Goal: Task Accomplishment & Management: Manage account settings

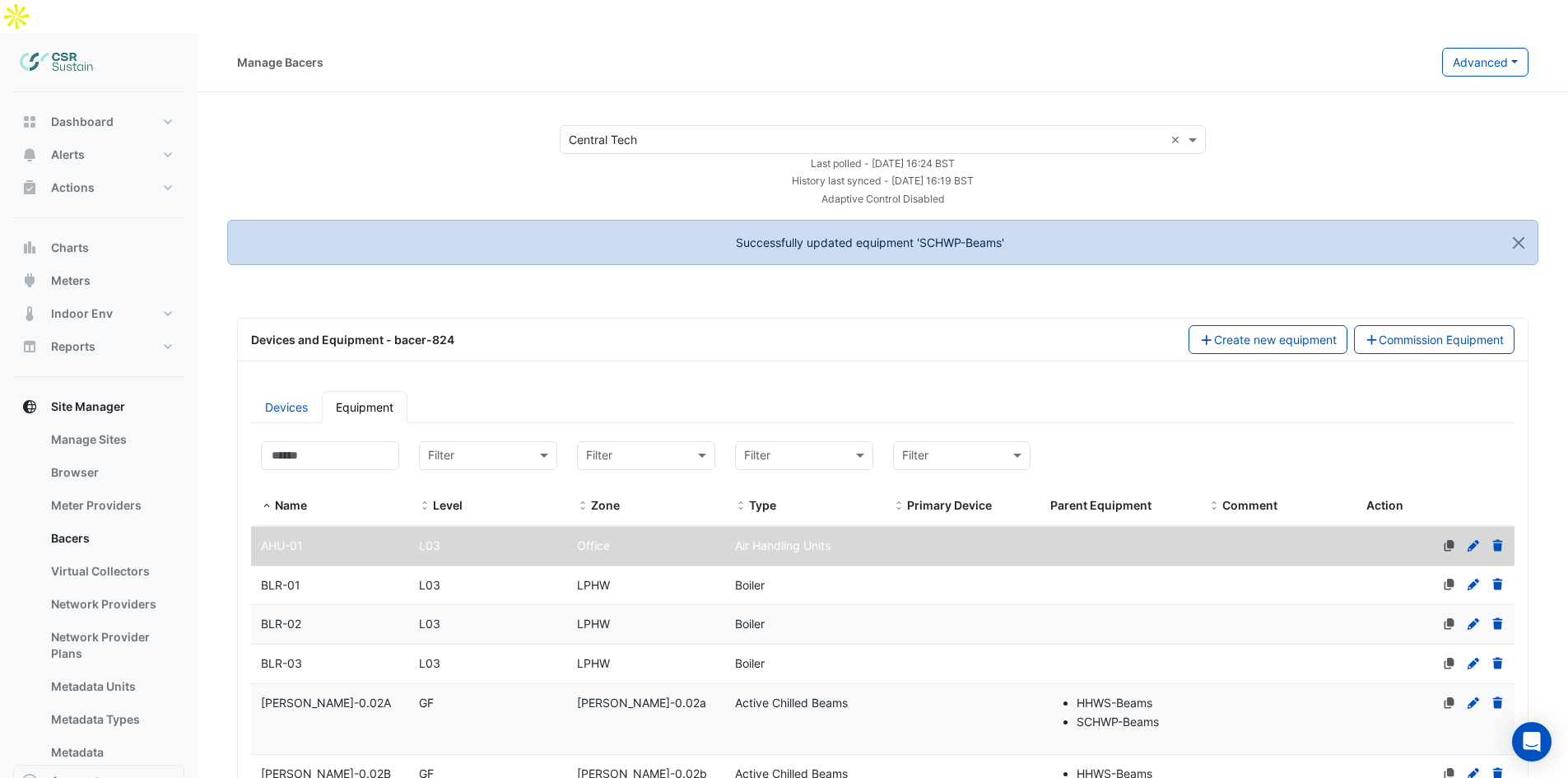
select select "***"
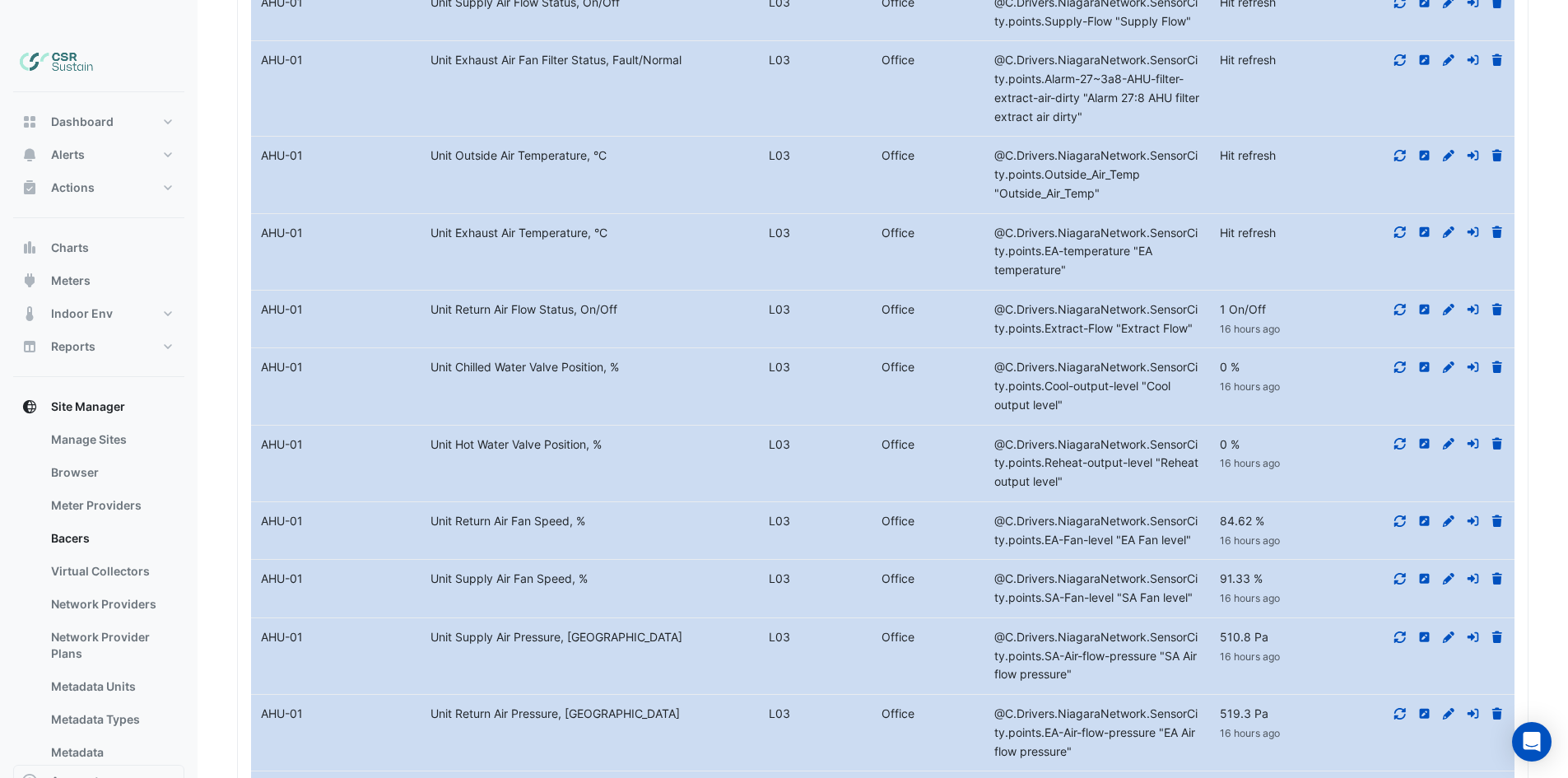
scroll to position [3425, 0]
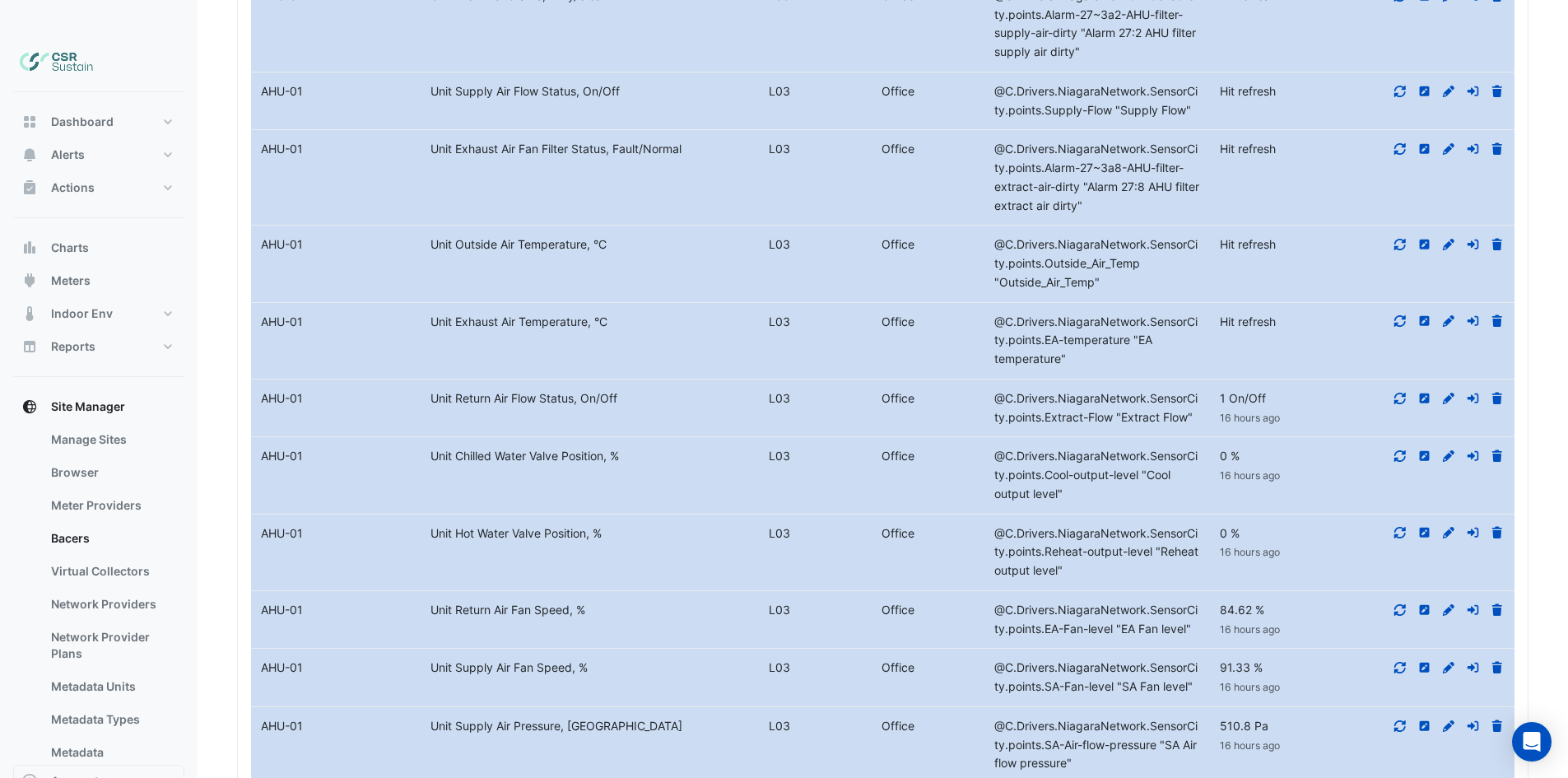
drag, startPoint x: 1317, startPoint y: 393, endPoint x: 1330, endPoint y: 310, distance: 84.0
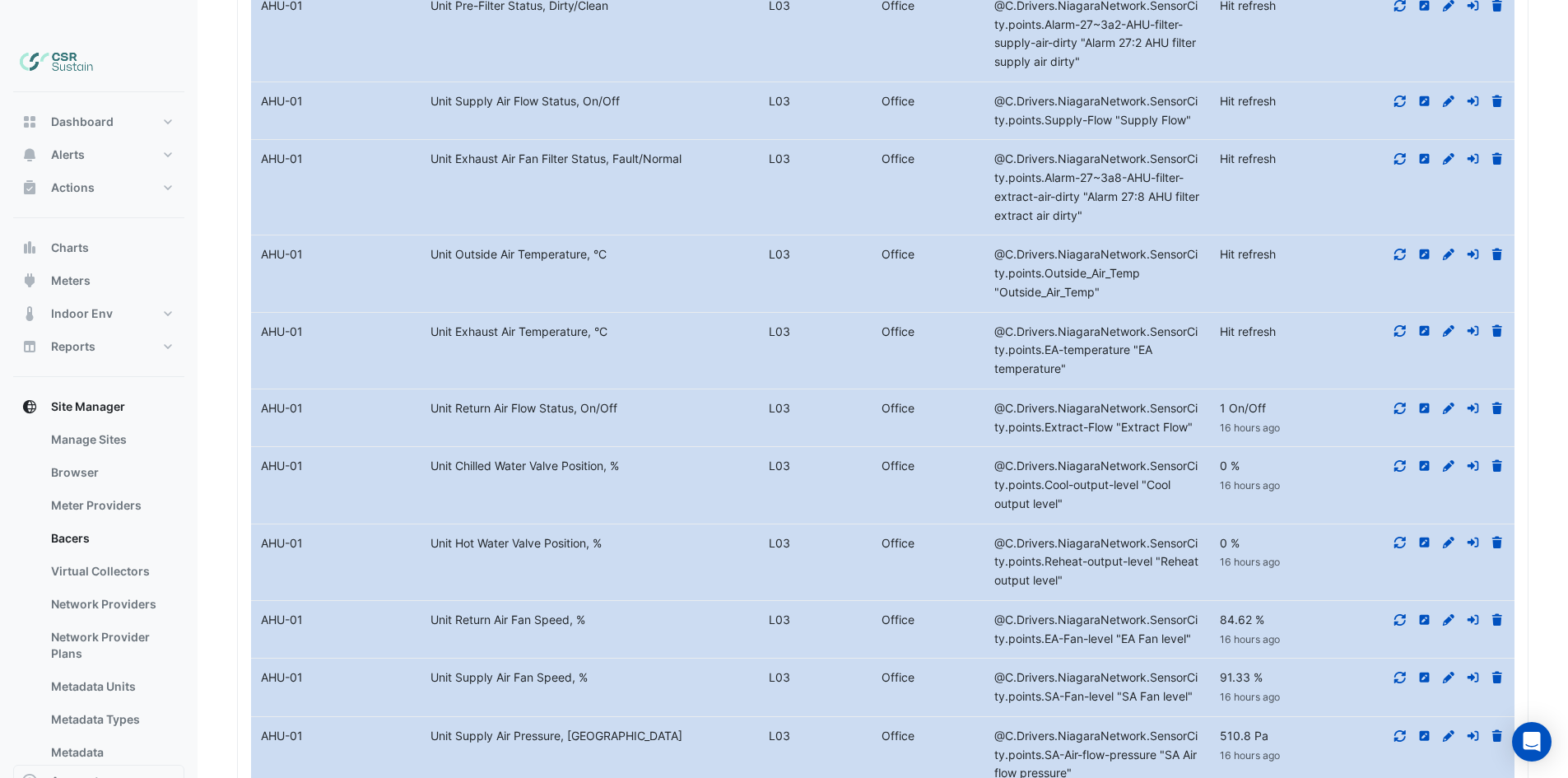
click at [1394, 325] on icon at bounding box center [1400, 331] width 15 height 12
click at [1403, 248] on icon at bounding box center [1400, 254] width 15 height 12
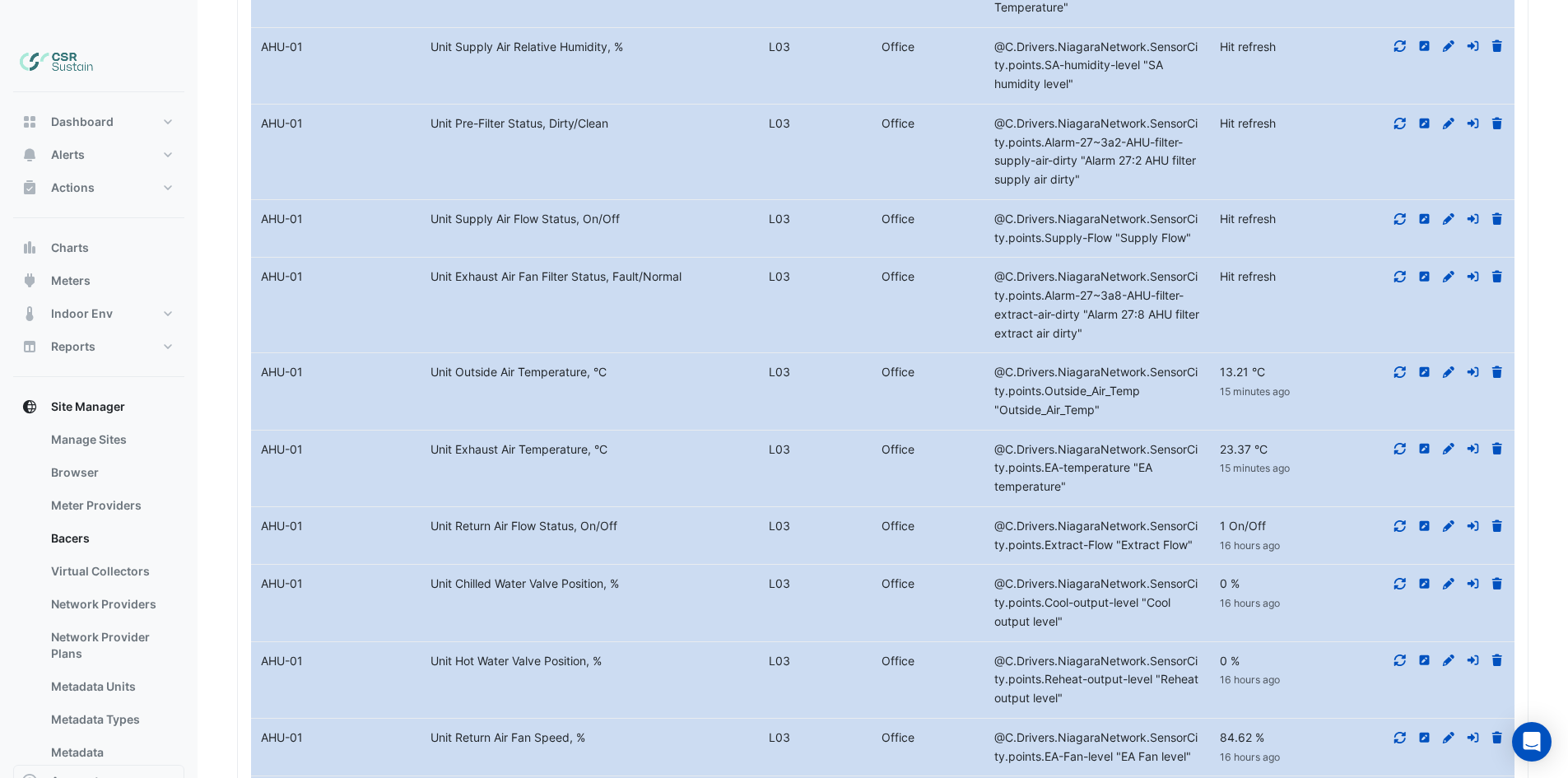
scroll to position [3295, 0]
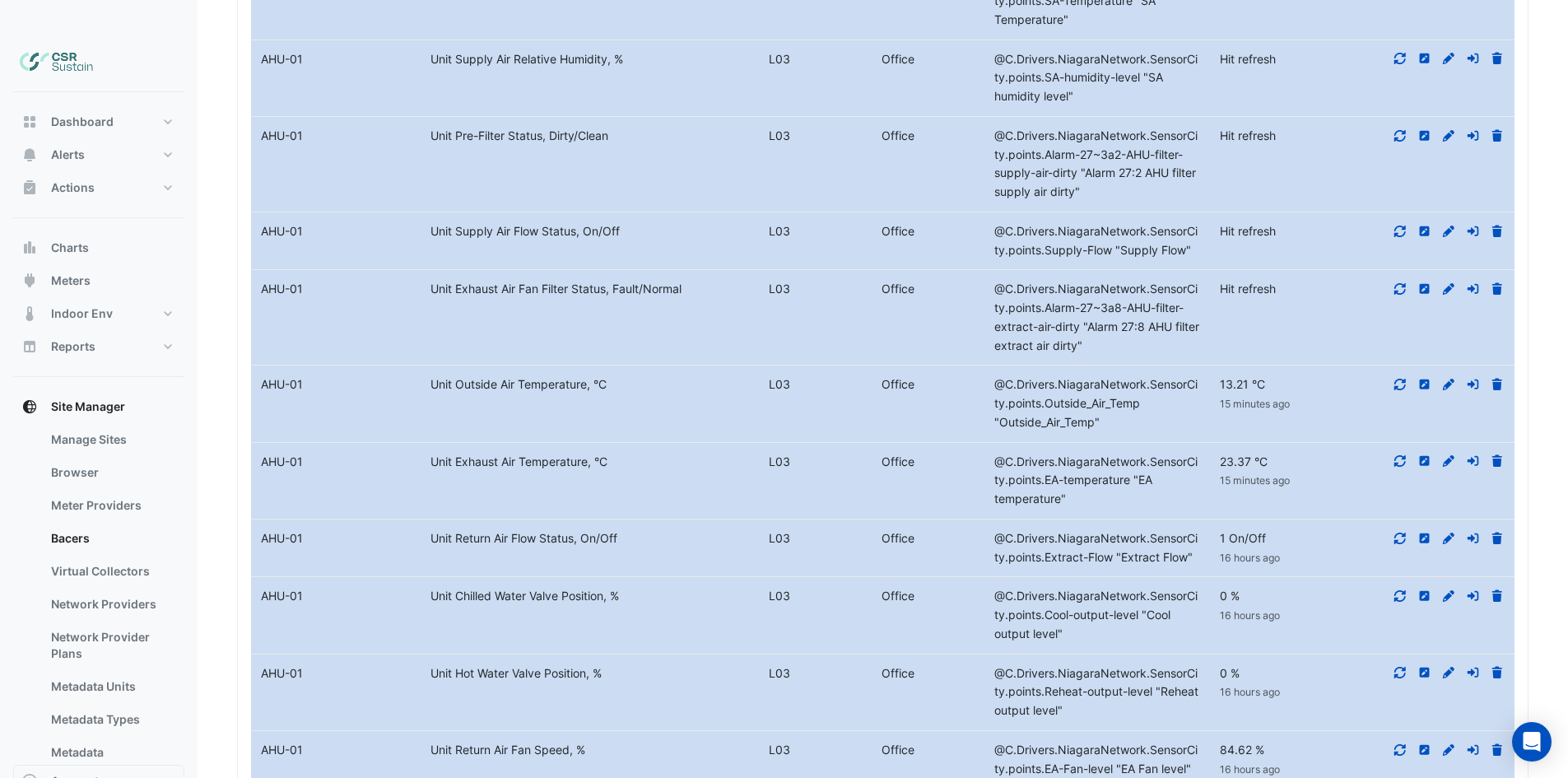
click at [1400, 284] on icon at bounding box center [1400, 289] width 15 height 12
click at [1404, 226] on icon at bounding box center [1400, 232] width 15 height 12
click at [1405, 130] on icon at bounding box center [1400, 136] width 15 height 12
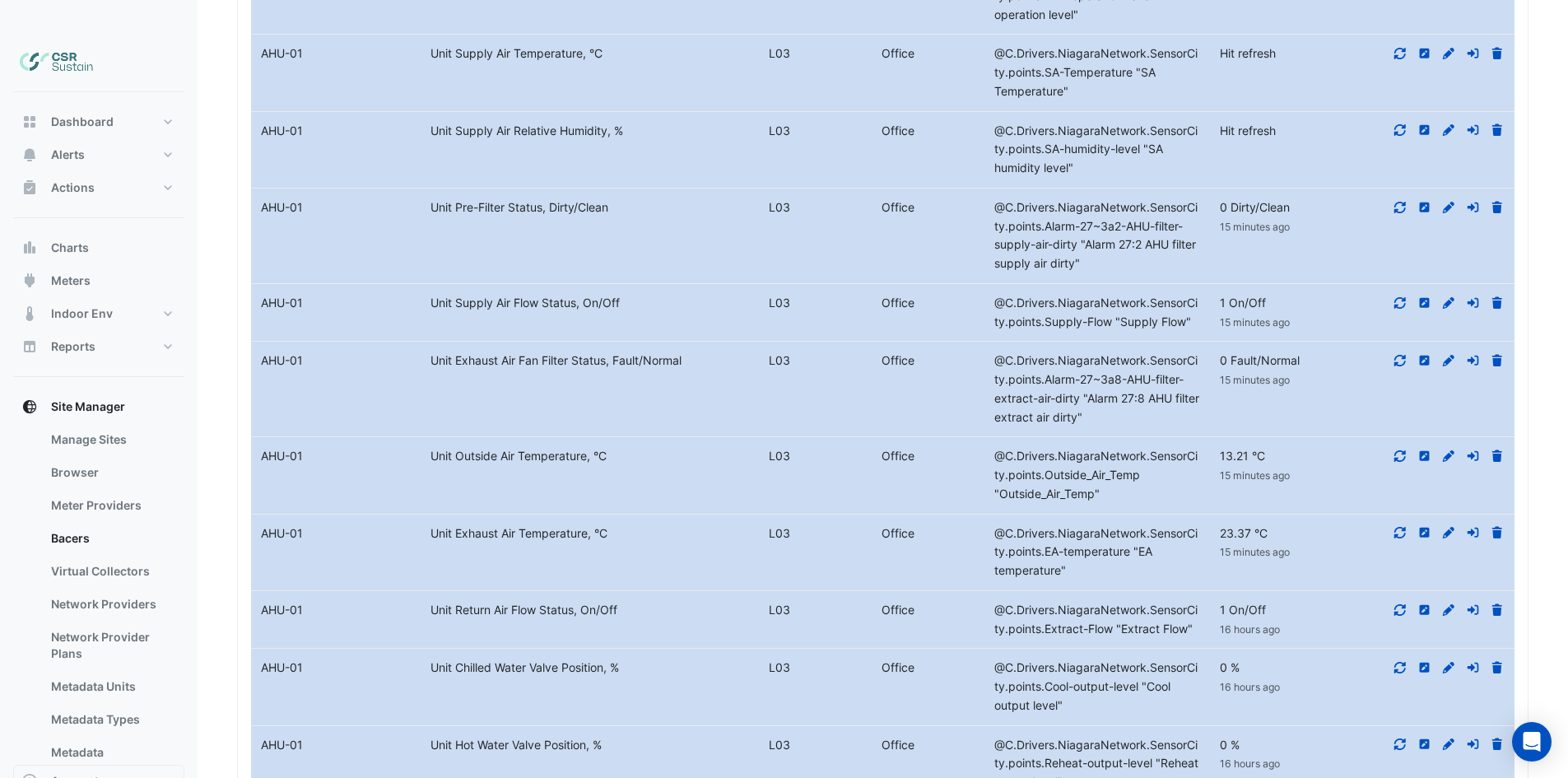
drag, startPoint x: 1385, startPoint y: 159, endPoint x: 1405, endPoint y: 115, distance: 48.3
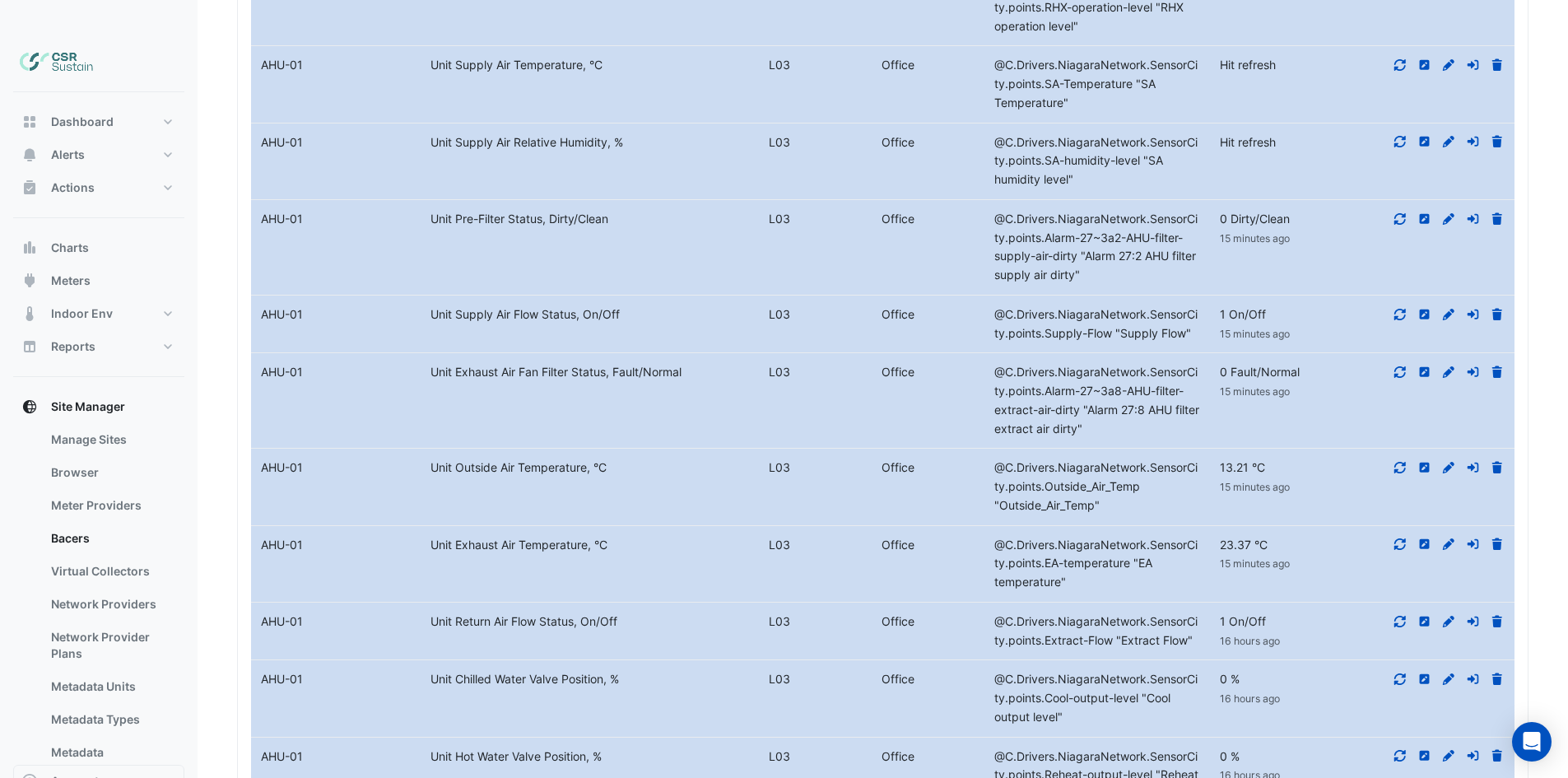
click at [1405, 136] on icon at bounding box center [1400, 142] width 15 height 12
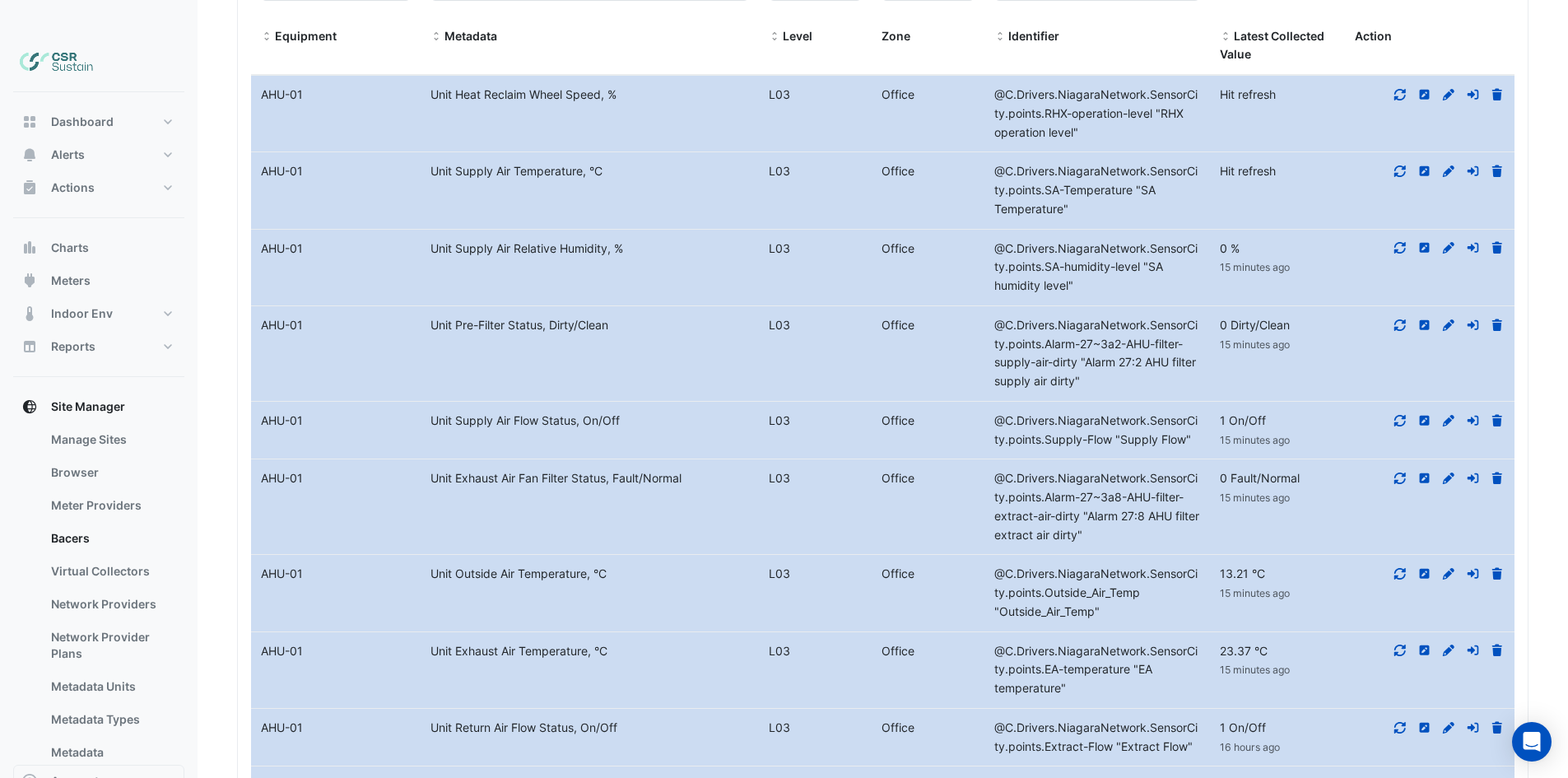
drag, startPoint x: 1385, startPoint y: 163, endPoint x: 1388, endPoint y: 142, distance: 21.2
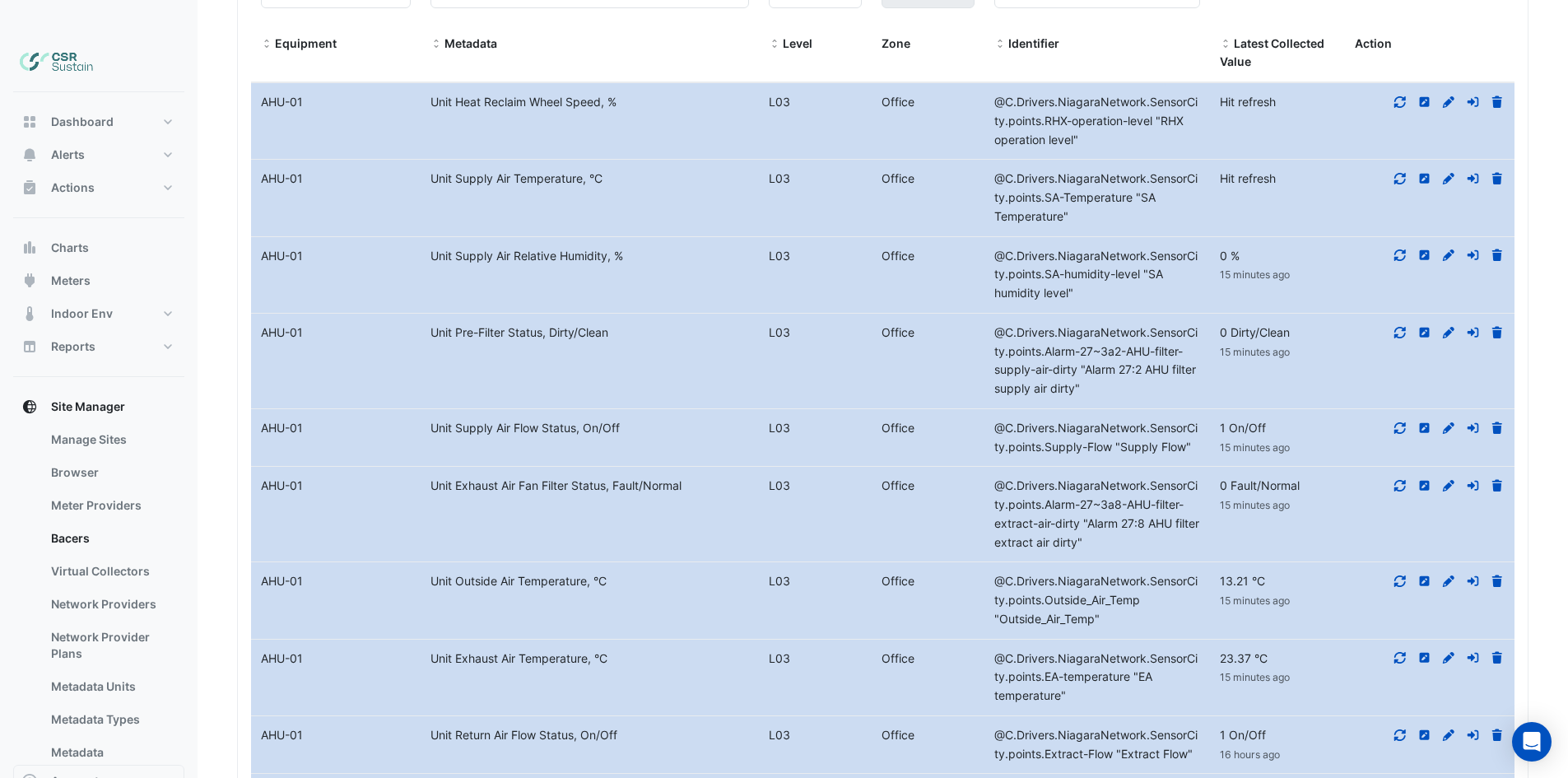
click at [1404, 173] on icon at bounding box center [1400, 178] width 12 height 12
click at [1400, 97] on icon at bounding box center [1400, 103] width 15 height 12
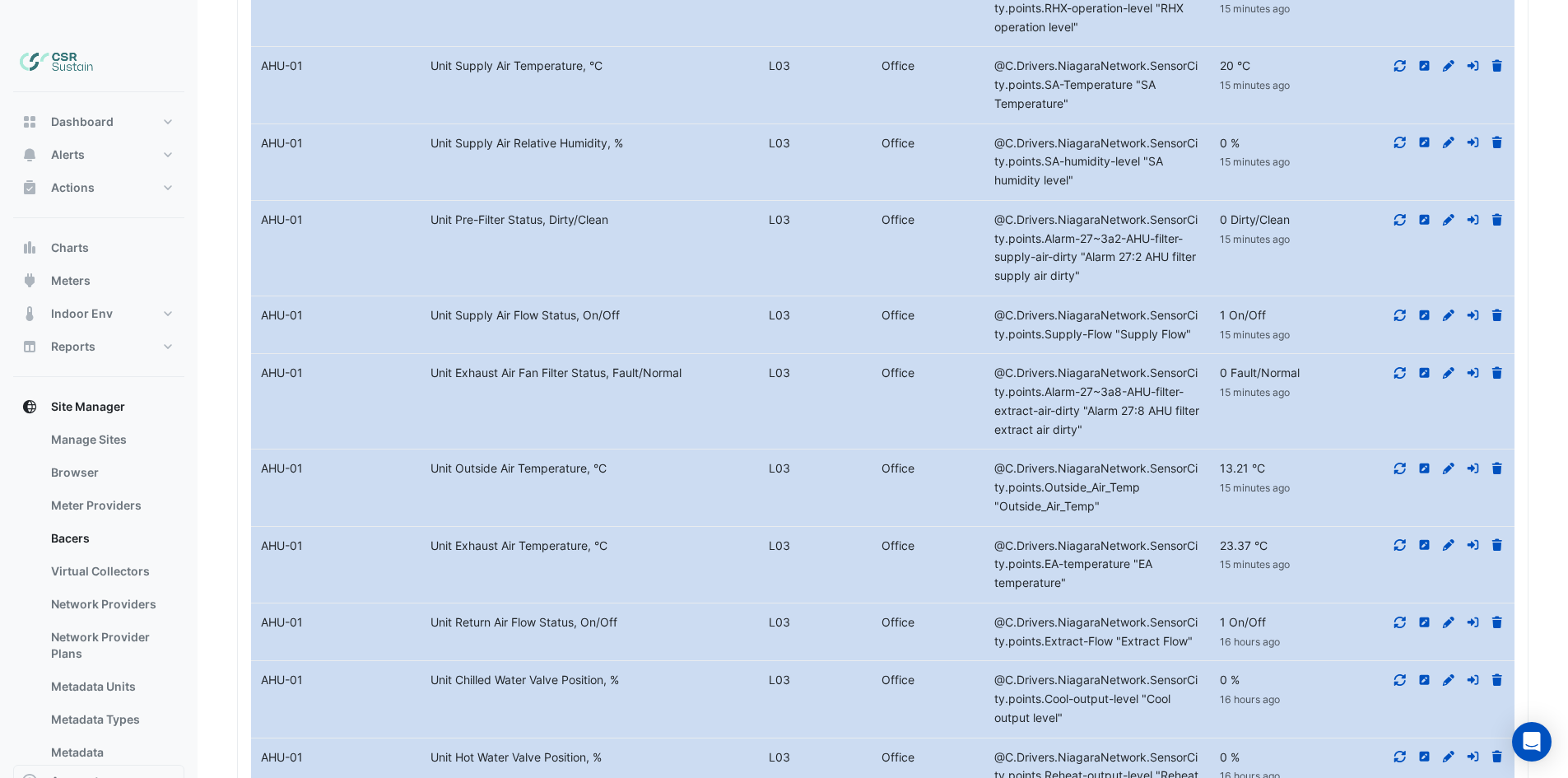
drag, startPoint x: 594, startPoint y: 303, endPoint x: 613, endPoint y: 392, distance: 91.0
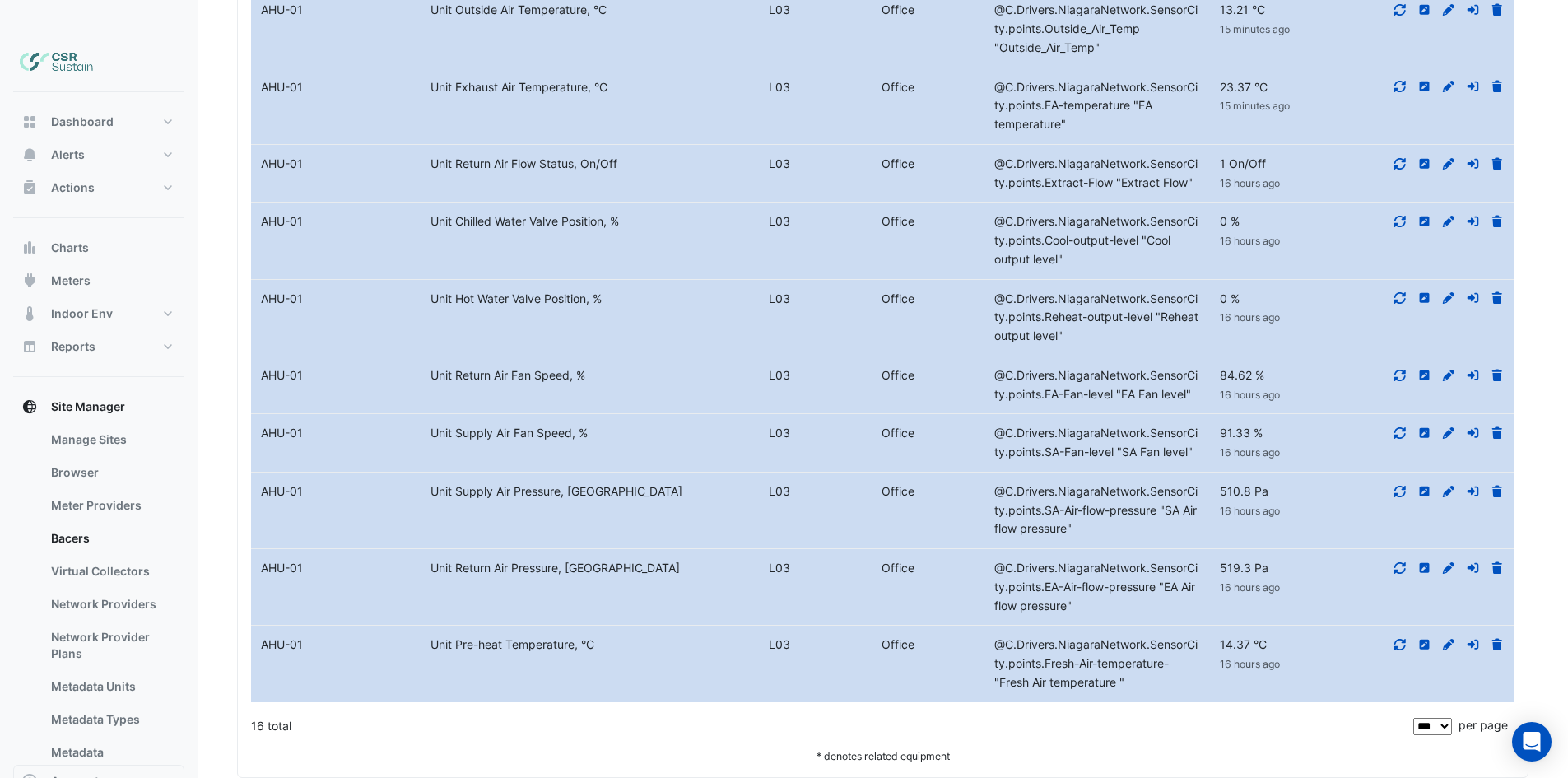
drag, startPoint x: 627, startPoint y: 444, endPoint x: 644, endPoint y: 549, distance: 106.4
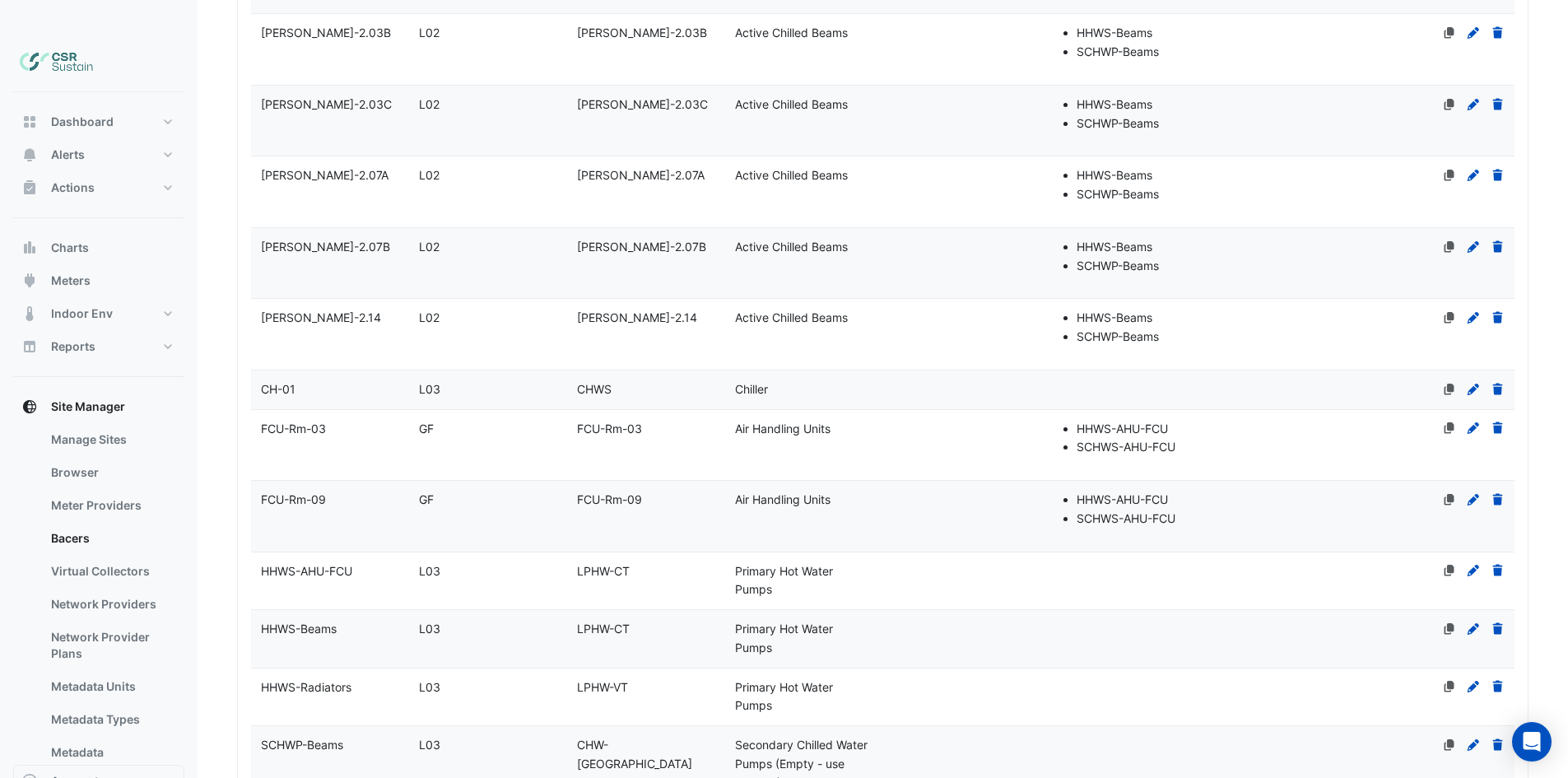
drag, startPoint x: 646, startPoint y: 478, endPoint x: 650, endPoint y: 304, distance: 174.0
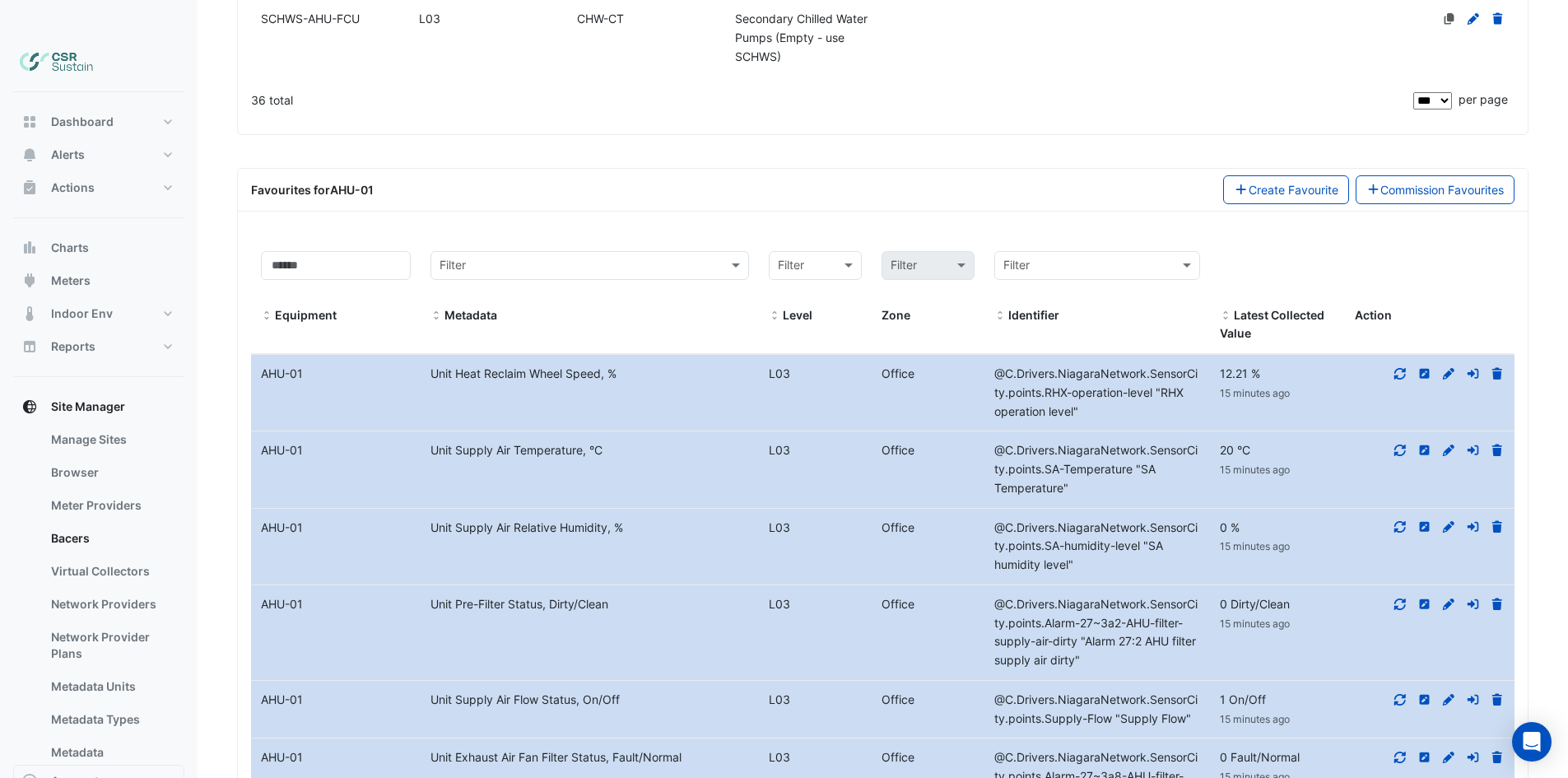
scroll to position [3064, 0]
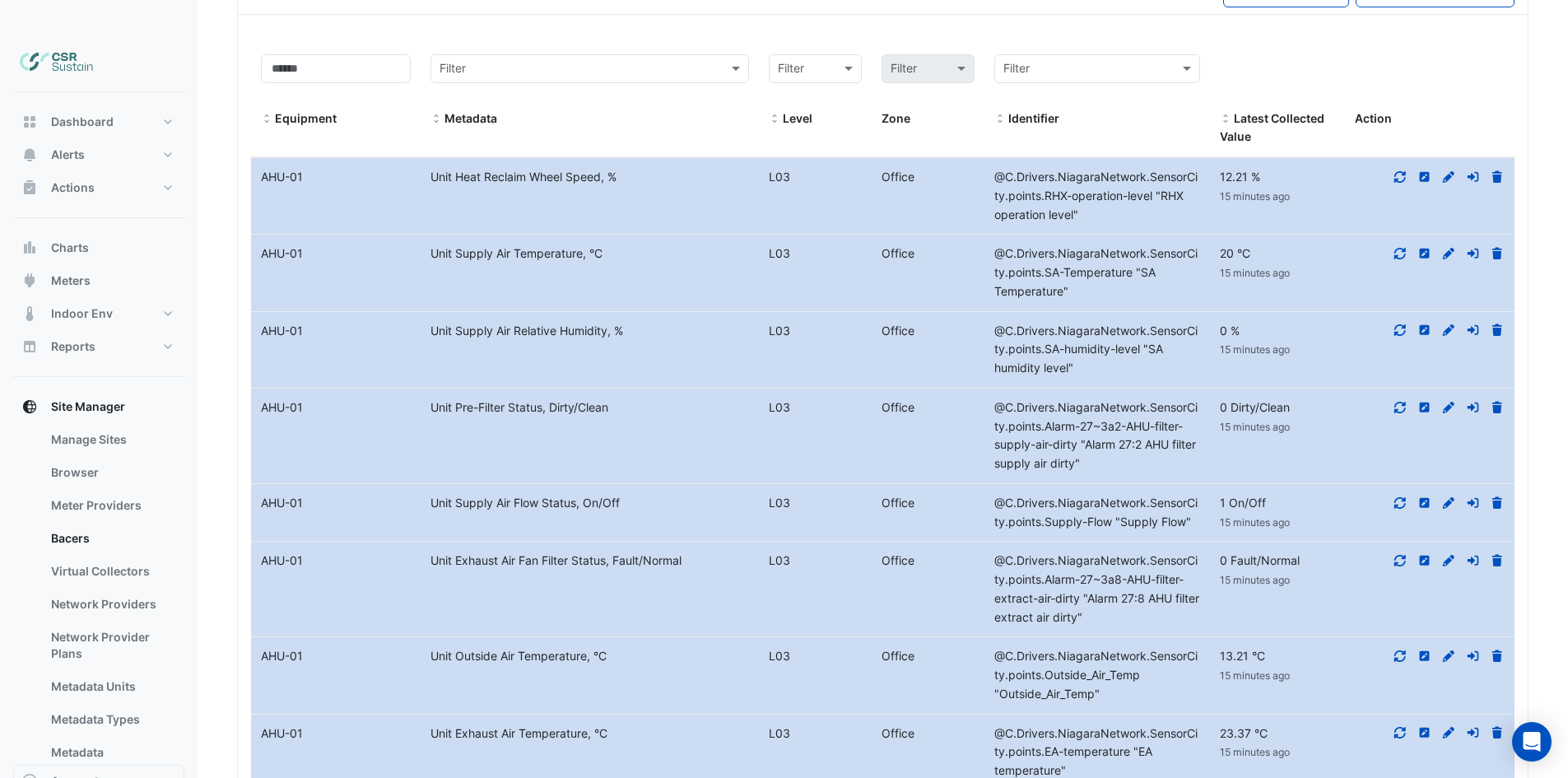
drag, startPoint x: 650, startPoint y: 309, endPoint x: 684, endPoint y: 387, distance: 85.1
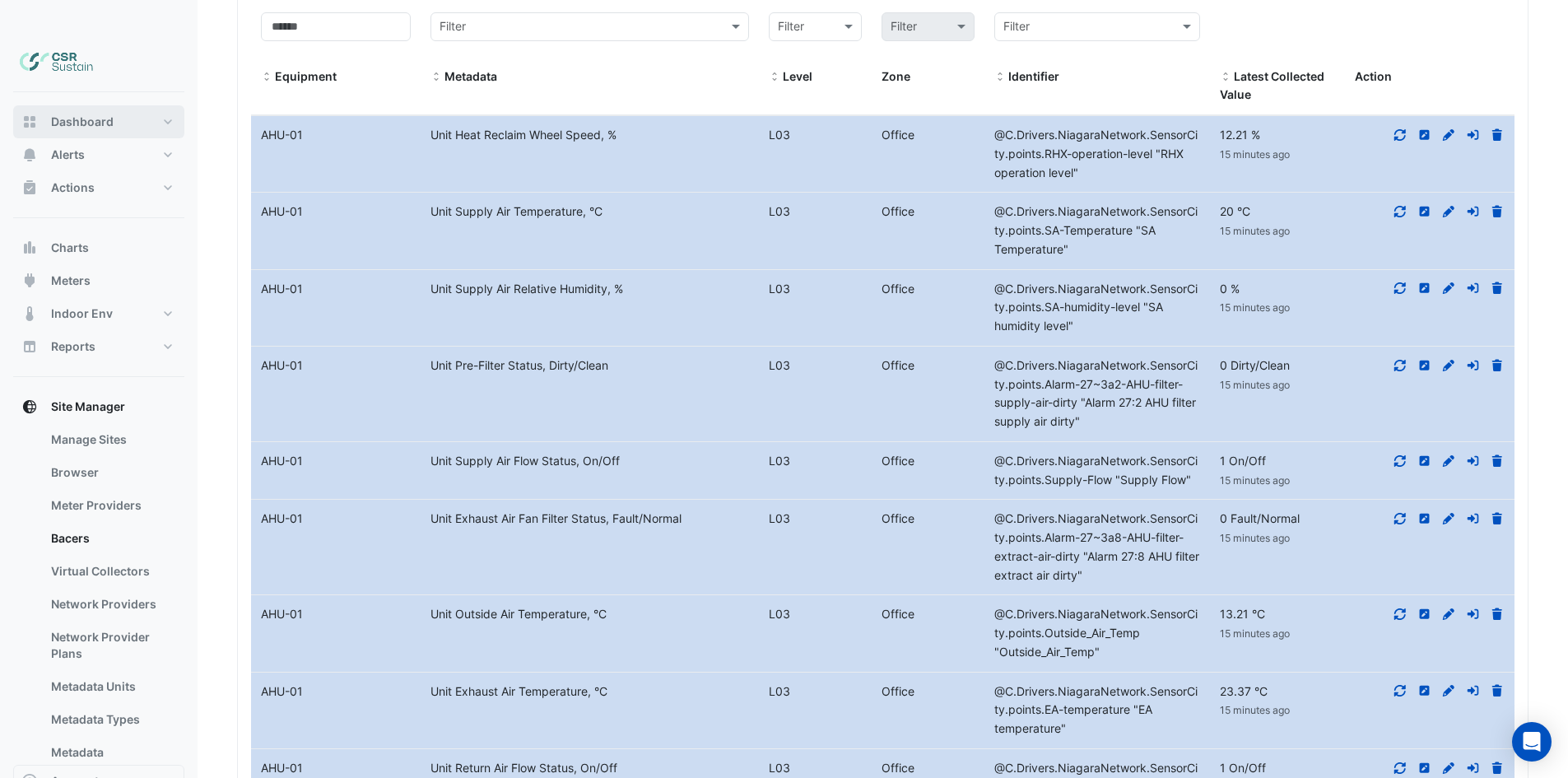
click at [115, 105] on button "Dashboard" at bounding box center [98, 121] width 171 height 33
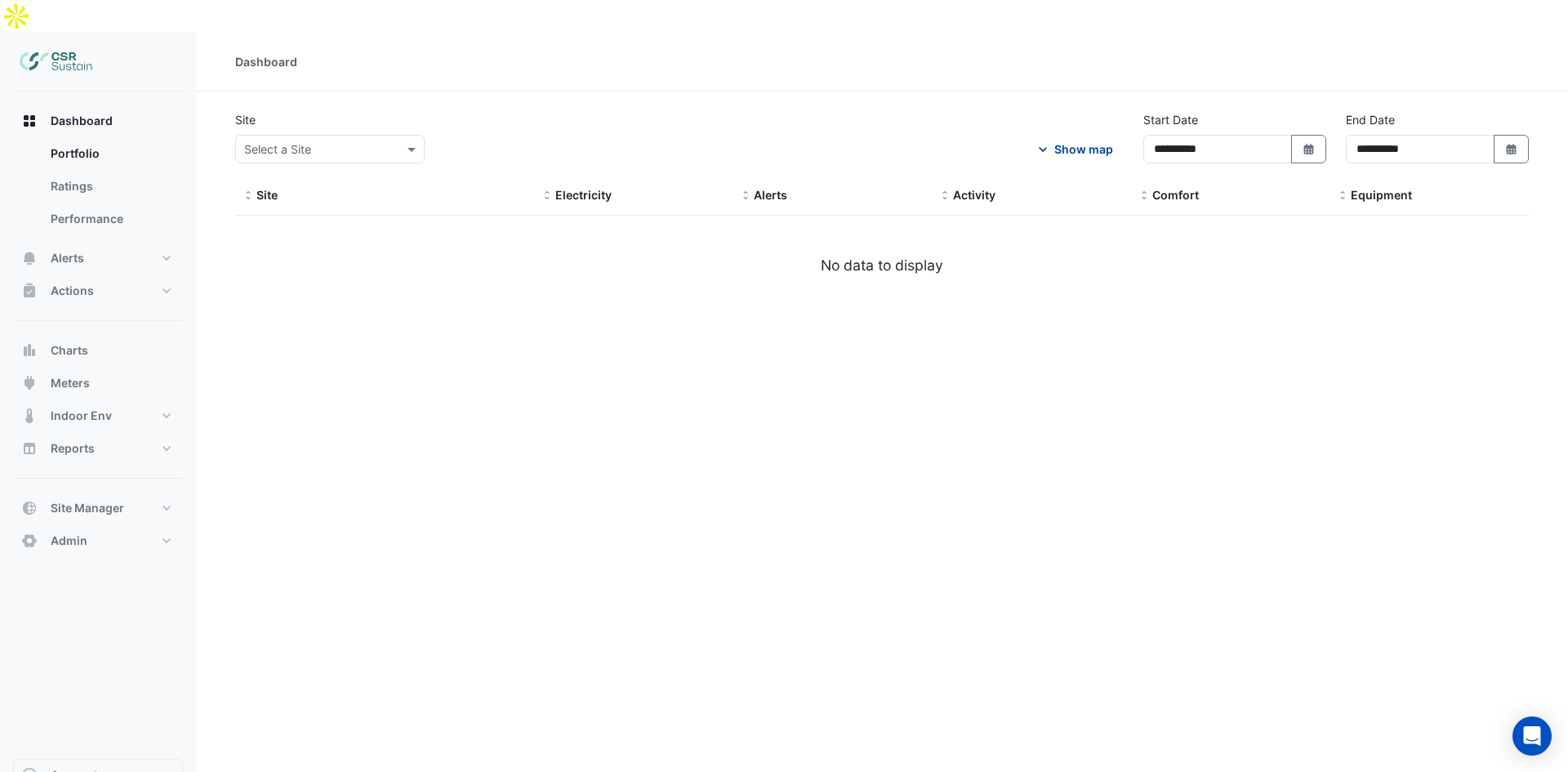
click at [1081, 141] on div "Show map" at bounding box center [1083, 149] width 59 height 17
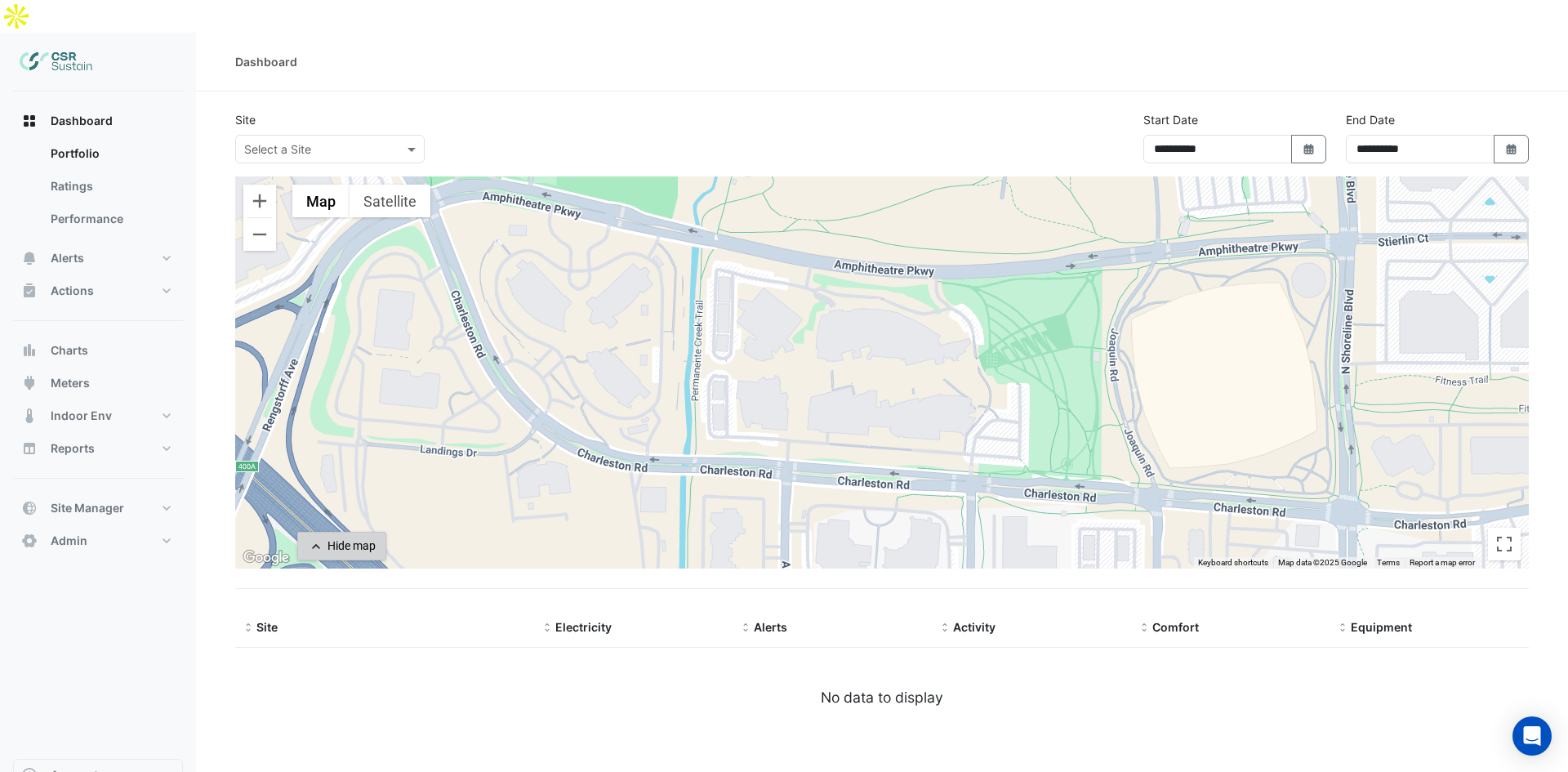
click at [352, 532] on button "Hide map" at bounding box center [342, 546] width 89 height 29
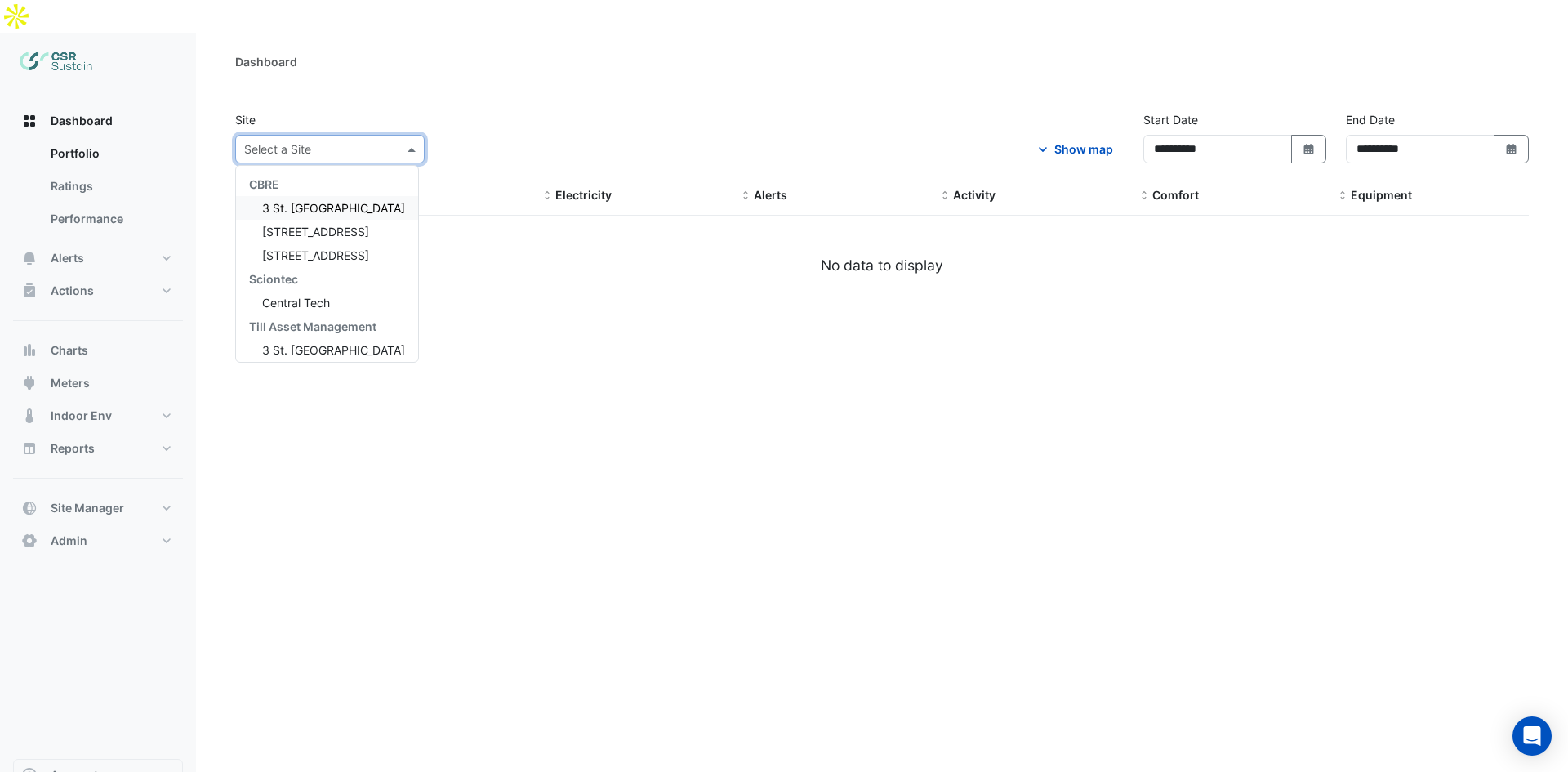
click at [367, 141] on input "text" at bounding box center [313, 150] width 139 height 17
click at [300, 248] on span "[STREET_ADDRESS]" at bounding box center [315, 255] width 107 height 14
select select "***"
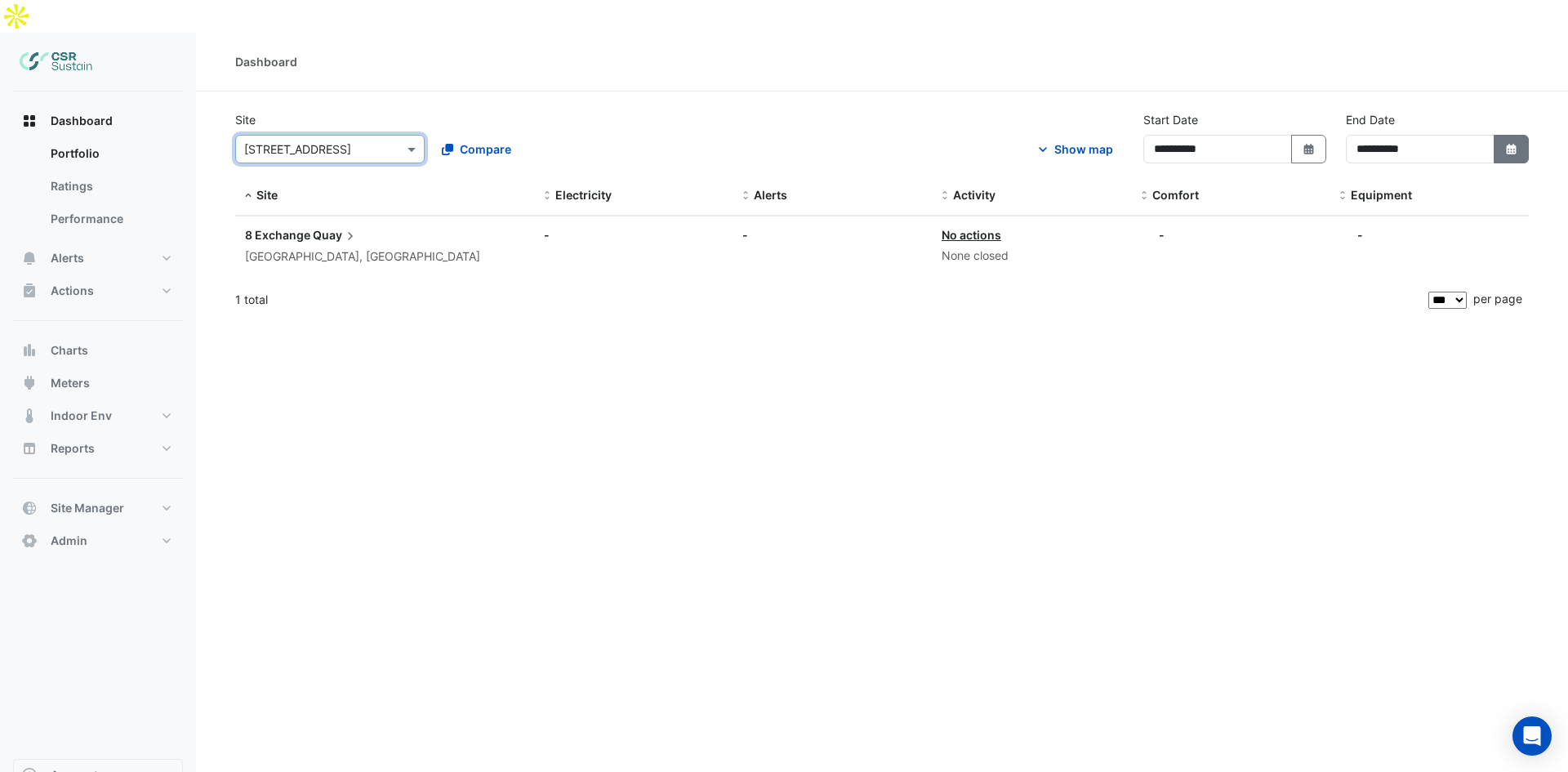
click at [1505, 142] on fa-icon "Select Date" at bounding box center [1512, 149] width 15 height 14
select select "**"
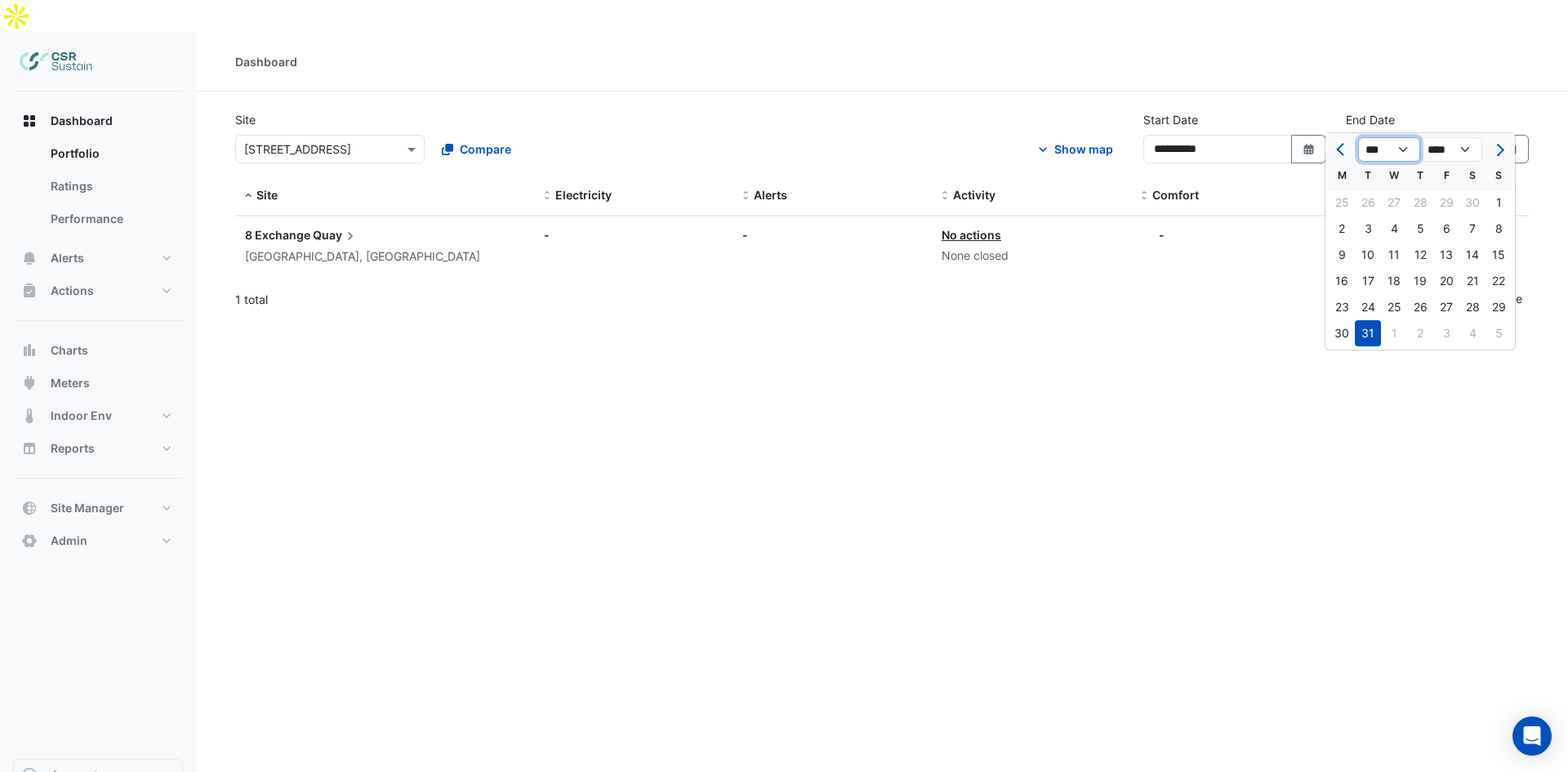
click at [1411, 149] on select "*** *** ***" at bounding box center [1389, 150] width 62 height 25
click at [1458, 147] on select "**** **** **** **** **** **** **** **** **** **** ****" at bounding box center [1451, 150] width 62 height 25
select select "****"
click at [1420, 137] on select "**** **** **** **** **** **** **** **** **** **** ****" at bounding box center [1451, 150] width 62 height 25
click at [1354, 198] on div "1" at bounding box center [1341, 203] width 26 height 26
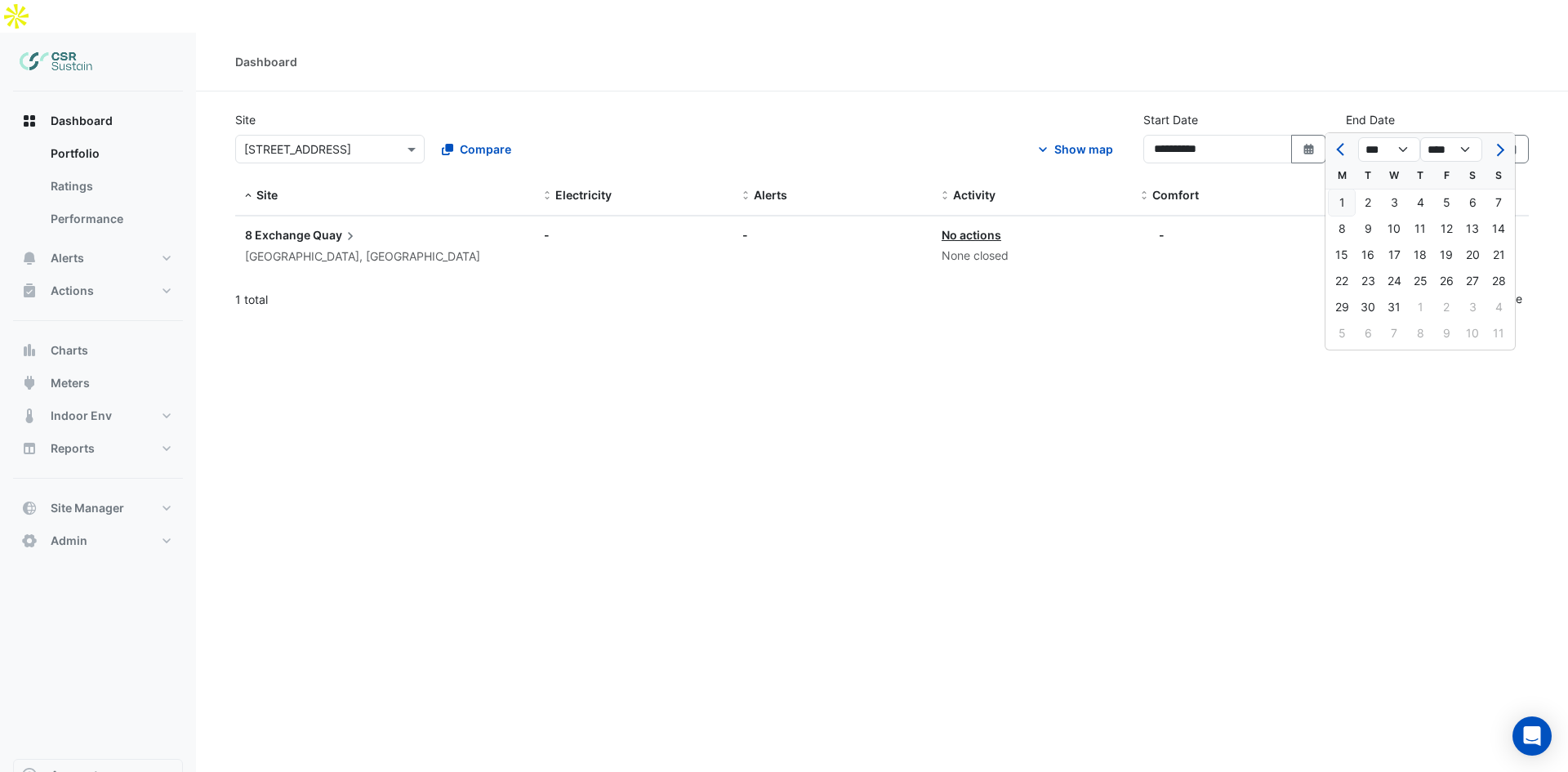
type input "**********"
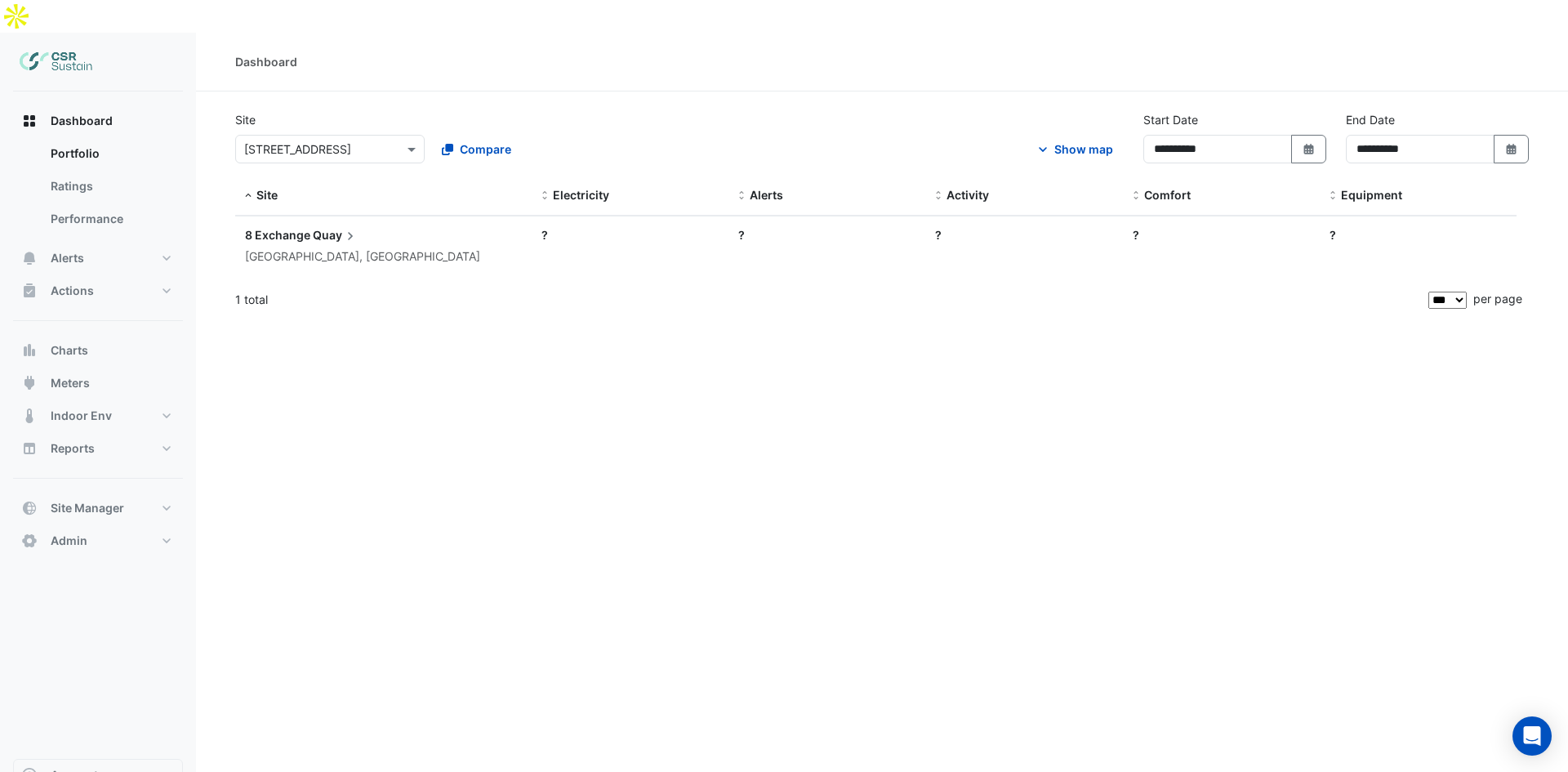
click at [1326, 92] on section "**********" at bounding box center [882, 206] width 1372 height 228
click at [306, 228] on span "8 Exchange" at bounding box center [277, 234] width 65 height 14
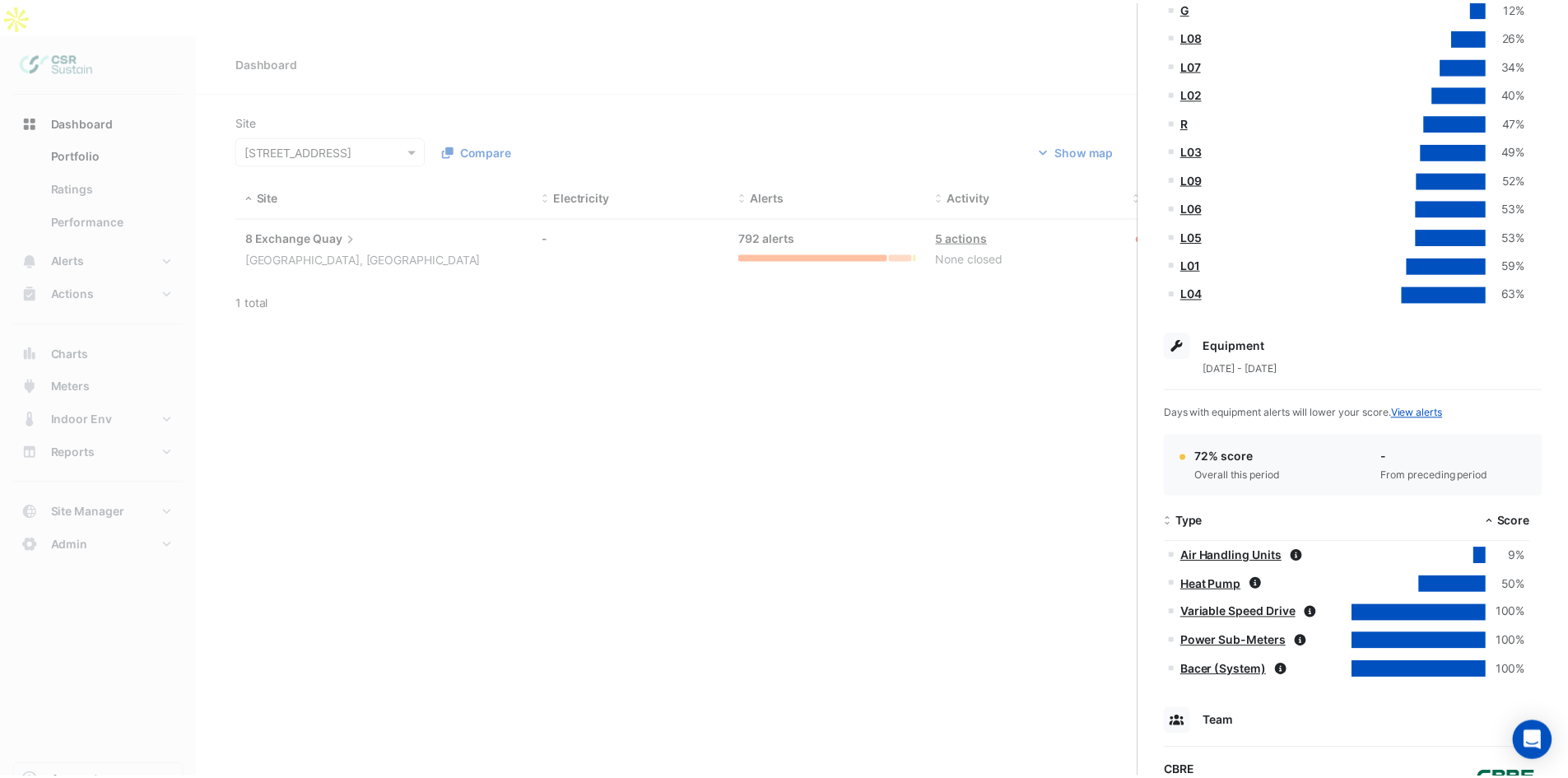
scroll to position [490, 0]
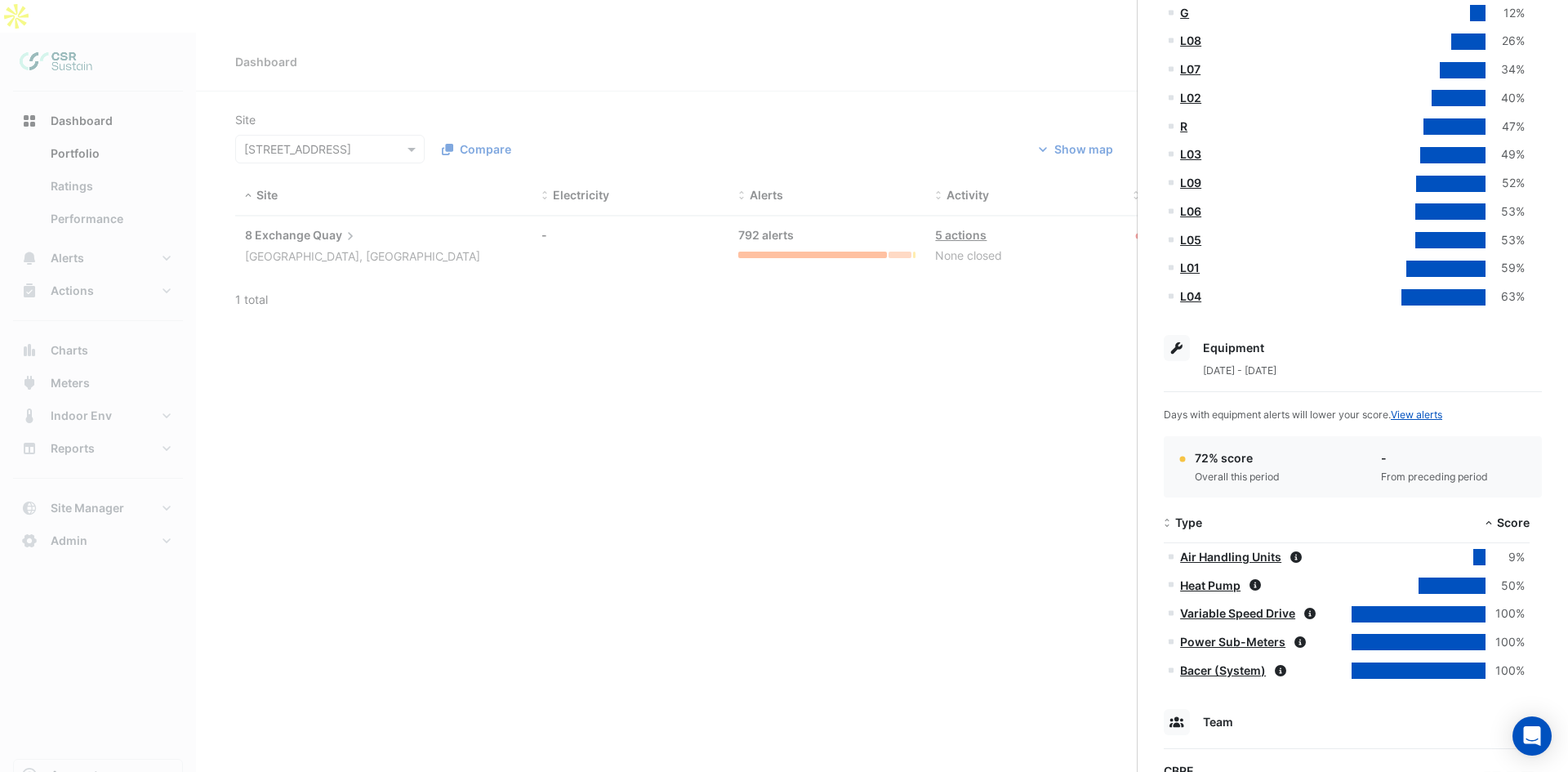
click at [1212, 582] on link "Heat Pump" at bounding box center [1210, 585] width 60 height 14
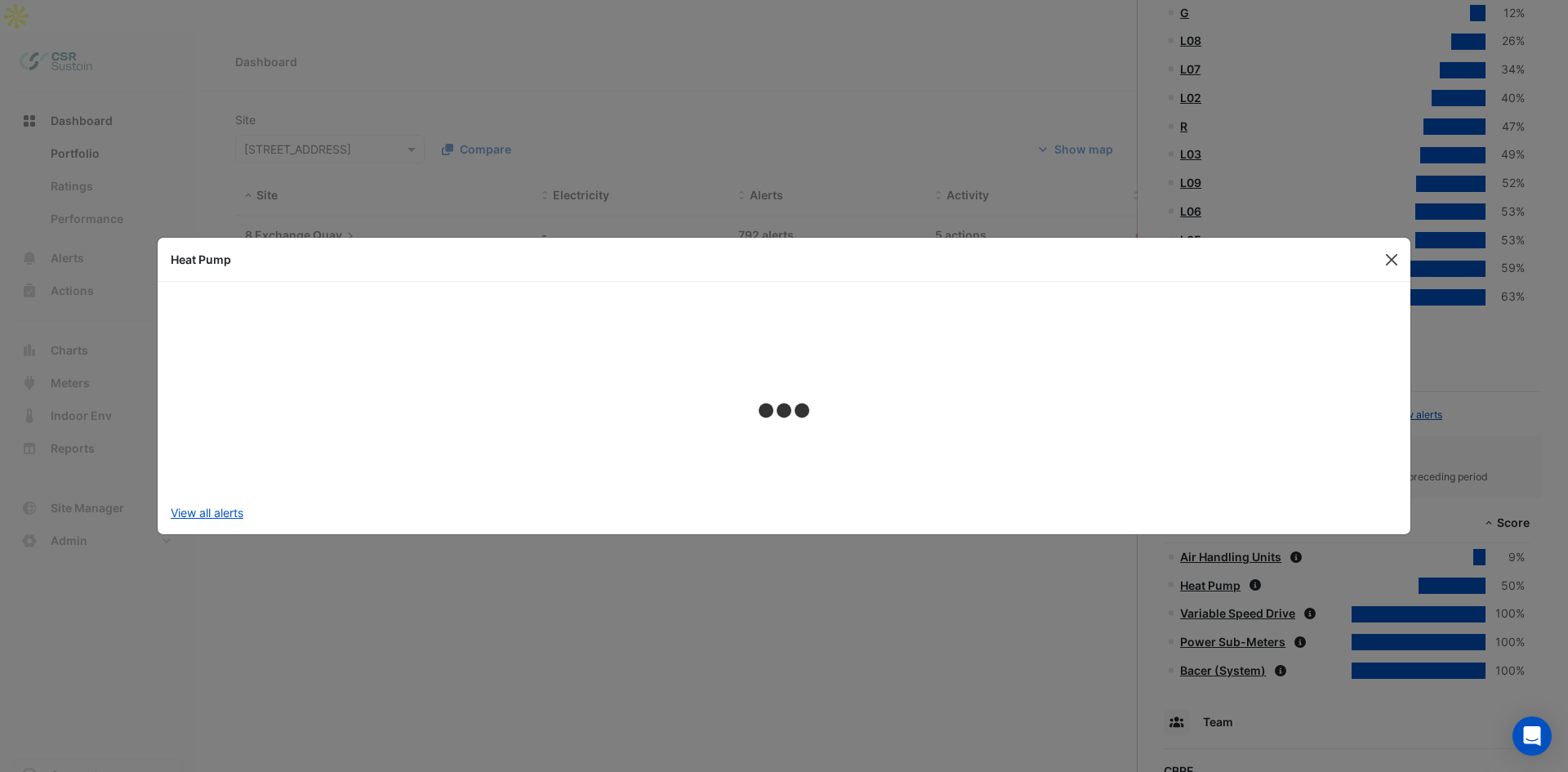
click at [1400, 254] on button "Close" at bounding box center [1392, 260] width 25 height 25
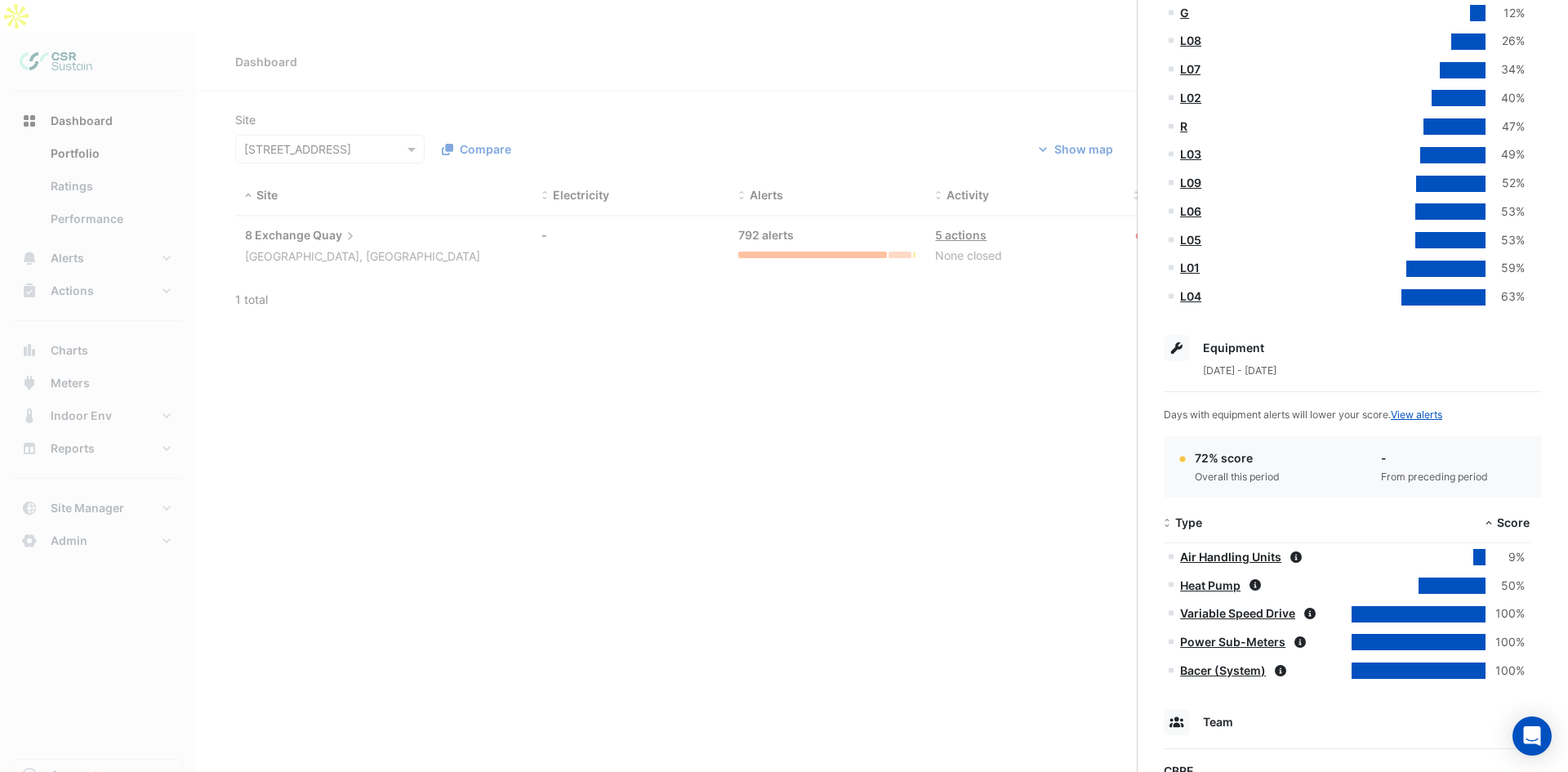
click at [1233, 558] on link "Air Handling Units" at bounding box center [1231, 557] width 101 height 14
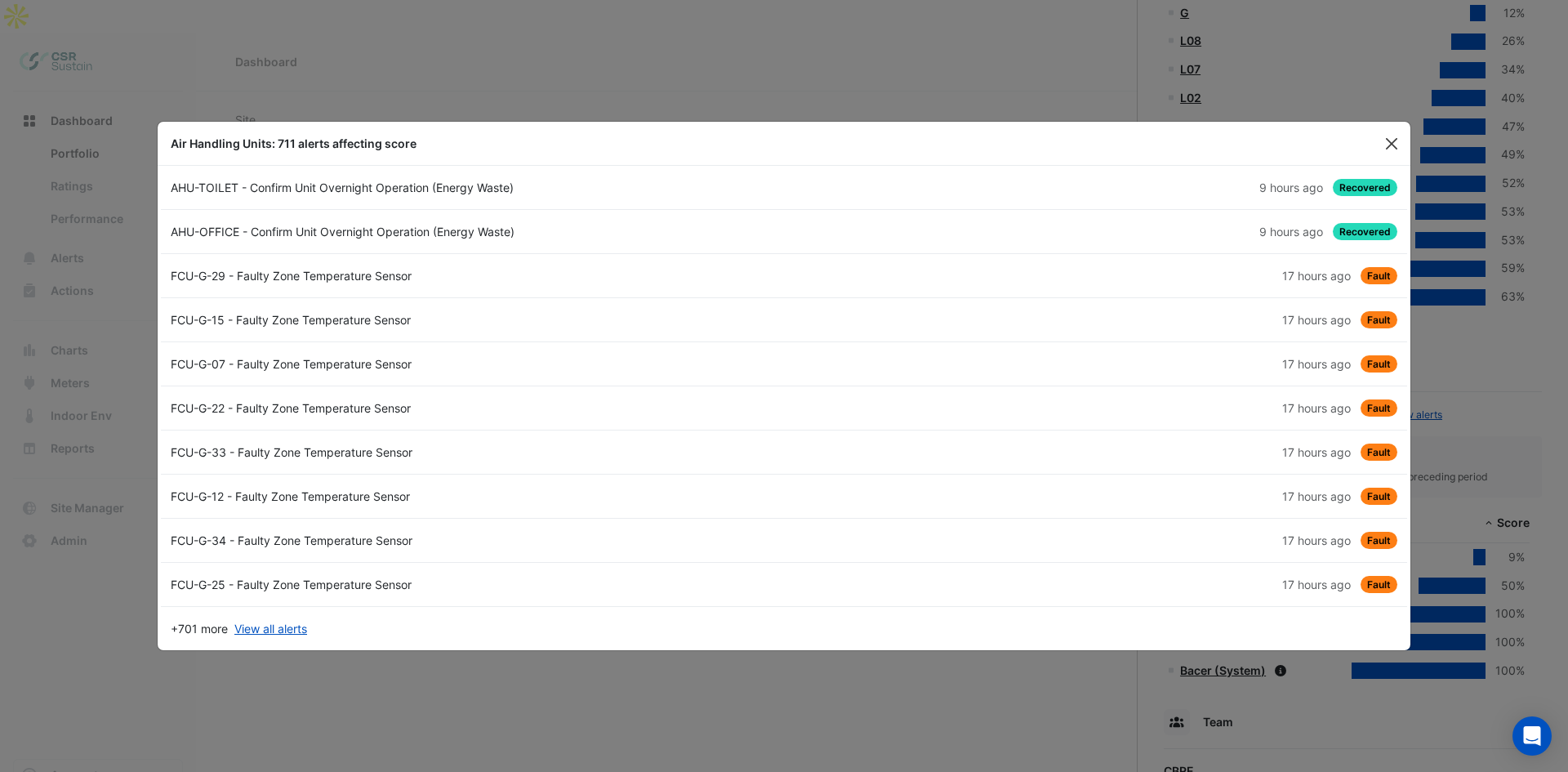
click at [1395, 140] on button "Close" at bounding box center [1392, 144] width 25 height 25
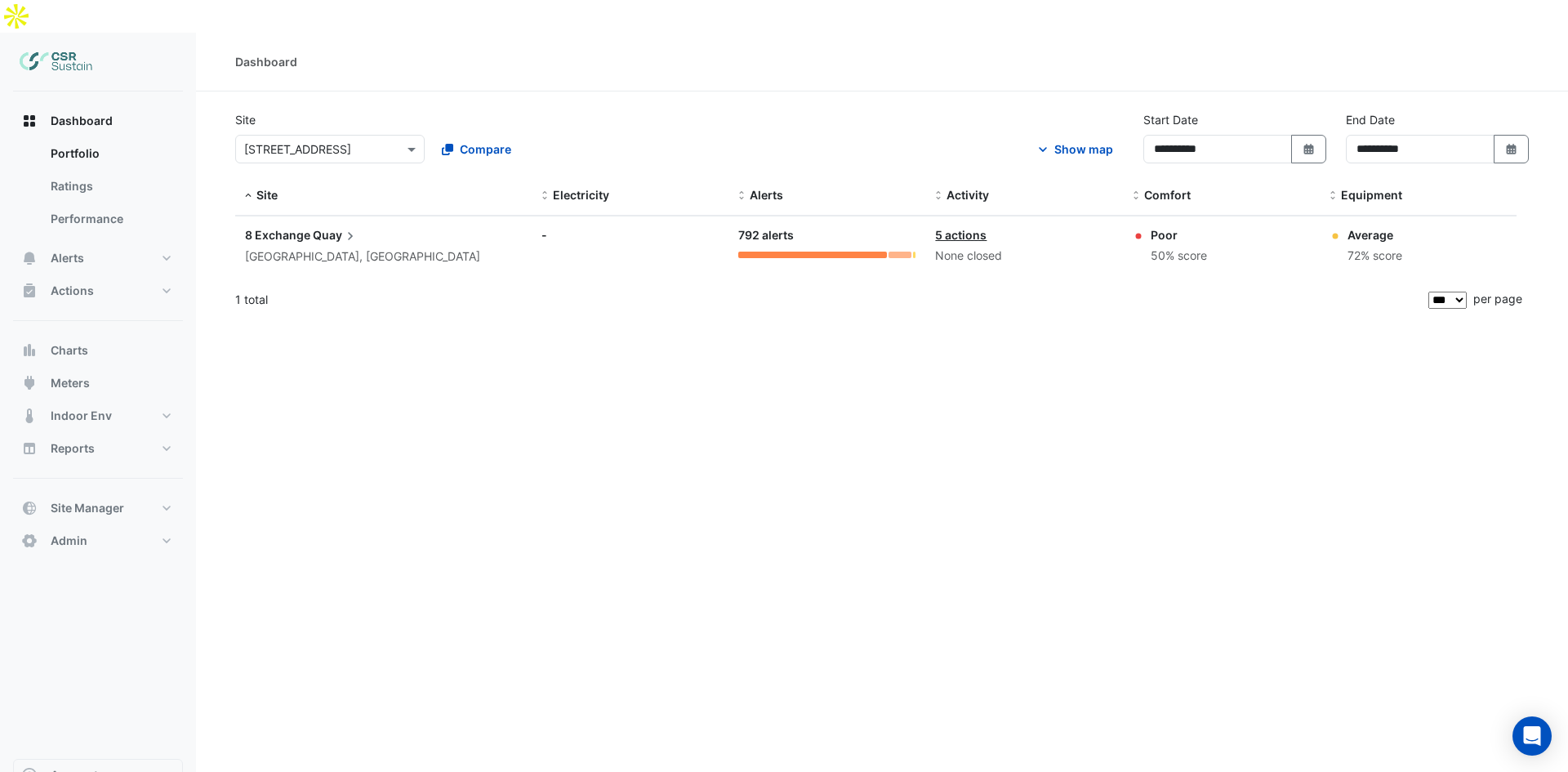
drag, startPoint x: 467, startPoint y: 426, endPoint x: 511, endPoint y: 327, distance: 108.3
click at [552, 357] on div "**********" at bounding box center [882, 418] width 1372 height 772
click at [344, 141] on input "text" at bounding box center [313, 150] width 139 height 17
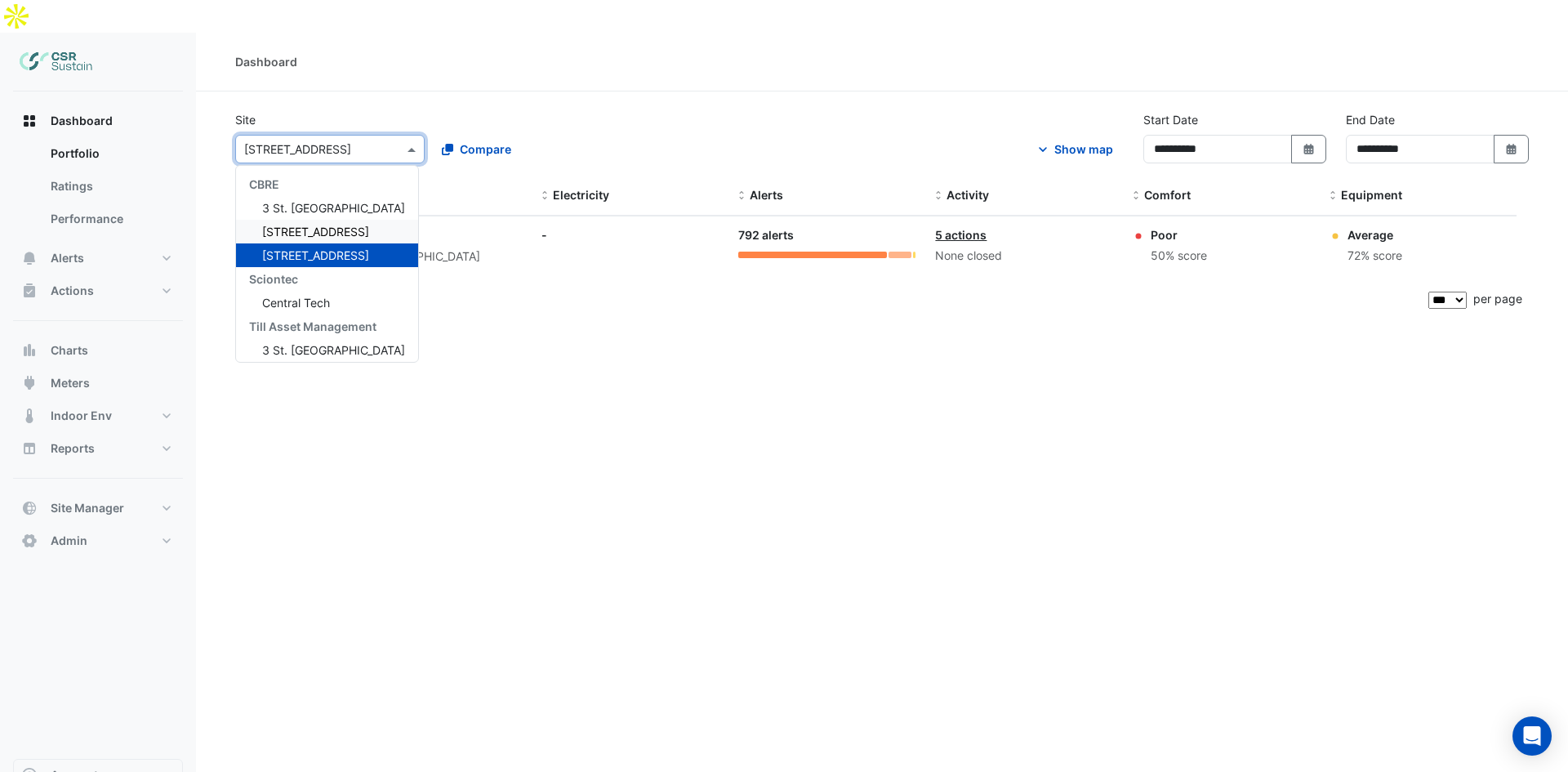
drag, startPoint x: 633, startPoint y: 79, endPoint x: 160, endPoint y: 175, distance: 482.6
click at [633, 111] on div "**********" at bounding box center [882, 143] width 1313 height 65
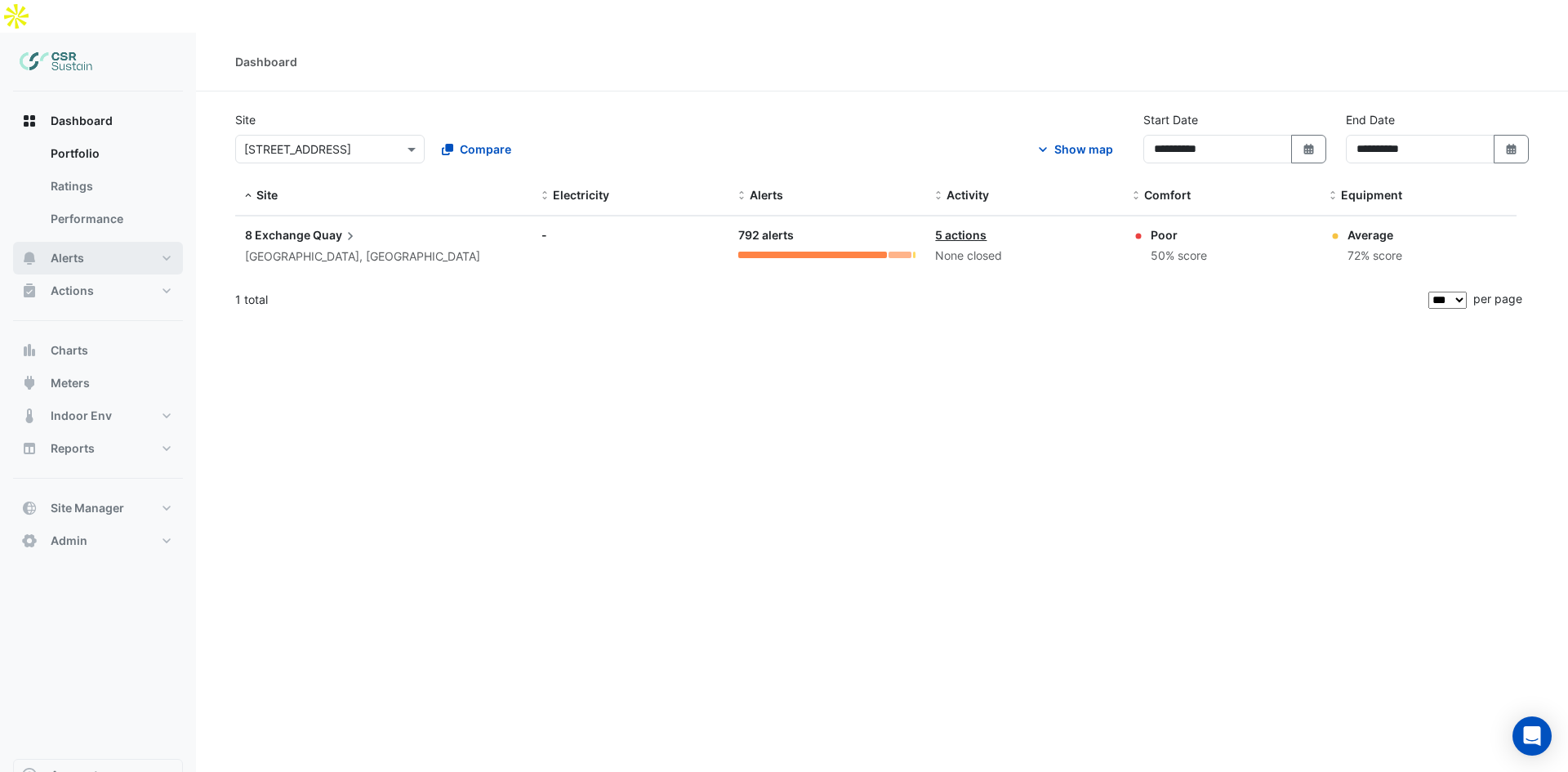
click at [91, 242] on button "Alerts" at bounding box center [98, 257] width 170 height 32
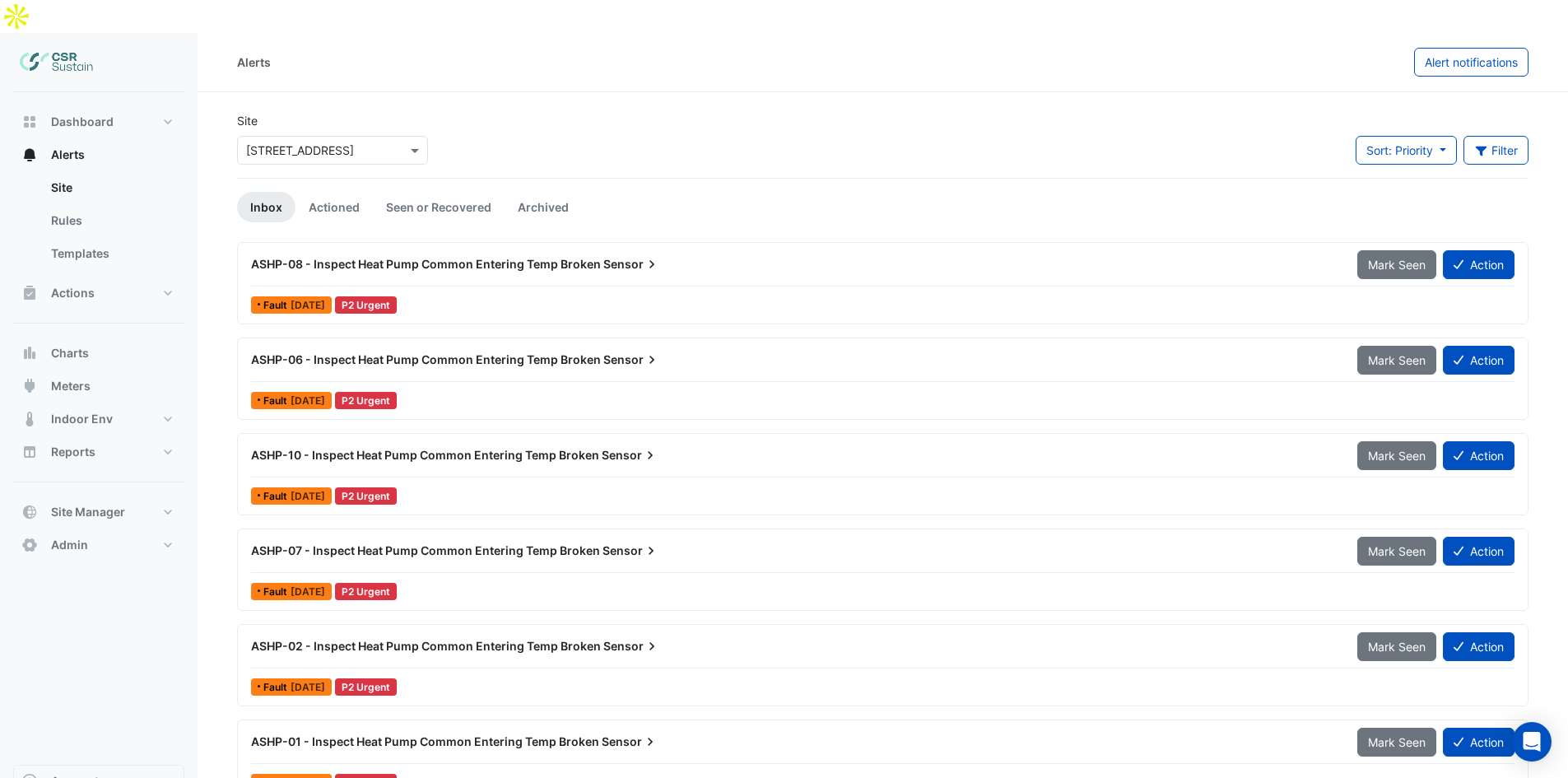
click at [1483, 112] on div "Site × 8 Exchange Quay Sort: Priority Priority Updated Filter Title Priority Fi…" at bounding box center [883, 144] width 1311 height 66
click at [1489, 136] on button "Filter" at bounding box center [1496, 150] width 66 height 29
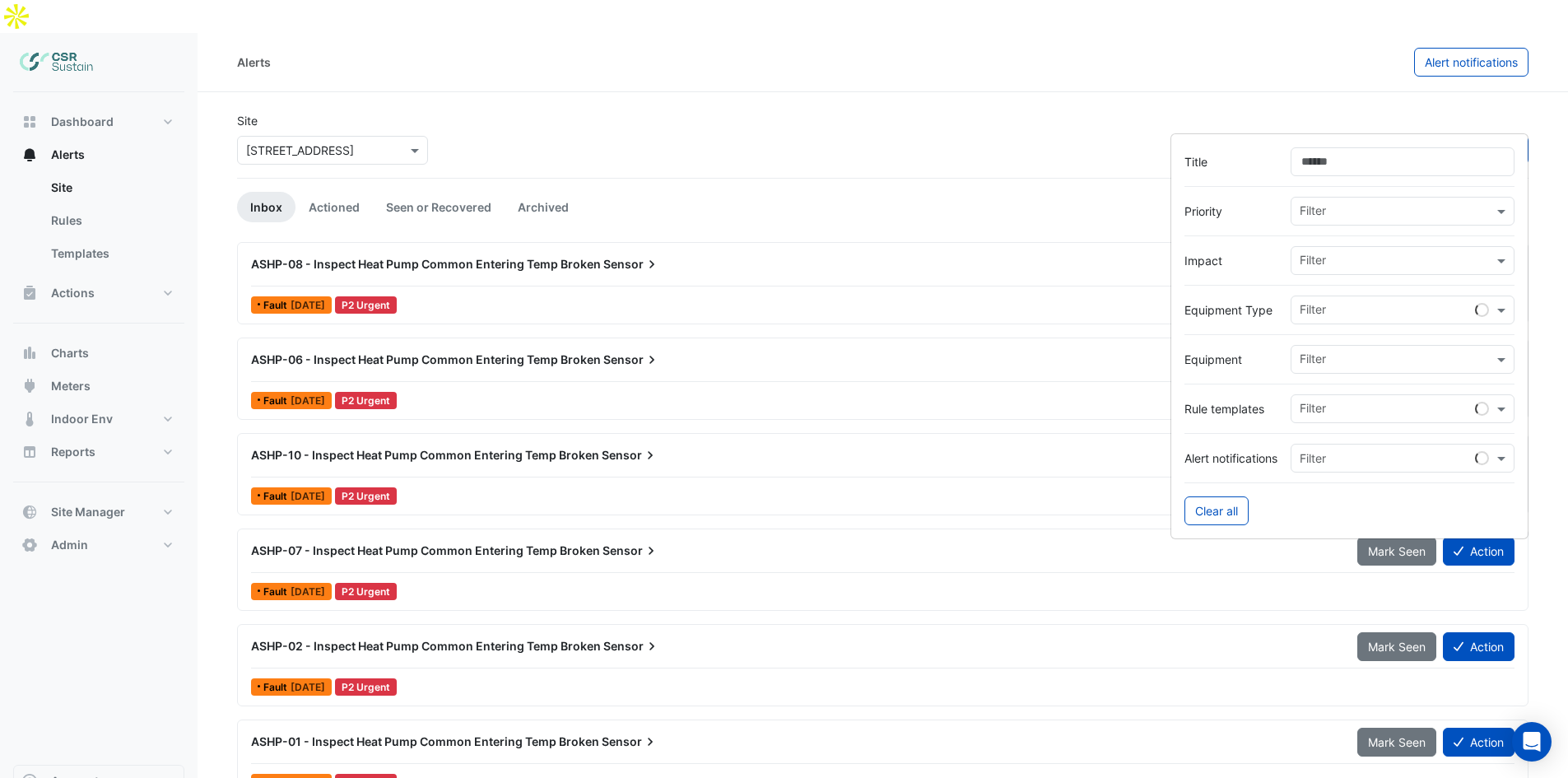
click at [1339, 262] on input "text" at bounding box center [1396, 262] width 193 height 18
click at [1334, 321] on span "Energy" at bounding box center [1323, 319] width 38 height 14
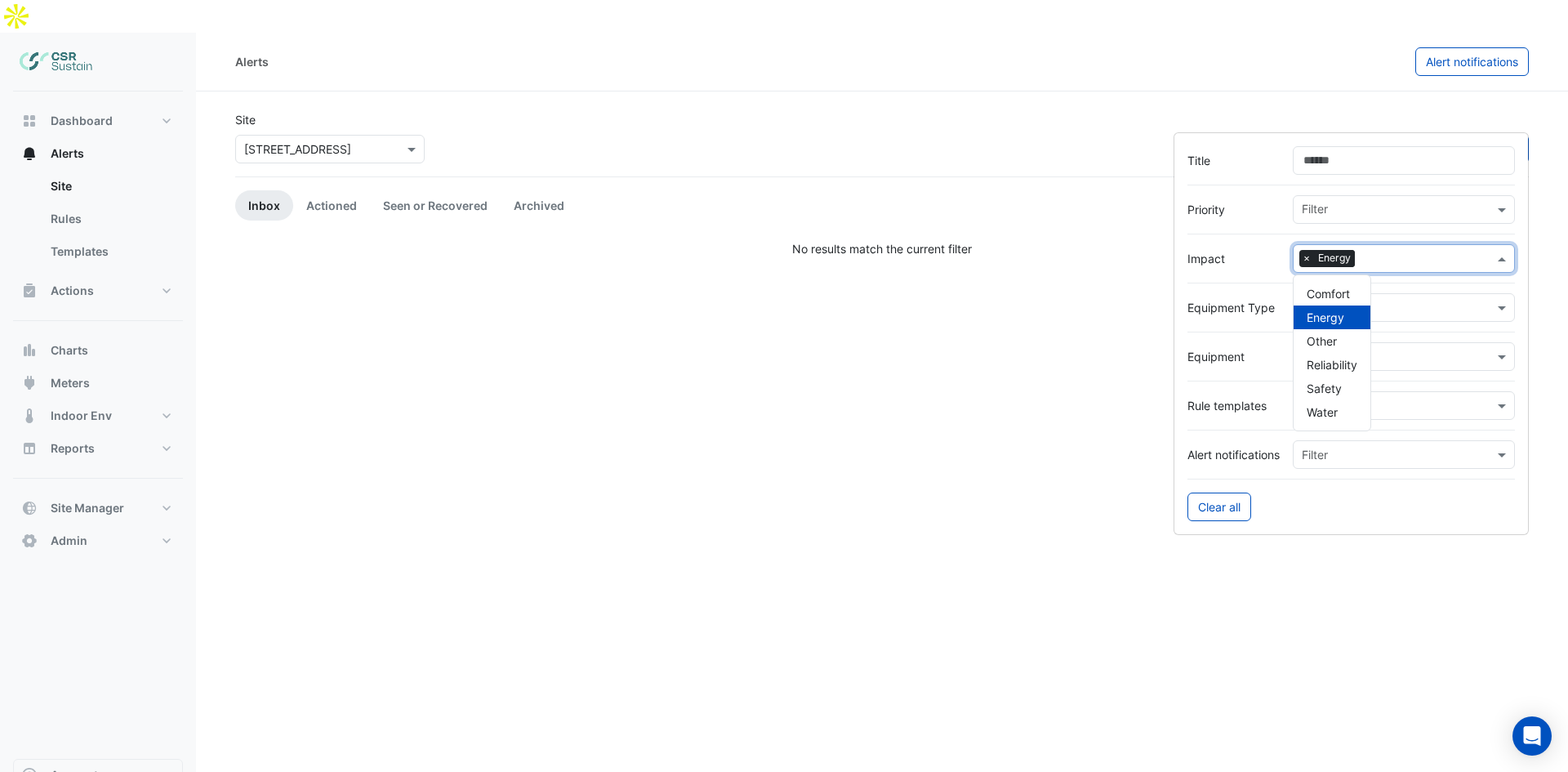
click at [429, 240] on div "No results match the current filter" at bounding box center [882, 248] width 1293 height 17
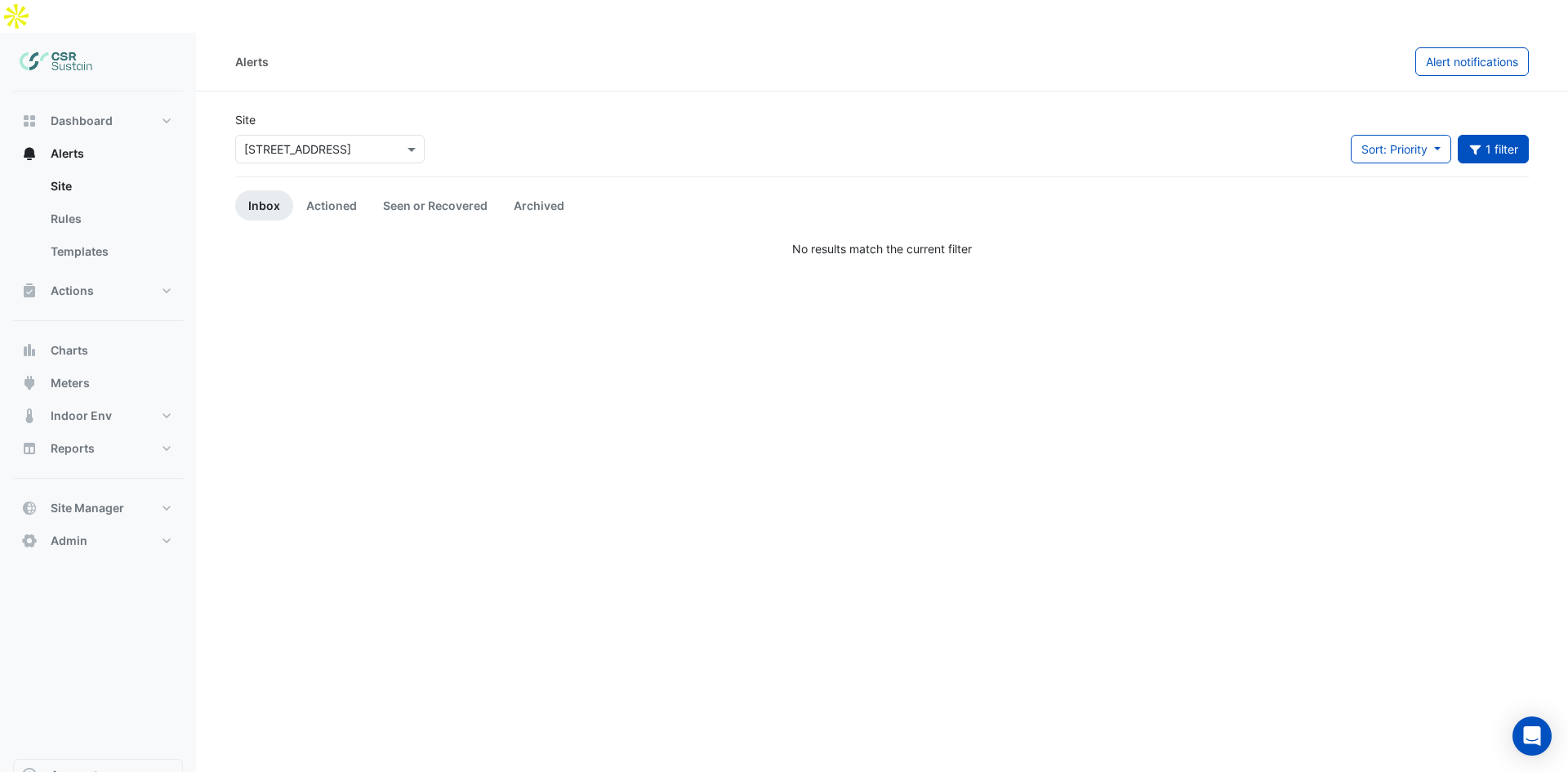
click at [319, 141] on input "text" at bounding box center [313, 150] width 139 height 17
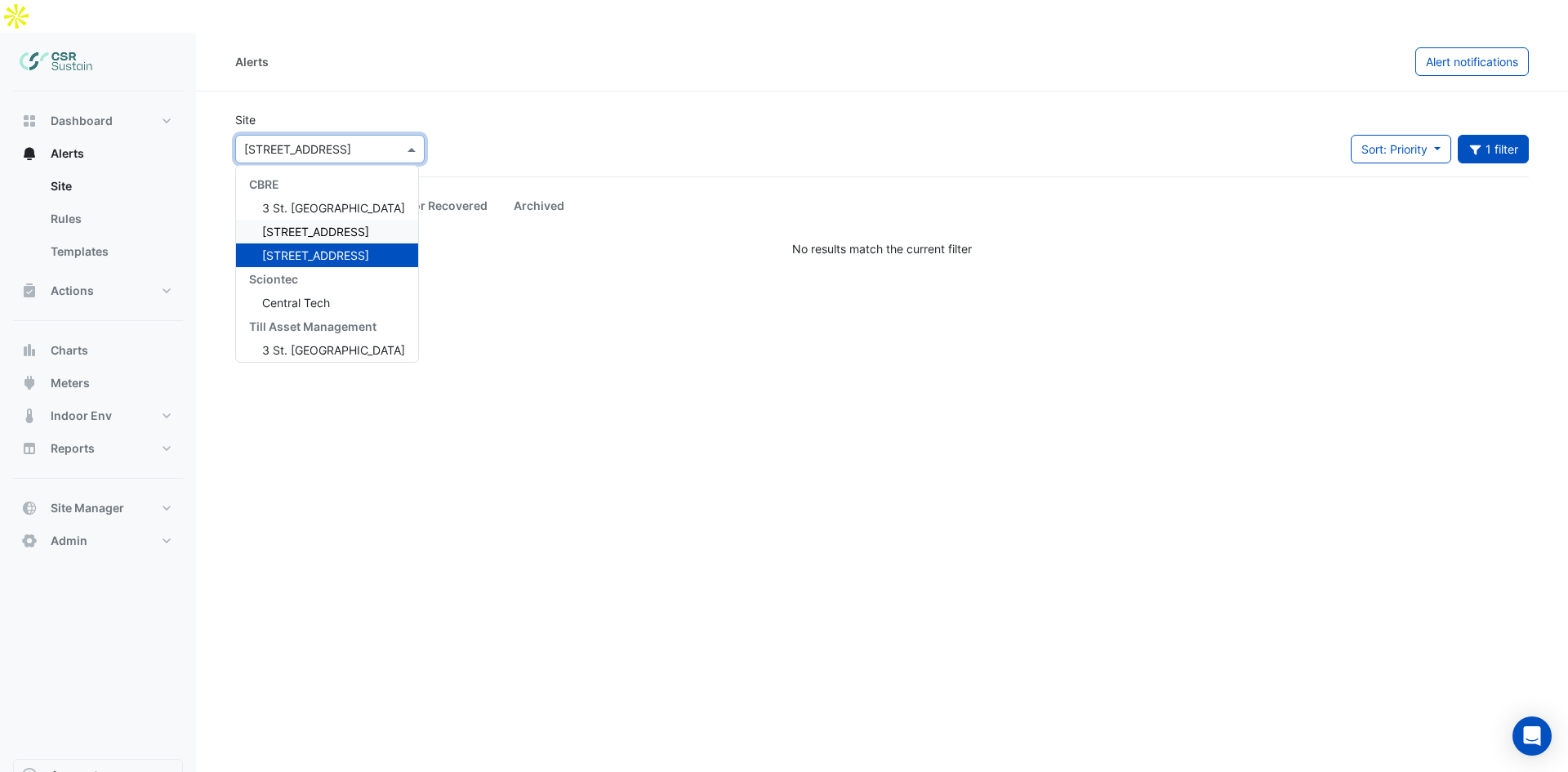
click at [282, 225] on span "5 Exchange Quay" at bounding box center [315, 232] width 107 height 14
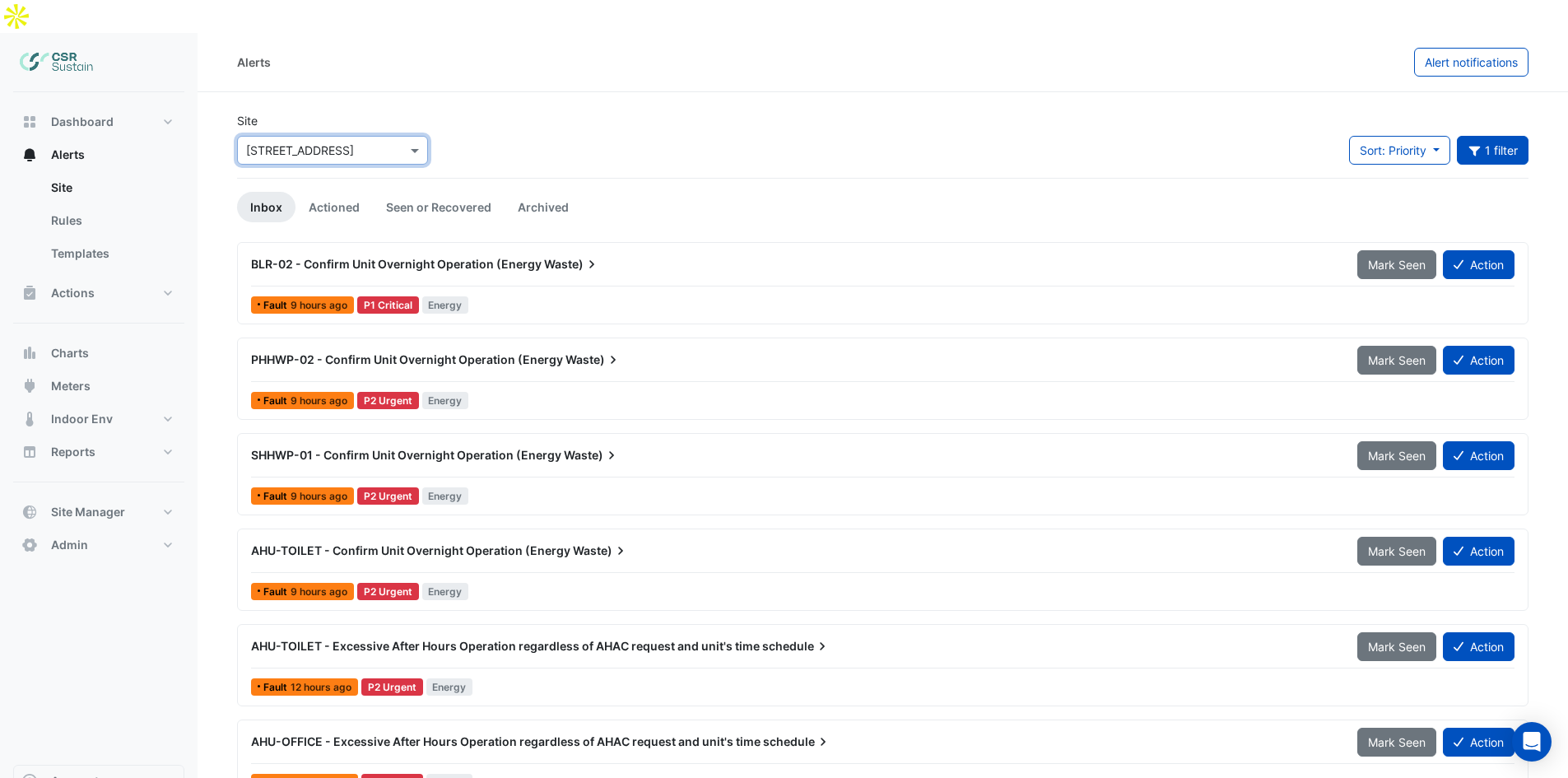
scroll to position [83, 0]
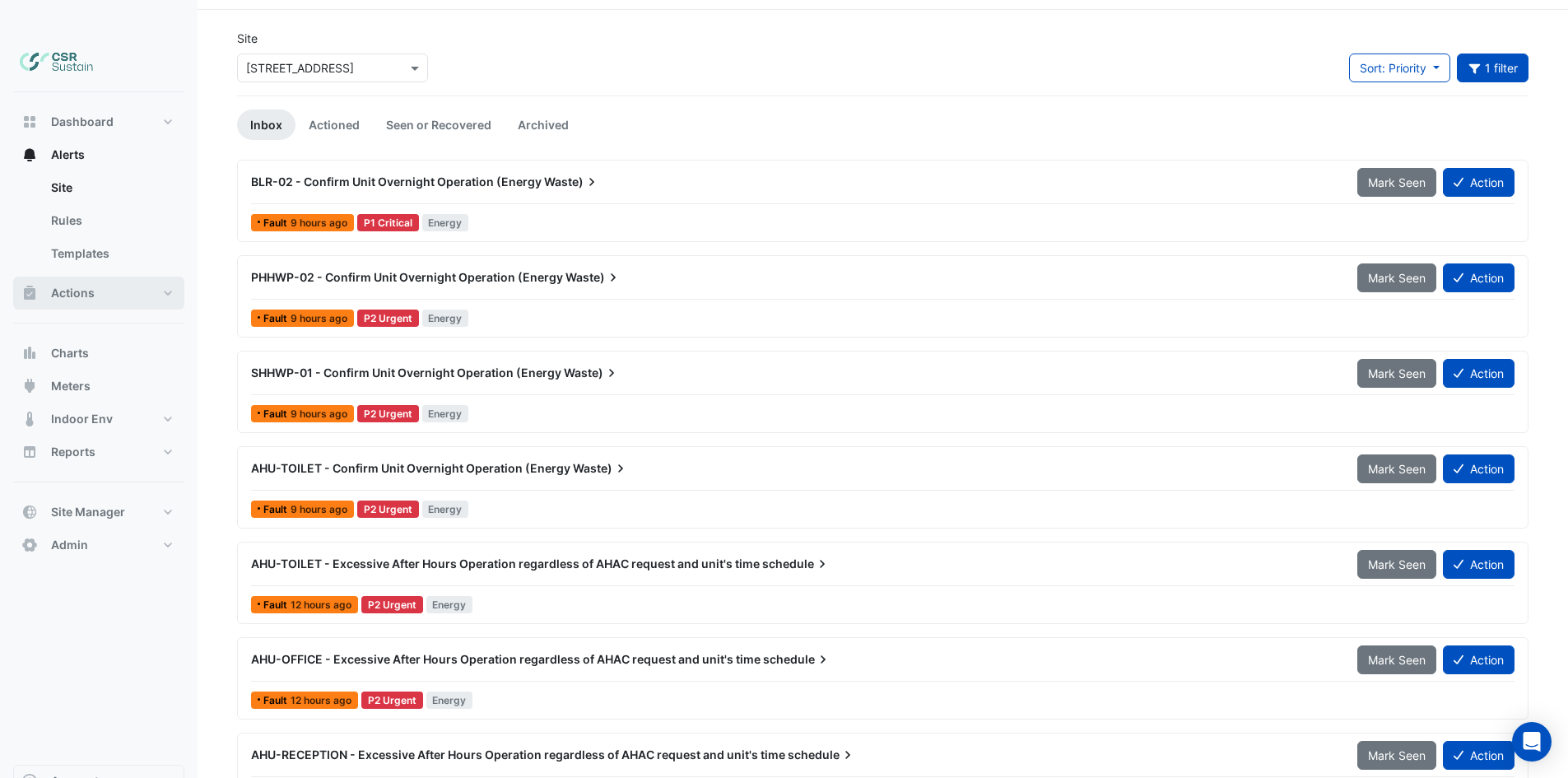
click at [112, 277] on button "Actions" at bounding box center [98, 293] width 171 height 33
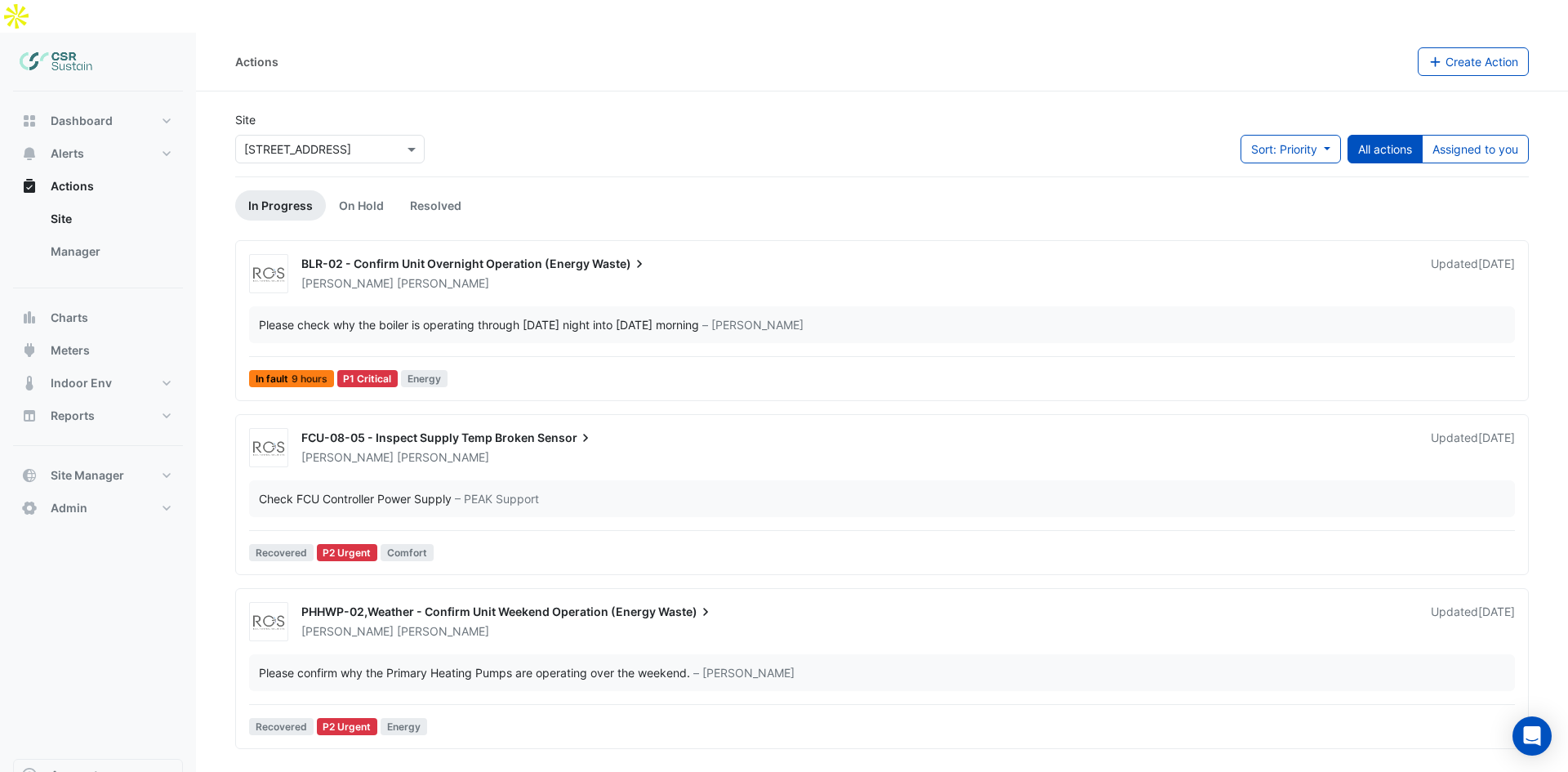
click at [514, 263] on div "BLR-02 - Confirm Unit Overnight Operation (Energy Waste) Spencer Hogg Updated 3…" at bounding box center [882, 324] width 1279 height 140
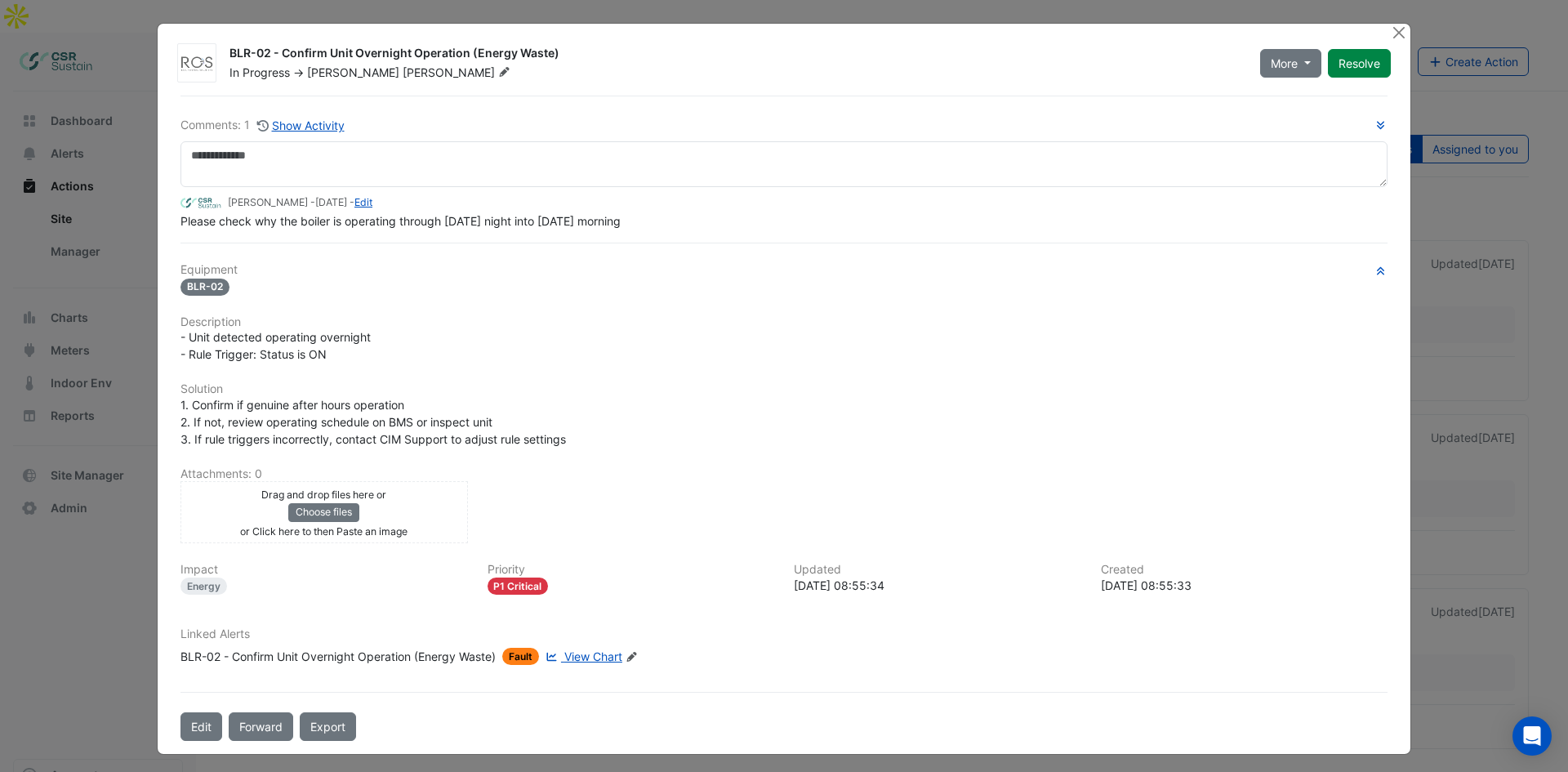
click at [62, 452] on ngb-modal-window "BLR-02 - Confirm Unit Overnight Operation (Energy Waste) In Progress -> Spencer…" at bounding box center [784, 386] width 1568 height 772
click at [1394, 31] on button "Close" at bounding box center [1398, 32] width 17 height 17
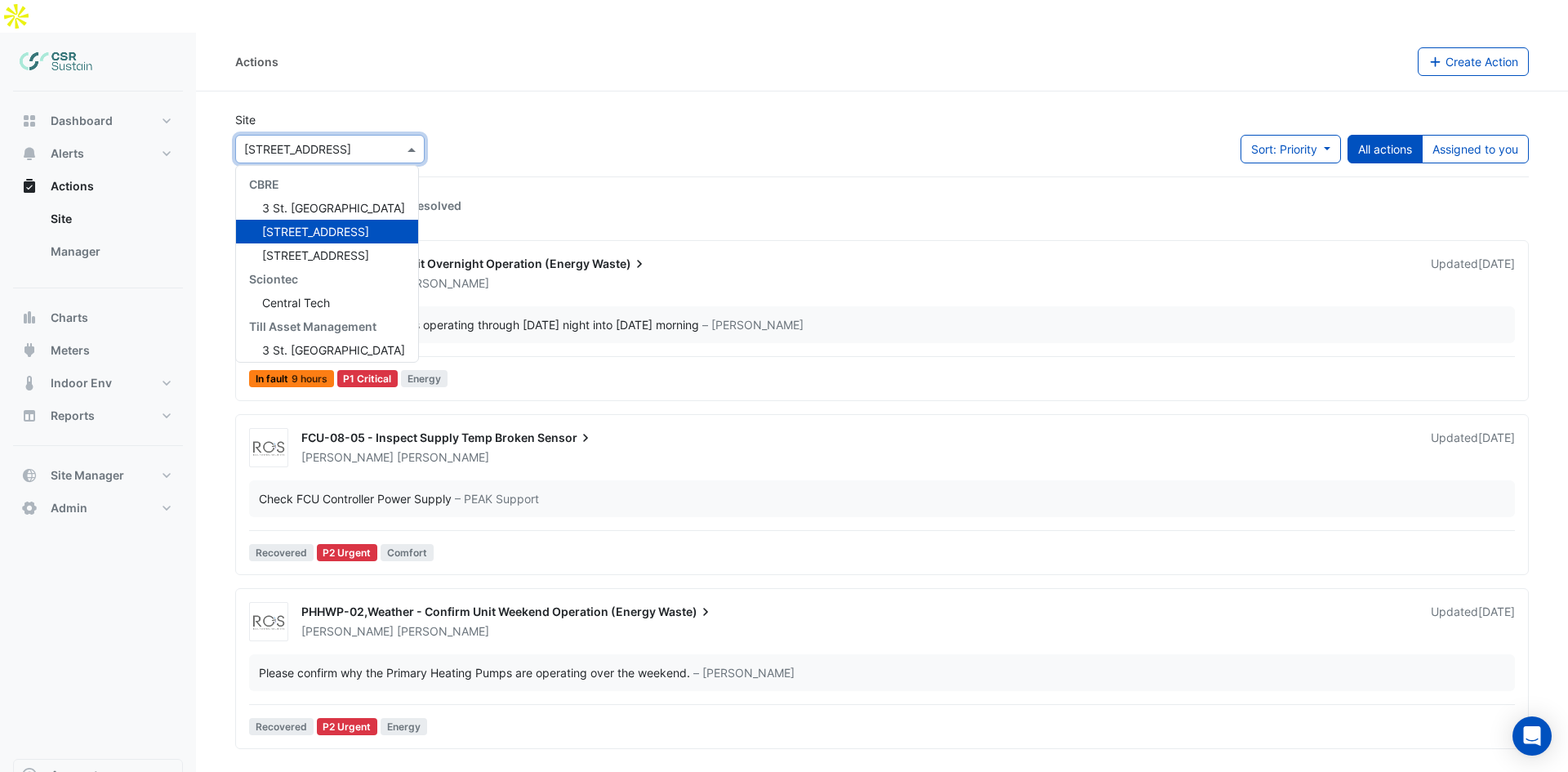
click at [261, 141] on input "text" at bounding box center [313, 150] width 139 height 17
click at [850, 92] on section "Site × 5 Exchange Quay CBRE 3 St. Paul's Place 5 Exchange Quay 8 Exchange Quay …" at bounding box center [882, 420] width 1372 height 658
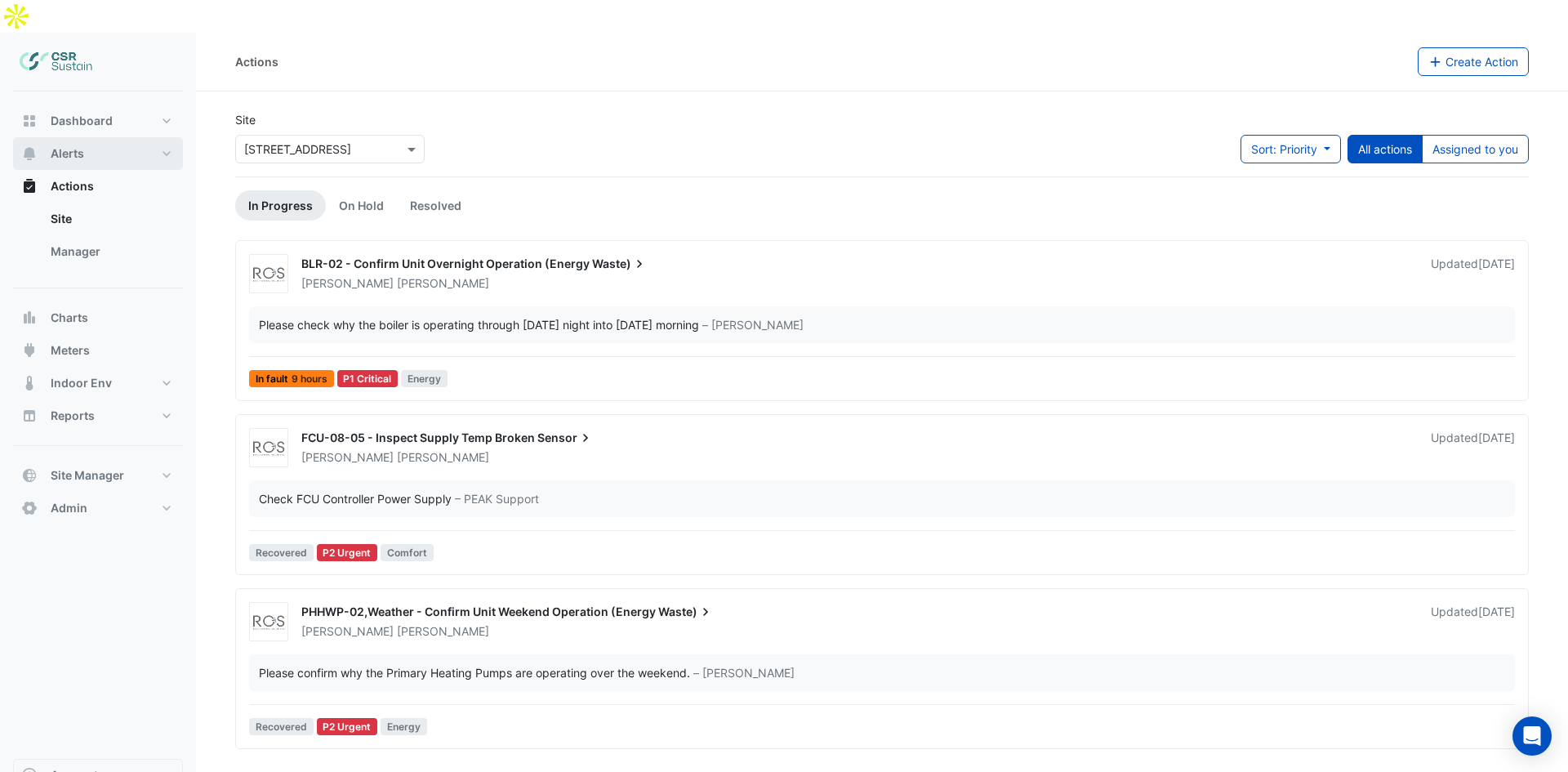
click at [72, 146] on span "Alerts" at bounding box center [67, 154] width 33 height 17
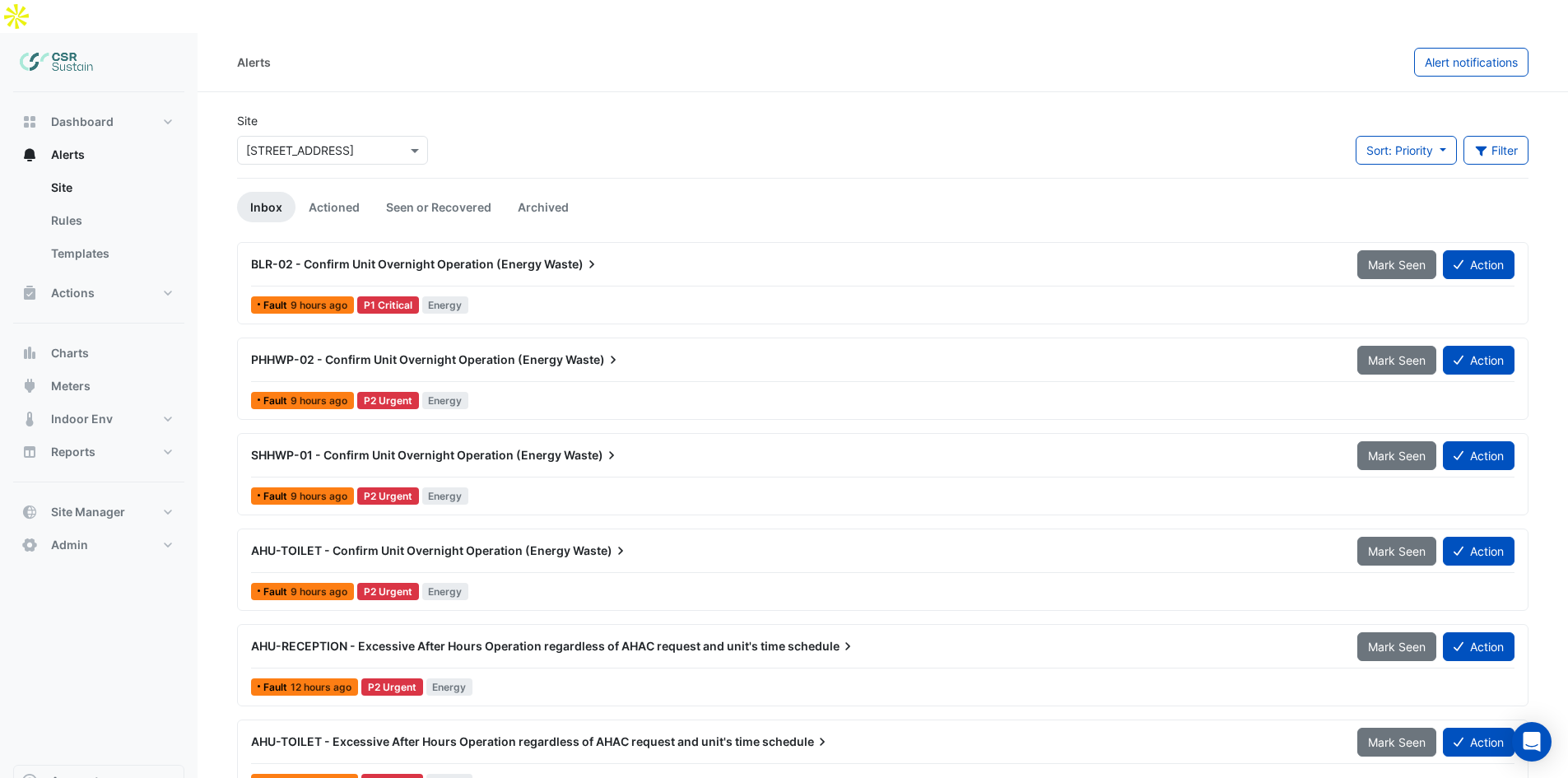
click at [1520, 112] on div "Site × 5 Exchange Quay Sort: Priority Priority Updated Filter Title Priority Fi…" at bounding box center [883, 144] width 1311 height 66
click at [1515, 136] on button "Filter" at bounding box center [1496, 150] width 66 height 29
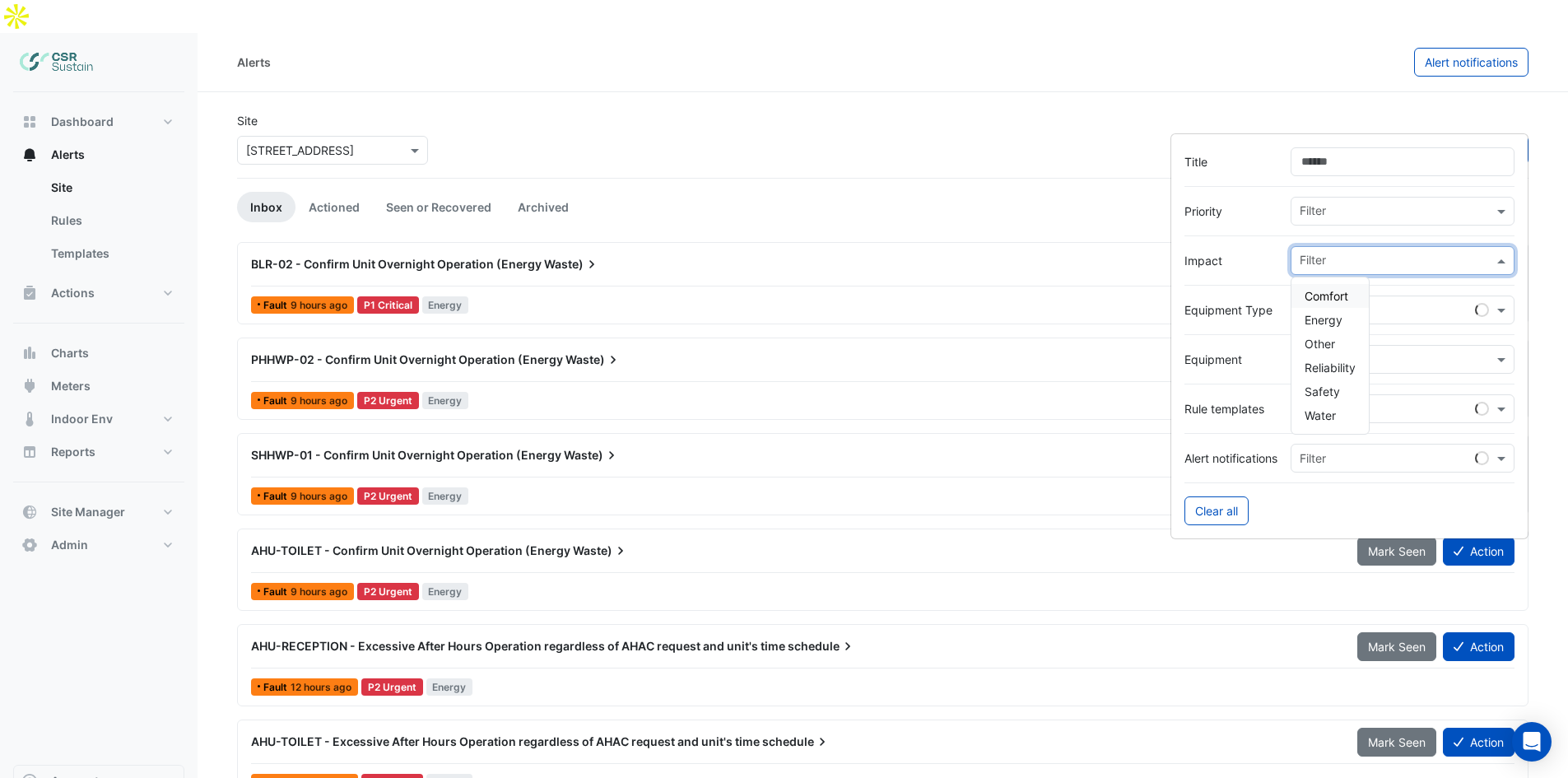
click at [1365, 248] on div "Filter" at bounding box center [1402, 260] width 224 height 29
click at [1345, 321] on div "Energy" at bounding box center [1330, 319] width 78 height 24
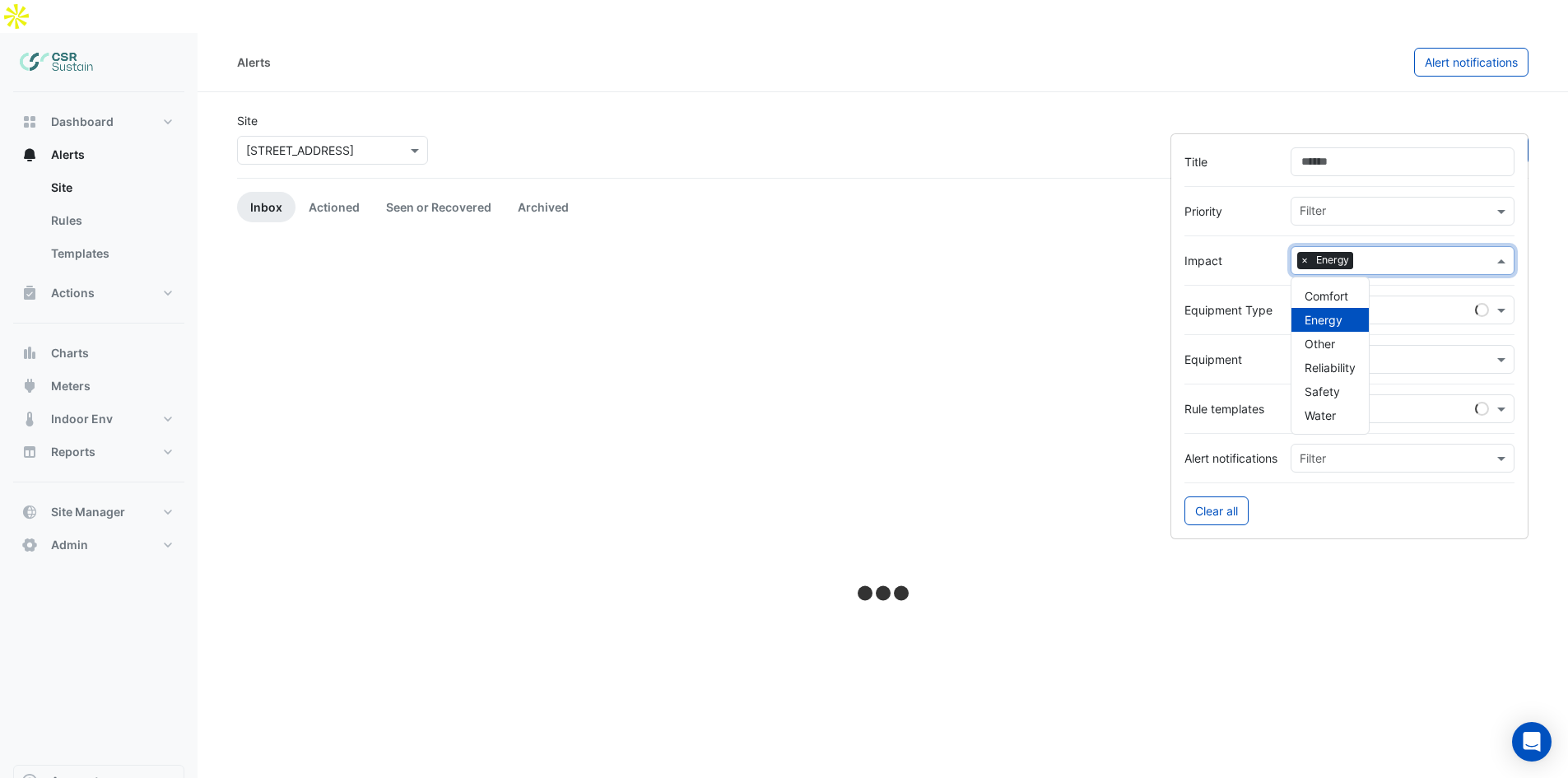
click at [919, 112] on div "Site × 5 Exchange Quay Sort: Priority Priority Updated Filter" at bounding box center [883, 144] width 1311 height 66
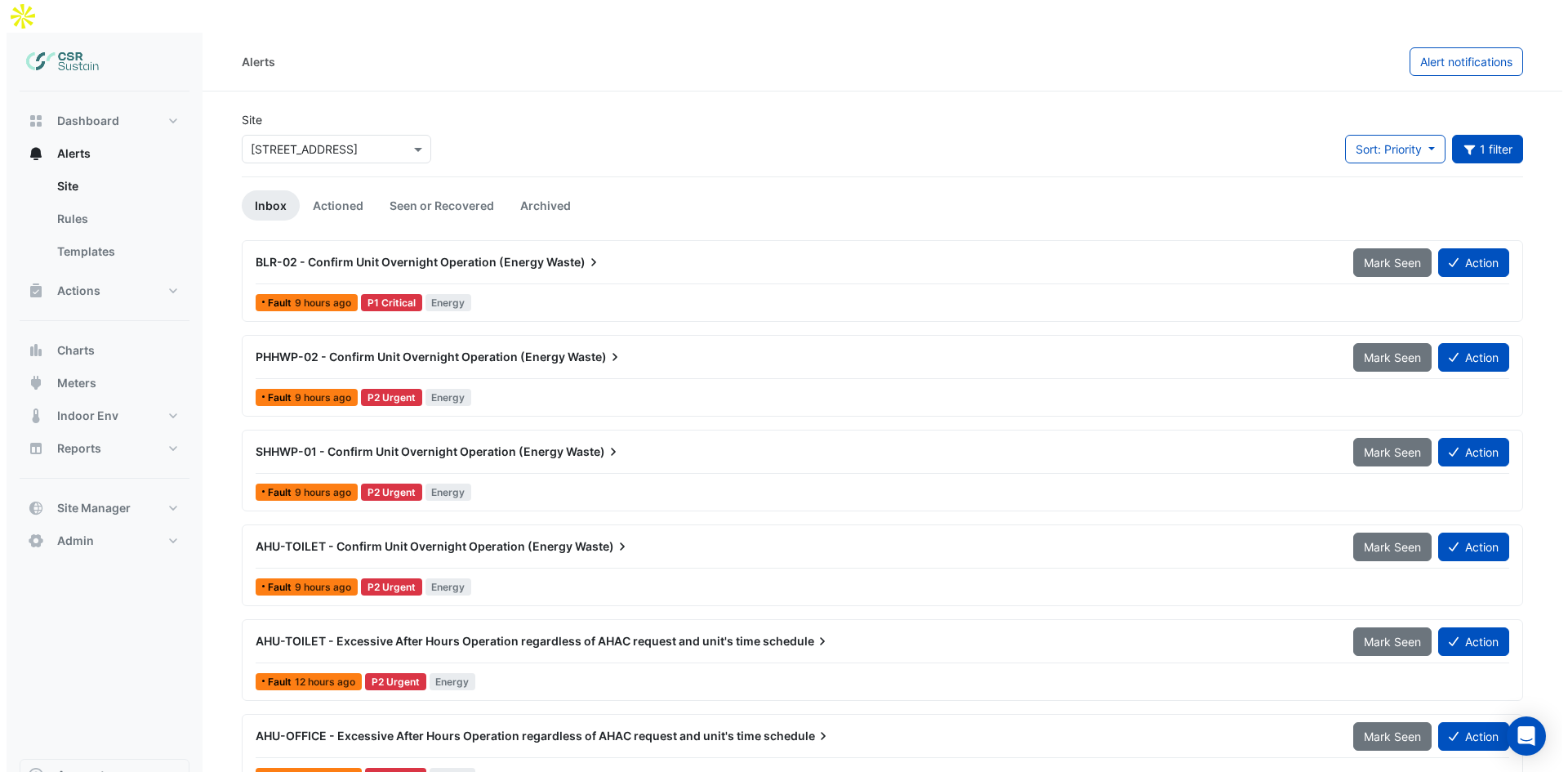
scroll to position [98, 0]
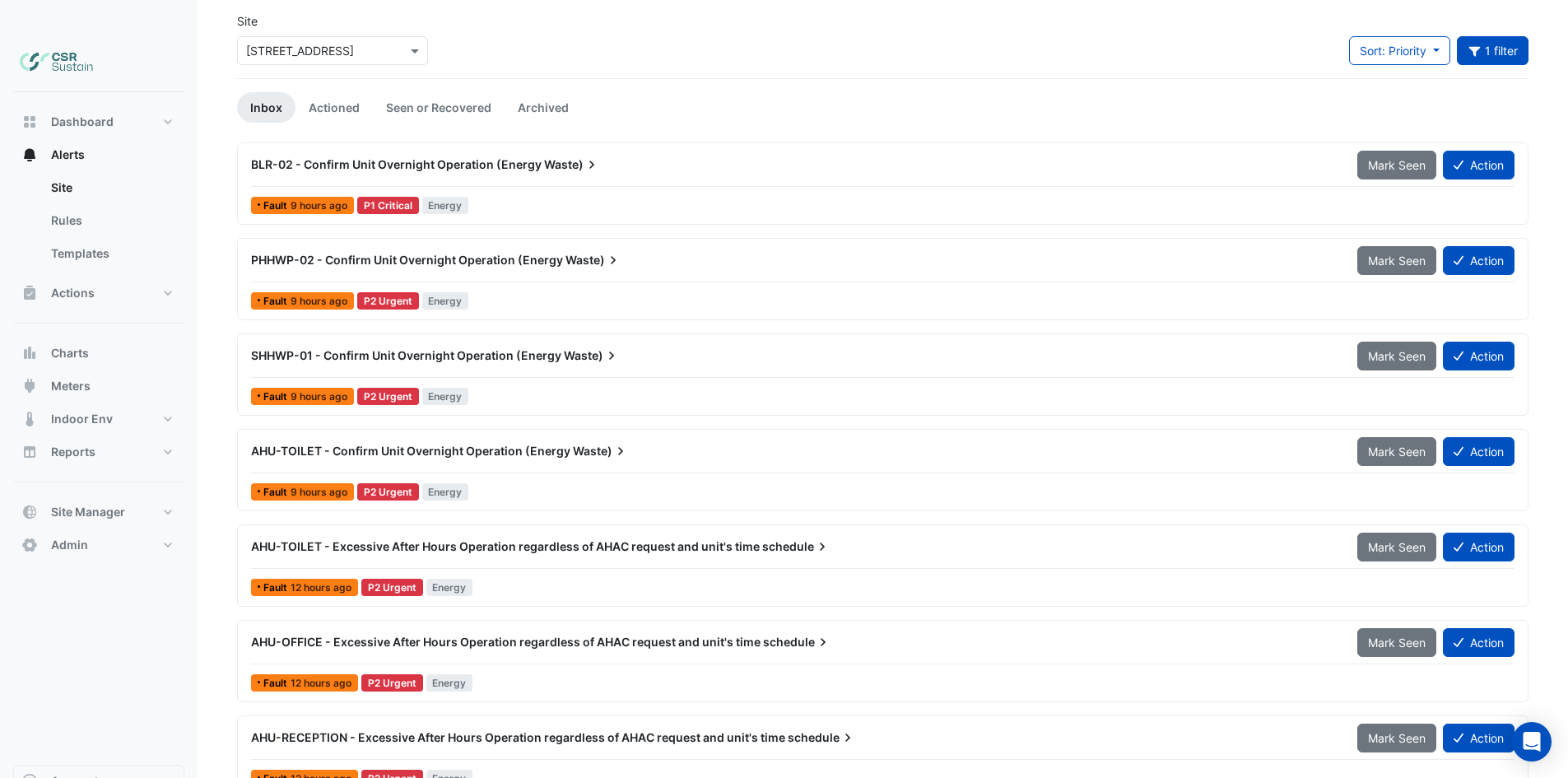
drag, startPoint x: 490, startPoint y: 282, endPoint x: 554, endPoint y: 456, distance: 185.4
drag, startPoint x: 721, startPoint y: 368, endPoint x: 738, endPoint y: 501, distance: 134.1
click at [1485, 533] on button "Action" at bounding box center [1479, 547] width 72 height 29
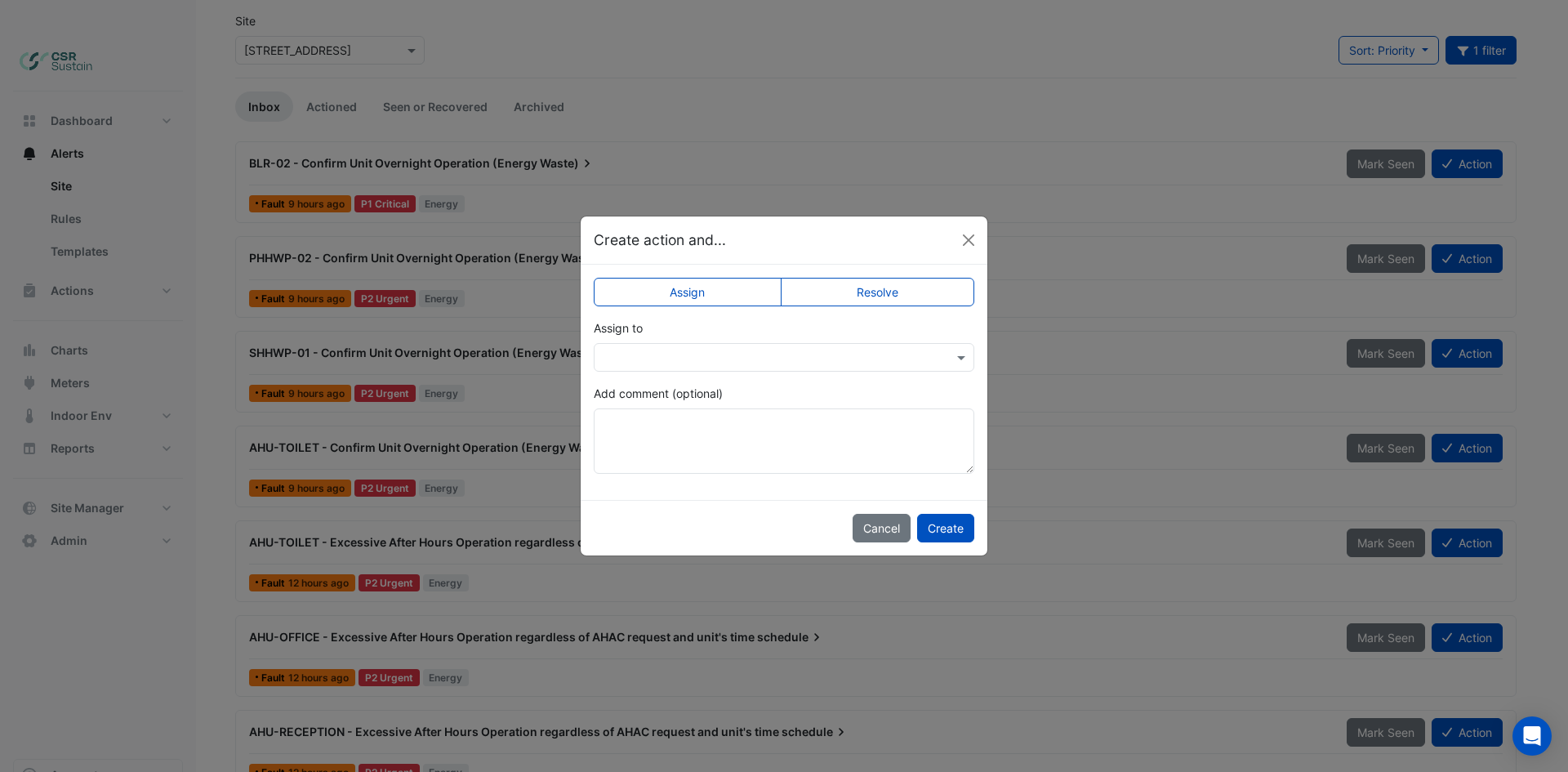
click at [915, 361] on input "text" at bounding box center [767, 358] width 330 height 17
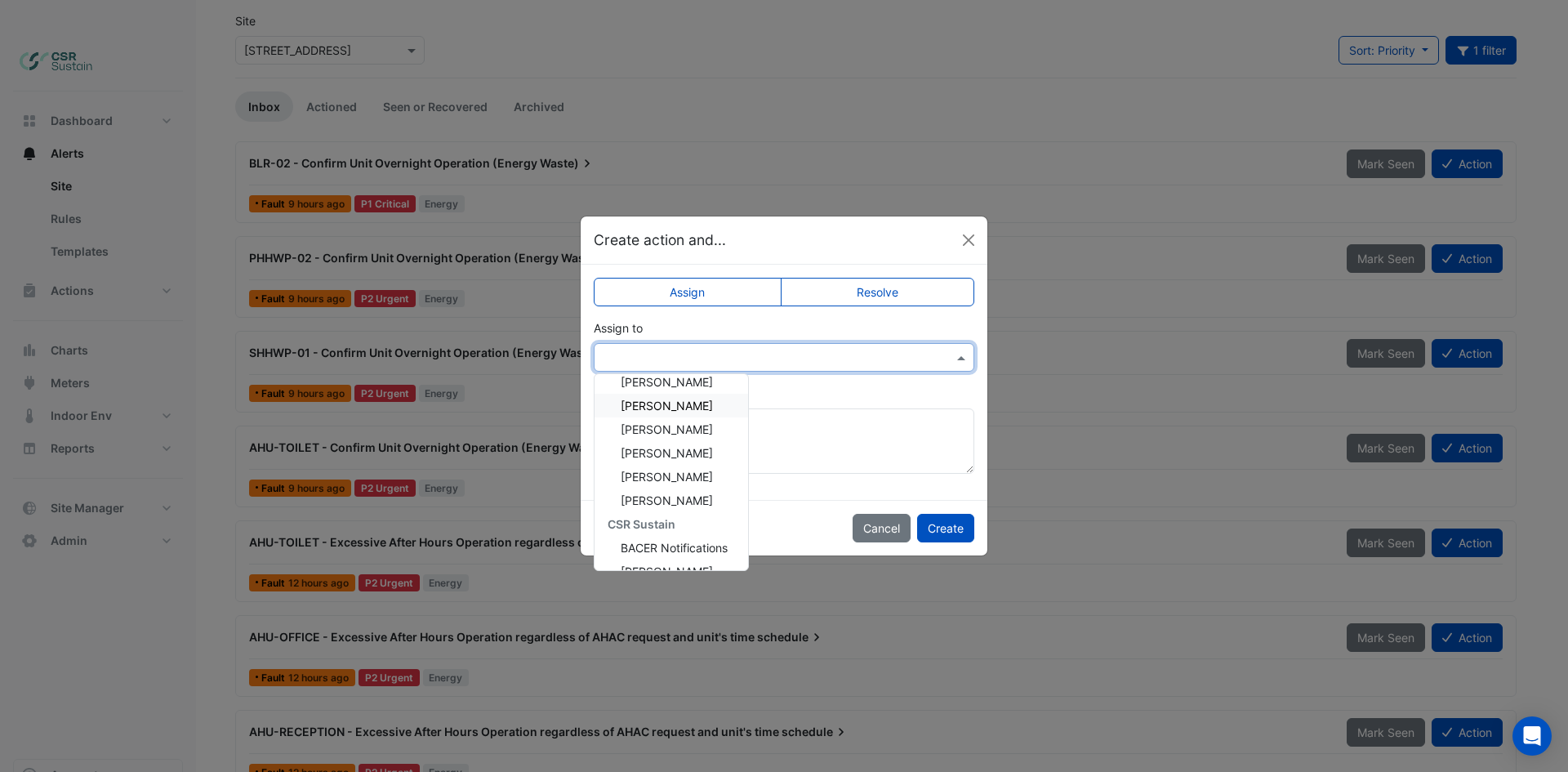
scroll to position [11, 0]
click at [712, 472] on div "[PERSON_NAME]" at bounding box center [672, 477] width 154 height 24
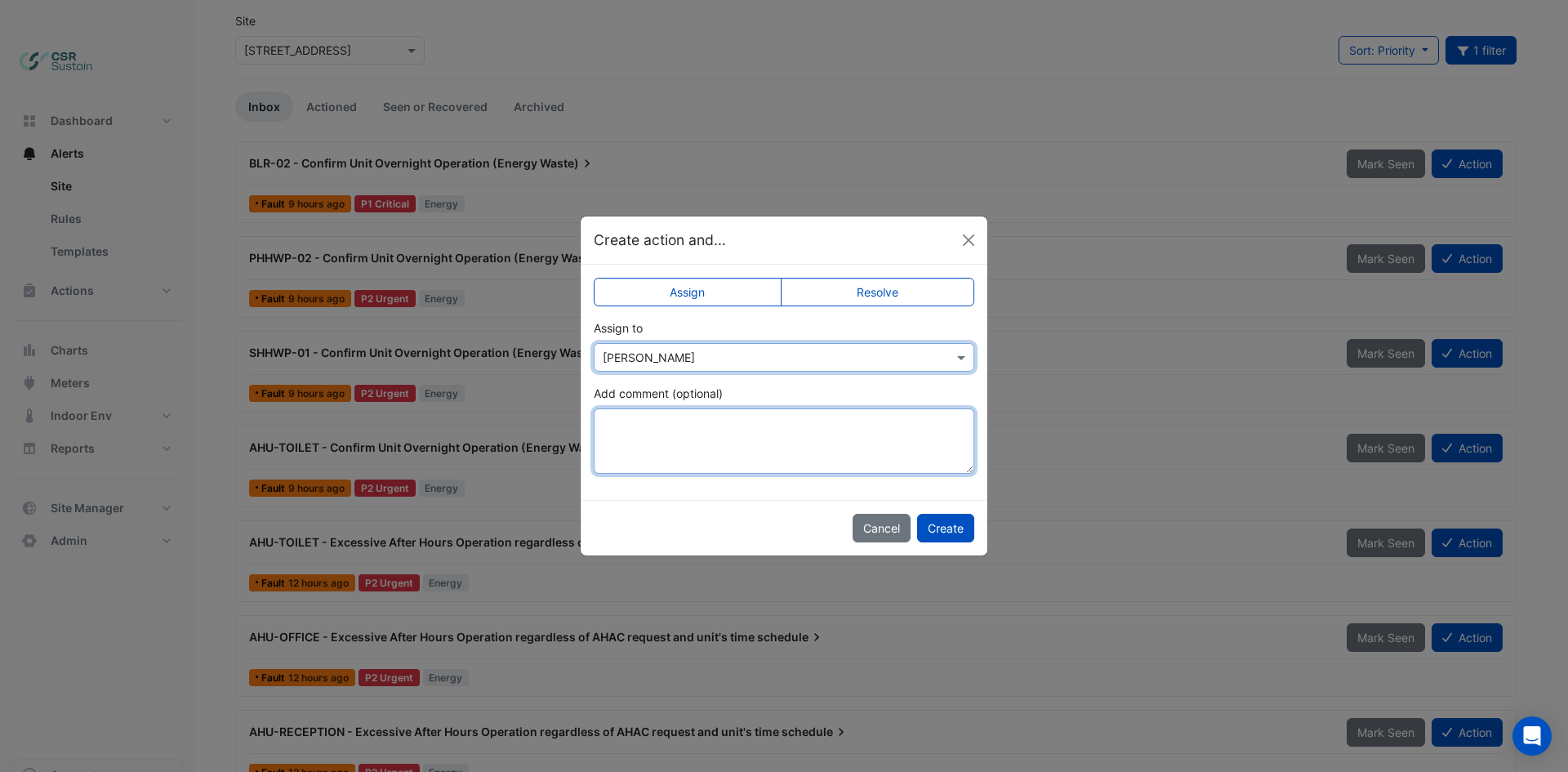
click at [698, 416] on textarea "Add comment (optional)" at bounding box center [784, 441] width 380 height 65
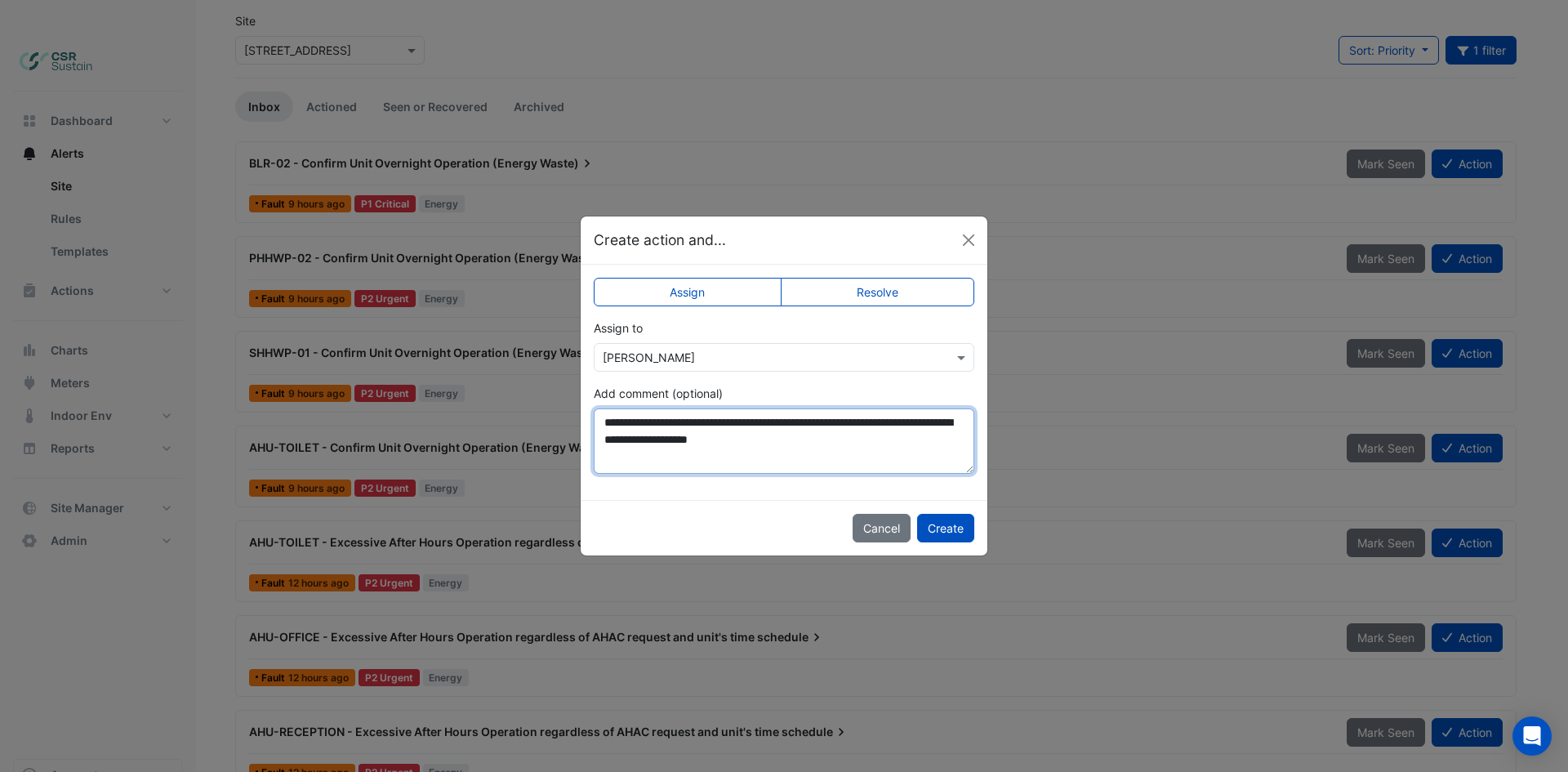
click at [848, 422] on textarea "**********" at bounding box center [784, 441] width 380 height 65
click at [851, 423] on textarea "**********" at bounding box center [784, 441] width 380 height 65
click at [891, 454] on textarea "**********" at bounding box center [784, 441] width 380 height 65
type textarea "**********"
click at [963, 523] on button "Create" at bounding box center [945, 528] width 57 height 29
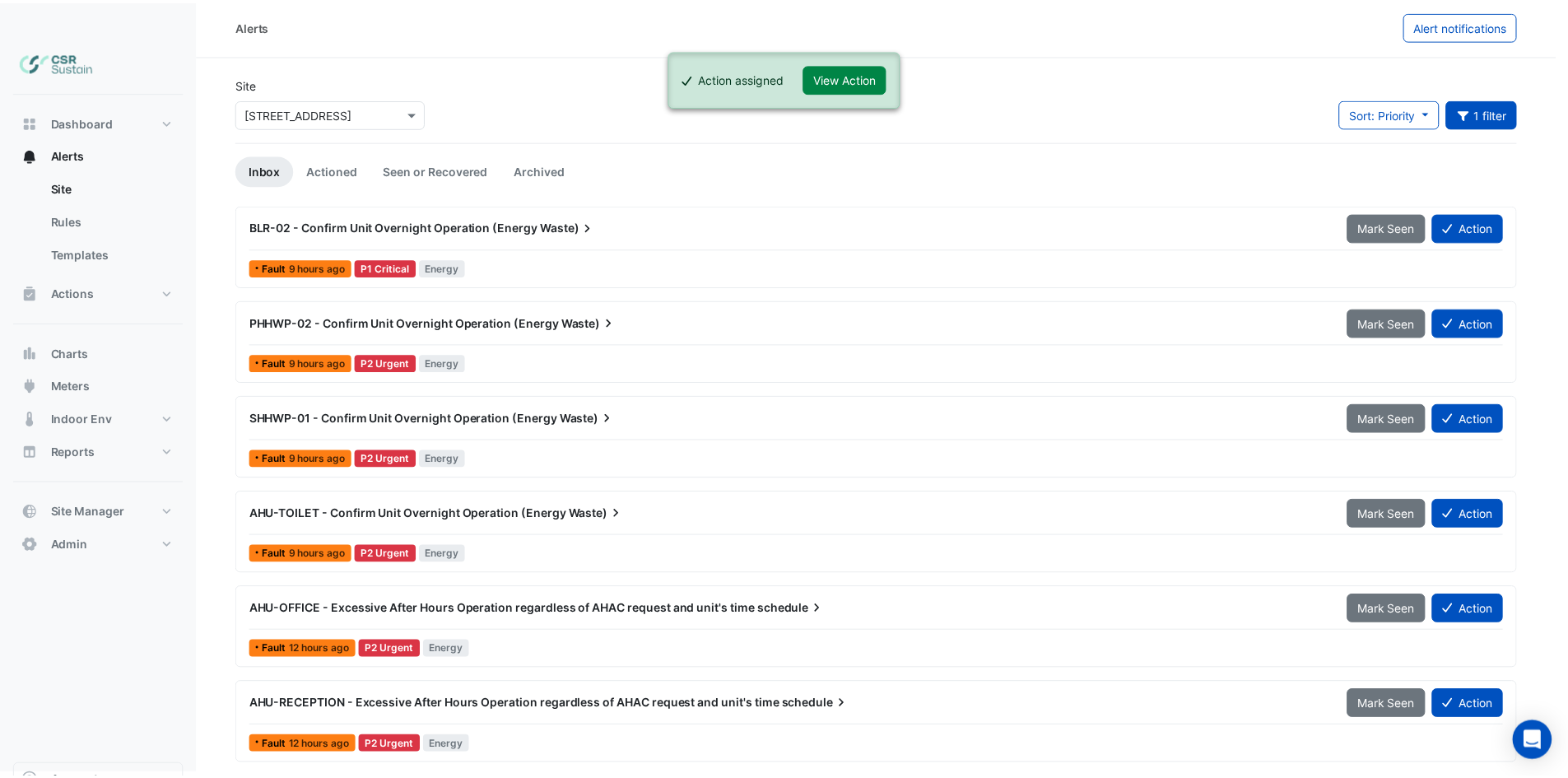
scroll to position [4, 0]
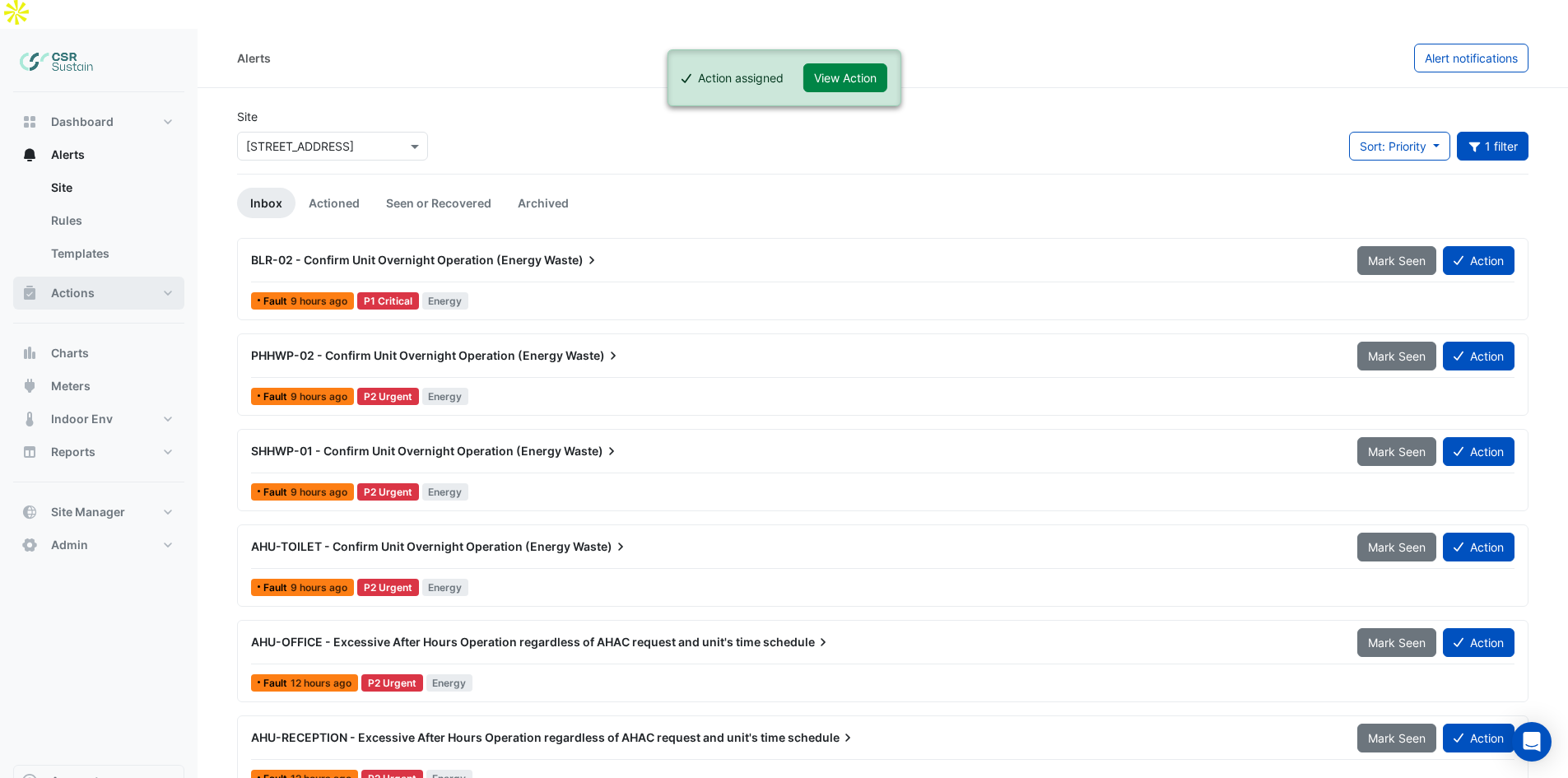
click at [102, 277] on button "Actions" at bounding box center [98, 293] width 171 height 33
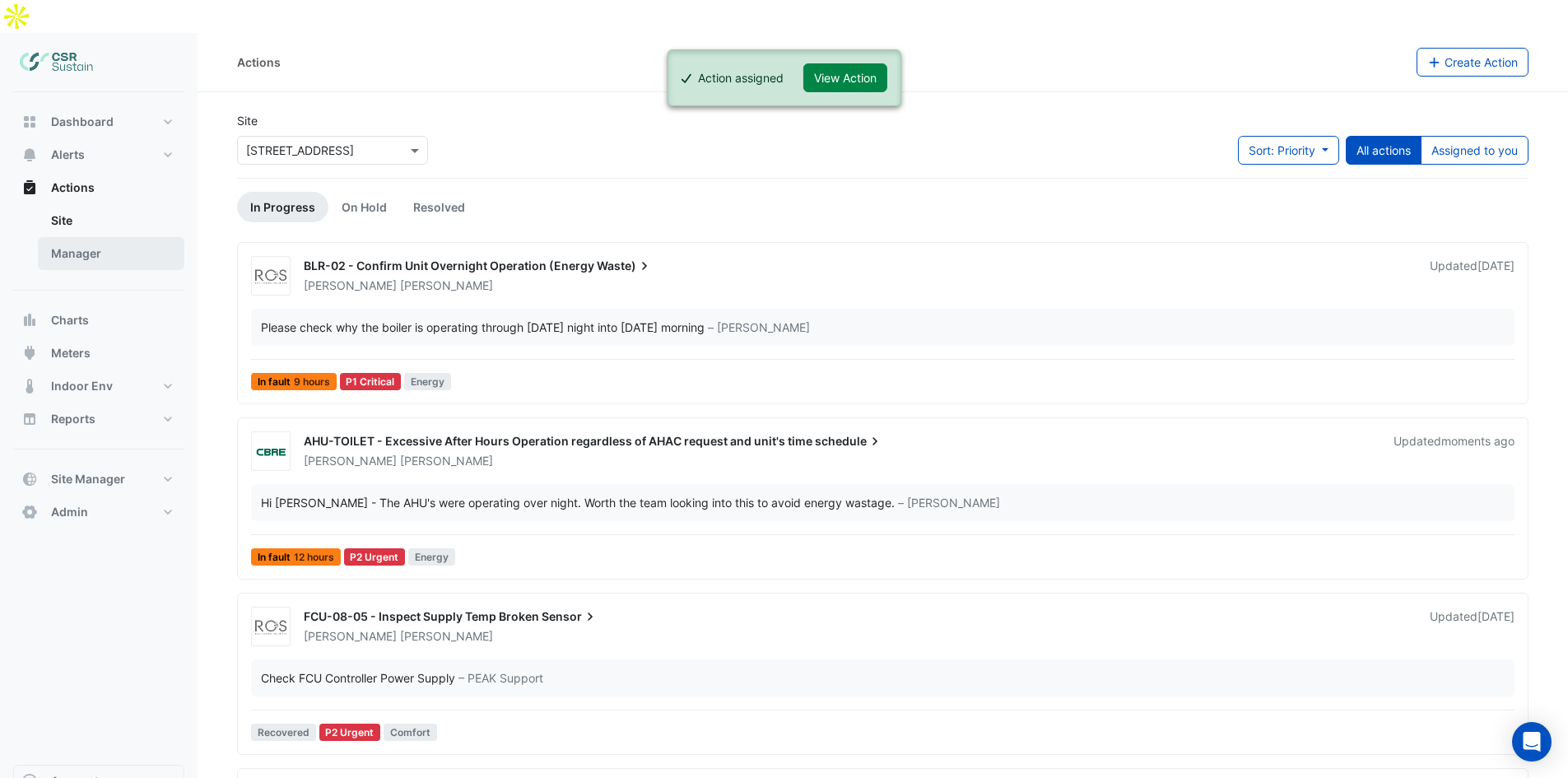
click at [113, 237] on link "Manager" at bounding box center [111, 253] width 147 height 33
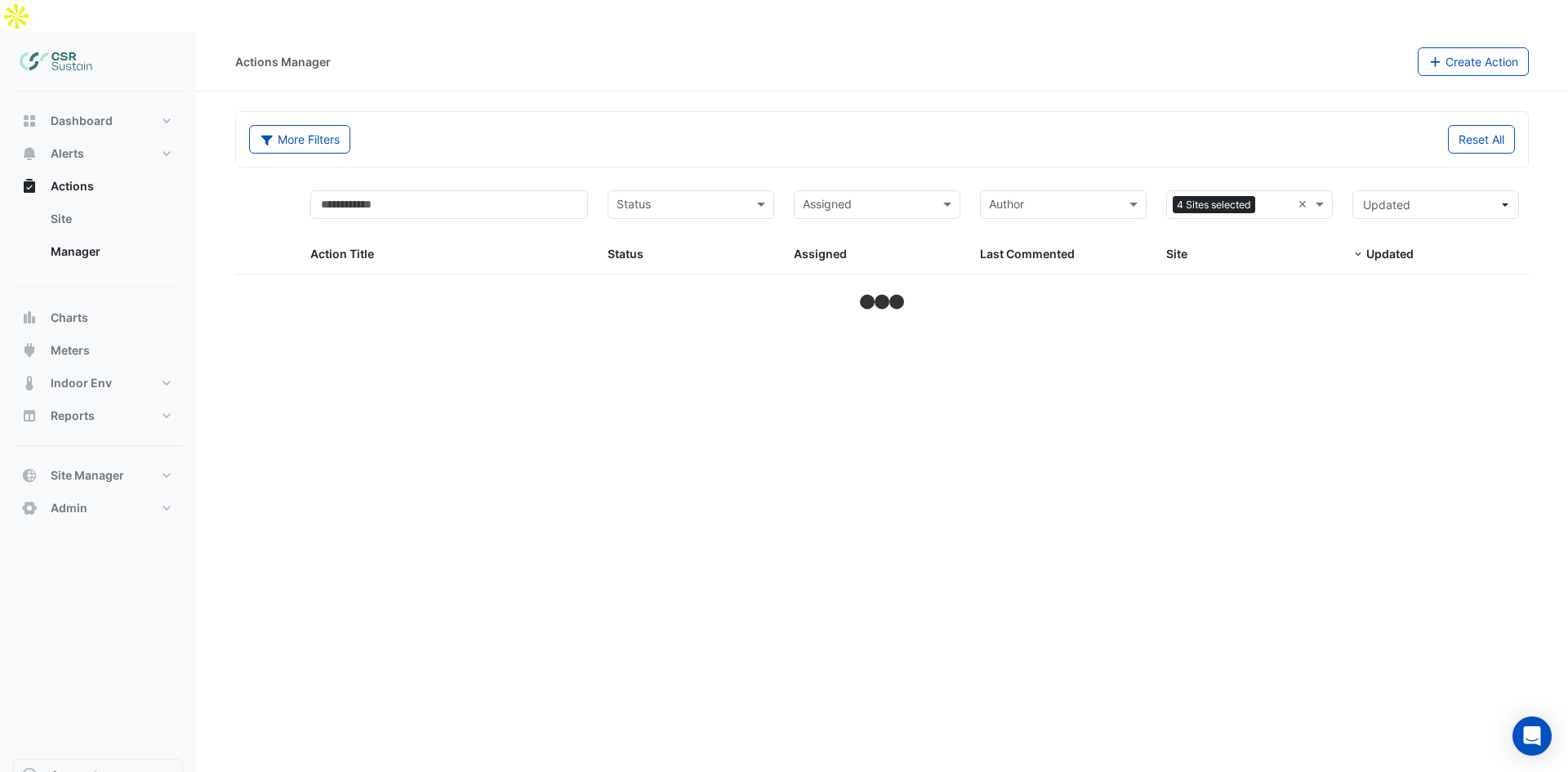
select select "***"
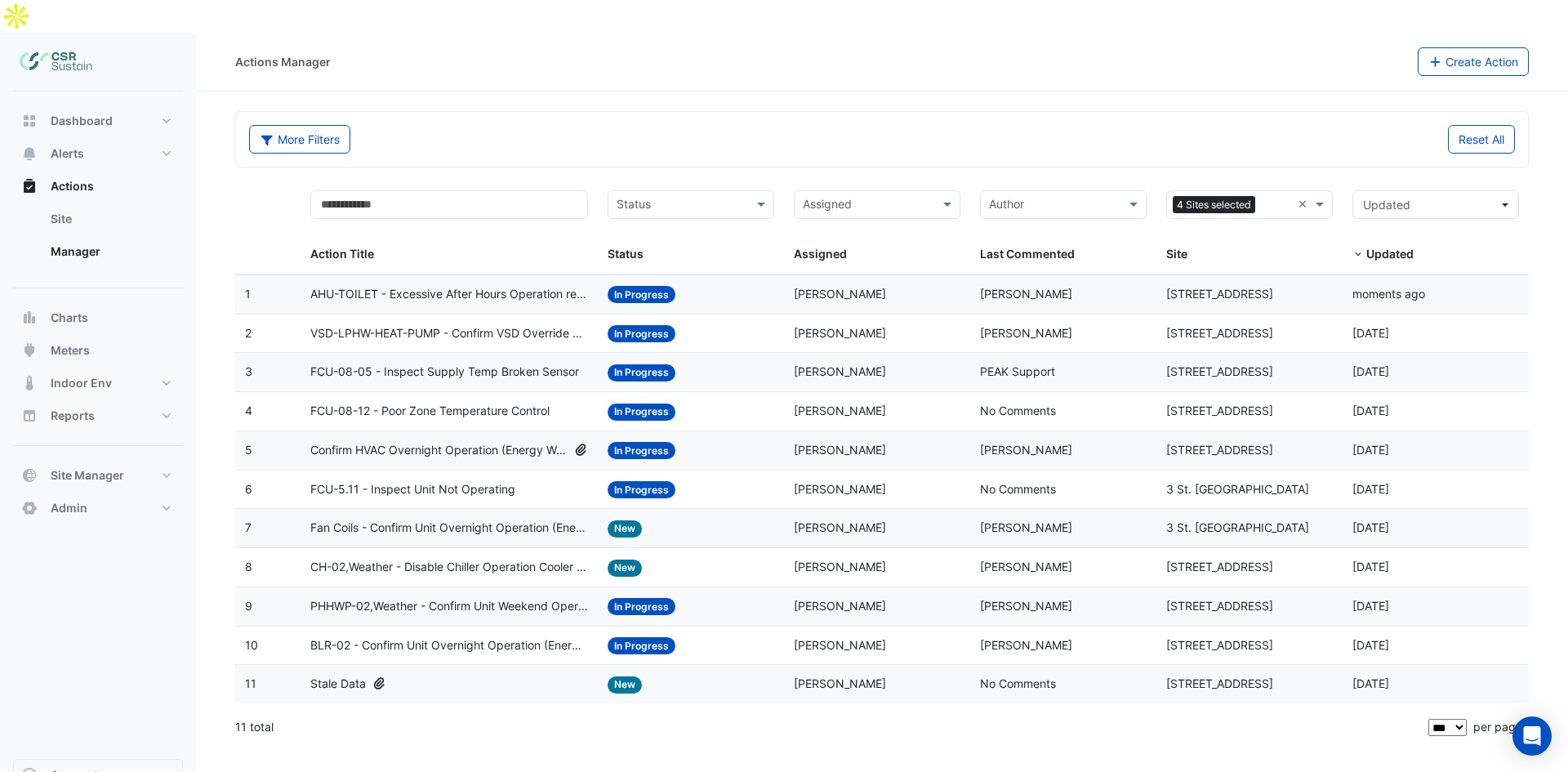
click at [551, 285] on span "AHU-TOILET - Excessive After Hours Operation regardless of AHAC request and uni…" at bounding box center [449, 295] width 279 height 19
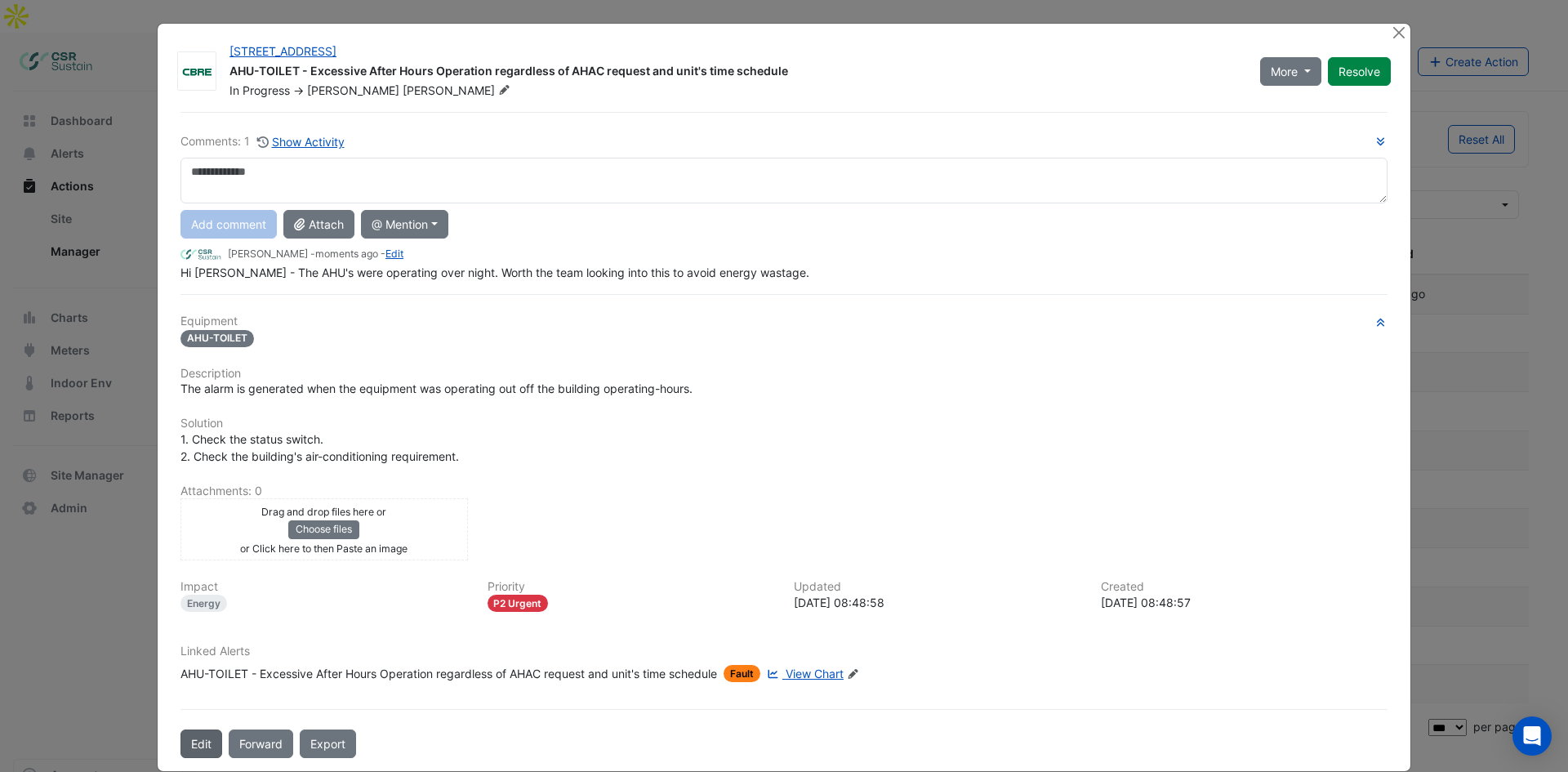
click at [198, 745] on button "Edit" at bounding box center [201, 744] width 41 height 29
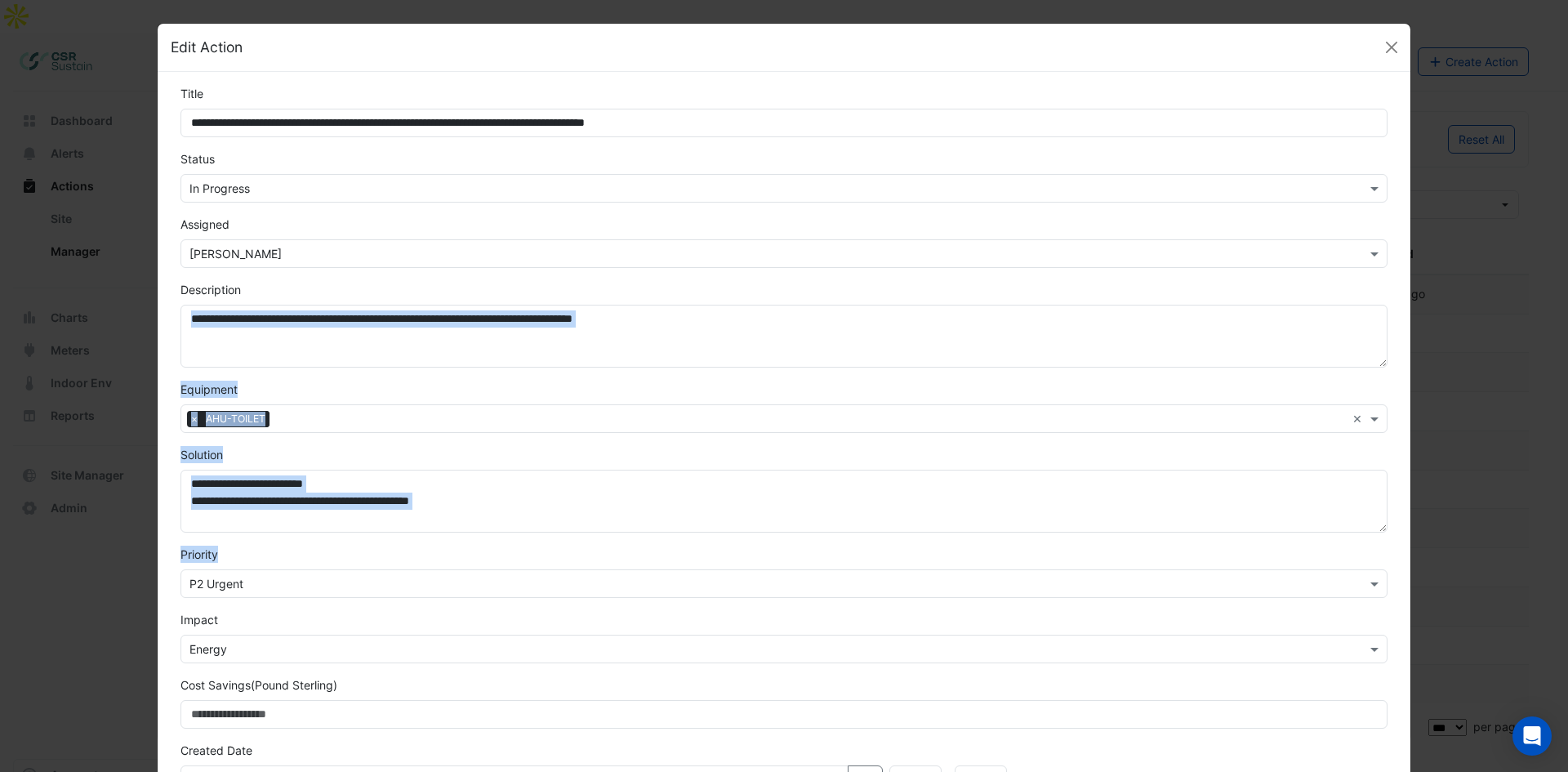
drag, startPoint x: 1406, startPoint y: 362, endPoint x: 1402, endPoint y: 550, distance: 188.0
click at [1402, 550] on ngb-modal-window "**********" at bounding box center [784, 386] width 1568 height 772
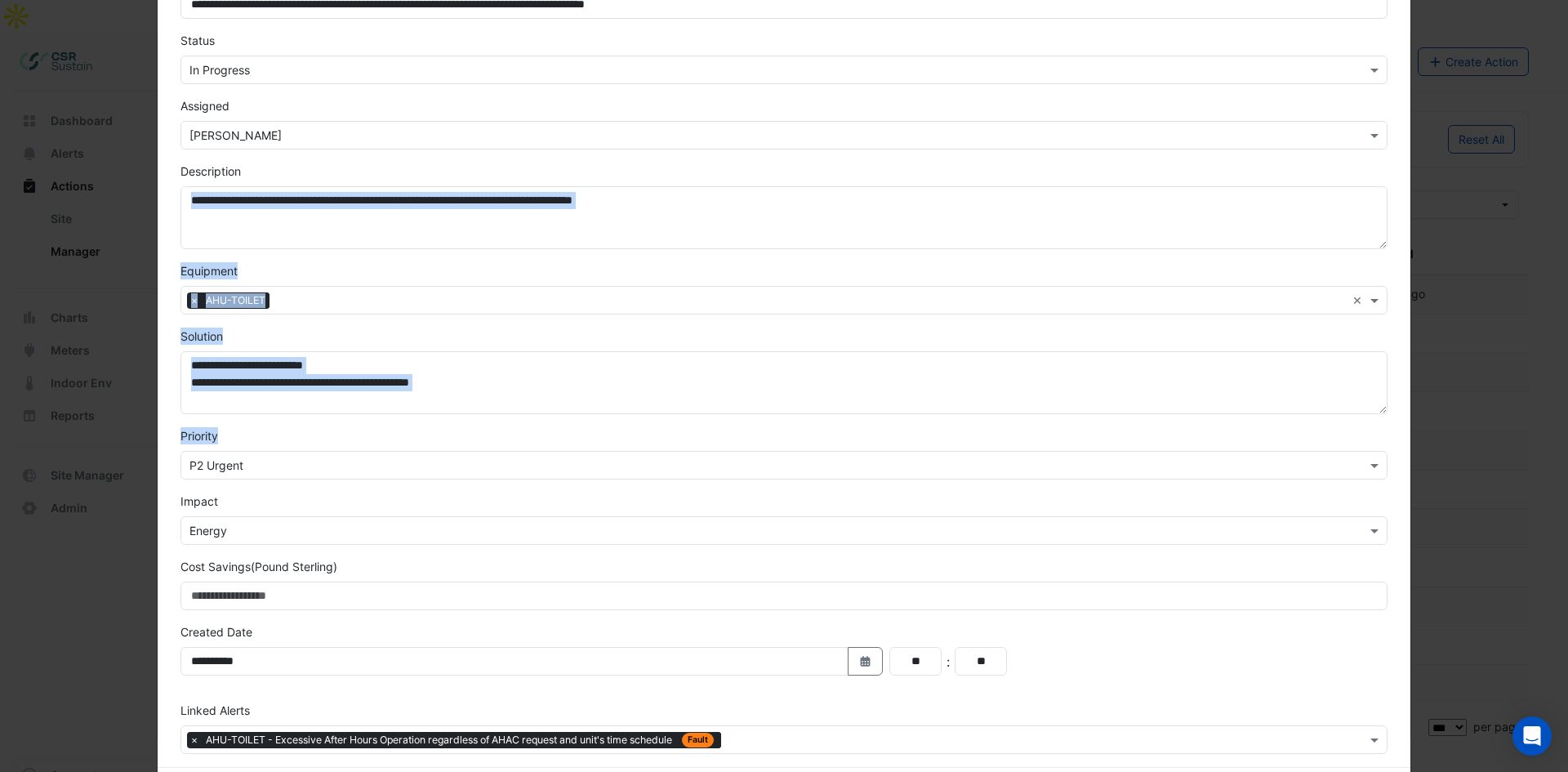
scroll to position [193, 0]
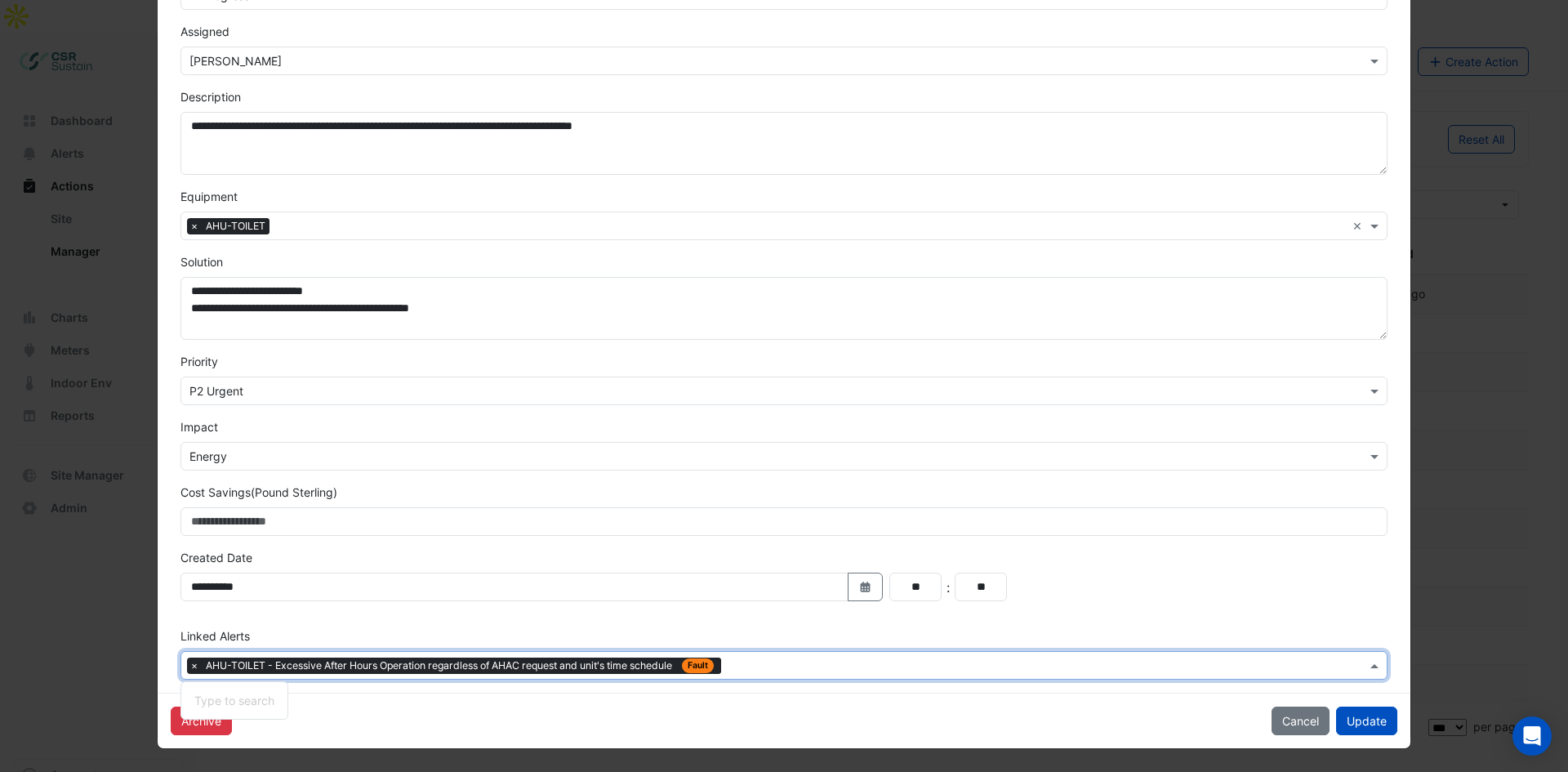
click at [841, 668] on input "text" at bounding box center [1047, 667] width 638 height 17
type input "***"
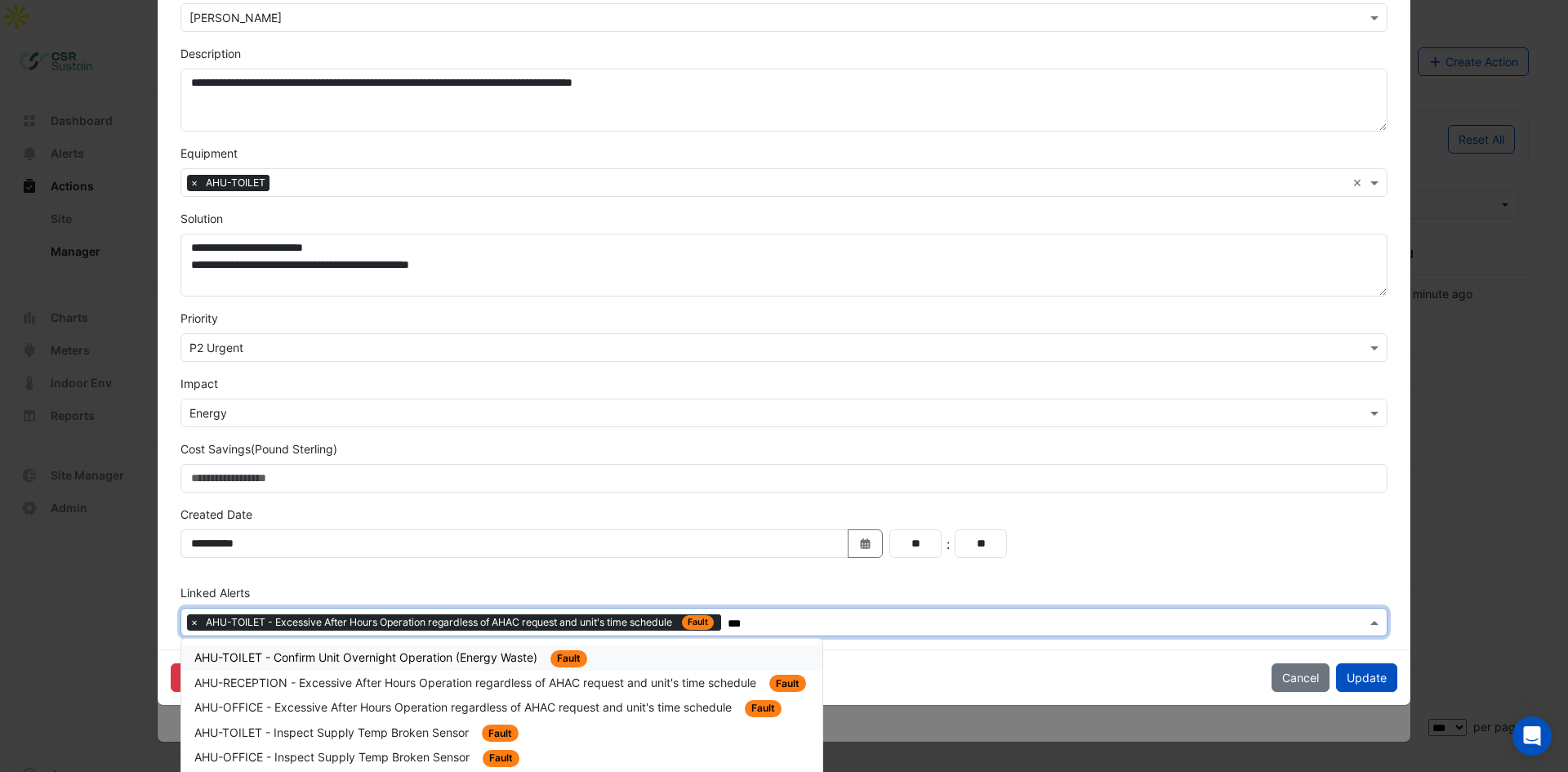
scroll to position [300, 0]
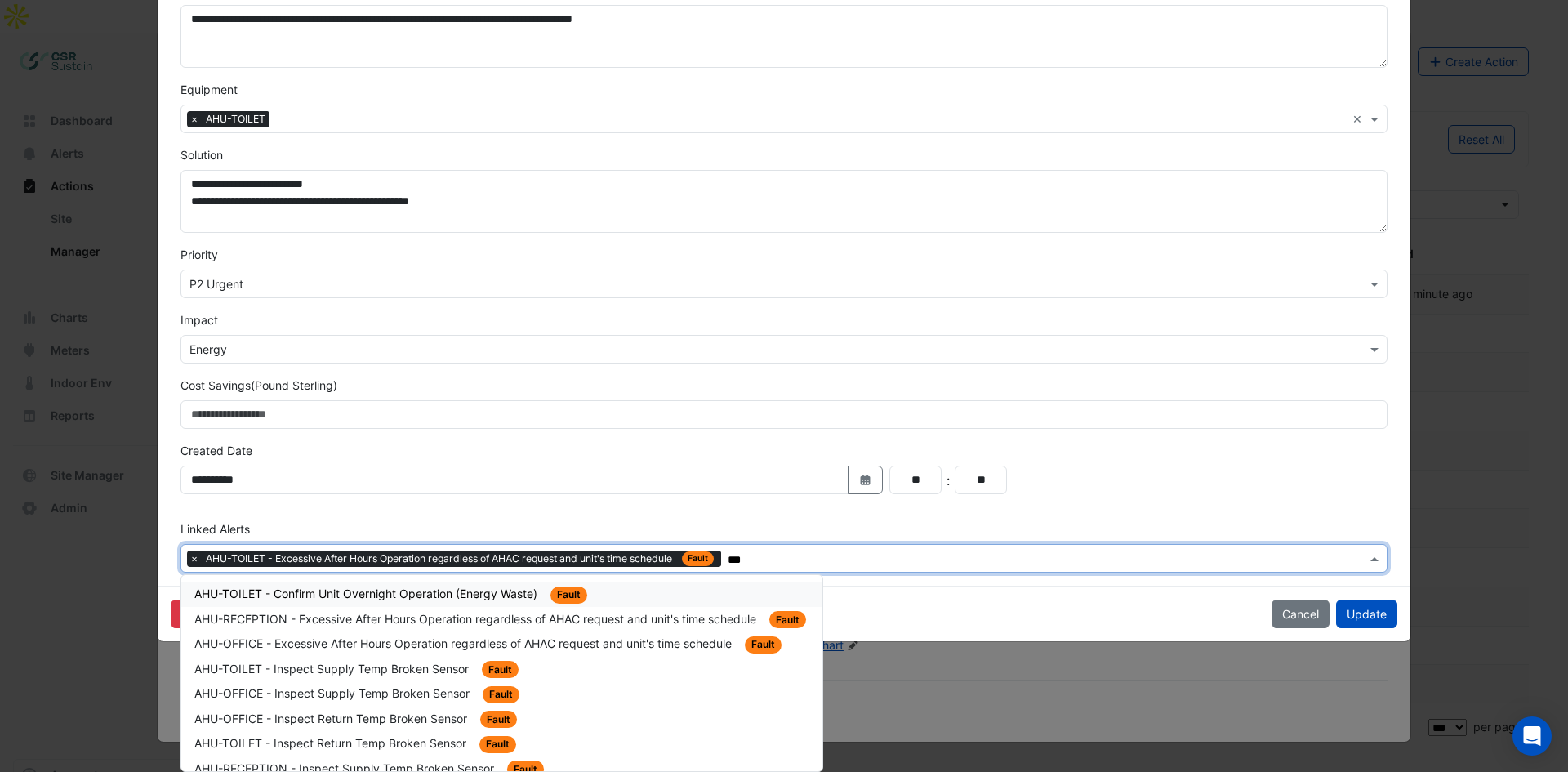
click at [488, 588] on span "AHU-TOILET - Confirm Unit Overnight Operation (Energy Waste)" at bounding box center [367, 593] width 347 height 14
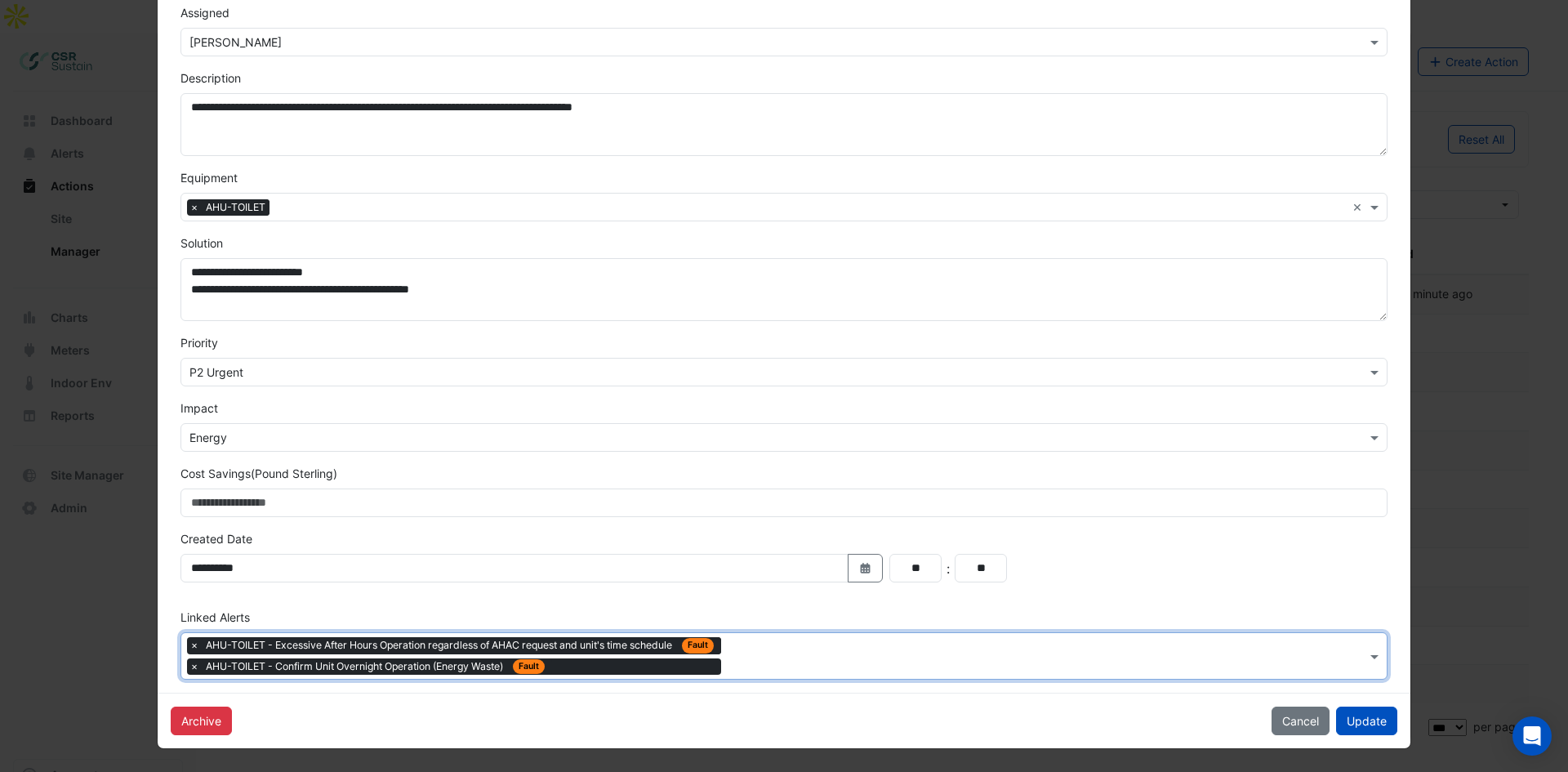
scroll to position [212, 0]
click at [785, 651] on input "text" at bounding box center [1047, 658] width 638 height 17
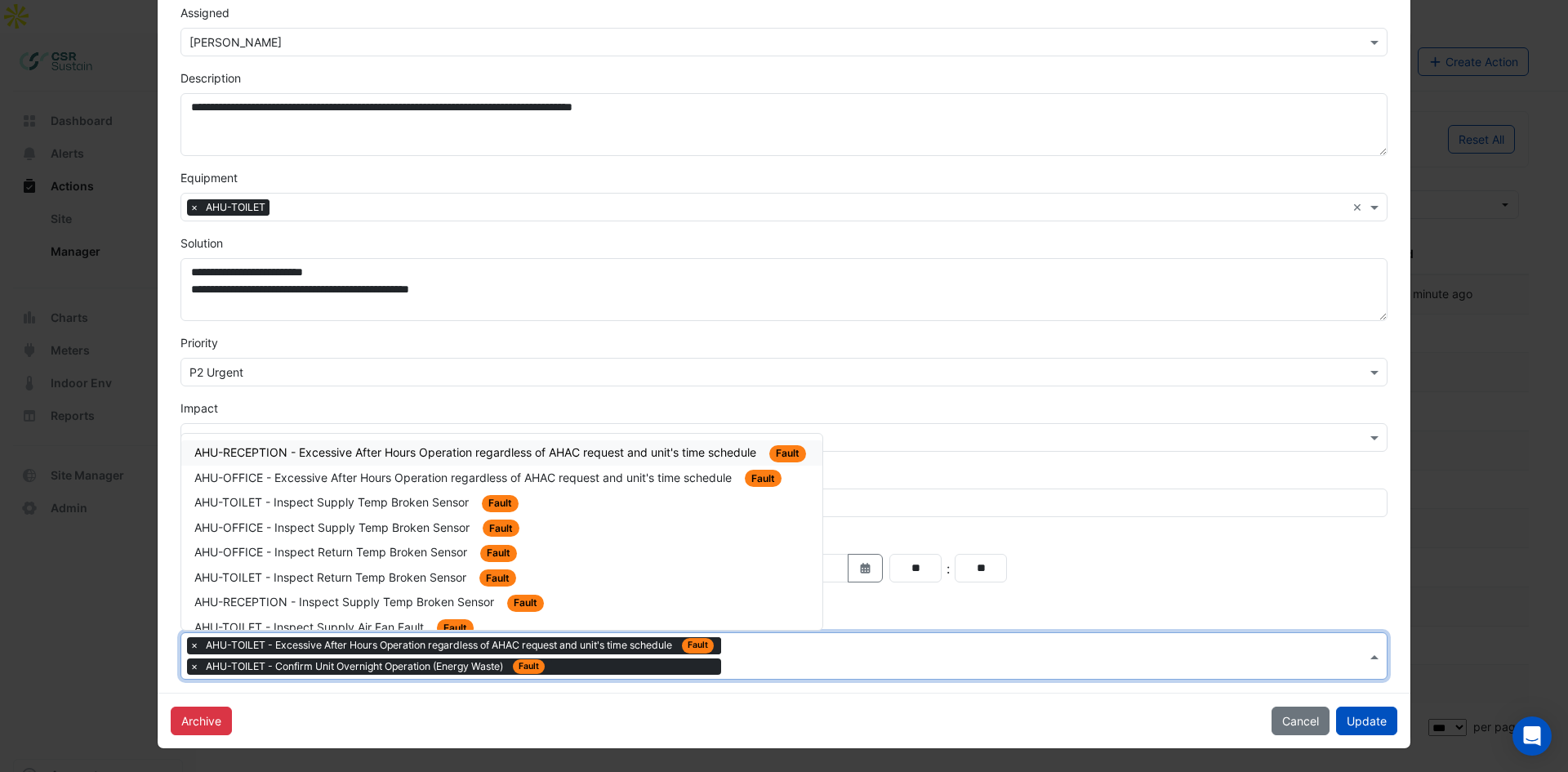
drag, startPoint x: 579, startPoint y: 458, endPoint x: 589, endPoint y: 463, distance: 11.2
click at [580, 458] on span "AHU-RECEPTION - Excessive After Hours Operation regardless of AHAC request and …" at bounding box center [476, 452] width 565 height 14
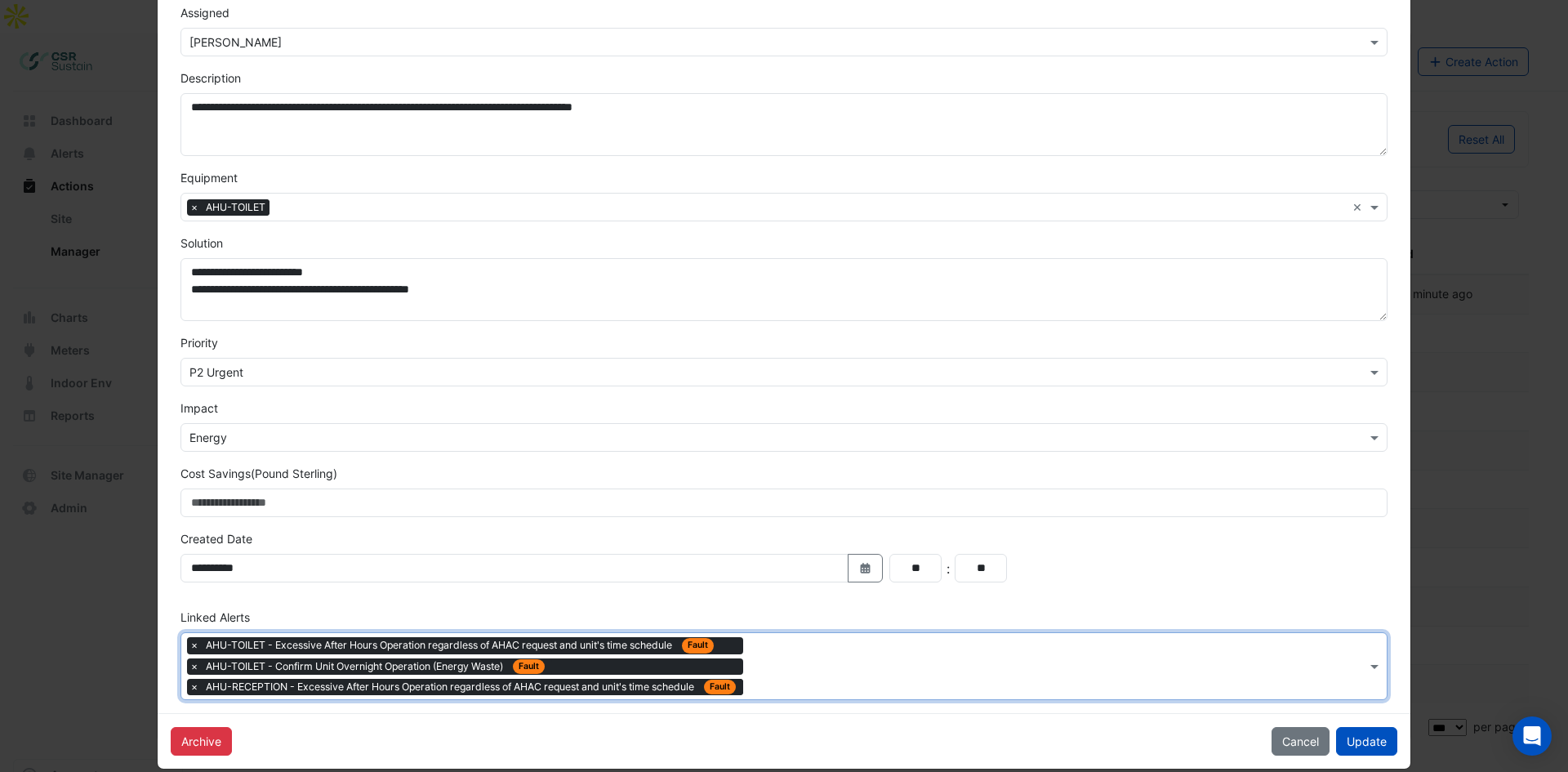
scroll to position [232, 0]
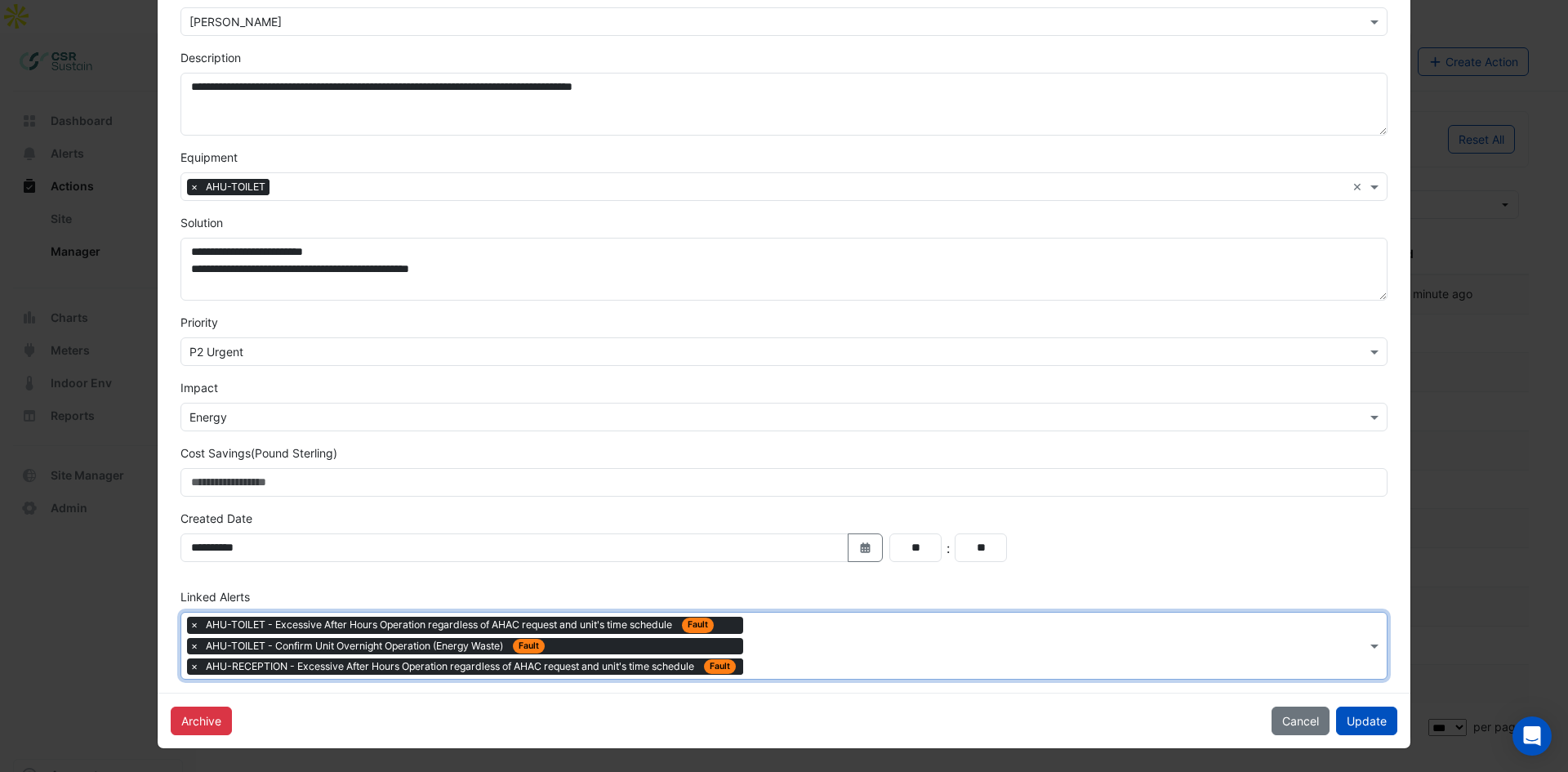
click at [794, 646] on input "text" at bounding box center [1057, 647] width 616 height 17
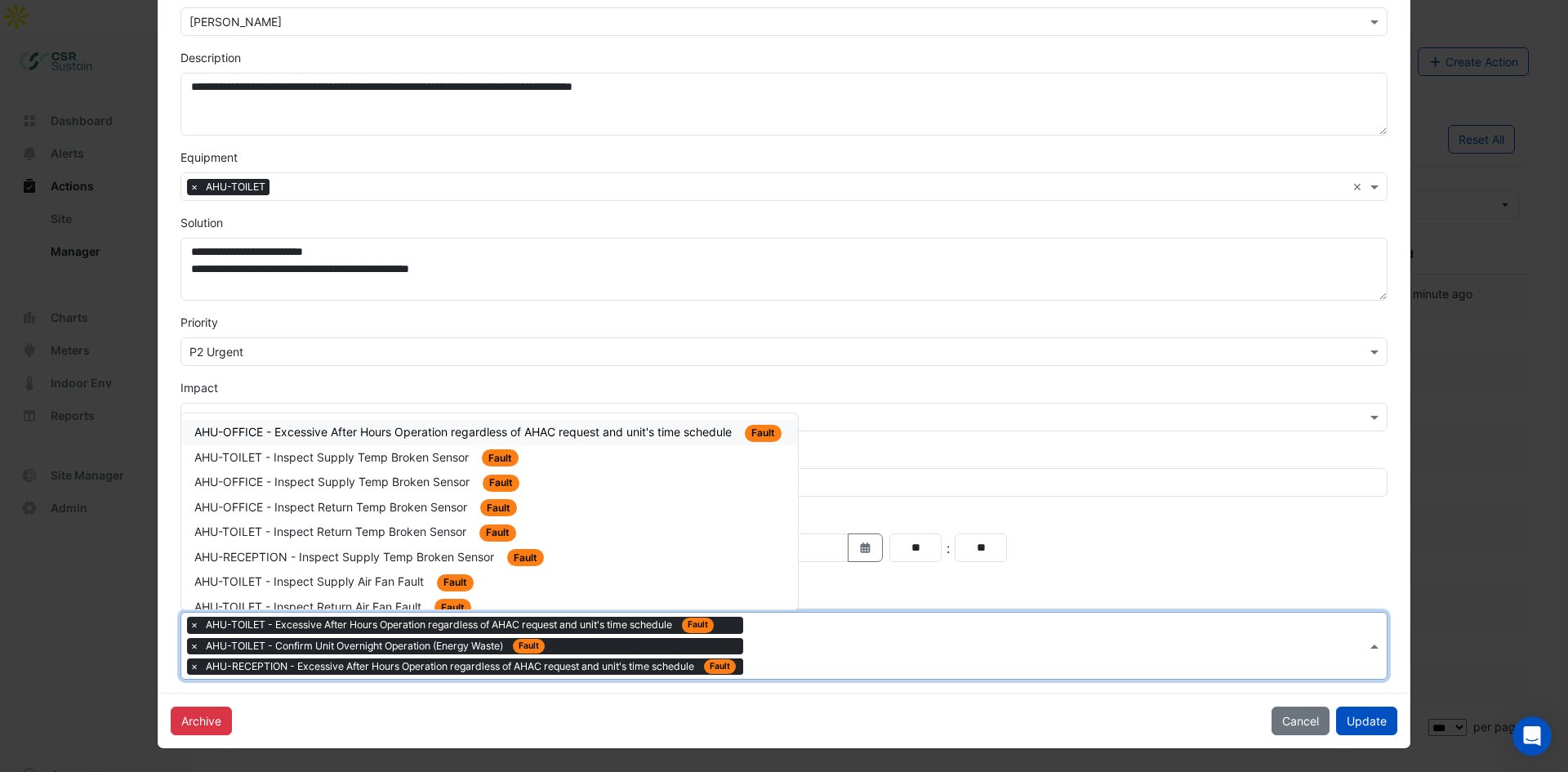
click at [695, 424] on span "AHU-OFFICE - Excessive After Hours Operation regardless of AHAC request and uni…" at bounding box center [465, 431] width 541 height 14
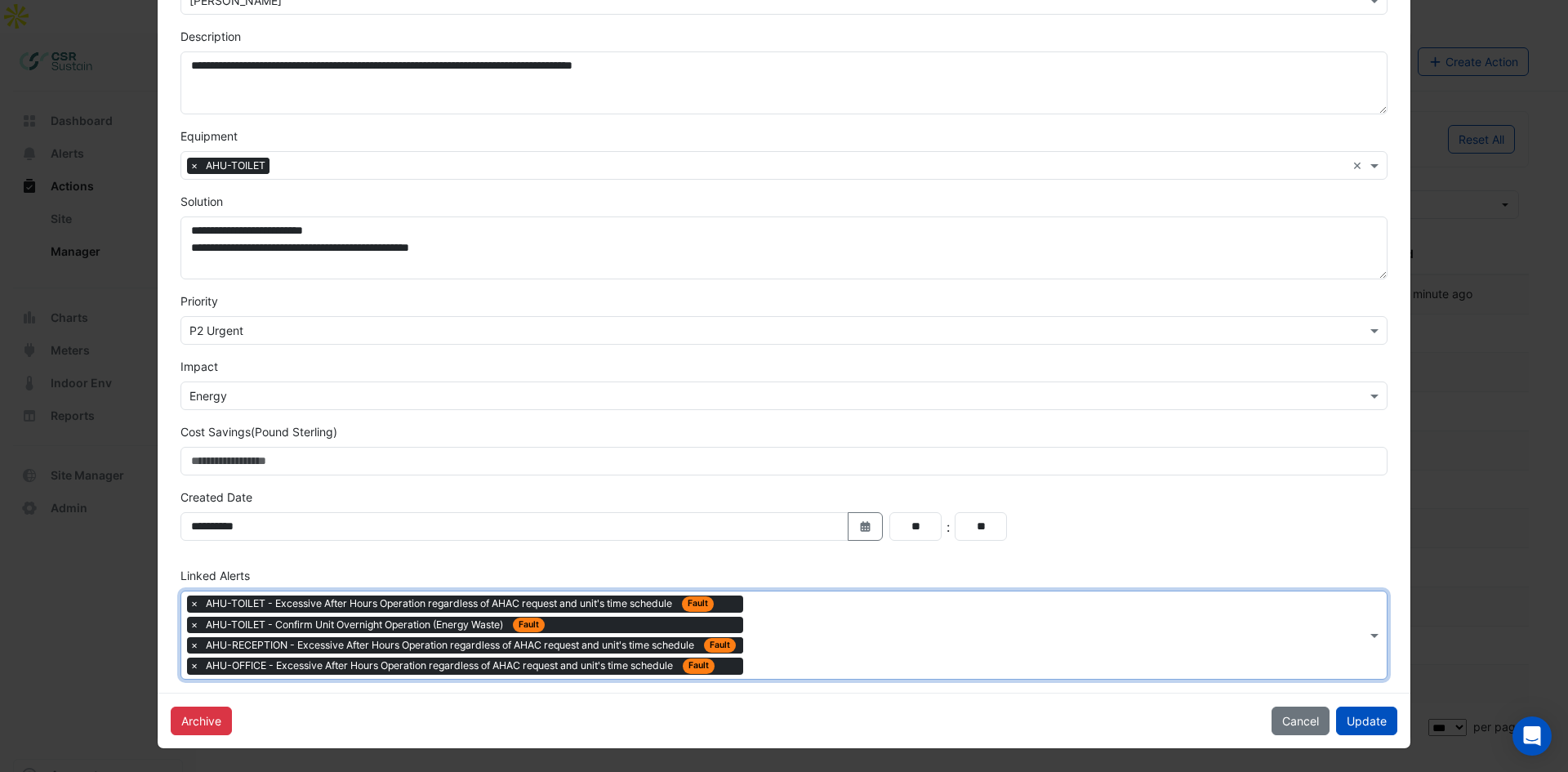
click at [807, 637] on input "text" at bounding box center [1057, 636] width 616 height 17
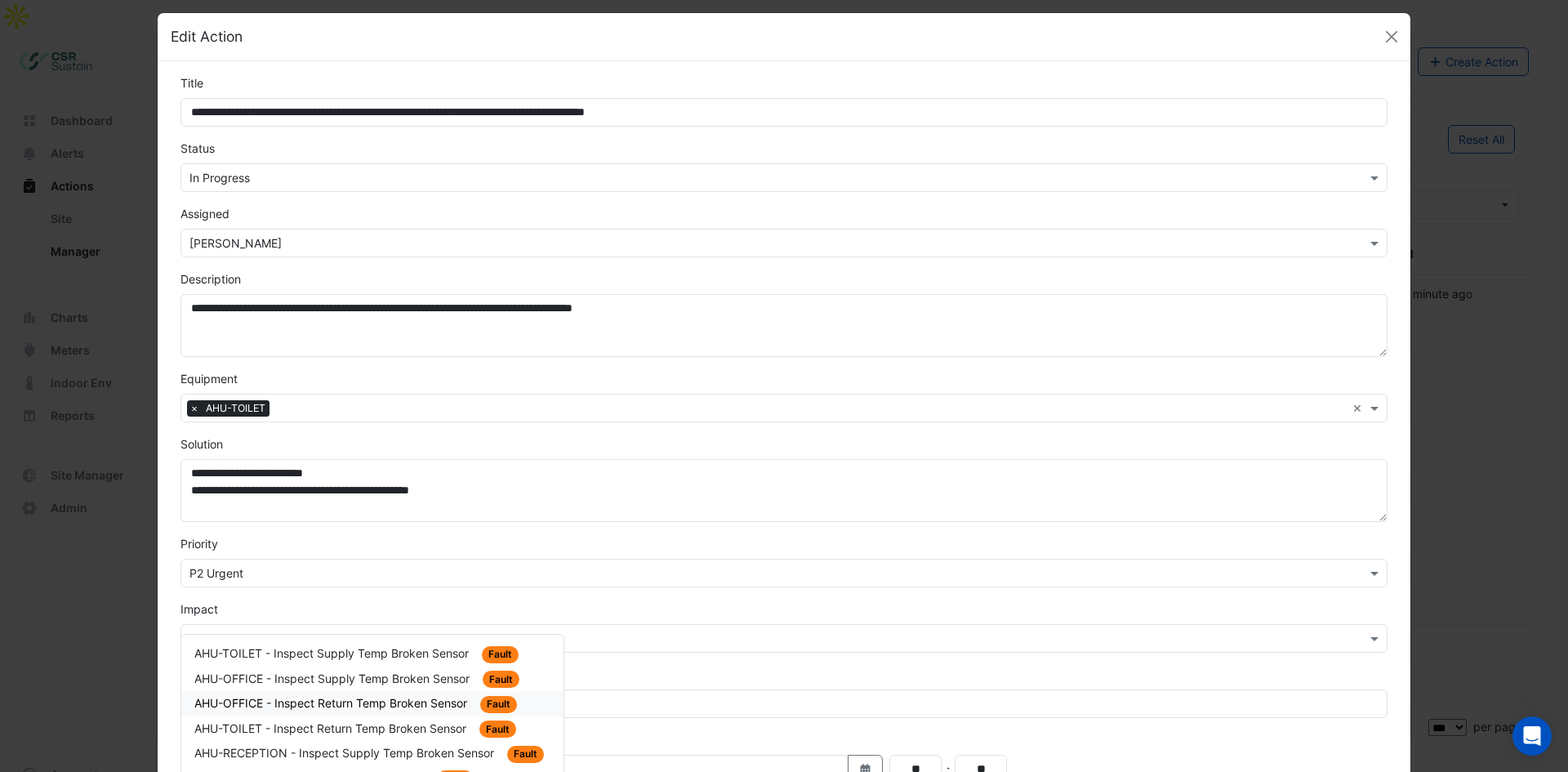
scroll to position [0, 0]
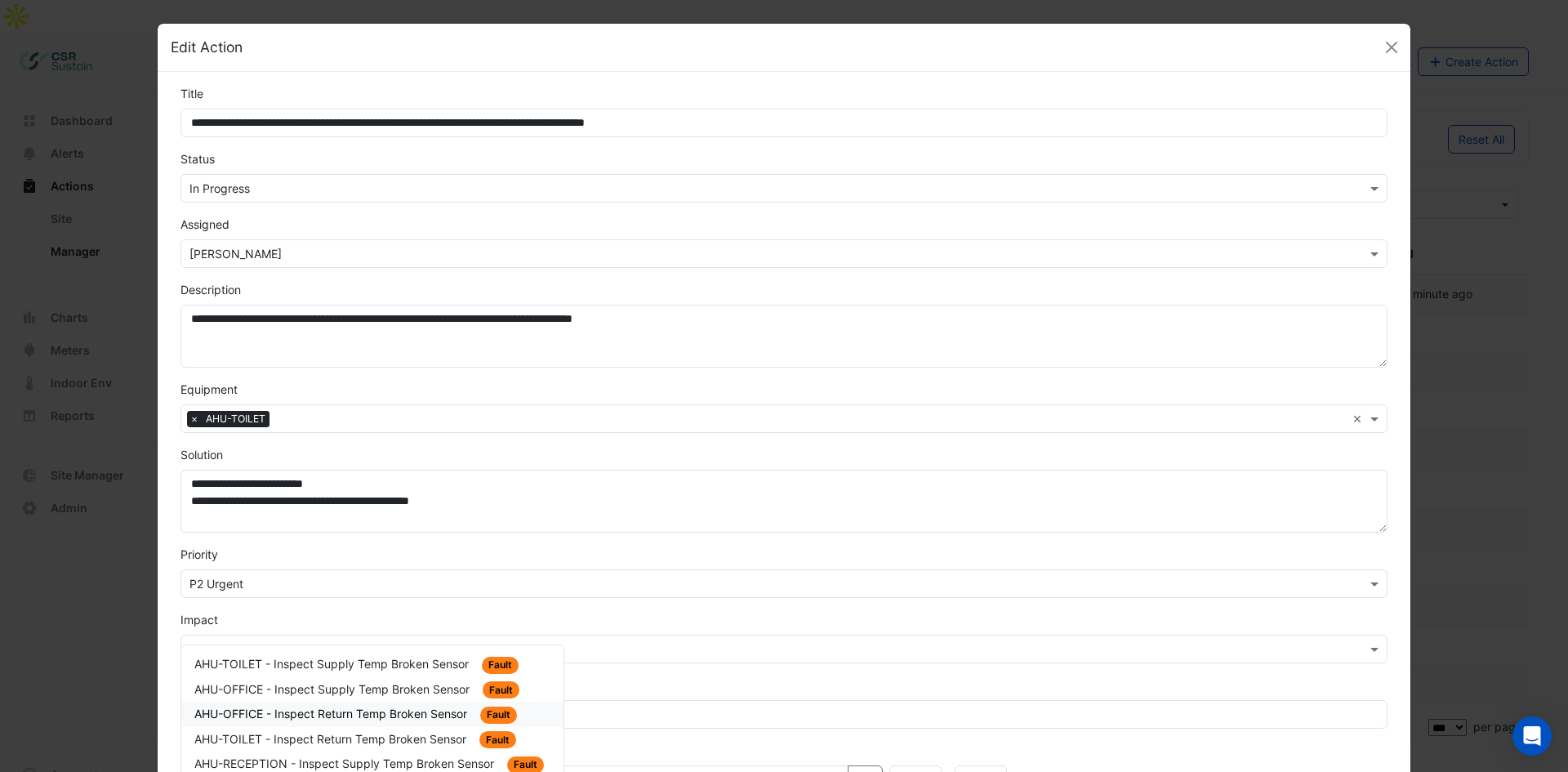
drag, startPoint x: 1011, startPoint y: 278, endPoint x: 1001, endPoint y: 208, distance: 70.7
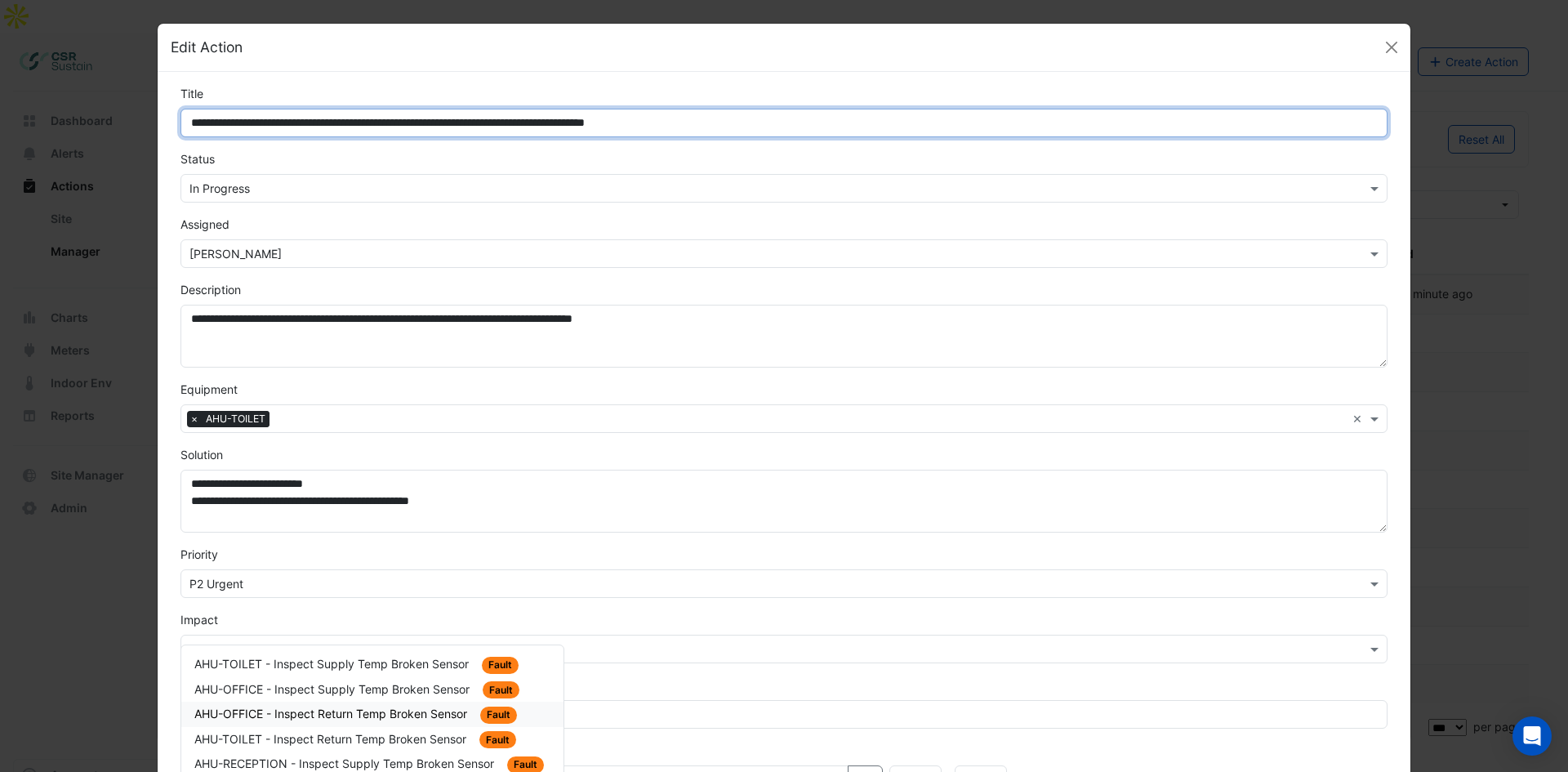
click at [255, 124] on input "**********" at bounding box center [783, 122] width 1207 height 29
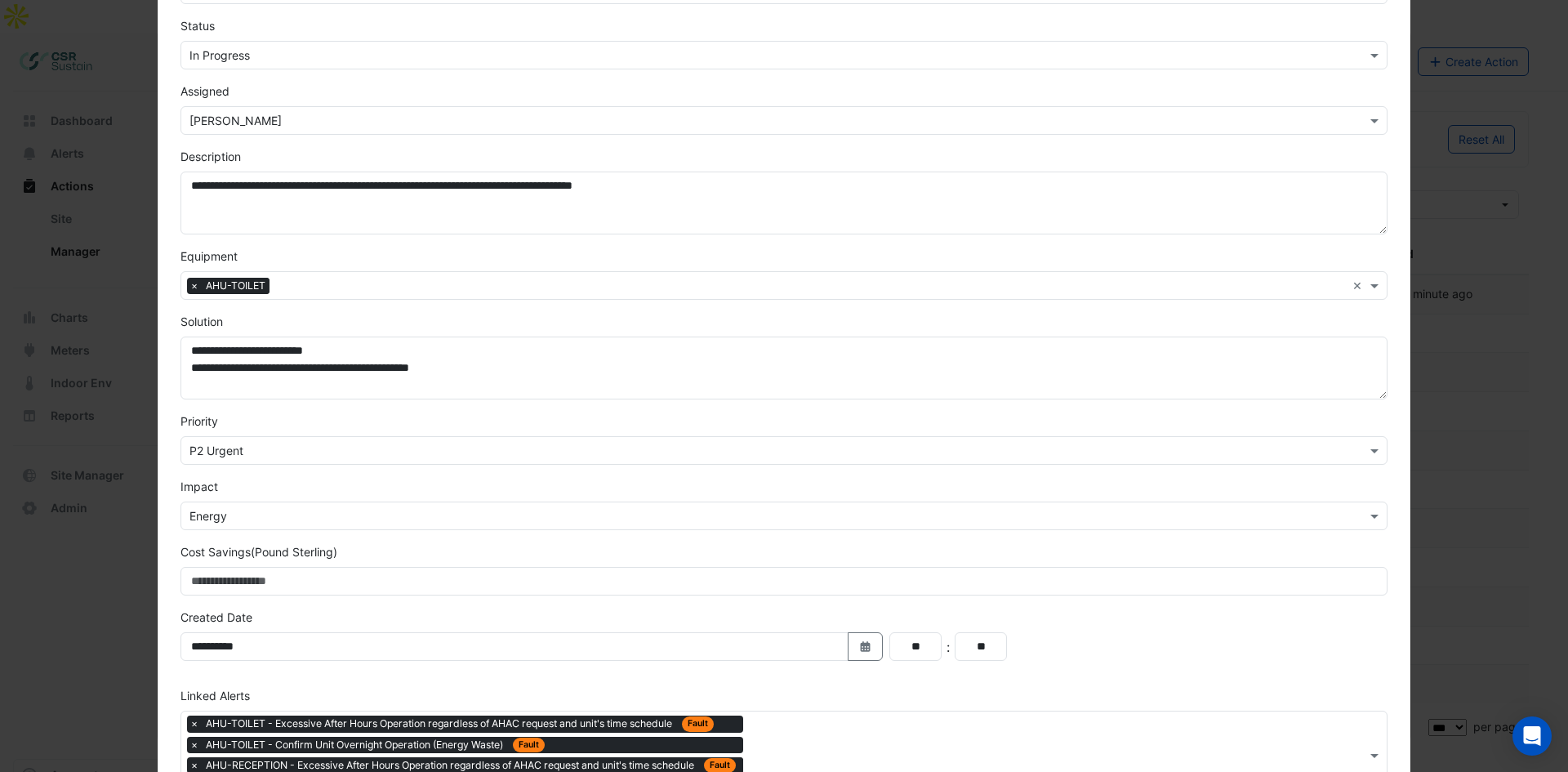
drag, startPoint x: 687, startPoint y: 319, endPoint x: 706, endPoint y: 467, distance: 149.2
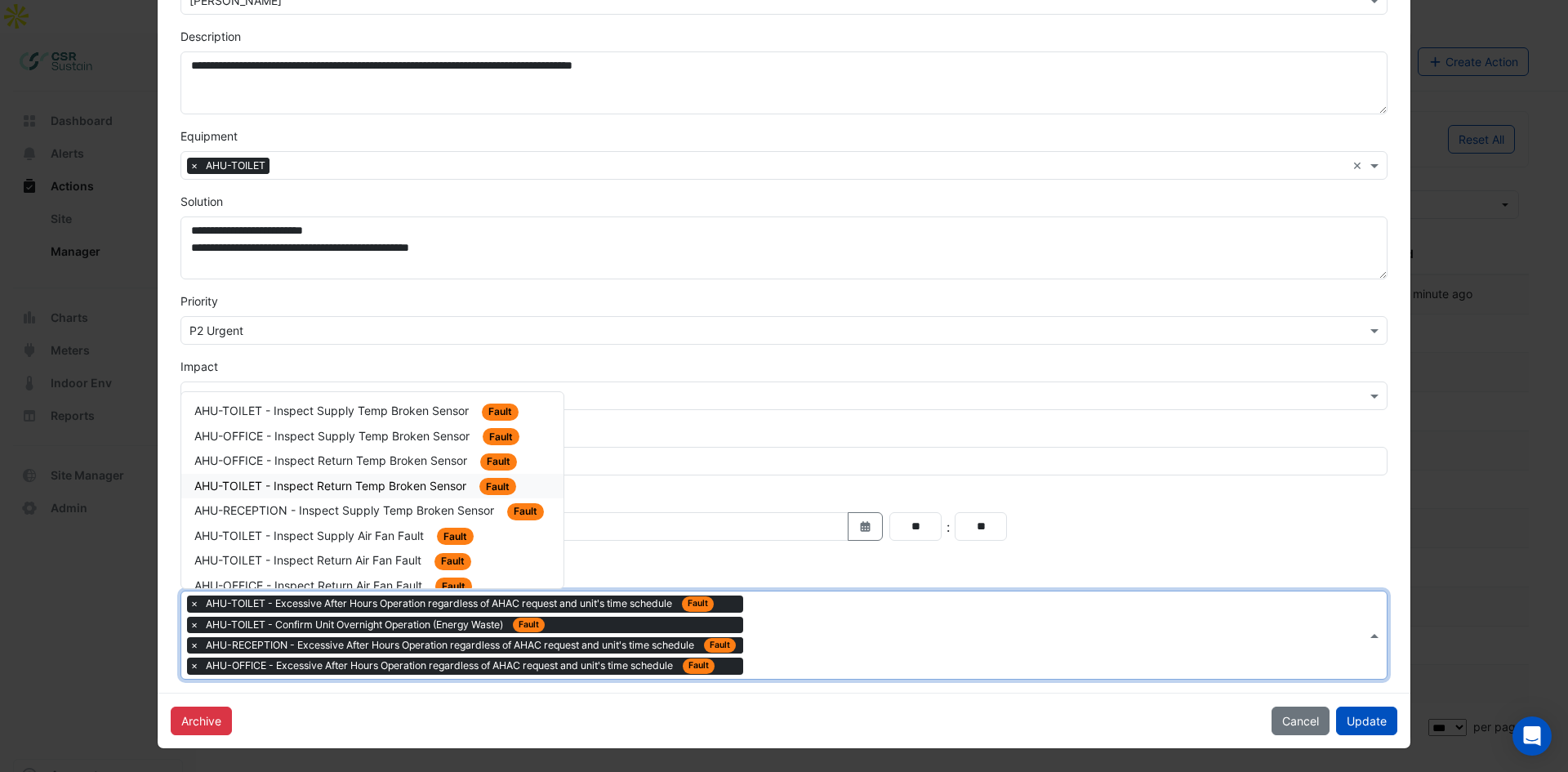
drag, startPoint x: 405, startPoint y: 630, endPoint x: 418, endPoint y: 486, distance: 144.6
drag, startPoint x: 597, startPoint y: 561, endPoint x: 600, endPoint y: 467, distance: 94.0
click at [948, 626] on div "× AHU-TOILET - Excessive After Hours Operation regardless of AHAC request and u…" at bounding box center [773, 635] width 1185 height 88
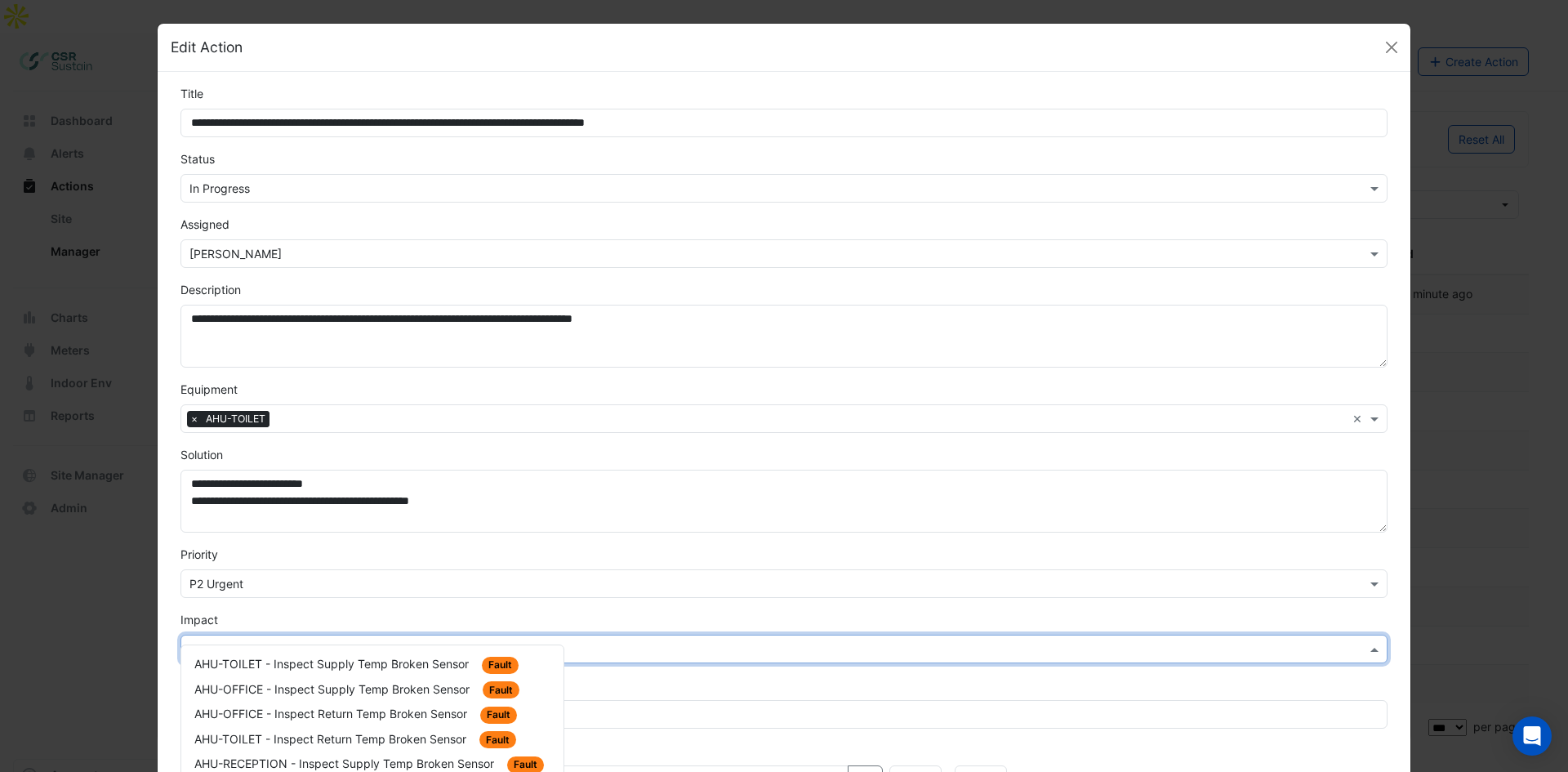
drag, startPoint x: 864, startPoint y: 384, endPoint x: 849, endPoint y: 235, distance: 149.8
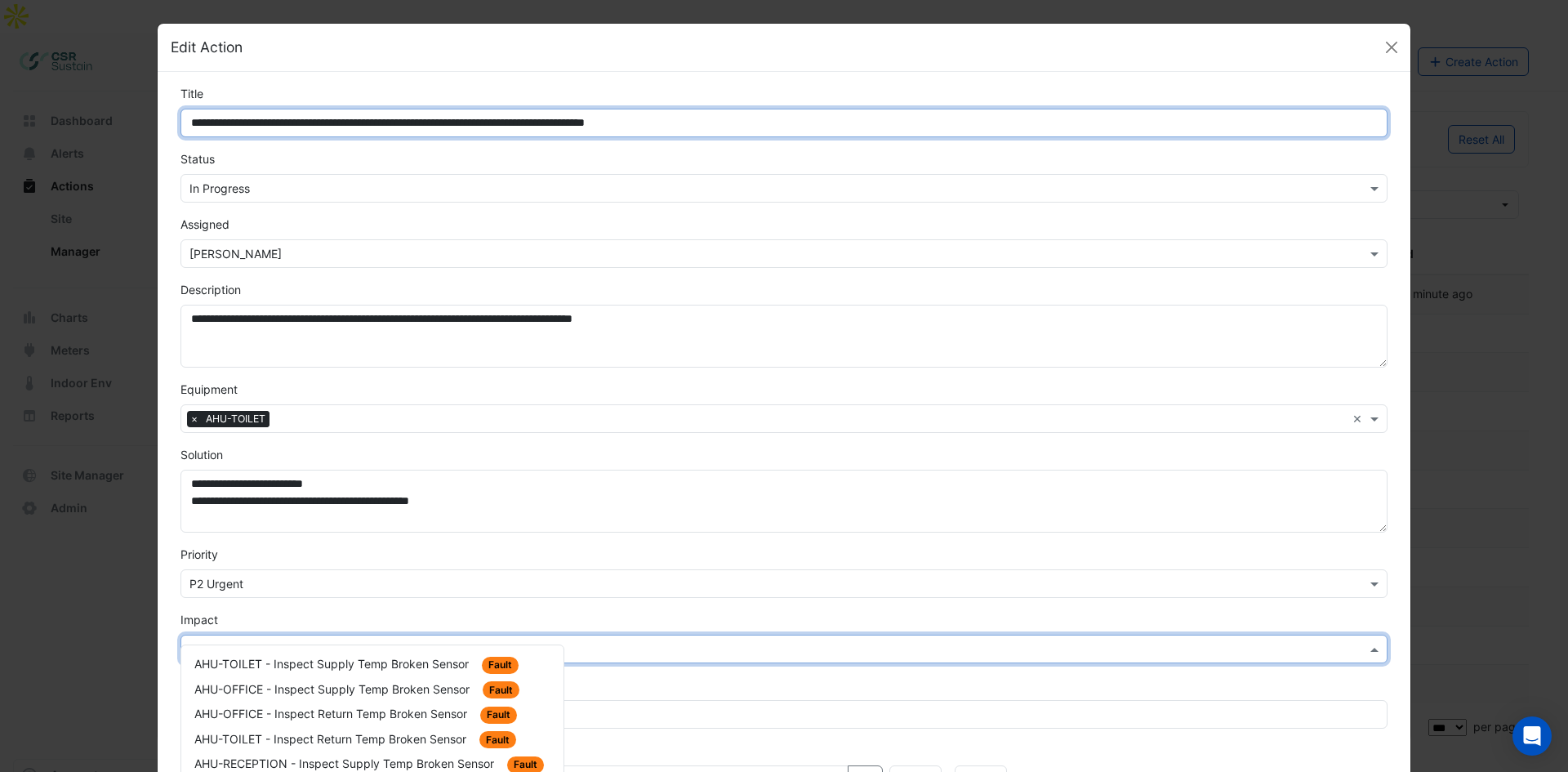
click at [468, 122] on input "**********" at bounding box center [783, 122] width 1207 height 29
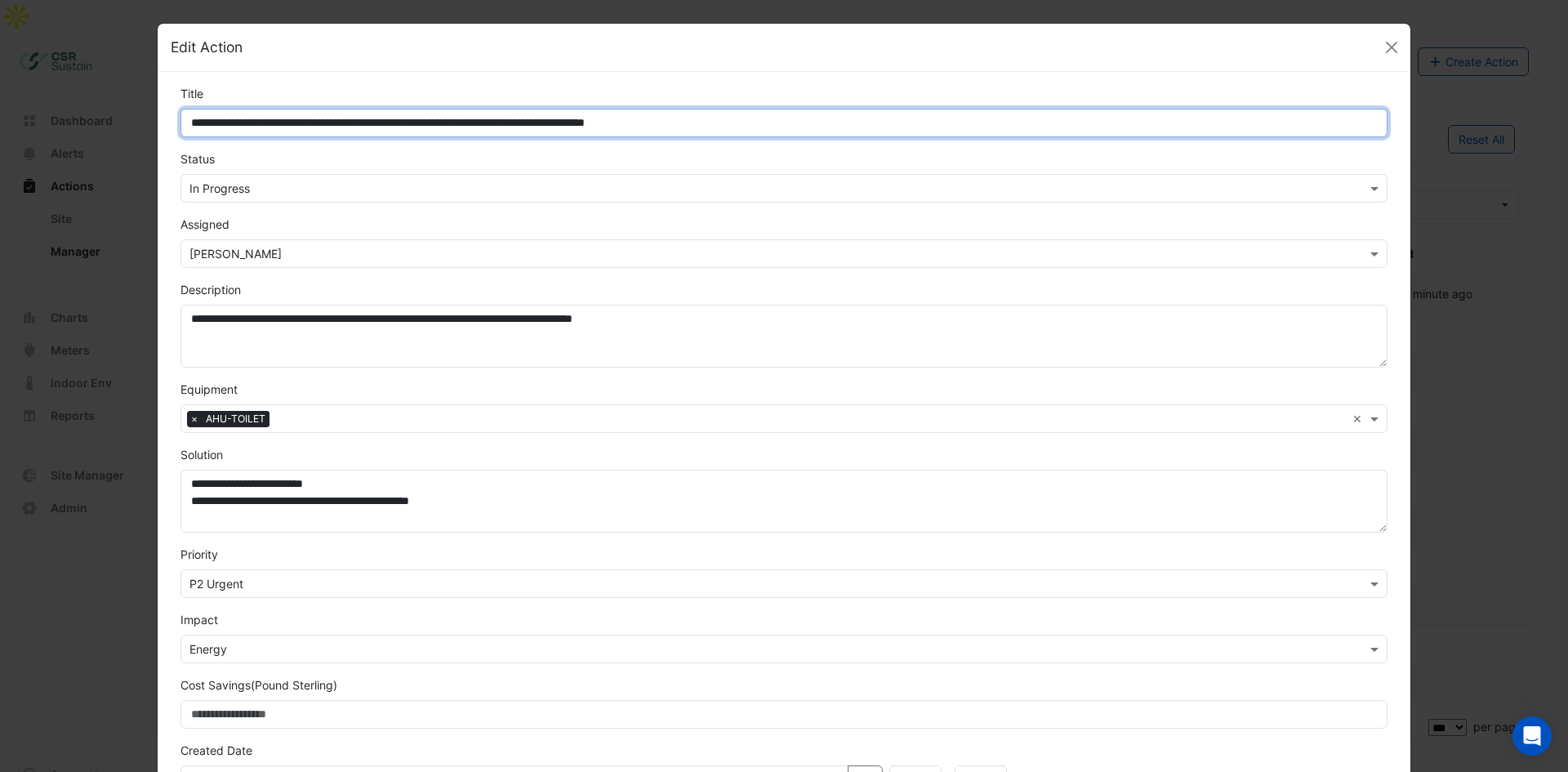
drag, startPoint x: 251, startPoint y: 120, endPoint x: 214, endPoint y: 120, distance: 37.0
click at [214, 120] on input "**********" at bounding box center [783, 122] width 1207 height 29
drag, startPoint x: 747, startPoint y: 127, endPoint x: 226, endPoint y: 118, distance: 521.1
click at [226, 118] on input "**********" at bounding box center [783, 122] width 1207 height 29
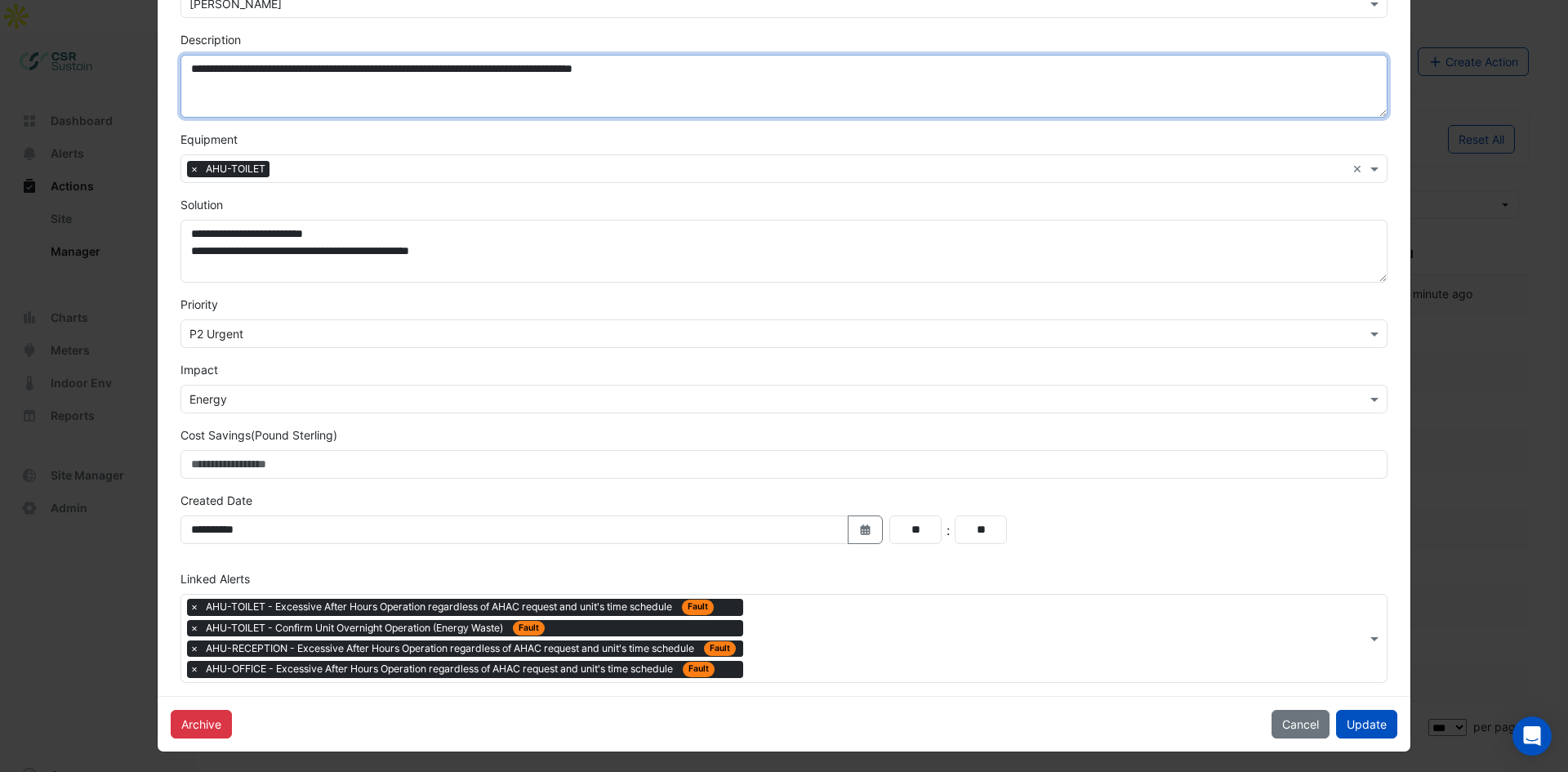
scroll to position [253, 0]
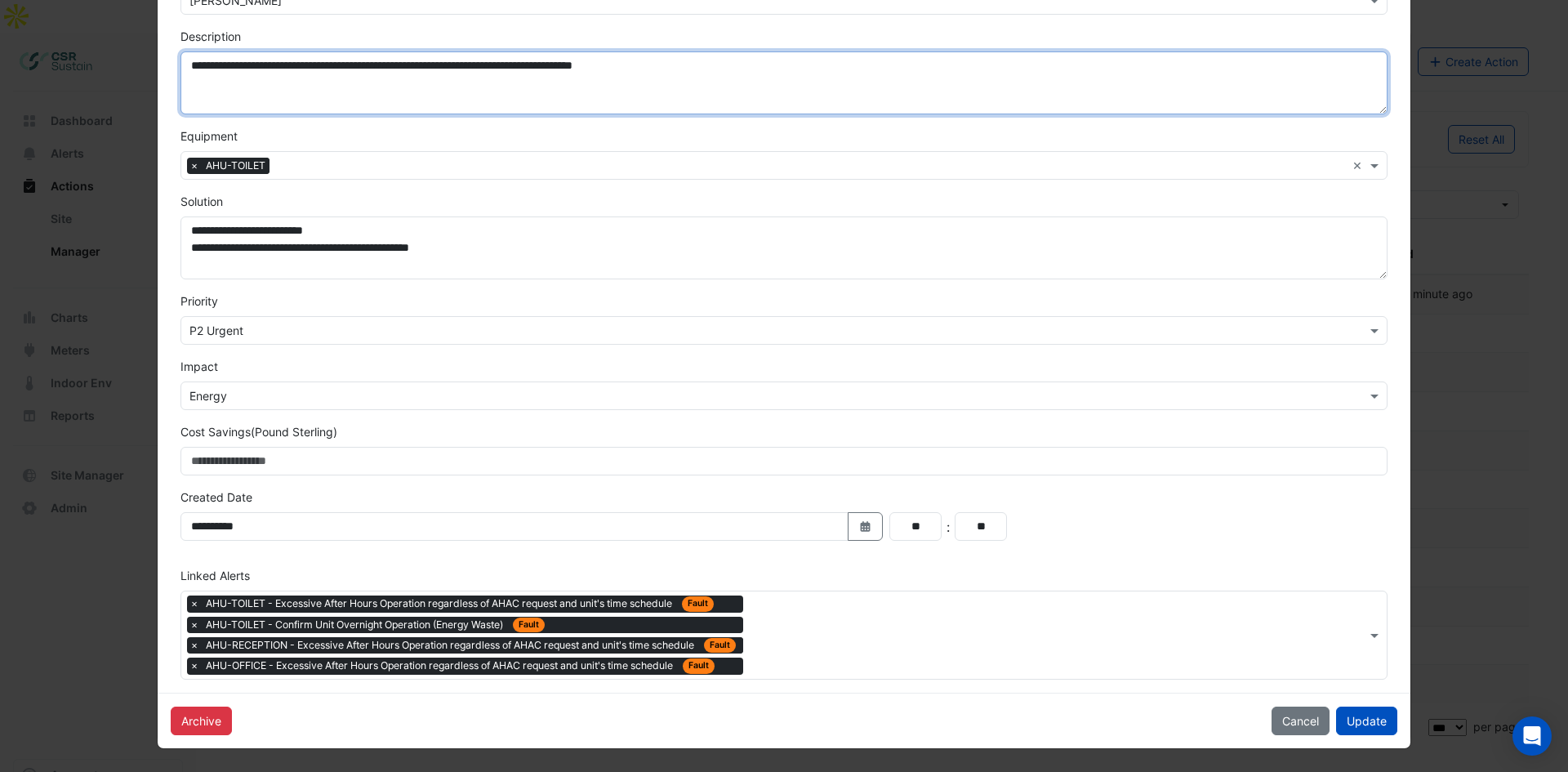
drag, startPoint x: 550, startPoint y: 354, endPoint x: 569, endPoint y: 439, distance: 87.1
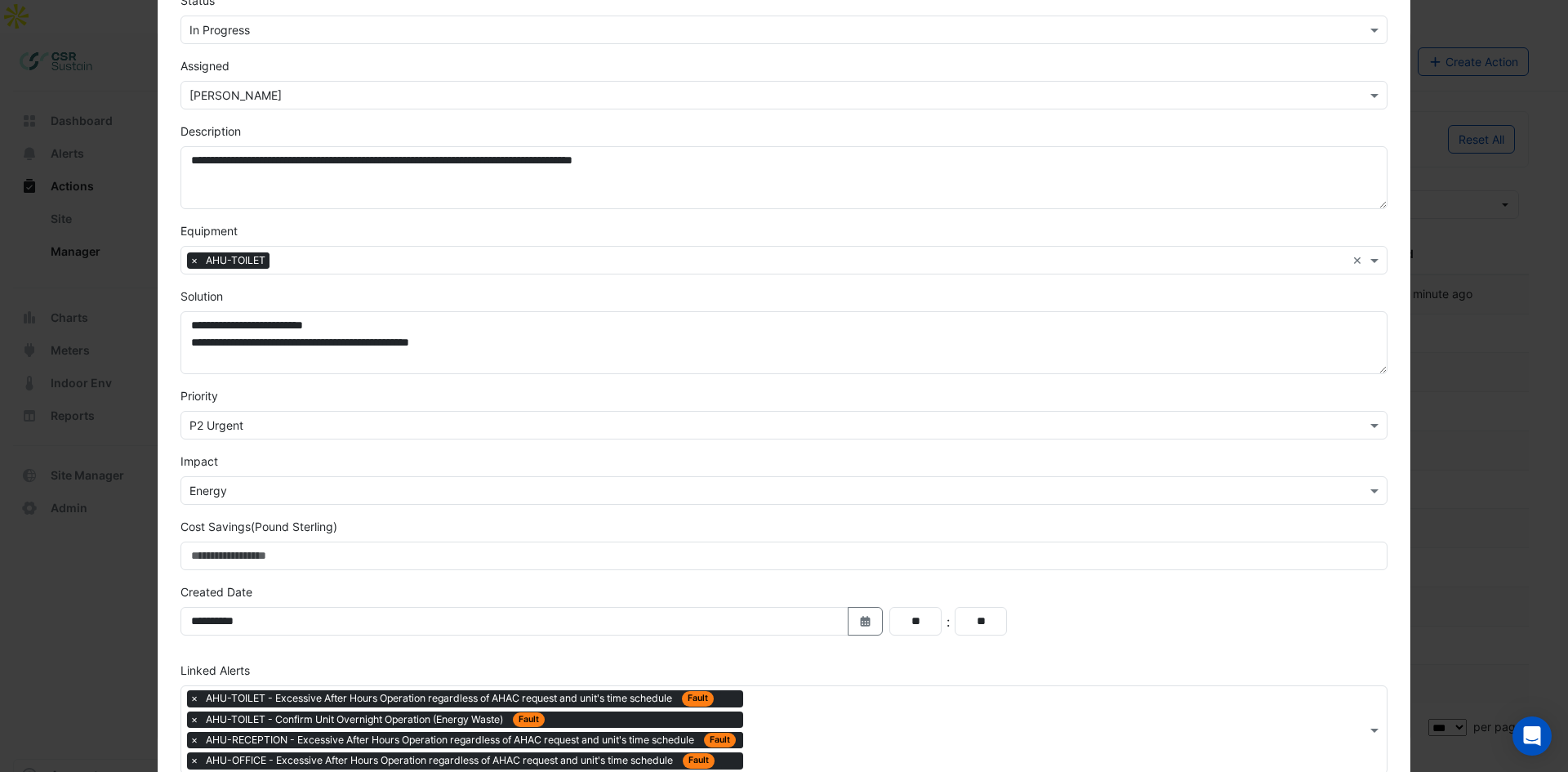
scroll to position [0, 0]
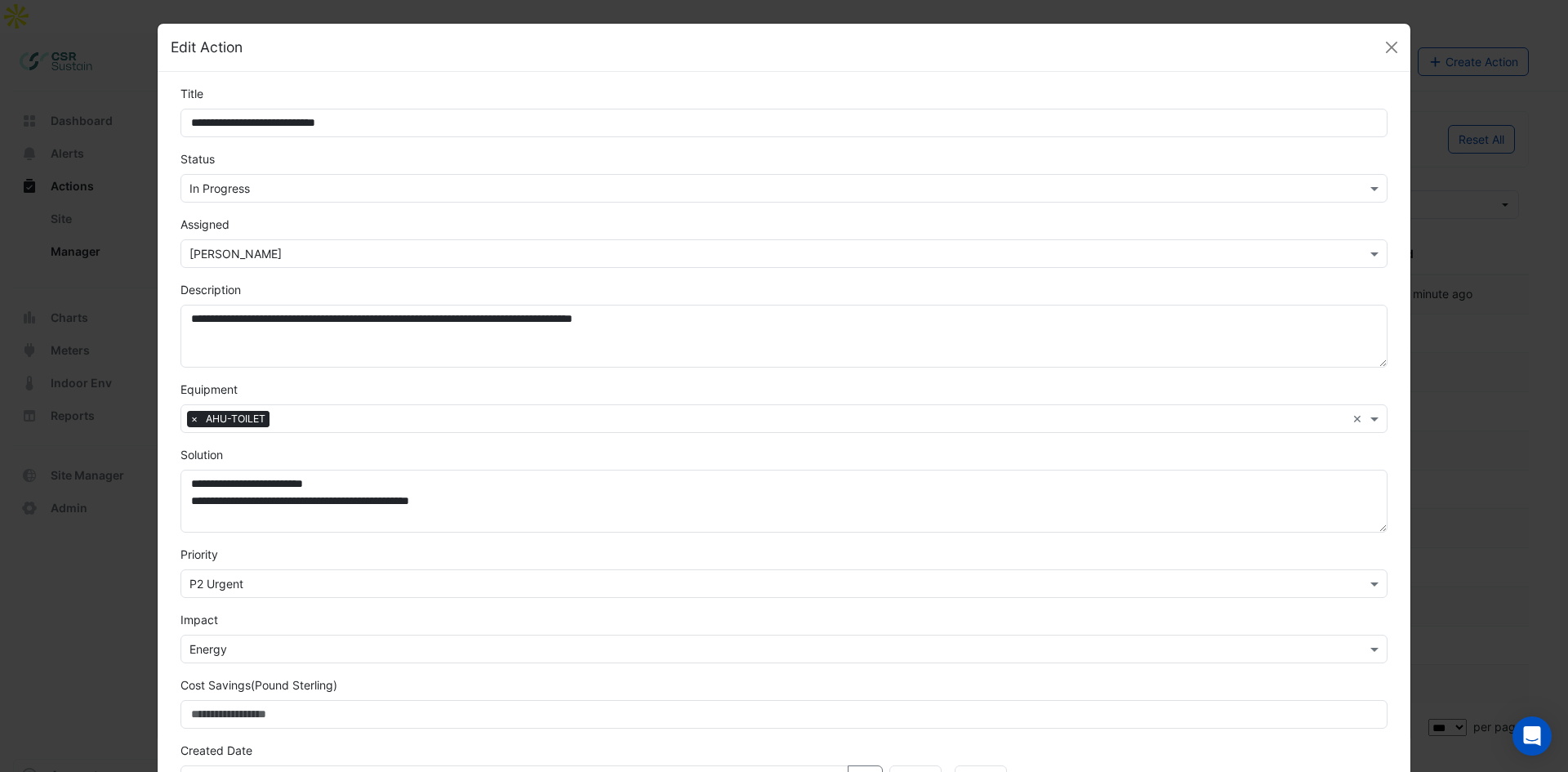
drag, startPoint x: 491, startPoint y: 420, endPoint x: 404, endPoint y: 213, distance: 224.5
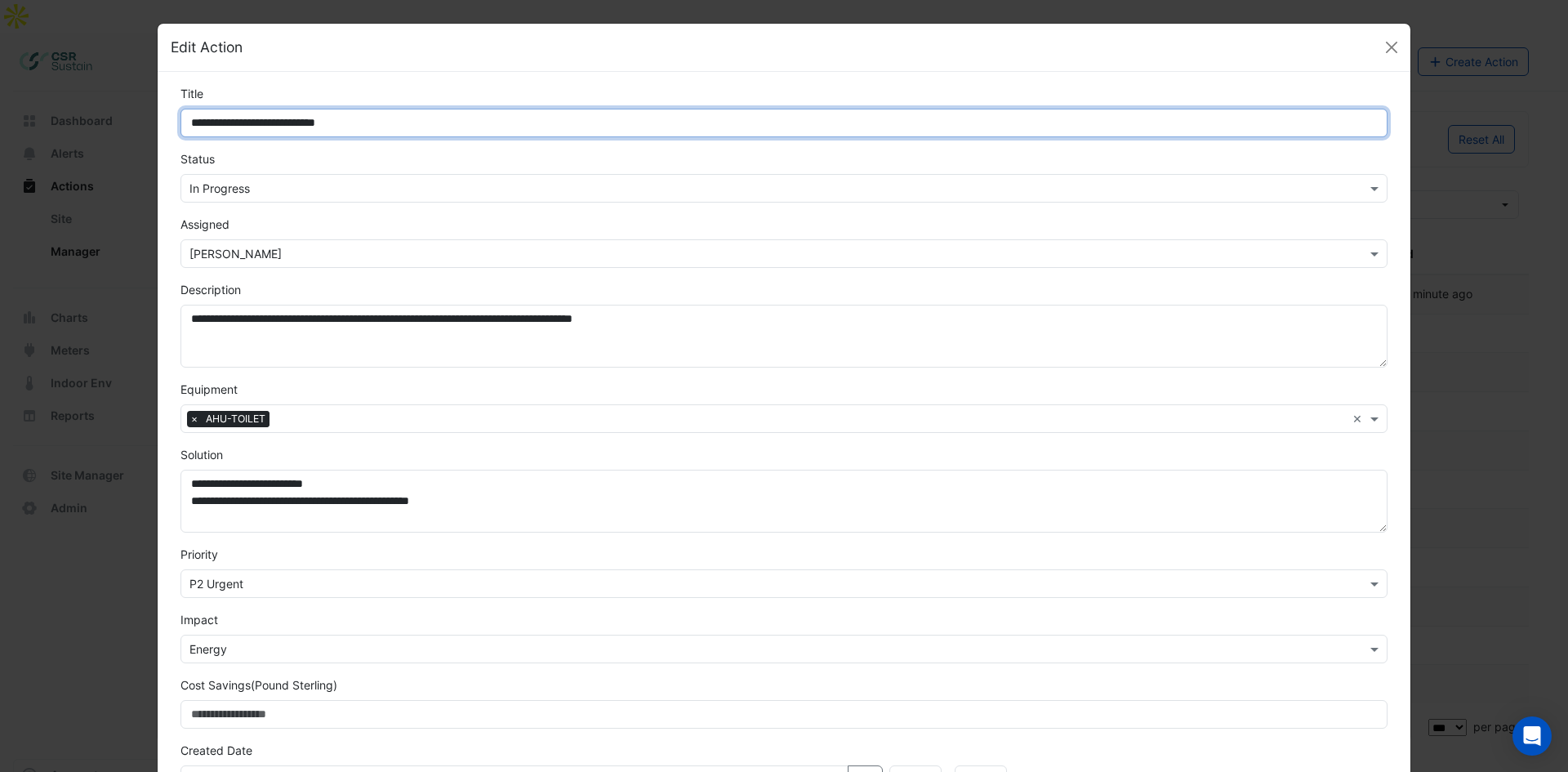
drag, startPoint x: 380, startPoint y: 125, endPoint x: 270, endPoint y: 117, distance: 110.3
click at [270, 117] on input "**********" at bounding box center [783, 122] width 1207 height 29
type input "**********"
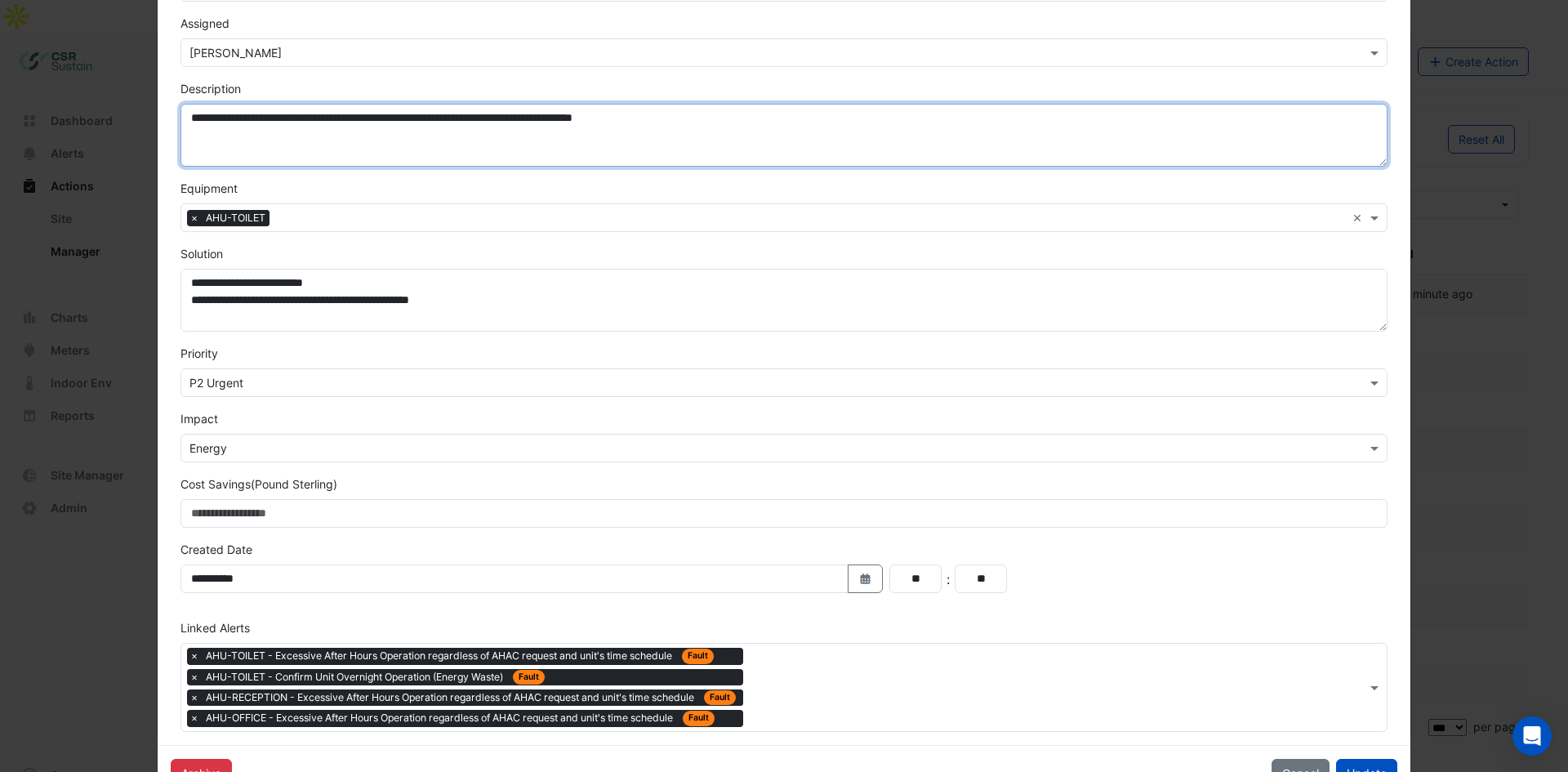
scroll to position [253, 0]
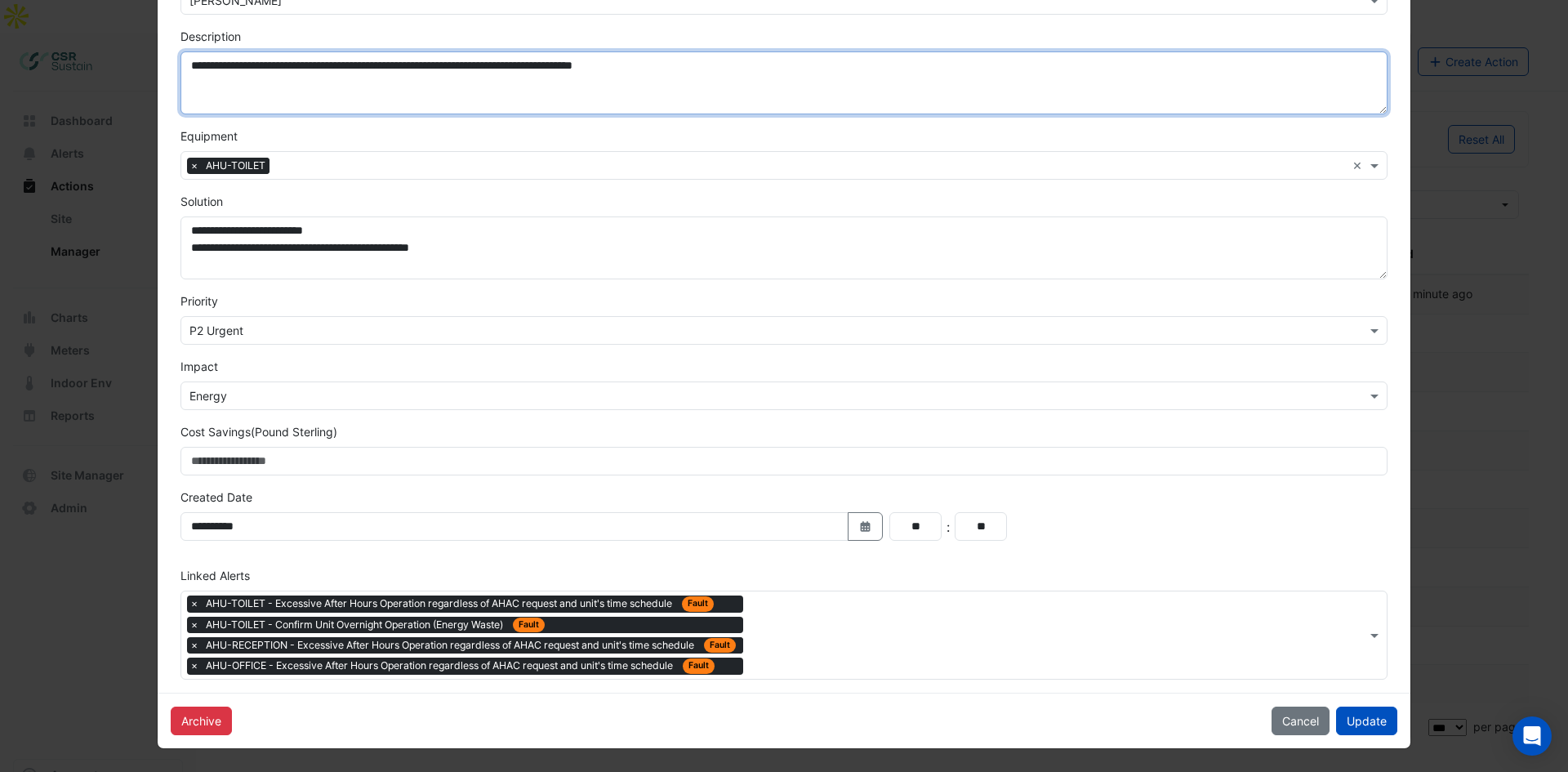
drag, startPoint x: 330, startPoint y: 371, endPoint x: 336, endPoint y: 481, distance: 110.2
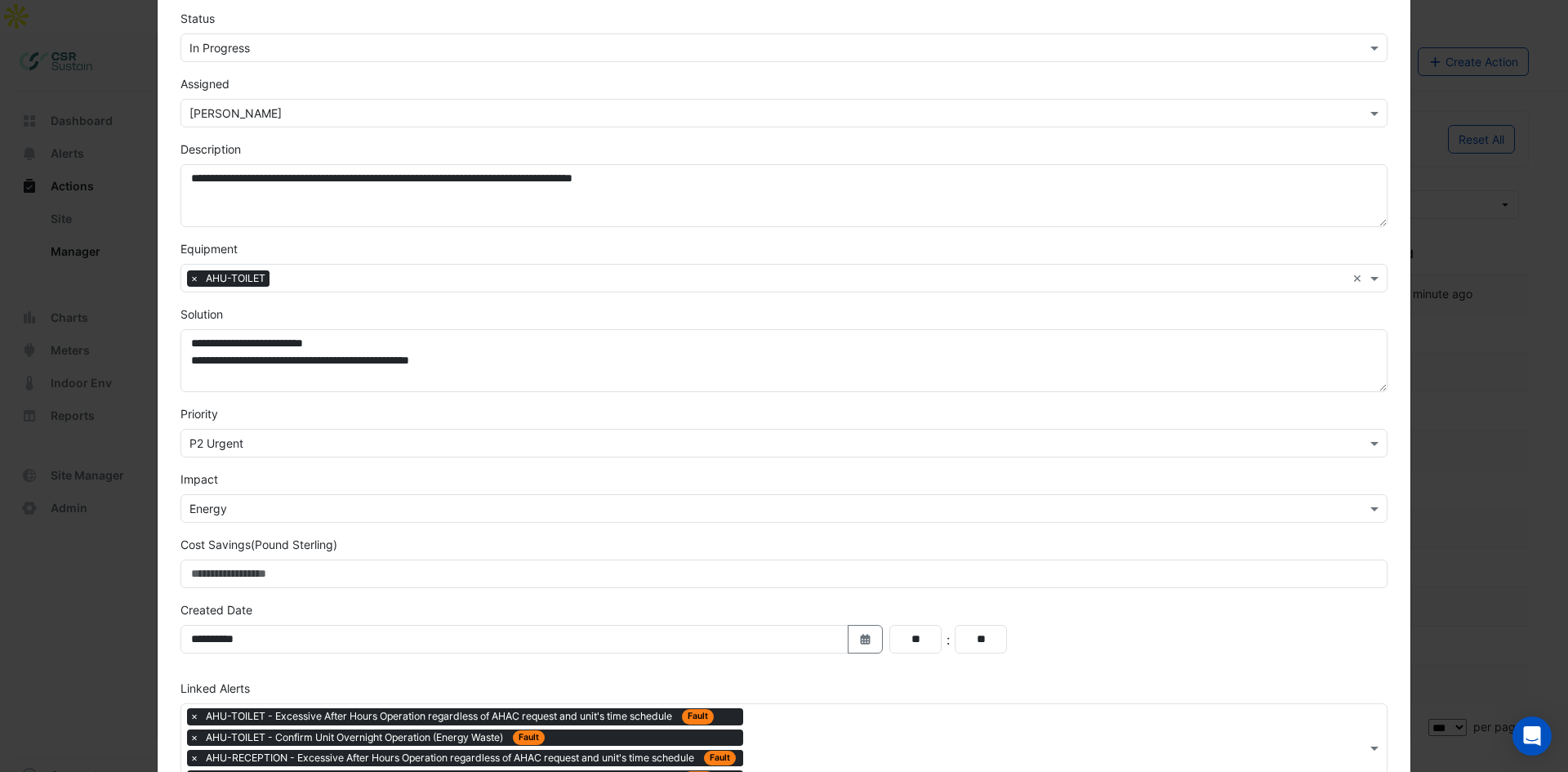
scroll to position [0, 0]
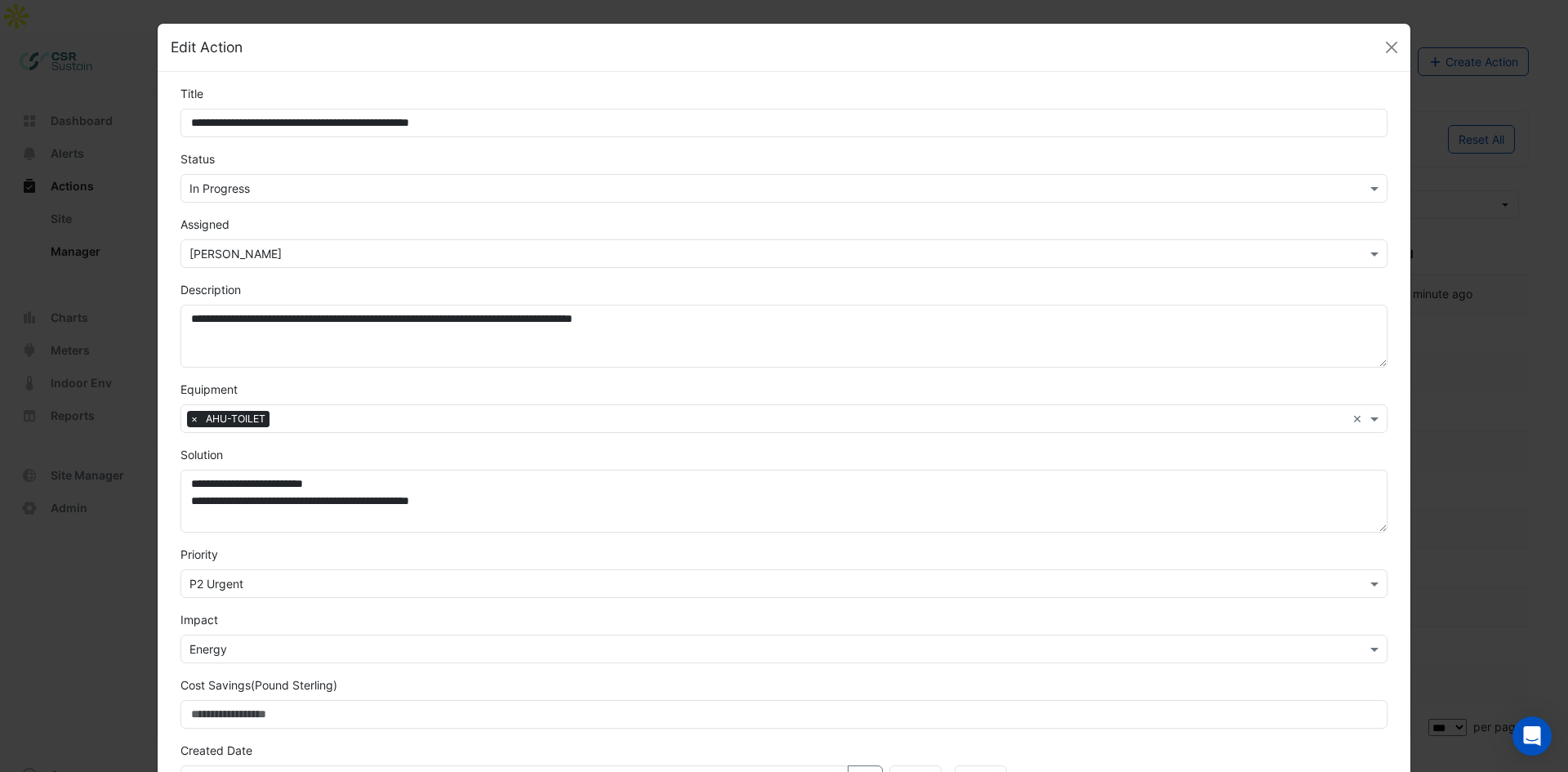
drag, startPoint x: 746, startPoint y: 500, endPoint x: 741, endPoint y: 353, distance: 147.1
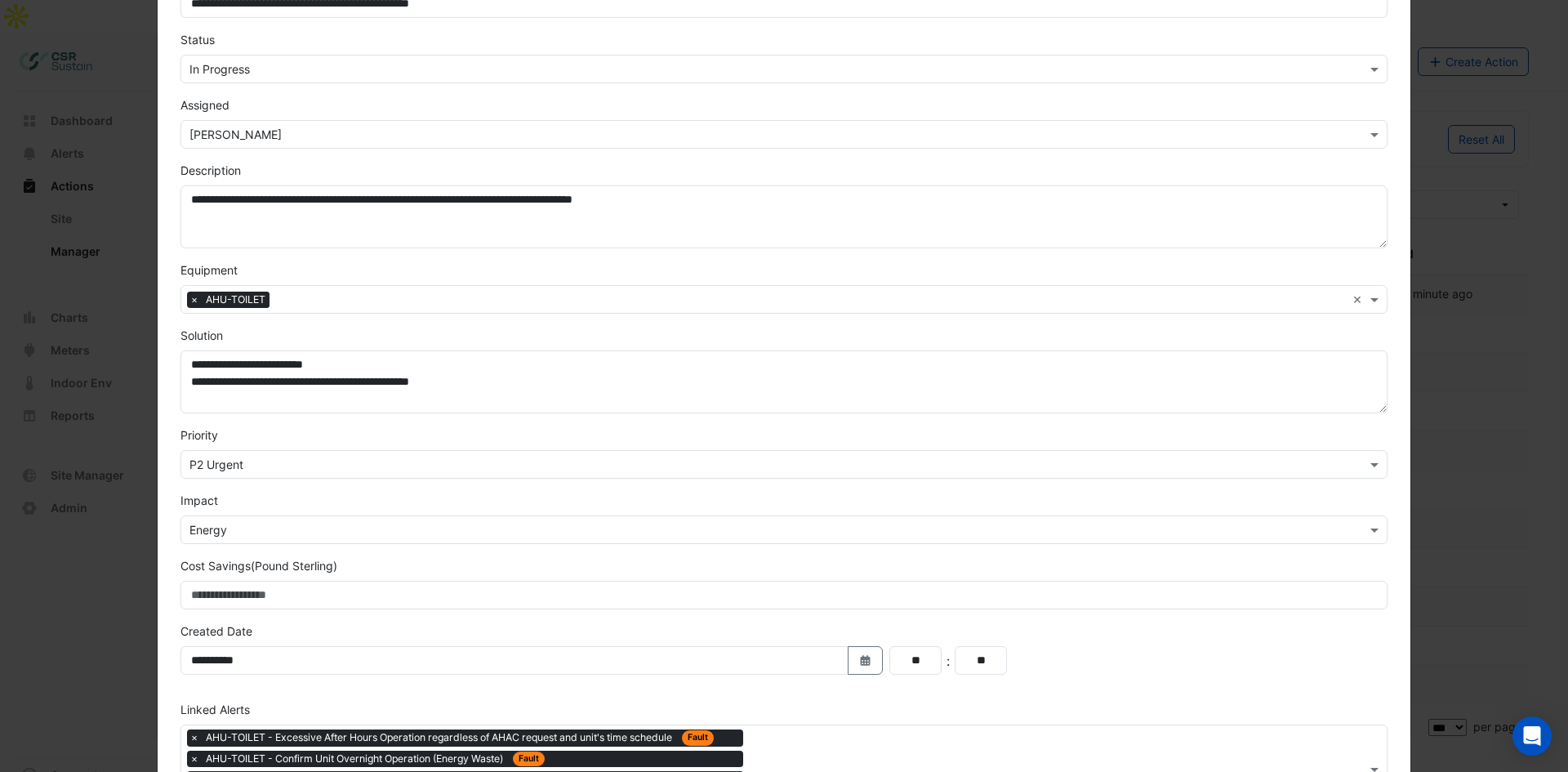
drag, startPoint x: 657, startPoint y: 474, endPoint x: 668, endPoint y: 546, distance: 72.8
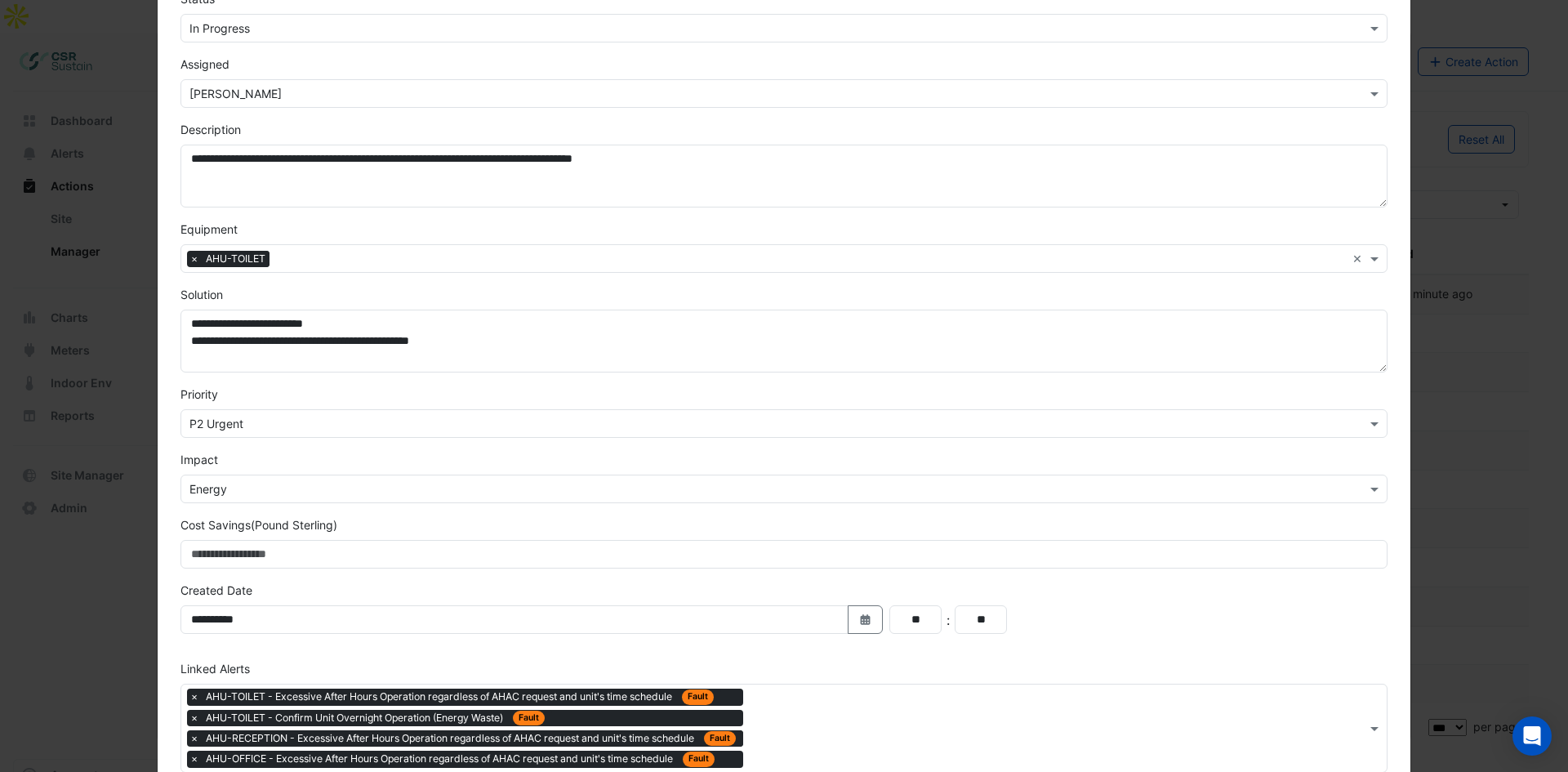
scroll to position [205, 0]
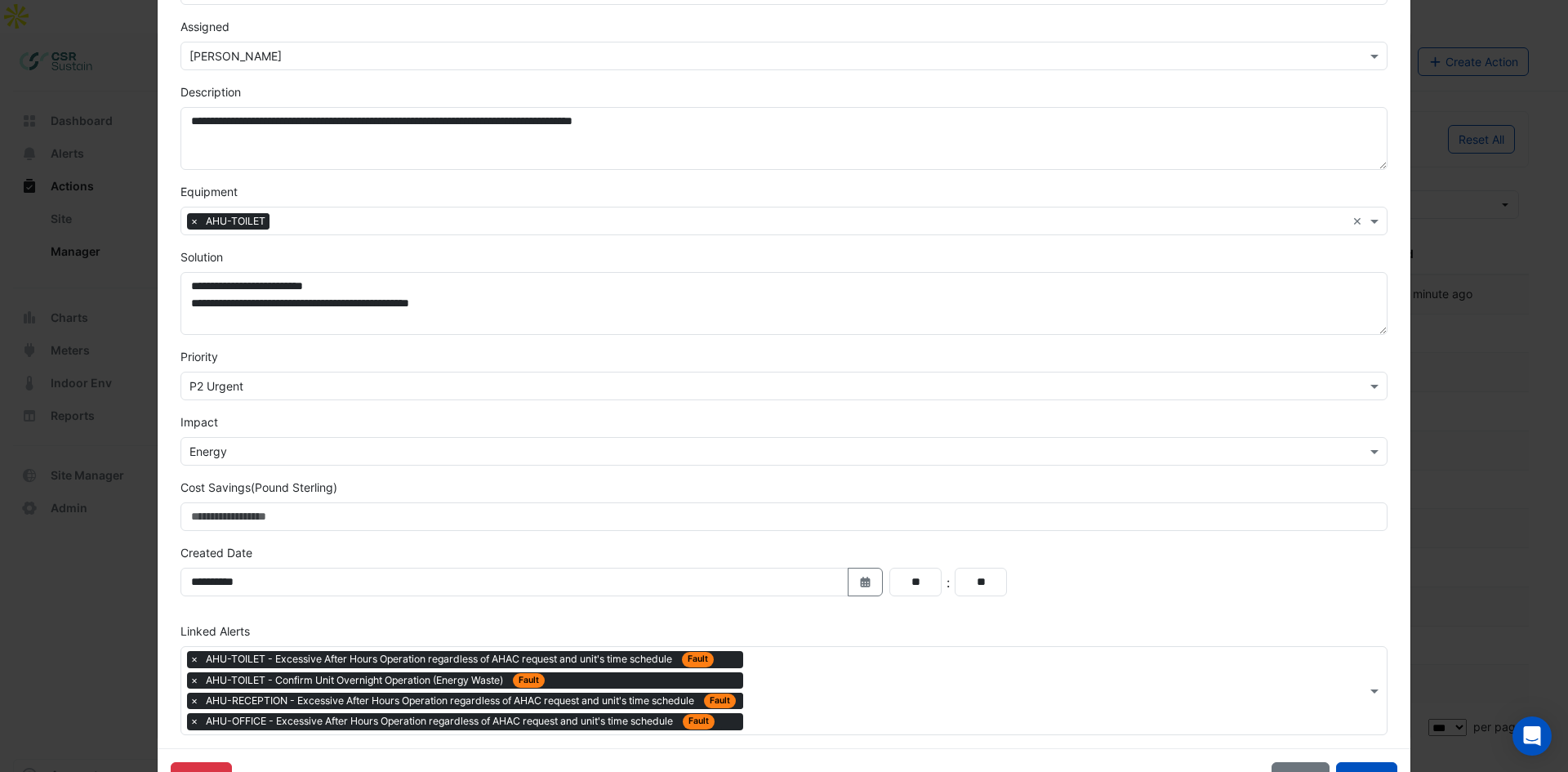
drag, startPoint x: 591, startPoint y: 577, endPoint x: 576, endPoint y: 541, distance: 39.0
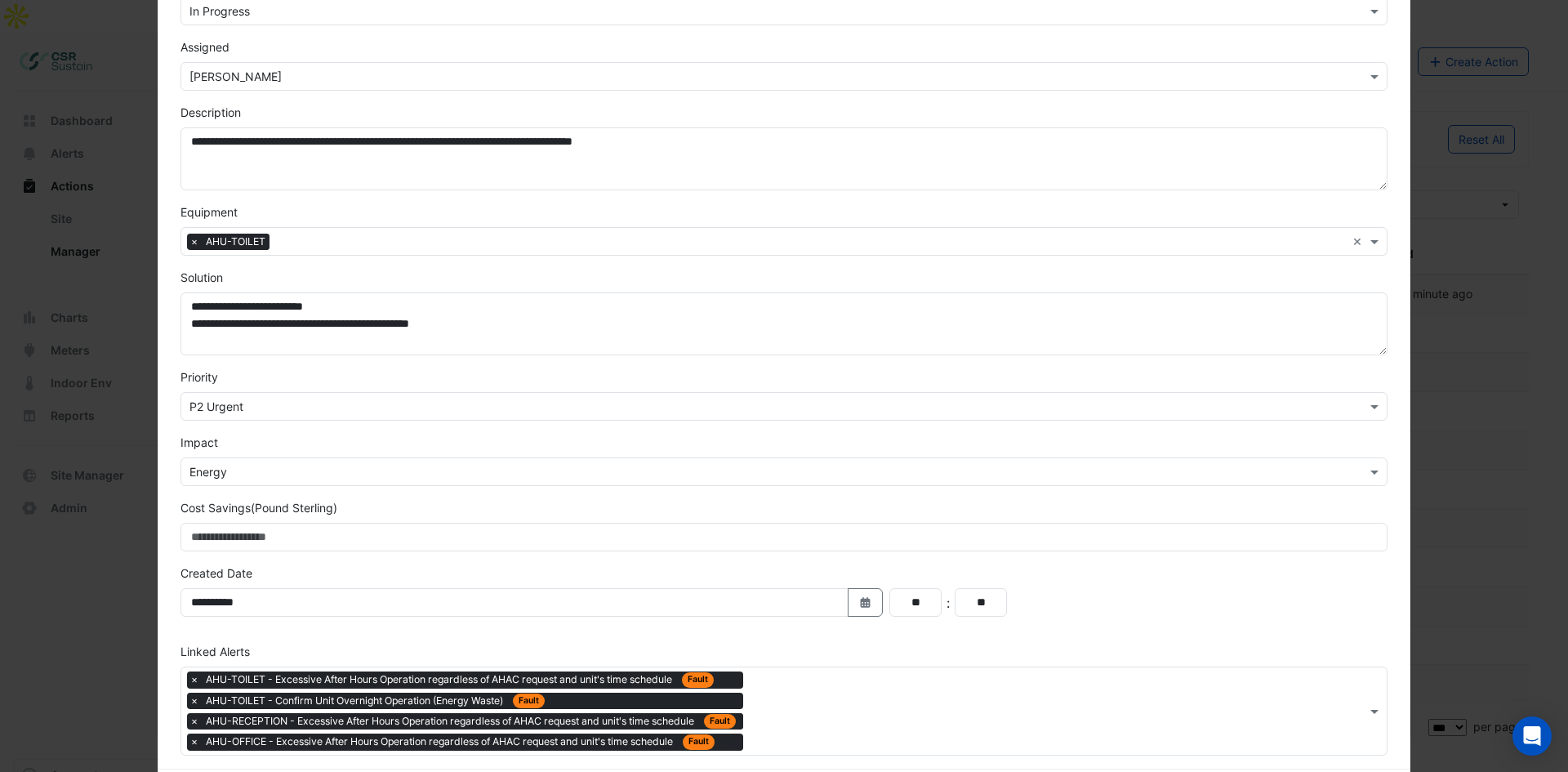
drag, startPoint x: 437, startPoint y: 398, endPoint x: 433, endPoint y: 381, distance: 17.5
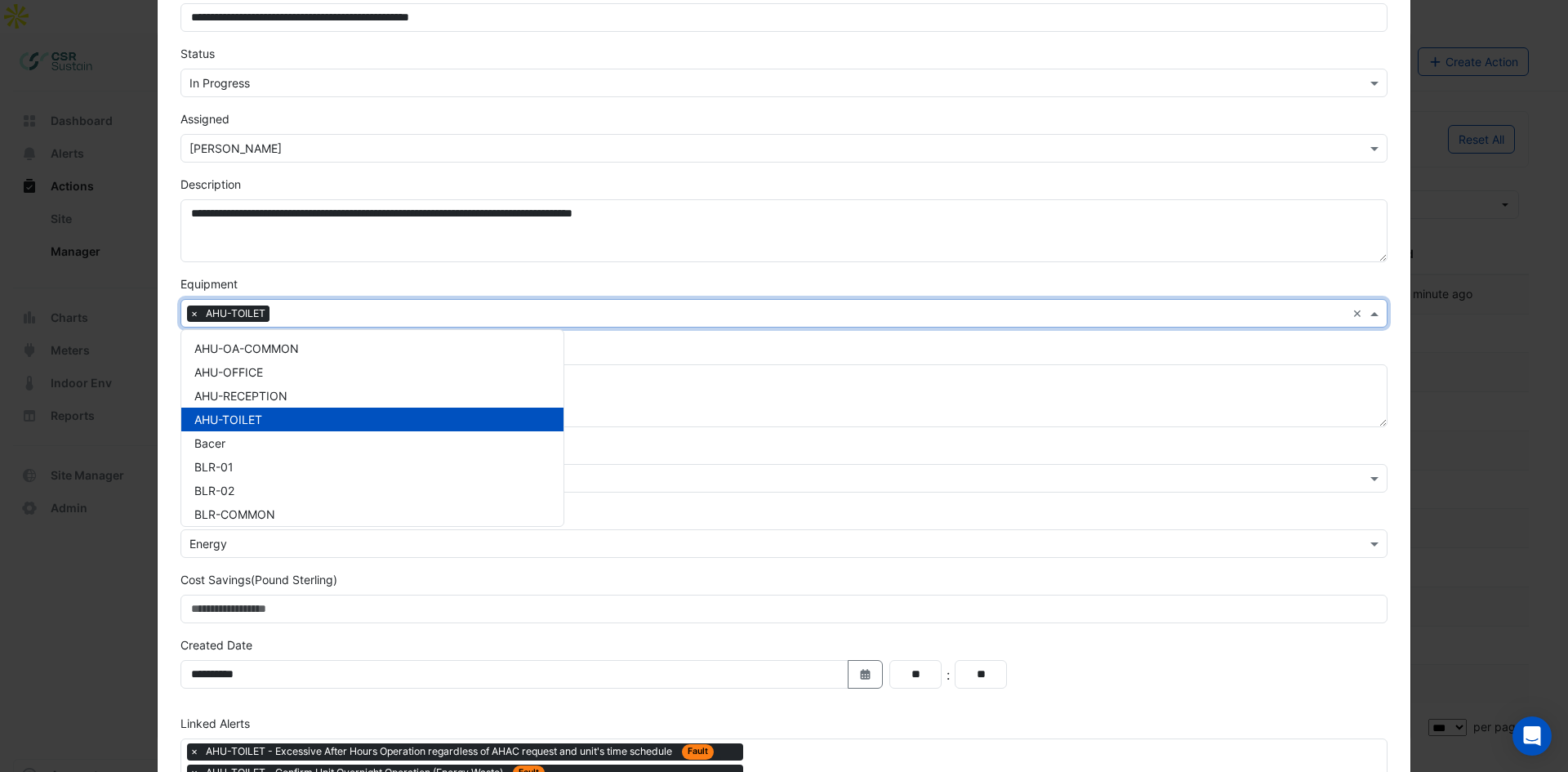
click at [325, 317] on input "text" at bounding box center [810, 314] width 1069 height 17
click at [431, 285] on div "Equipment × AHU-TOILET × AHU-OA-COMMON AHU-OFFICE AHU-RECEPTION AHU-TOILET Bace…" at bounding box center [783, 301] width 1226 height 52
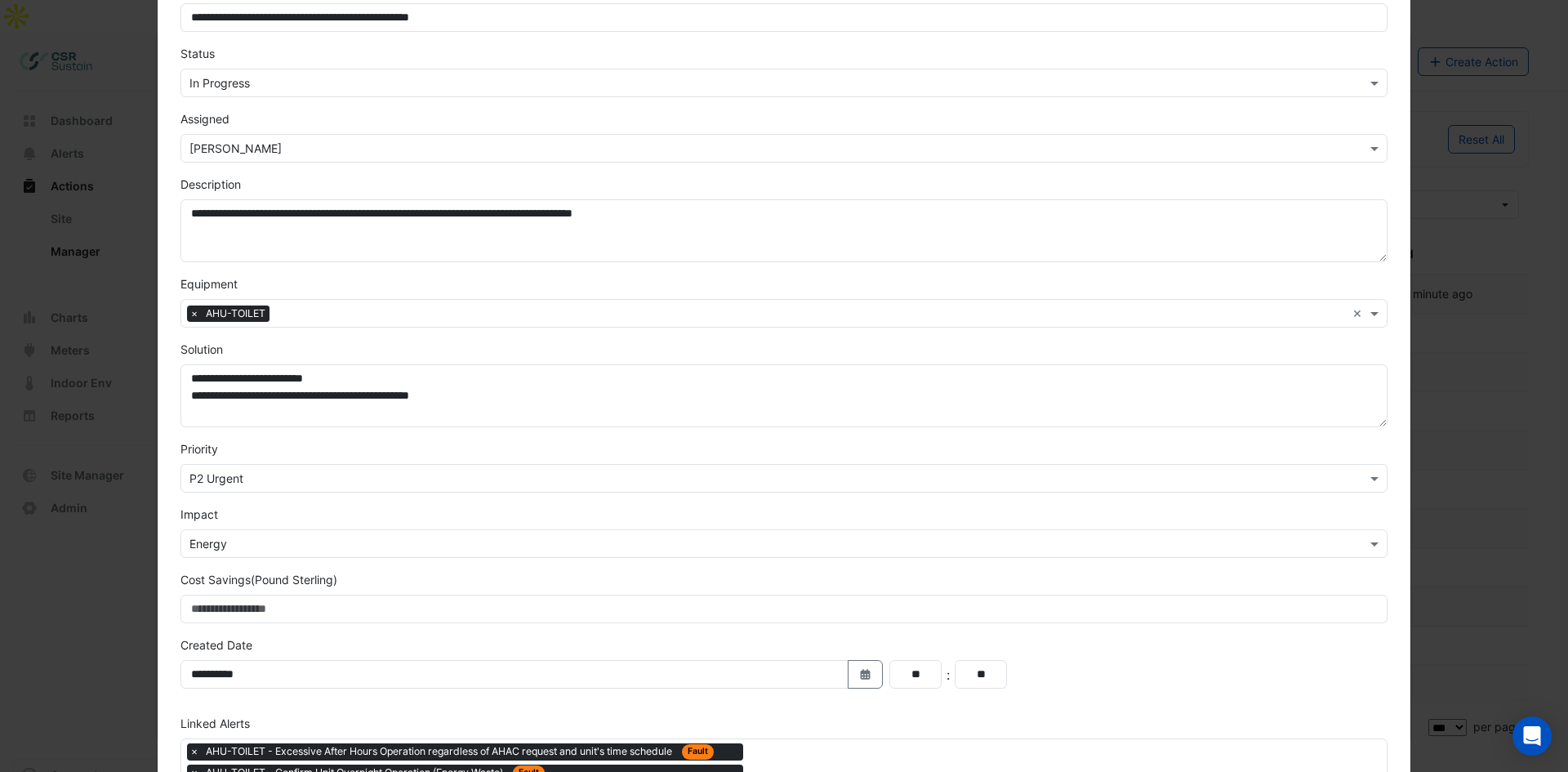
click at [339, 322] on input "text" at bounding box center [810, 314] width 1069 height 17
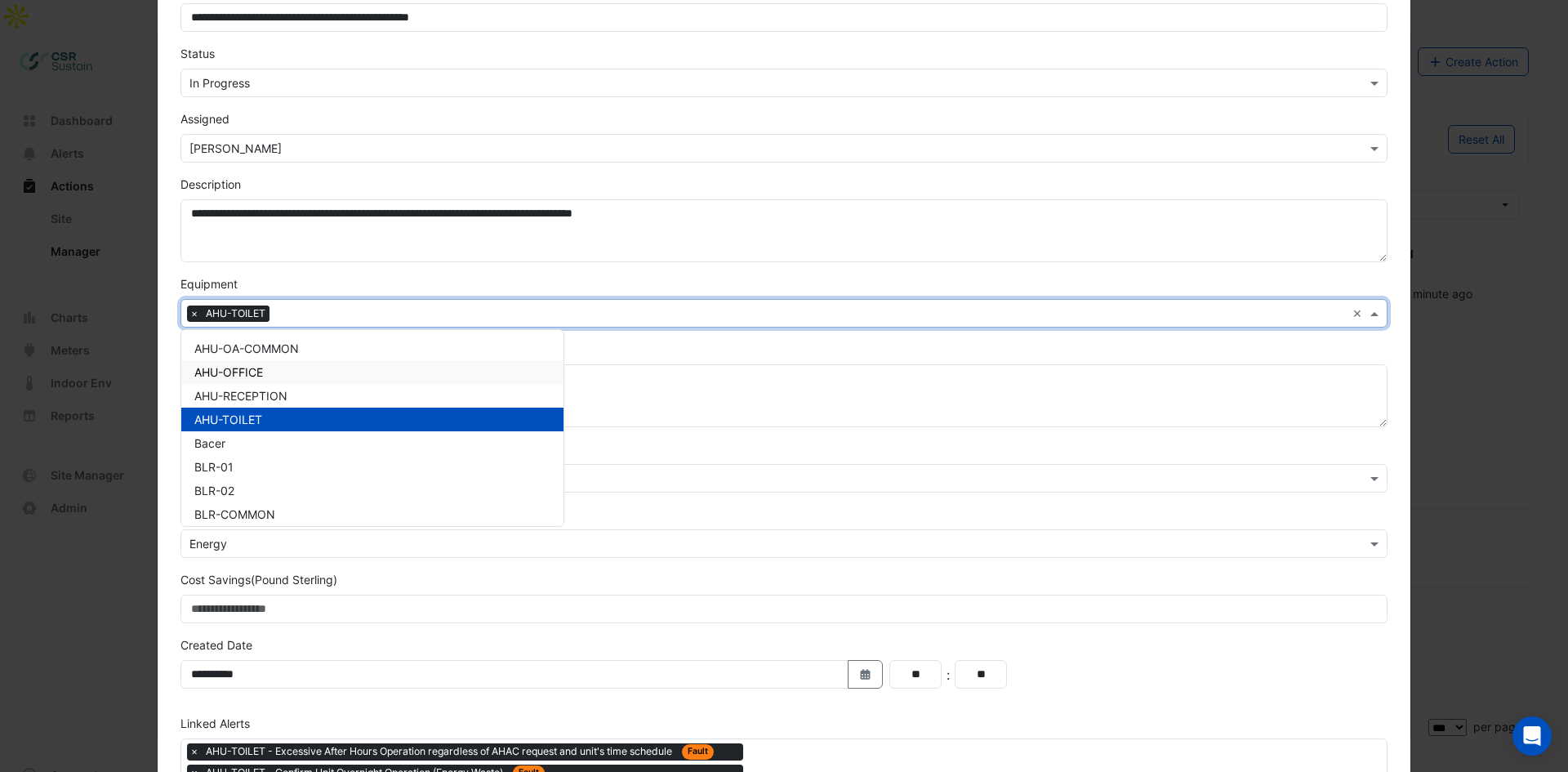
click at [276, 369] on div "AHU-OFFICE" at bounding box center [372, 372] width 382 height 24
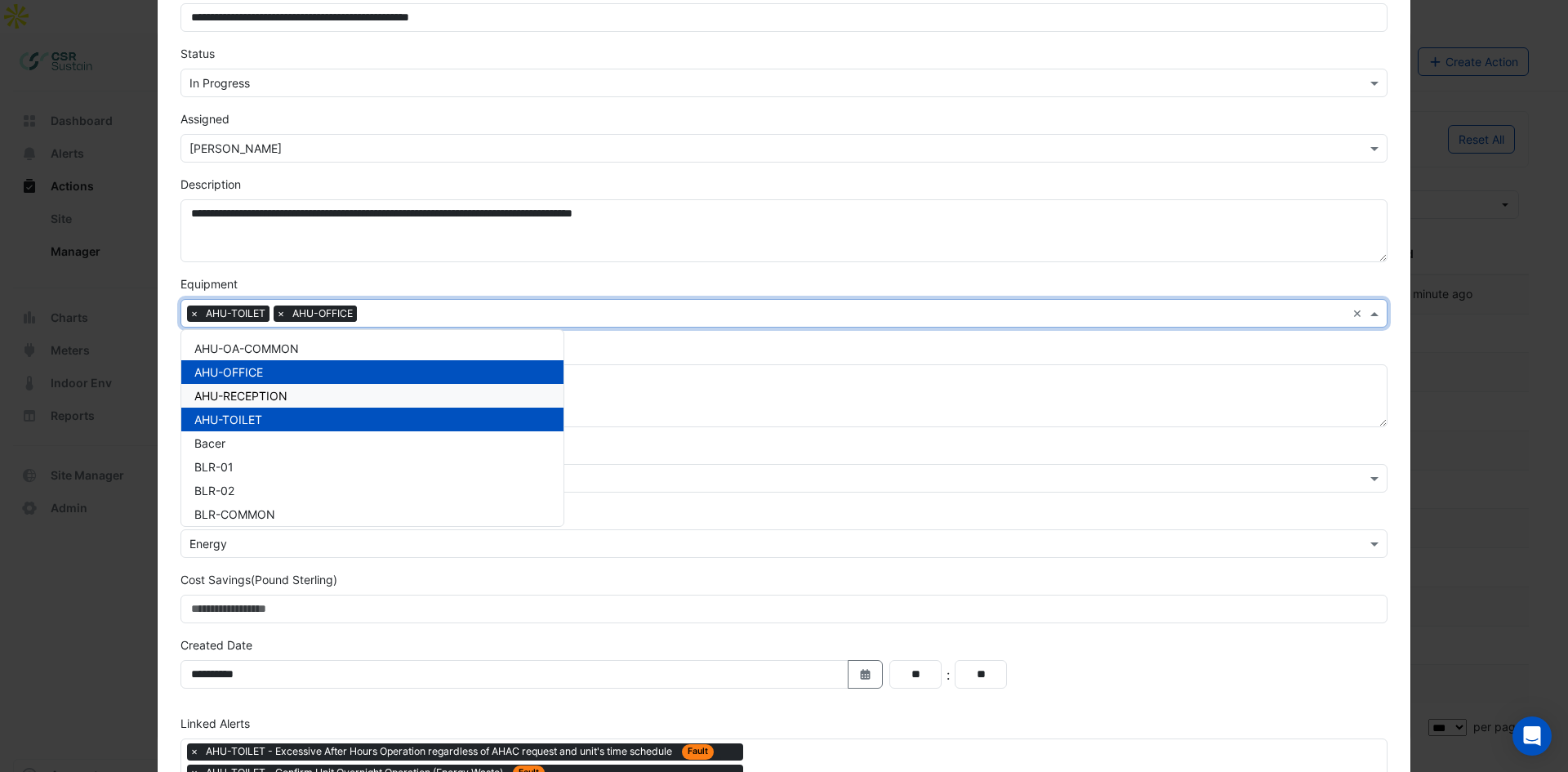
click at [304, 391] on div "AHU-RECEPTION" at bounding box center [372, 396] width 382 height 24
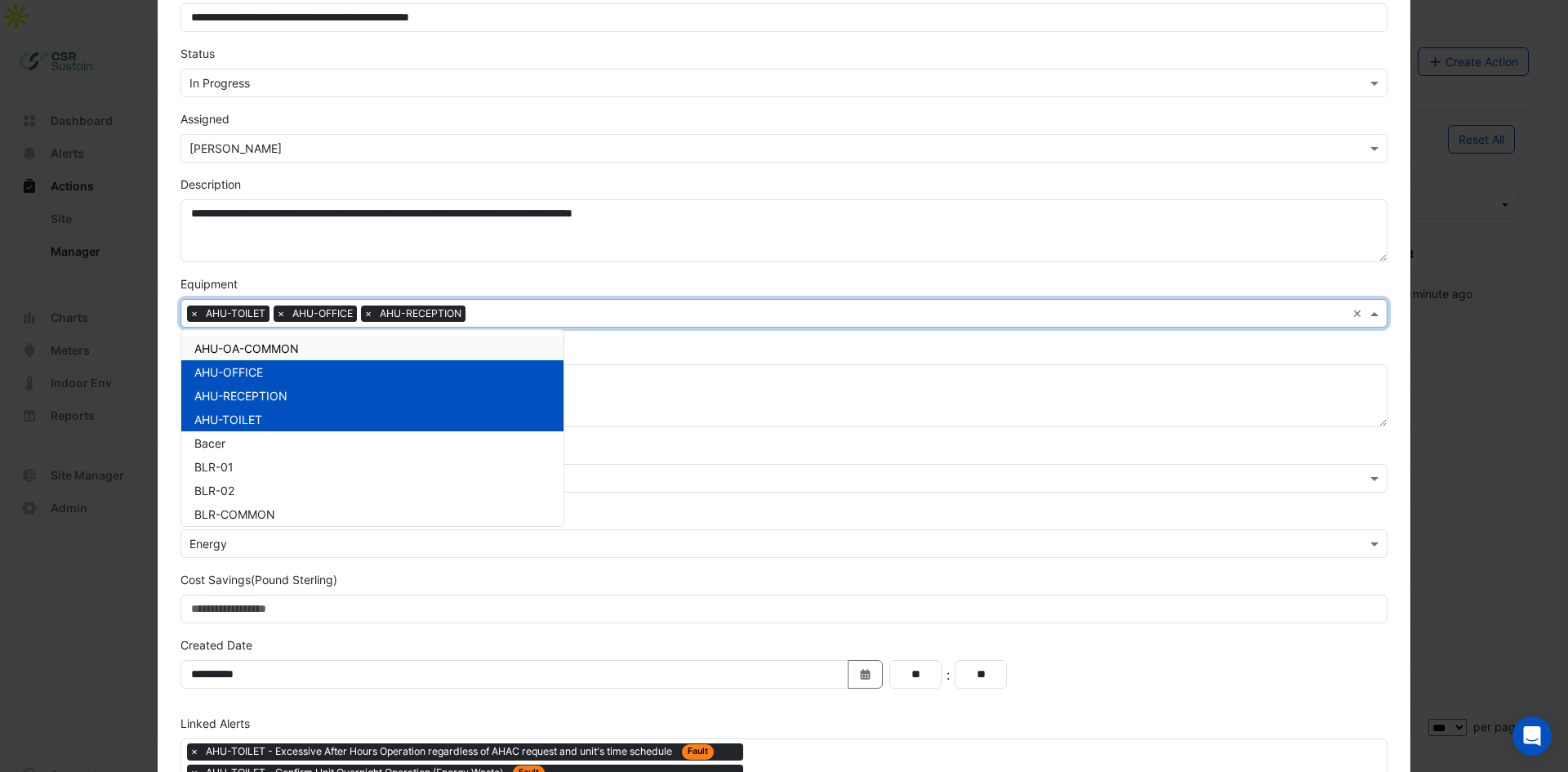
click at [946, 285] on div "Equipment × AHU-TOILET × AHU-OFFICE × AHU-RECEPTION × AHU-OA-COMMON AHU-OFFICE …" at bounding box center [783, 301] width 1226 height 52
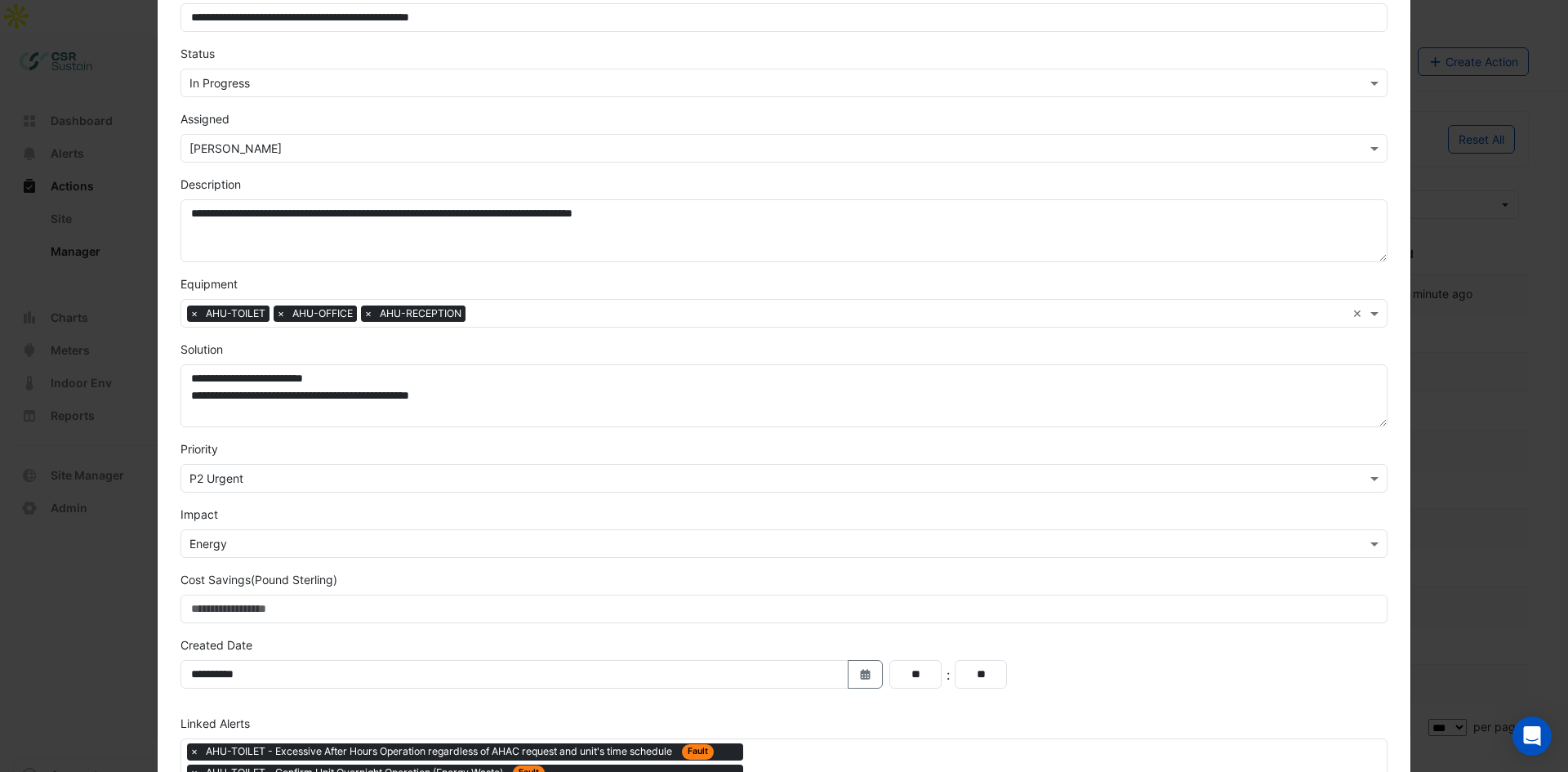
scroll to position [253, 0]
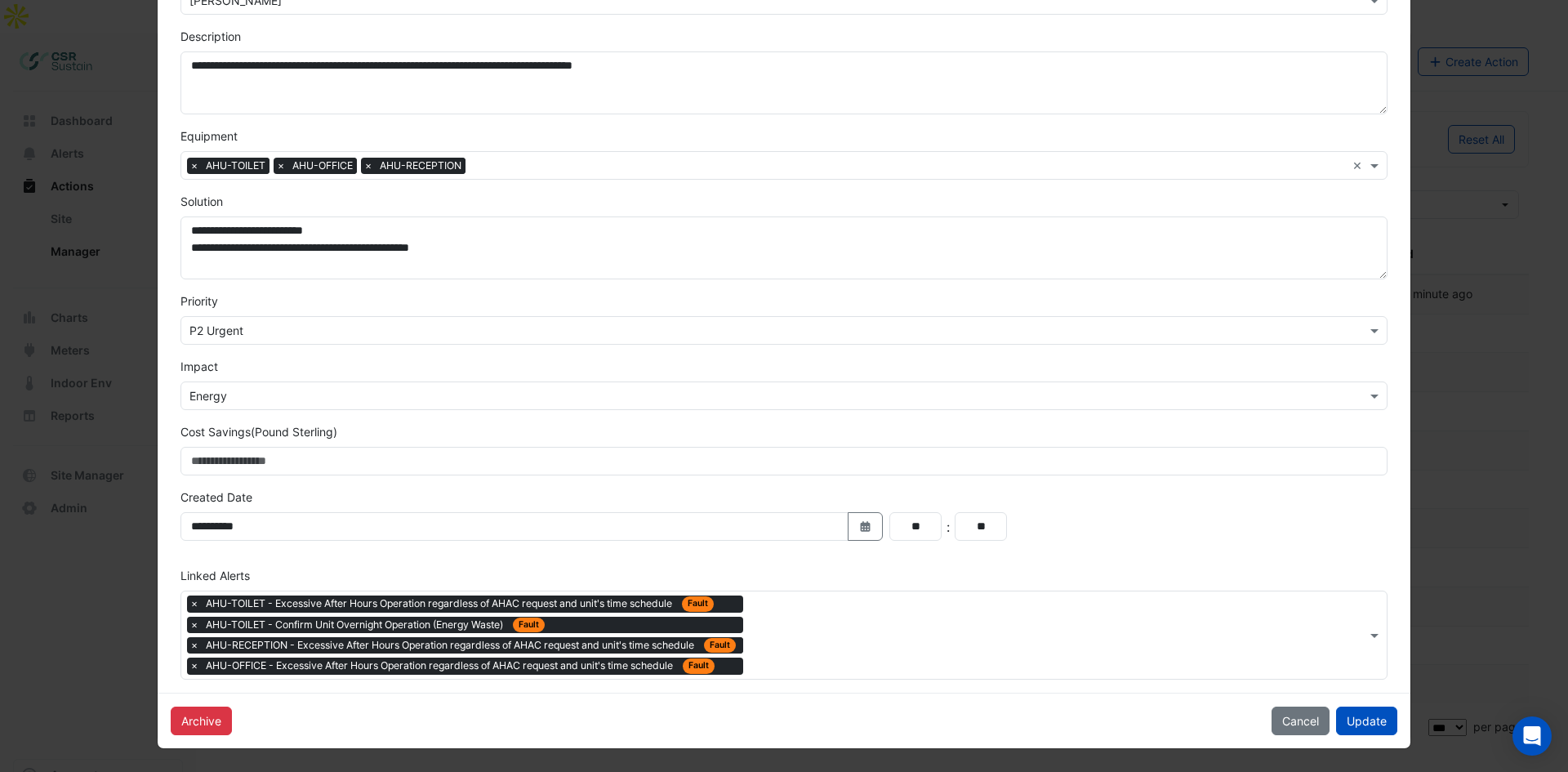
drag, startPoint x: 1351, startPoint y: 604, endPoint x: 1327, endPoint y: 608, distance: 24.3
click at [1374, 718] on button "Update" at bounding box center [1366, 721] width 61 height 29
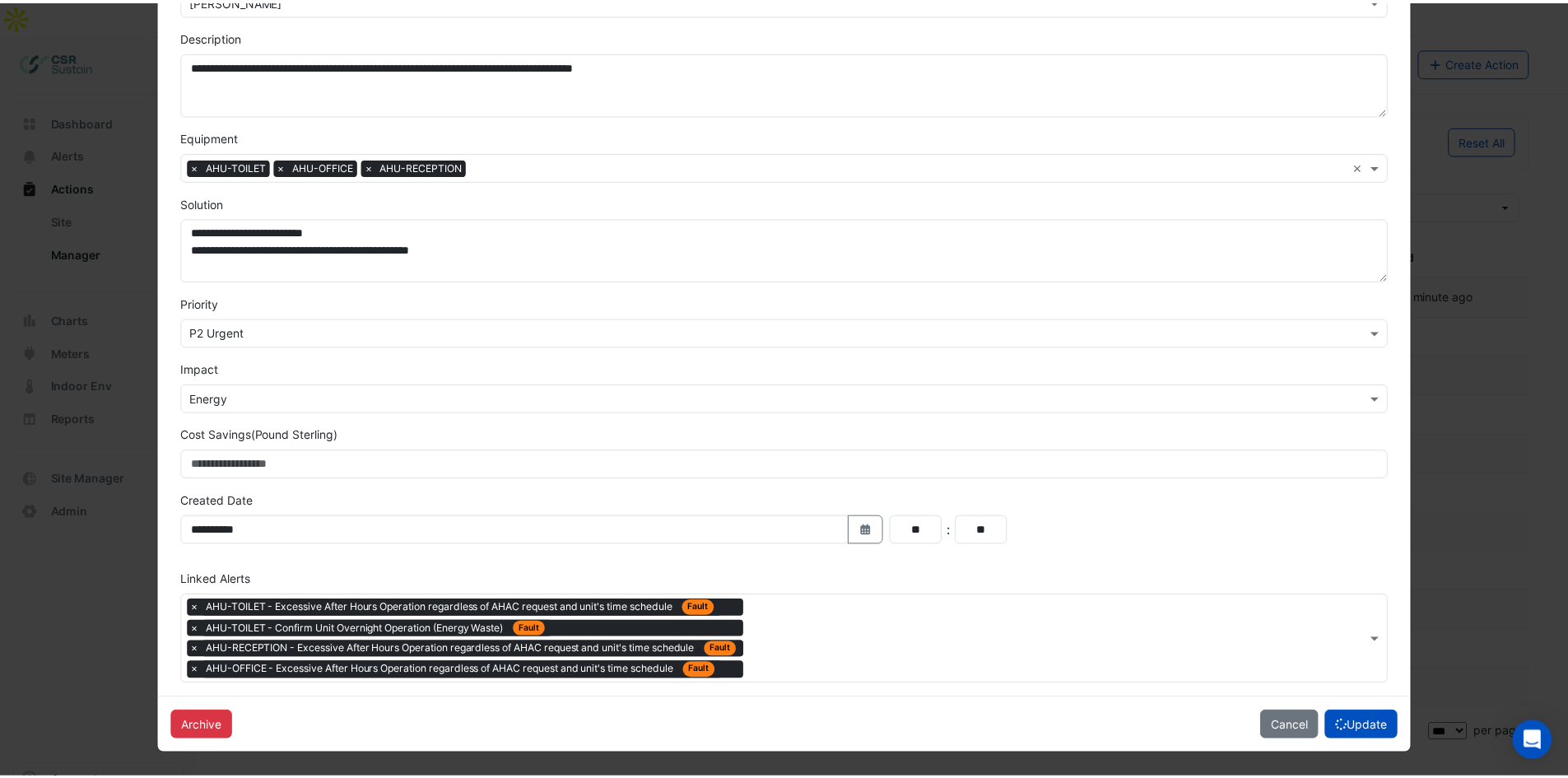
scroll to position [22, 0]
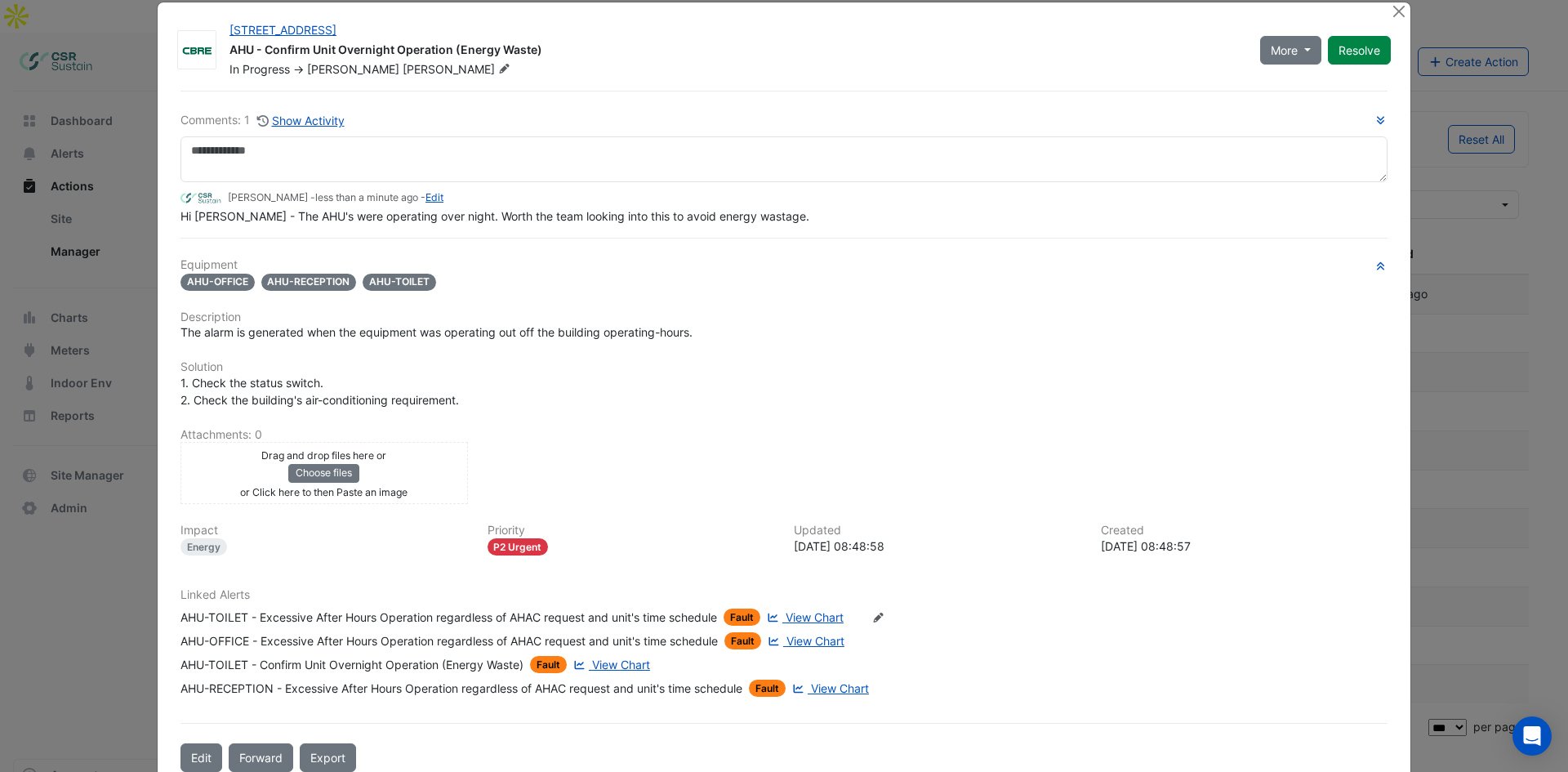
click at [83, 373] on ngb-modal-window "5 Exchange Quay AHU - Confirm Unit Overnight Operation (Energy Waste) In Progre…" at bounding box center [784, 386] width 1568 height 772
click at [1396, 12] on button "Close" at bounding box center [1398, 11] width 17 height 17
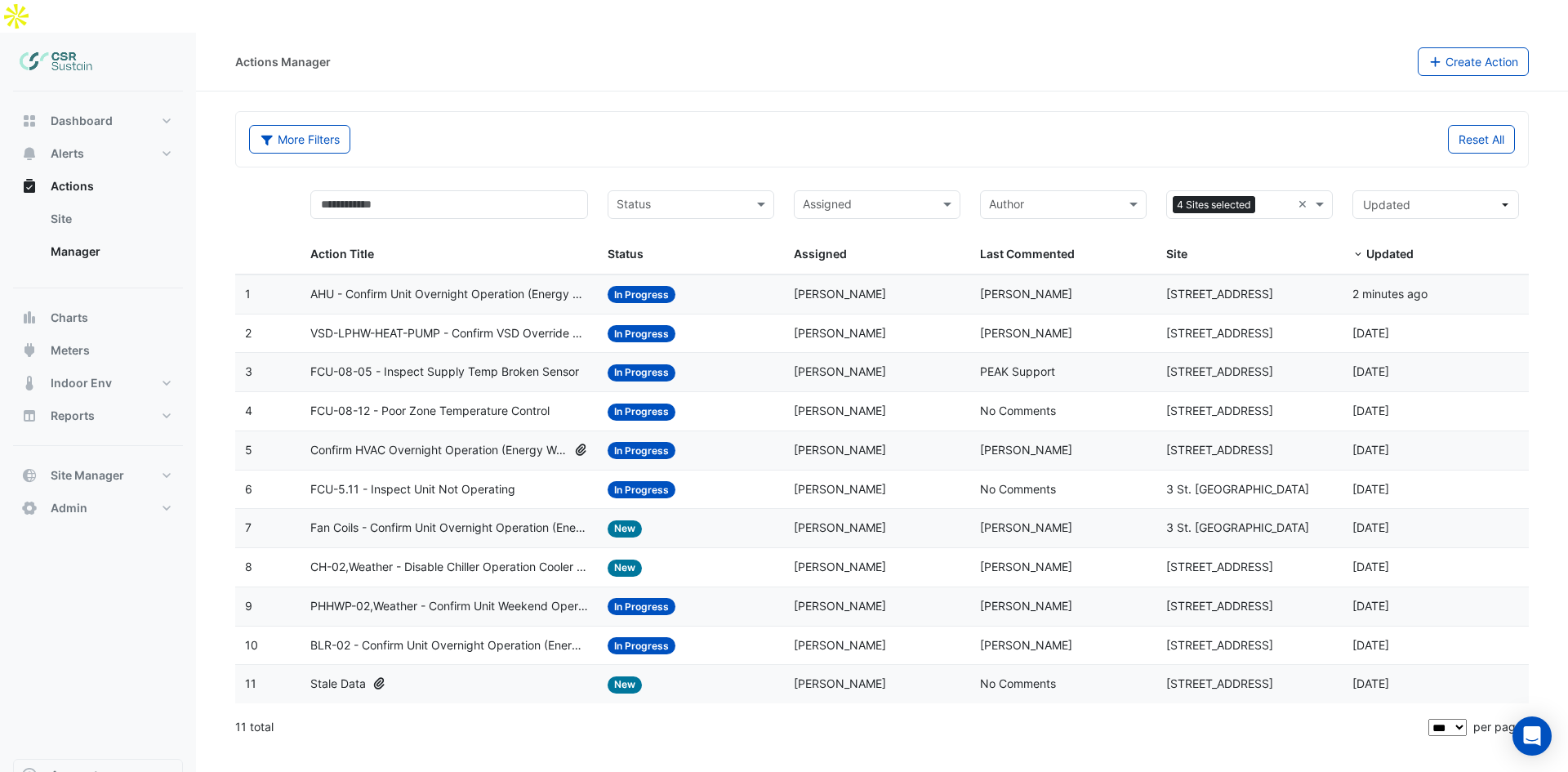
click at [466, 285] on span "AHU - Confirm Unit Overnight Operation (Energy Waste)" at bounding box center [449, 295] width 279 height 19
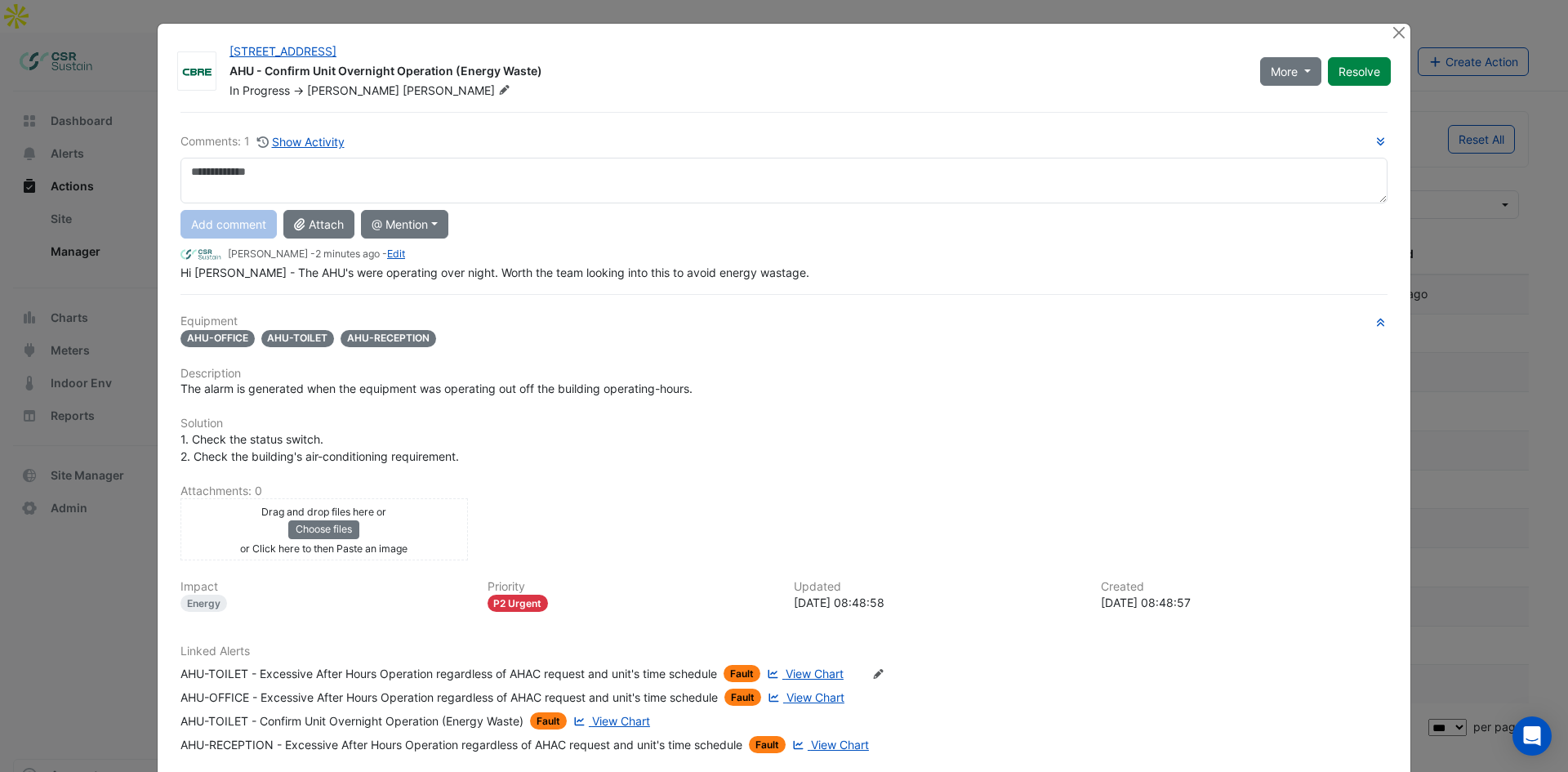
click at [116, 386] on ngb-modal-window "5 Exchange Quay AHU - Confirm Unit Overnight Operation (Energy Waste) In Progre…" at bounding box center [784, 386] width 1568 height 772
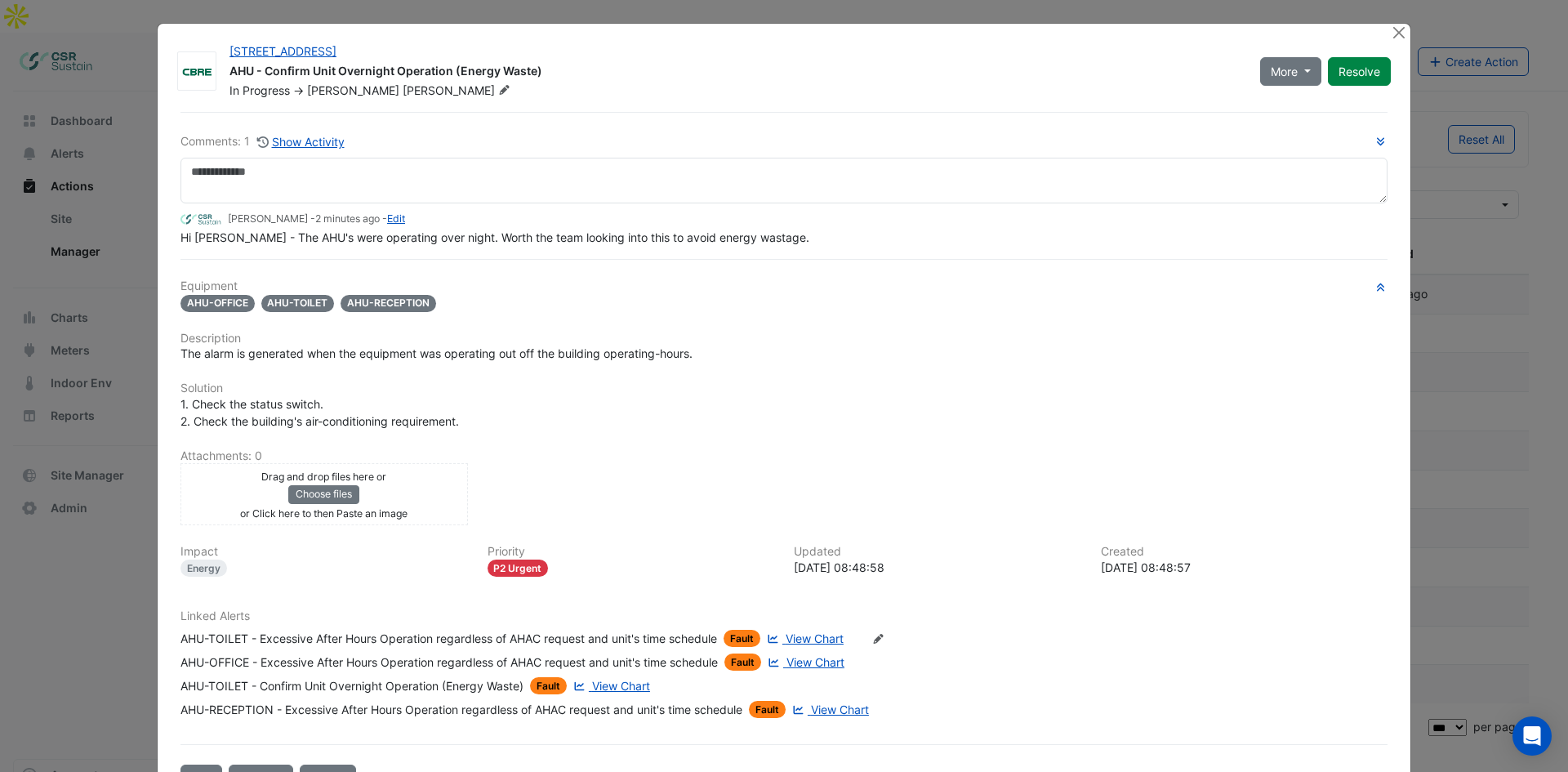
click at [145, 353] on ngb-modal-window "5 Exchange Quay AHU - Confirm Unit Overnight Operation (Energy Waste) In Progre…" at bounding box center [784, 386] width 1568 height 772
click at [93, 369] on ngb-modal-window "5 Exchange Quay AHU - Confirm Unit Overnight Operation (Energy Waste) In Progre…" at bounding box center [784, 386] width 1568 height 772
click at [1405, 31] on ngb-modal-window "5 Exchange Quay AHU - Confirm Unit Overnight Operation (Energy Waste) In Progre…" at bounding box center [784, 386] width 1568 height 772
click at [1398, 32] on button "Close" at bounding box center [1398, 32] width 17 height 17
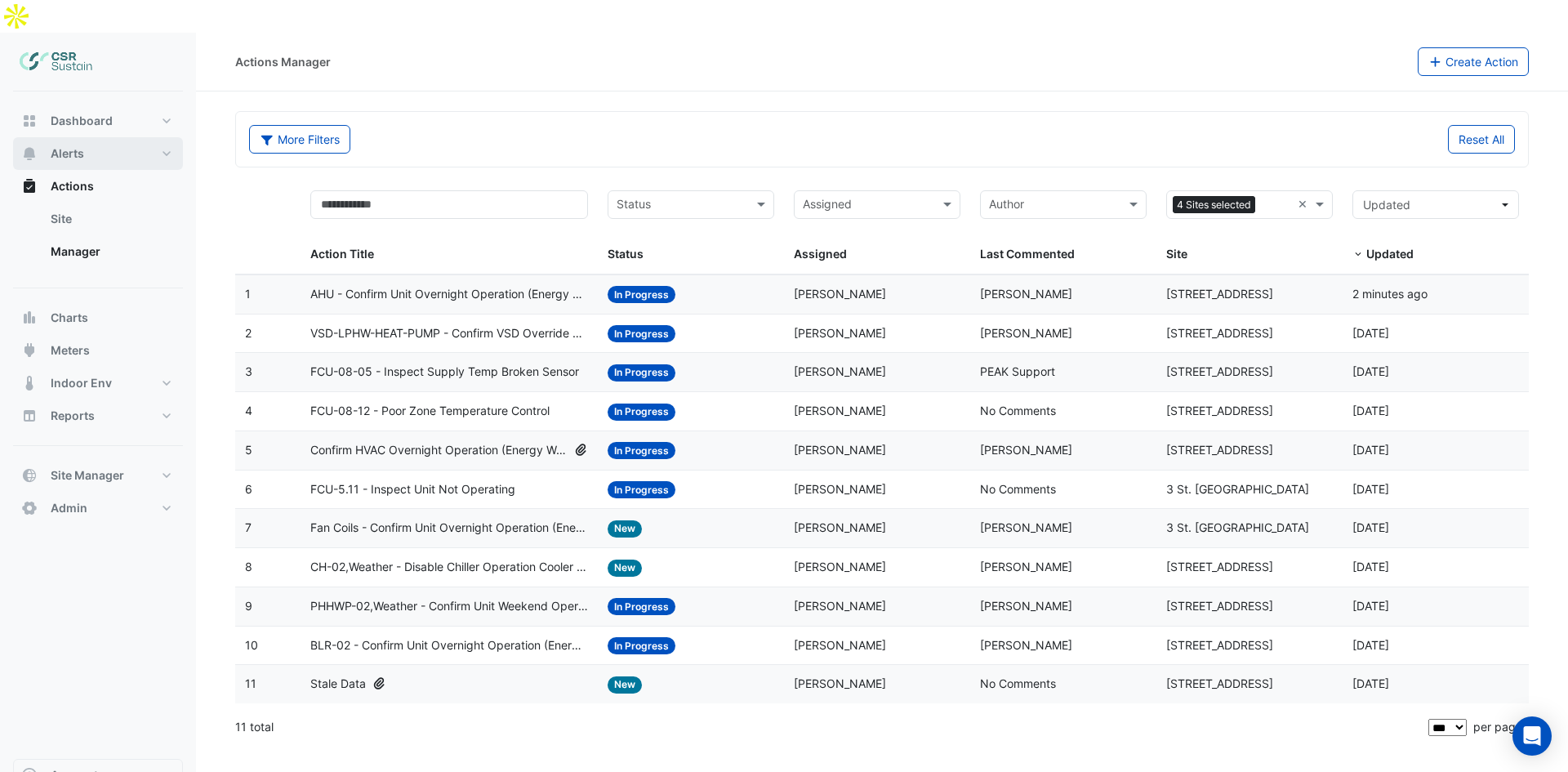
click at [106, 137] on button "Alerts" at bounding box center [98, 153] width 170 height 32
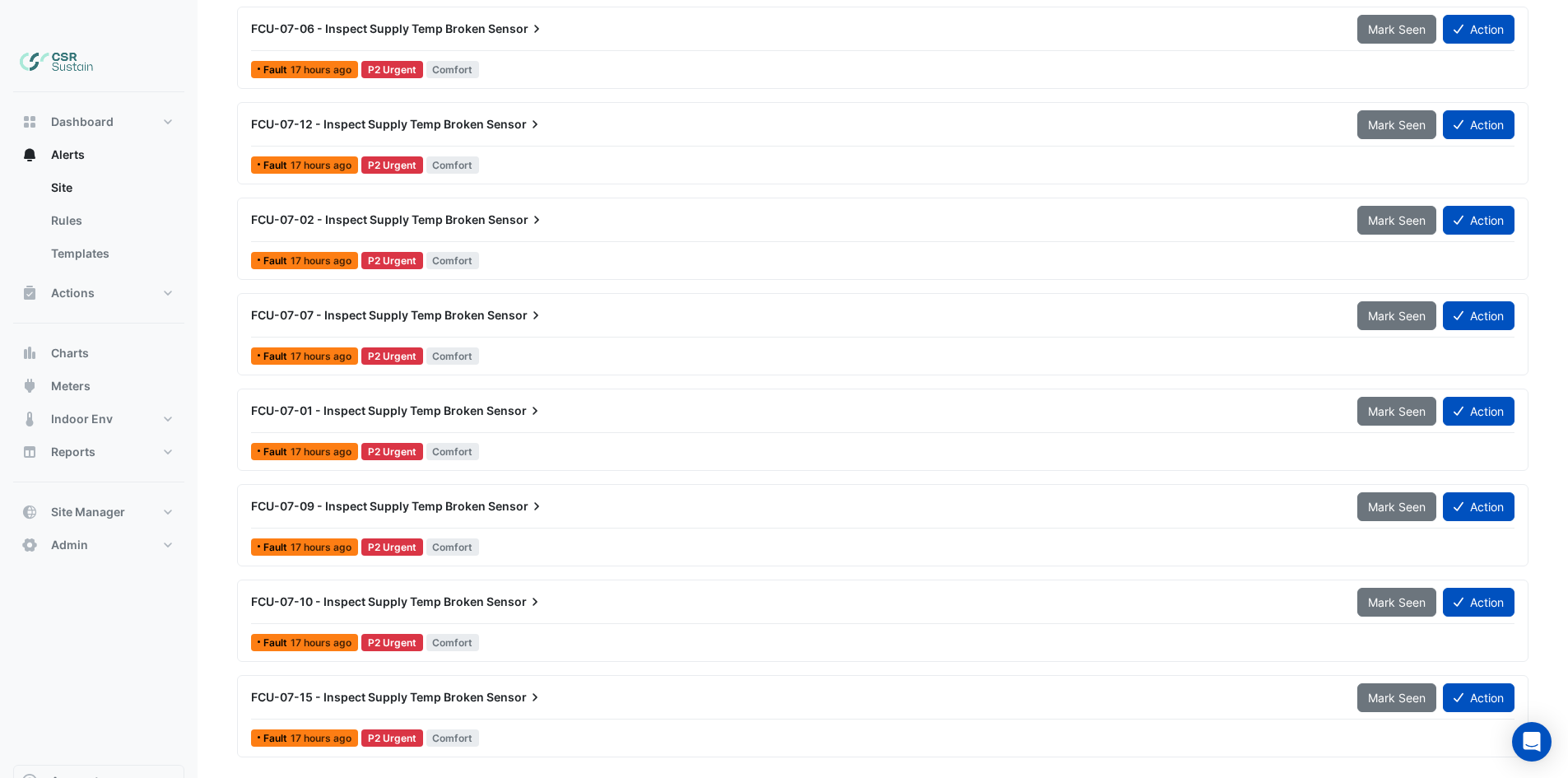
drag, startPoint x: 361, startPoint y: 500, endPoint x: 244, endPoint y: 309, distance: 224.0
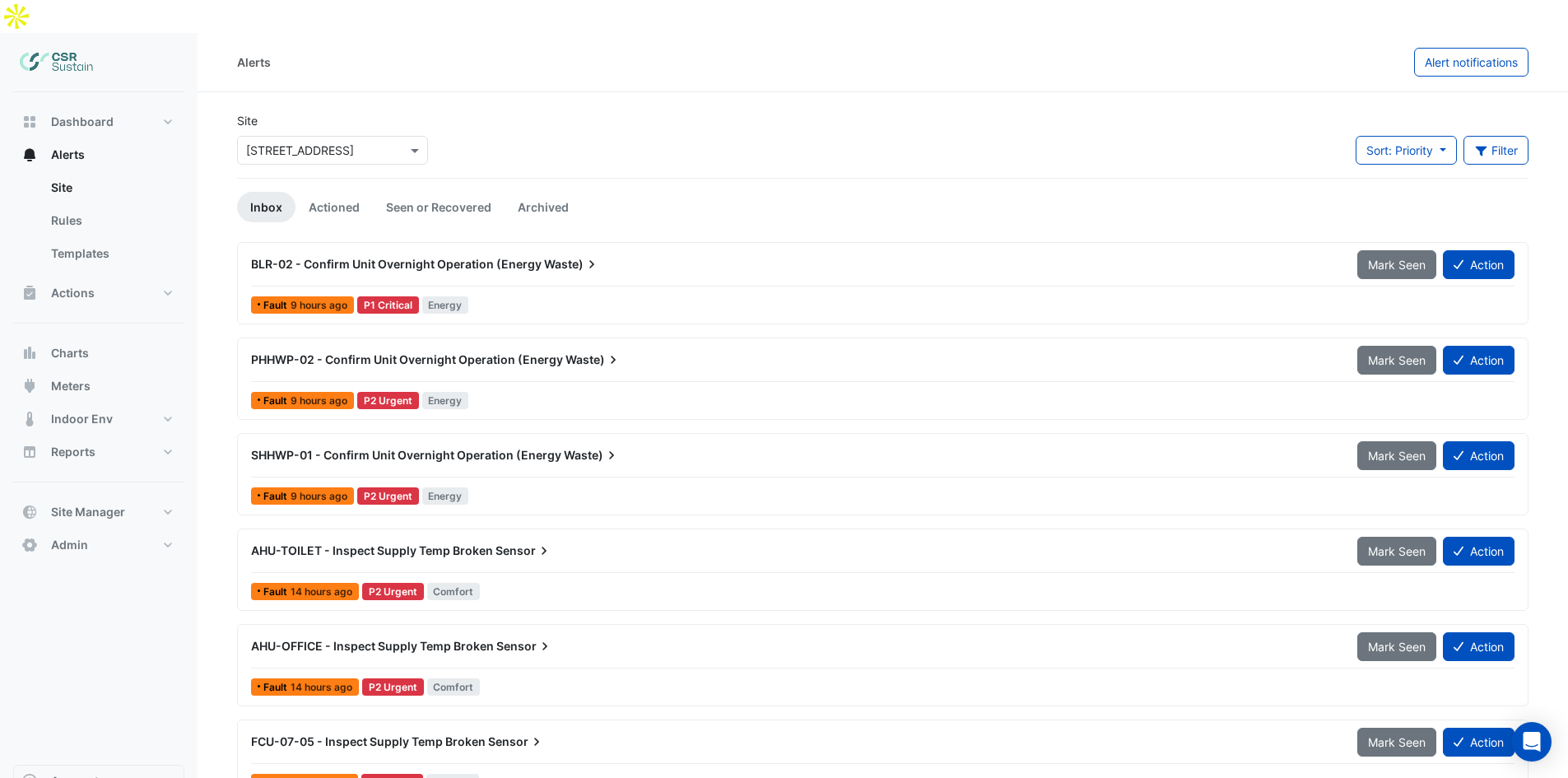
drag, startPoint x: 348, startPoint y: 305, endPoint x: 350, endPoint y: 101, distance: 204.0
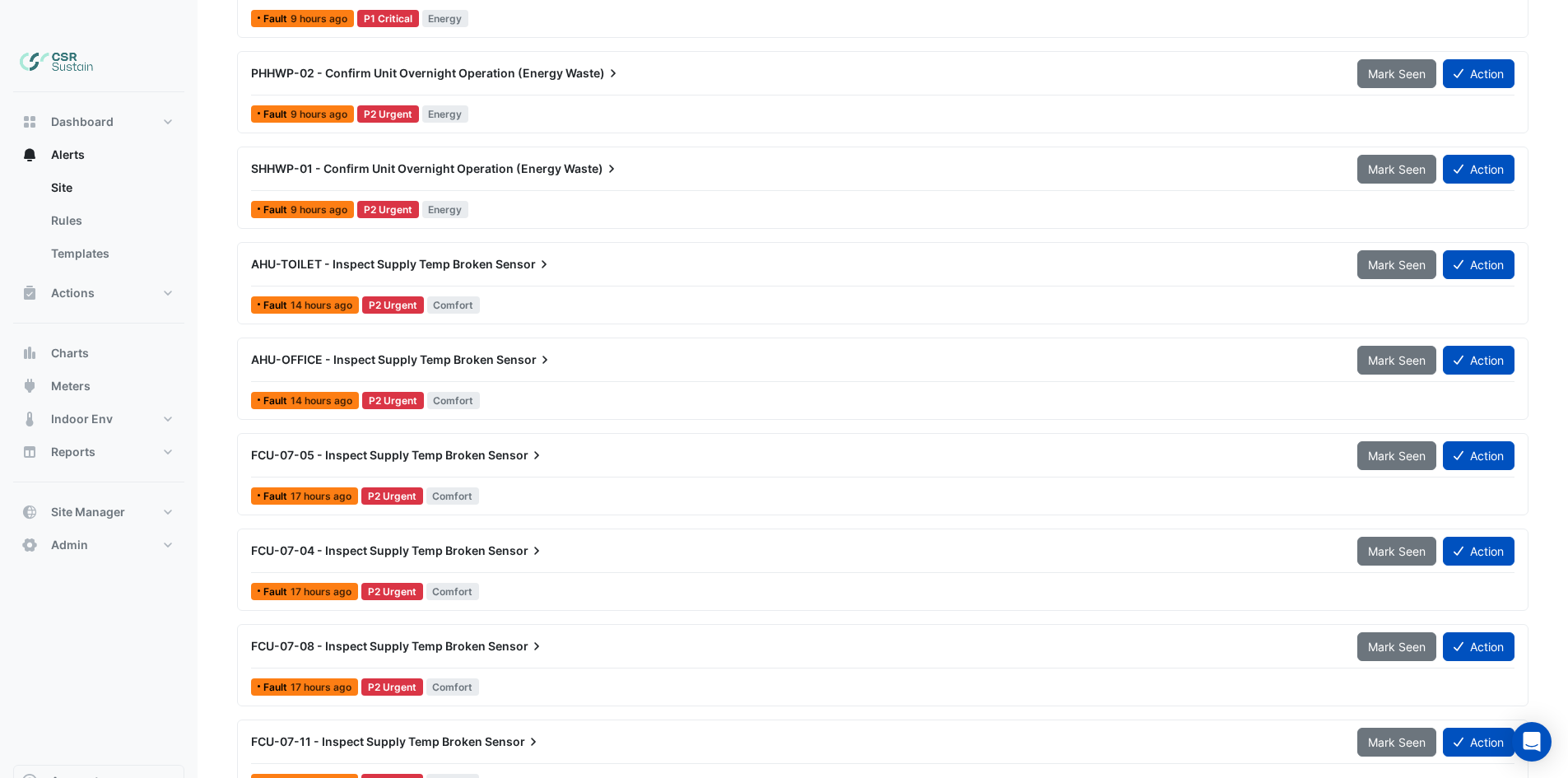
drag, startPoint x: 515, startPoint y: 309, endPoint x: 522, endPoint y: 325, distance: 17.5
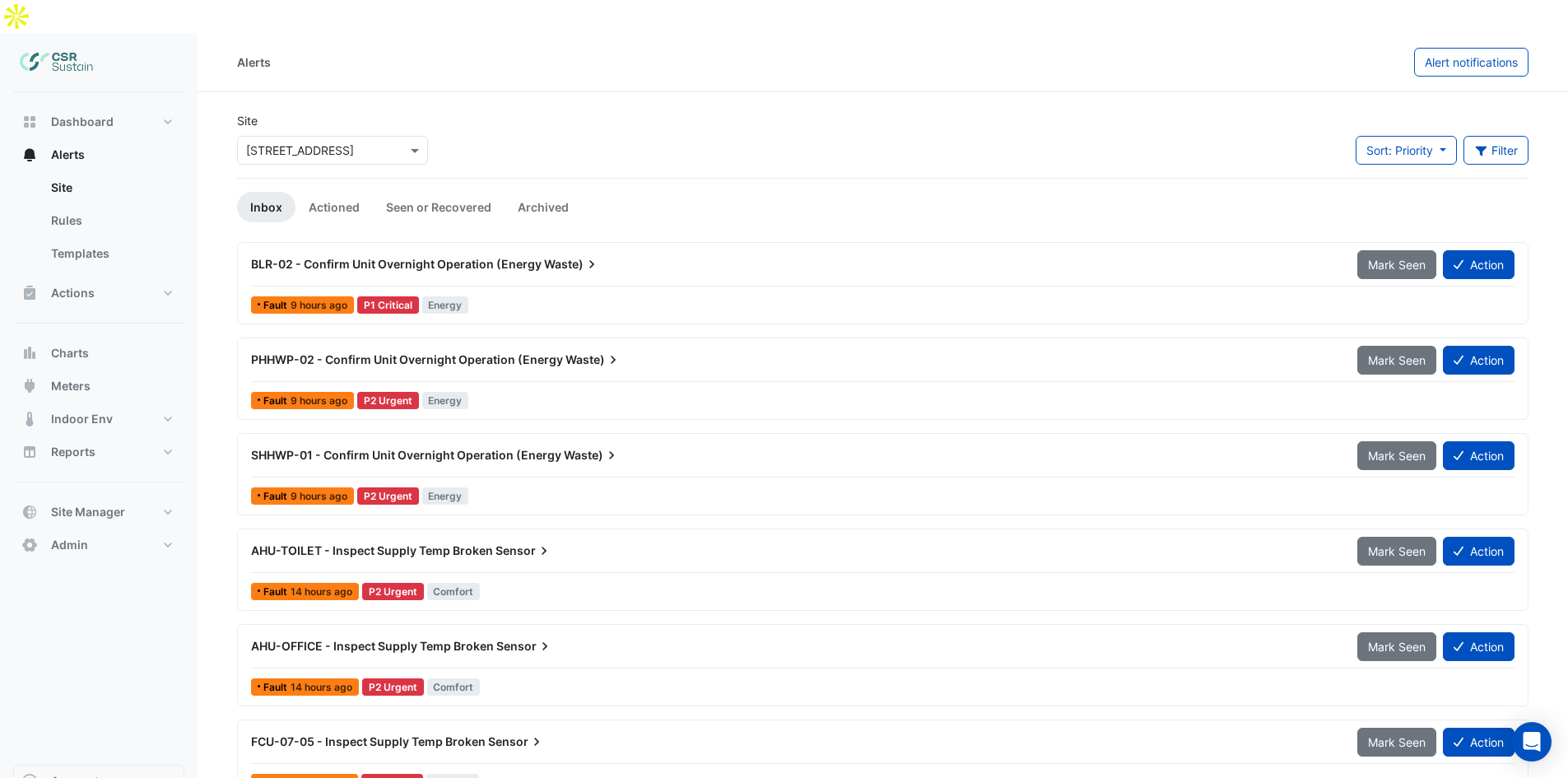
drag, startPoint x: 522, startPoint y: 304, endPoint x: 521, endPoint y: 153, distance: 151.0
click at [1512, 136] on button "Filter" at bounding box center [1496, 150] width 66 height 29
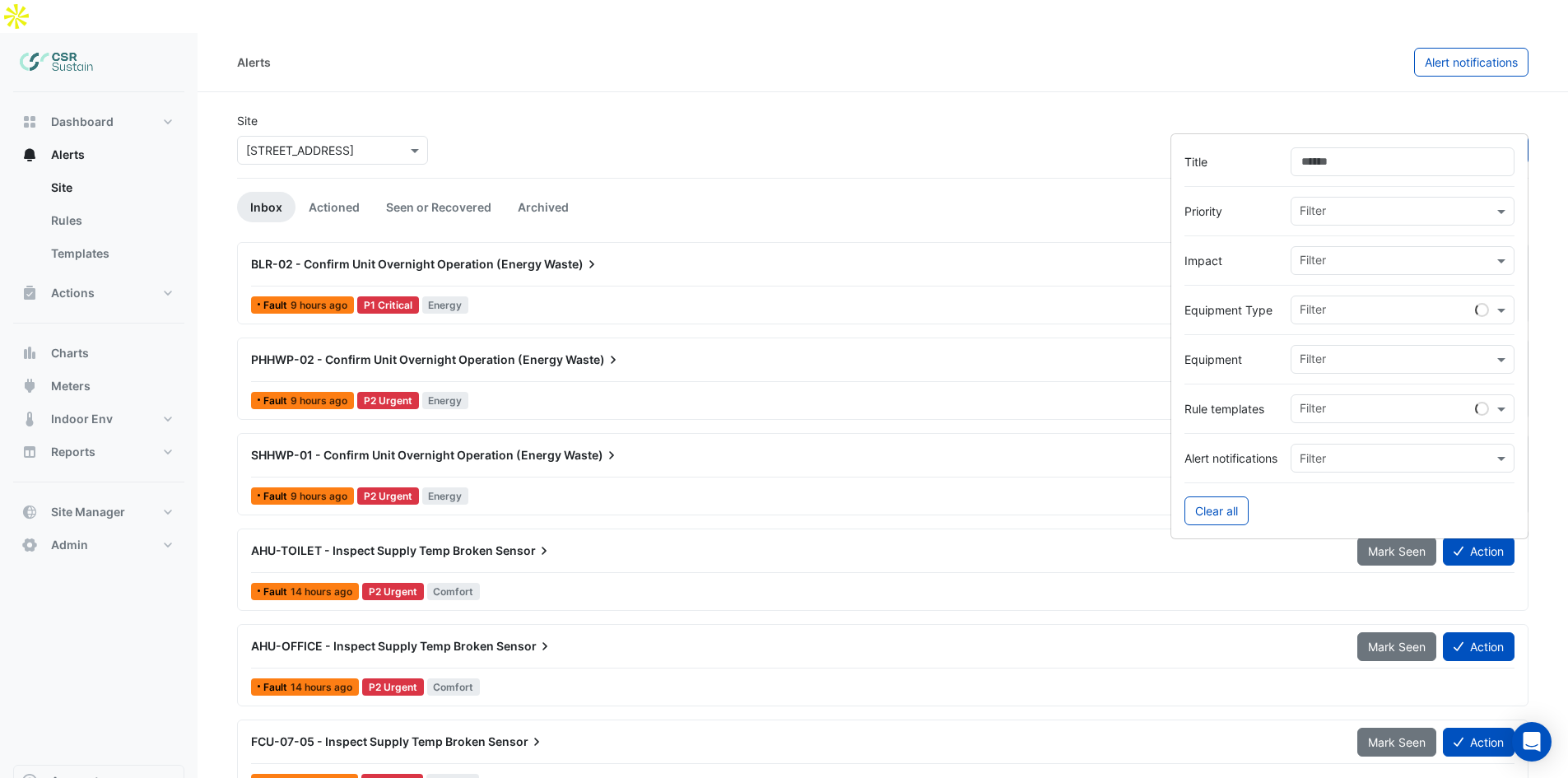
click at [1312, 245] on div at bounding box center [1350, 236] width 330 height 21
drag, startPoint x: 1314, startPoint y: 255, endPoint x: 1303, endPoint y: 289, distance: 35.7
click at [1314, 257] on input "text" at bounding box center [1396, 262] width 193 height 18
click at [1329, 324] on span "Energy" at bounding box center [1323, 319] width 38 height 14
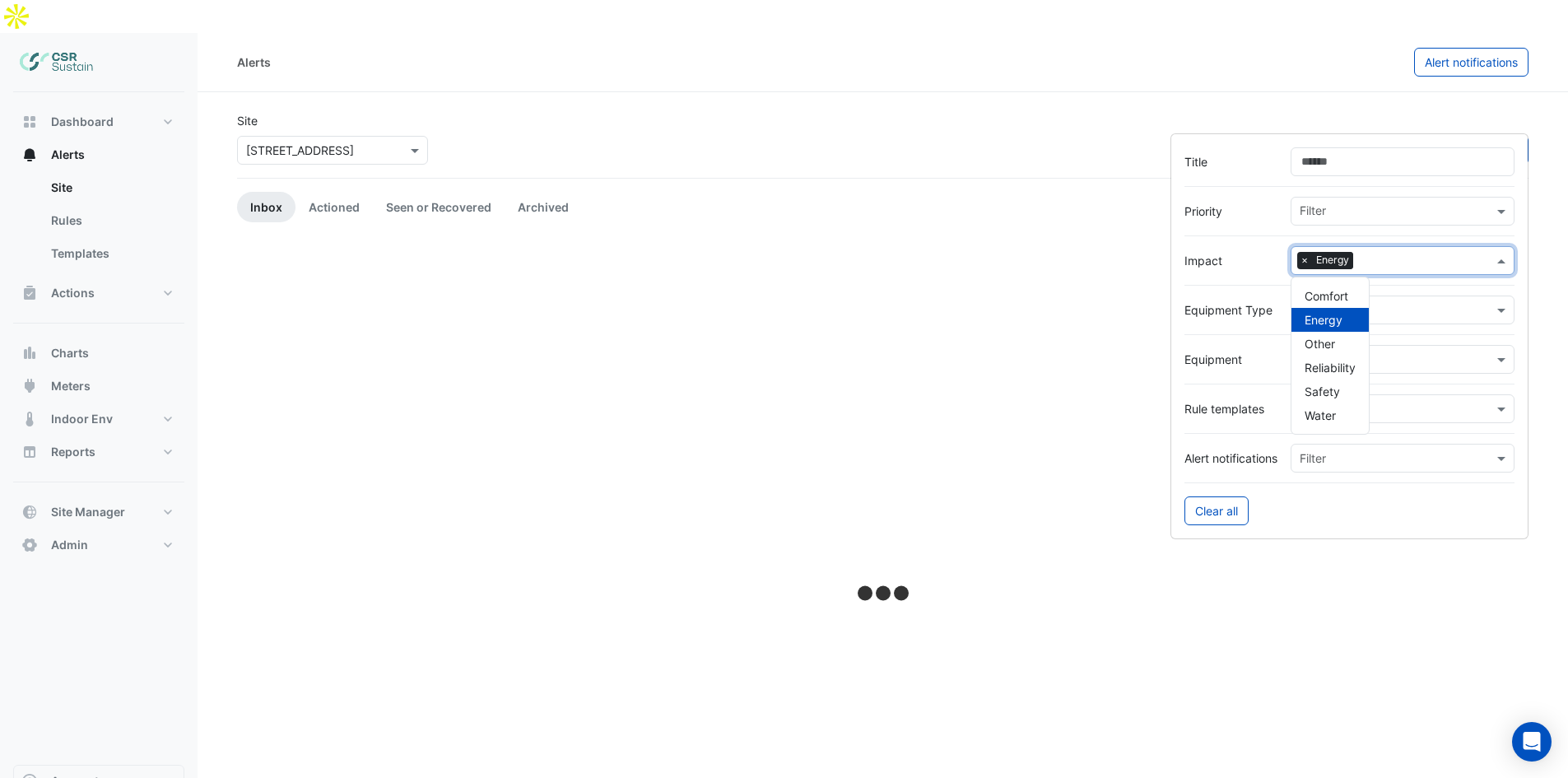
click at [1093, 121] on div "Site × 5 Exchange Quay Sort: Priority Priority Updated 1 filter" at bounding box center [883, 144] width 1311 height 66
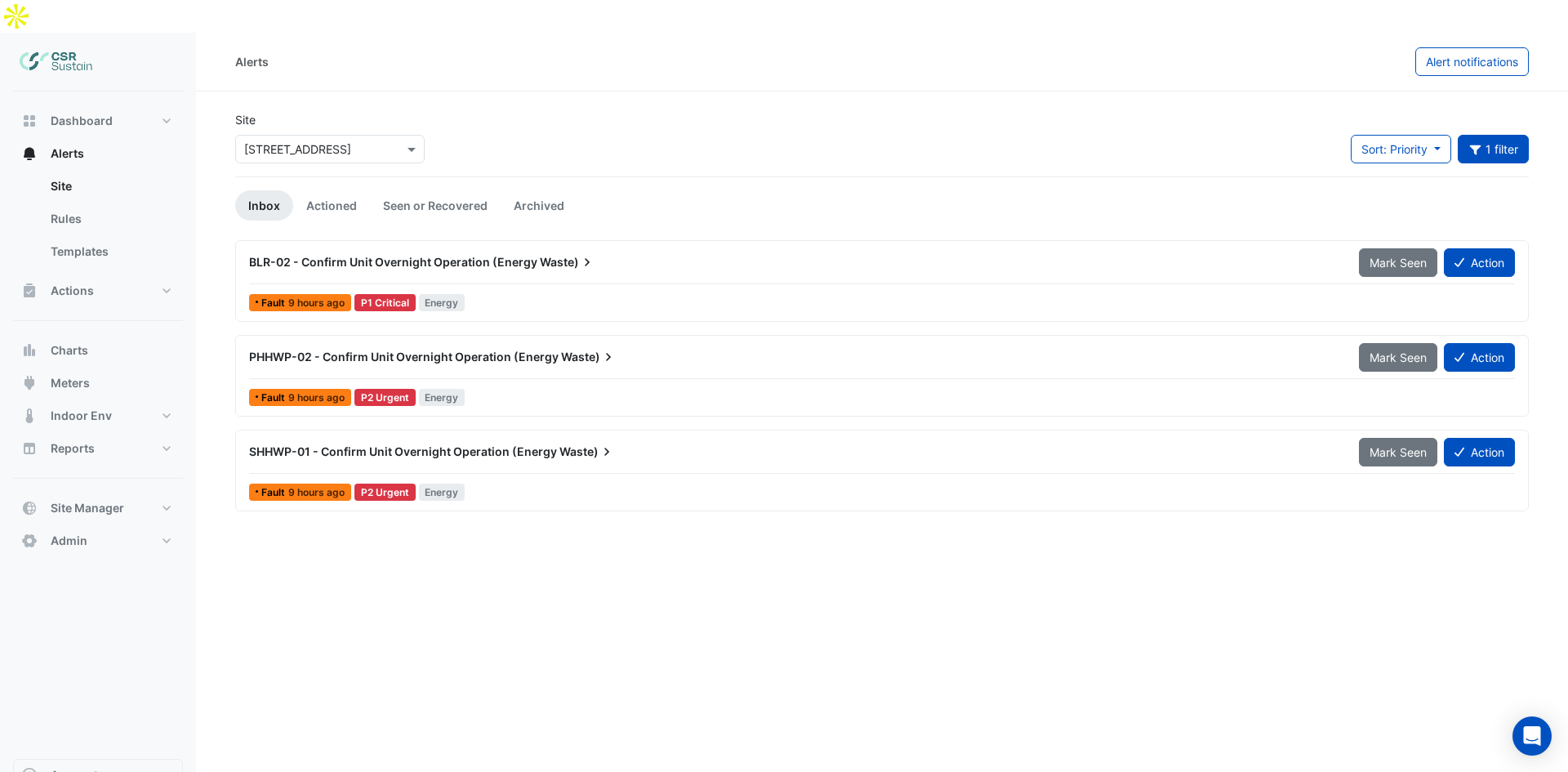
drag, startPoint x: 849, startPoint y: 223, endPoint x: 614, endPoint y: 457, distance: 331.6
click at [1472, 248] on button "Action" at bounding box center [1480, 262] width 71 height 29
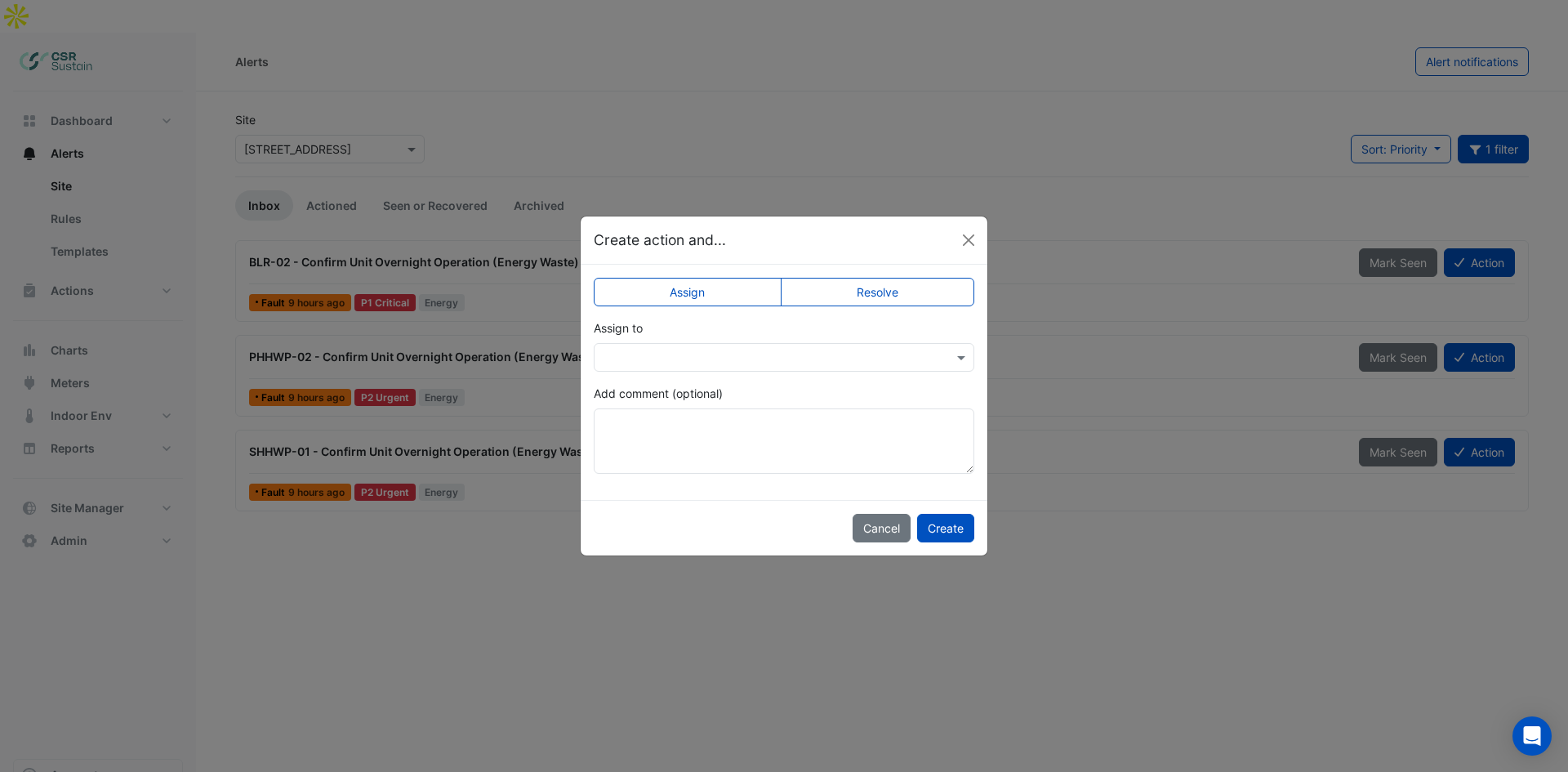
click at [710, 359] on input "text" at bounding box center [767, 358] width 330 height 17
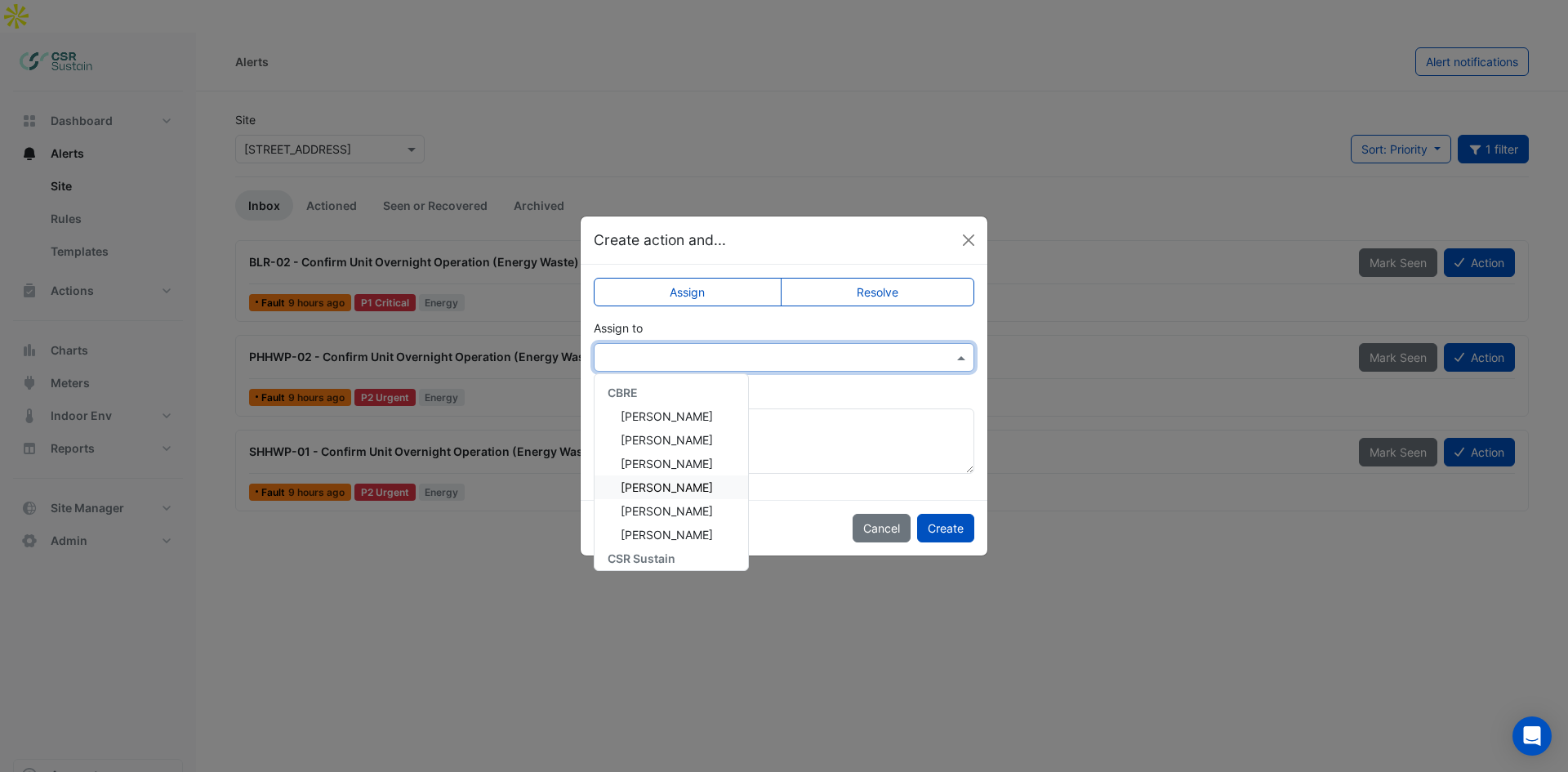
click at [669, 487] on span "[PERSON_NAME]" at bounding box center [667, 487] width 93 height 14
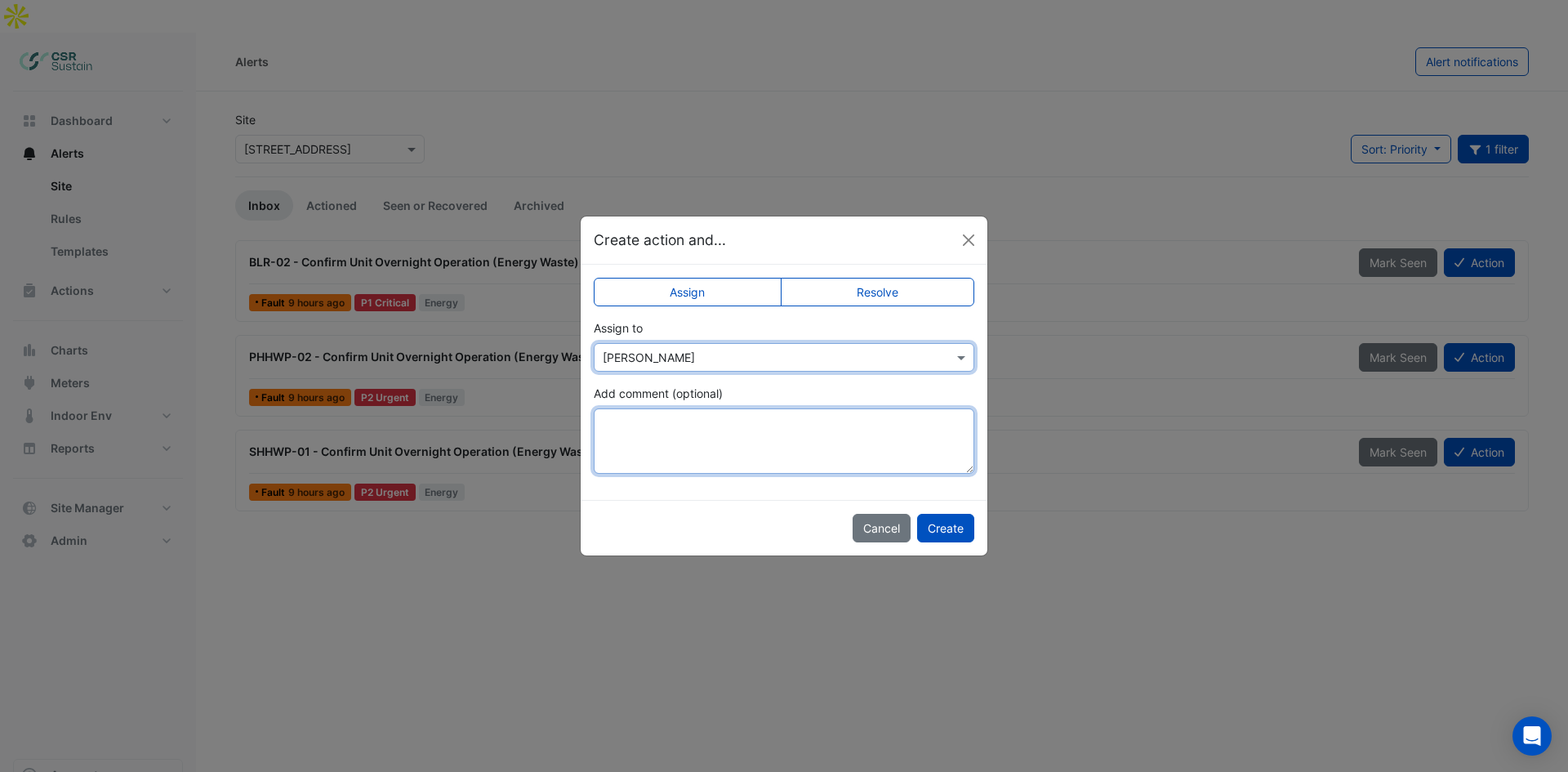
click at [686, 439] on textarea "Add comment (optional)" at bounding box center [784, 441] width 380 height 65
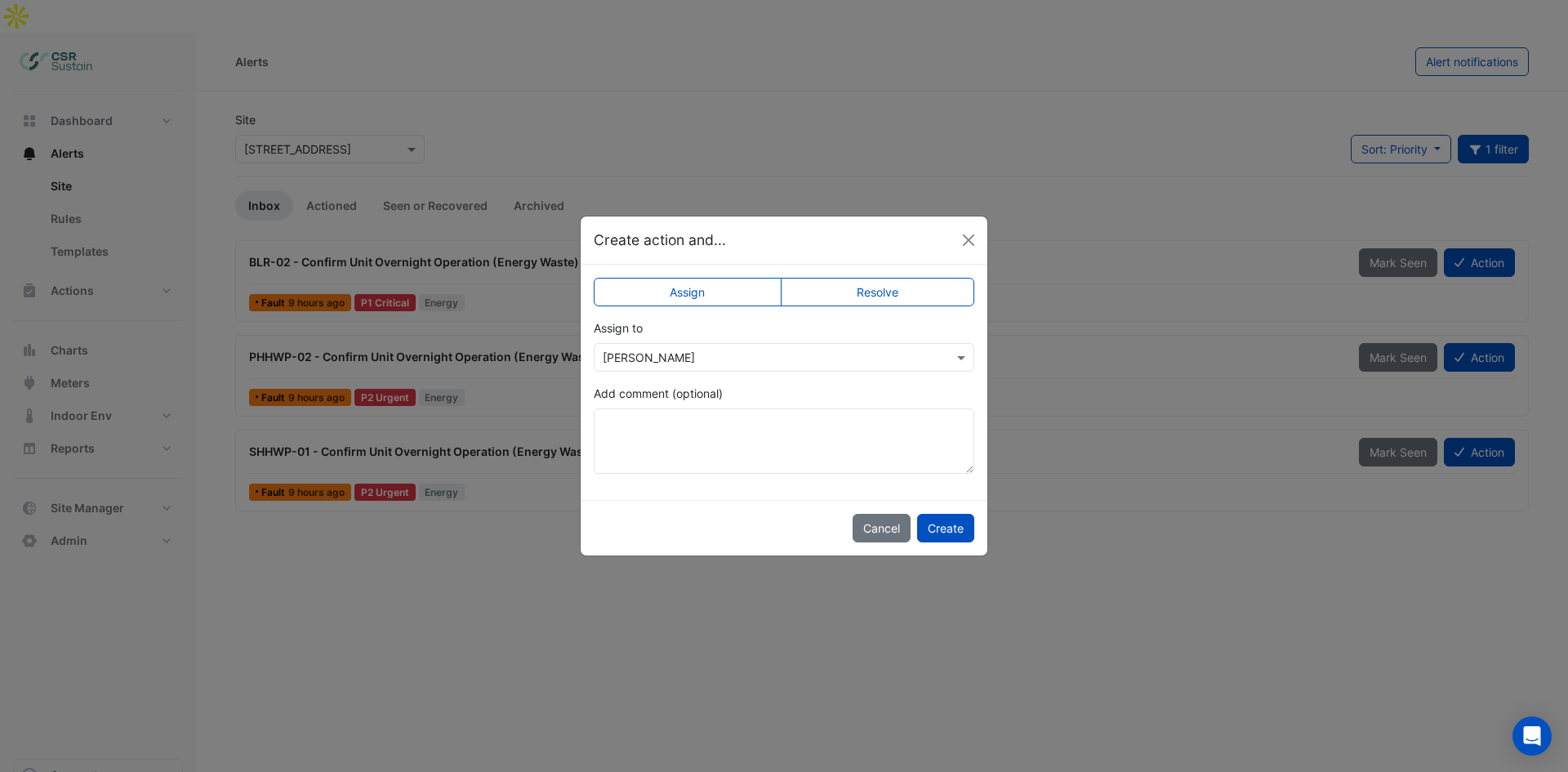
click at [701, 354] on input "text" at bounding box center [767, 358] width 330 height 17
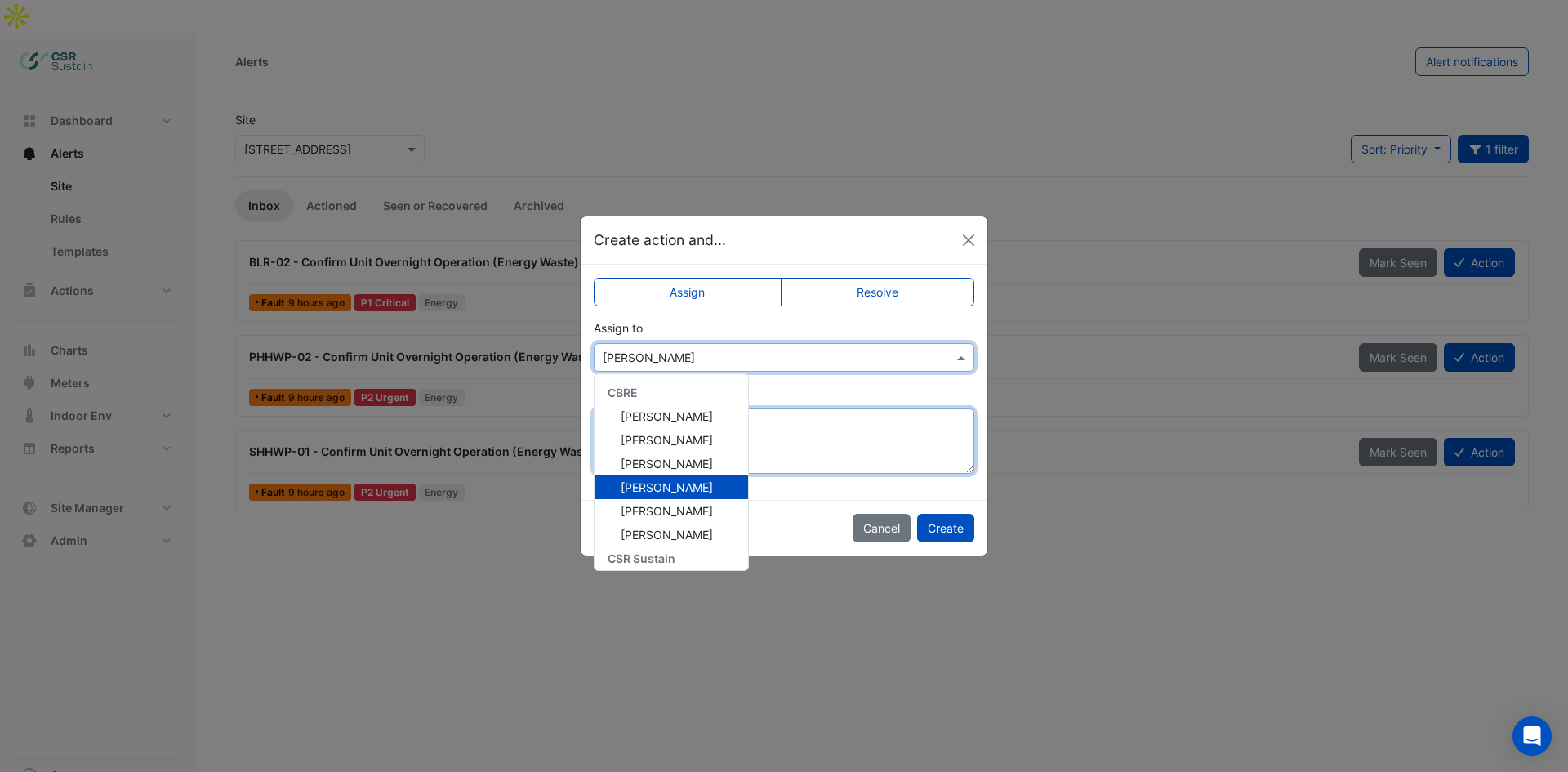
click at [838, 410] on textarea "Add comment (optional)" at bounding box center [784, 441] width 380 height 65
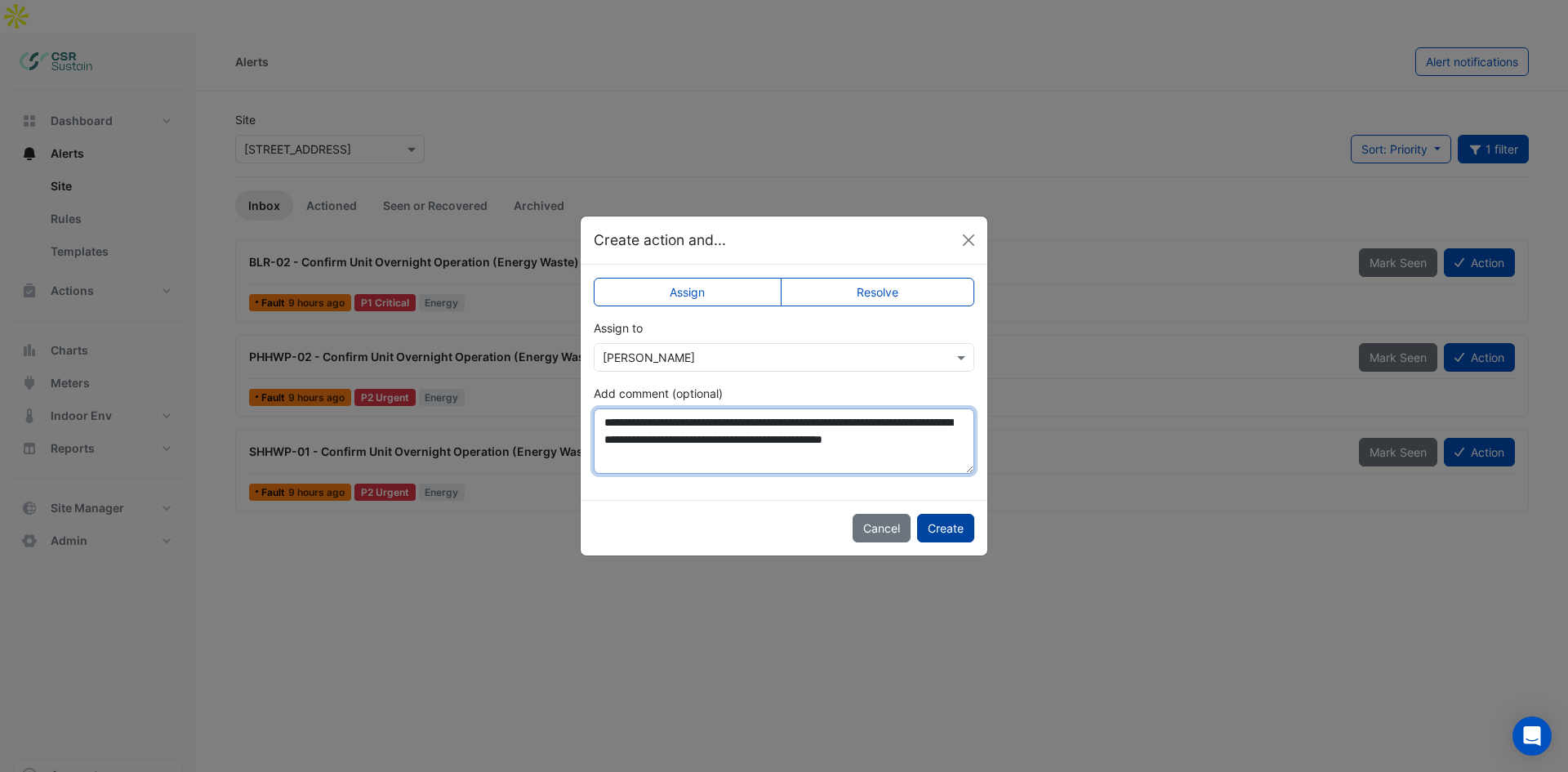
type textarea "**********"
click at [942, 525] on button "Create" at bounding box center [945, 528] width 57 height 29
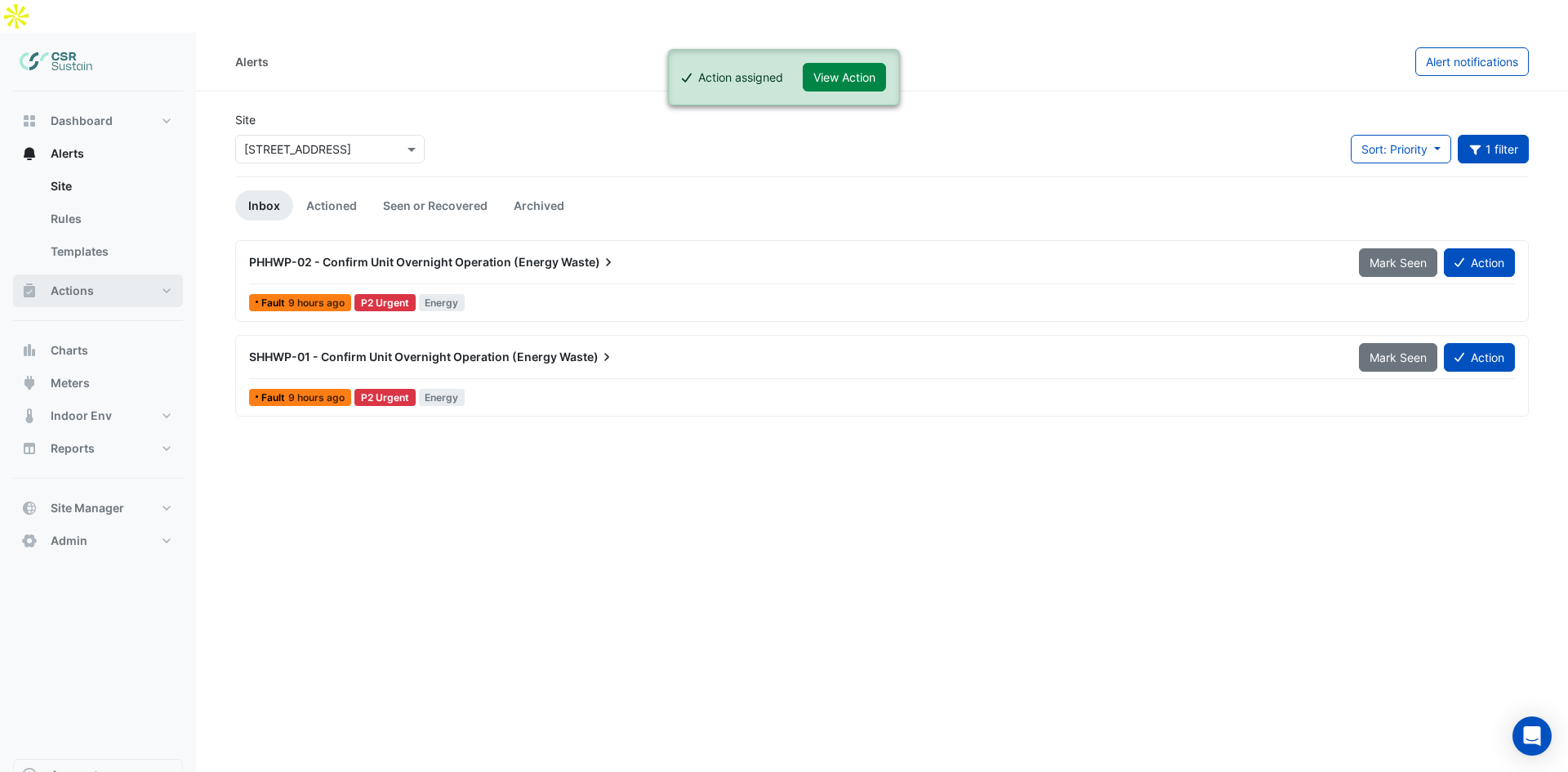
click at [125, 275] on button "Actions" at bounding box center [98, 290] width 170 height 32
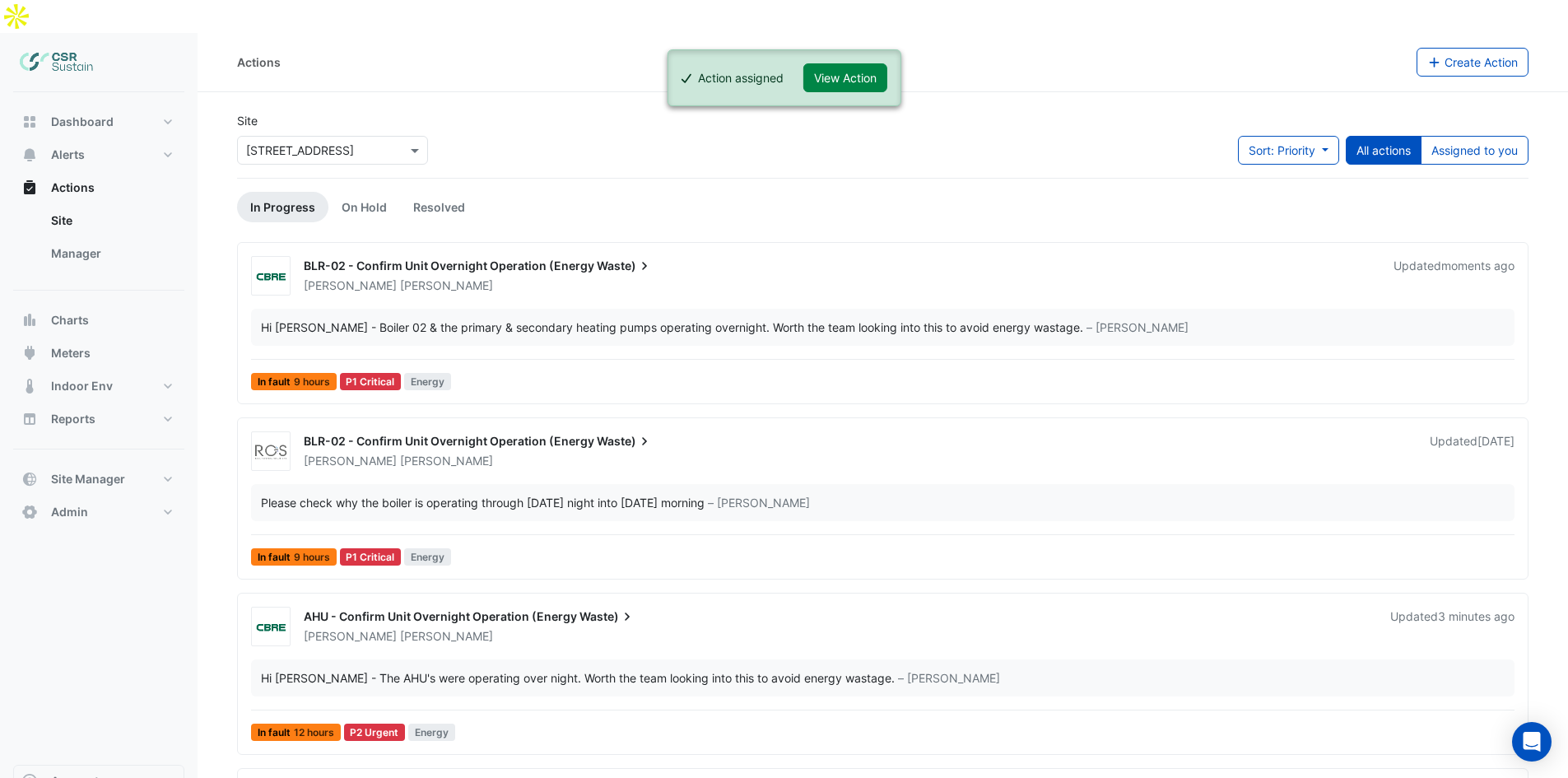
click at [858, 60] on ngb-alert "Action assigned View Action" at bounding box center [784, 78] width 233 height 57
click at [857, 70] on button "View Action" at bounding box center [845, 78] width 84 height 29
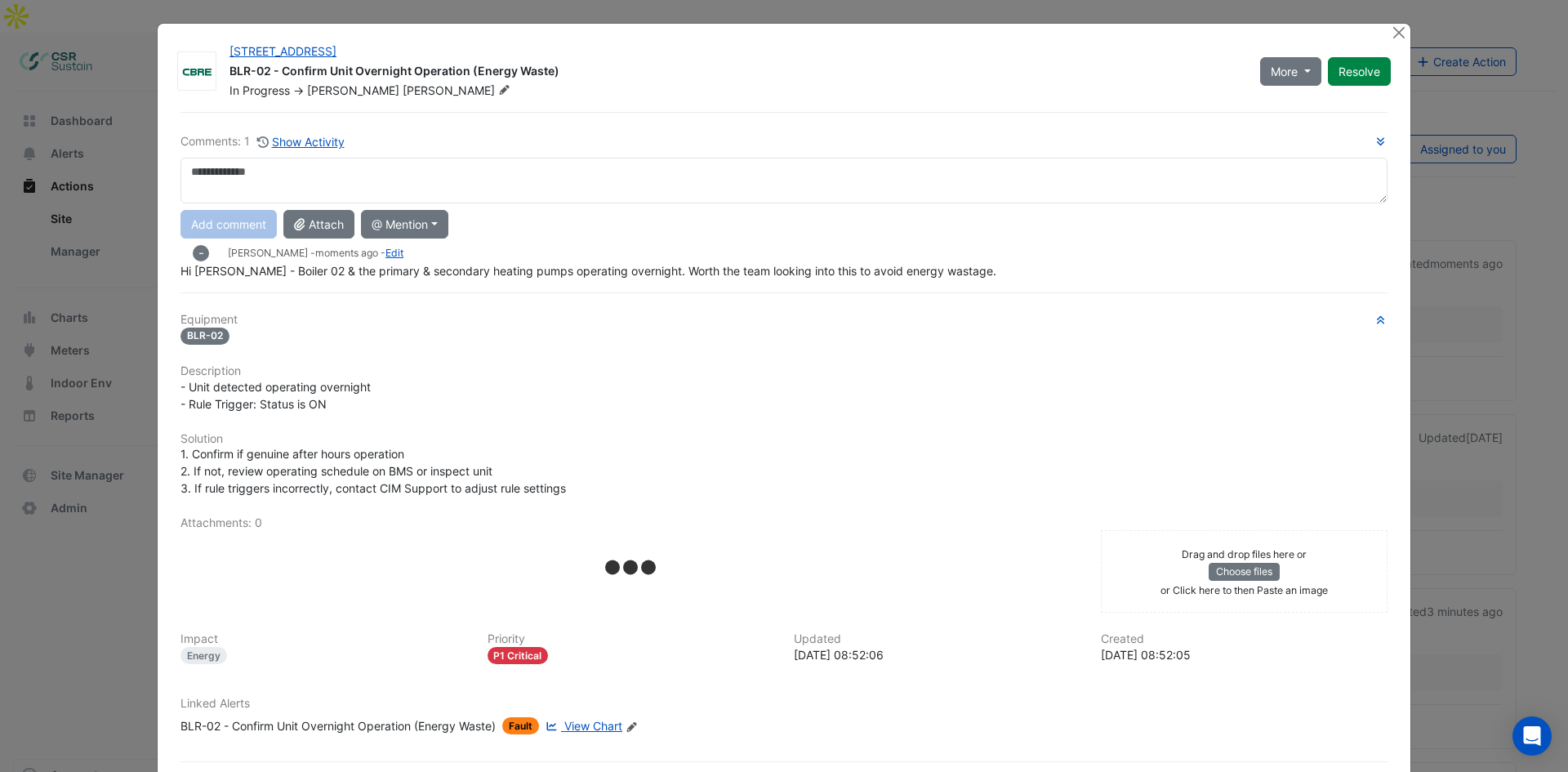
drag, startPoint x: 367, startPoint y: 512, endPoint x: 820, endPoint y: 329, distance: 488.6
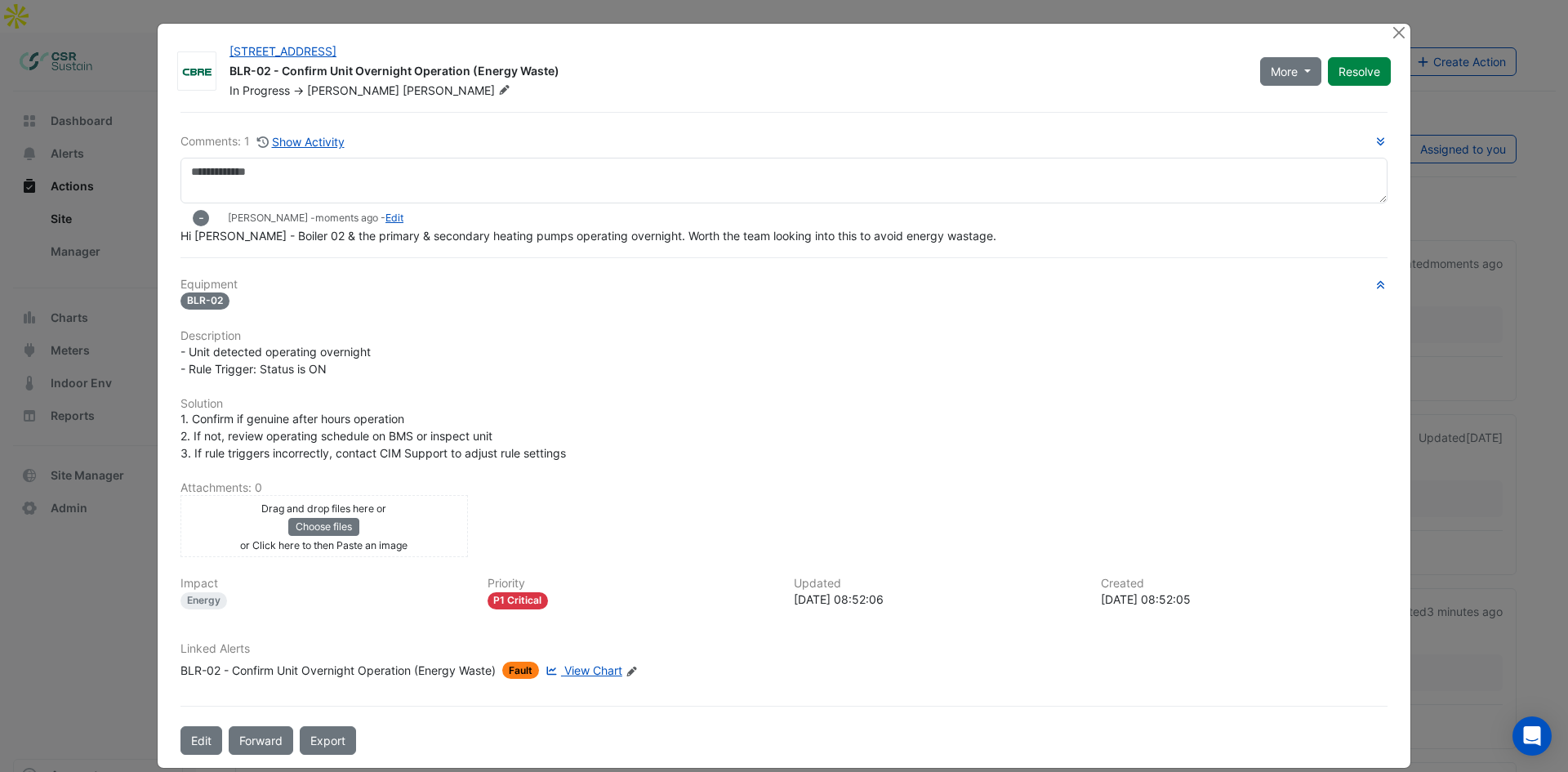
scroll to position [20, 0]
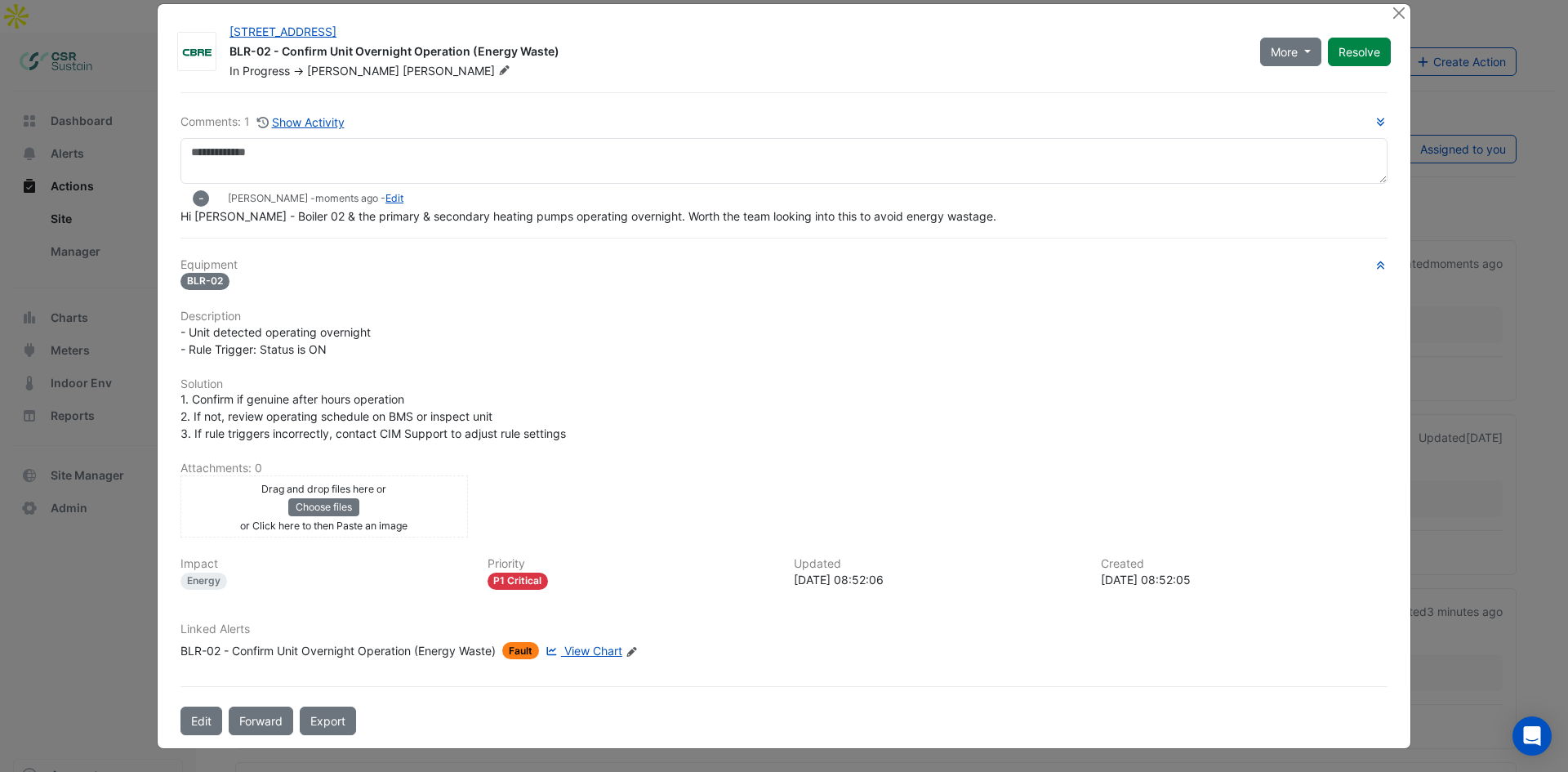
drag, startPoint x: 694, startPoint y: 410, endPoint x: 543, endPoint y: 583, distance: 229.6
click at [194, 722] on button "Edit" at bounding box center [201, 721] width 41 height 29
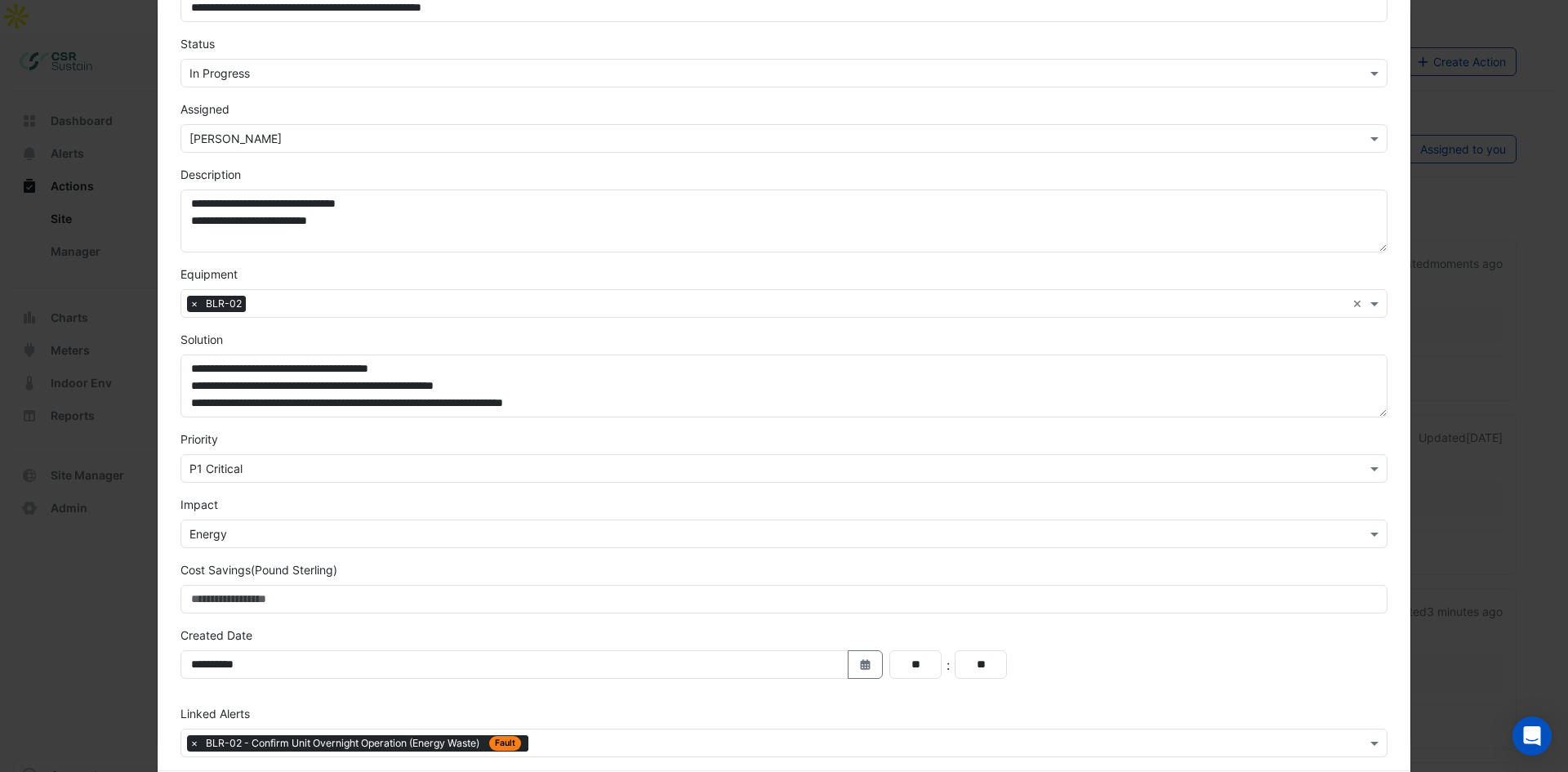
scroll to position [193, 0]
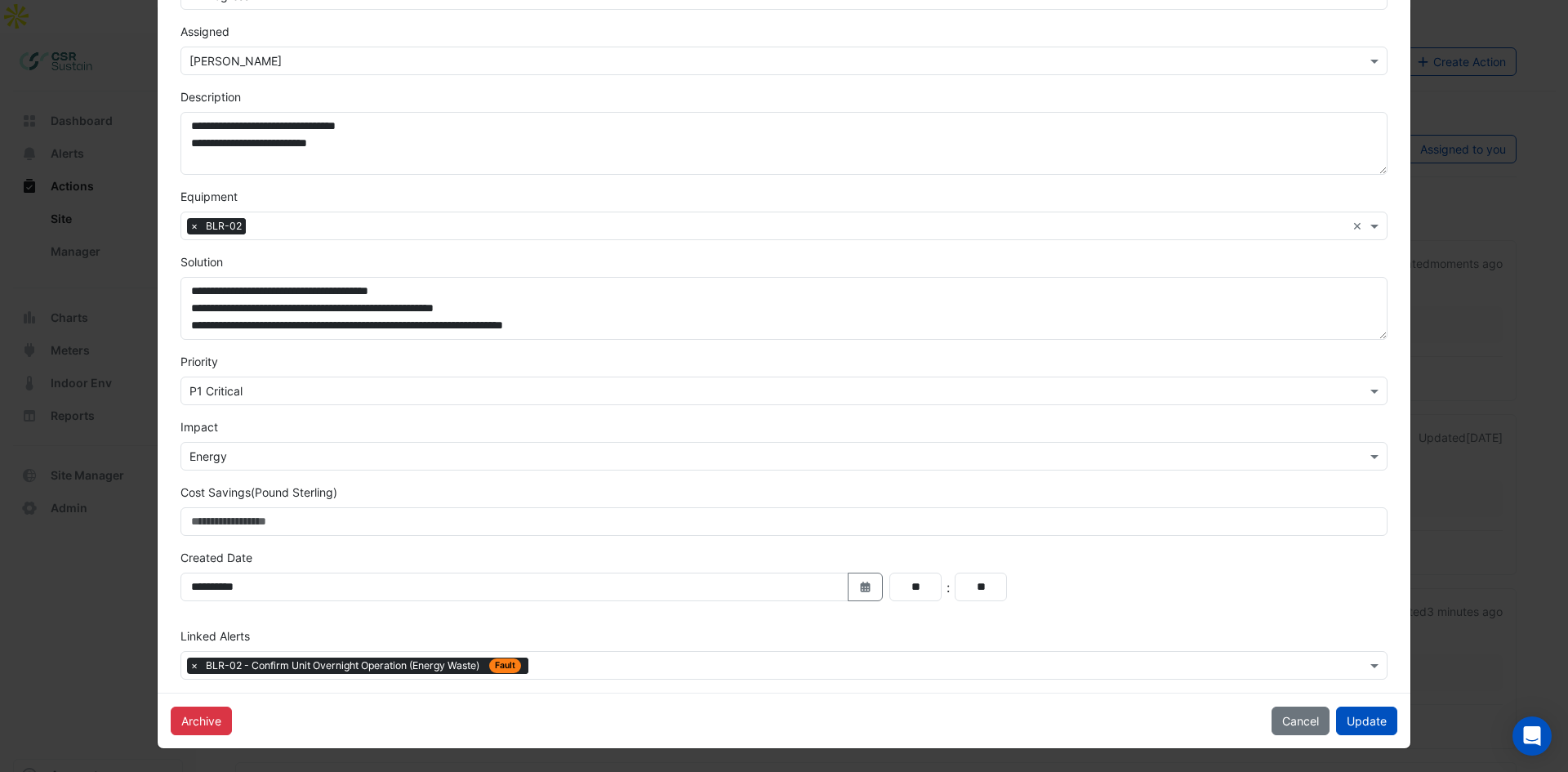
drag, startPoint x: 469, startPoint y: 484, endPoint x: 409, endPoint y: 630, distance: 157.8
click at [593, 671] on input "text" at bounding box center [950, 667] width 831 height 17
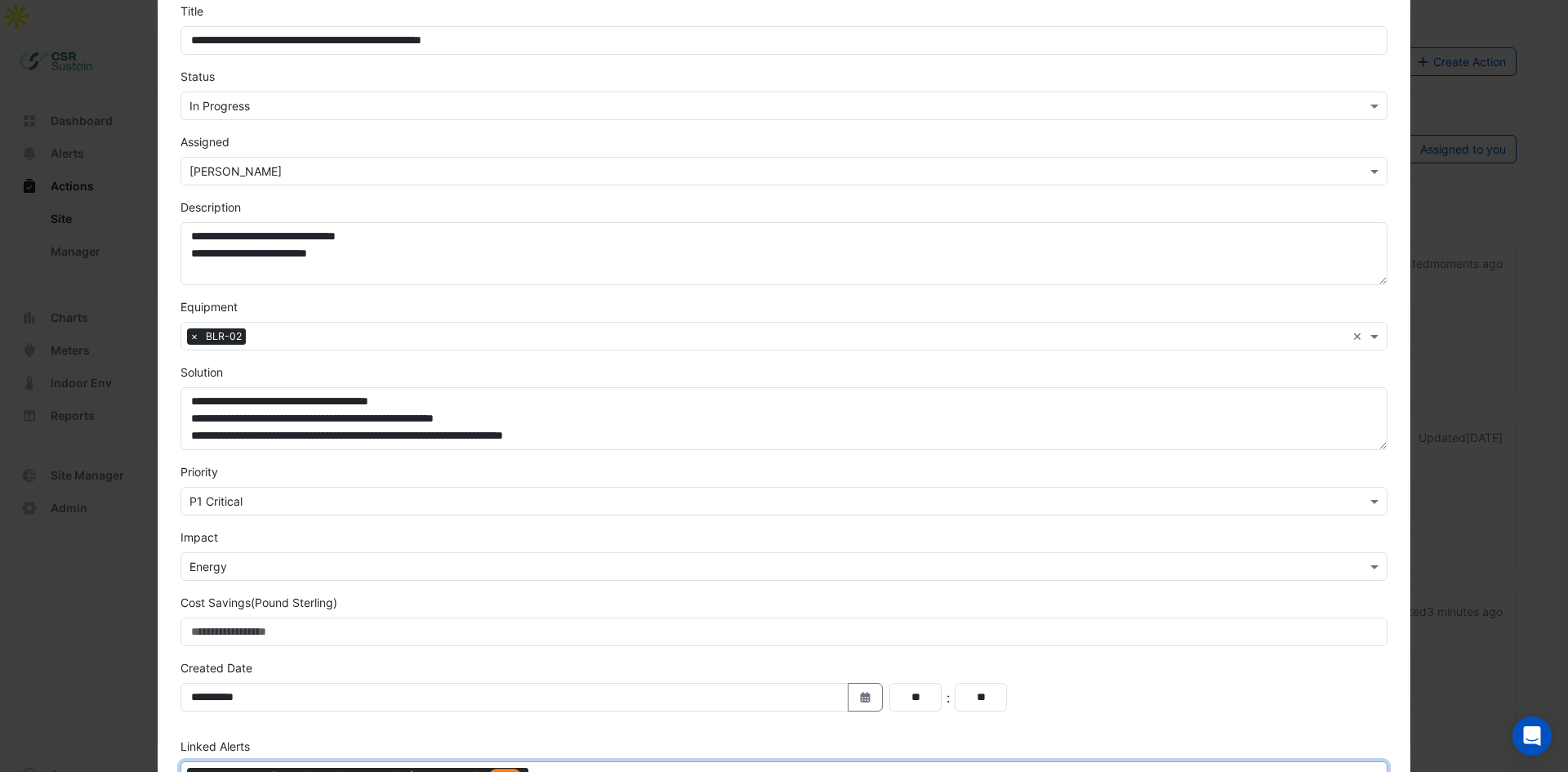
scroll to position [111, 0]
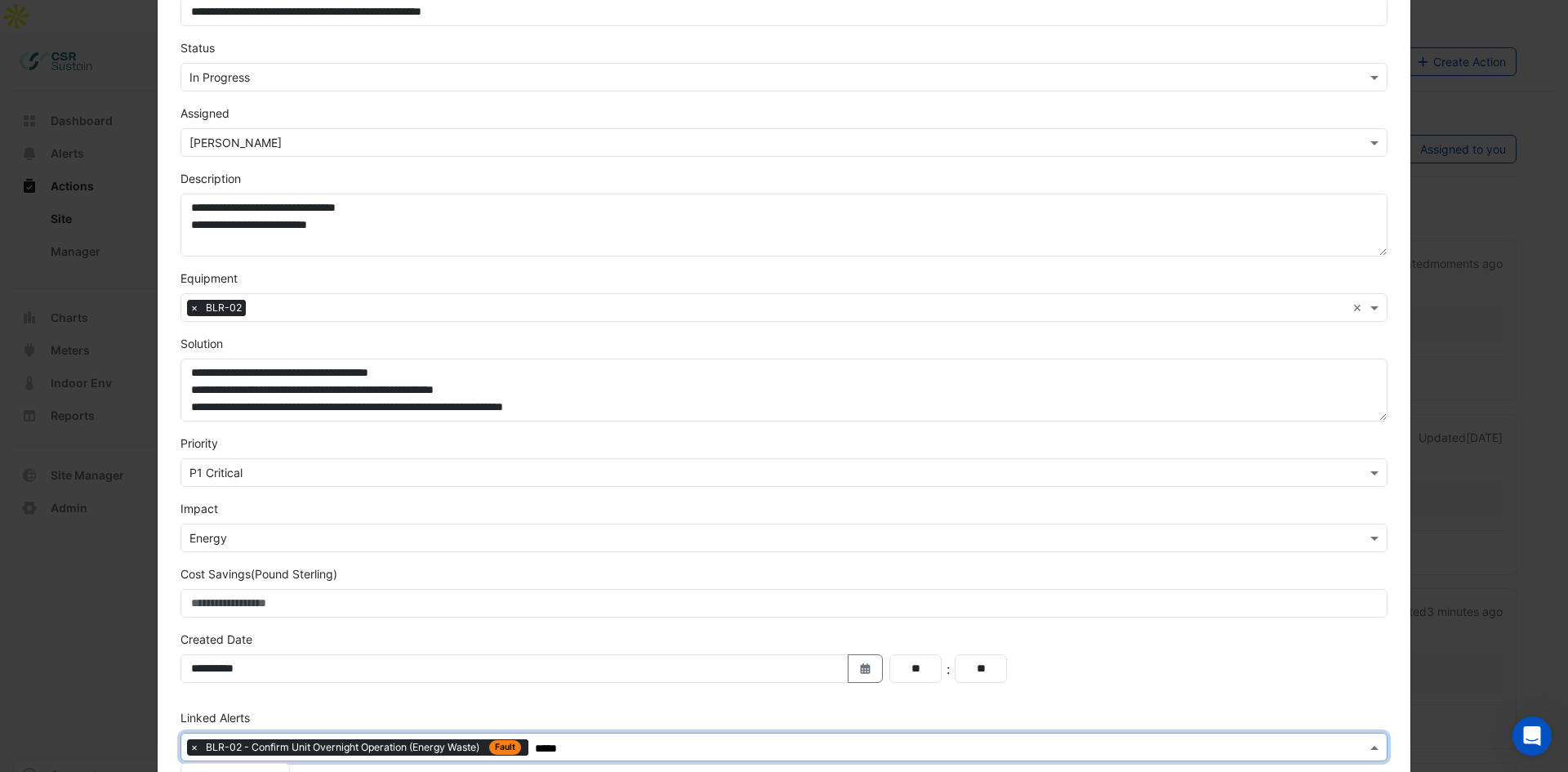
type input "******"
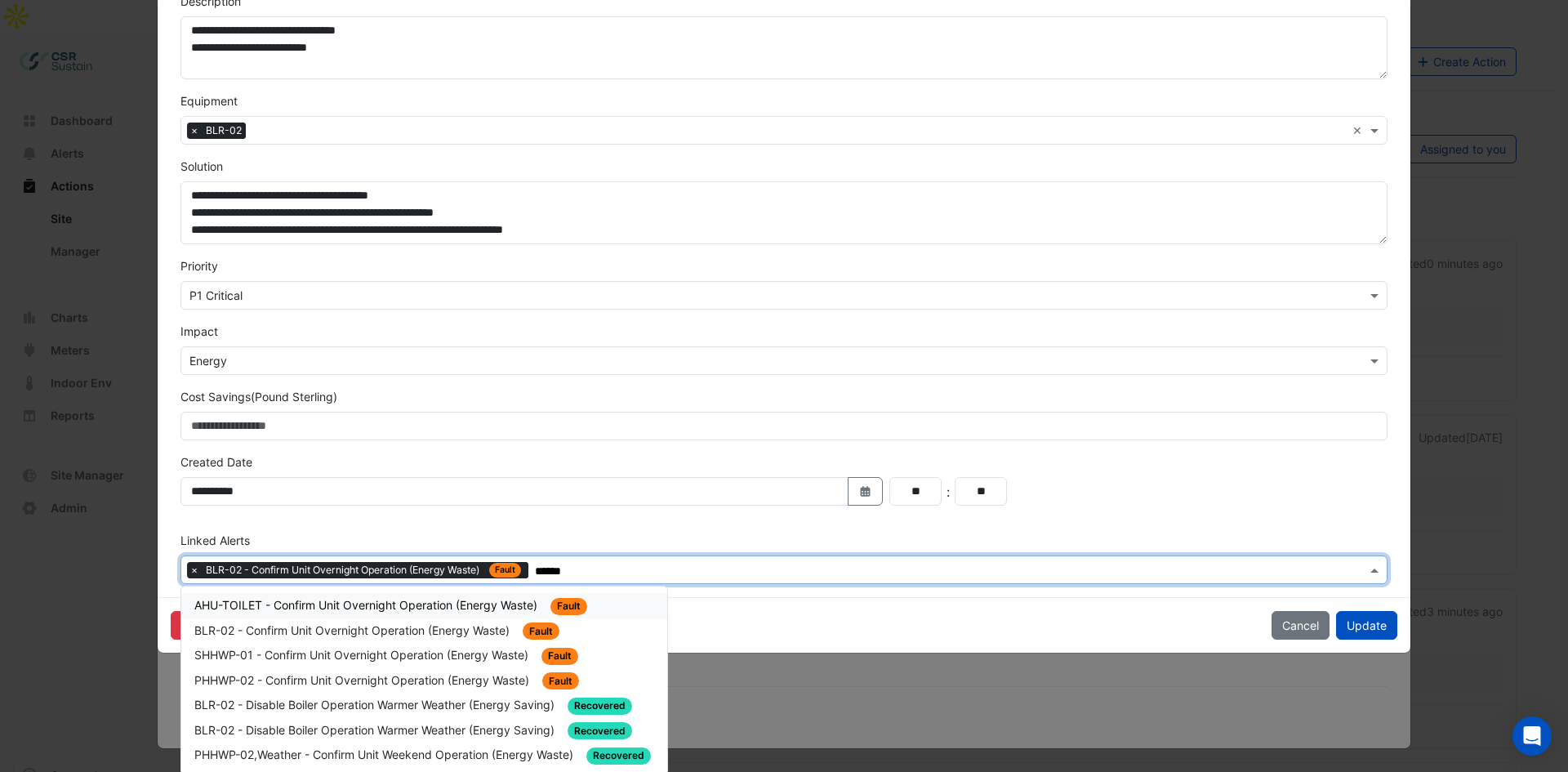
scroll to position [292, 0]
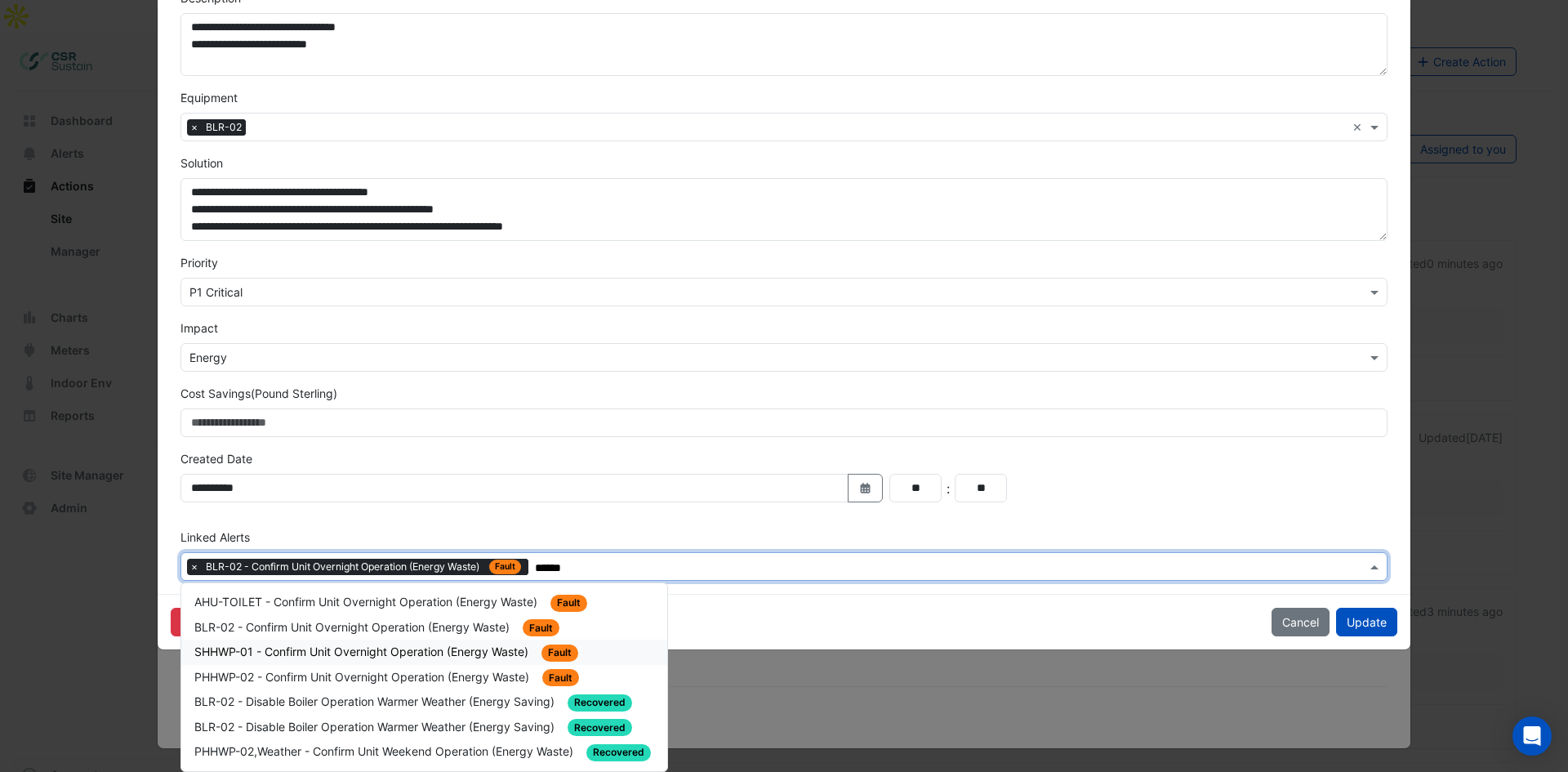
click at [412, 656] on span "SHHWP-01 - Confirm Unit Overnight Operation (Energy Waste)" at bounding box center [363, 651] width 337 height 14
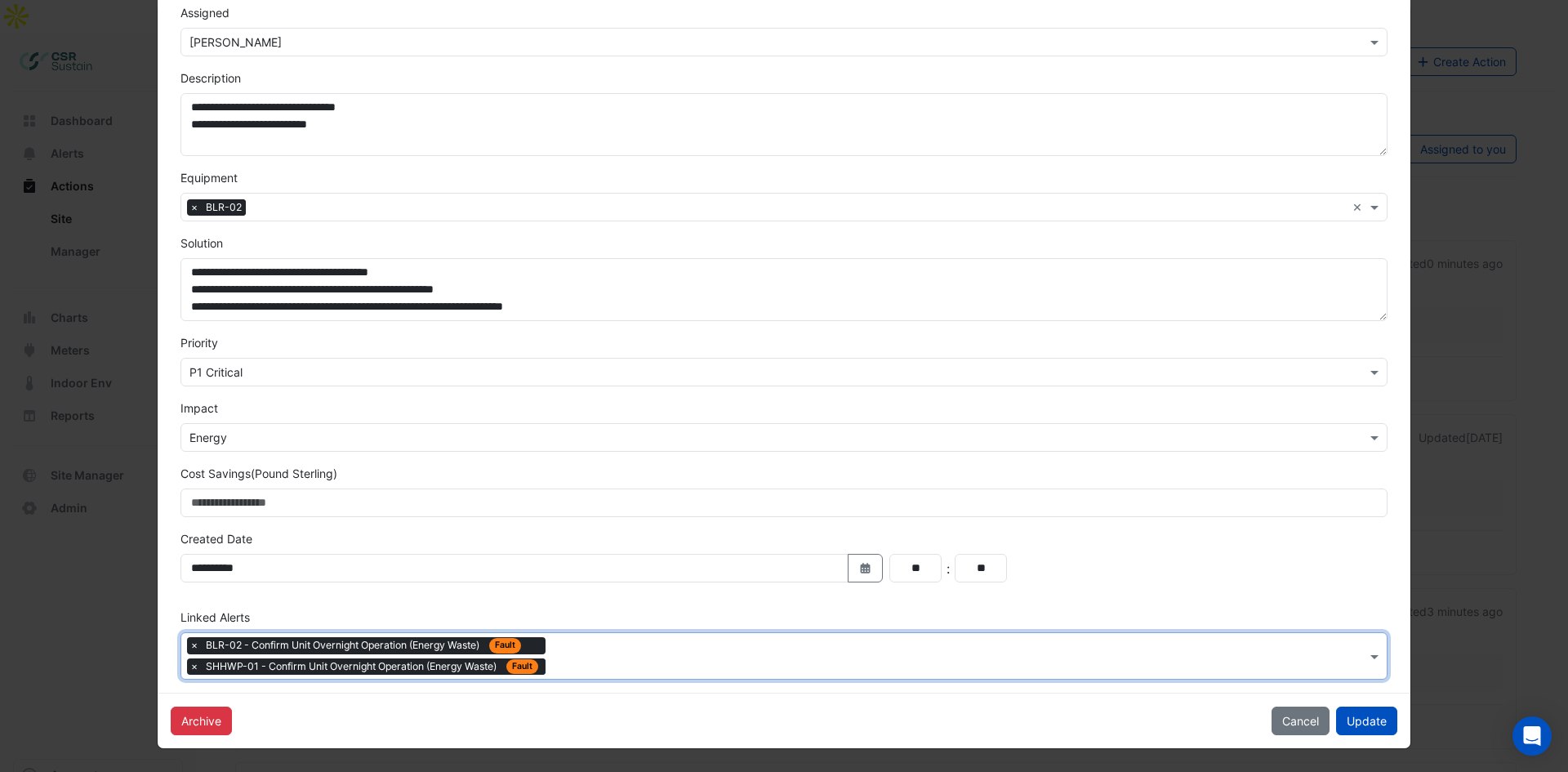
click at [612, 669] on ng-select "× BLR-02 - Confirm Unit Overnight Operation (Energy Waste) Fault × SHHWP-01 - C…" at bounding box center [783, 655] width 1207 height 47
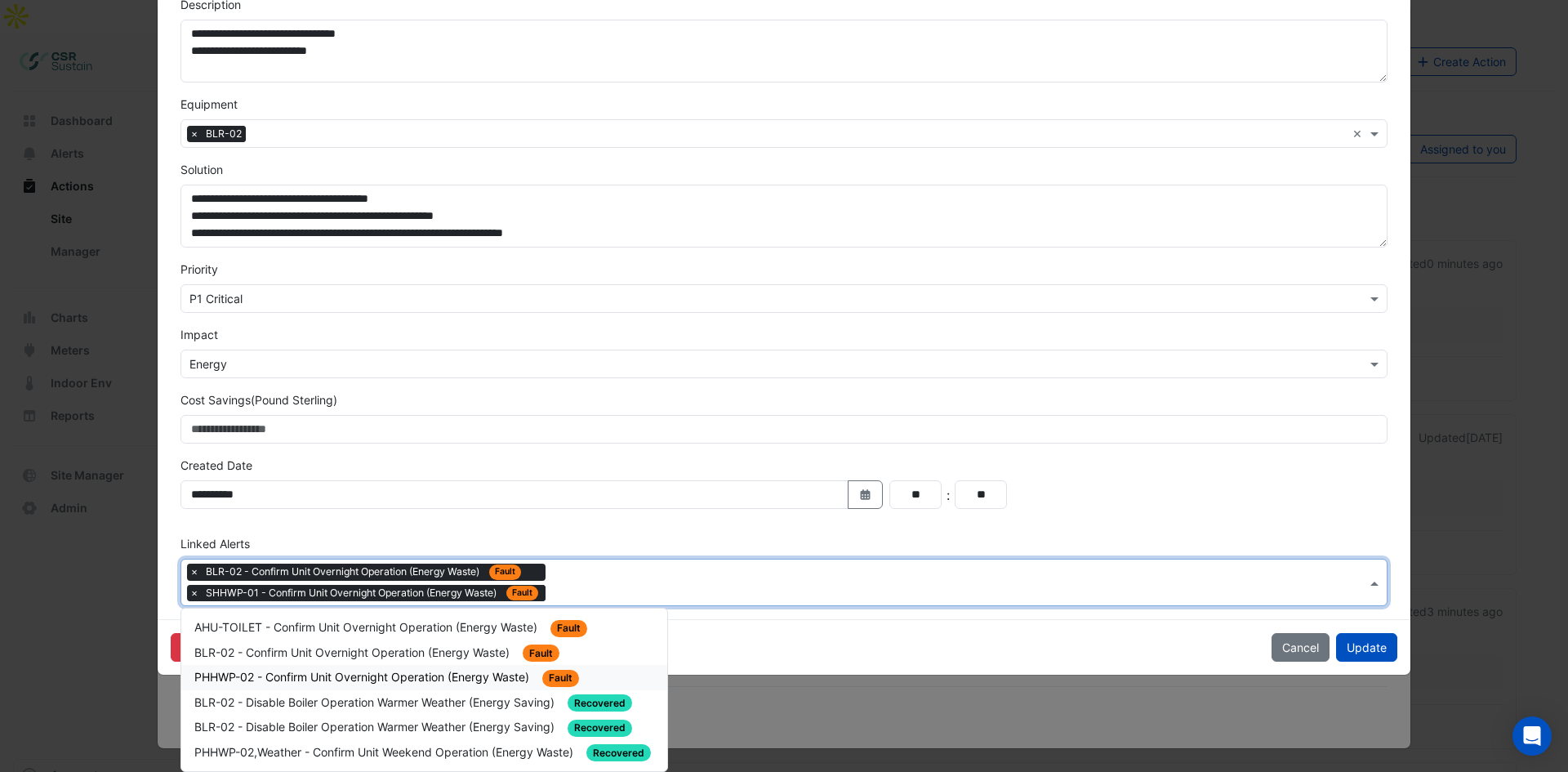
click at [412, 674] on span "PHHWP-02 - Confirm Unit Overnight Operation (Energy Waste)" at bounding box center [363, 677] width 338 height 14
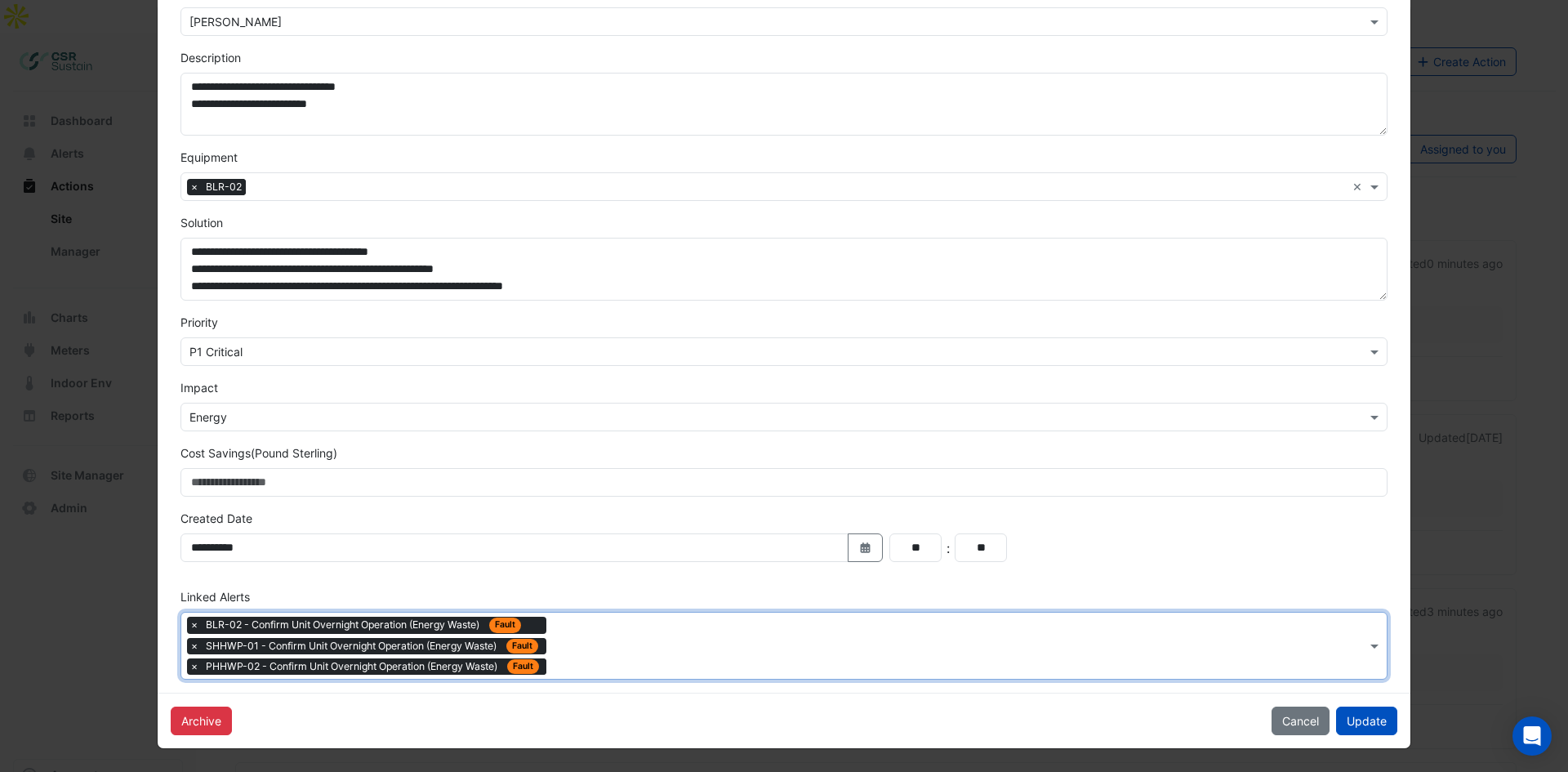
click at [732, 637] on div "**********" at bounding box center [784, 266] width 1253 height 853
click at [750, 640] on div "**********" at bounding box center [784, 266] width 1253 height 853
click at [701, 642] on div "**********" at bounding box center [784, 266] width 1253 height 853
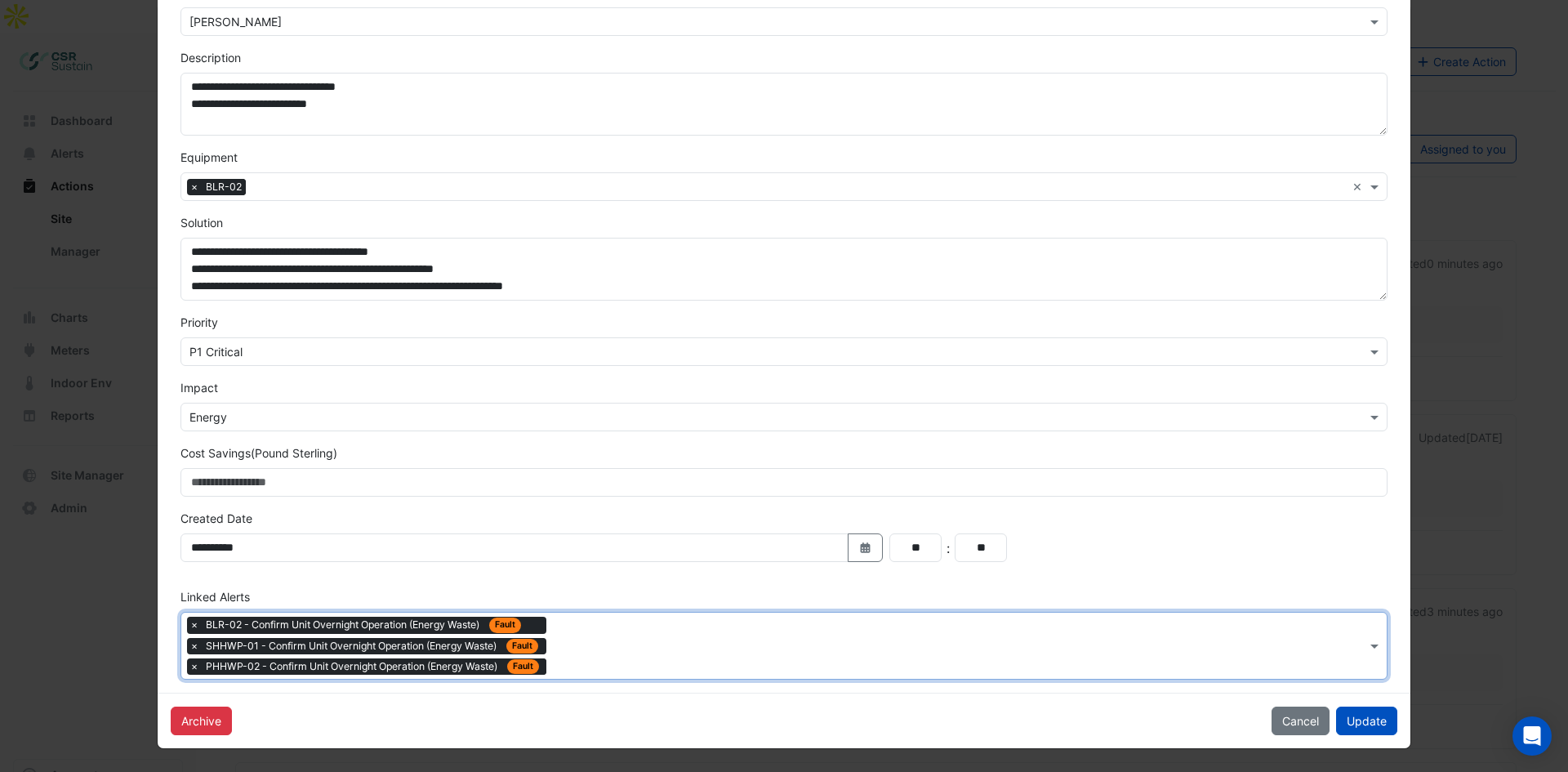
click at [706, 581] on form "**********" at bounding box center [783, 266] width 1207 height 827
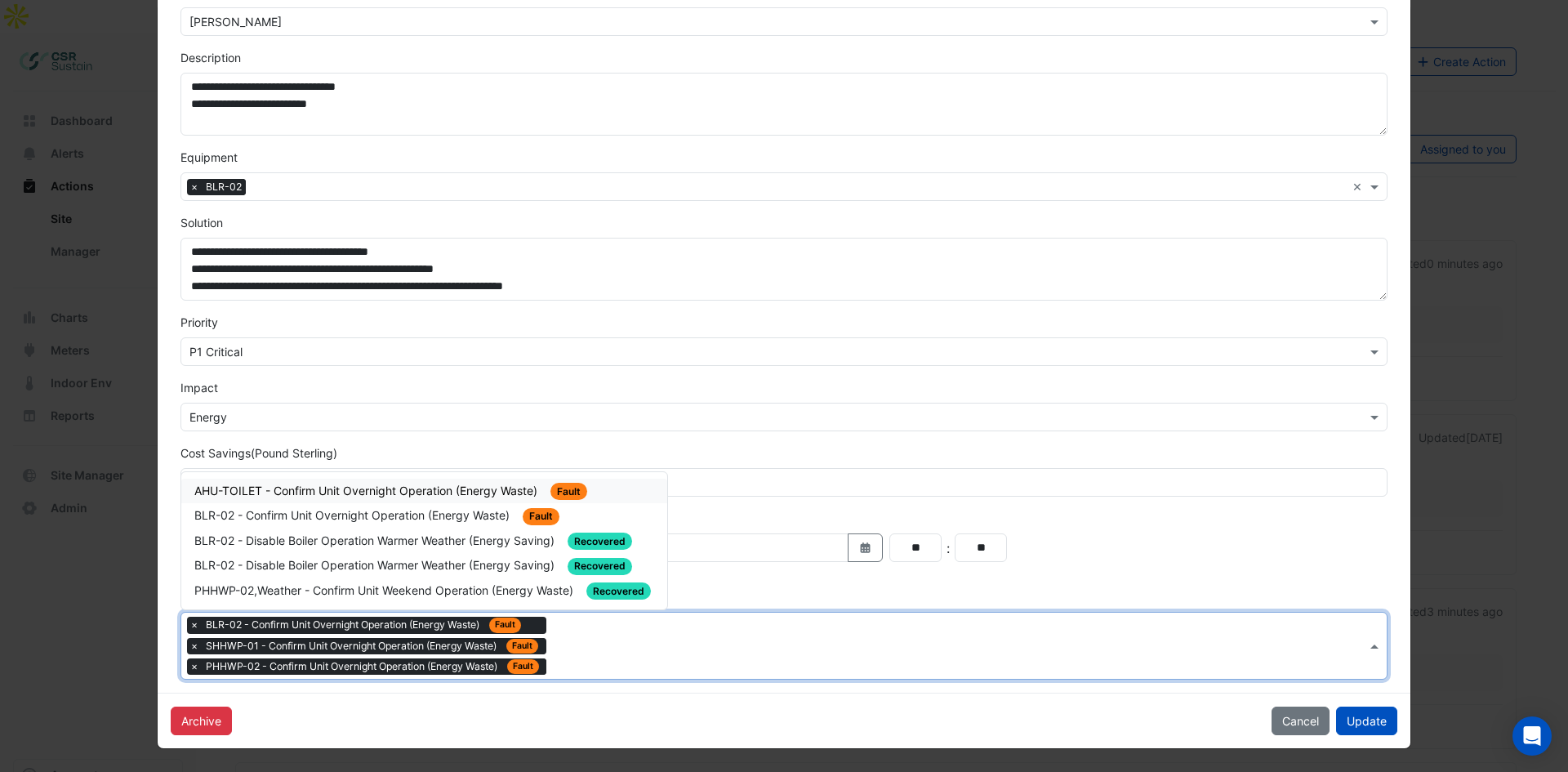
click at [624, 658] on div at bounding box center [958, 648] width 815 height 22
click at [528, 520] on span "Fault" at bounding box center [541, 516] width 36 height 17
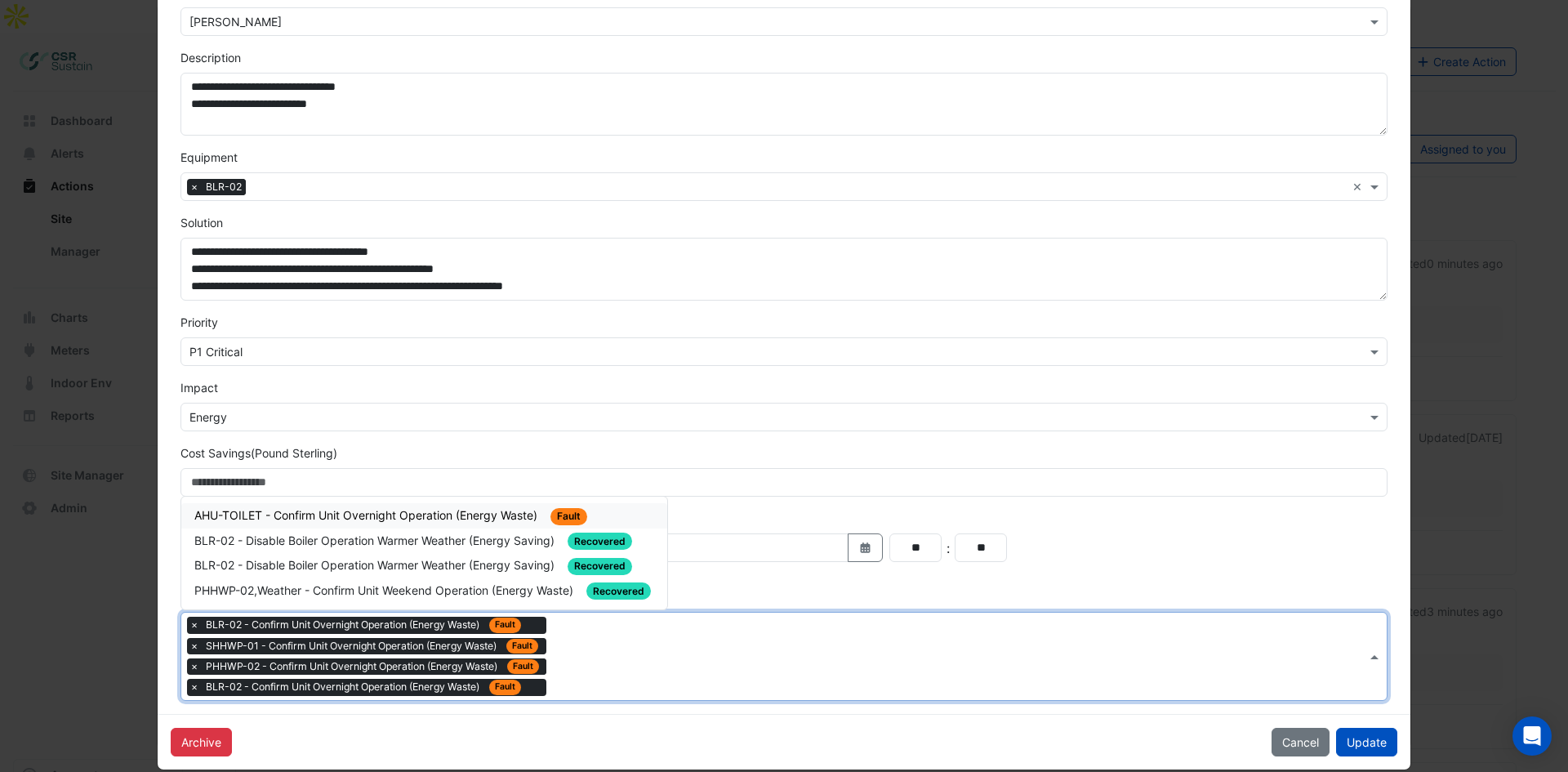
click at [650, 631] on div "× BLR-02 - Confirm Unit Overnight Operation (Energy Waste) Fault × SHHWP-01 - C…" at bounding box center [773, 657] width 1185 height 88
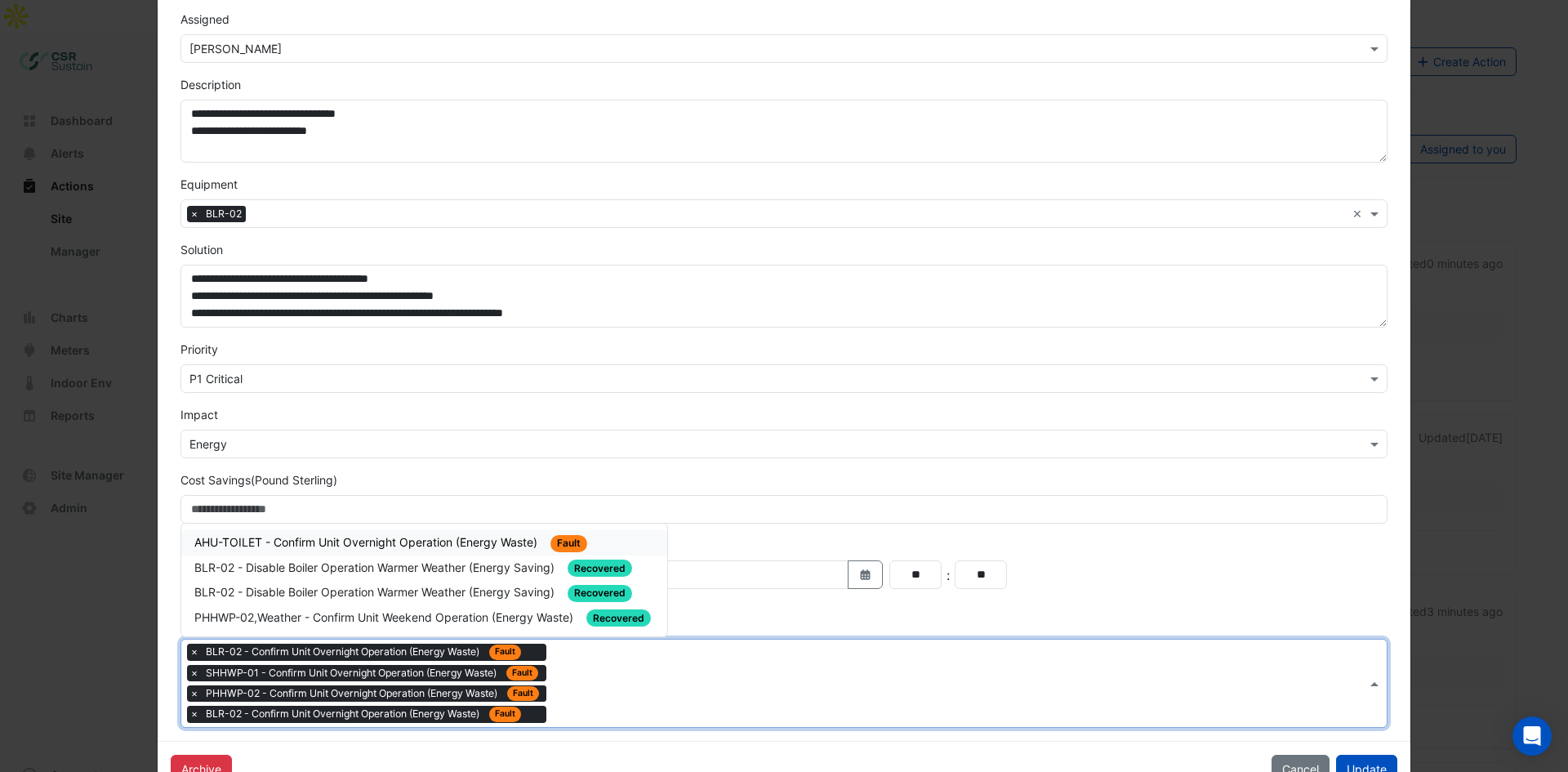
scroll to position [0, 0]
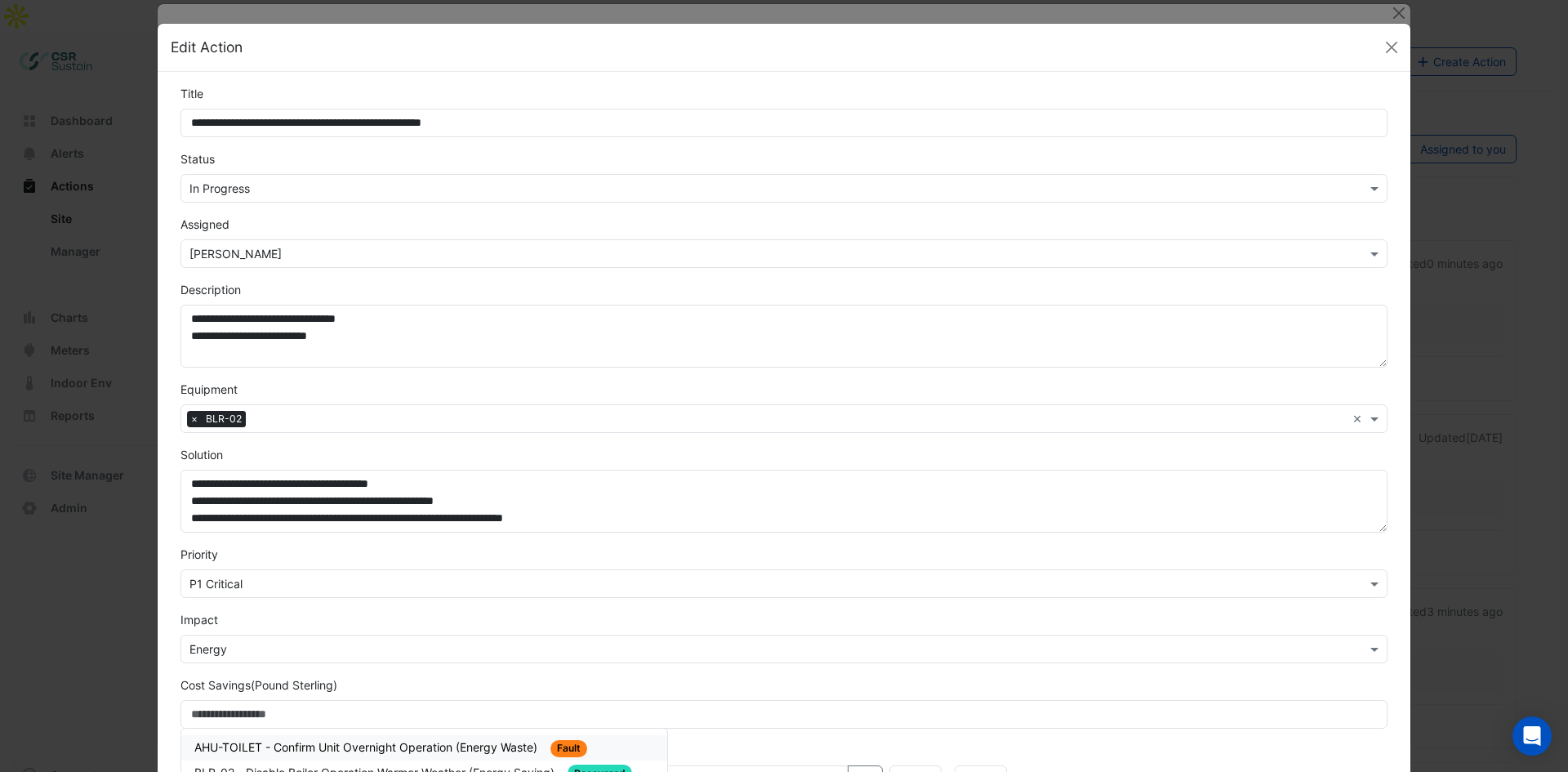
drag, startPoint x: 999, startPoint y: 470, endPoint x: 924, endPoint y: 309, distance: 177.6
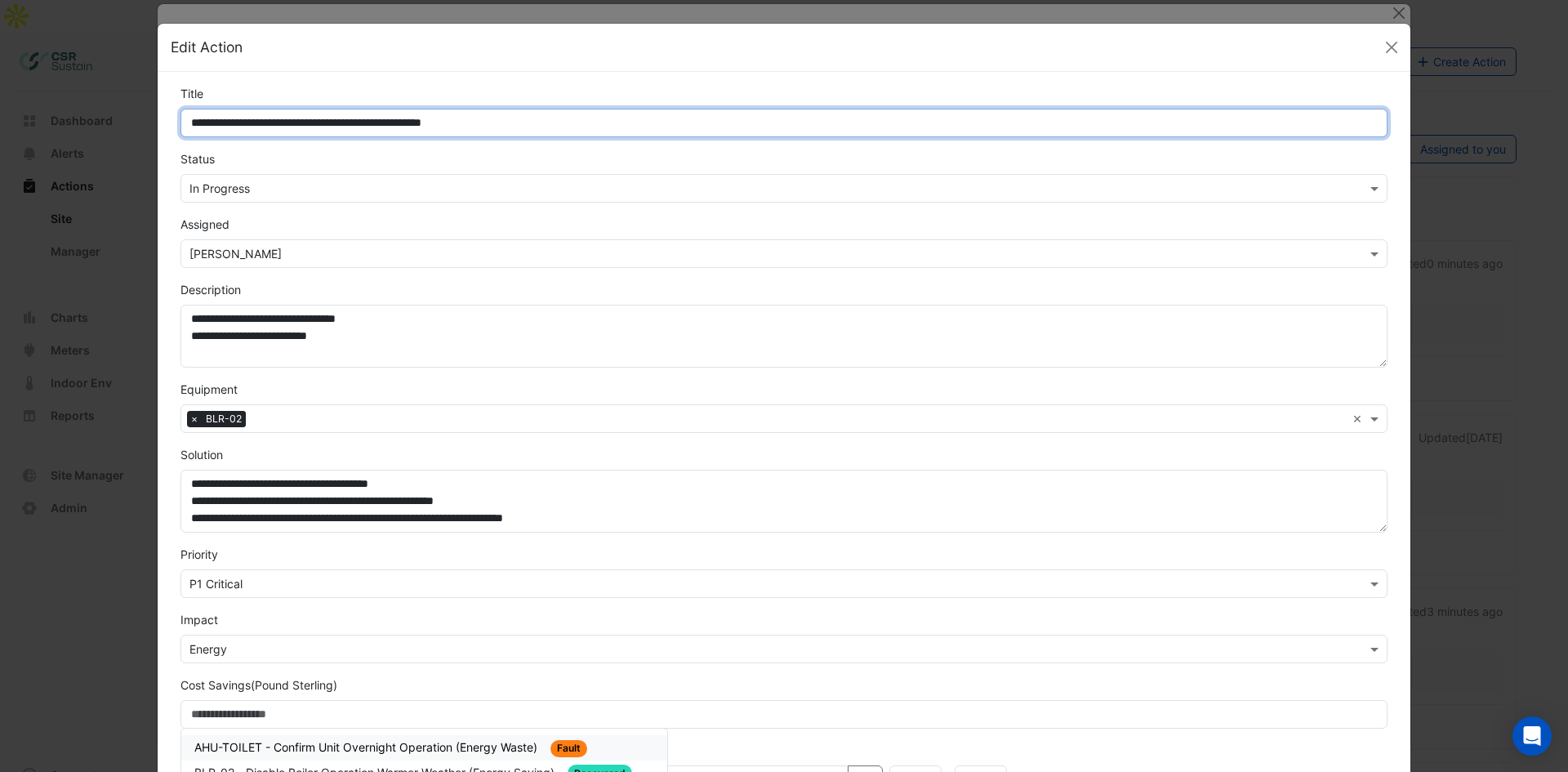
click at [226, 113] on input "**********" at bounding box center [783, 122] width 1207 height 29
type input "**********"
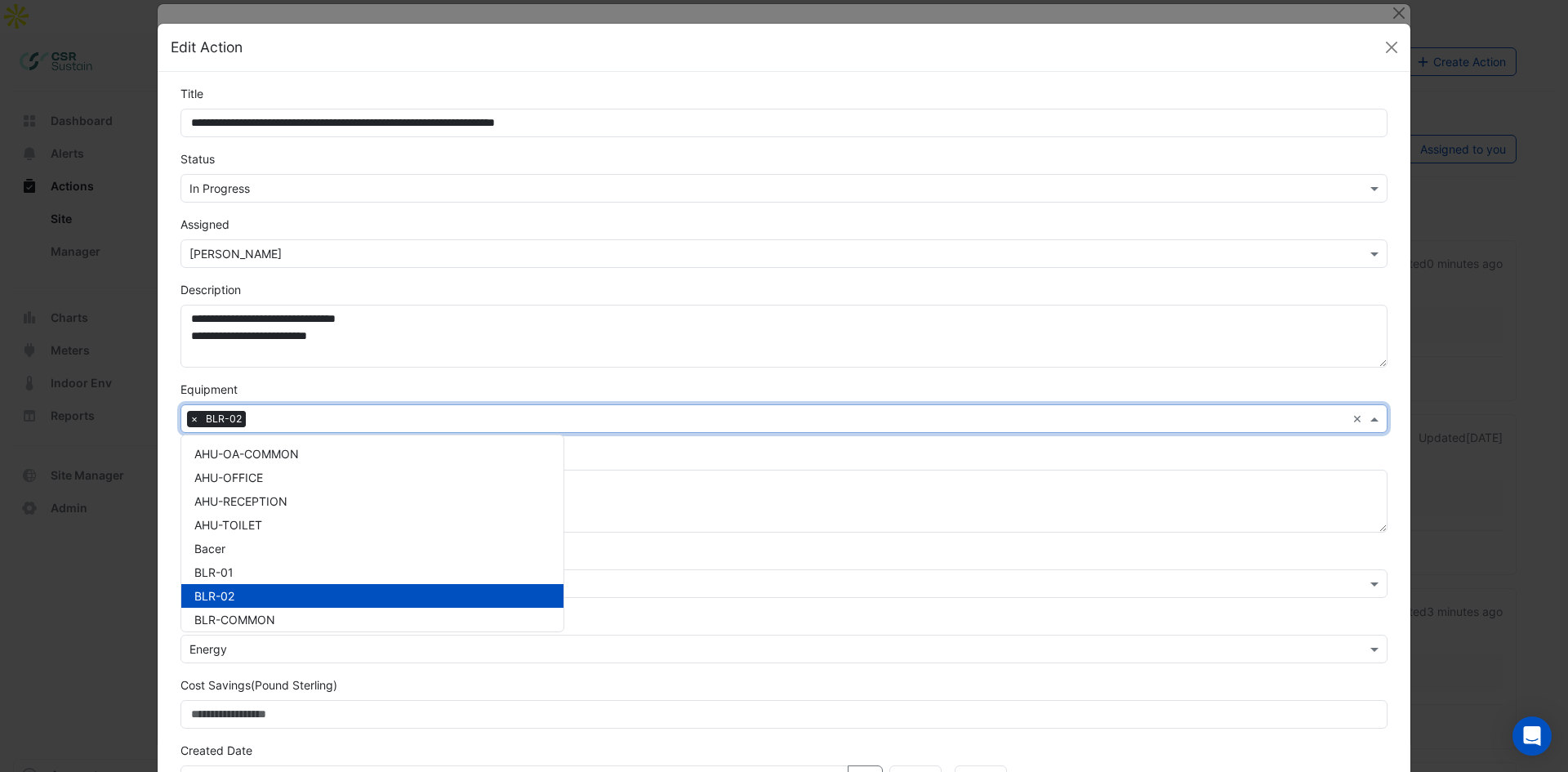
scroll to position [253, 0]
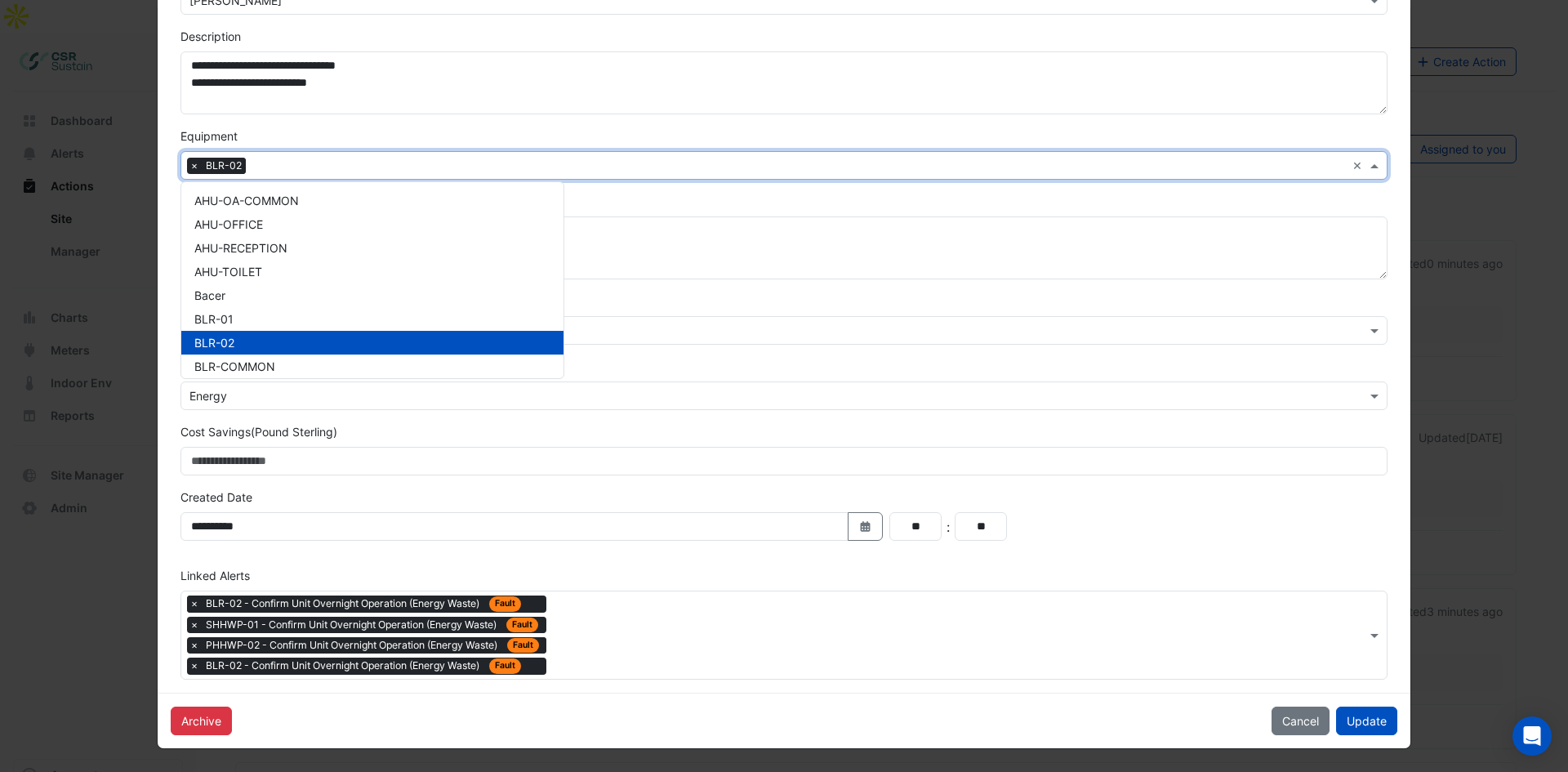
click at [188, 606] on span "×" at bounding box center [194, 604] width 15 height 17
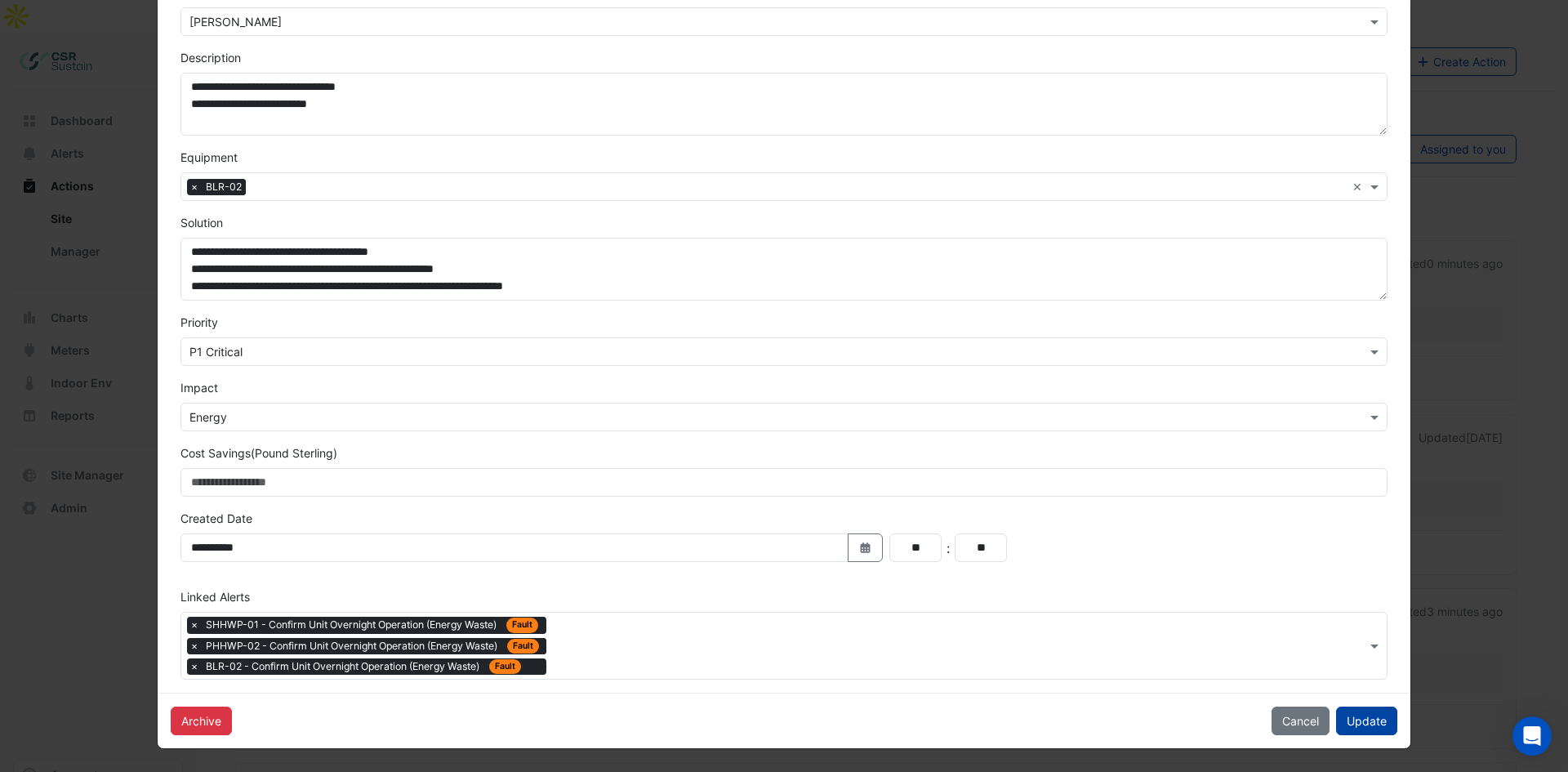
click at [1379, 722] on button "Update" at bounding box center [1366, 721] width 61 height 29
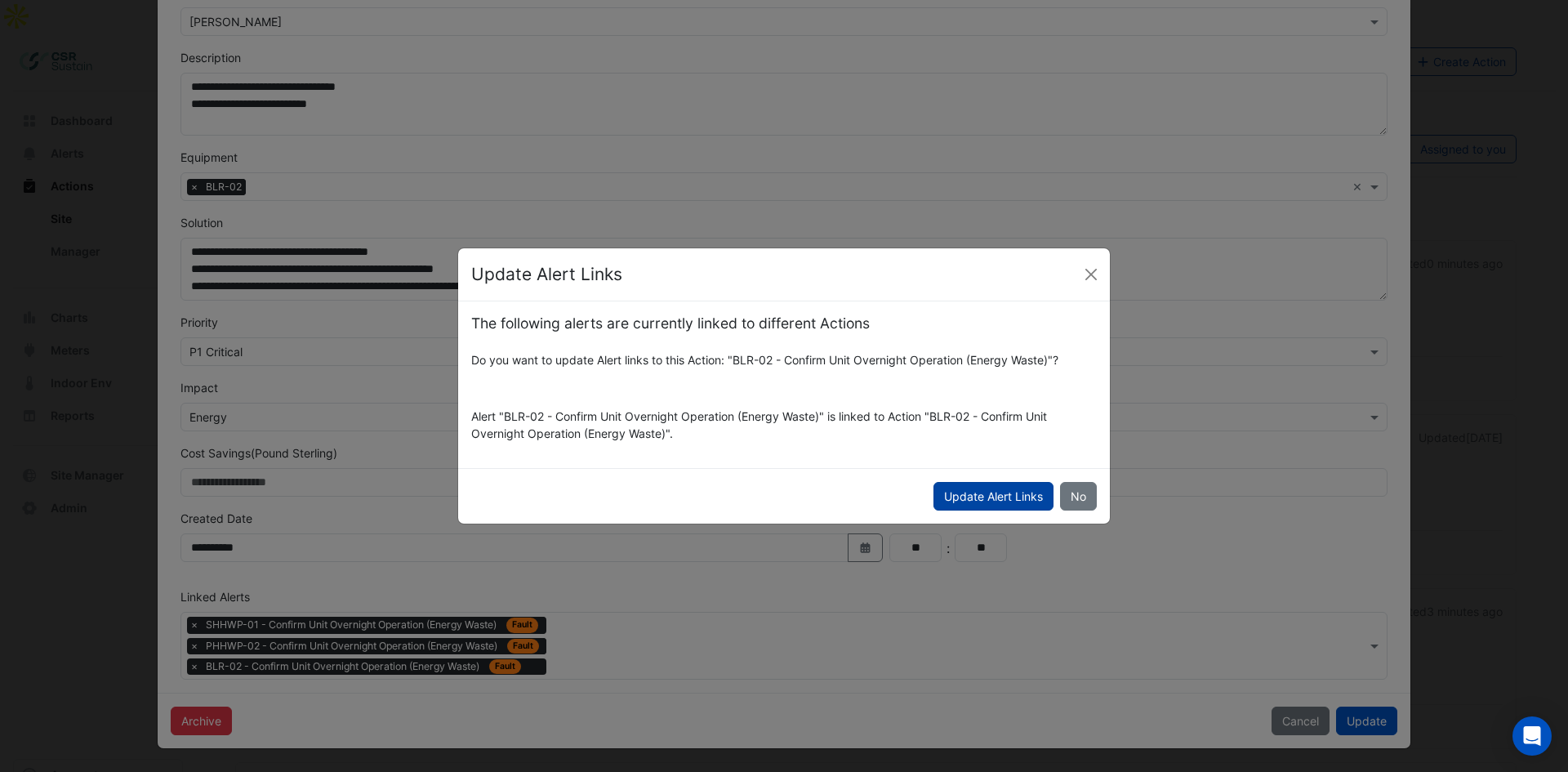
drag, startPoint x: 1021, startPoint y: 500, endPoint x: 1079, endPoint y: 440, distance: 83.5
click at [1022, 500] on button "Update Alert Links" at bounding box center [993, 496] width 120 height 29
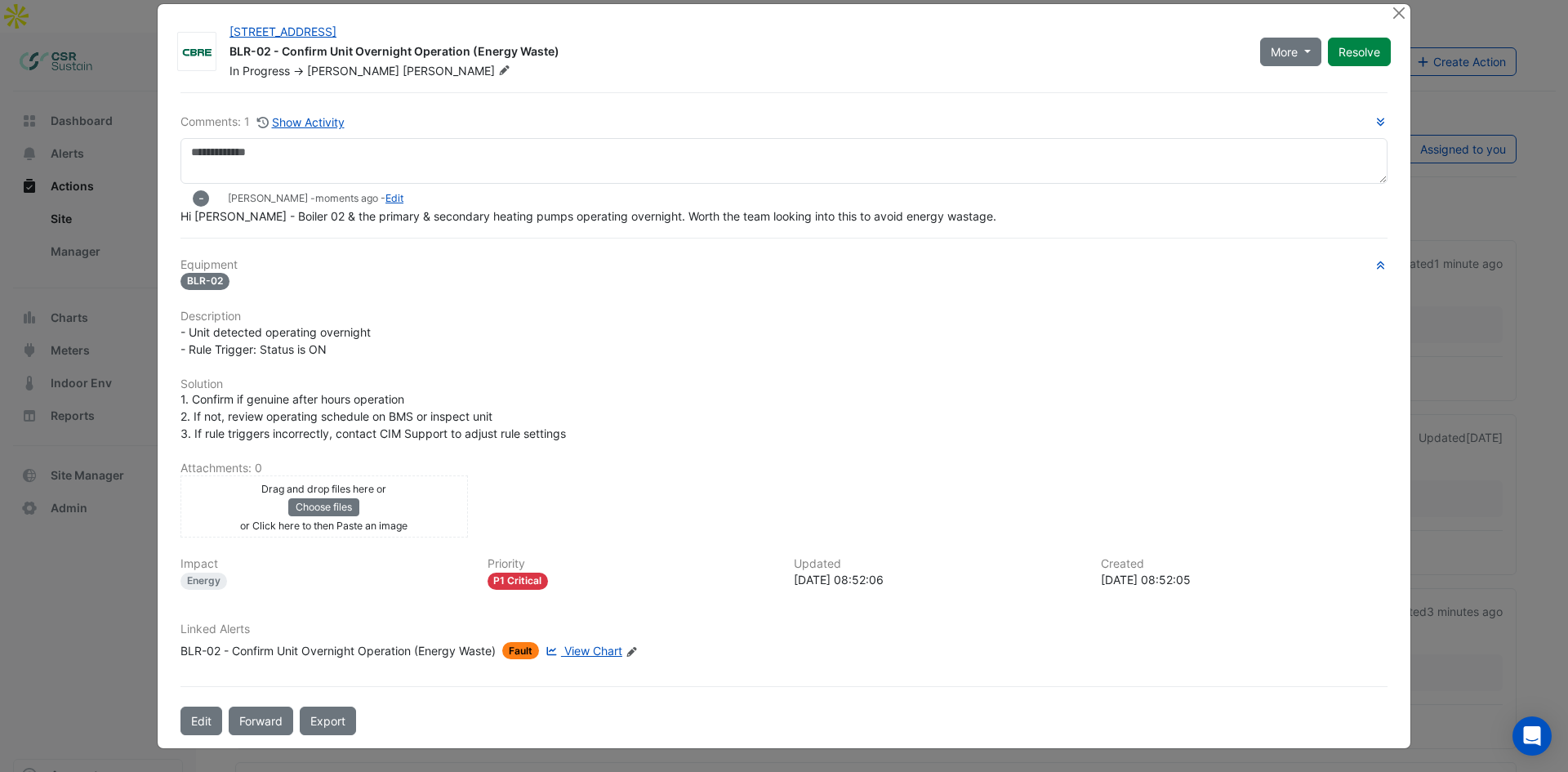
click at [110, 391] on ngb-modal-window "5 Exchange Quay BLR-02 - Confirm Unit Overnight Operation (Energy Waste) In Pro…" at bounding box center [784, 386] width 1568 height 772
click at [1393, 16] on button "Close" at bounding box center [1398, 12] width 17 height 17
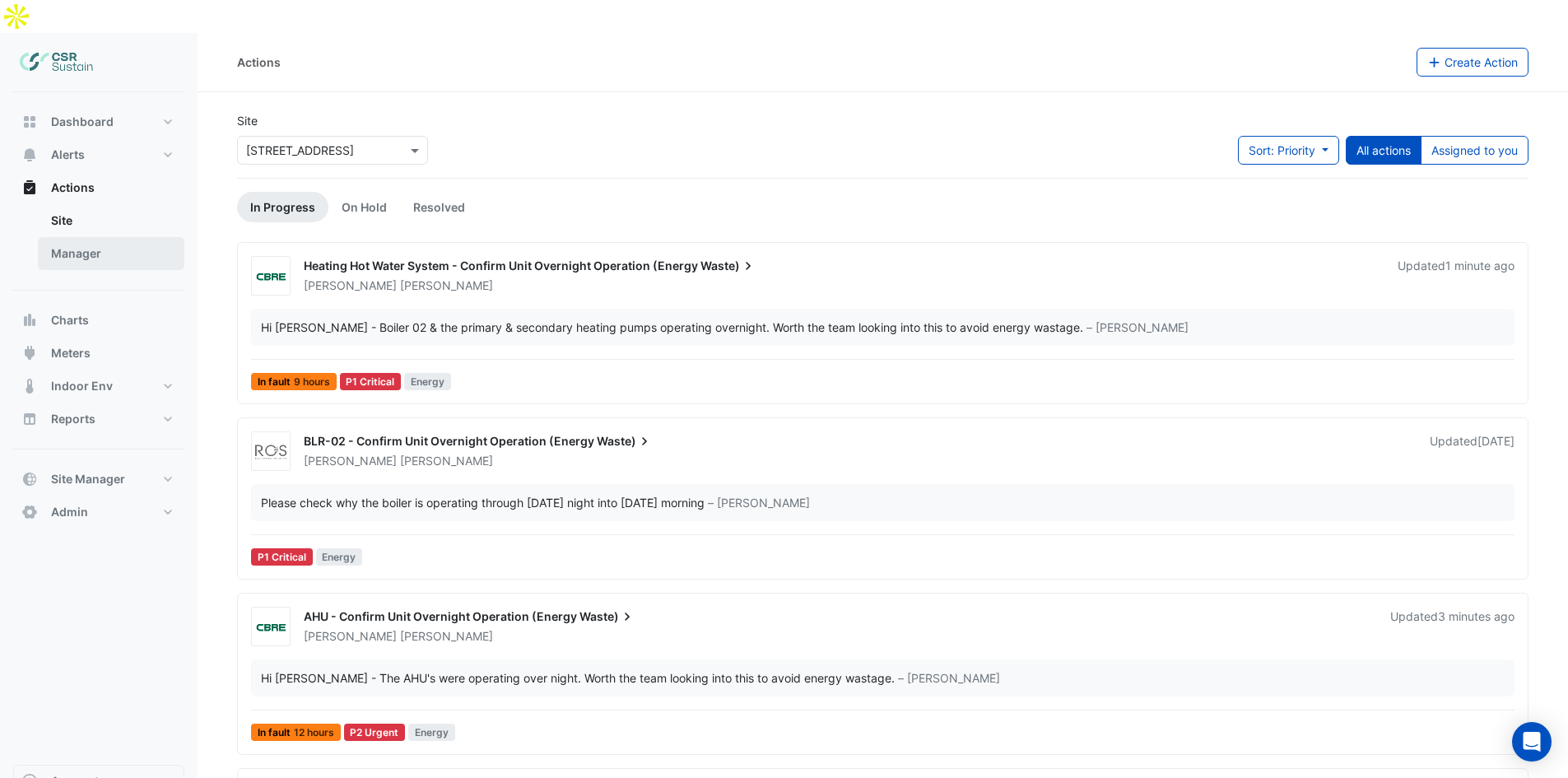
click at [137, 237] on link "Manager" at bounding box center [111, 253] width 147 height 33
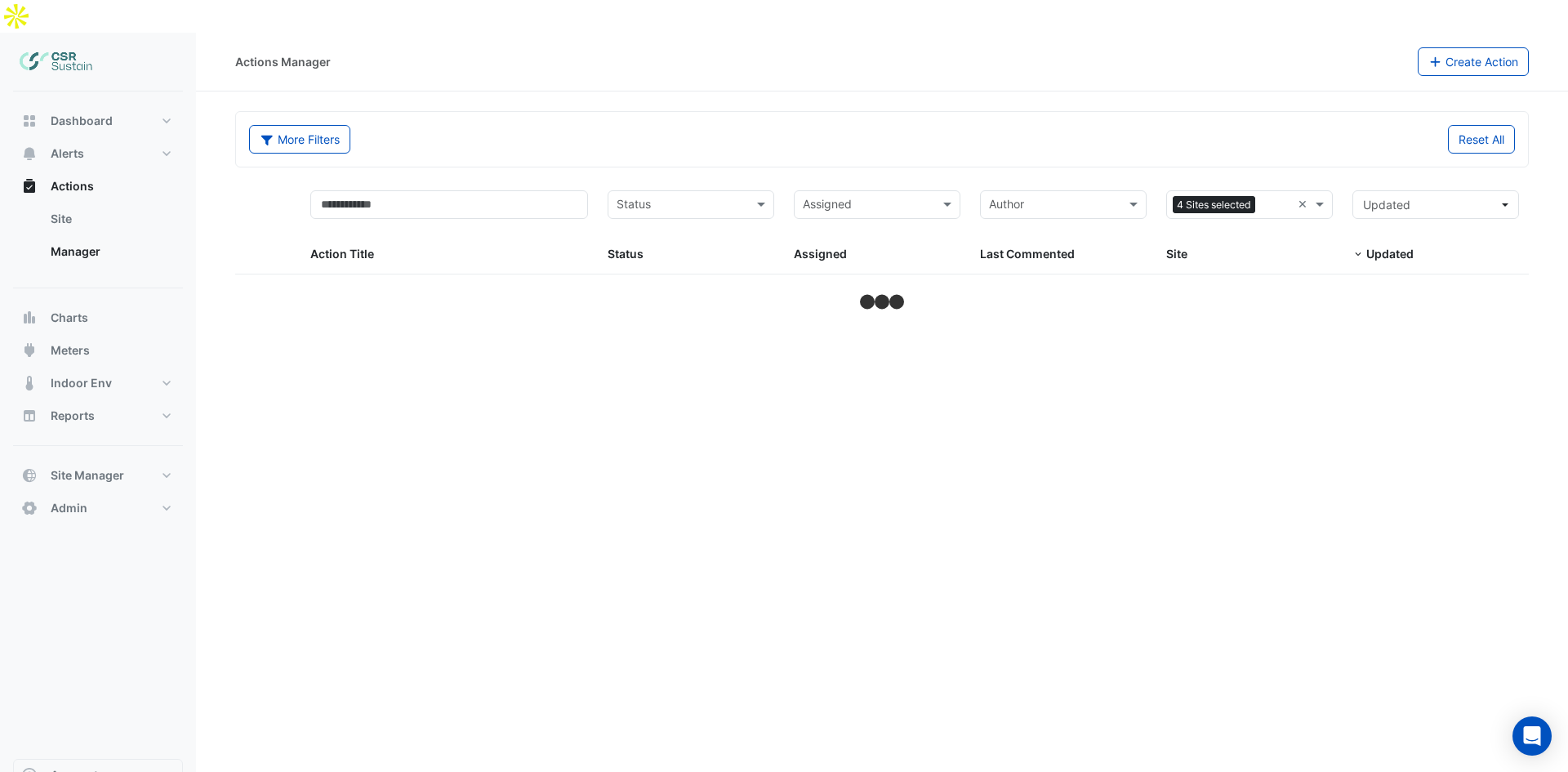
select select "***"
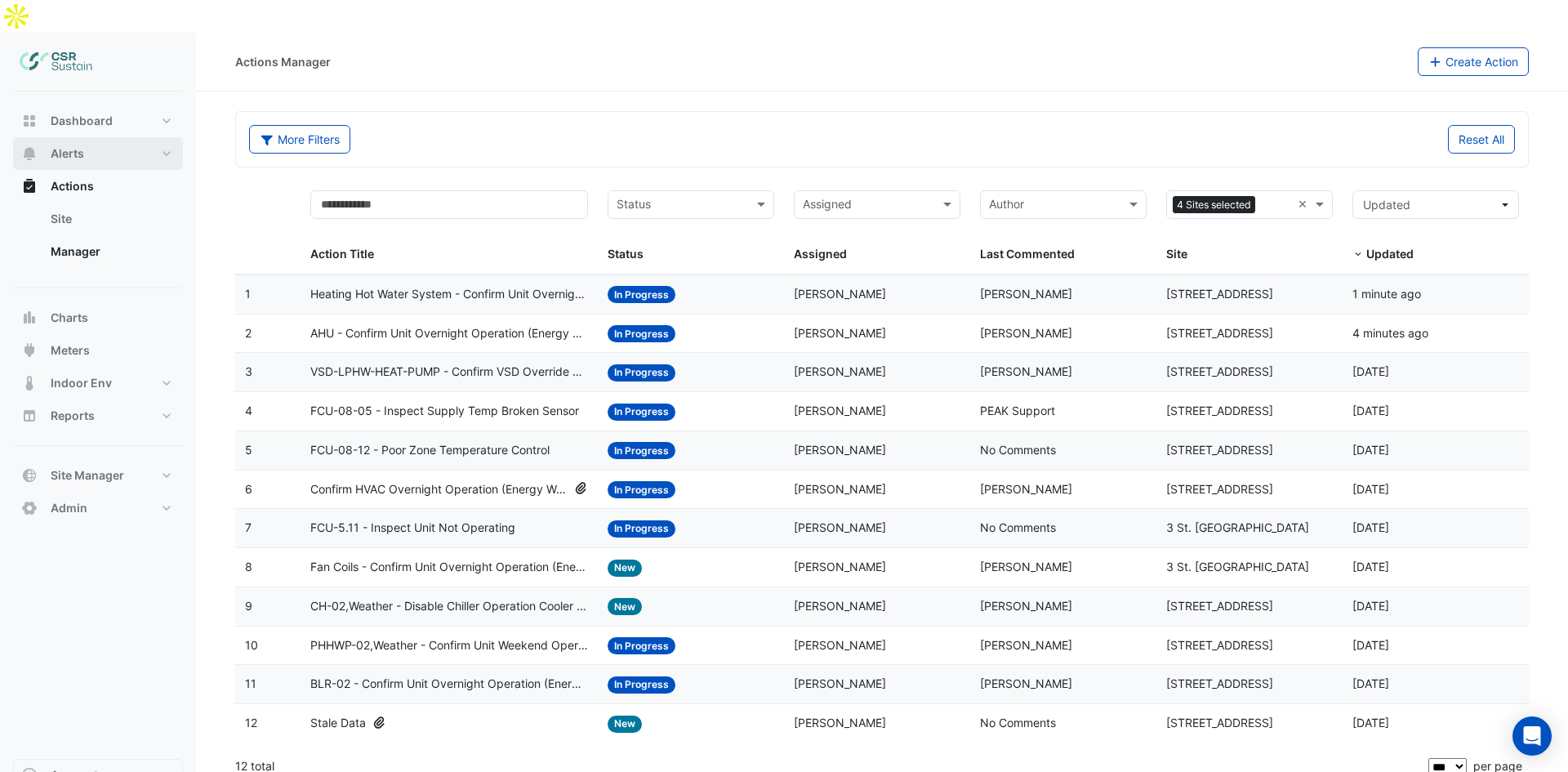
click at [108, 137] on button "Alerts" at bounding box center [98, 153] width 170 height 32
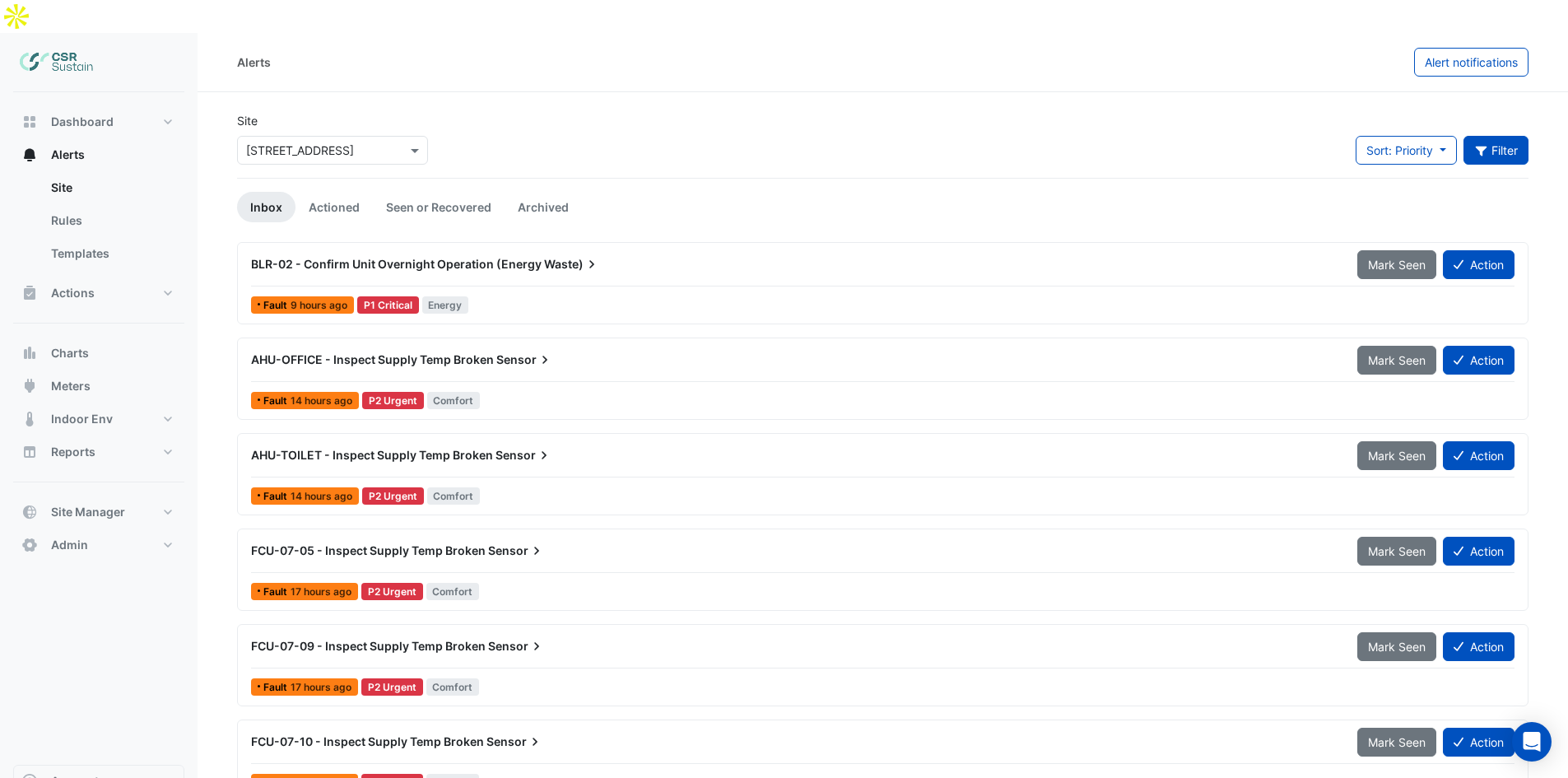
click at [1473, 136] on button "Filter" at bounding box center [1496, 150] width 66 height 29
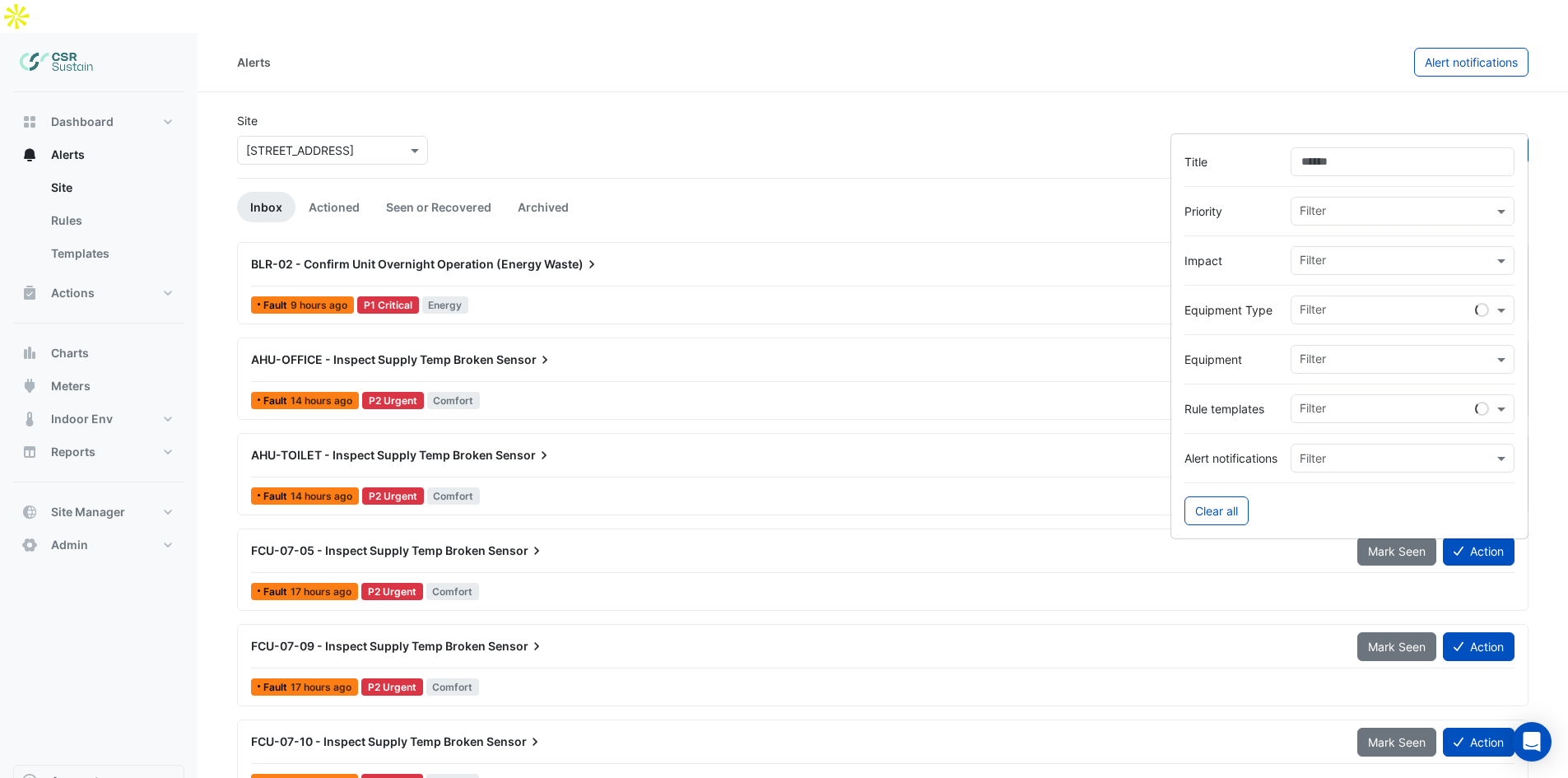
click at [1322, 264] on input "text" at bounding box center [1396, 262] width 193 height 18
click at [1326, 321] on span "Energy" at bounding box center [1323, 319] width 38 height 14
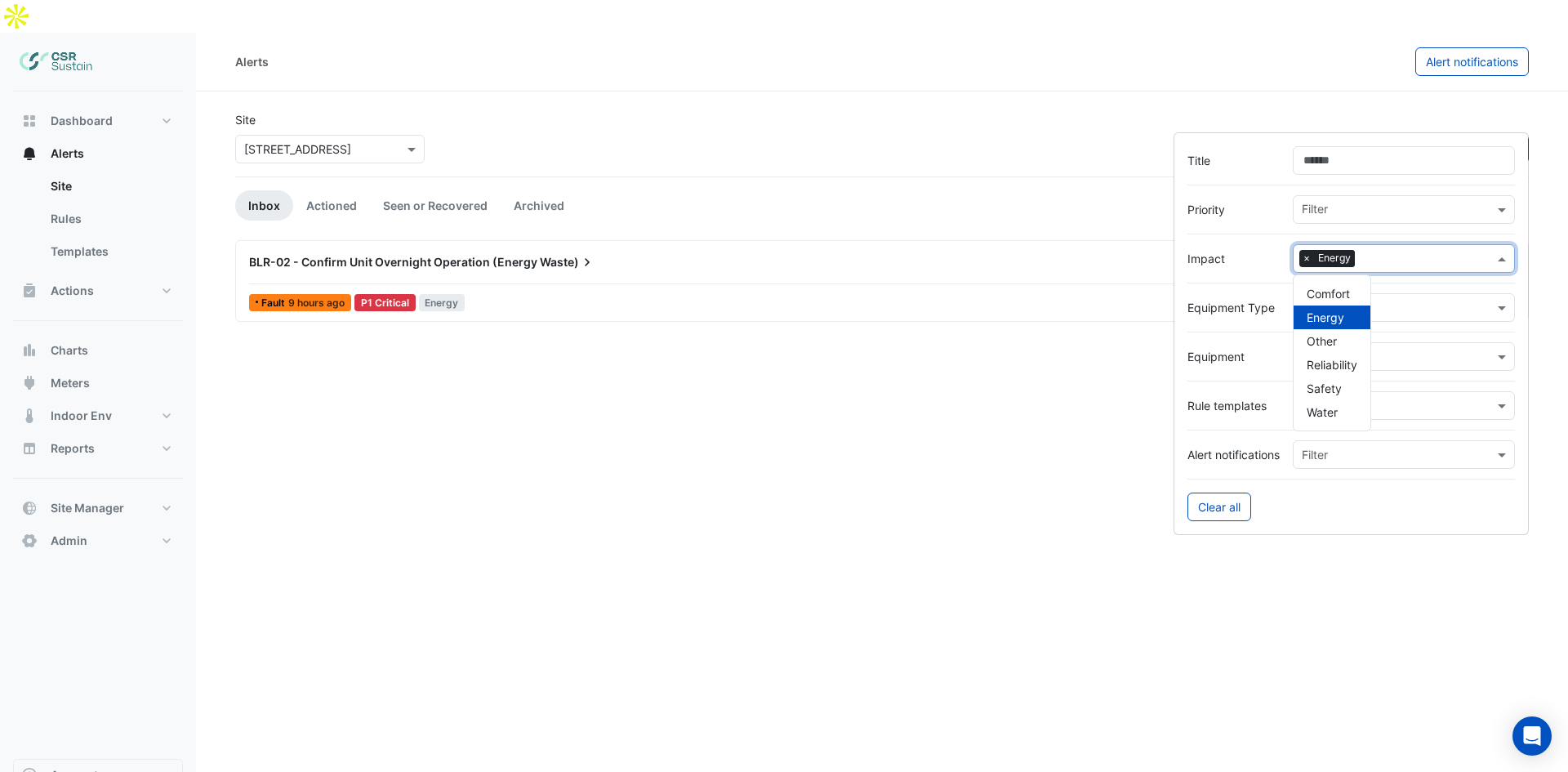
click at [652, 111] on div "Site × 5 Exchange Quay Sort: Priority Priority Updated 1 filter" at bounding box center [882, 143] width 1313 height 65
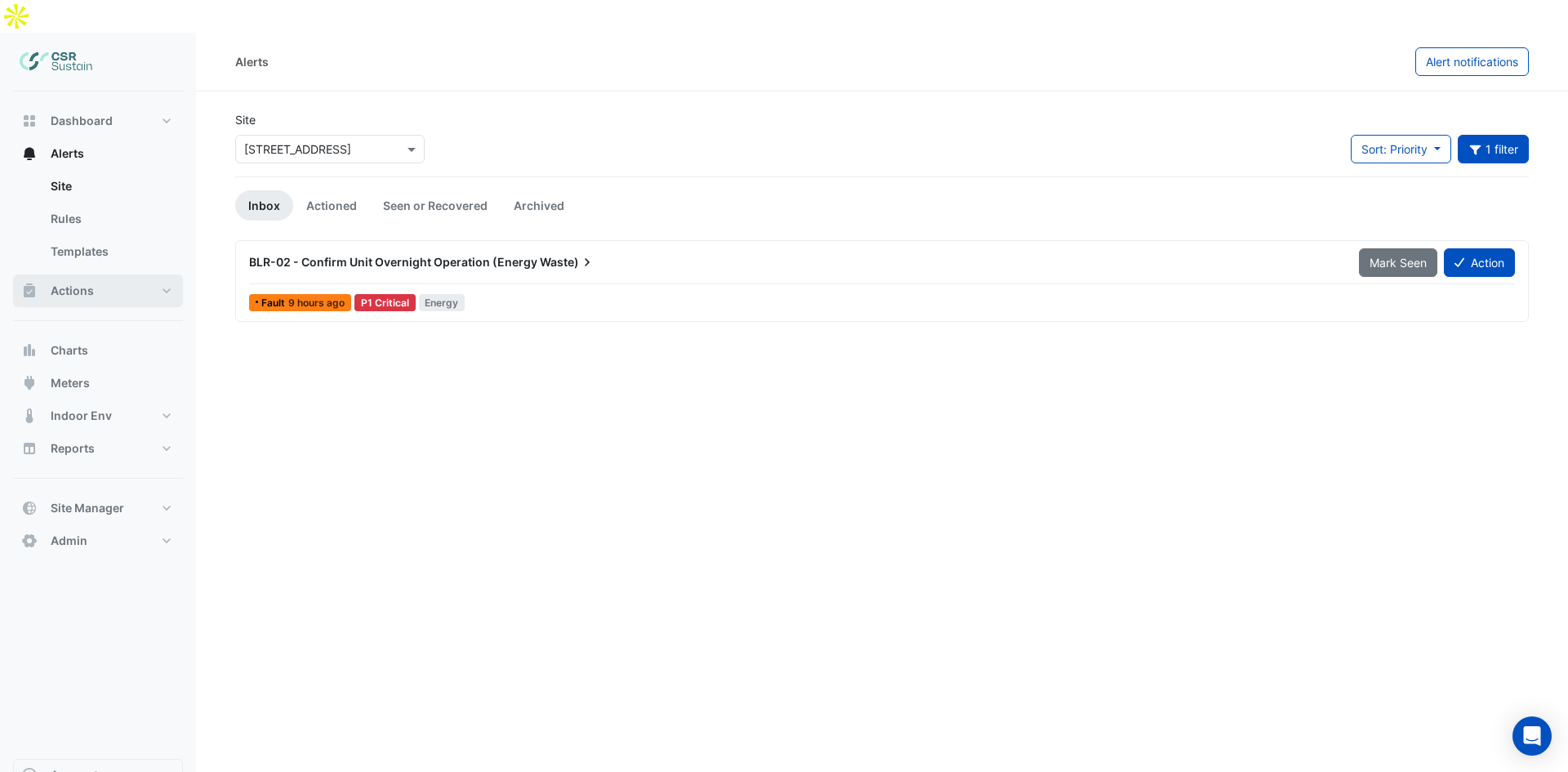
click at [98, 275] on button "Actions" at bounding box center [98, 290] width 170 height 32
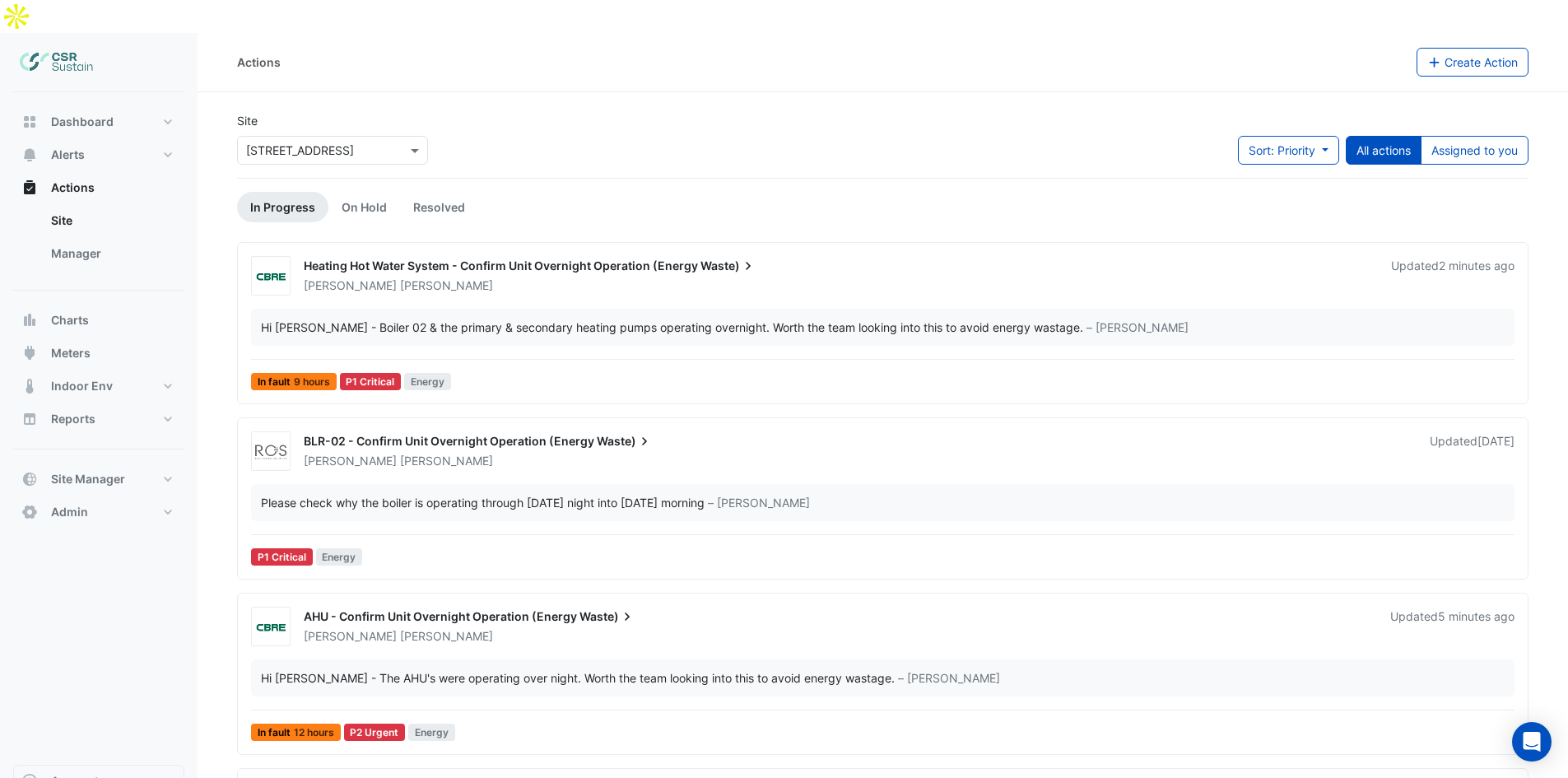
click at [409, 309] on div "Hi Neil - Boiler 02 & the primary & secondary heating pumps operating overnight…" at bounding box center [883, 327] width 1264 height 37
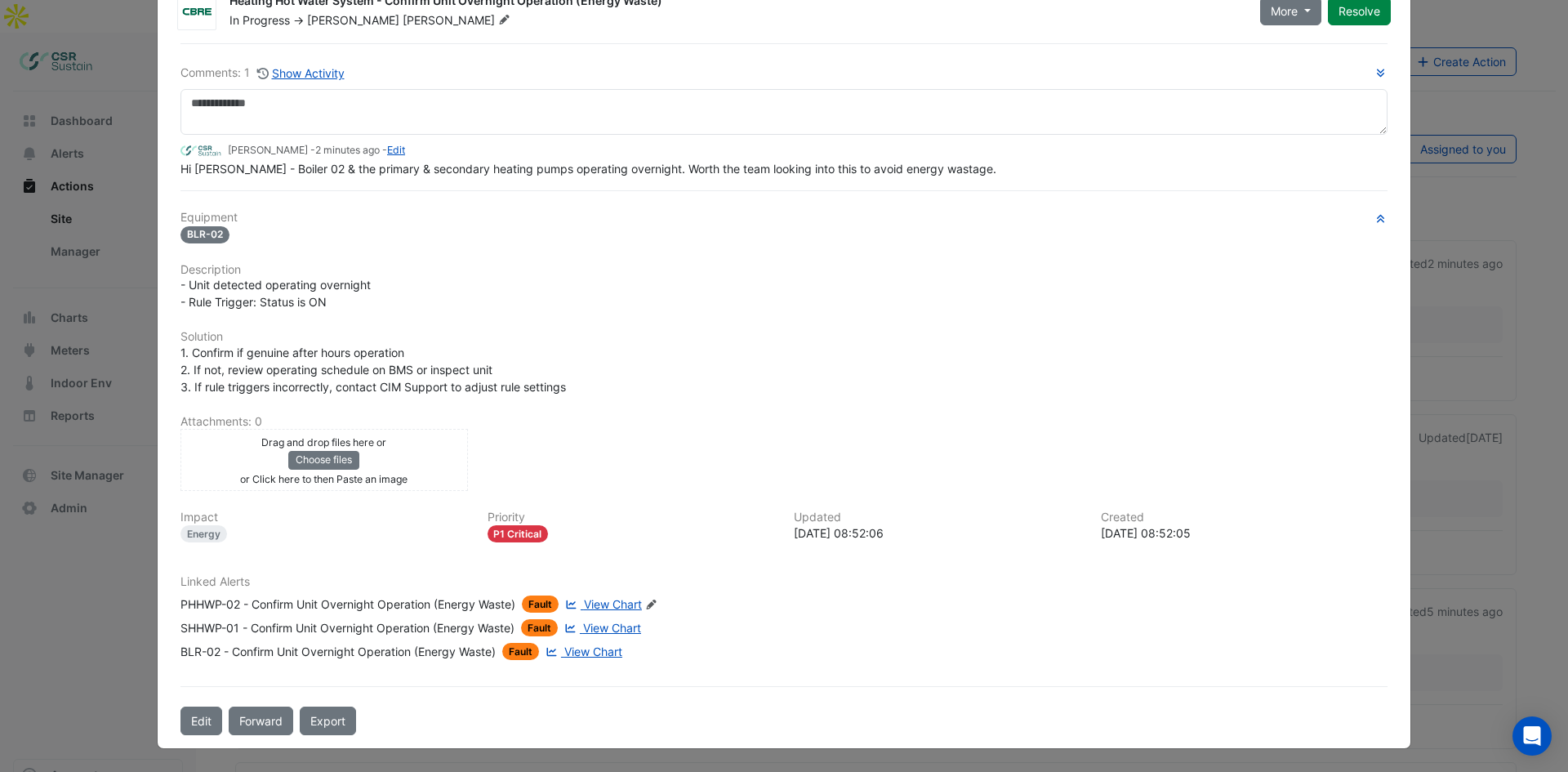
drag, startPoint x: 385, startPoint y: 300, endPoint x: 388, endPoint y: 355, distance: 55.1
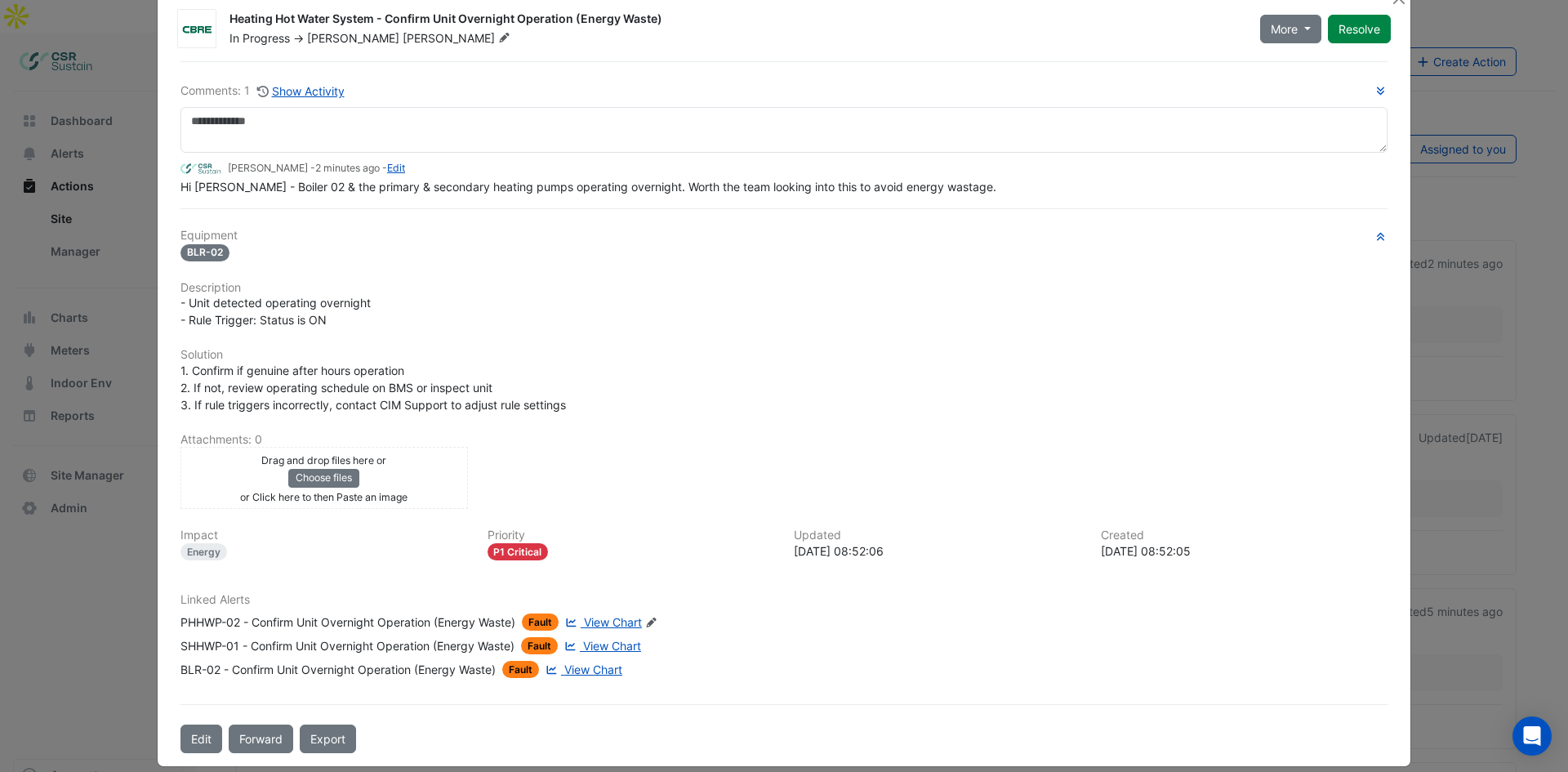
scroll to position [52, 0]
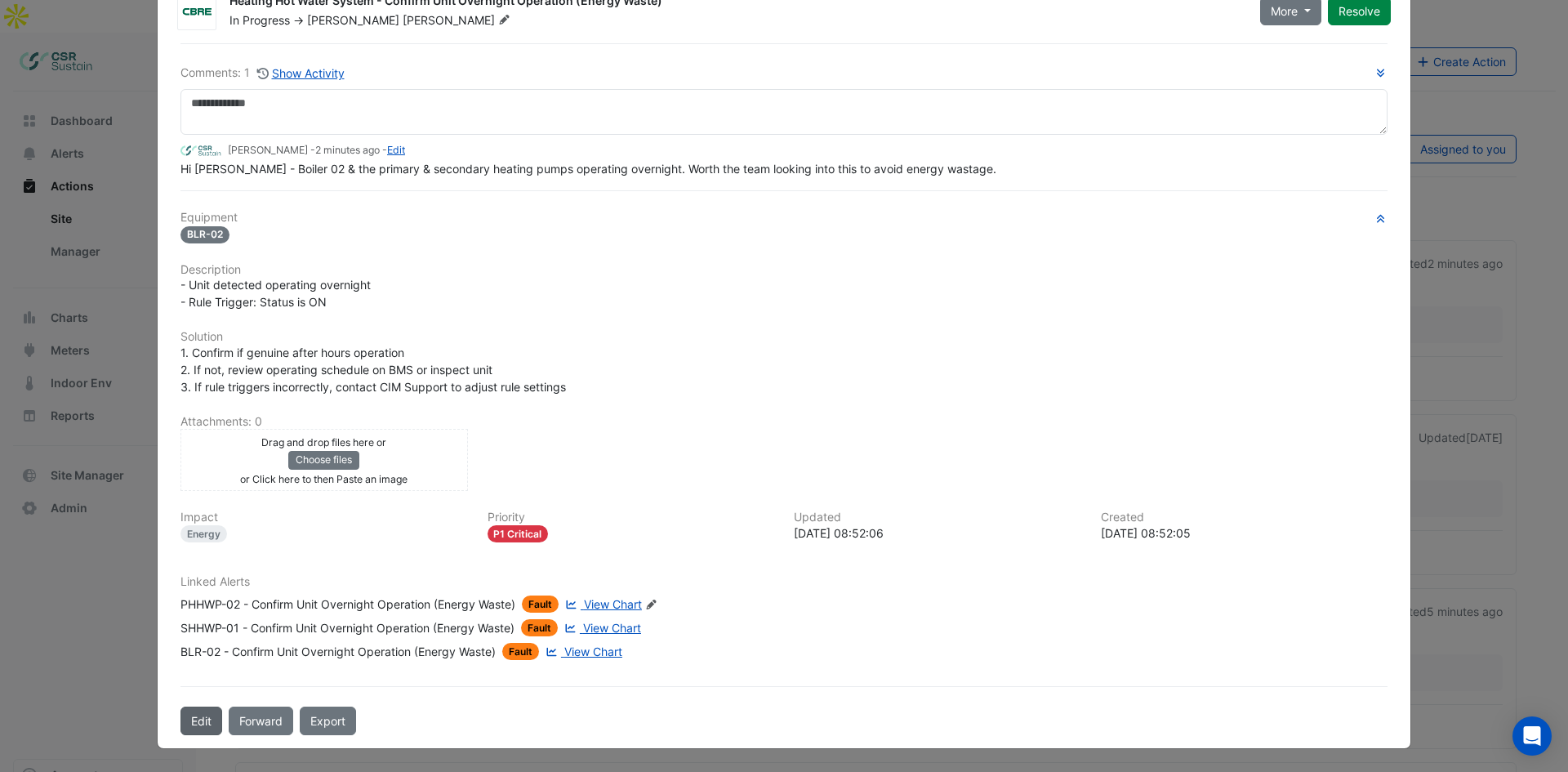
click at [210, 719] on button "Edit" at bounding box center [201, 721] width 41 height 29
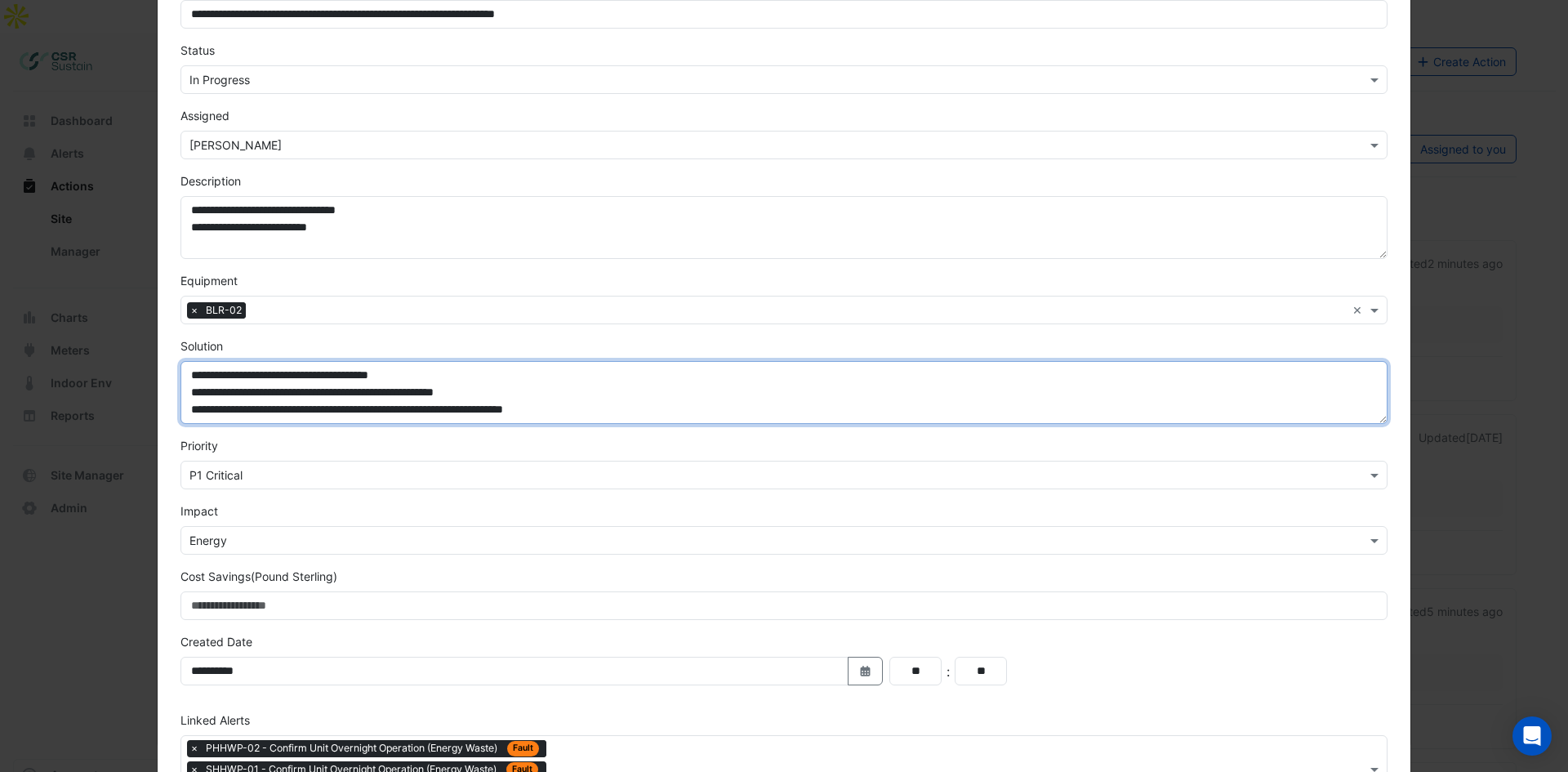
scroll to position [232, 0]
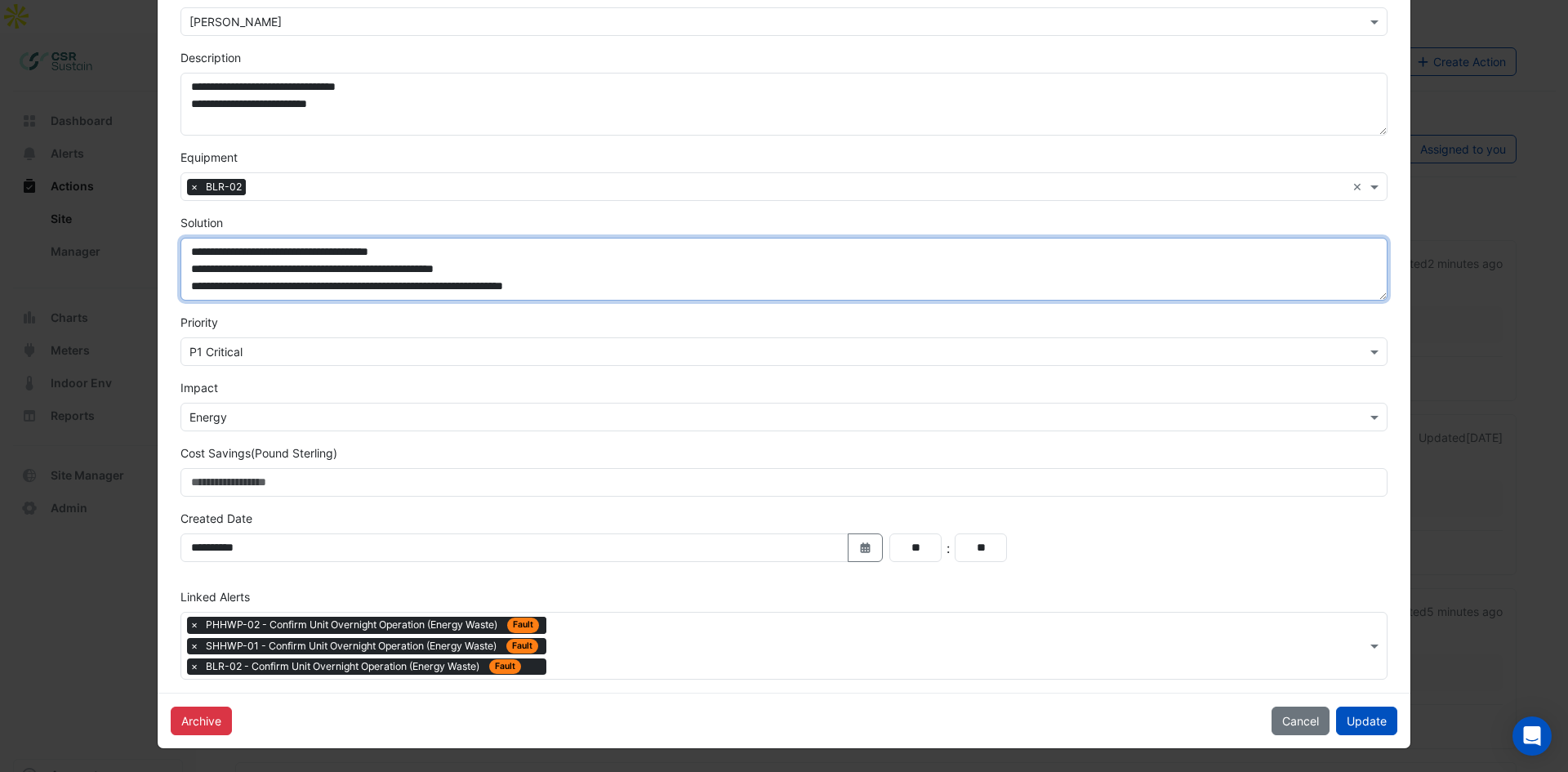
drag, startPoint x: 623, startPoint y: 591, endPoint x: 622, endPoint y: 678, distance: 87.0
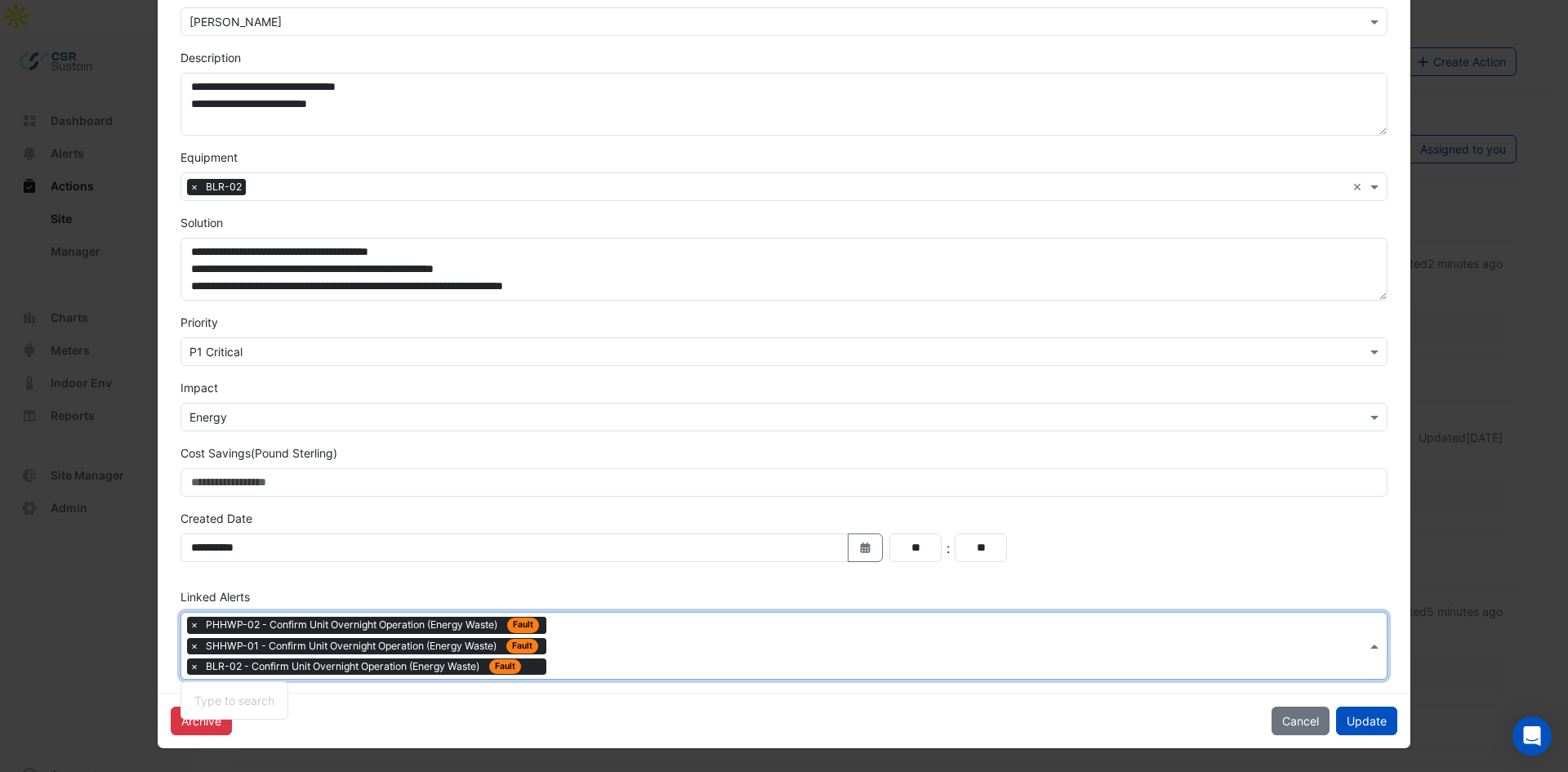
click at [659, 639] on input "text" at bounding box center [958, 647] width 813 height 17
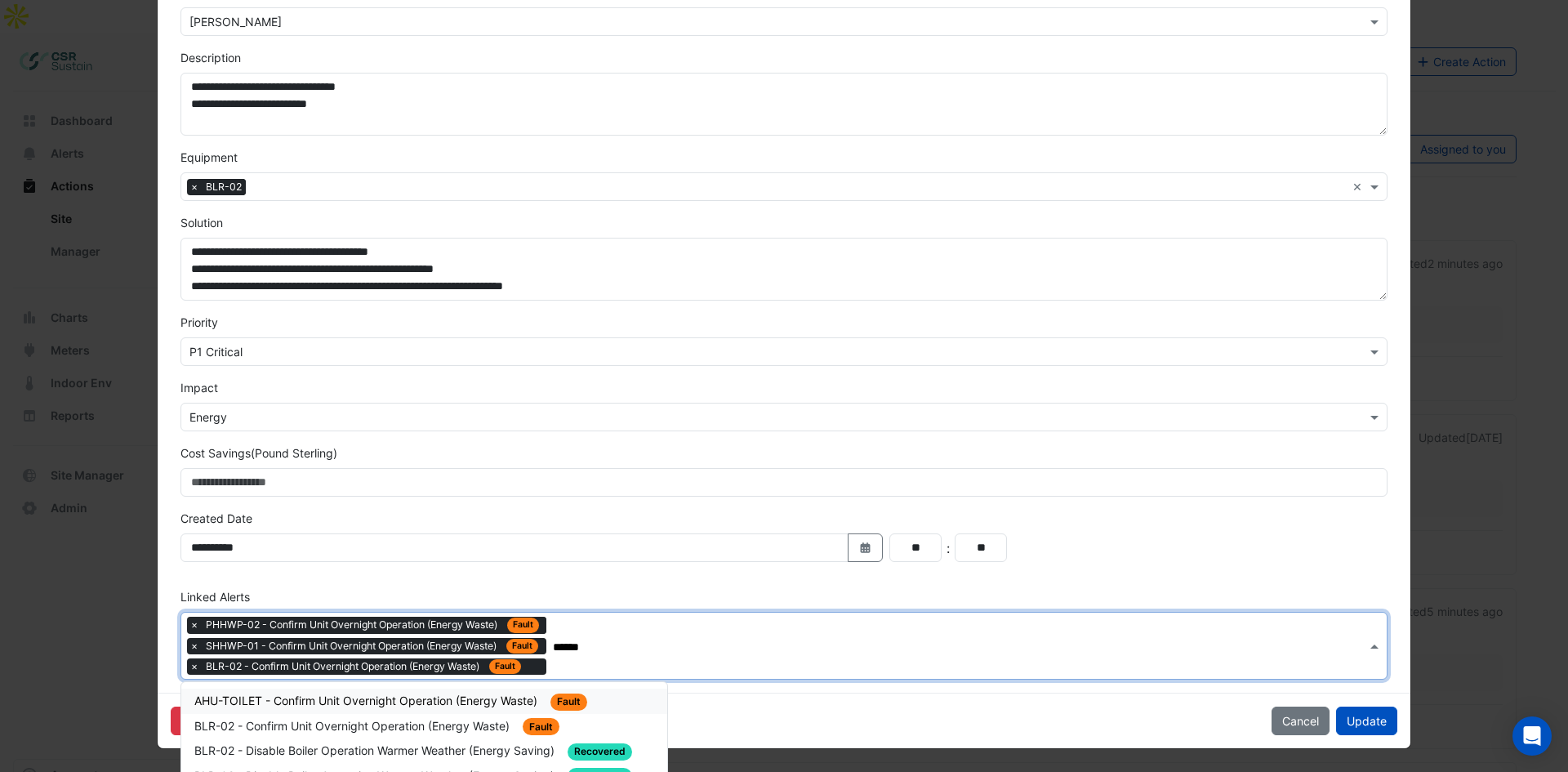
type input "******"
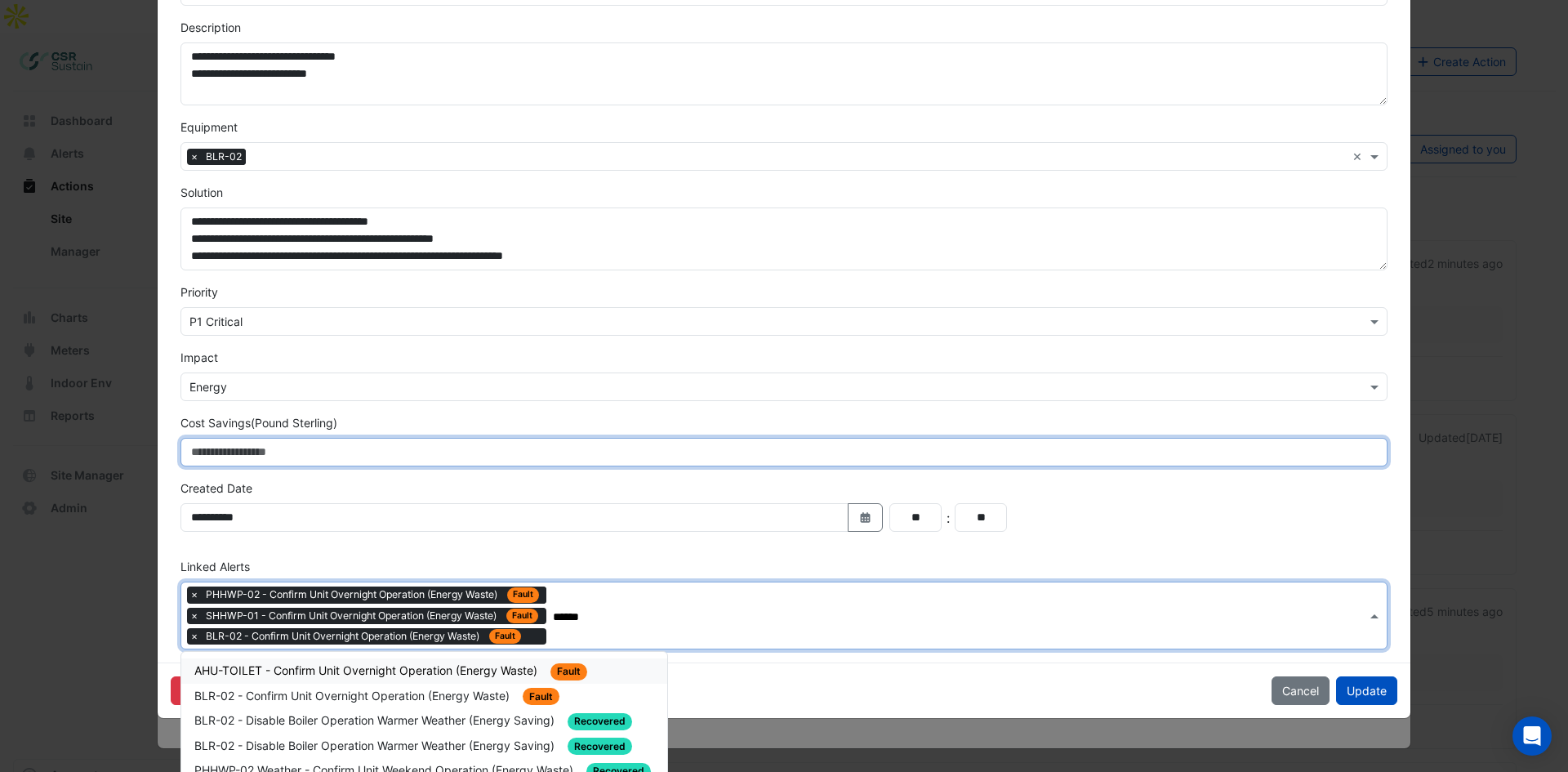
scroll to position [281, 0]
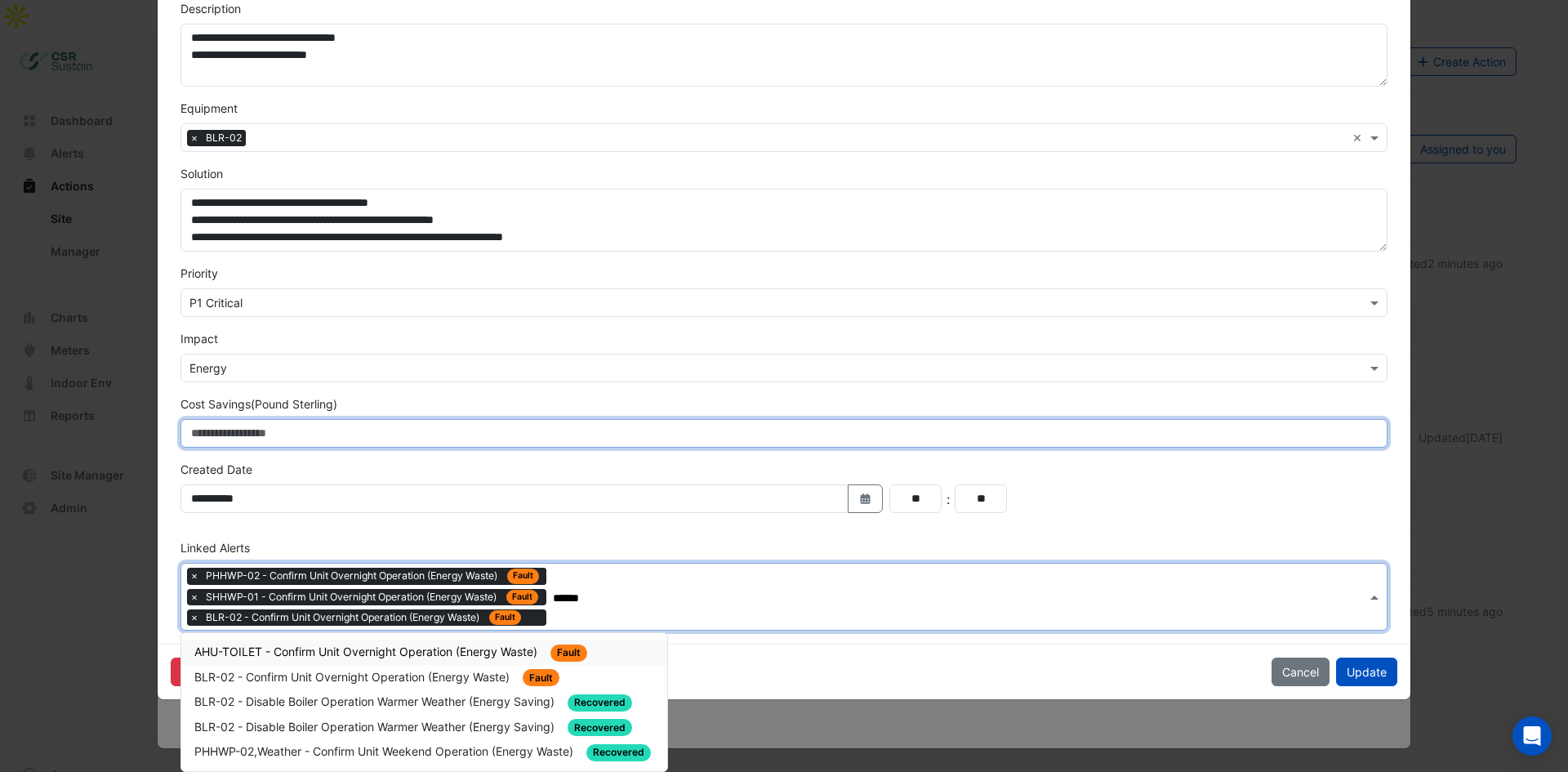
drag, startPoint x: 833, startPoint y: 481, endPoint x: 838, endPoint y: 520, distance: 39.3
click at [441, 678] on span "BLR-02 - Confirm Unit Overnight Operation (Energy Waste)" at bounding box center [353, 677] width 318 height 14
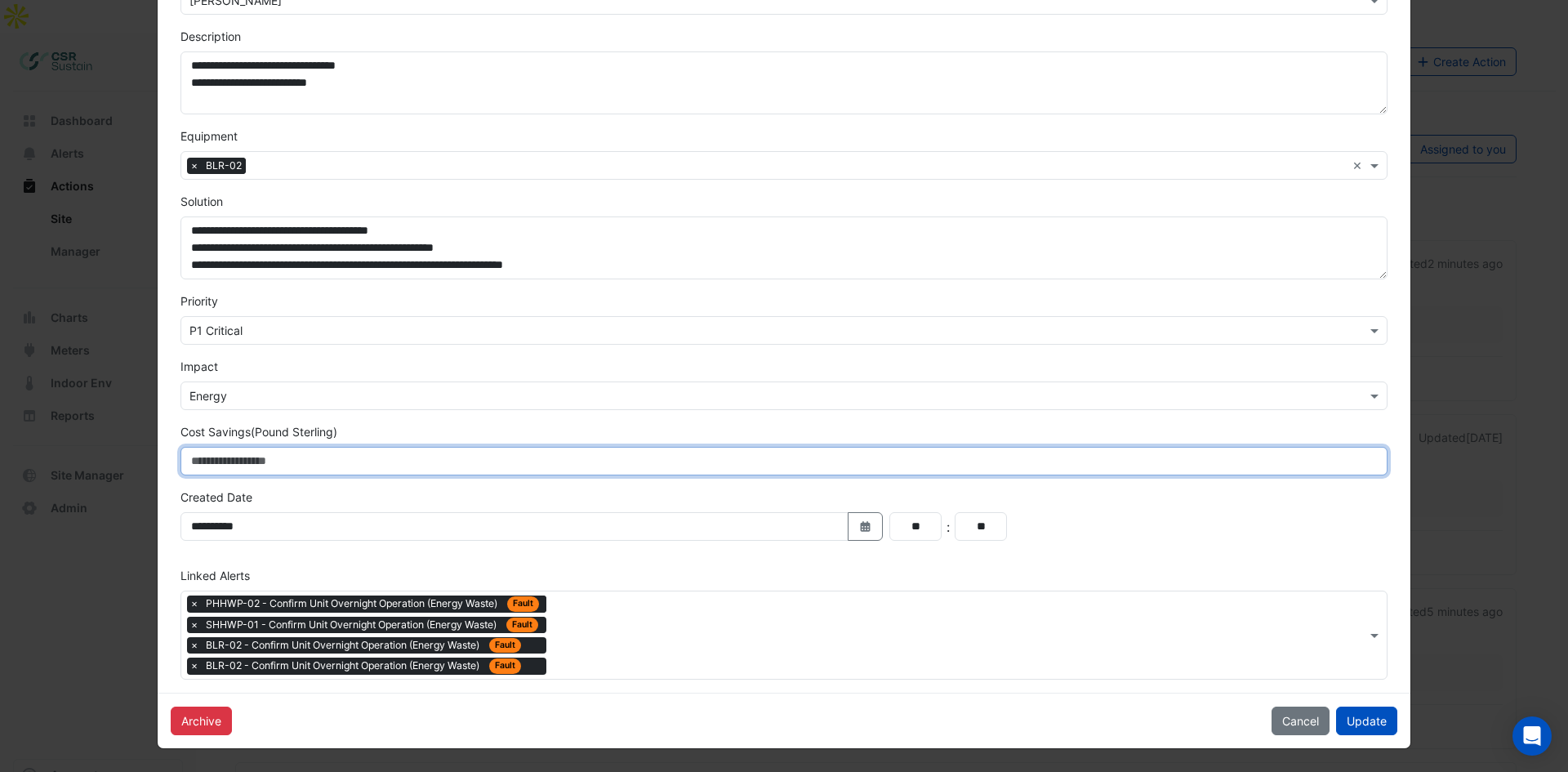
scroll to position [253, 0]
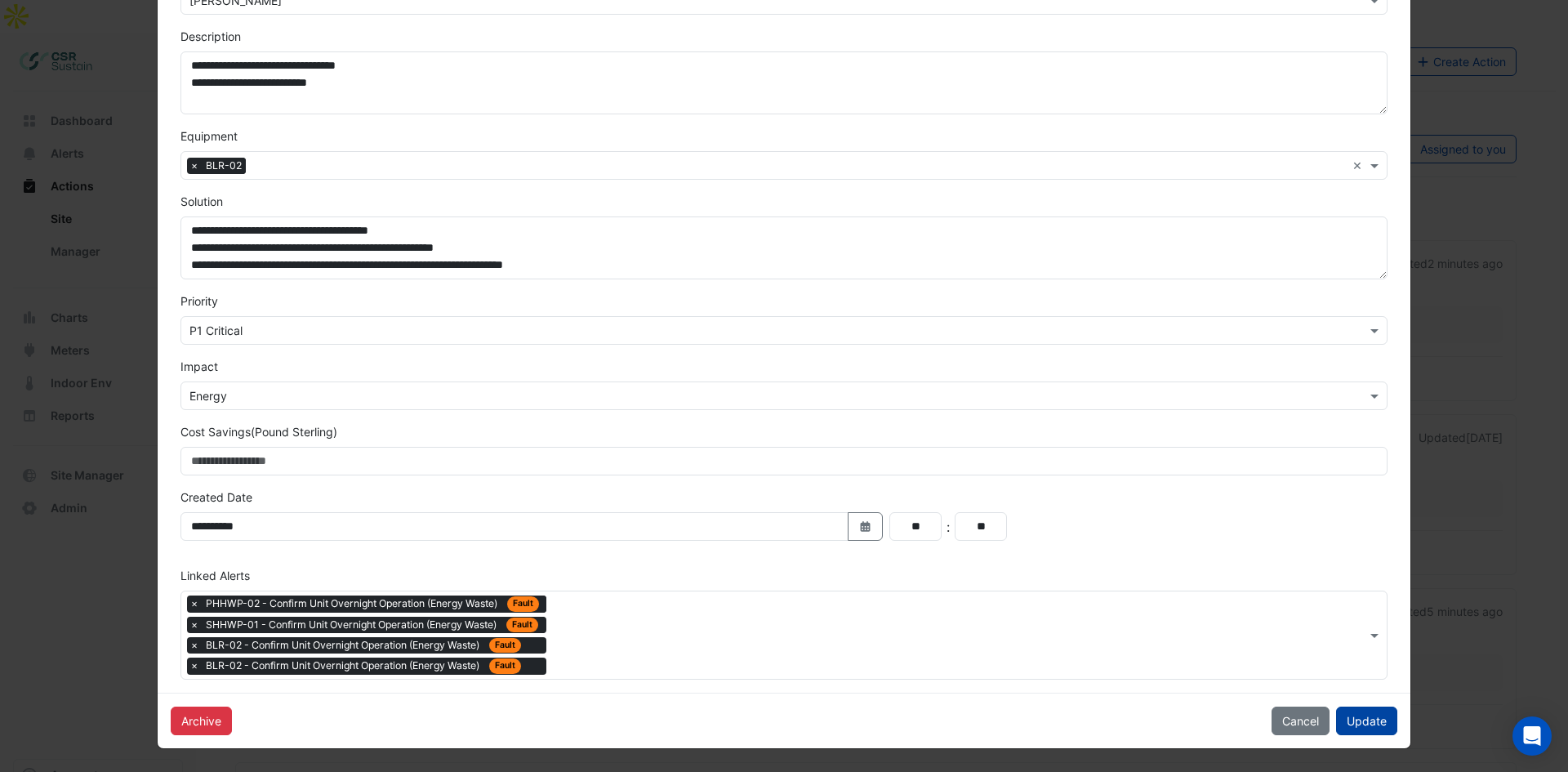
click at [1368, 724] on button "Update" at bounding box center [1366, 721] width 61 height 29
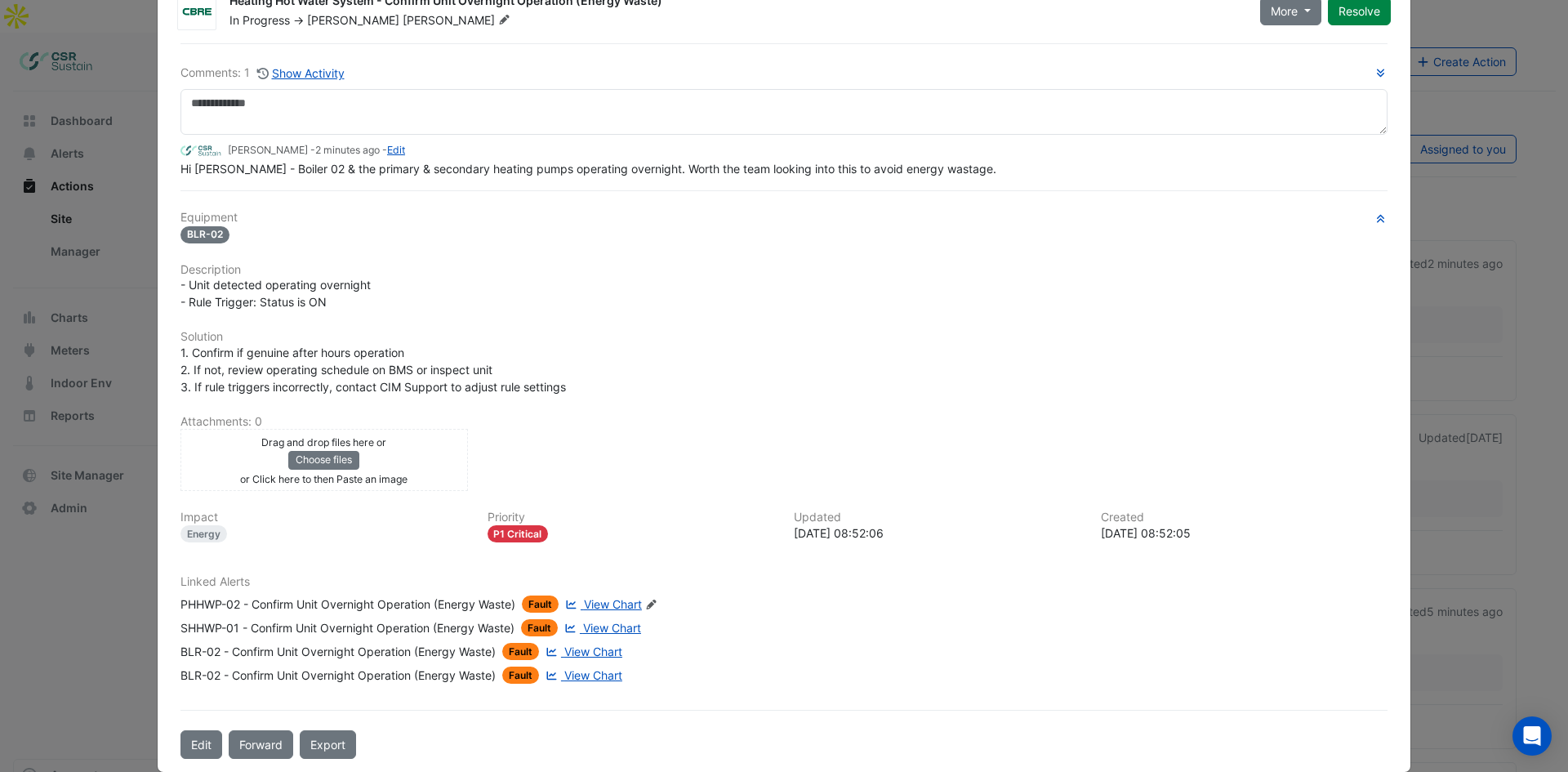
click at [34, 430] on ngb-modal-window "Heating Hot Water System - Confirm Unit Overnight Operation (Energy Waste) In P…" at bounding box center [784, 386] width 1568 height 772
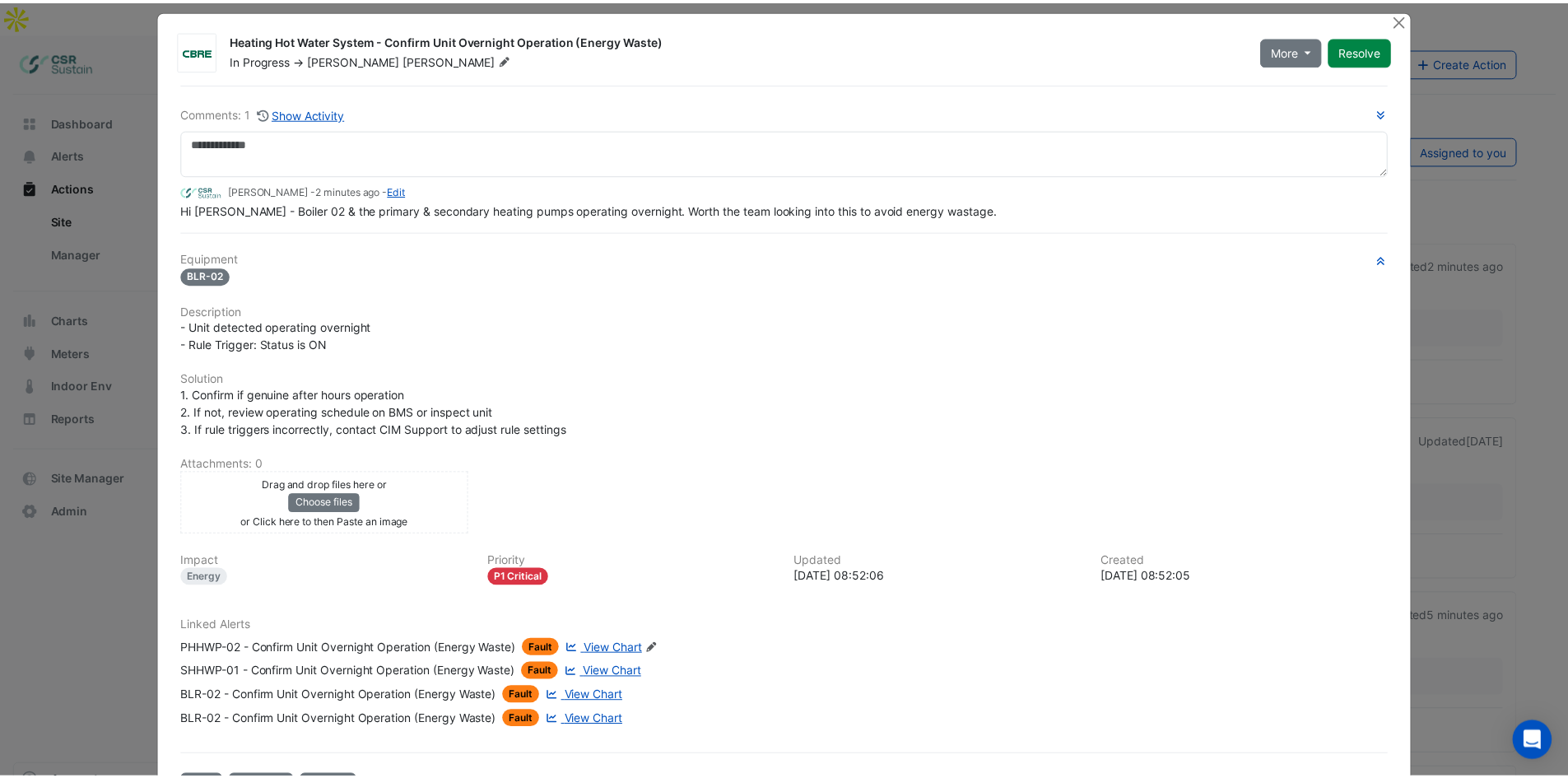
scroll to position [0, 0]
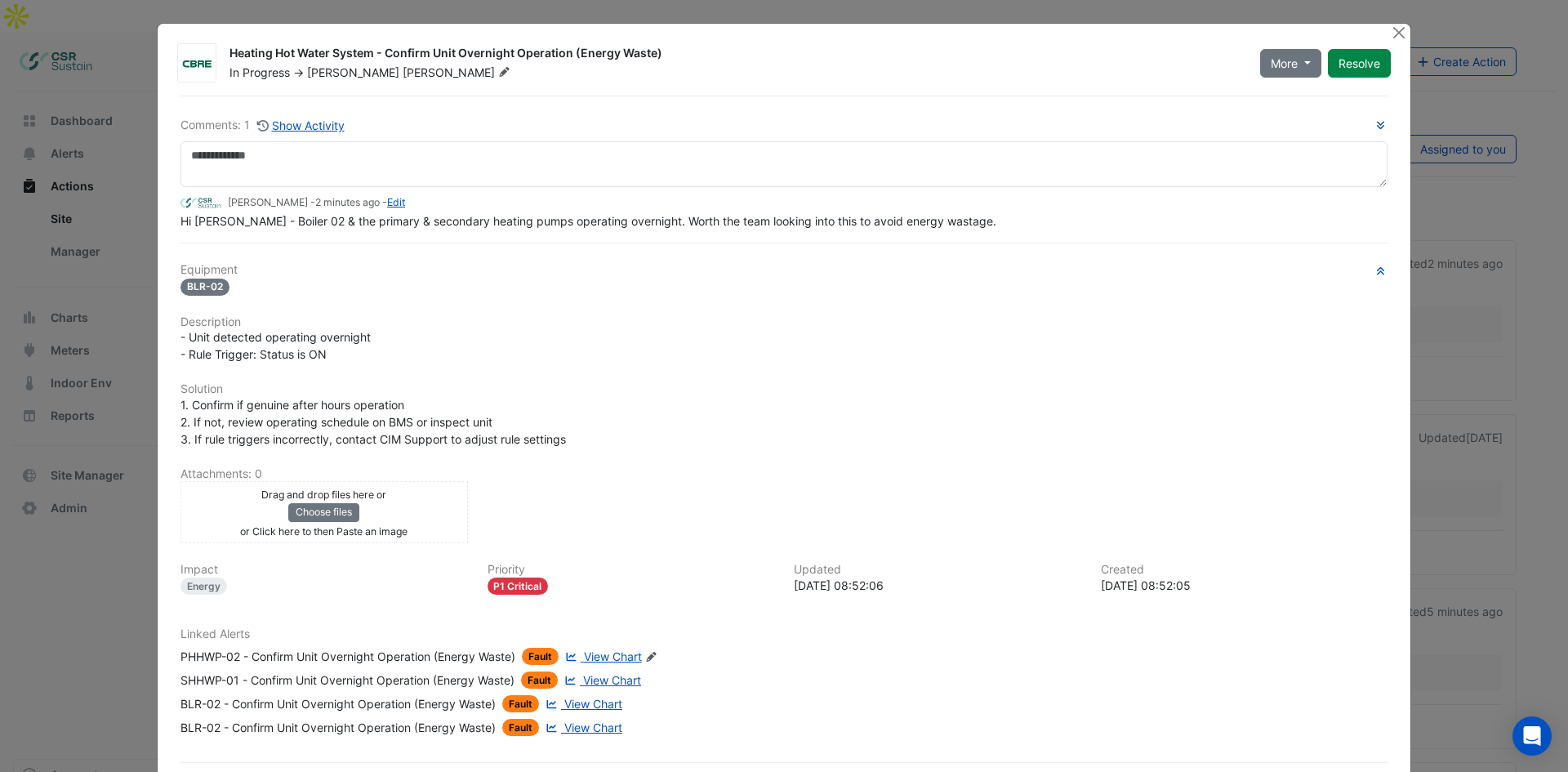
drag, startPoint x: 1493, startPoint y: 265, endPoint x: 1484, endPoint y: 229, distance: 37.1
click at [1393, 31] on button "Close" at bounding box center [1398, 32] width 17 height 17
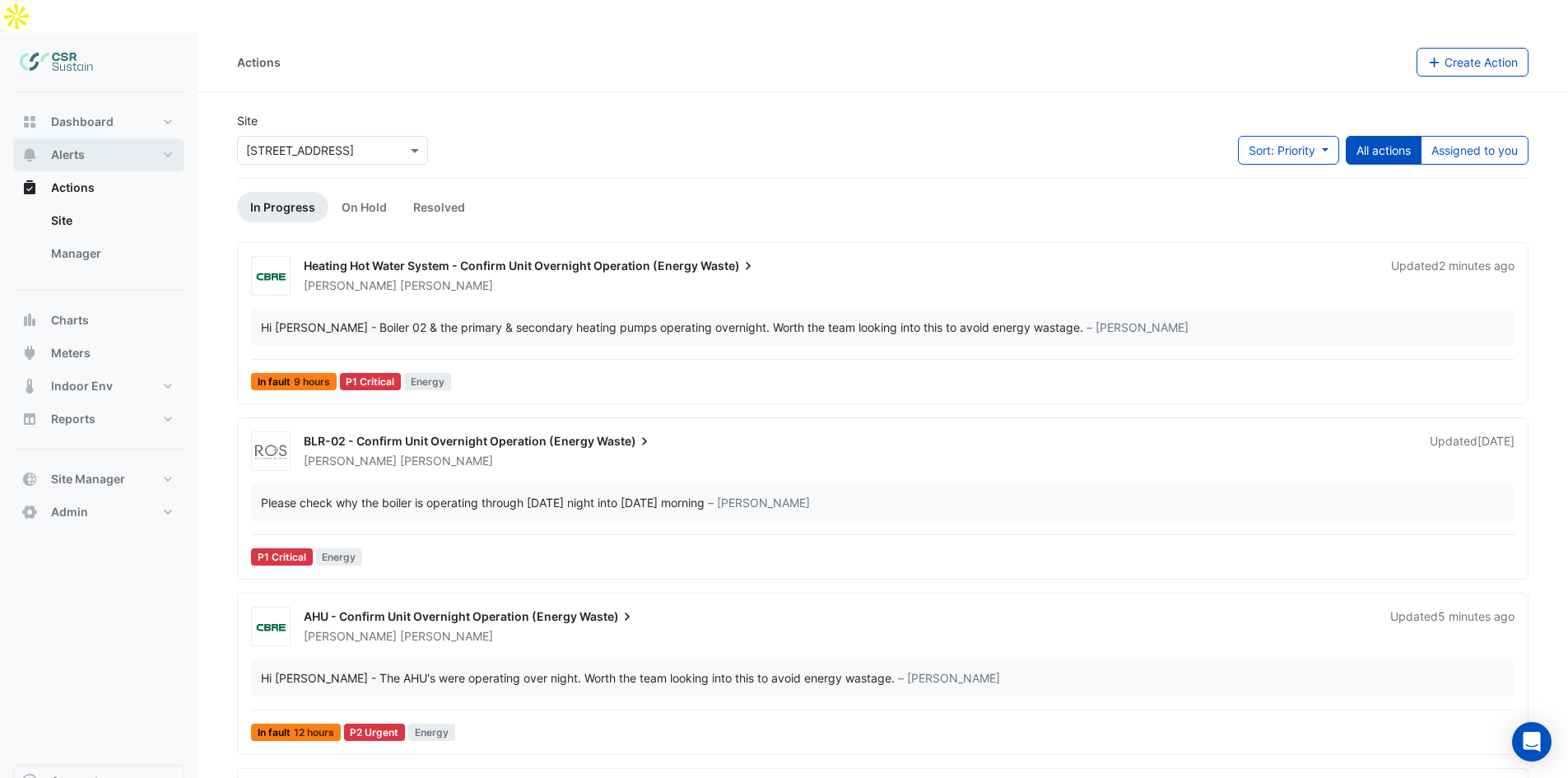
click at [93, 138] on button "Alerts" at bounding box center [98, 154] width 171 height 33
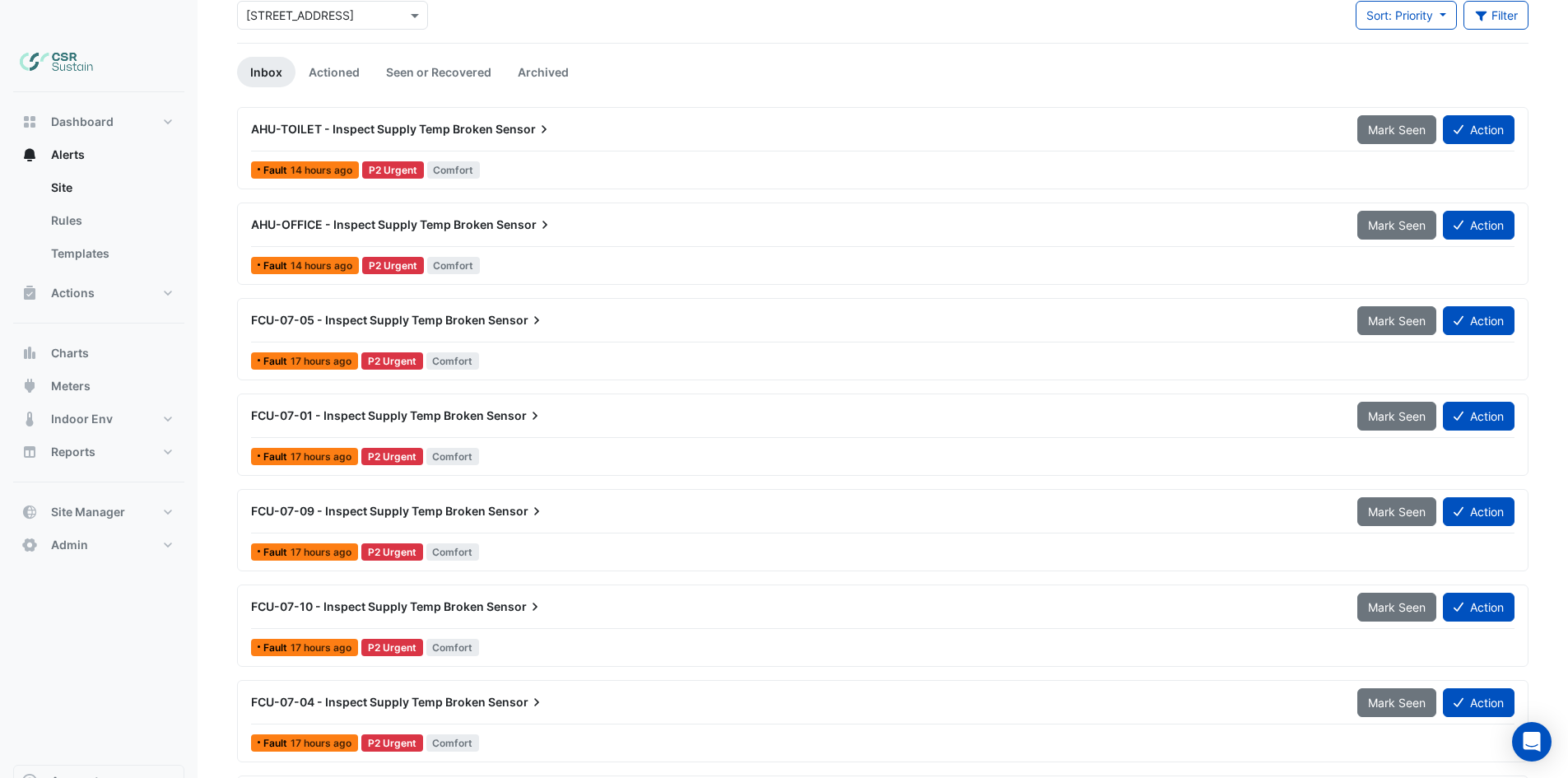
drag, startPoint x: 593, startPoint y: 238, endPoint x: 594, endPoint y: 288, distance: 50.0
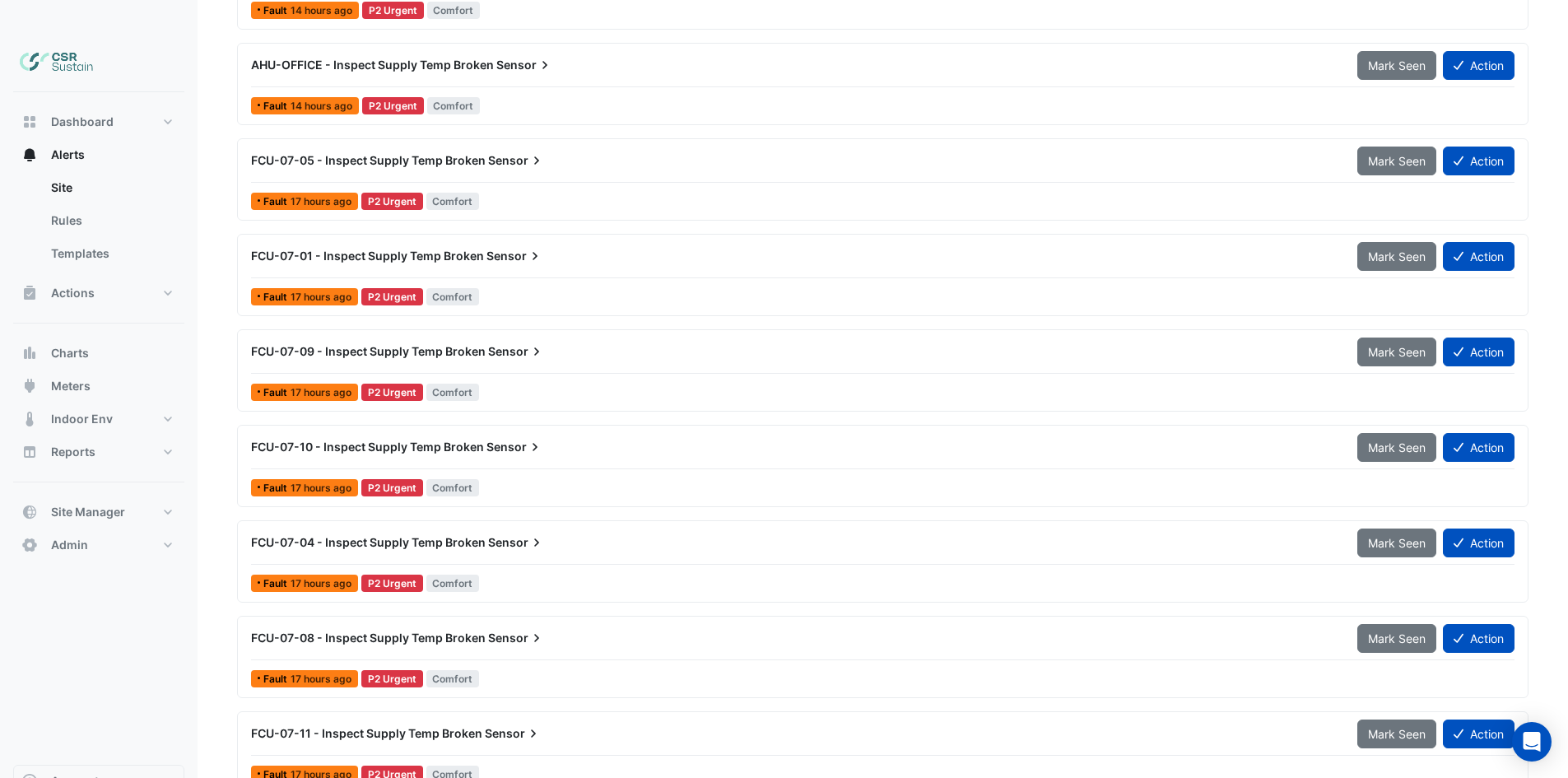
drag, startPoint x: 592, startPoint y: 299, endPoint x: 590, endPoint y: 369, distance: 70.0
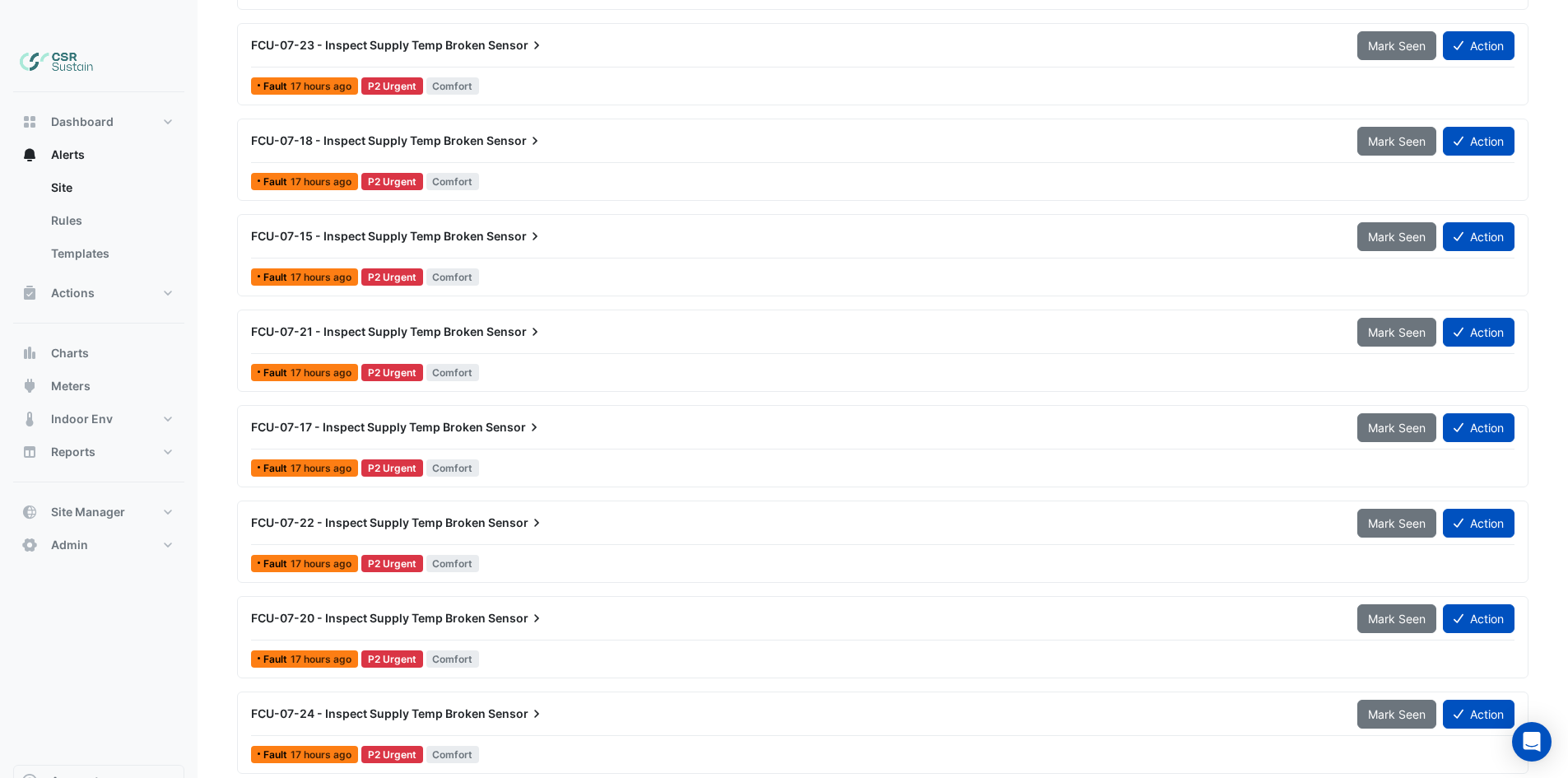
drag, startPoint x: 605, startPoint y: 464, endPoint x: 614, endPoint y: 553, distance: 89.5
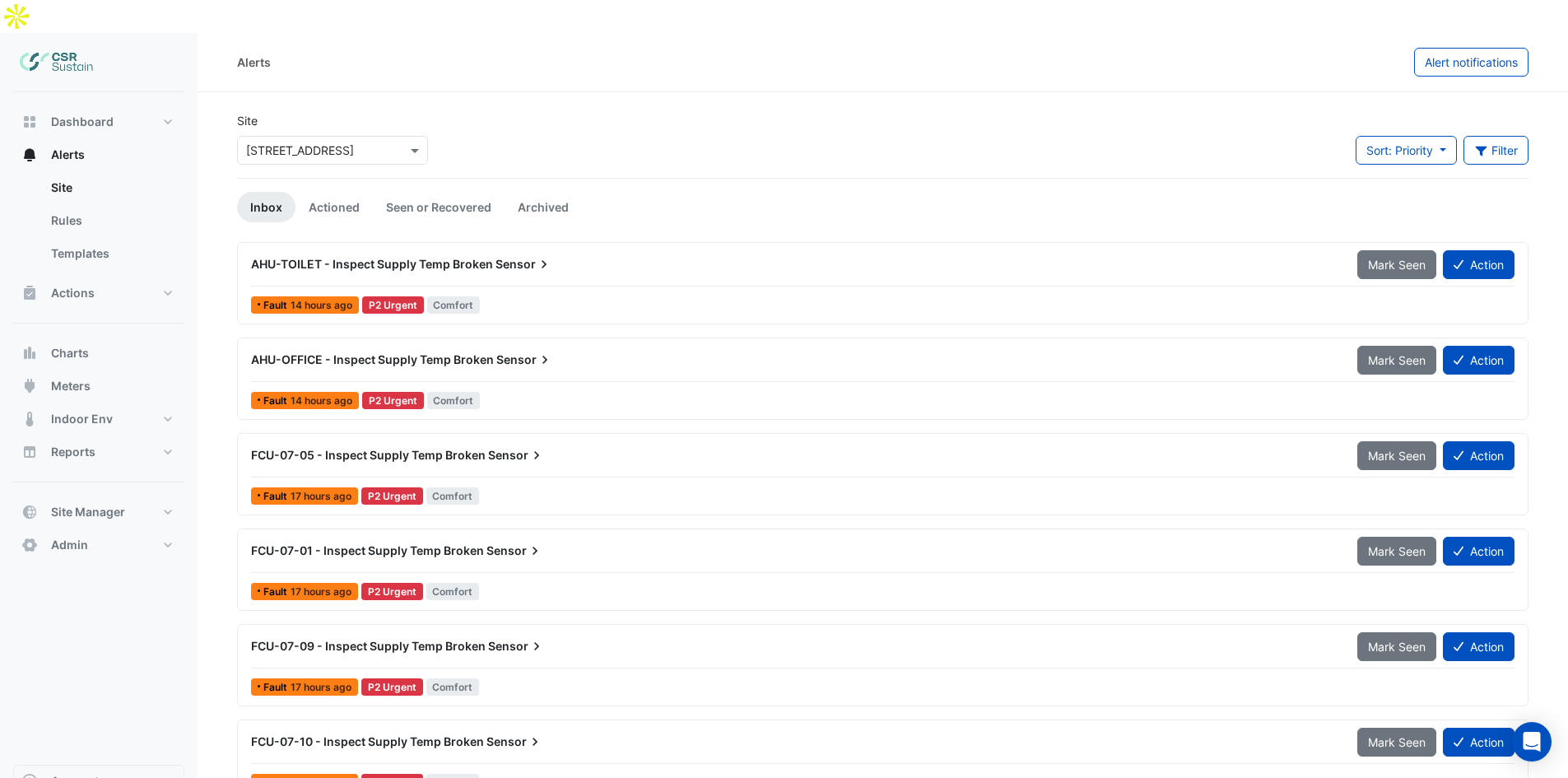
click at [1530, 136] on div "Sort: Priority Priority Updated Filter Title Priority Filter Impact Filter Equi…" at bounding box center [1441, 157] width 193 height 42
click at [1505, 136] on button "Filter" at bounding box center [1496, 150] width 66 height 29
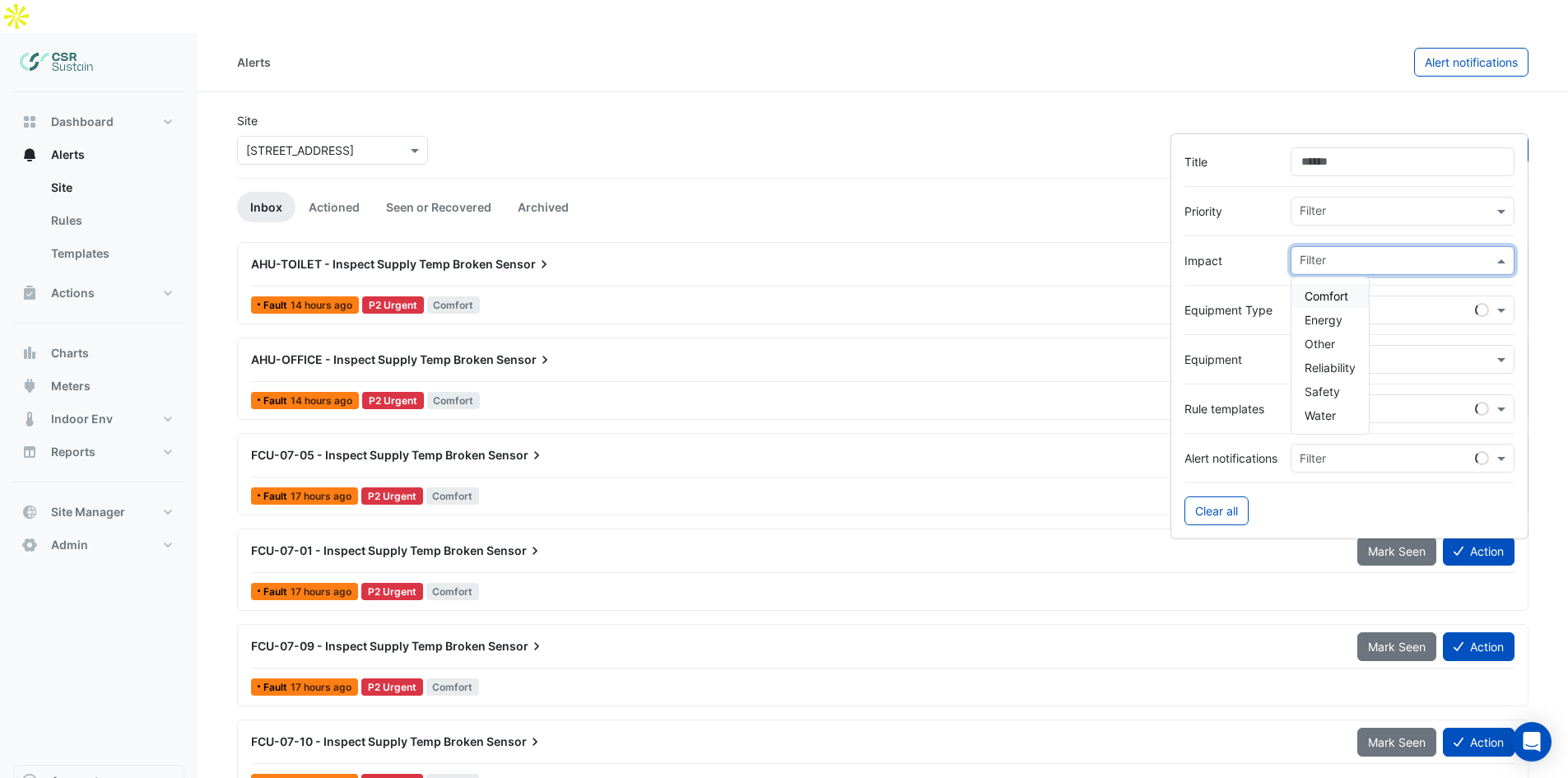
click at [1325, 264] on input "text" at bounding box center [1396, 262] width 193 height 18
click at [1331, 329] on div "Energy" at bounding box center [1330, 319] width 78 height 24
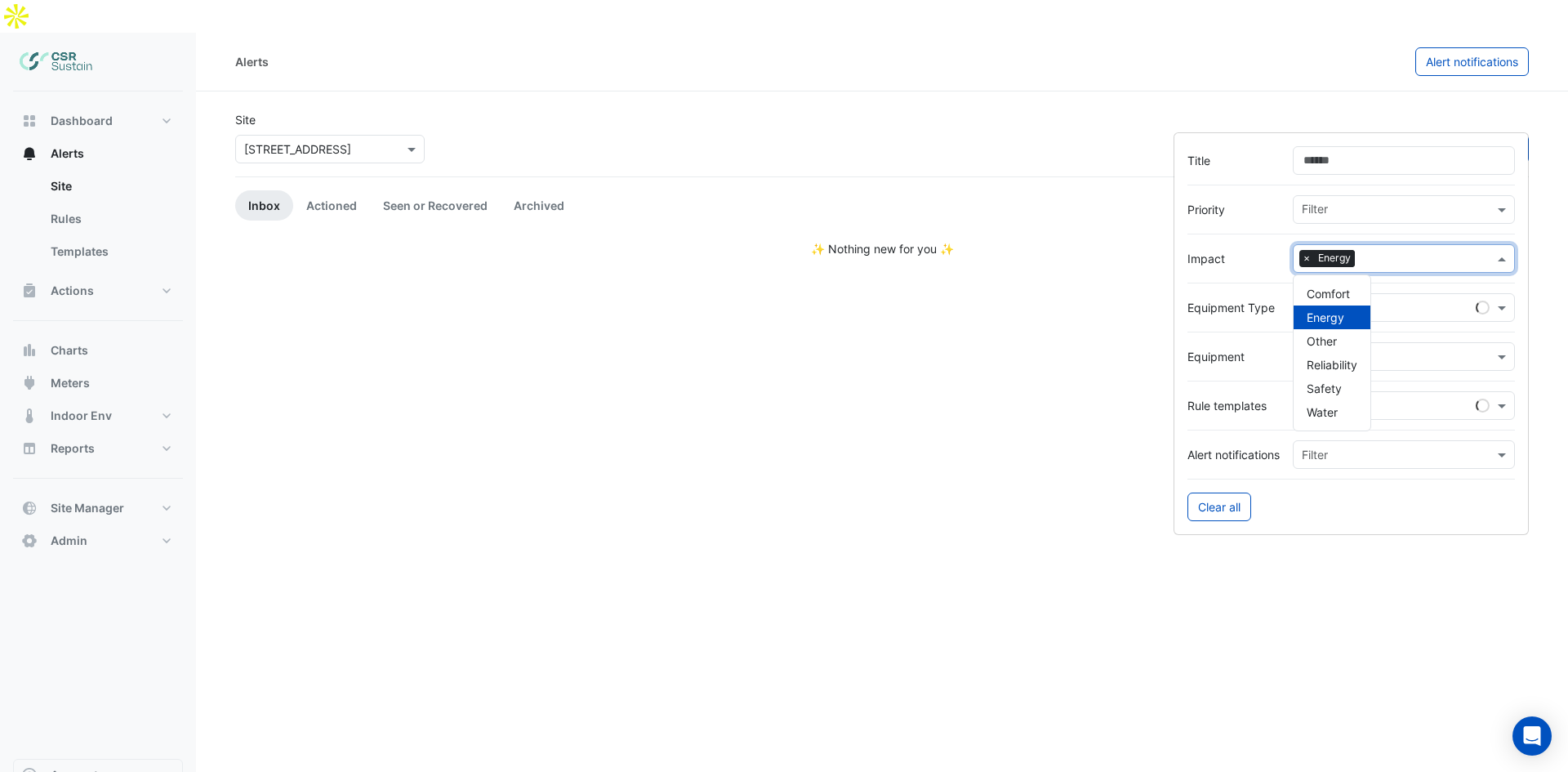
click at [753, 113] on div "Site × 5 Exchange Quay Sort: Priority Priority Updated Filter" at bounding box center [882, 143] width 1313 height 65
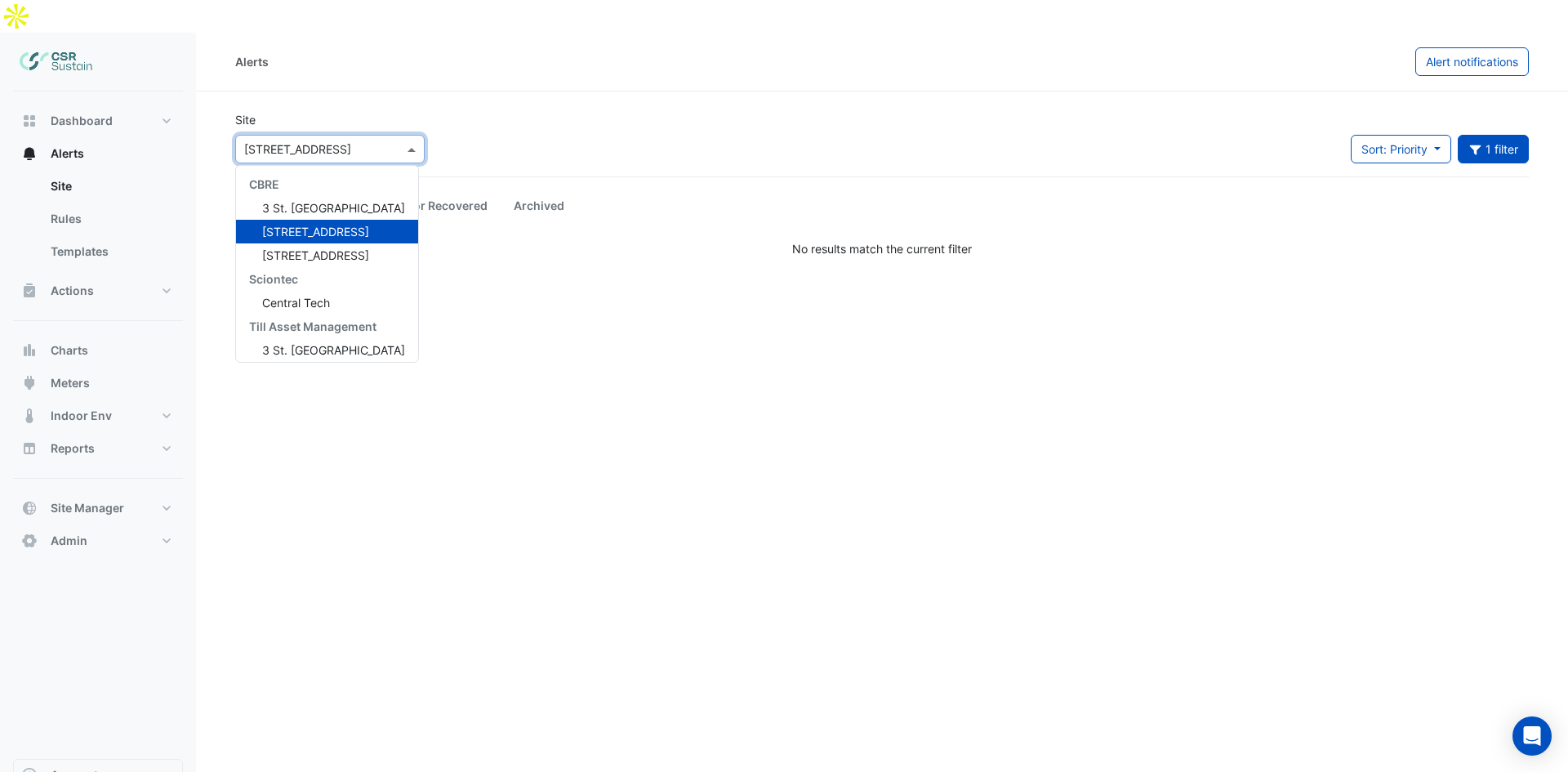
click at [300, 135] on div "× 5 Exchange Quay" at bounding box center [329, 149] width 189 height 29
click at [294, 248] on span "[STREET_ADDRESS]" at bounding box center [315, 255] width 107 height 14
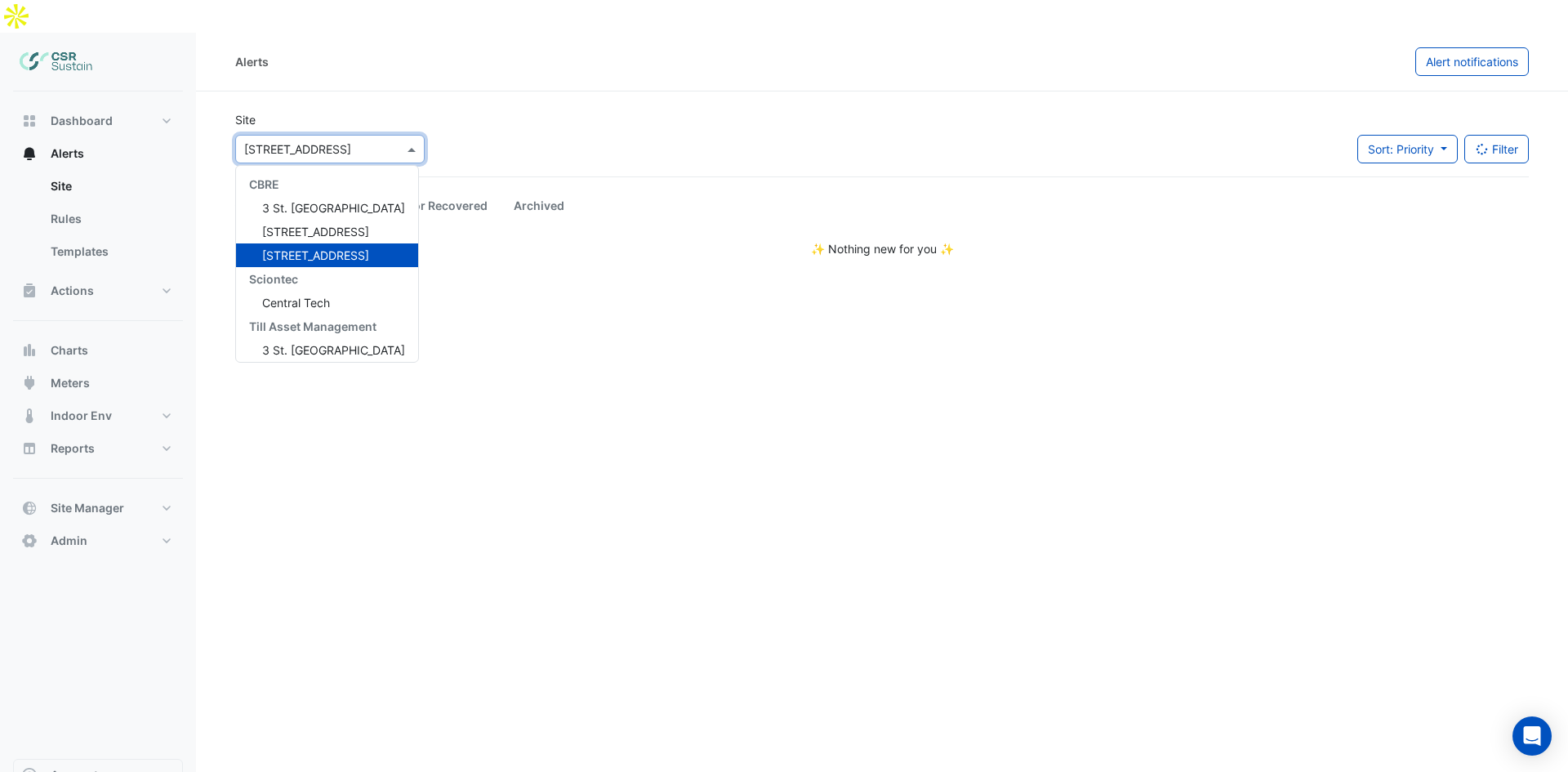
click at [398, 140] on div at bounding box center [329, 149] width 188 height 19
click at [304, 196] on div "3 St. Paul's Place" at bounding box center [327, 208] width 182 height 24
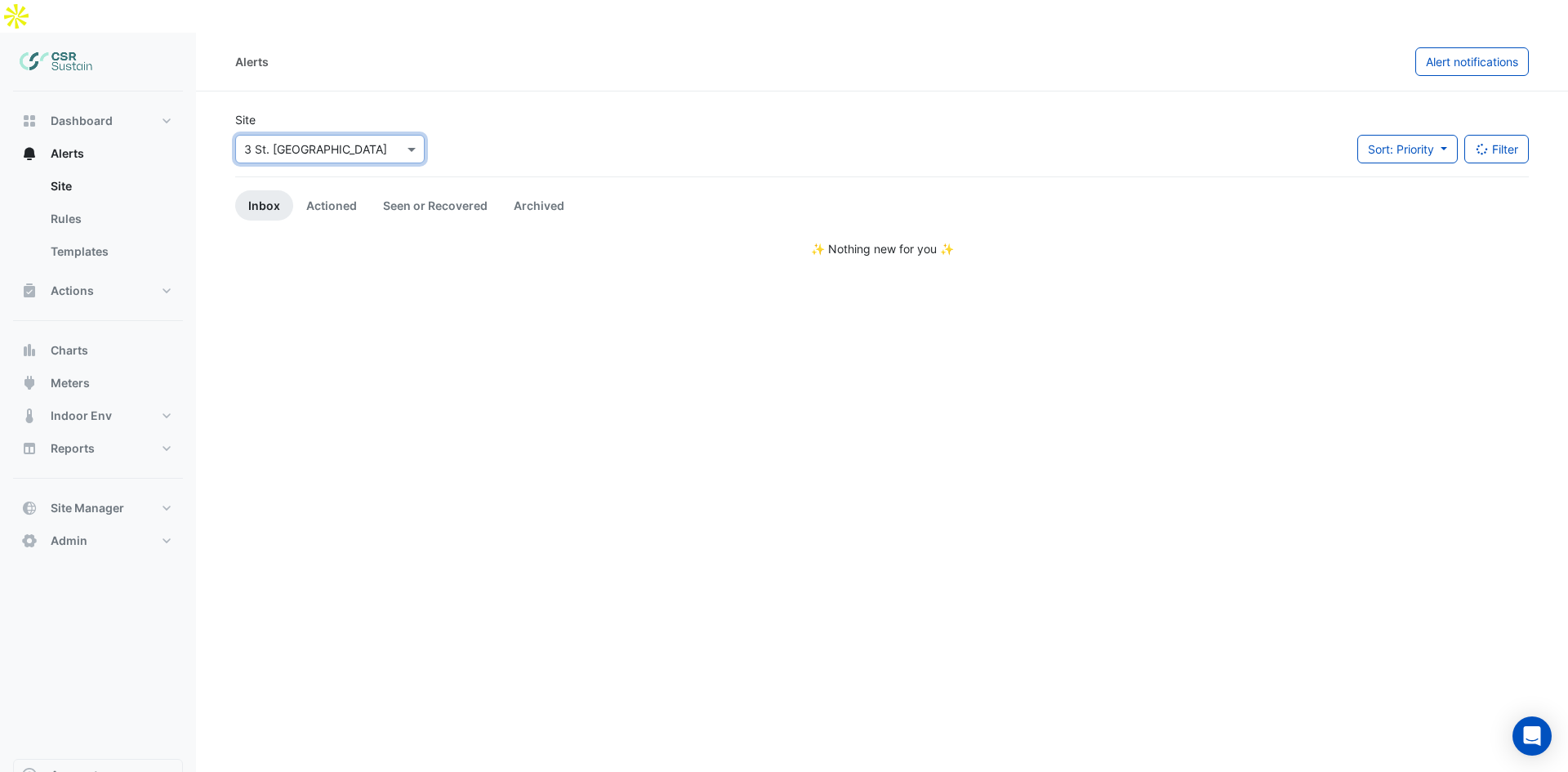
click at [414, 135] on div "× 3 St. Paul's Place" at bounding box center [329, 149] width 189 height 29
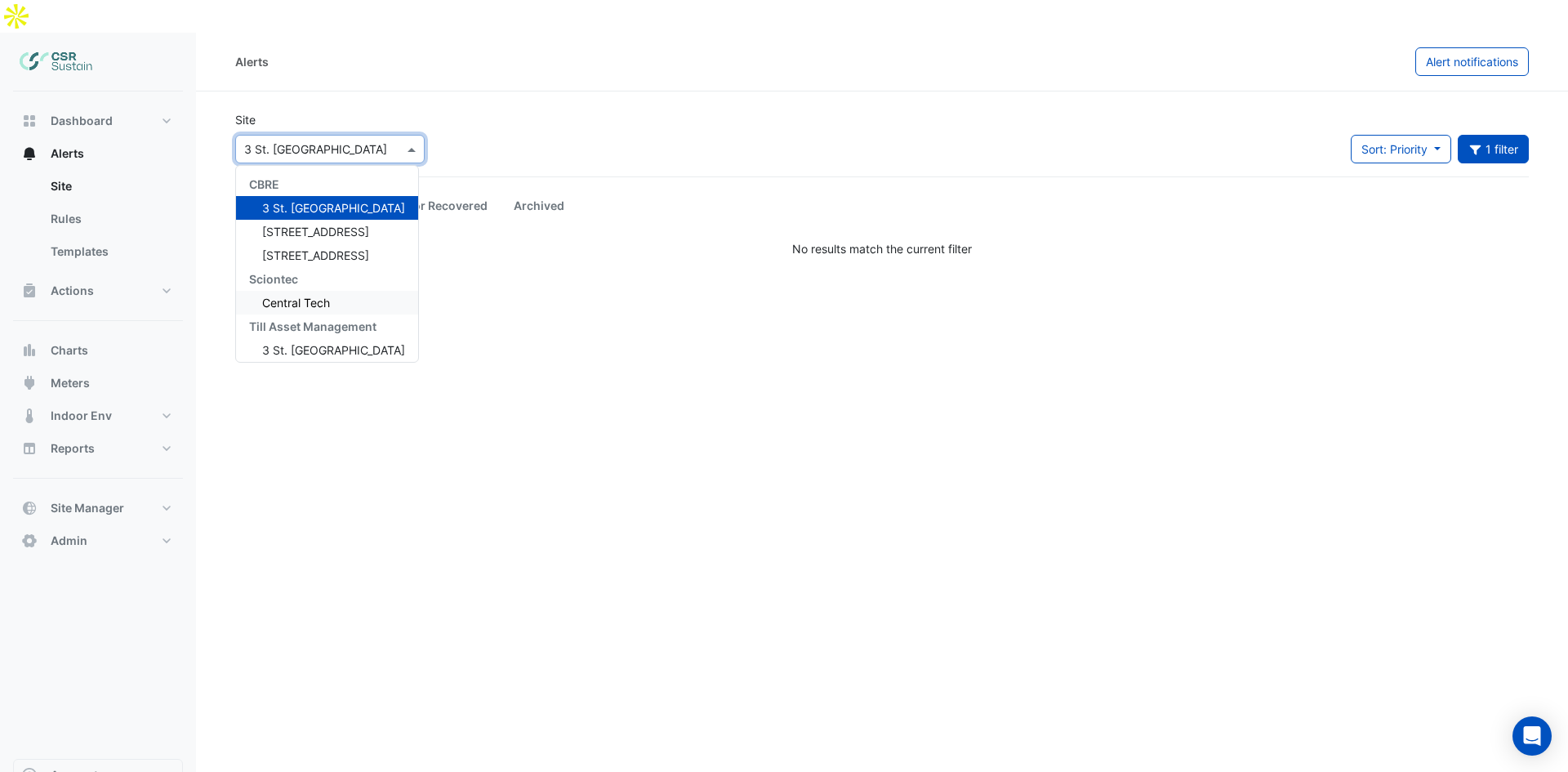
click at [296, 295] on span "Central Tech" at bounding box center [296, 302] width 68 height 14
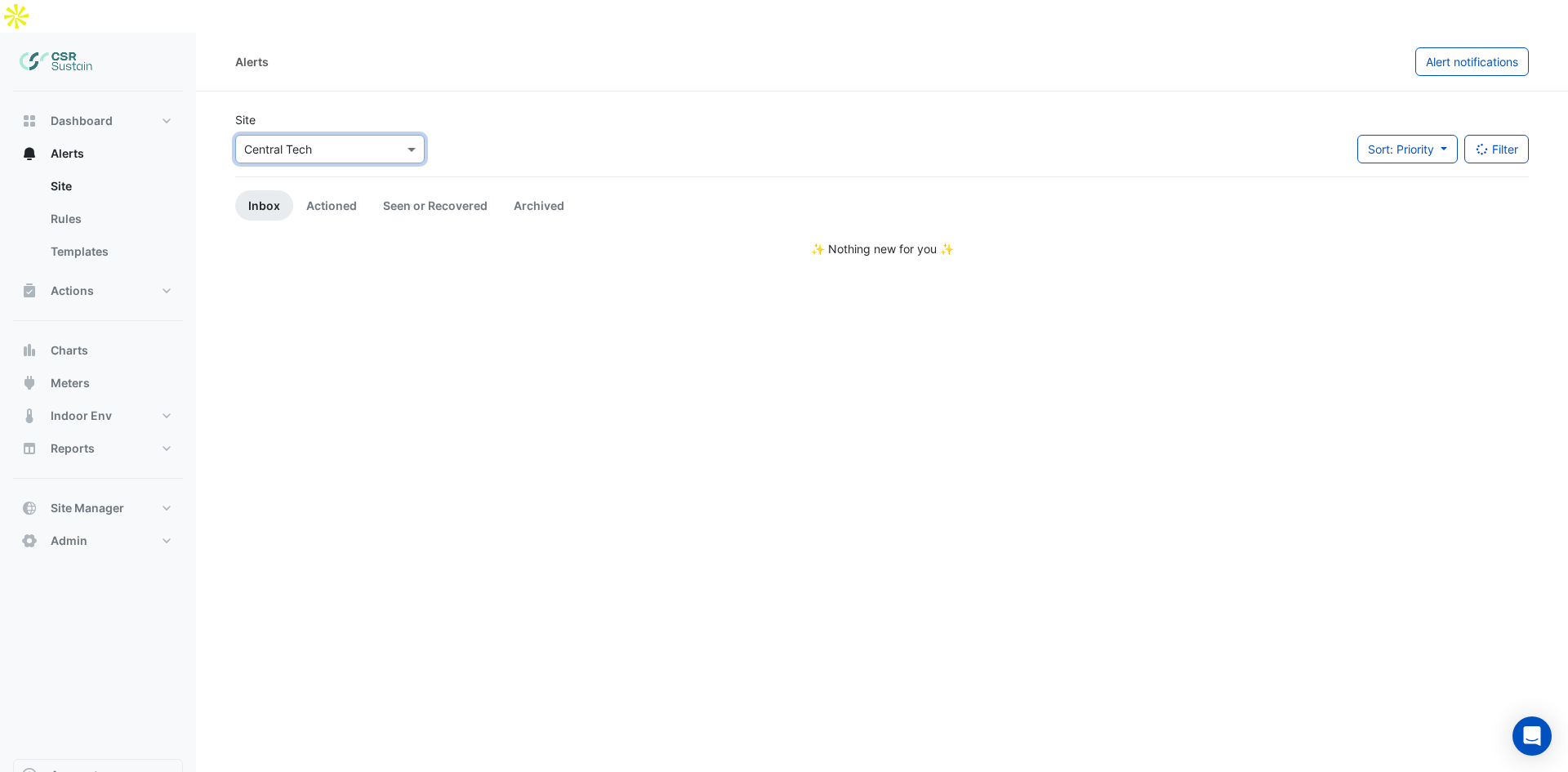
click at [396, 140] on div at bounding box center [329, 149] width 188 height 19
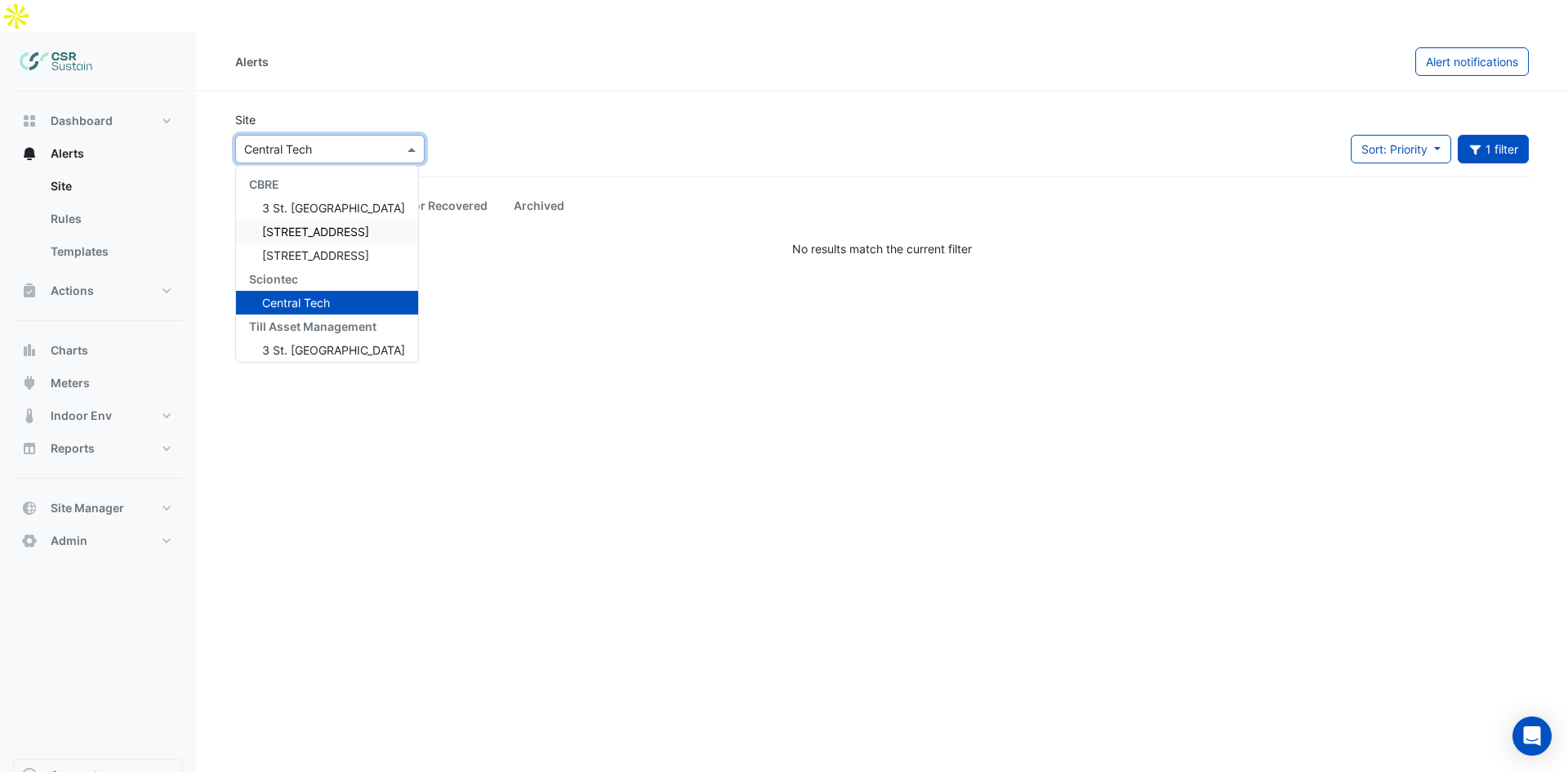
click at [296, 220] on div "5 Exchange Quay" at bounding box center [327, 232] width 182 height 24
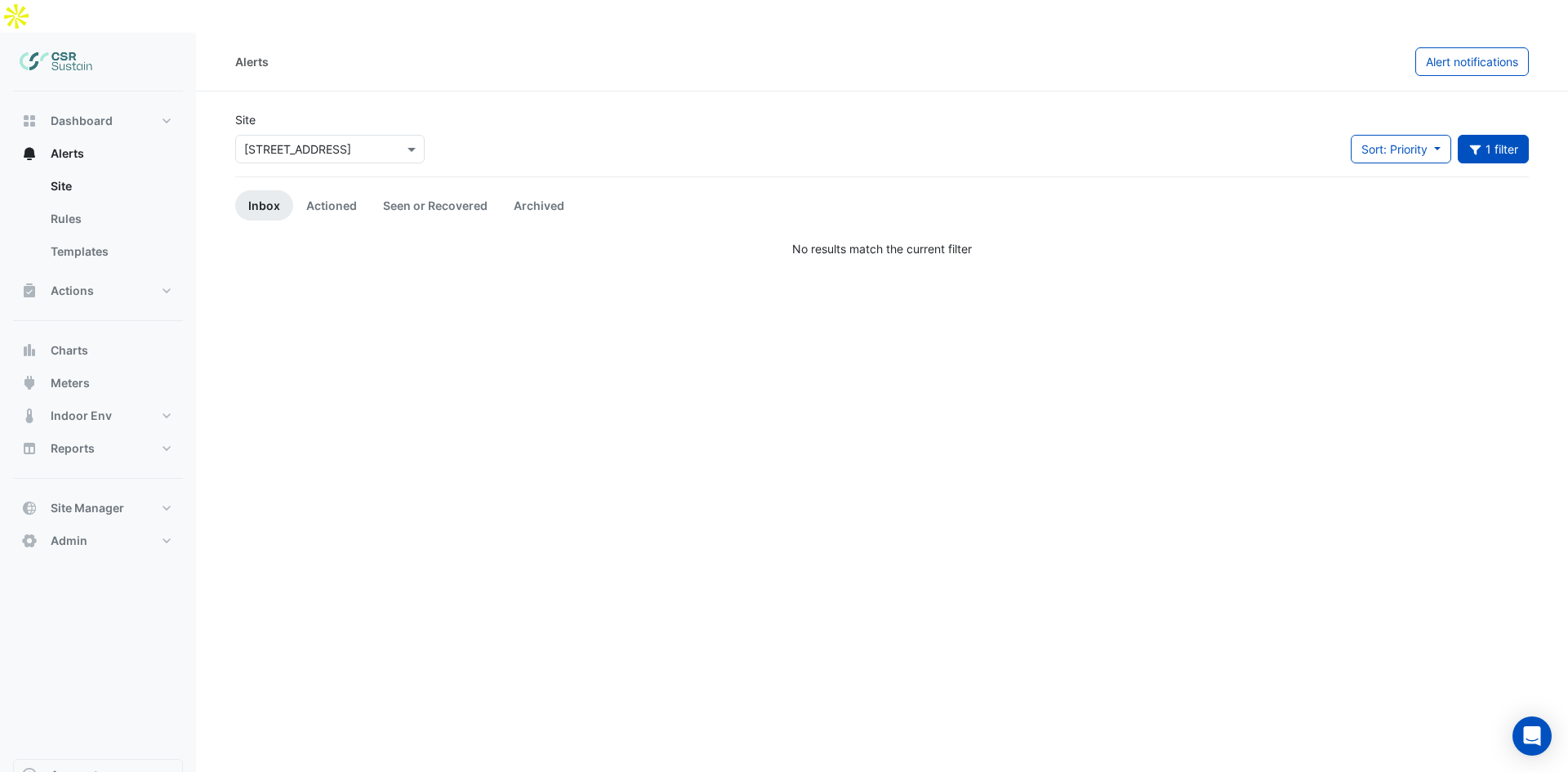
click at [538, 111] on div "Site × 5 Exchange Quay Sort: Priority Priority Updated 1 filter Title Priority …" at bounding box center [882, 143] width 1313 height 65
click at [227, 295] on div "Alerts Alert notifications Site × 5 Exchange Quay Sort: Priority Priority Updat…" at bounding box center [882, 418] width 1372 height 772
click at [108, 104] on button "Dashboard" at bounding box center [98, 120] width 170 height 32
select select "***"
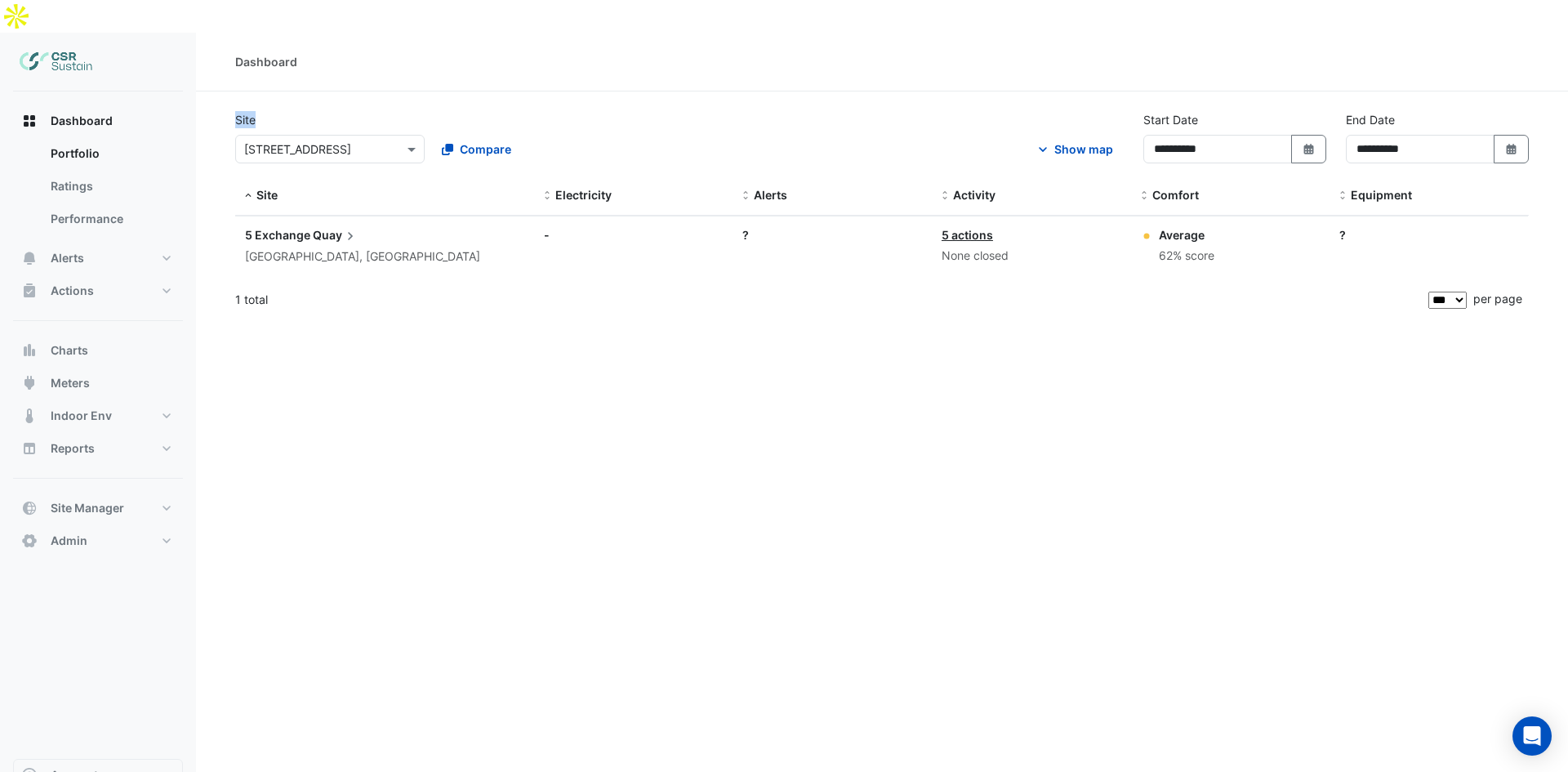
drag, startPoint x: 256, startPoint y: 88, endPoint x: 232, endPoint y: 84, distance: 24.3
click at [232, 111] on div "Site × 5 Exchange Quay Compare" at bounding box center [428, 137] width 405 height 52
click at [235, 111] on label "Site" at bounding box center [245, 119] width 21 height 17
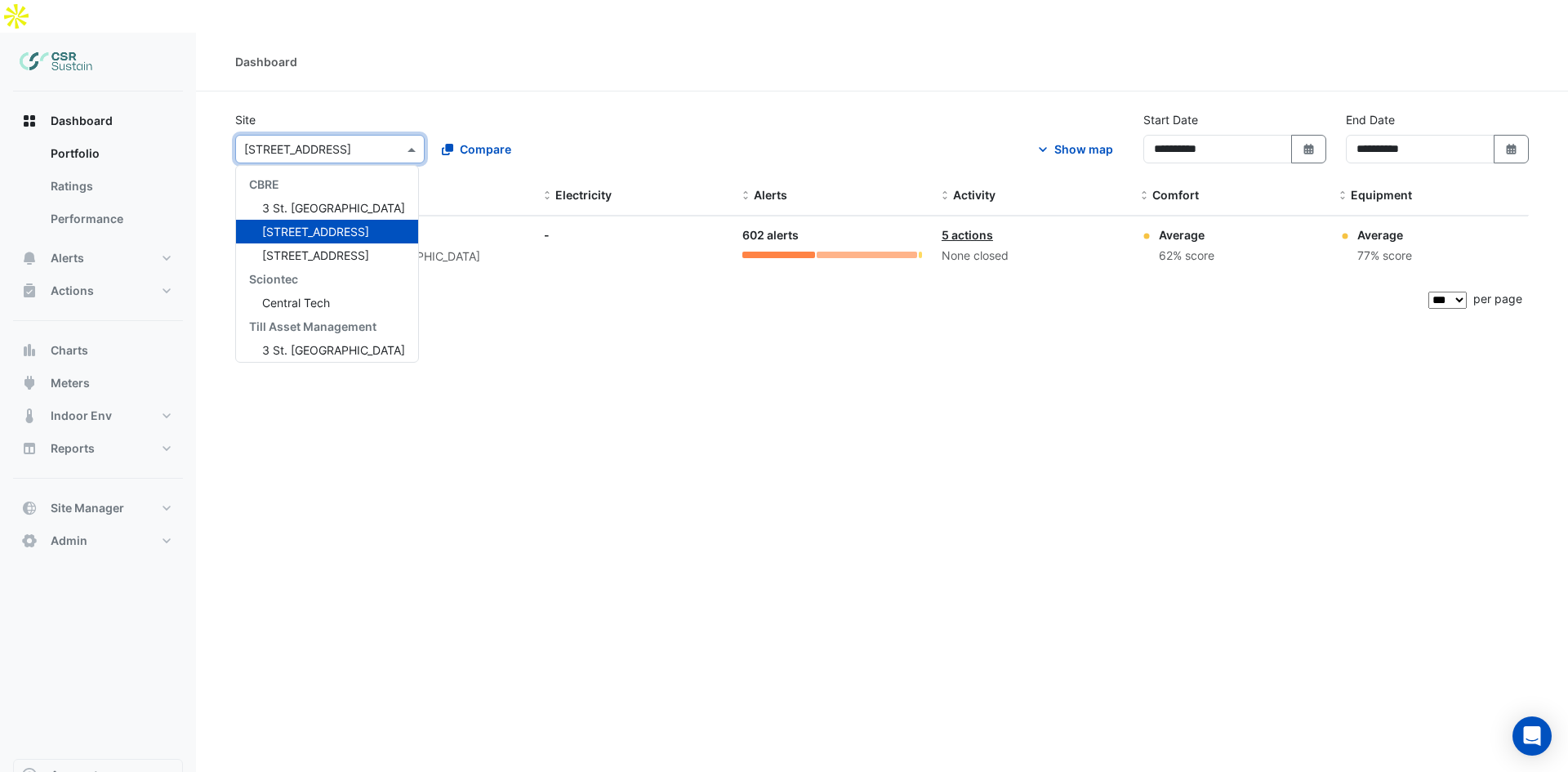
click at [272, 141] on input "text" at bounding box center [313, 150] width 139 height 17
click at [286, 220] on div "5 Exchange Quay" at bounding box center [327, 232] width 182 height 24
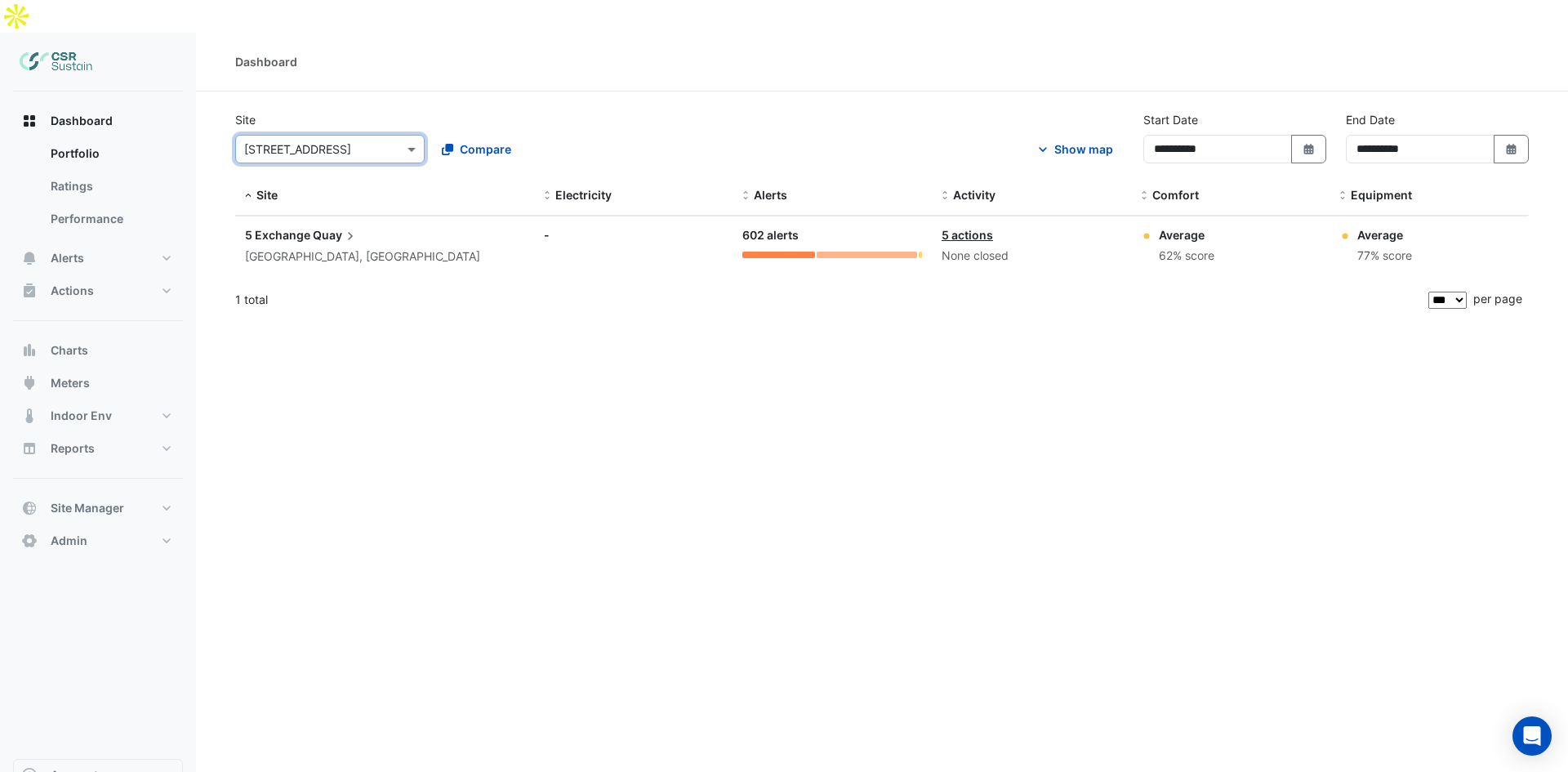
click at [307, 137] on div "**********" at bounding box center [882, 143] width 1313 height 65
click at [285, 141] on input "text" at bounding box center [313, 150] width 139 height 17
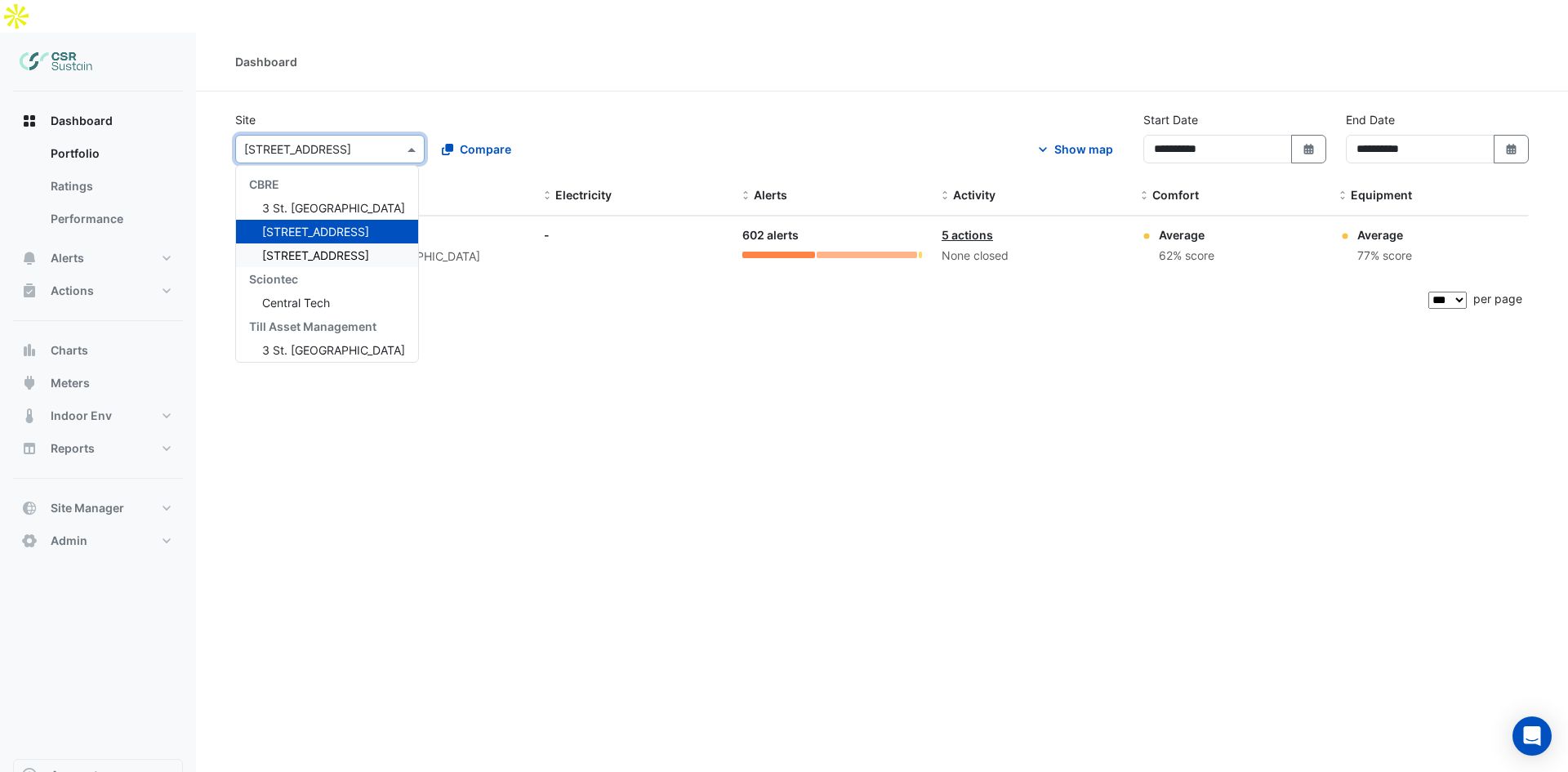
click at [276, 248] on span "[STREET_ADDRESS]" at bounding box center [315, 255] width 107 height 14
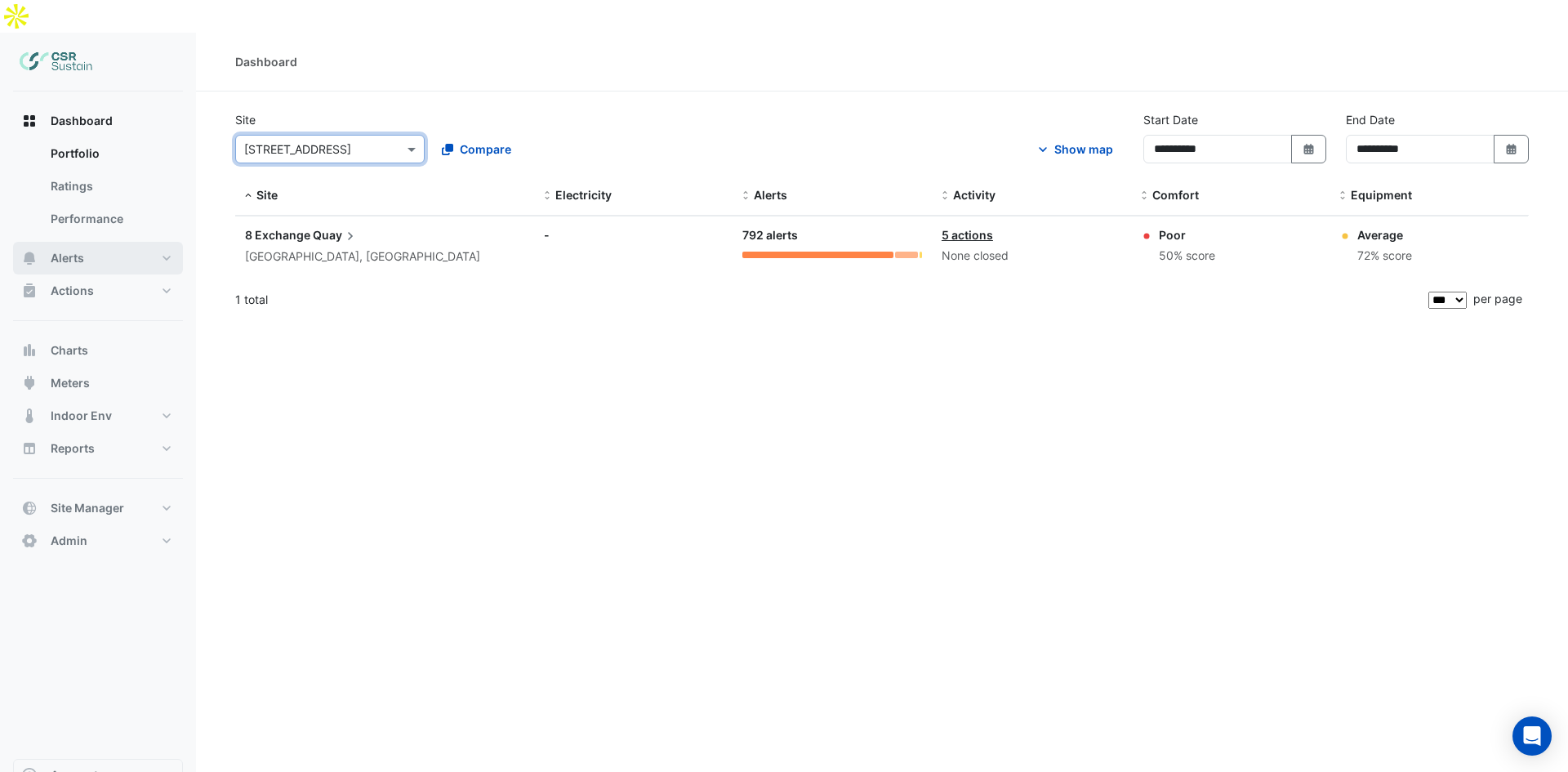
click at [98, 242] on button "Alerts" at bounding box center [98, 257] width 170 height 32
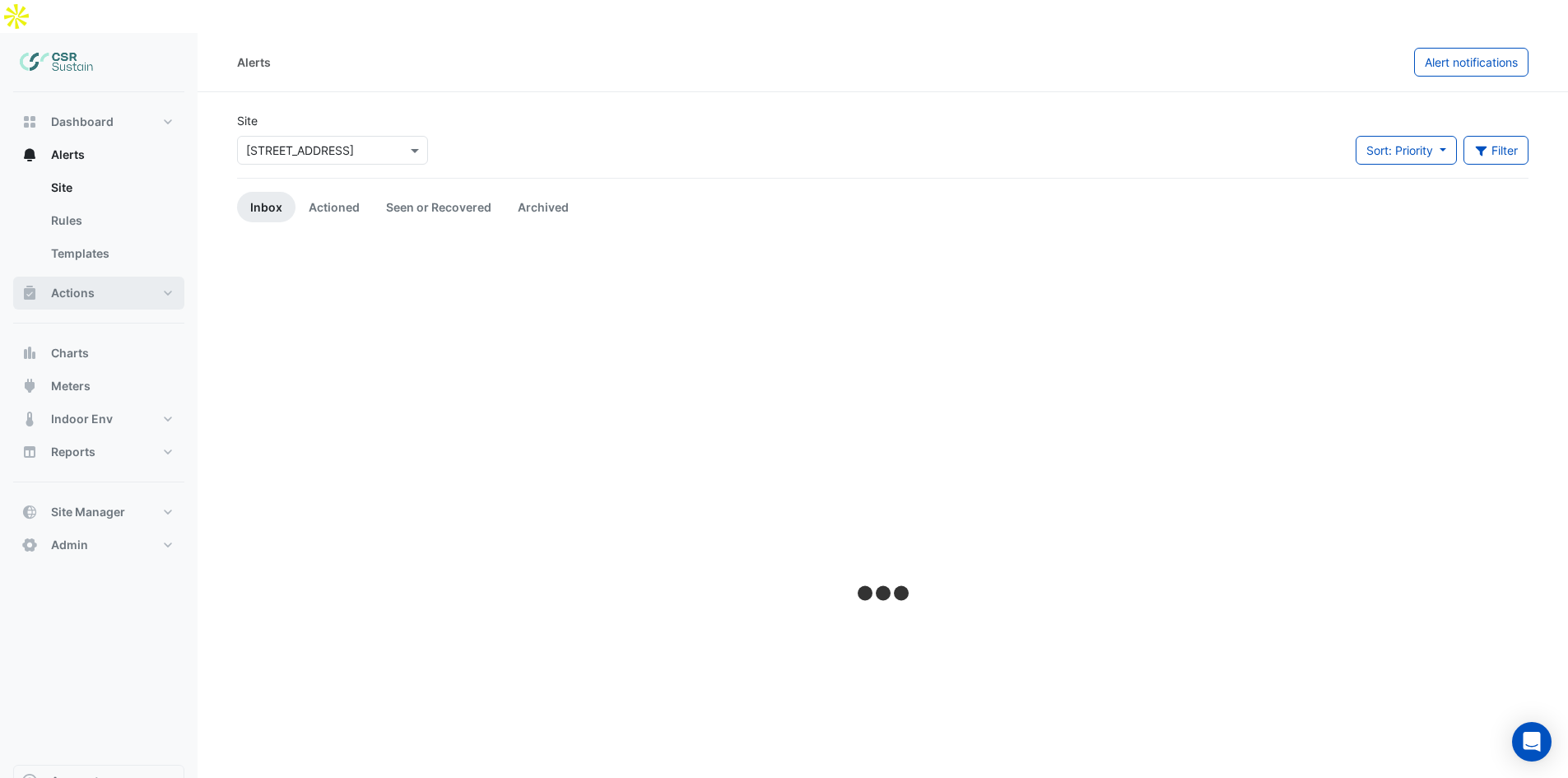
click at [98, 277] on button "Actions" at bounding box center [98, 293] width 171 height 33
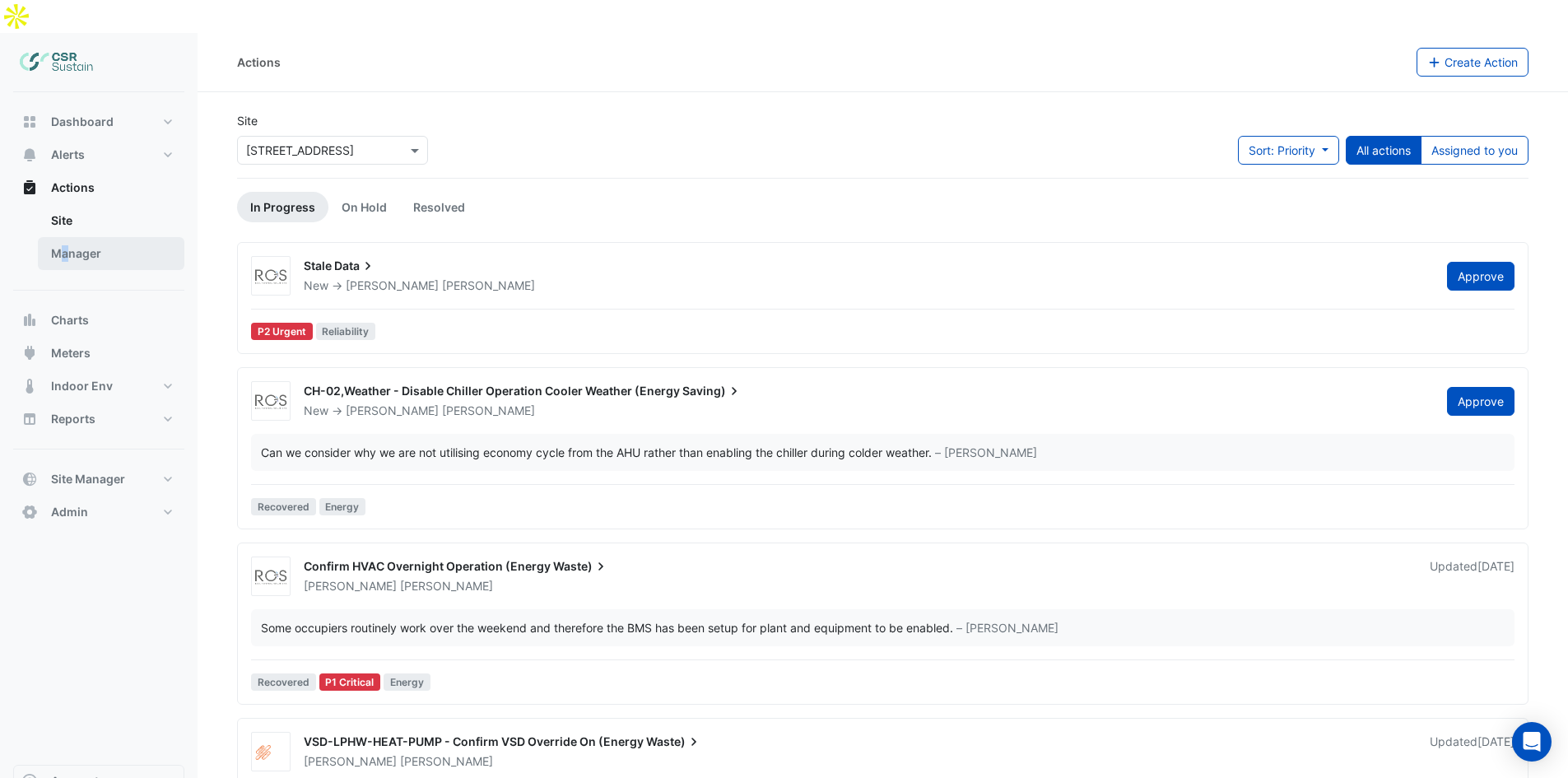
click at [65, 237] on link "Manager" at bounding box center [111, 253] width 147 height 33
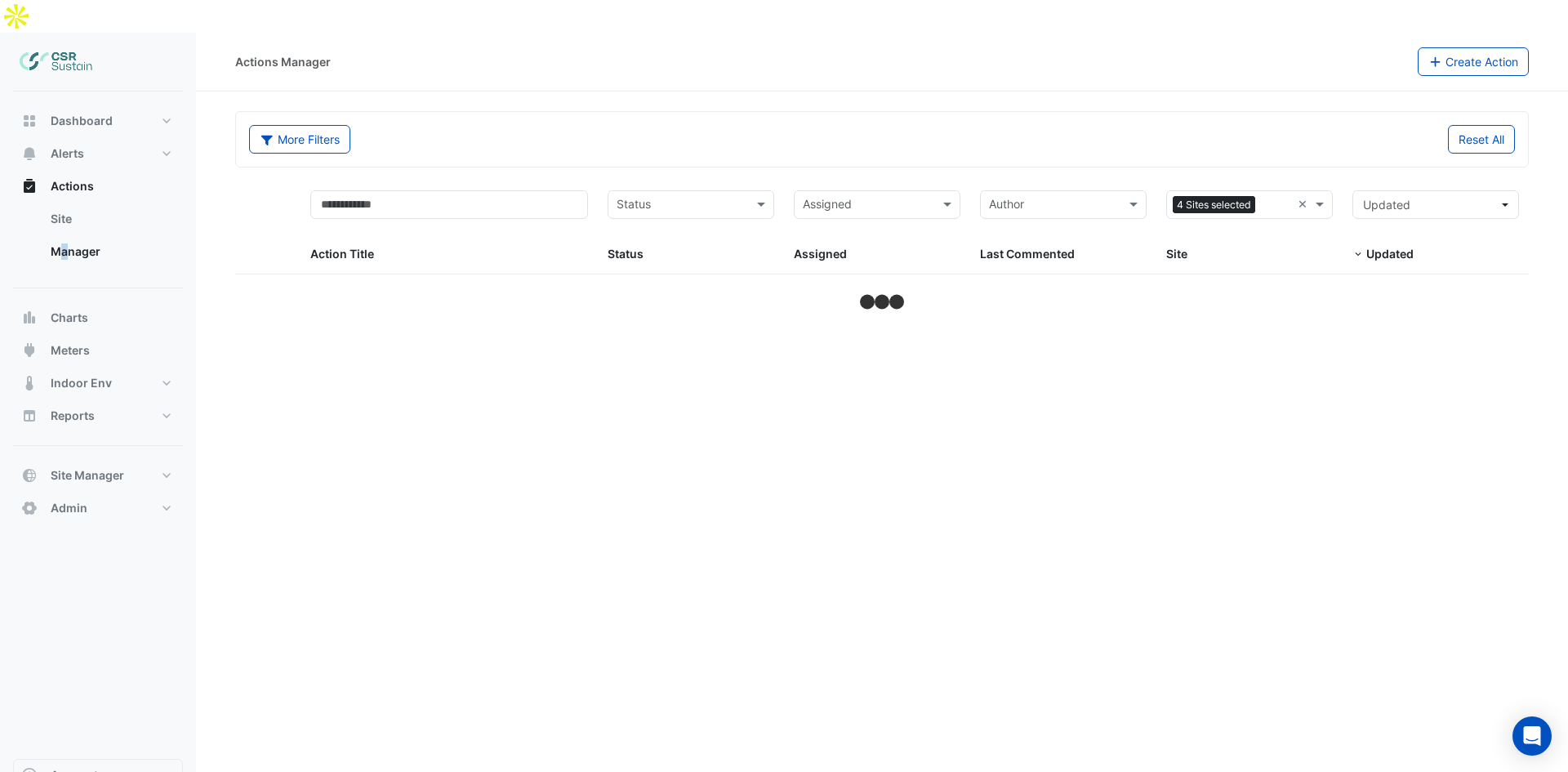
select select "***"
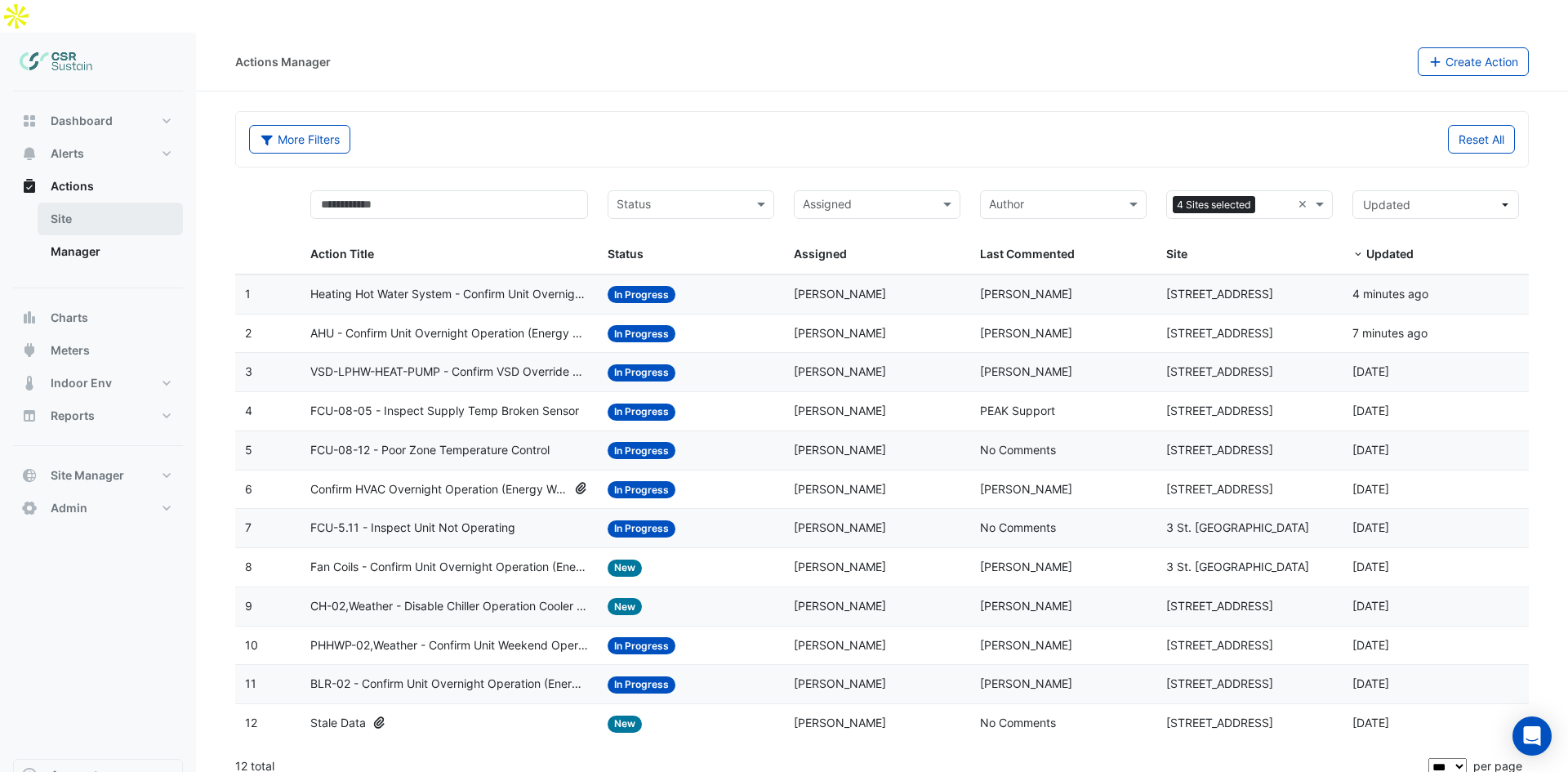
click at [92, 203] on link "Site" at bounding box center [110, 218] width 146 height 32
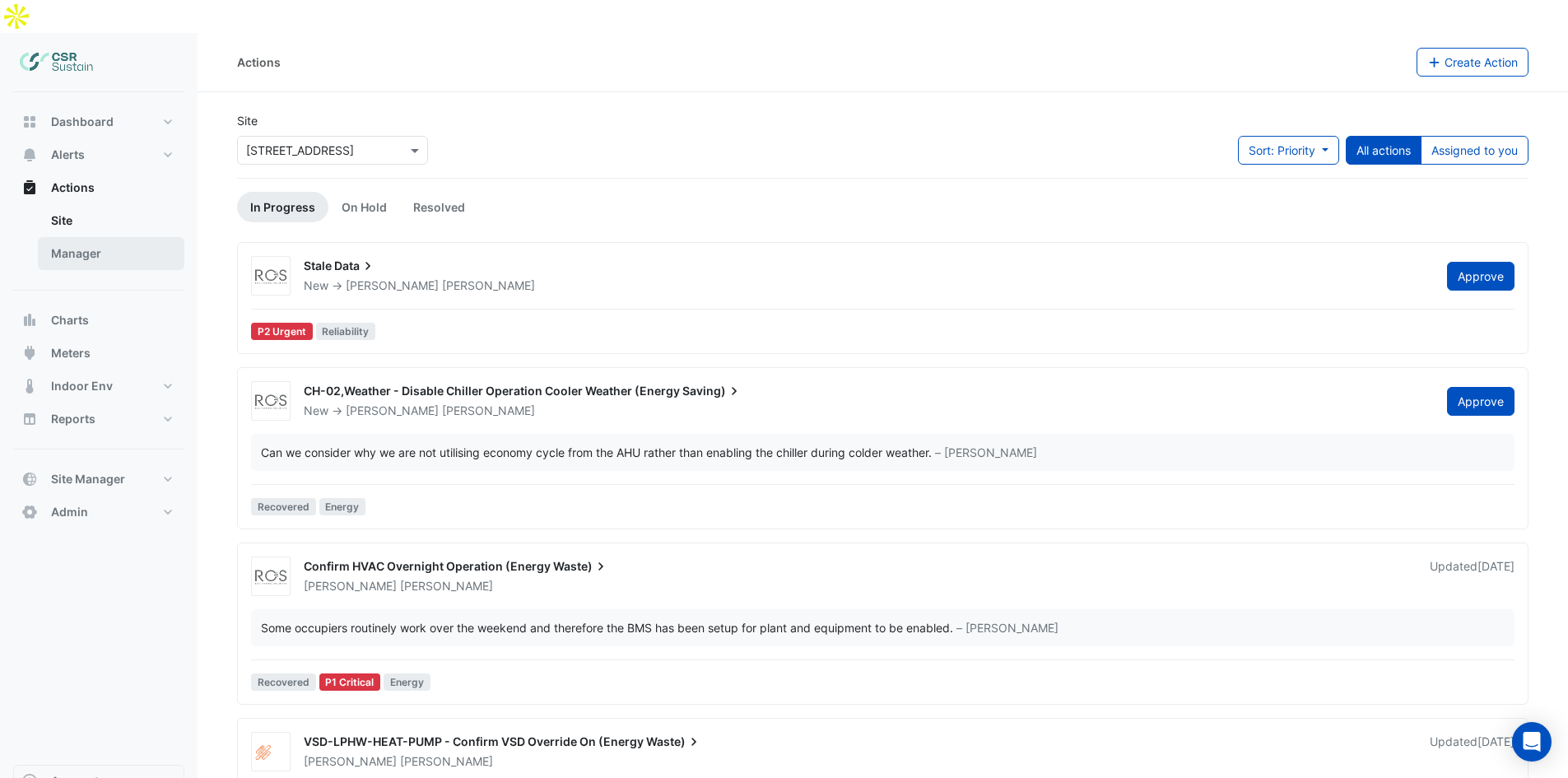
click at [99, 237] on link "Manager" at bounding box center [111, 253] width 147 height 33
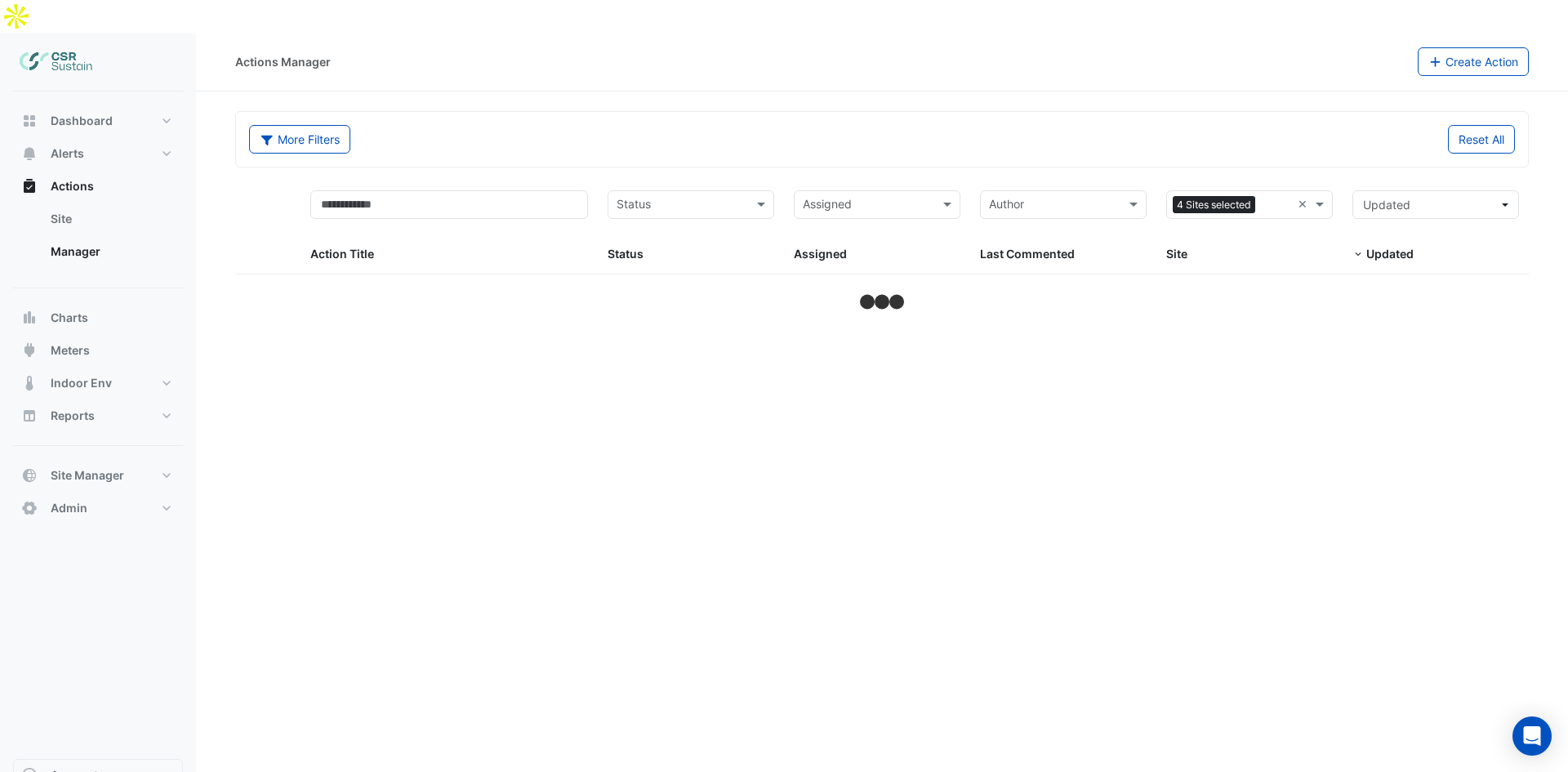
select select "***"
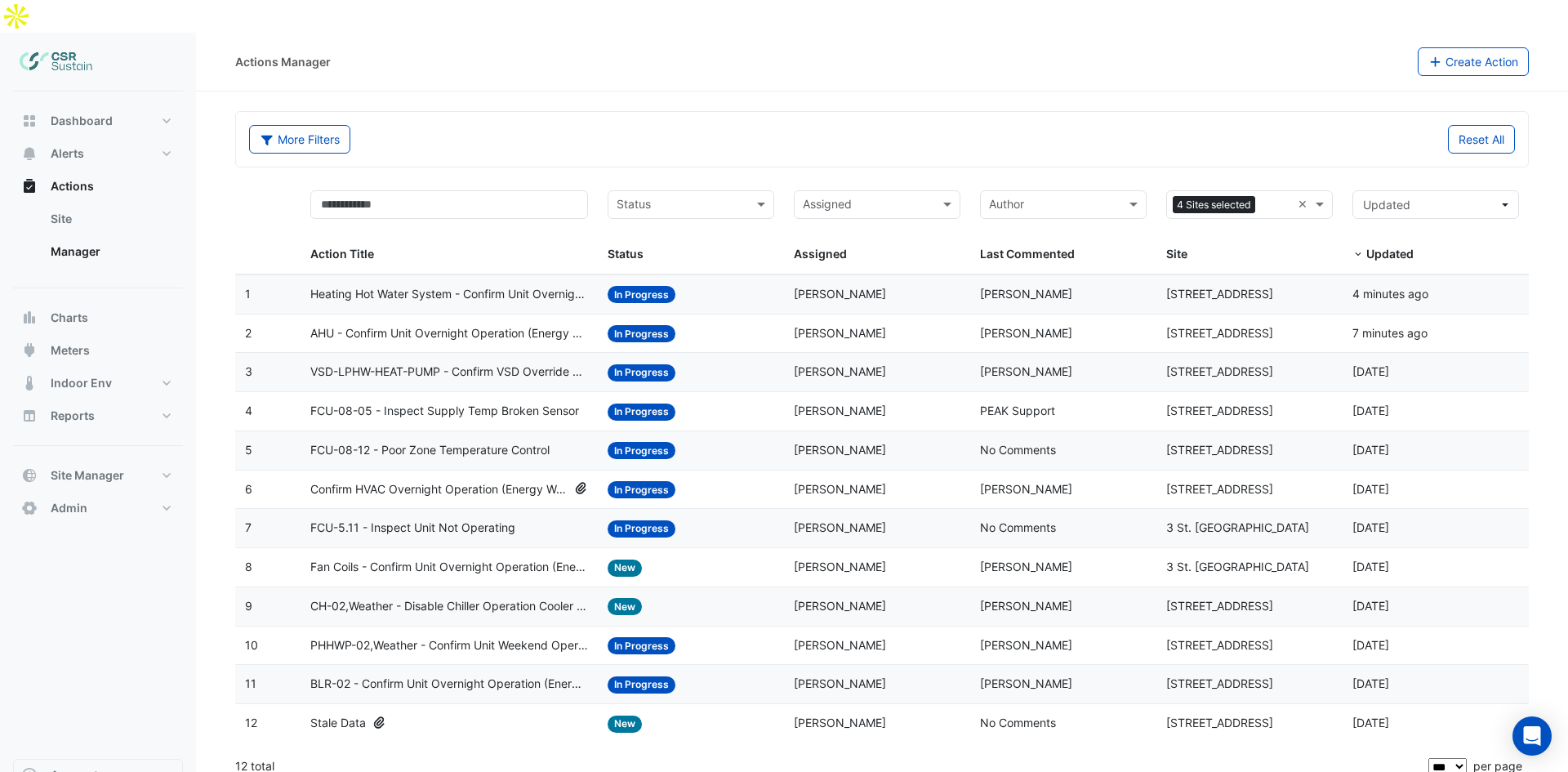
click at [448, 285] on span "Heating Hot Water System - Confirm Unit Overnight Operation (Energy Waste)" at bounding box center [449, 295] width 279 height 19
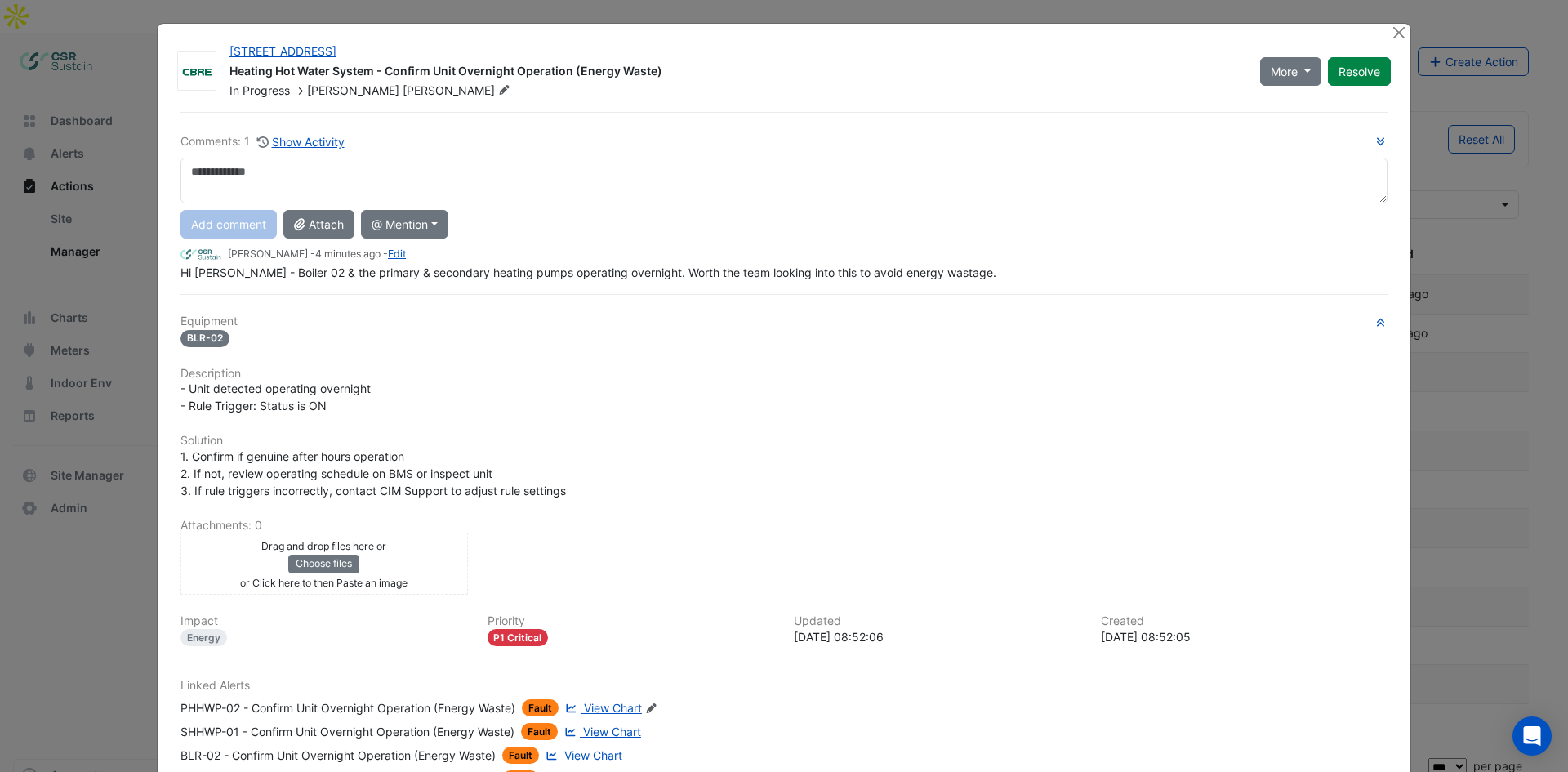
click at [627, 711] on span "View Chart" at bounding box center [613, 707] width 58 height 14
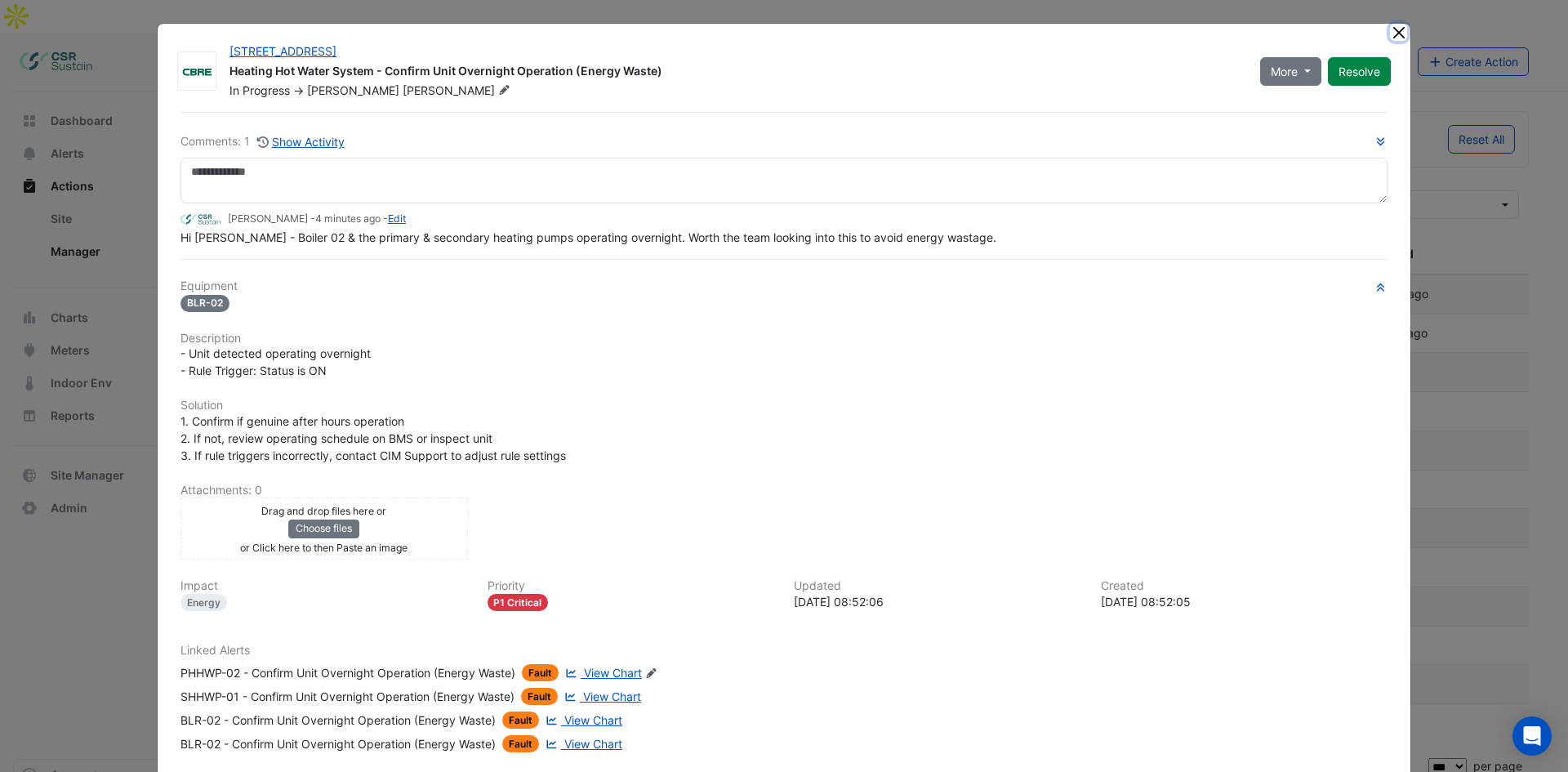
click at [1393, 34] on button "Close" at bounding box center [1398, 32] width 17 height 17
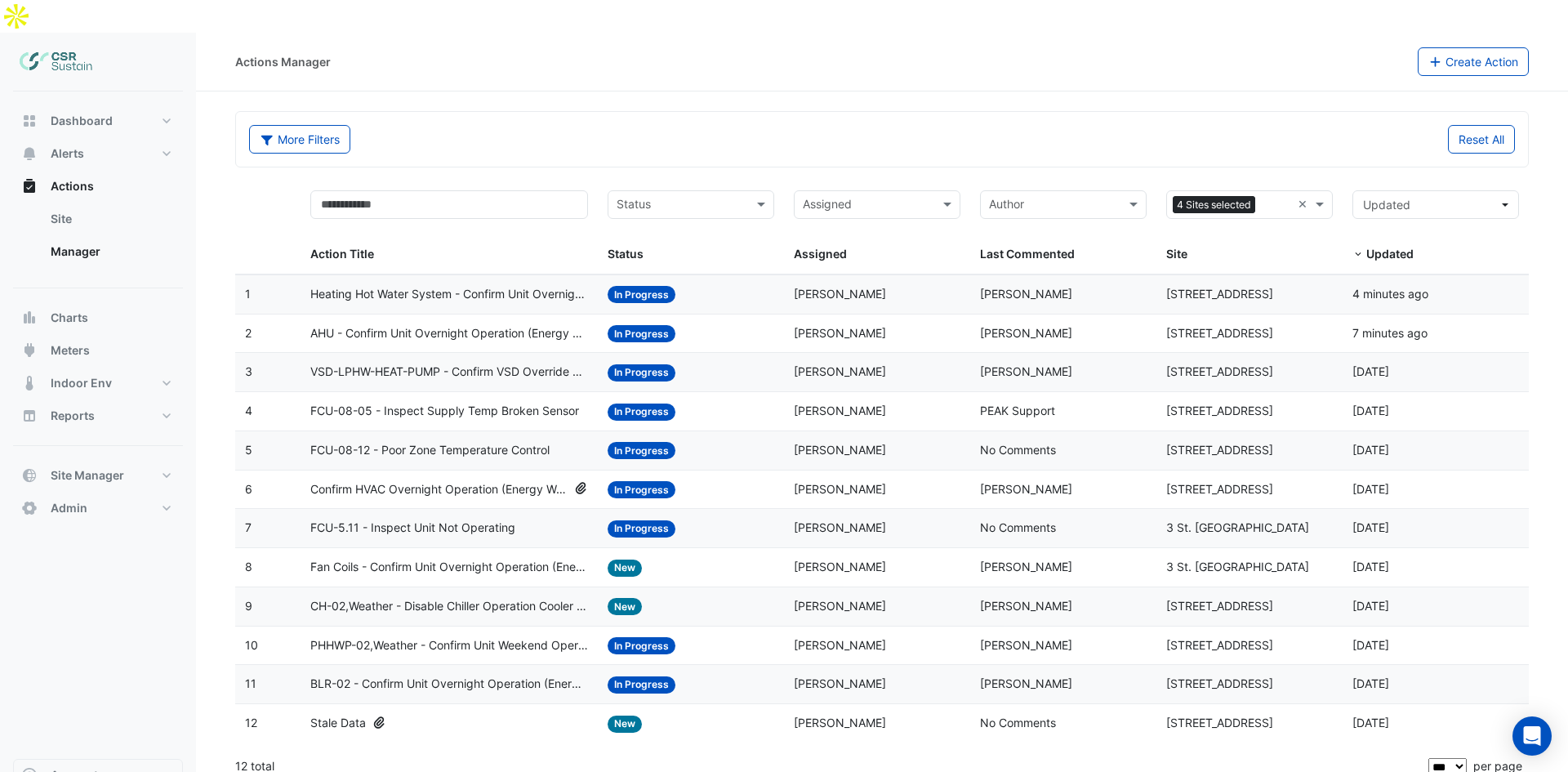
click at [407, 285] on span "Heating Hot Water System - Confirm Unit Overnight Operation (Energy Waste)" at bounding box center [449, 295] width 279 height 19
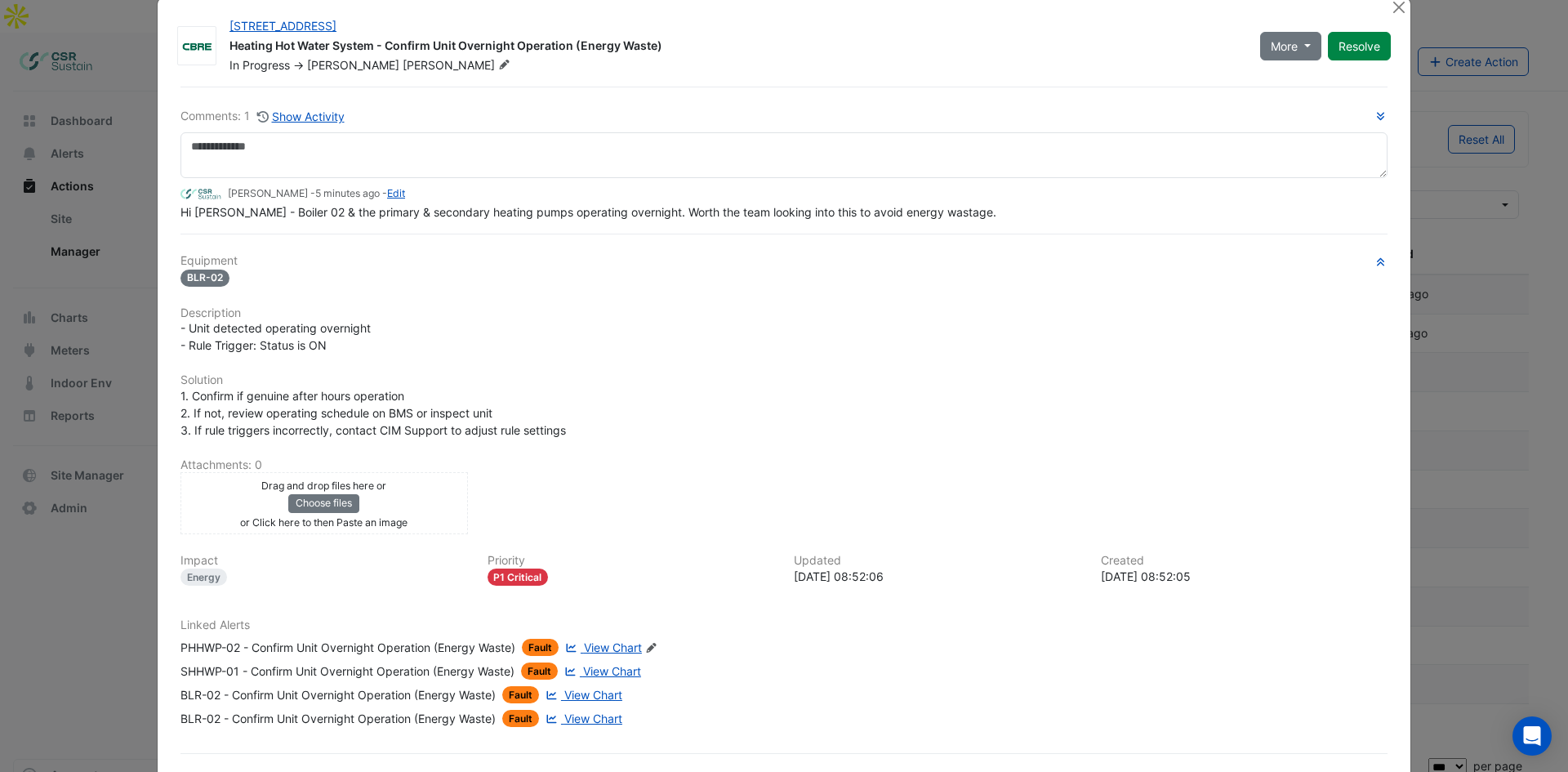
scroll to position [93, 0]
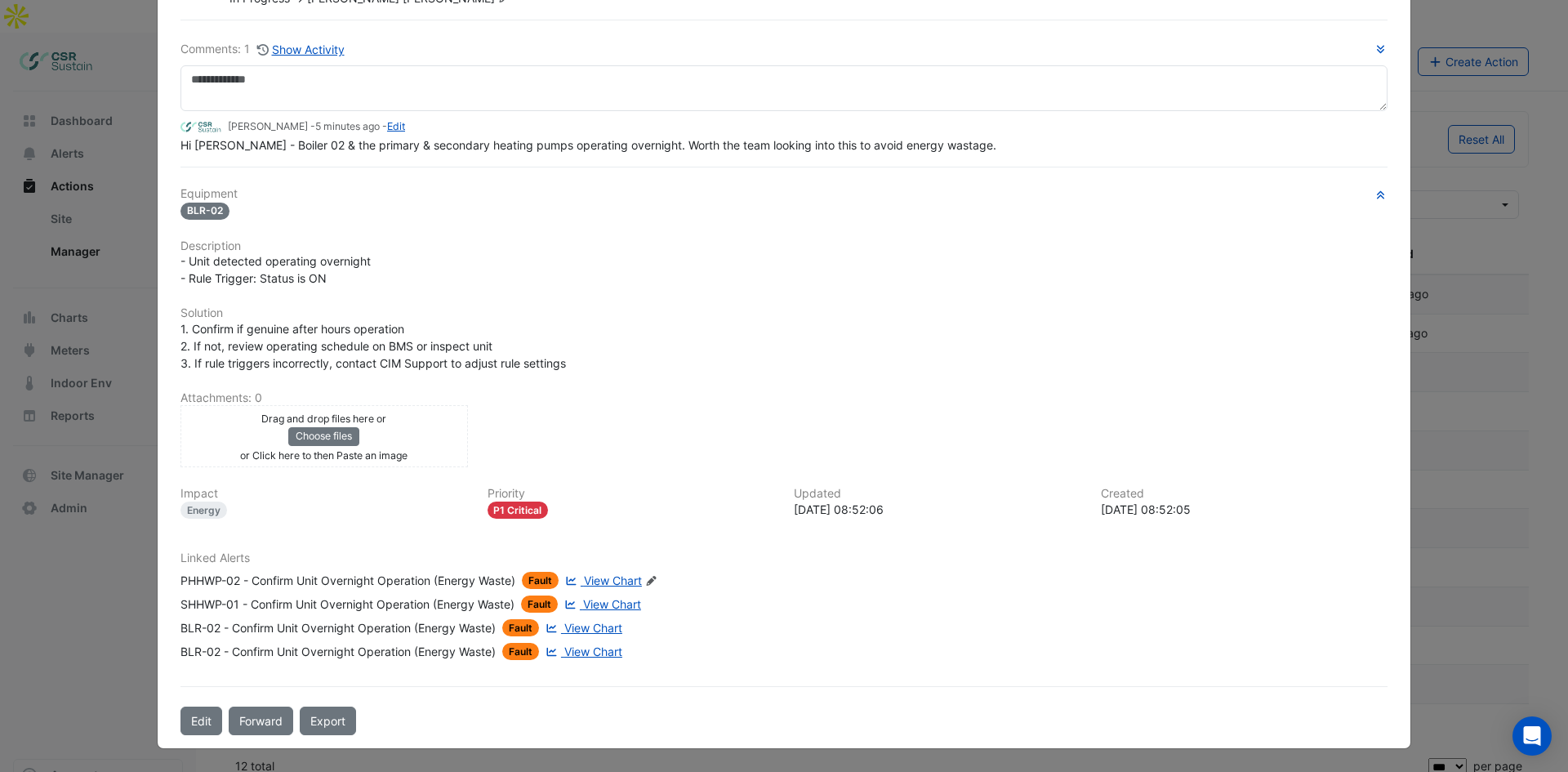
drag, startPoint x: 404, startPoint y: 319, endPoint x: 397, endPoint y: 369, distance: 50.5
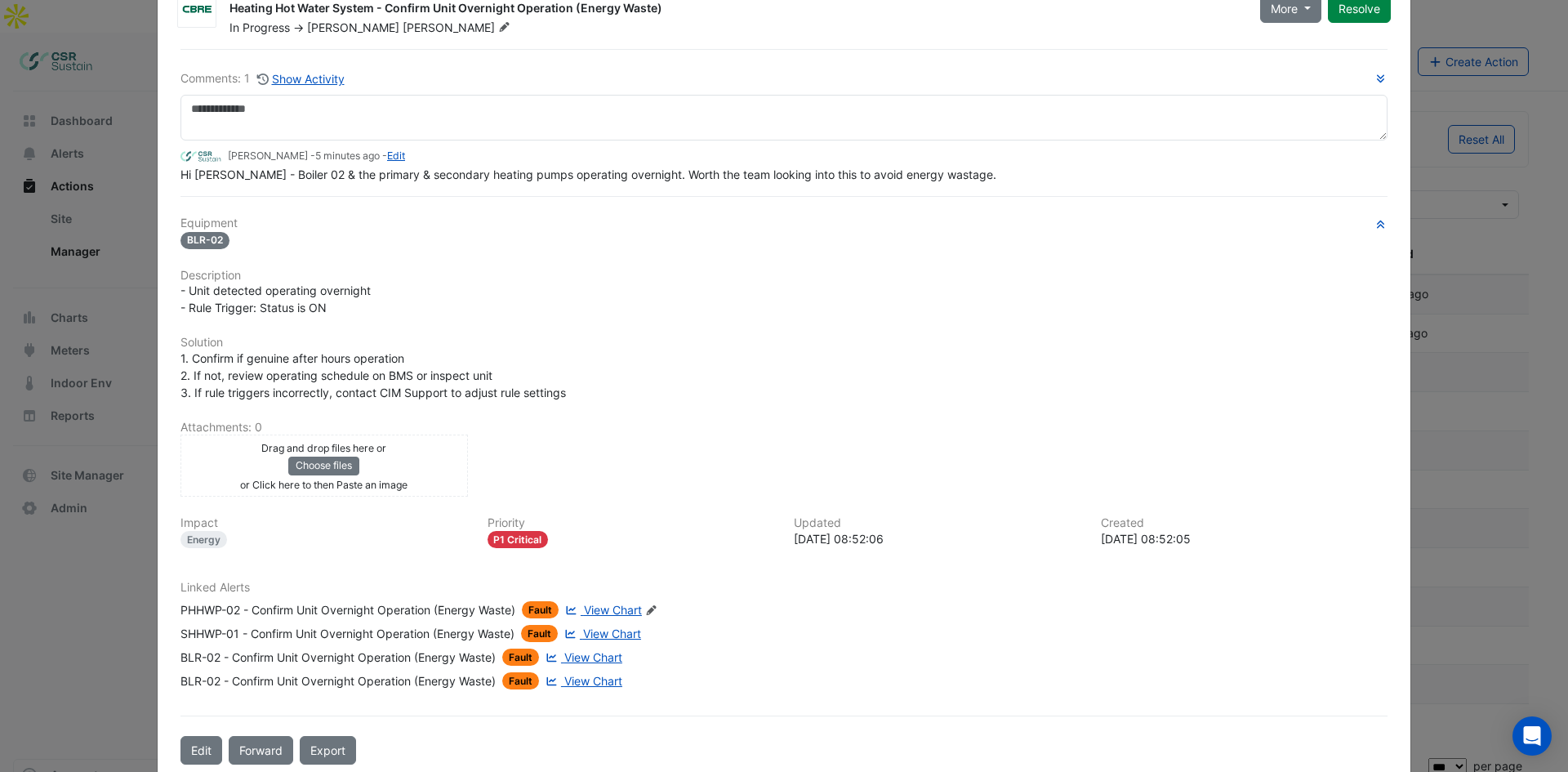
scroll to position [0, 0]
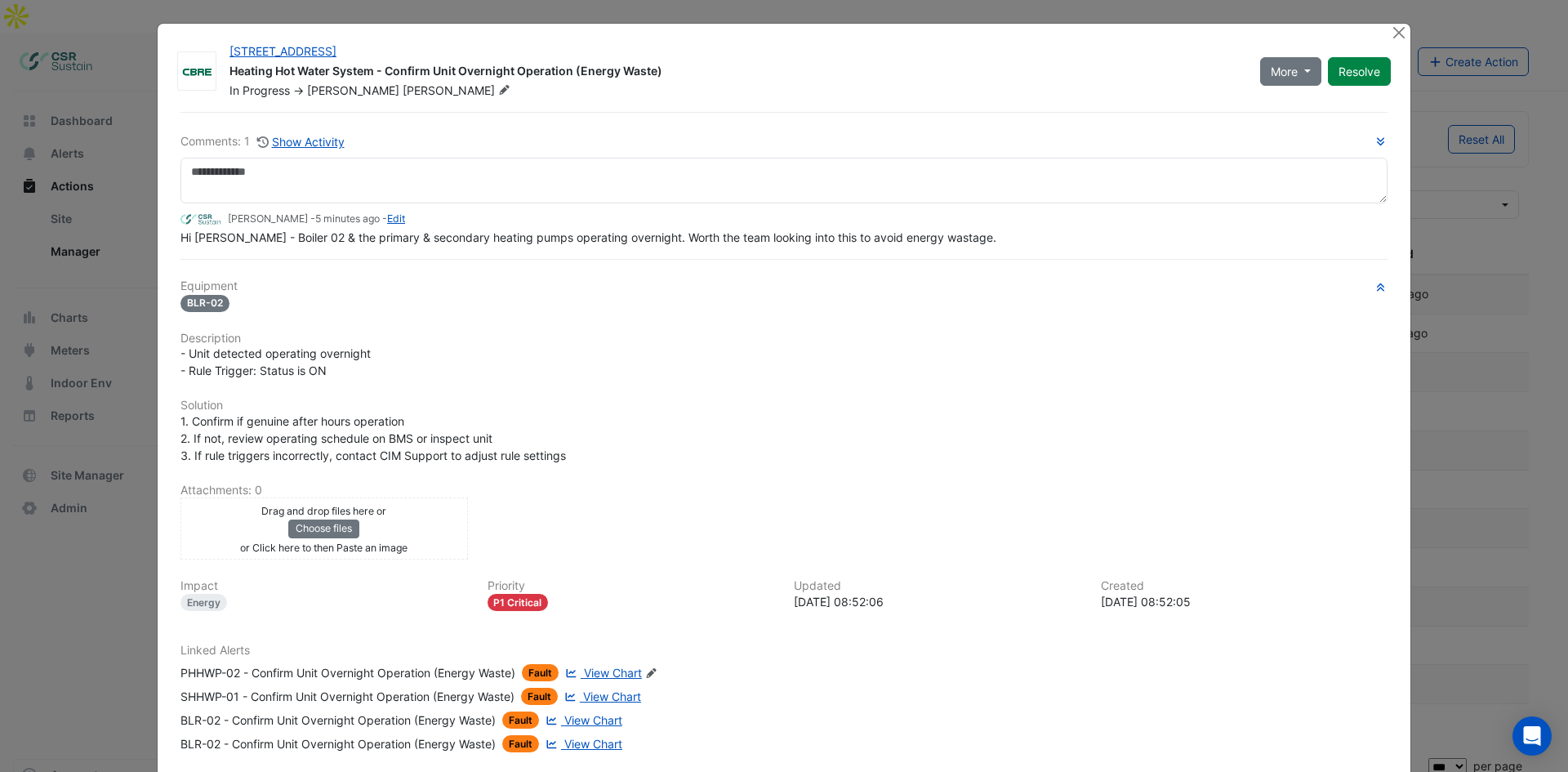
drag, startPoint x: 449, startPoint y: 471, endPoint x: 449, endPoint y: 450, distance: 21.0
click at [104, 350] on ngb-modal-window "5 Exchange Quay Heating Hot Water System - Confirm Unit Overnight Operation (En…" at bounding box center [784, 386] width 1568 height 772
click at [1399, 31] on button "Close" at bounding box center [1398, 32] width 17 height 17
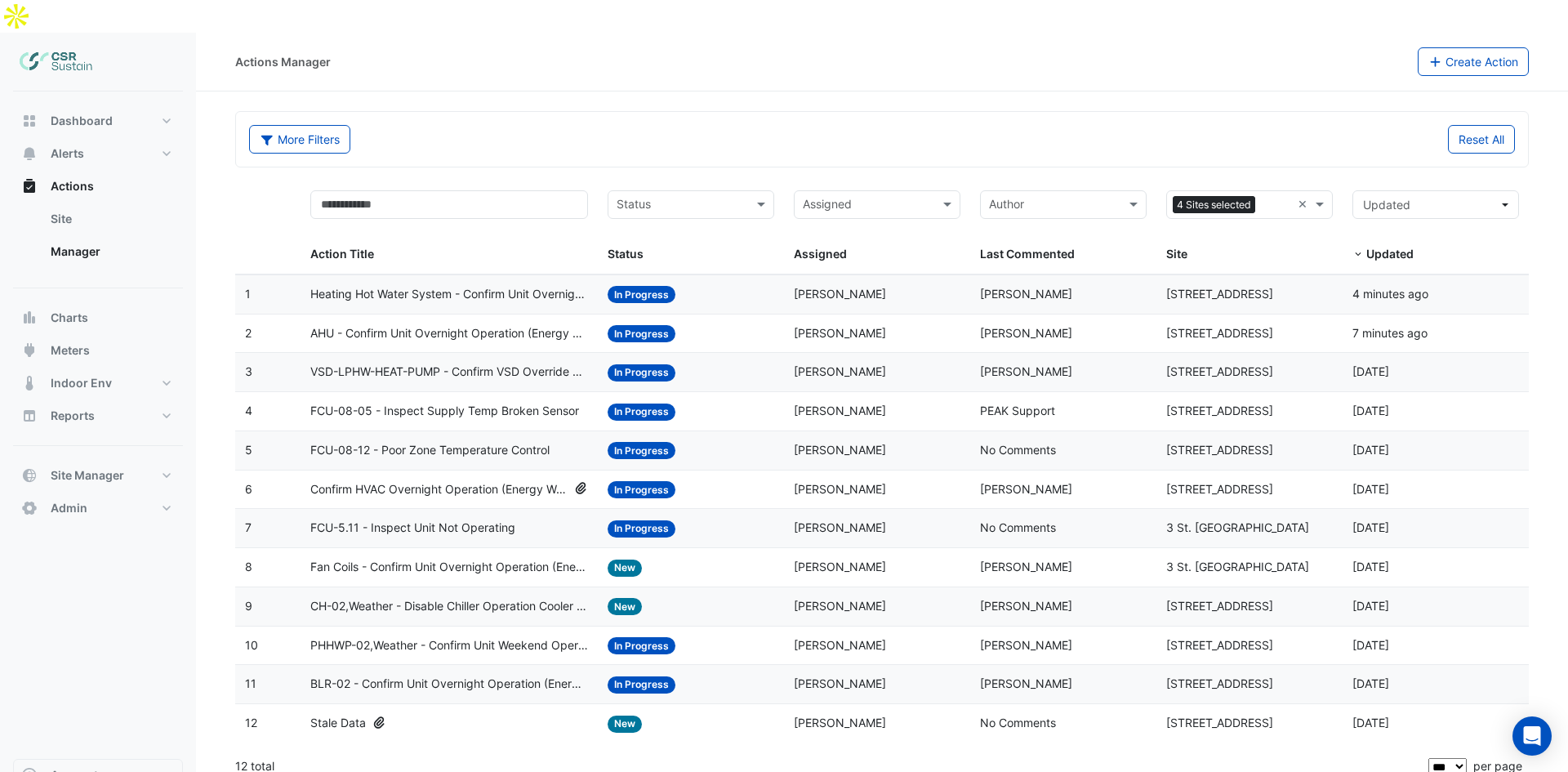
click at [370, 314] on datatable-body-cell "Action Title: AHU - Confirm Unit Overnight Operation (Energy Waste)" at bounding box center [449, 333] width 298 height 38
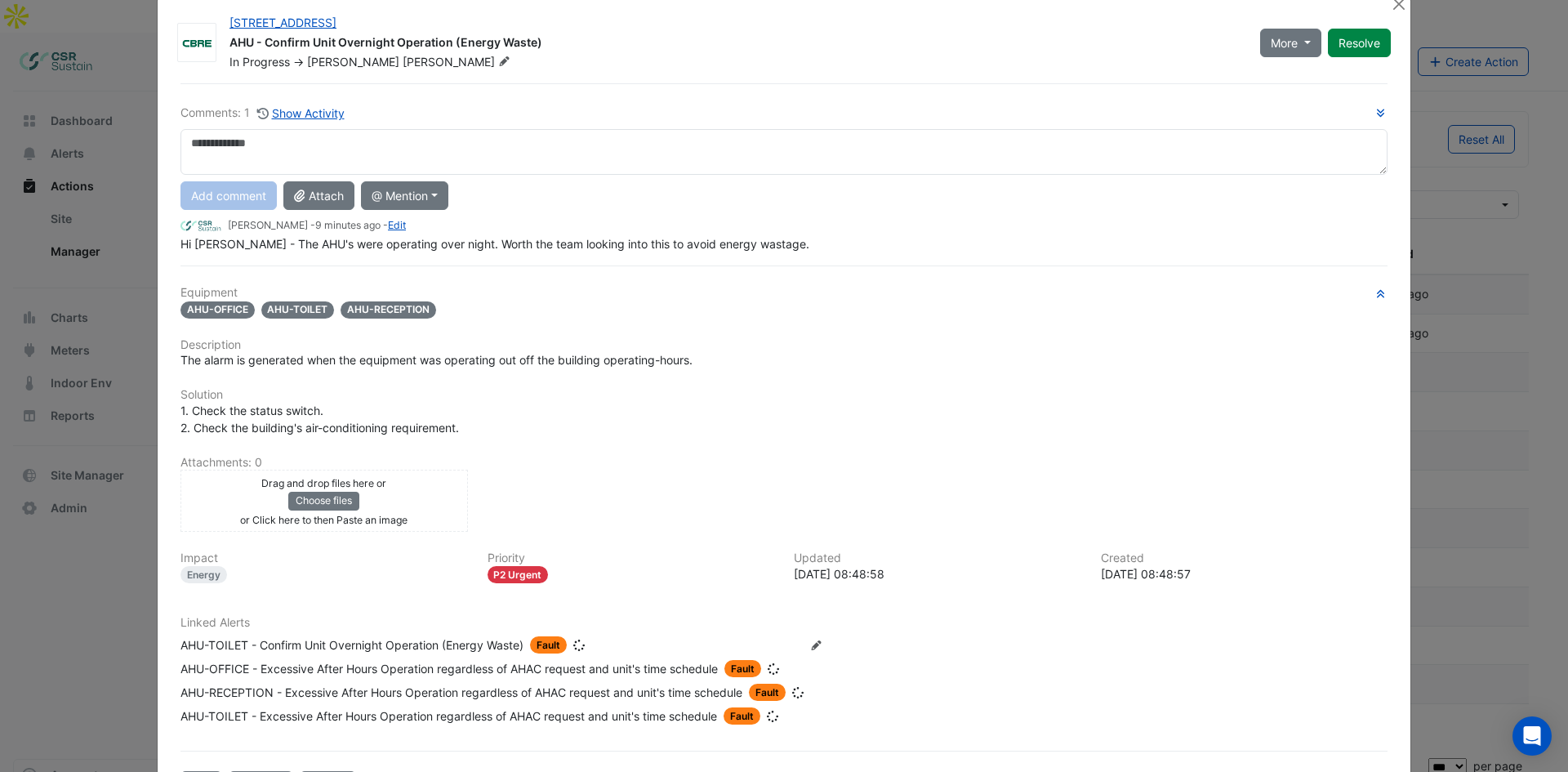
scroll to position [58, 0]
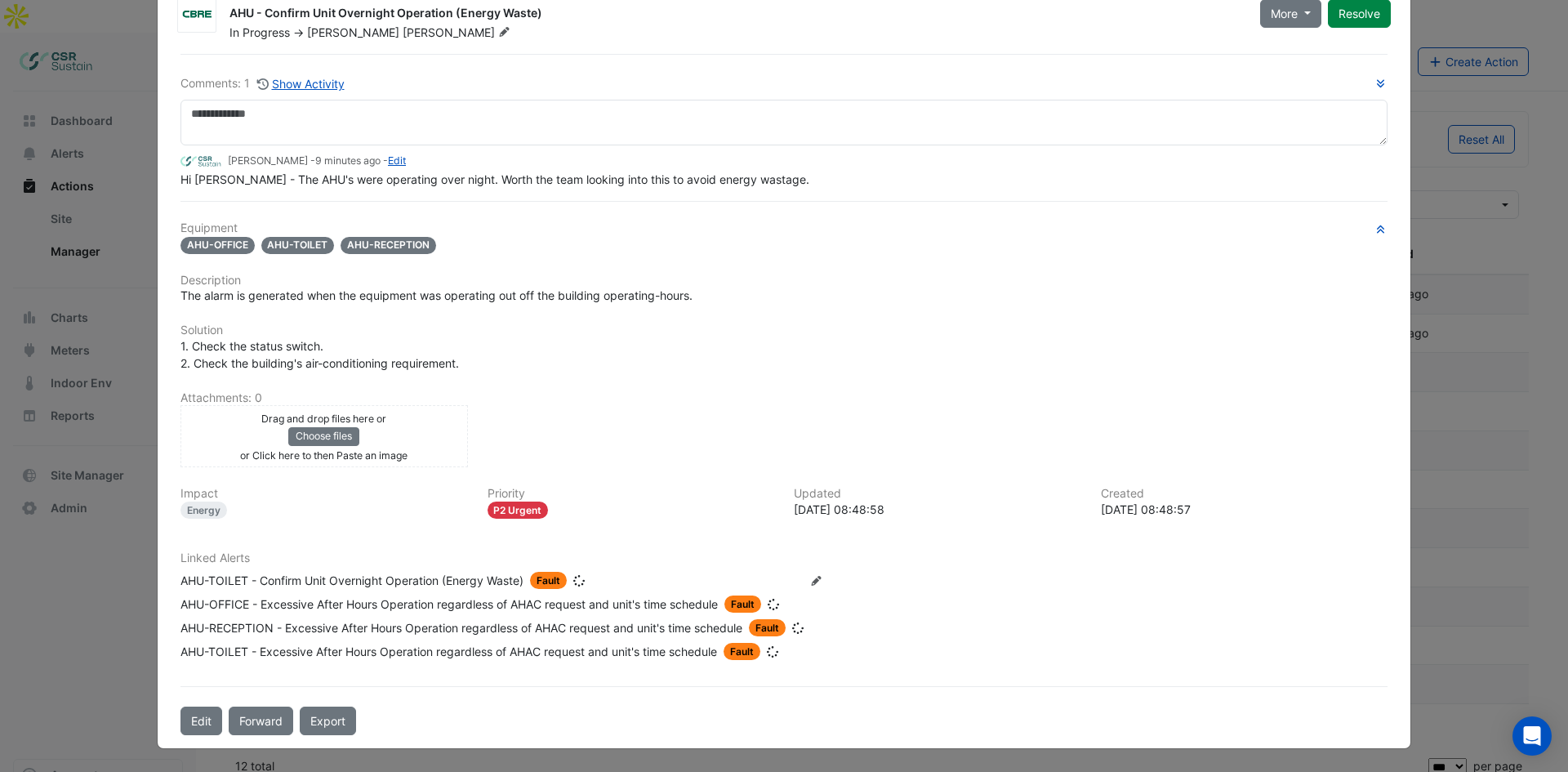
drag, startPoint x: 534, startPoint y: 346, endPoint x: 336, endPoint y: 528, distance: 268.9
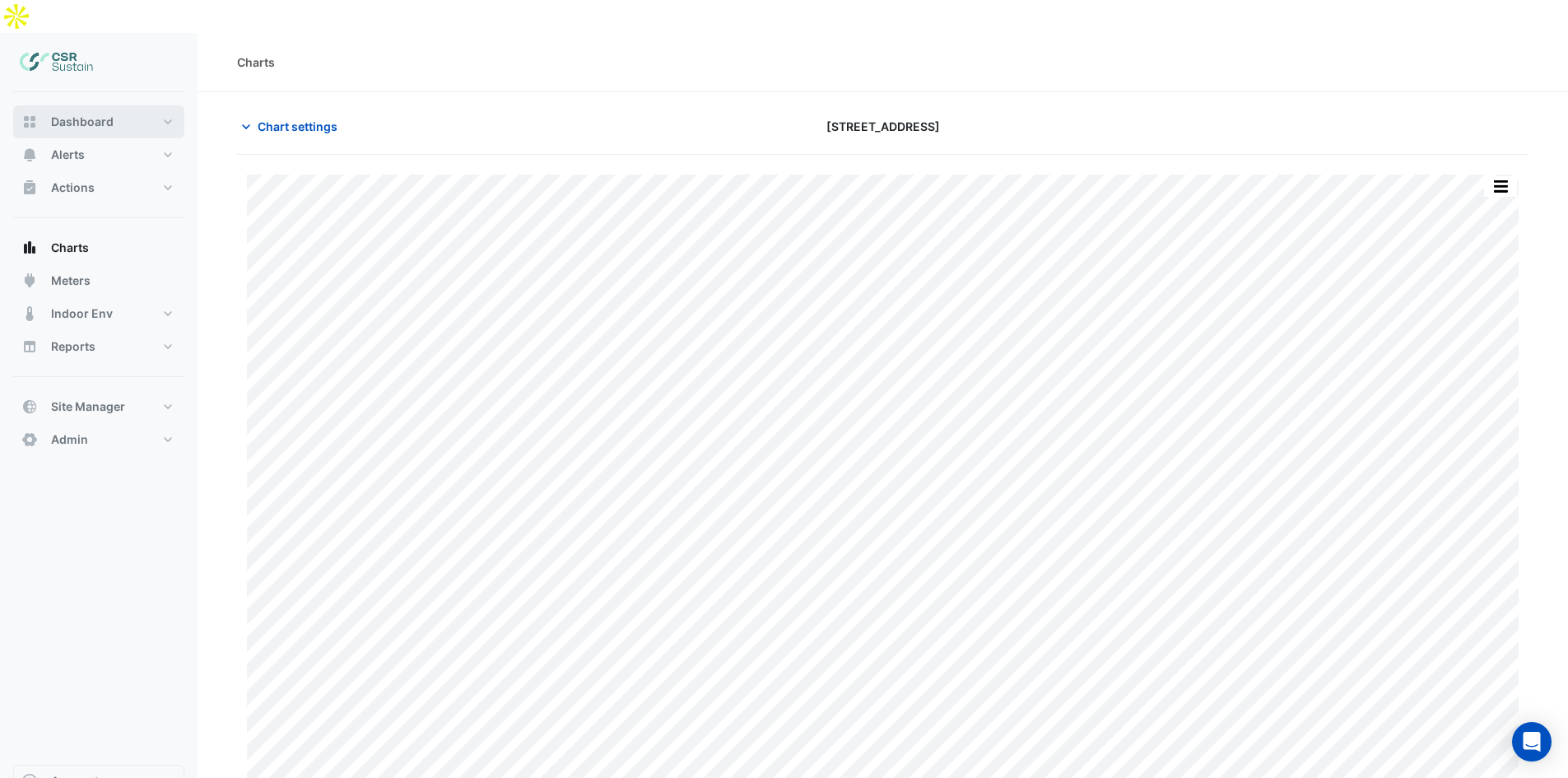
click at [115, 105] on button "Dashboard" at bounding box center [98, 121] width 171 height 33
select select "***"
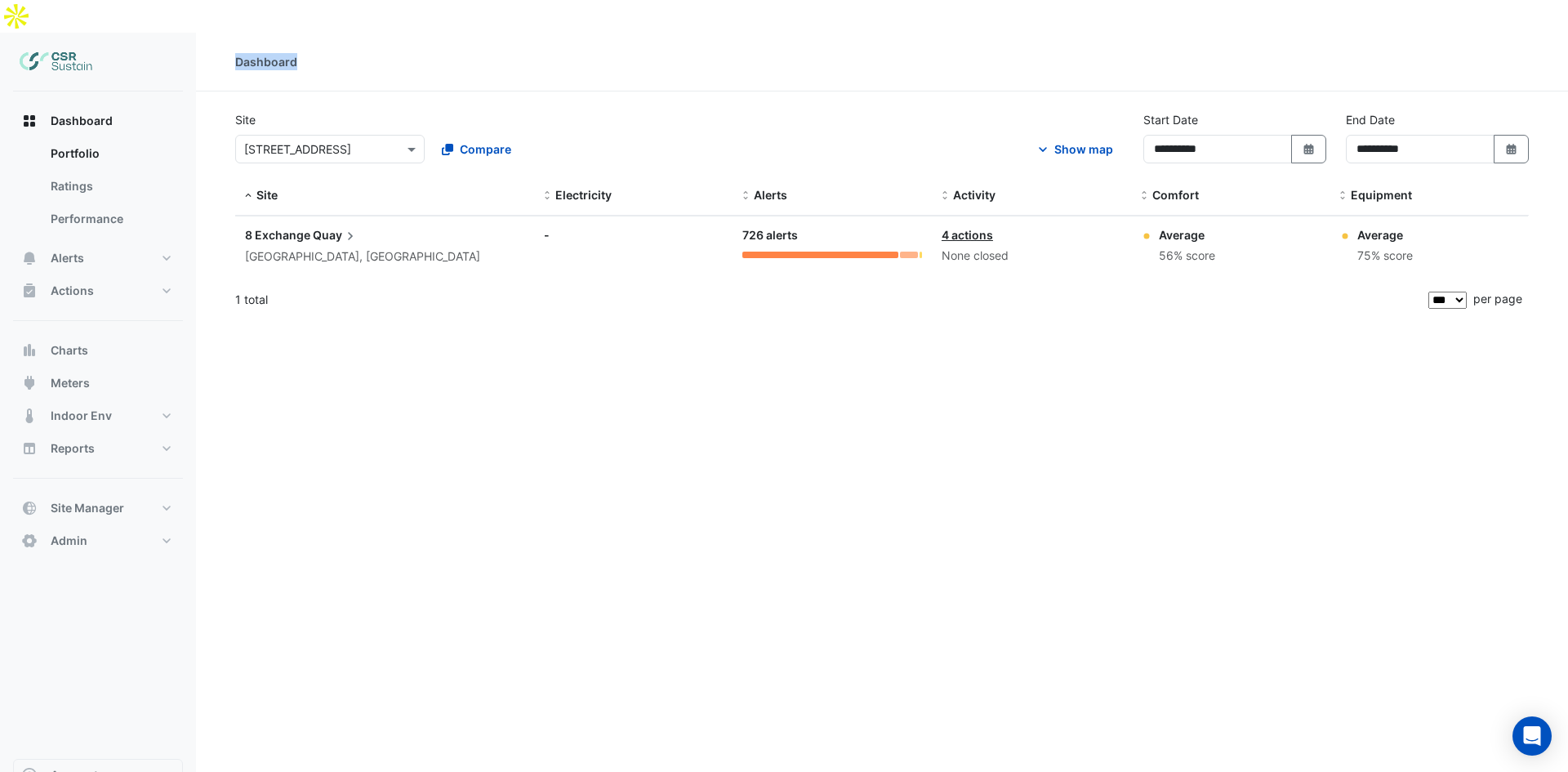
drag, startPoint x: 233, startPoint y: 31, endPoint x: 323, endPoint y: 25, distance: 90.2
click at [323, 53] on div "Dashboard" at bounding box center [882, 61] width 1372 height 17
click at [304, 53] on div "Dashboard" at bounding box center [882, 61] width 1293 height 17
click at [104, 242] on button "Alerts" at bounding box center [98, 257] width 170 height 32
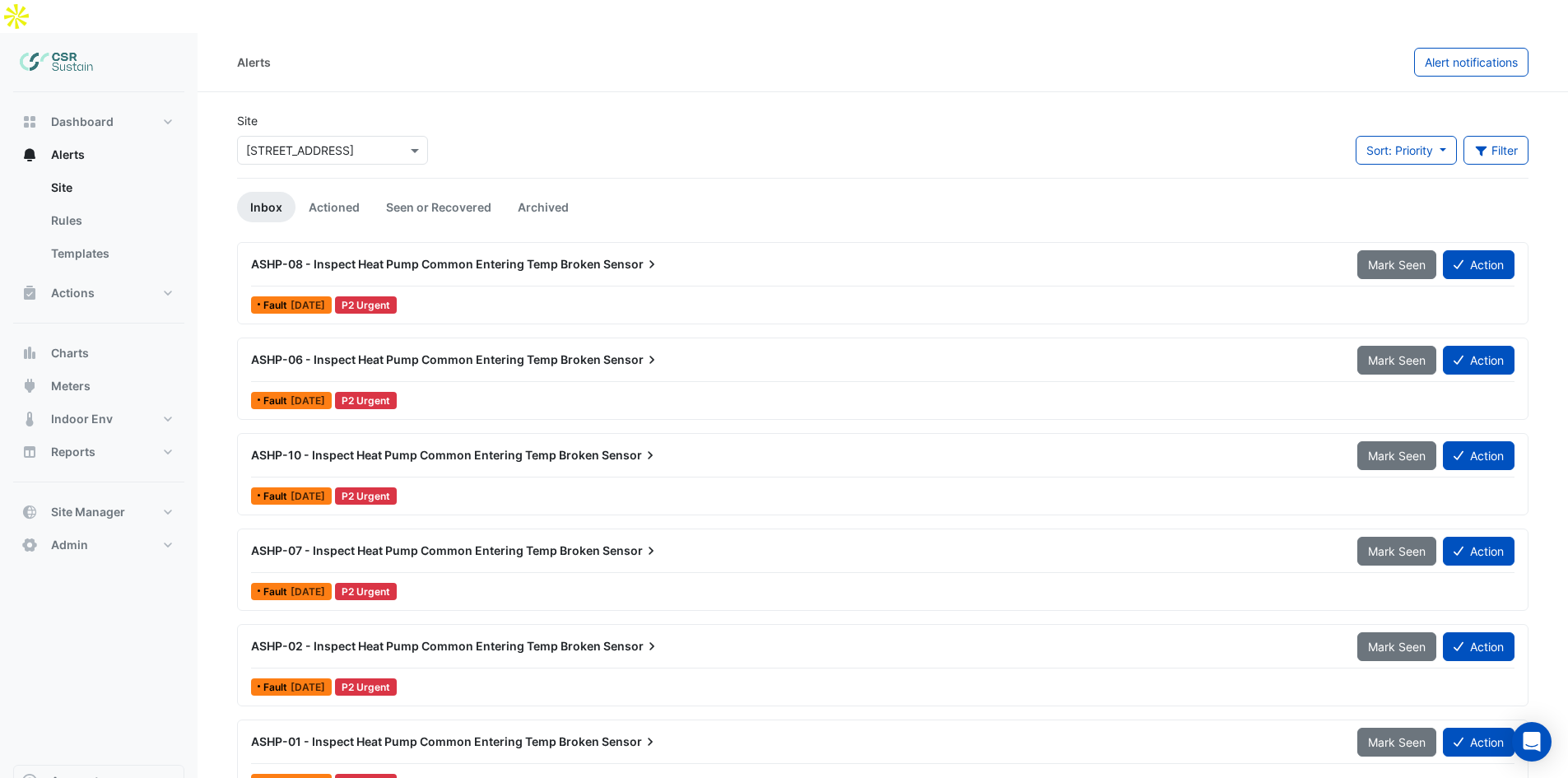
click at [479, 448] on span "ASHP-10 - Inspect Heat Pump Common Entering Temp Broken" at bounding box center [425, 454] width 348 height 14
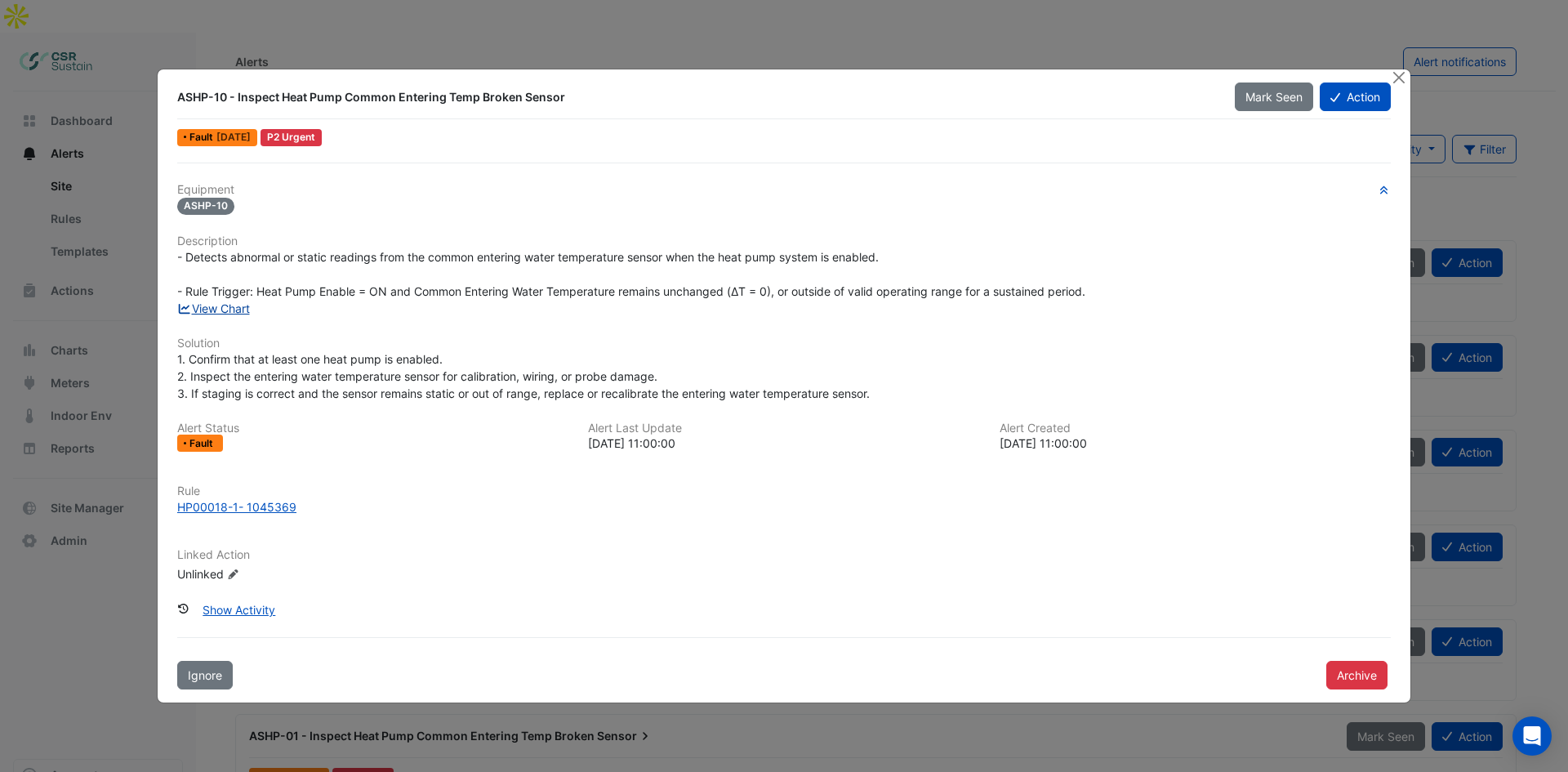
click at [220, 312] on link "View Chart" at bounding box center [213, 308] width 73 height 14
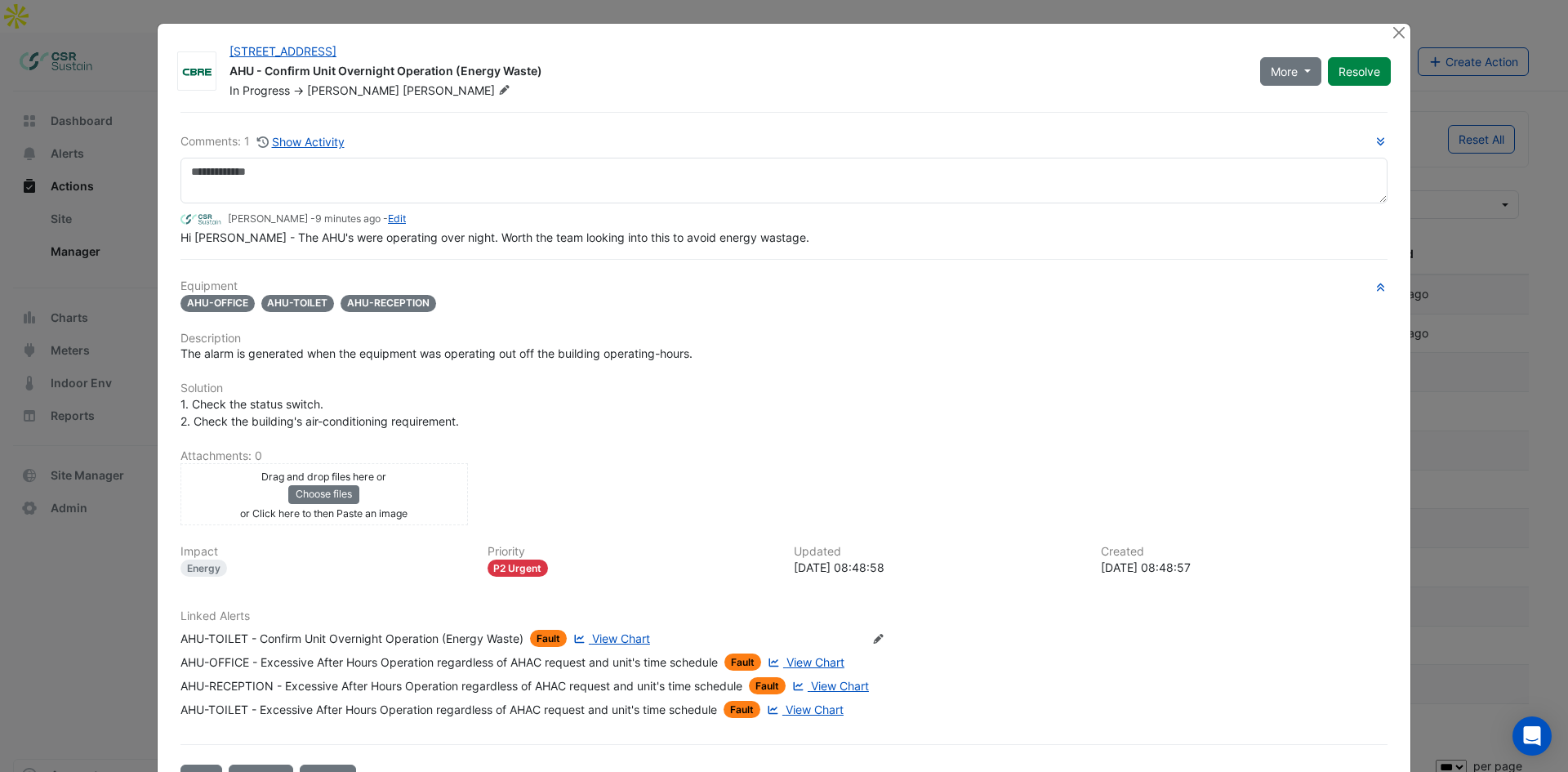
select select "***"
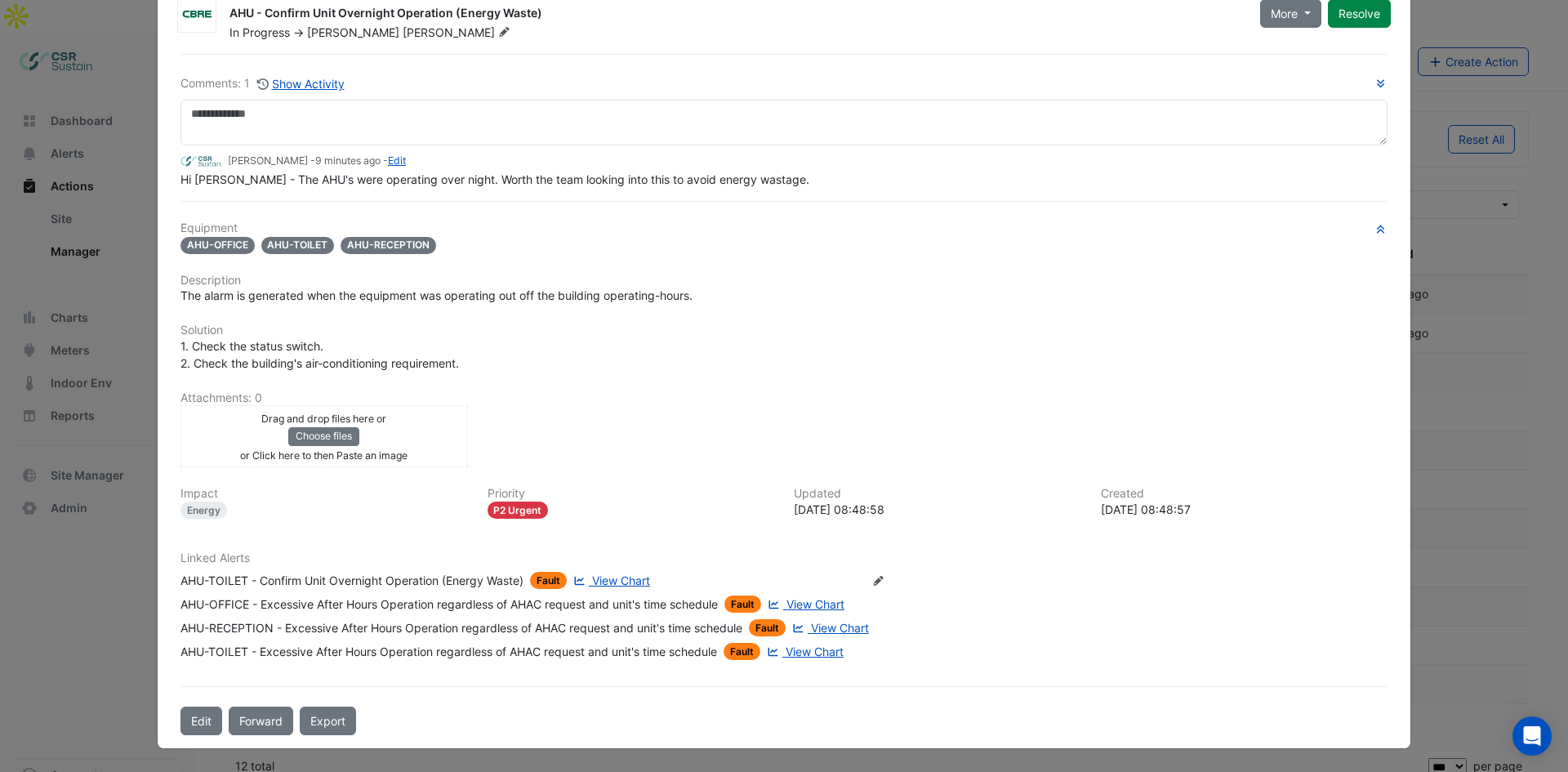
click at [807, 650] on span "View Chart" at bounding box center [815, 651] width 58 height 14
click at [811, 600] on span "View Chart" at bounding box center [815, 604] width 58 height 14
click at [108, 573] on ngb-modal-window "5 Exchange Quay AHU - Confirm Unit Overnight Operation (Energy Waste) In Progre…" at bounding box center [784, 386] width 1568 height 772
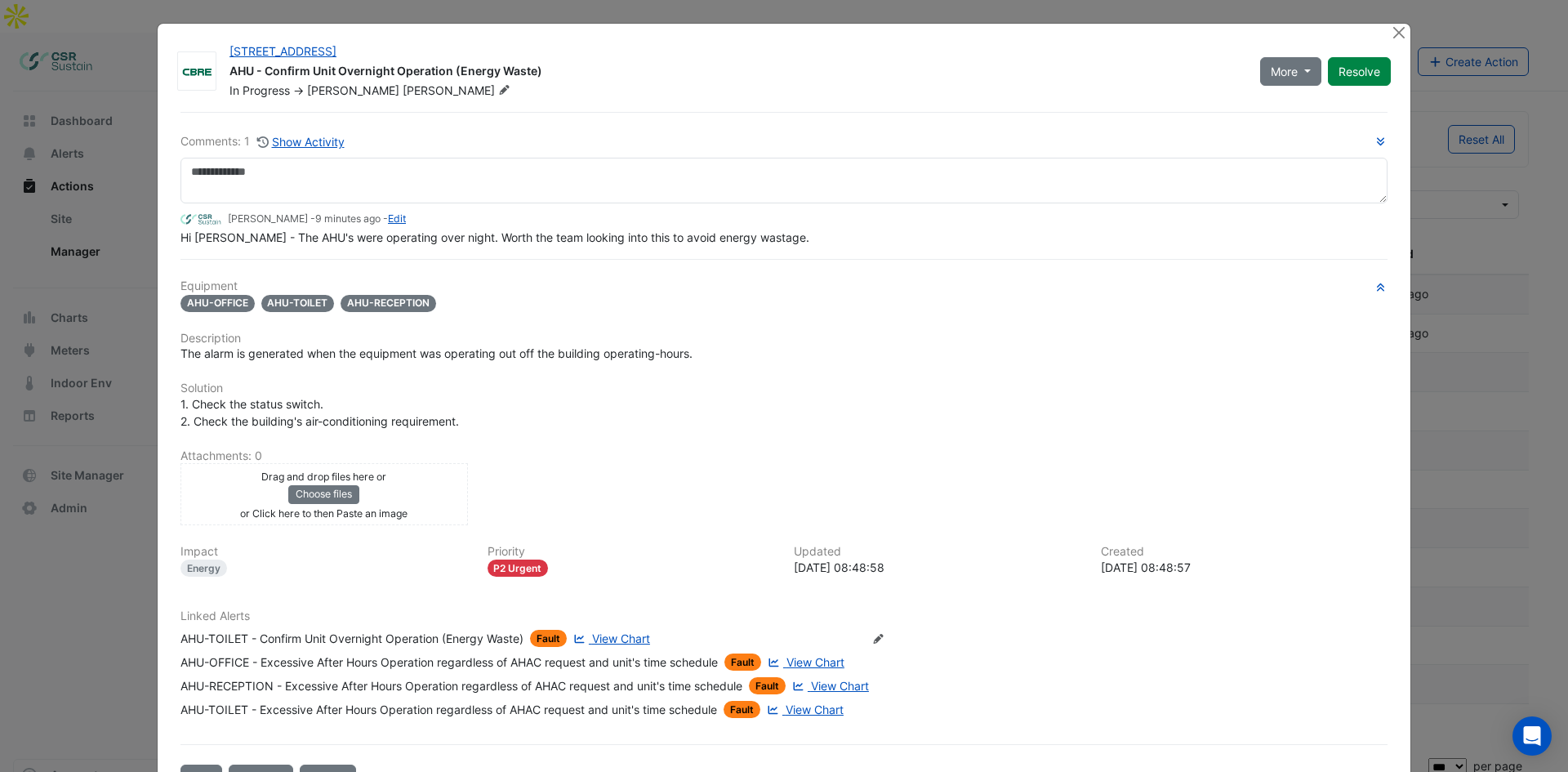
drag, startPoint x: 1453, startPoint y: 89, endPoint x: 1428, endPoint y: 25, distance: 68.7
click at [1395, 31] on button "Close" at bounding box center [1398, 32] width 17 height 17
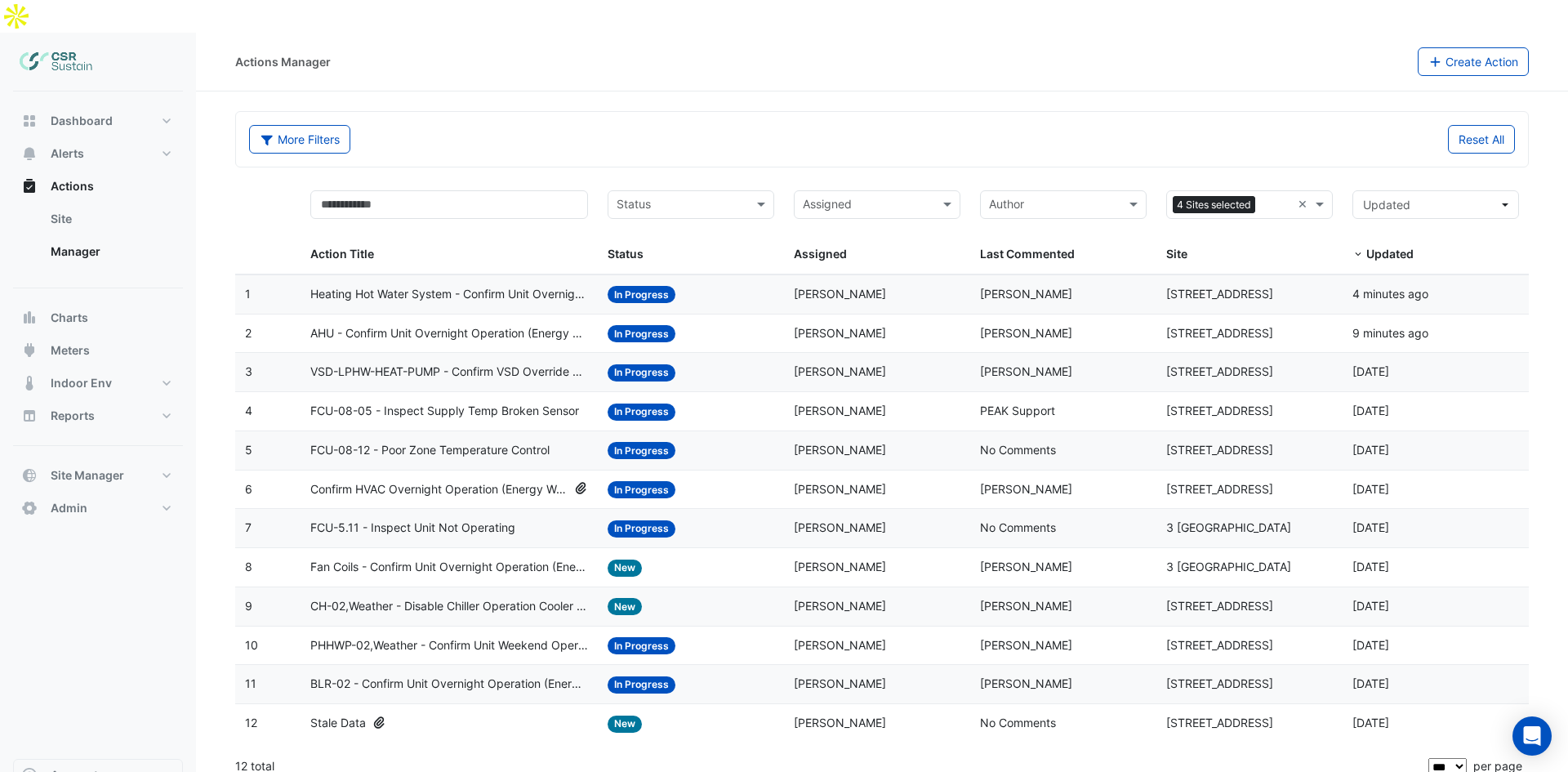
click at [451, 441] on span "FCU-08-12 - Poor Zone Temperature Control" at bounding box center [429, 450] width 239 height 19
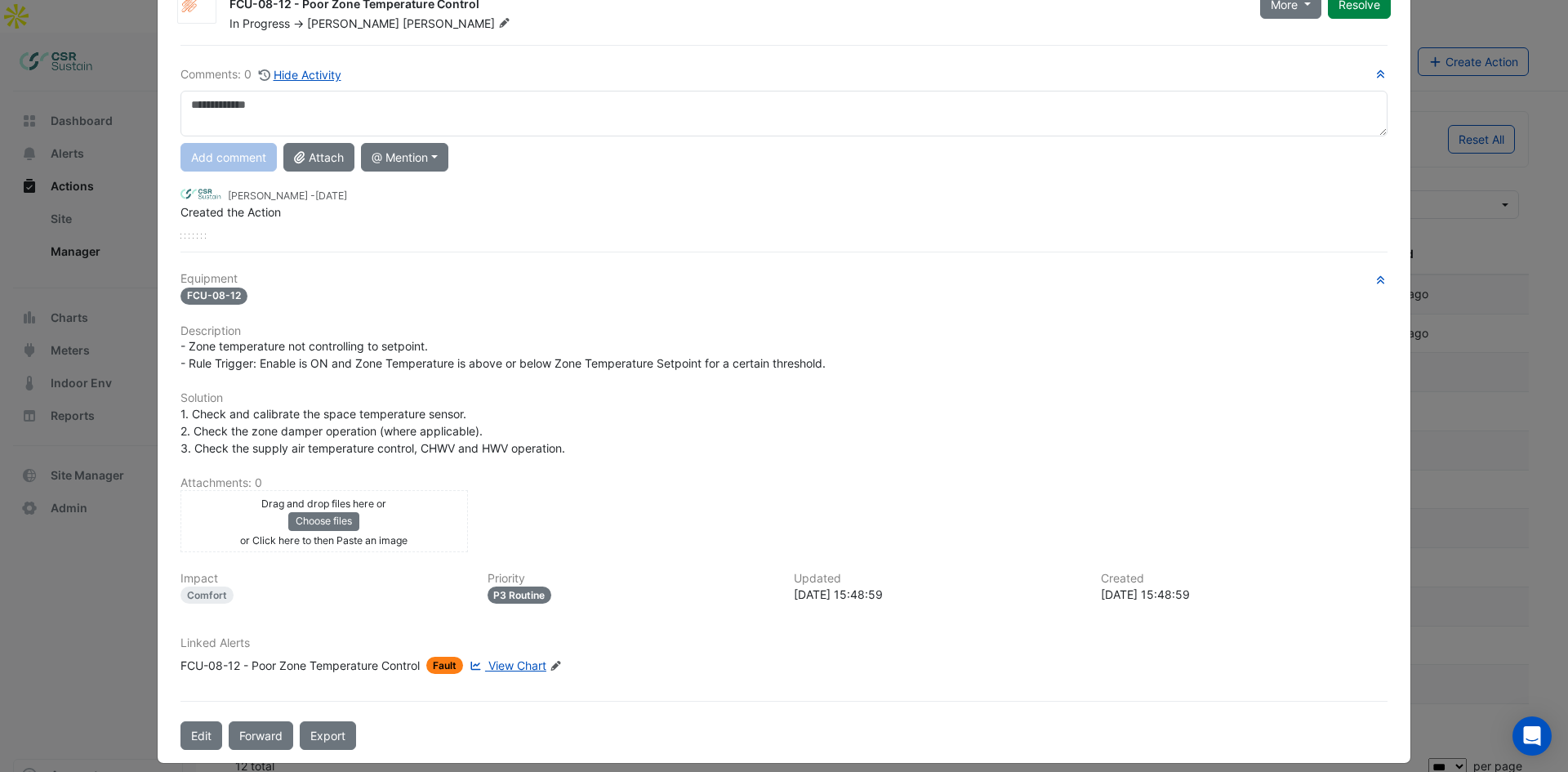
scroll to position [40, 0]
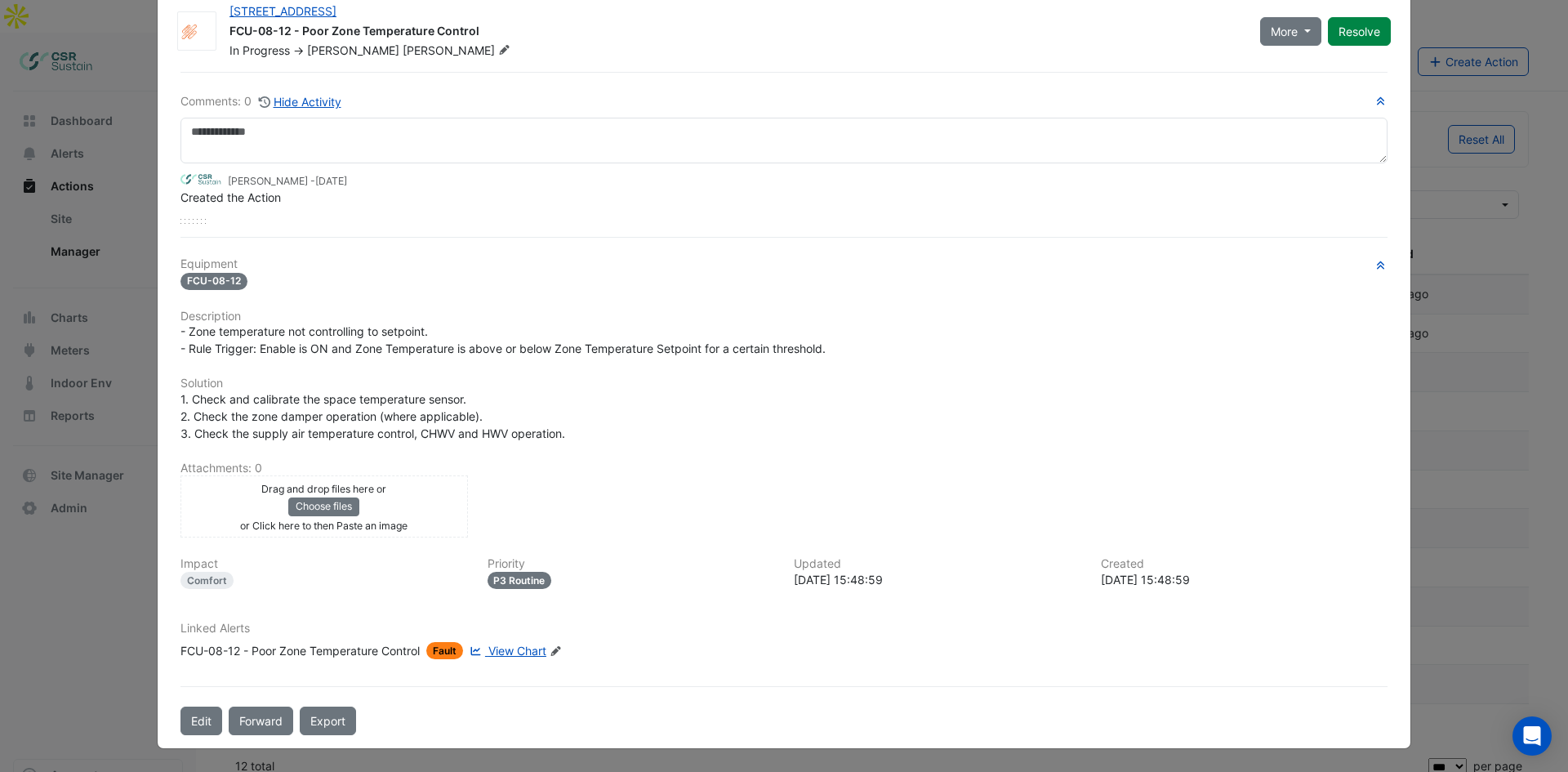
drag, startPoint x: 246, startPoint y: 345, endPoint x: 228, endPoint y: 464, distance: 120.4
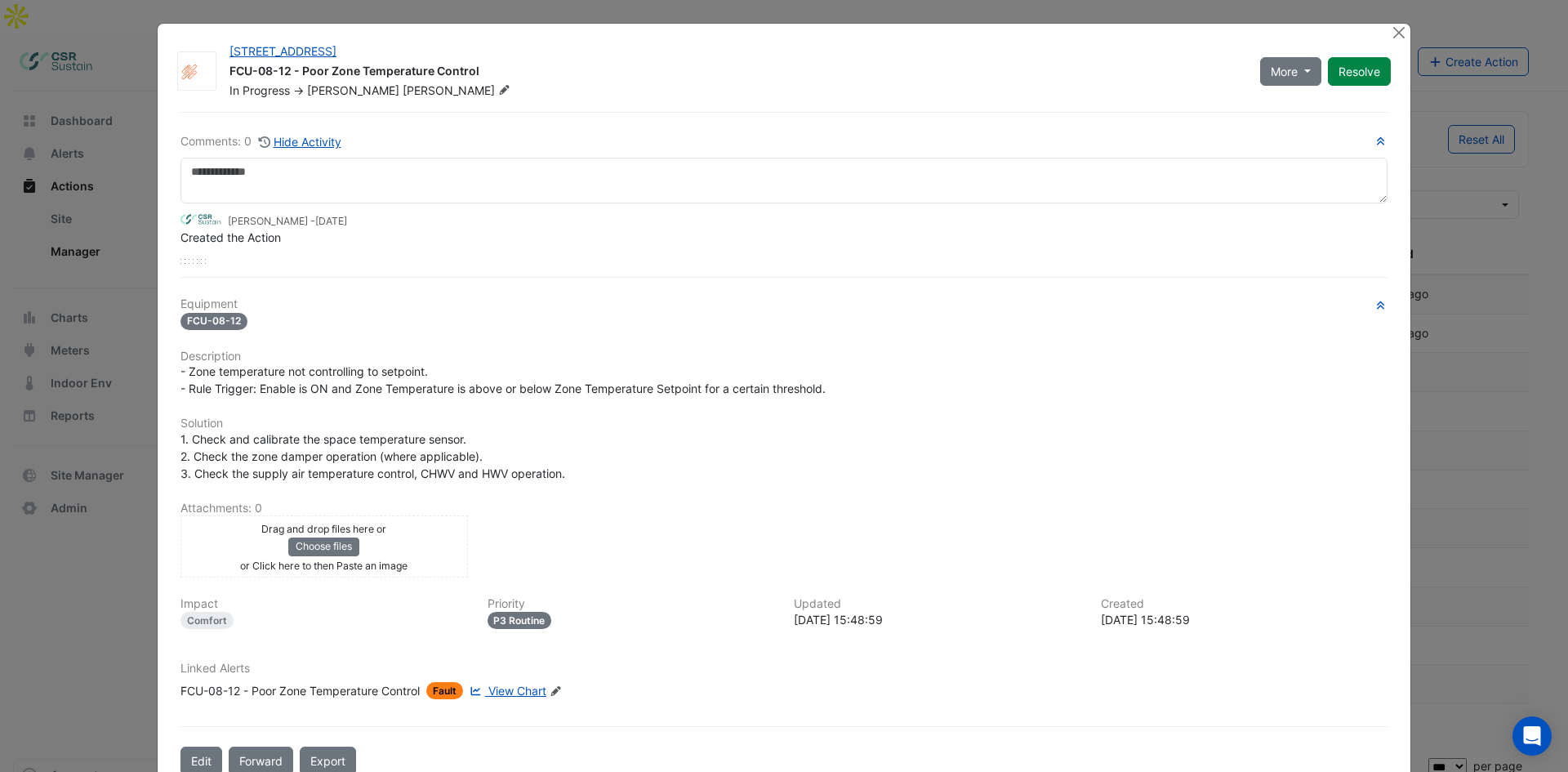
drag, startPoint x: 241, startPoint y: 350, endPoint x: 239, endPoint y: 301, distance: 49.0
click at [77, 344] on ngb-modal-window "8 Exchange Quay FCU-08-12 - Poor Zone Temperature Control In Progress -> Gary E…" at bounding box center [784, 386] width 1568 height 772
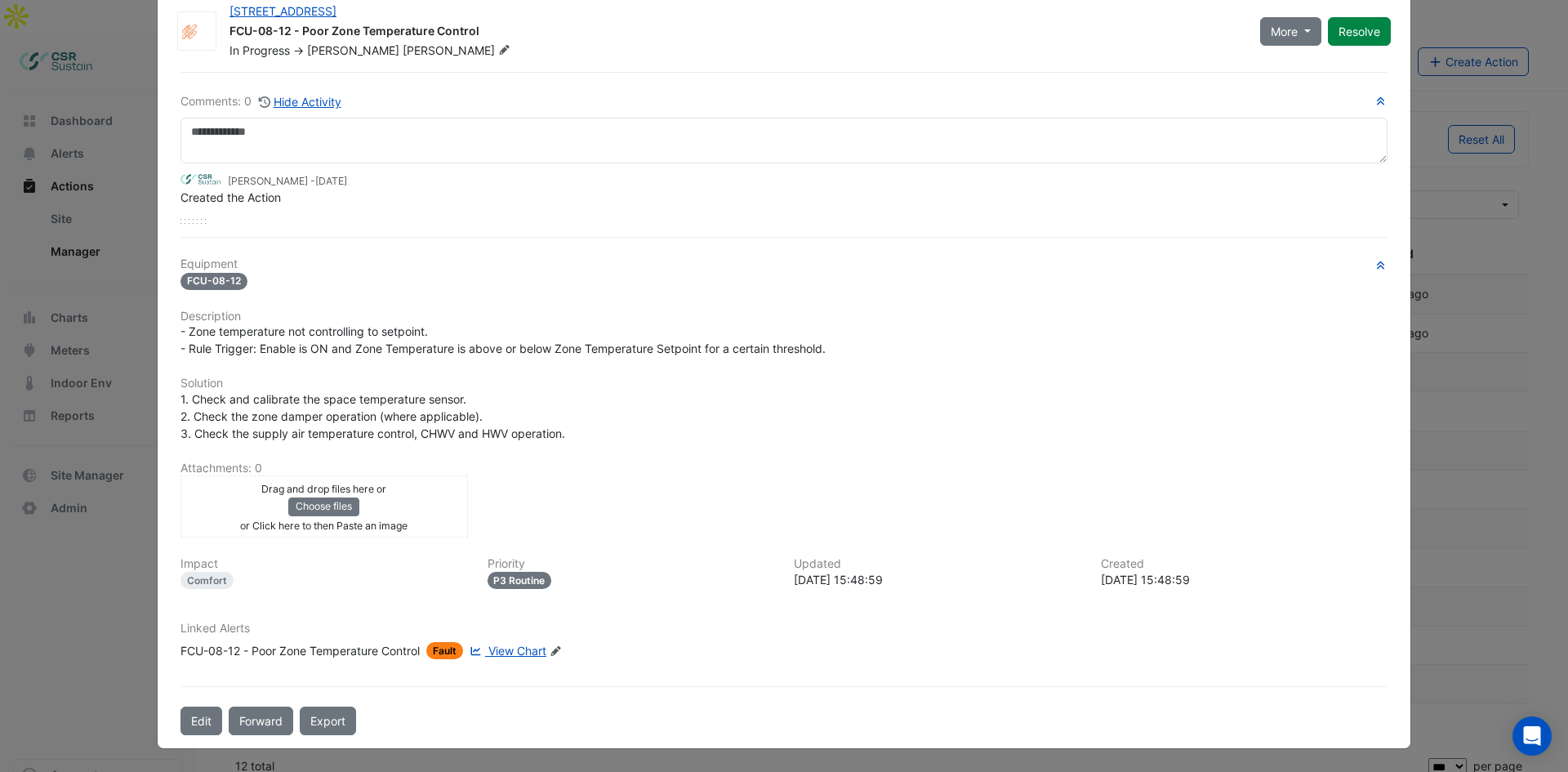
drag, startPoint x: 683, startPoint y: 292, endPoint x: 723, endPoint y: 390, distance: 105.8
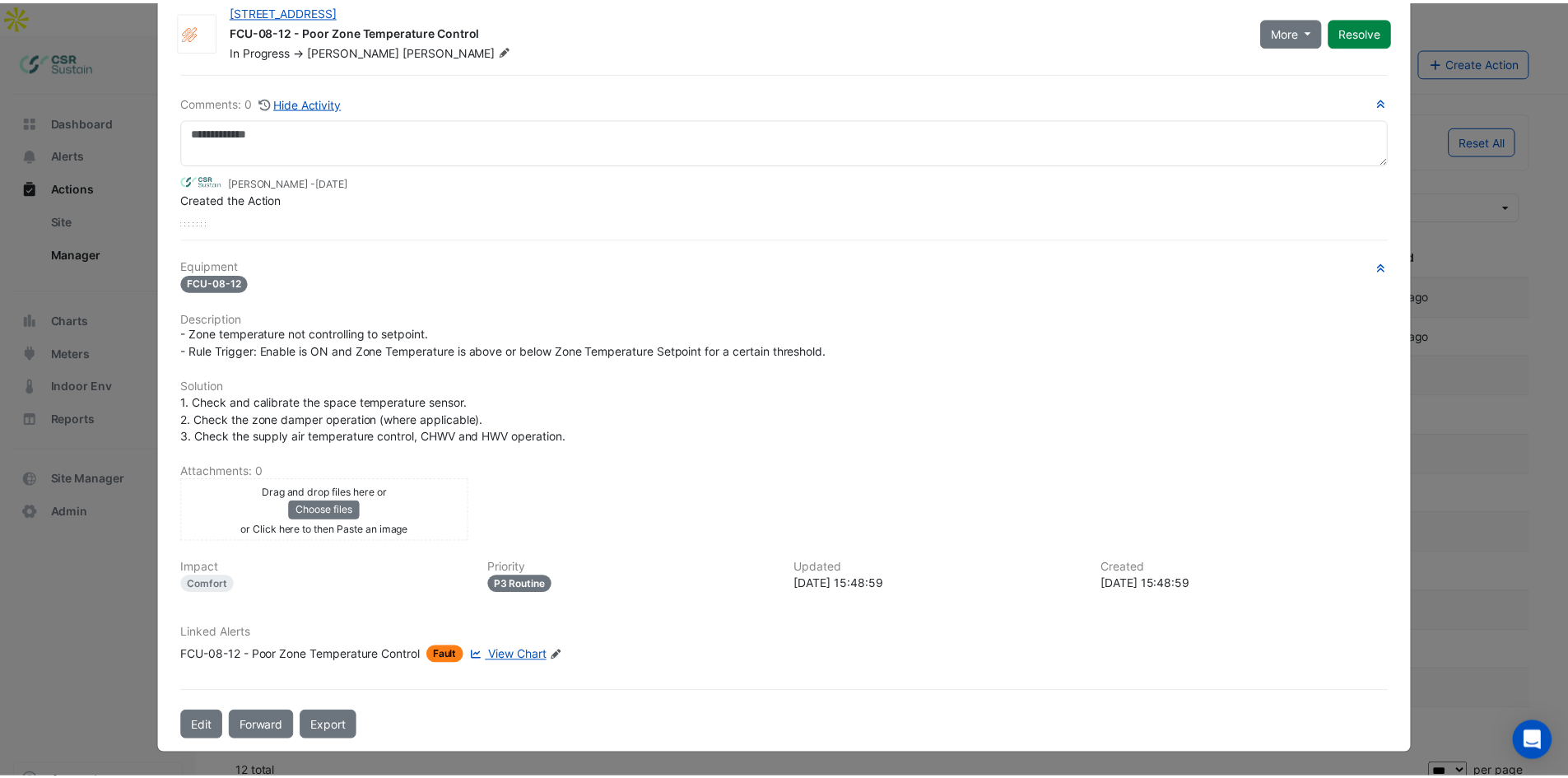
scroll to position [0, 0]
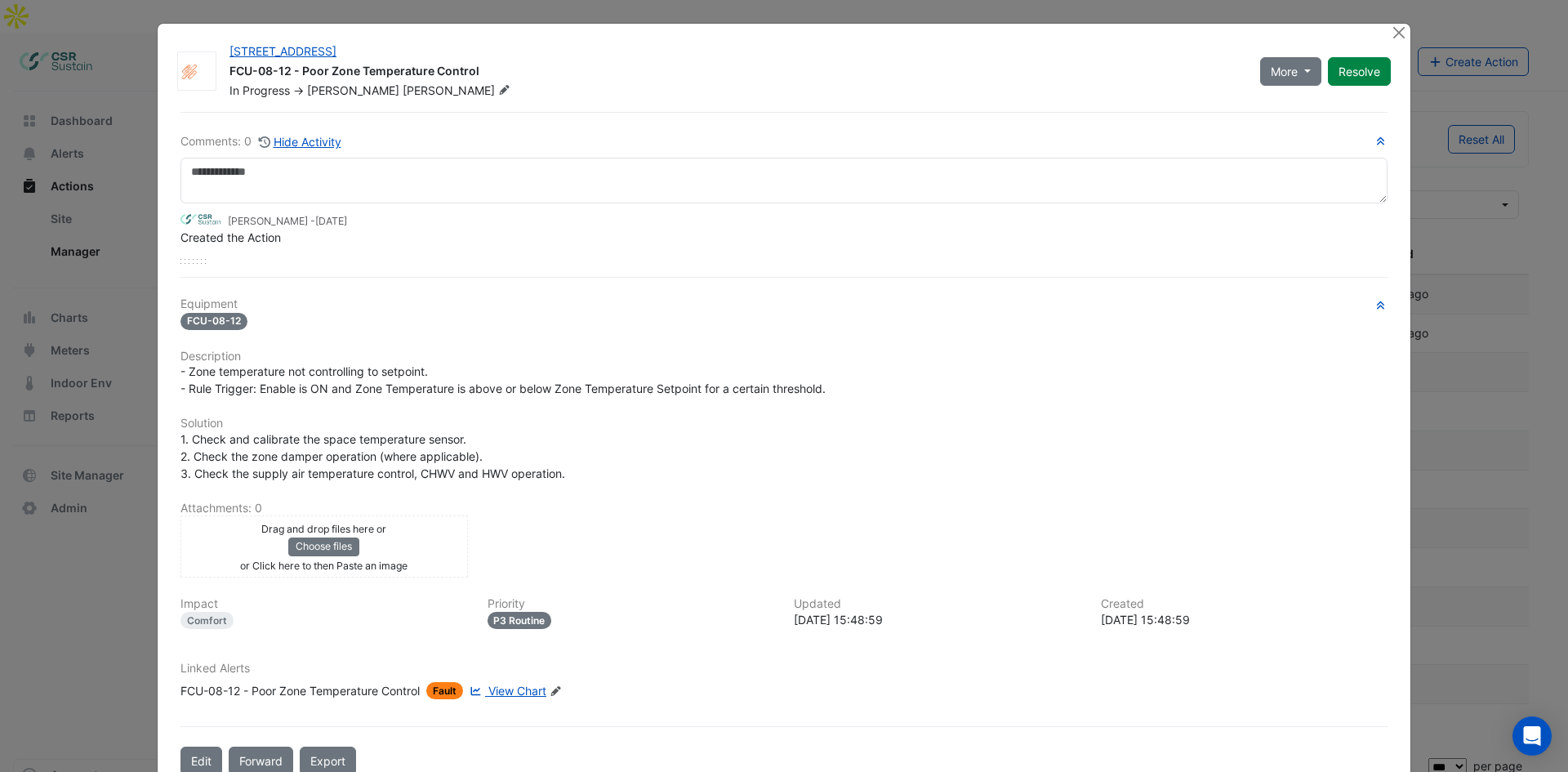
drag, startPoint x: 1389, startPoint y: 60, endPoint x: 1385, endPoint y: -9, distance: 69.1
click at [1394, 31] on button "Close" at bounding box center [1398, 32] width 17 height 17
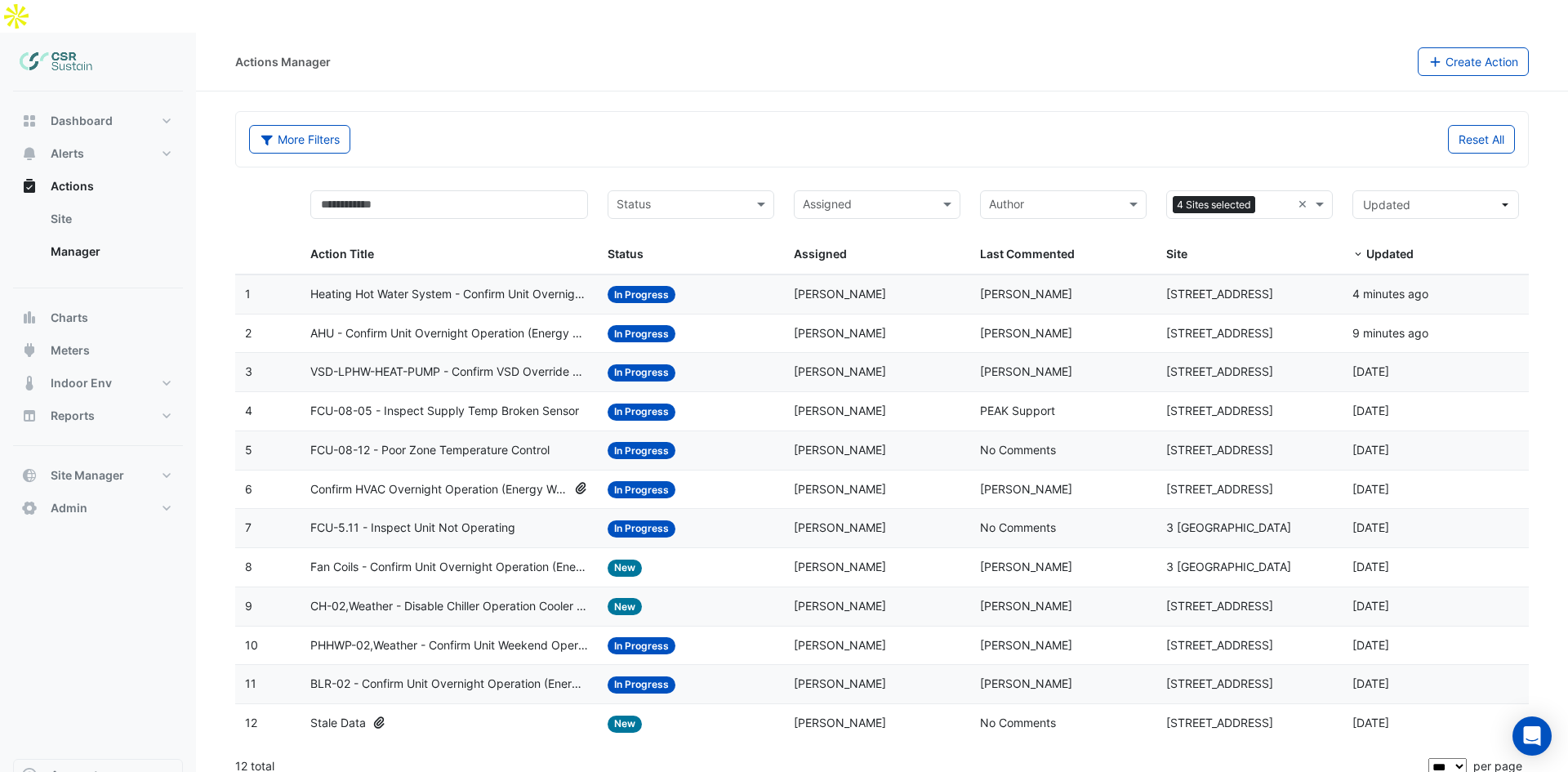
drag, startPoint x: 366, startPoint y: 477, endPoint x: 369, endPoint y: 357, distance: 120.0
drag, startPoint x: 613, startPoint y: 296, endPoint x: 514, endPoint y: 201, distance: 137.2
click at [80, 104] on button "Dashboard" at bounding box center [98, 120] width 170 height 32
select select "***"
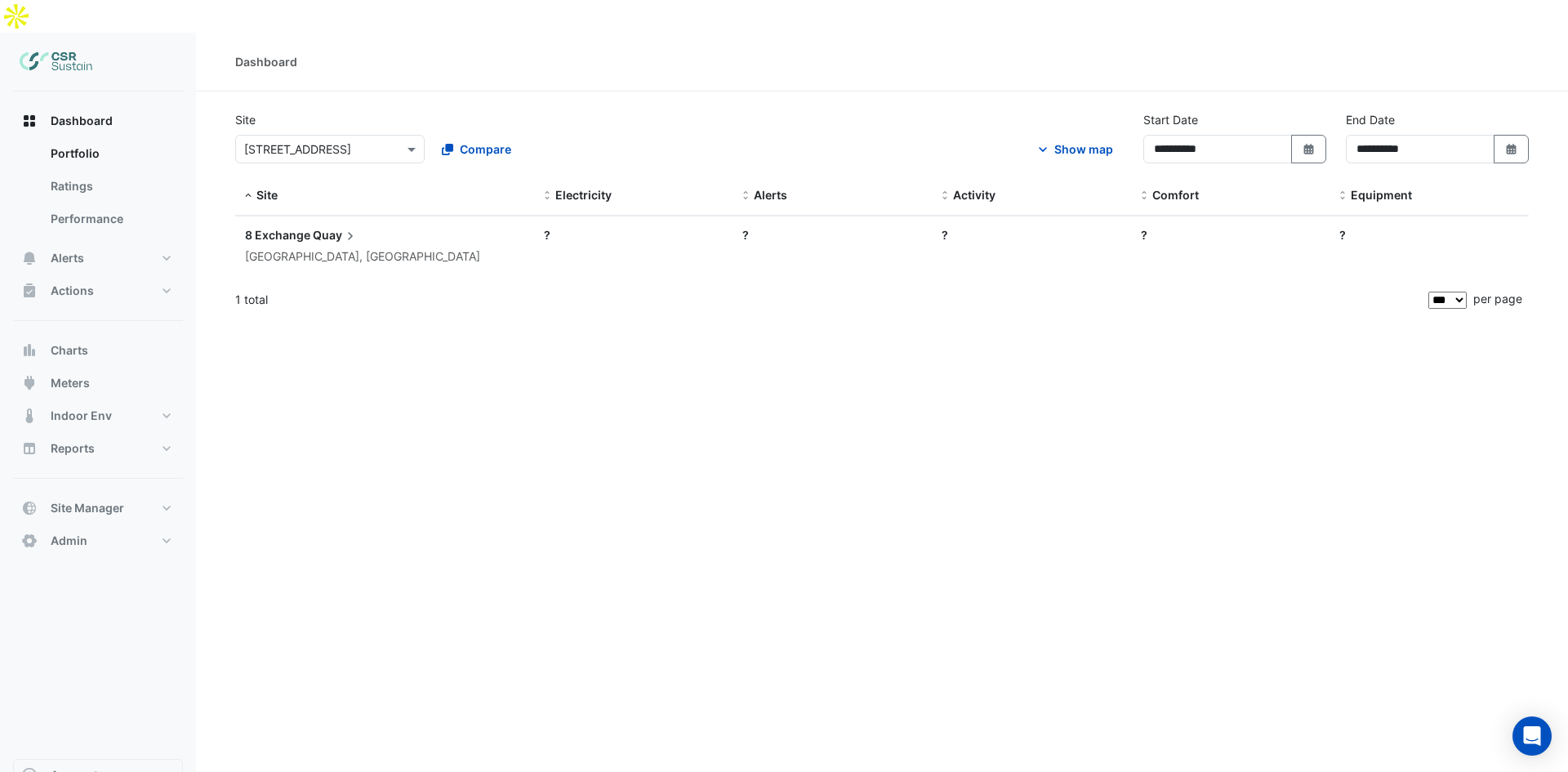
click at [288, 228] on span "8 Exchange" at bounding box center [277, 234] width 65 height 14
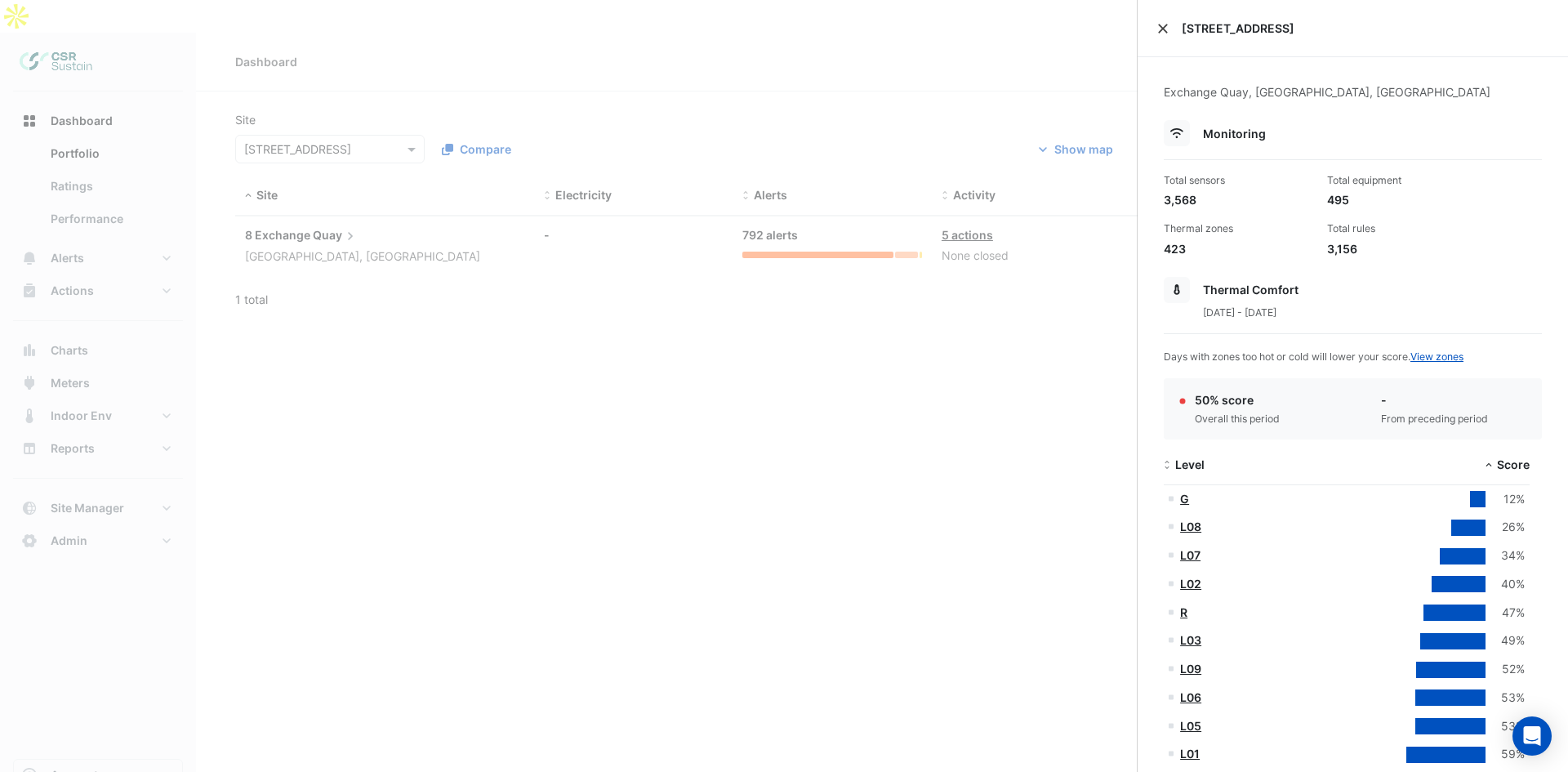
click at [1167, 27] on button "Close" at bounding box center [1163, 29] width 12 height 12
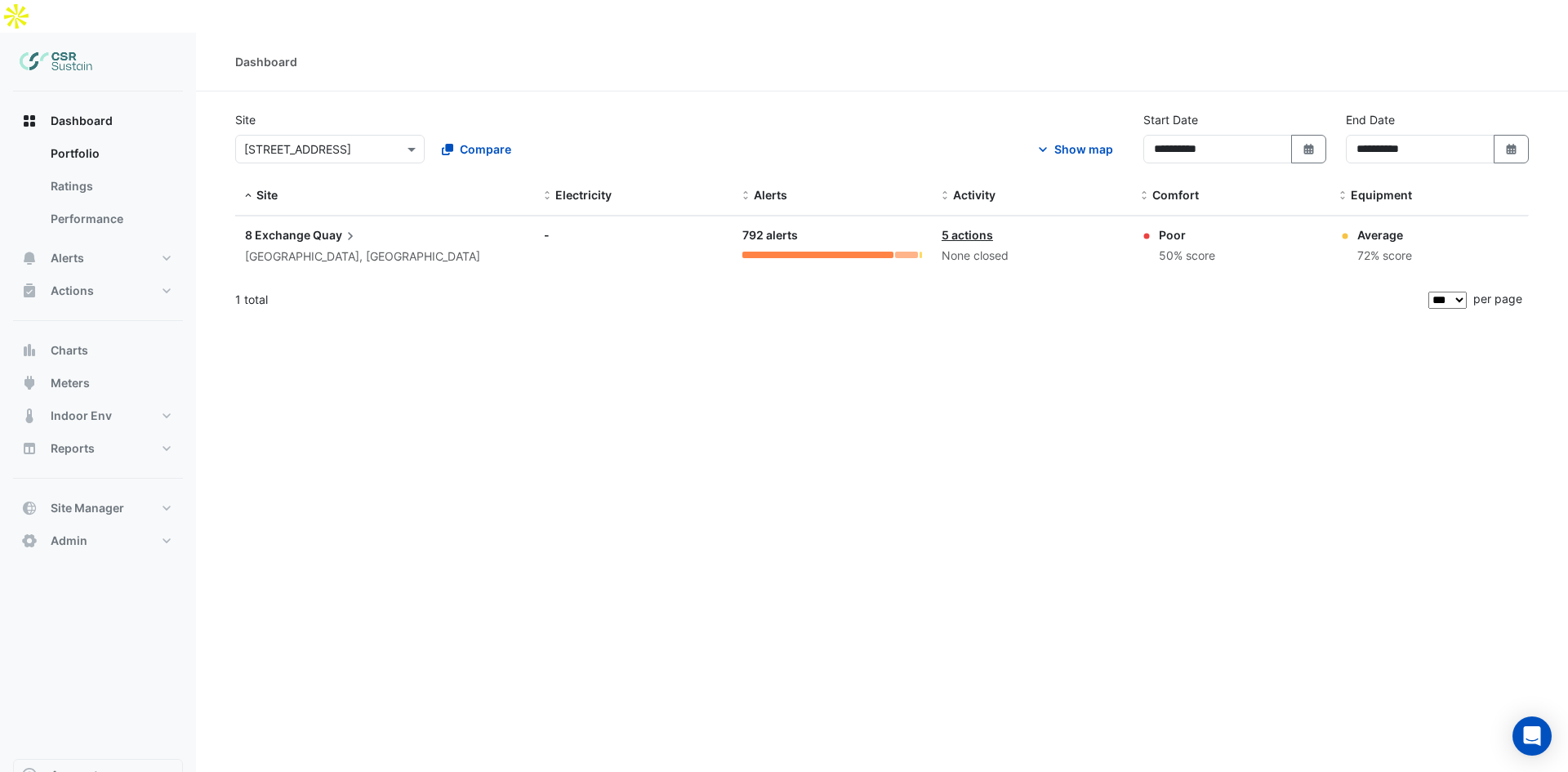
click at [686, 608] on div "**********" at bounding box center [882, 418] width 1372 height 772
click at [574, 509] on div "**********" at bounding box center [882, 418] width 1372 height 772
click at [687, 496] on div "**********" at bounding box center [882, 418] width 1372 height 772
drag, startPoint x: 1135, startPoint y: 200, endPoint x: 1183, endPoint y: 204, distance: 48.2
click at [1183, 217] on datatable-body-cell "Comfort: Poor 50% score" at bounding box center [1231, 247] width 199 height 60
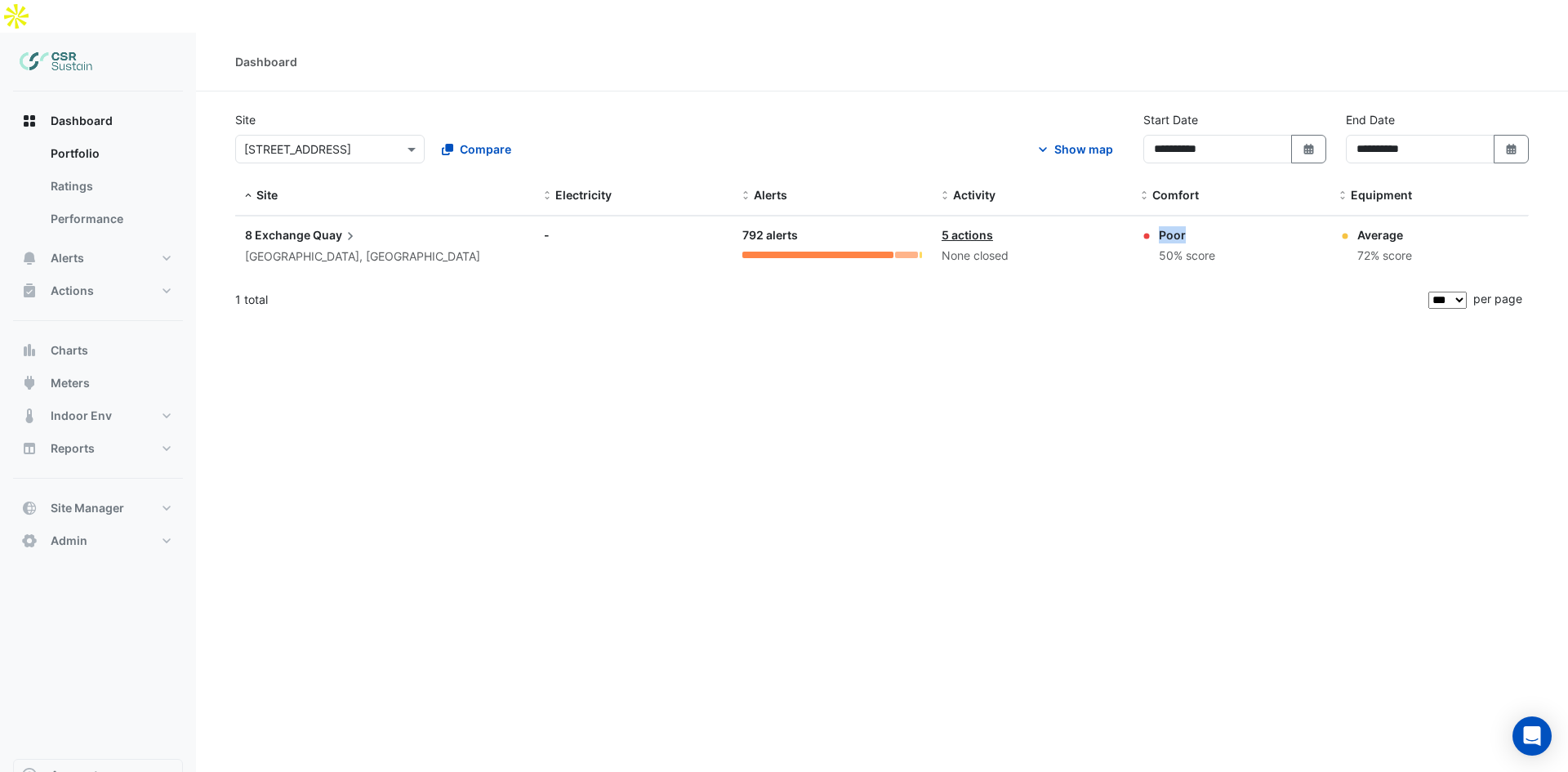
click at [1188, 227] on div "Poor" at bounding box center [1187, 235] width 56 height 17
drag, startPoint x: 1160, startPoint y: 218, endPoint x: 1213, endPoint y: 225, distance: 53.5
click at [1213, 247] on div "50% score" at bounding box center [1187, 256] width 56 height 19
drag, startPoint x: 1215, startPoint y: 224, endPoint x: 1150, endPoint y: 198, distance: 70.0
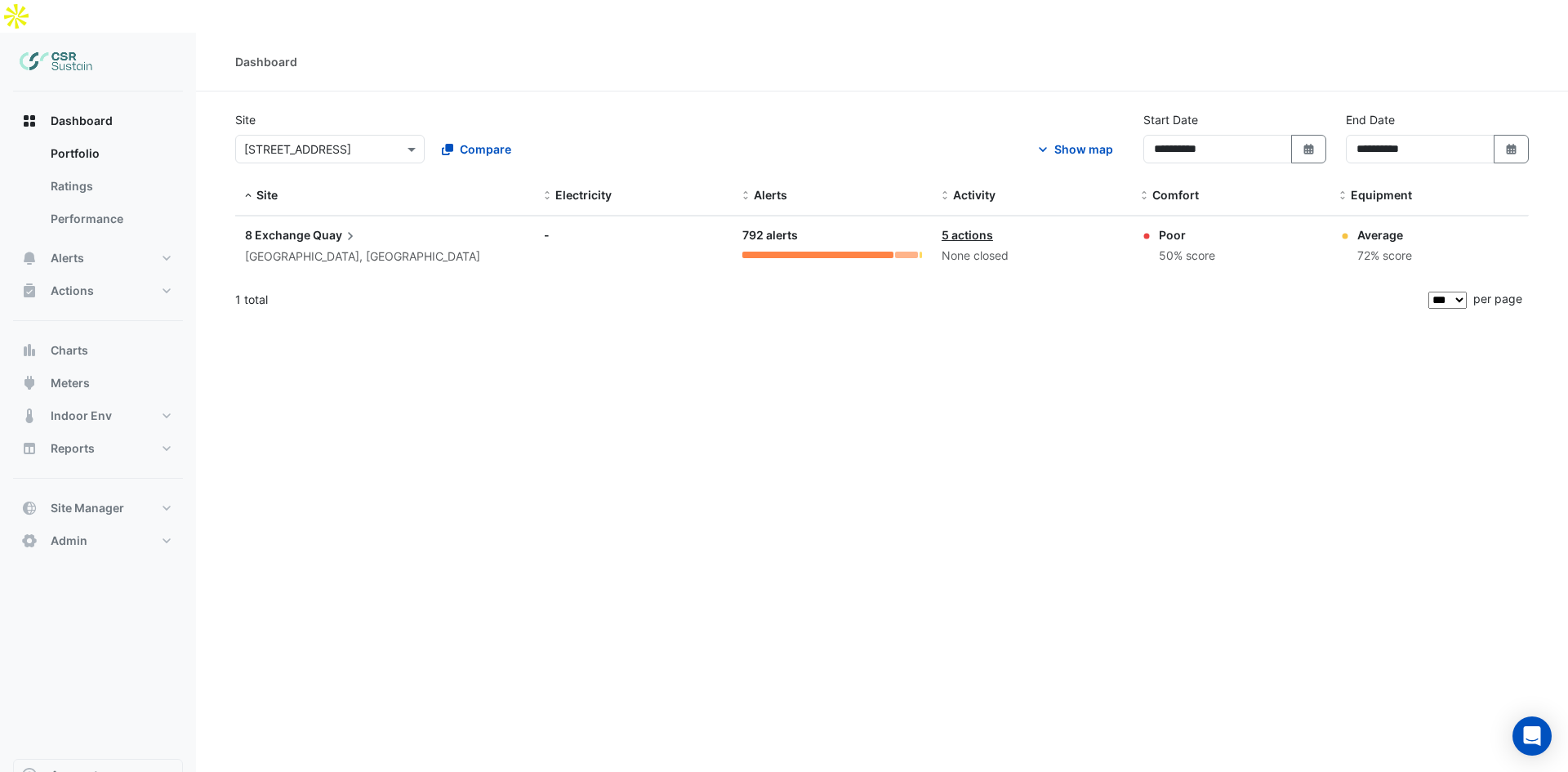
click at [1150, 227] on div "Poor 50% score" at bounding box center [1230, 246] width 179 height 39
click at [1168, 247] on div "50% score" at bounding box center [1187, 256] width 56 height 19
click at [118, 242] on button "Alerts" at bounding box center [98, 257] width 170 height 32
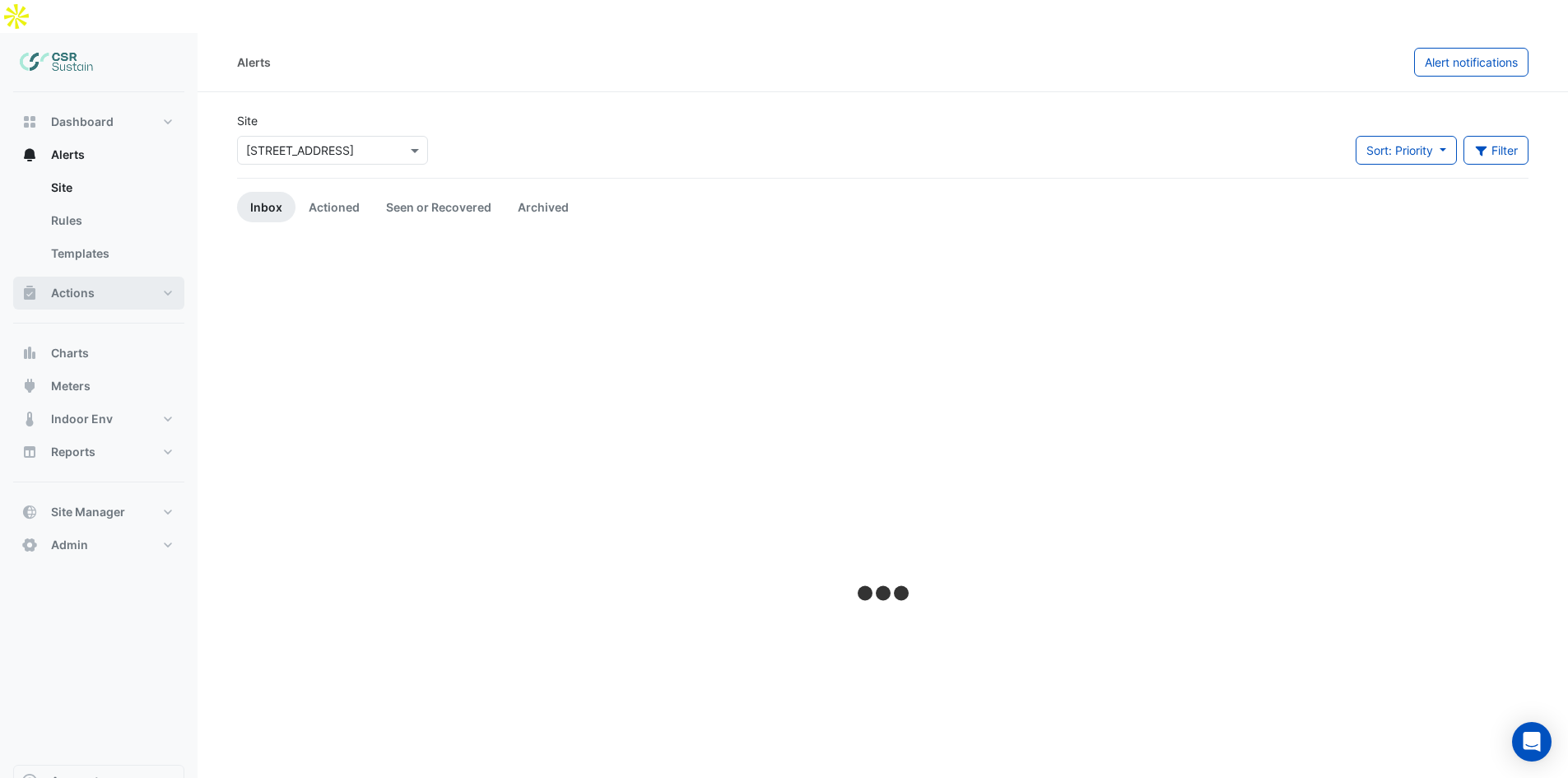
click at [118, 277] on button "Actions" at bounding box center [98, 293] width 171 height 33
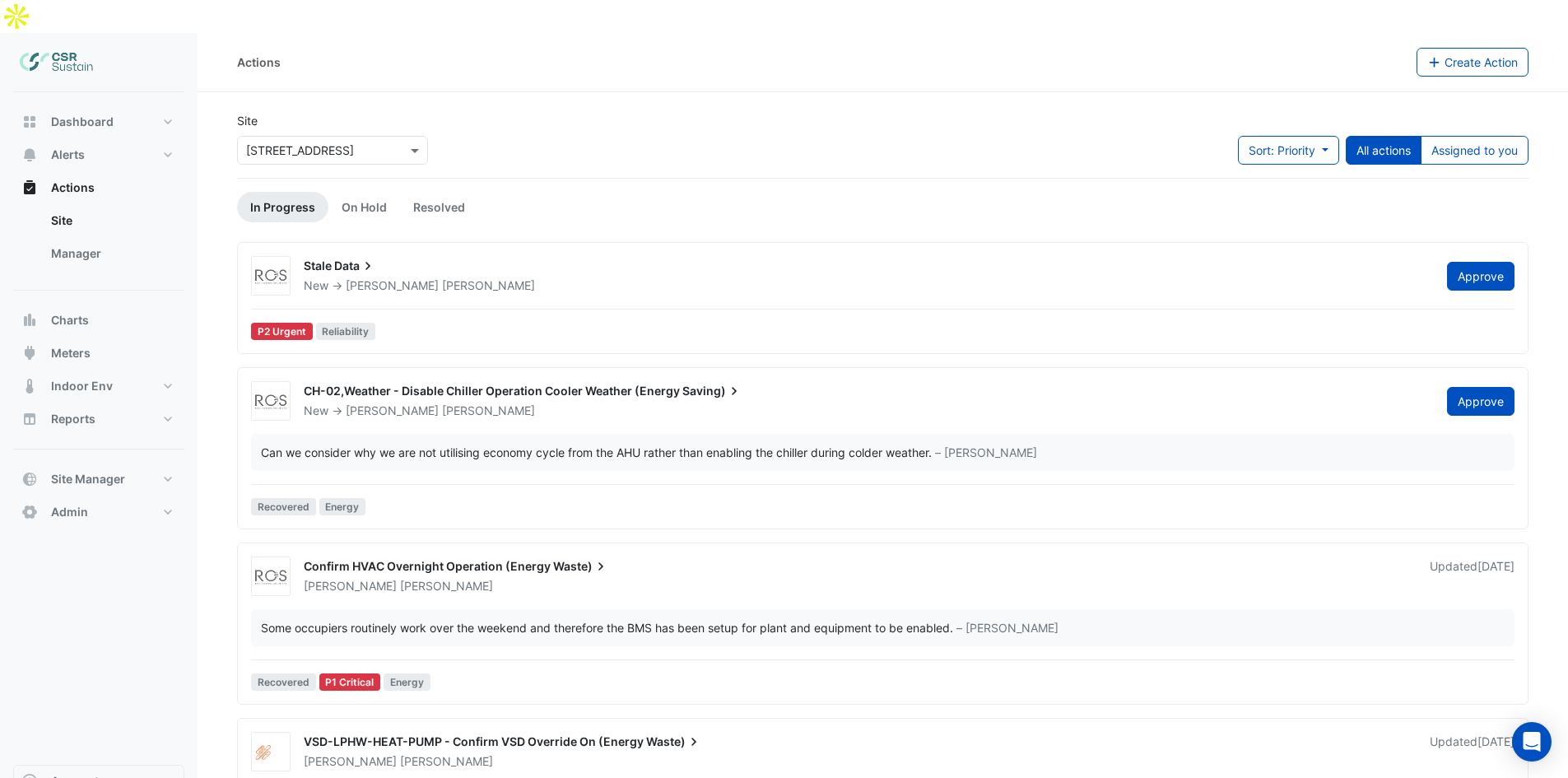
click at [702, 558] on div "Confirm HVAC Overnight Operation (Energy Waste)" at bounding box center [856, 568] width 1106 height 20
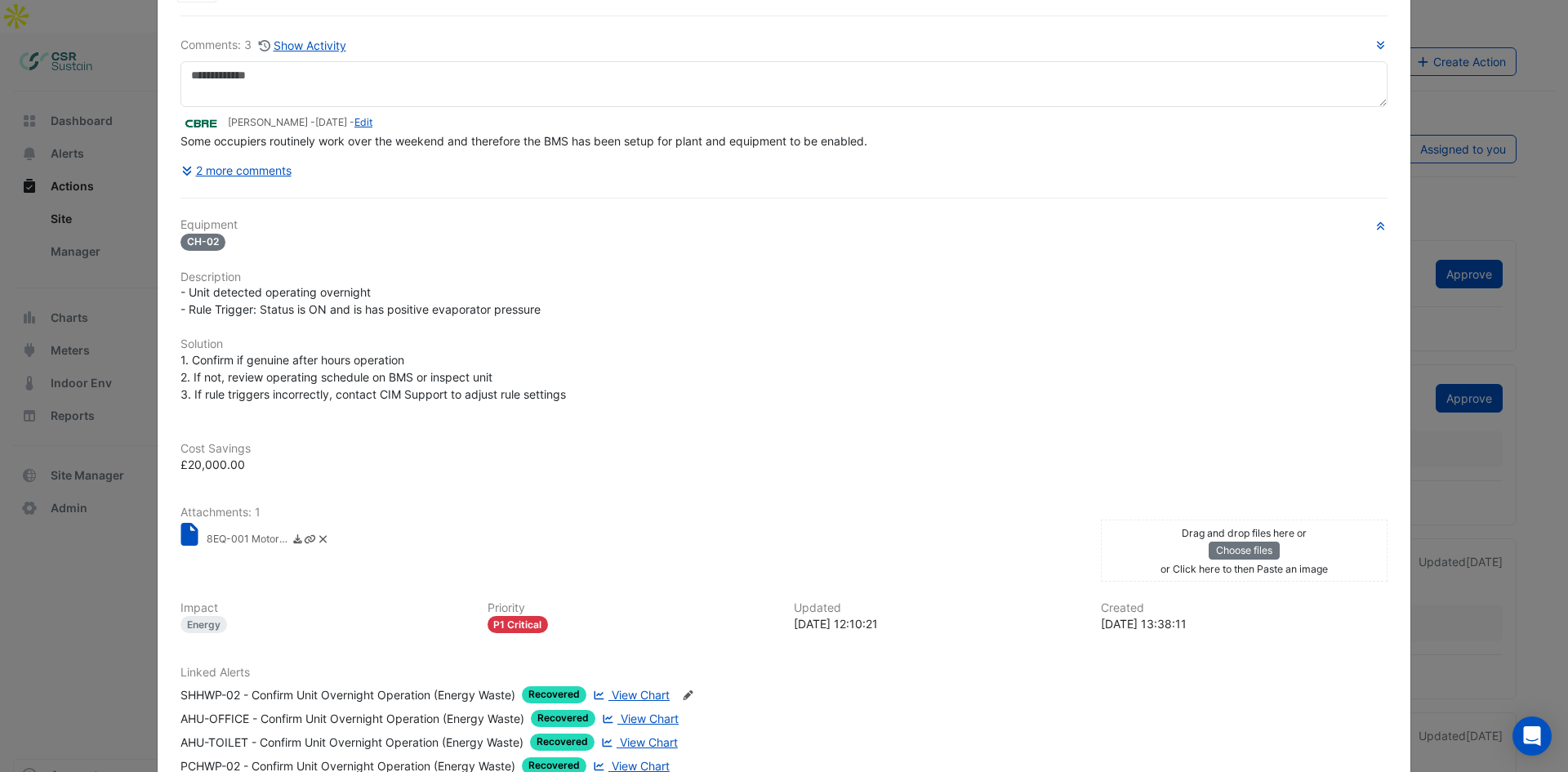
scroll to position [290, 0]
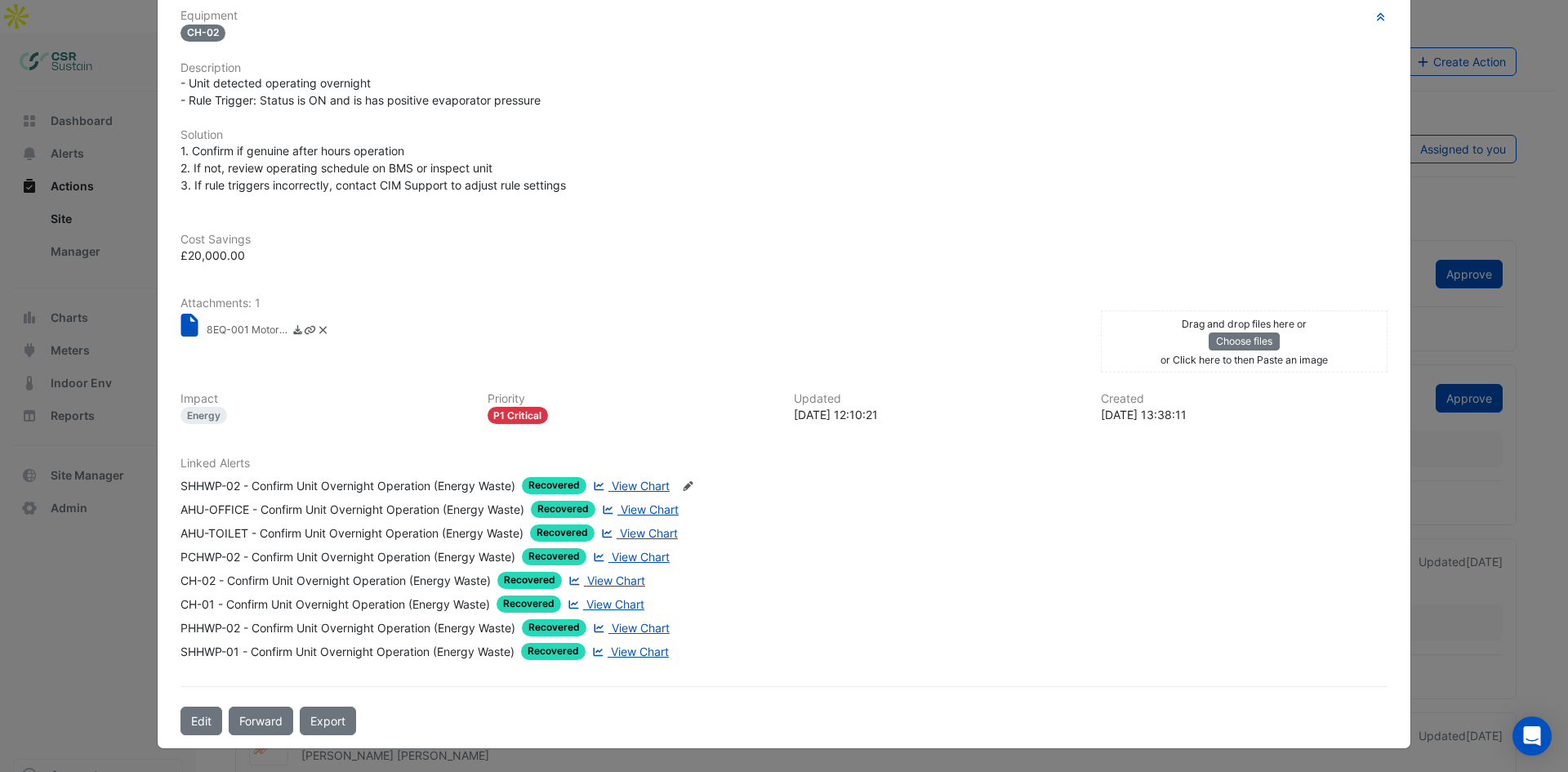
drag, startPoint x: 677, startPoint y: 457, endPoint x: 678, endPoint y: 508, distance: 51.0
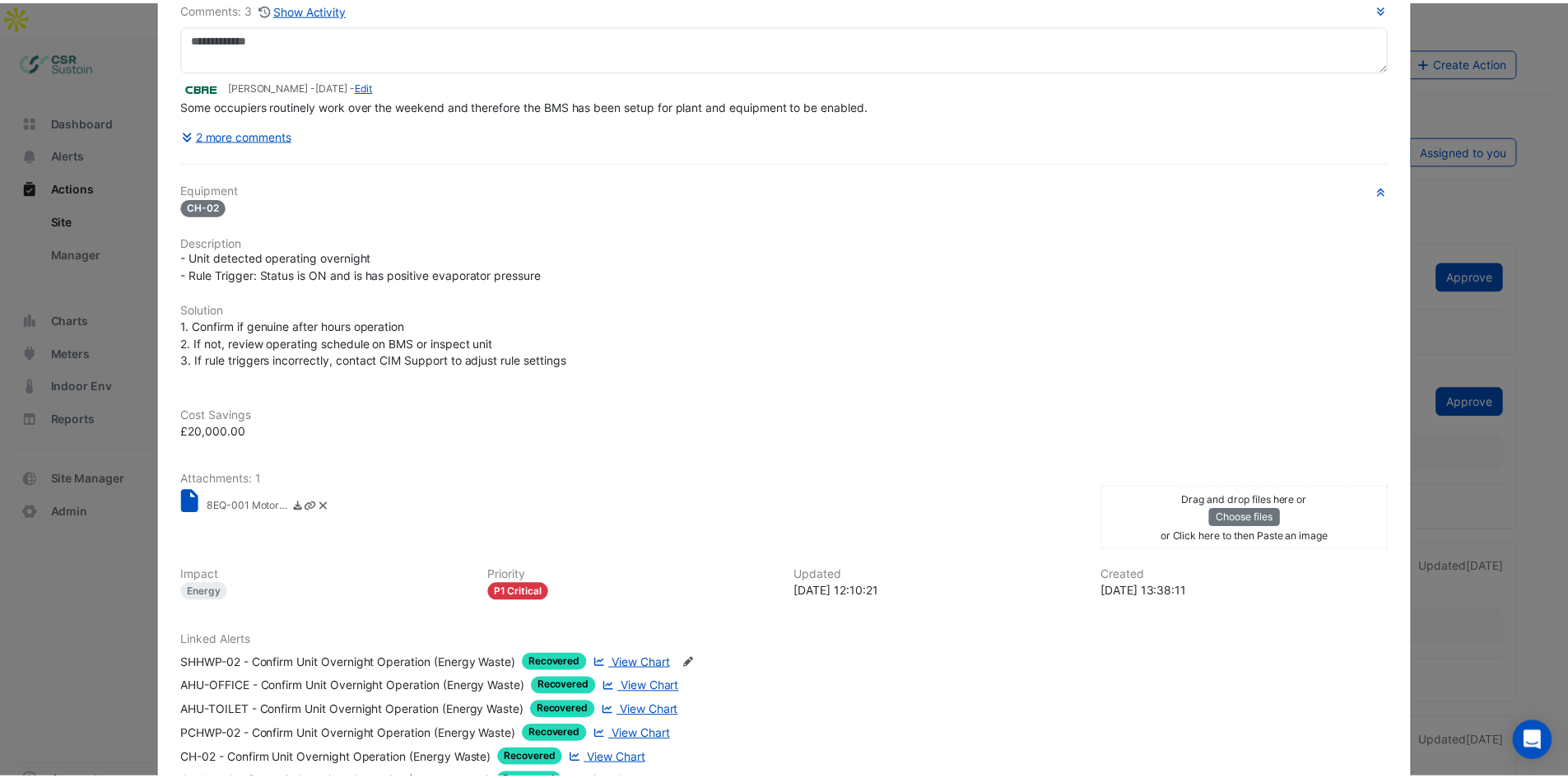
scroll to position [0, 0]
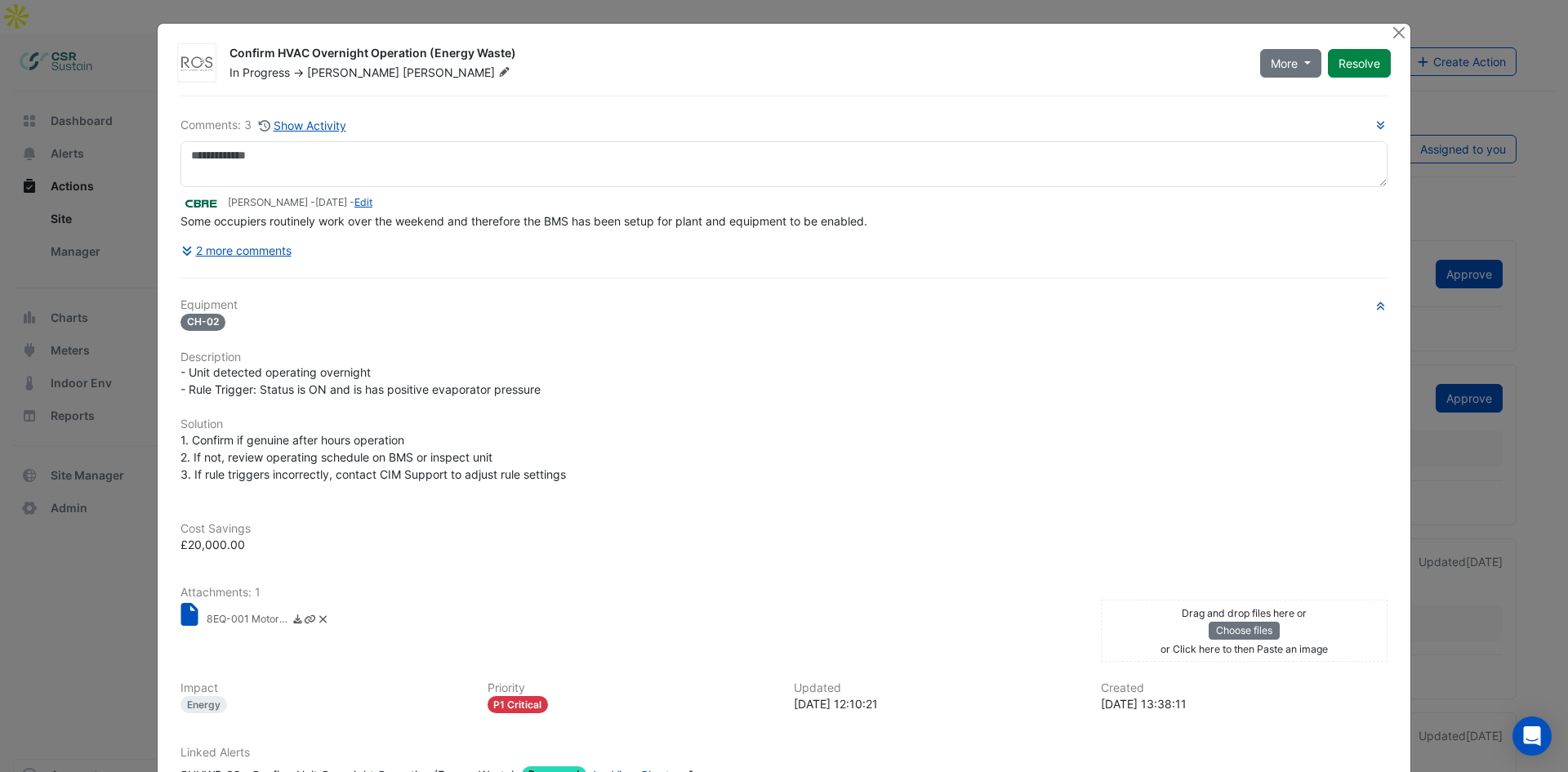
drag, startPoint x: 390, startPoint y: 622, endPoint x: 374, endPoint y: 442, distance: 180.7
click at [251, 254] on button "2 more comments" at bounding box center [236, 250] width 112 height 29
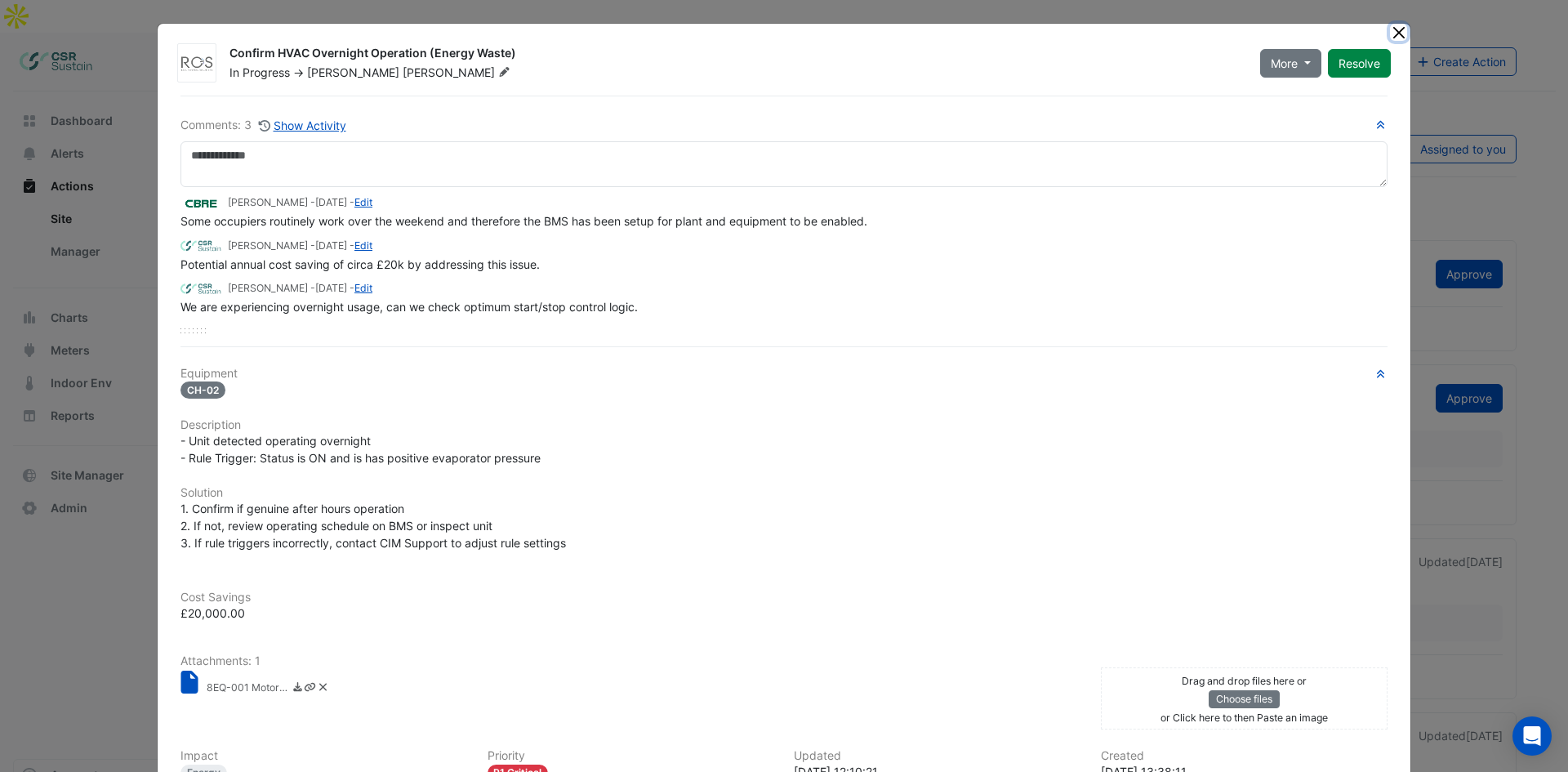
click at [1394, 32] on button "Close" at bounding box center [1398, 32] width 17 height 17
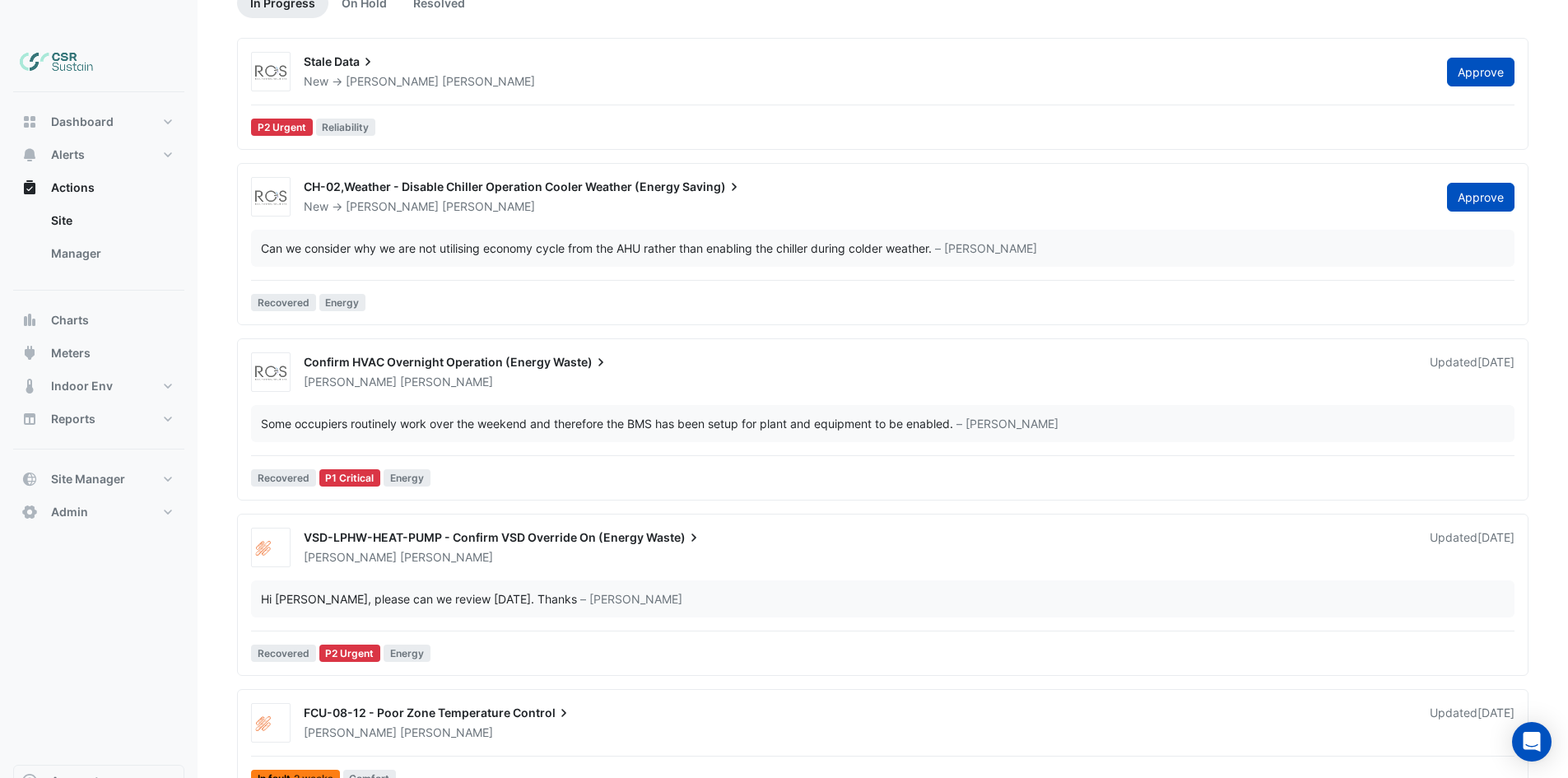
scroll to position [208, 0]
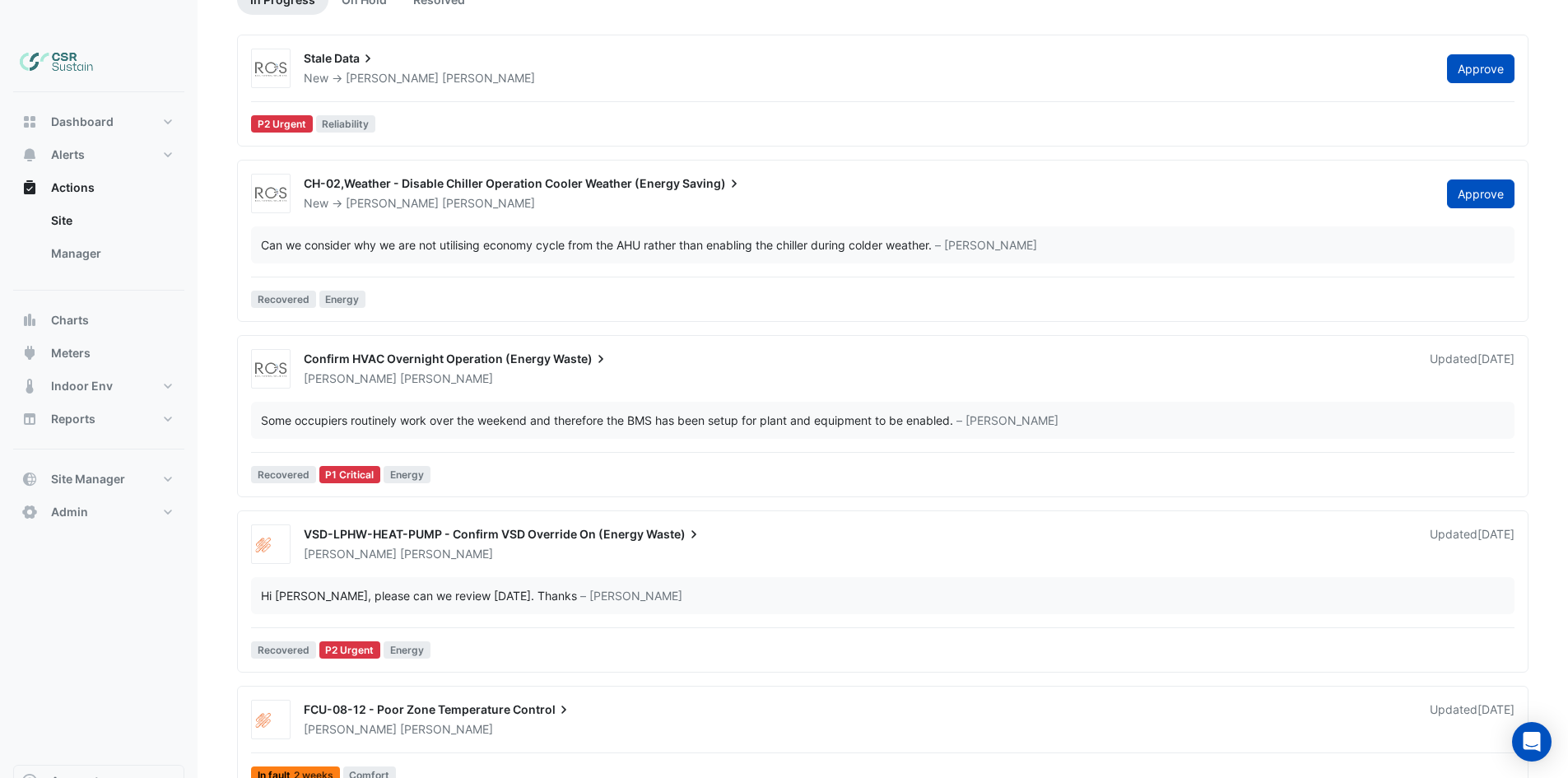
drag, startPoint x: 508, startPoint y: 423, endPoint x: 523, endPoint y: 474, distance: 53.2
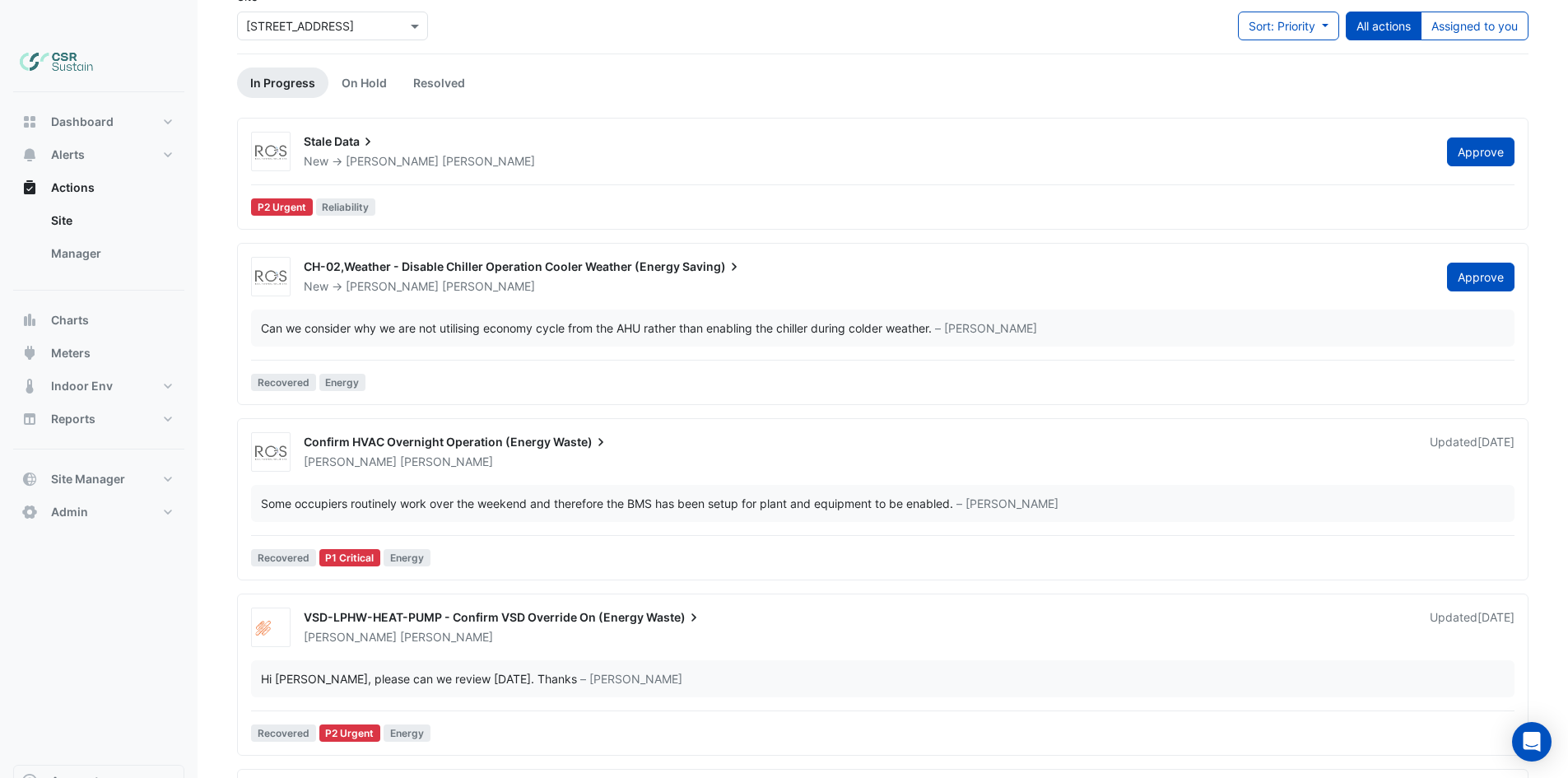
drag, startPoint x: 499, startPoint y: 650, endPoint x: 499, endPoint y: 640, distance: 10.0
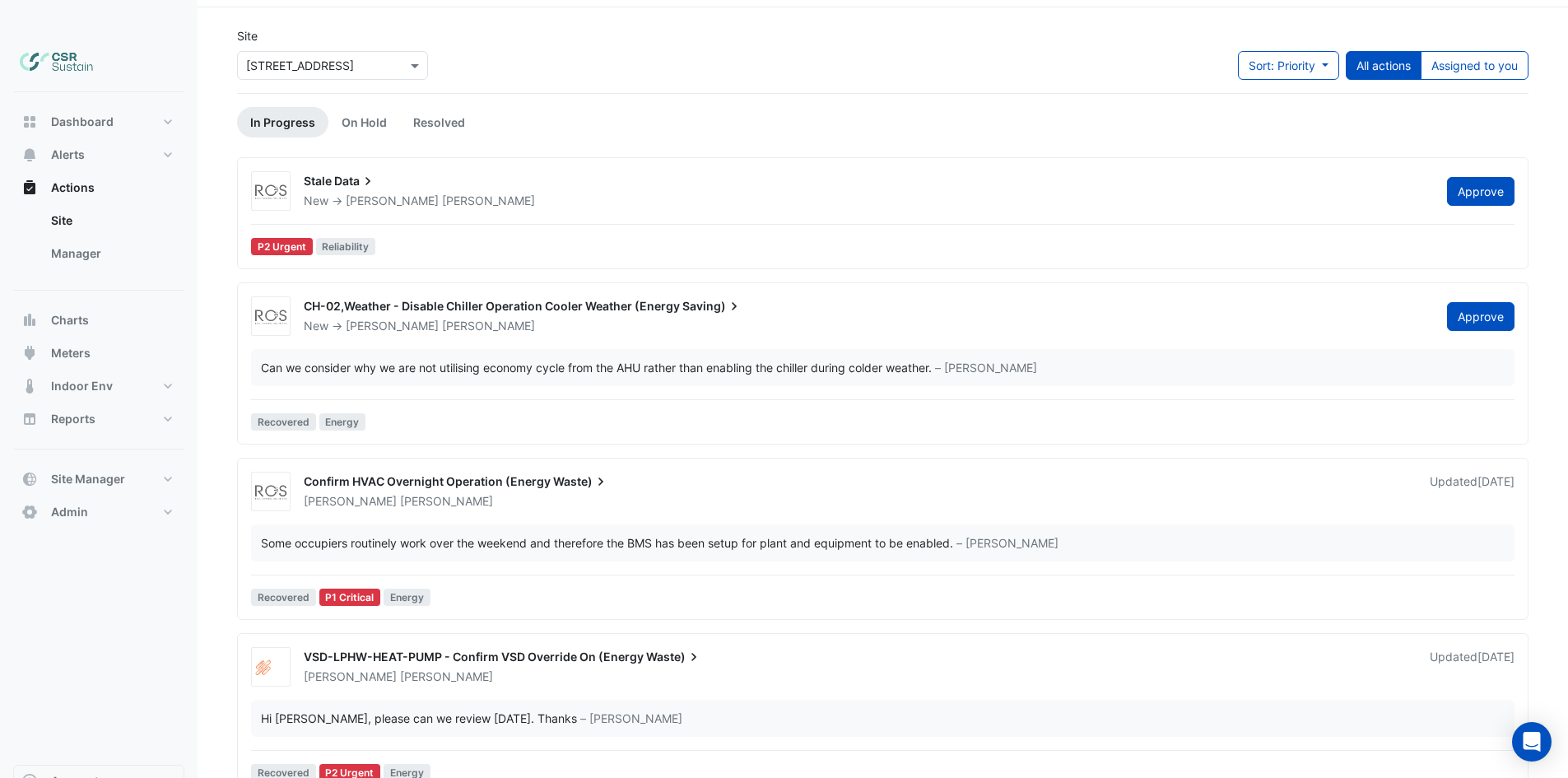
drag, startPoint x: 604, startPoint y: 533, endPoint x: 632, endPoint y: 415, distance: 121.3
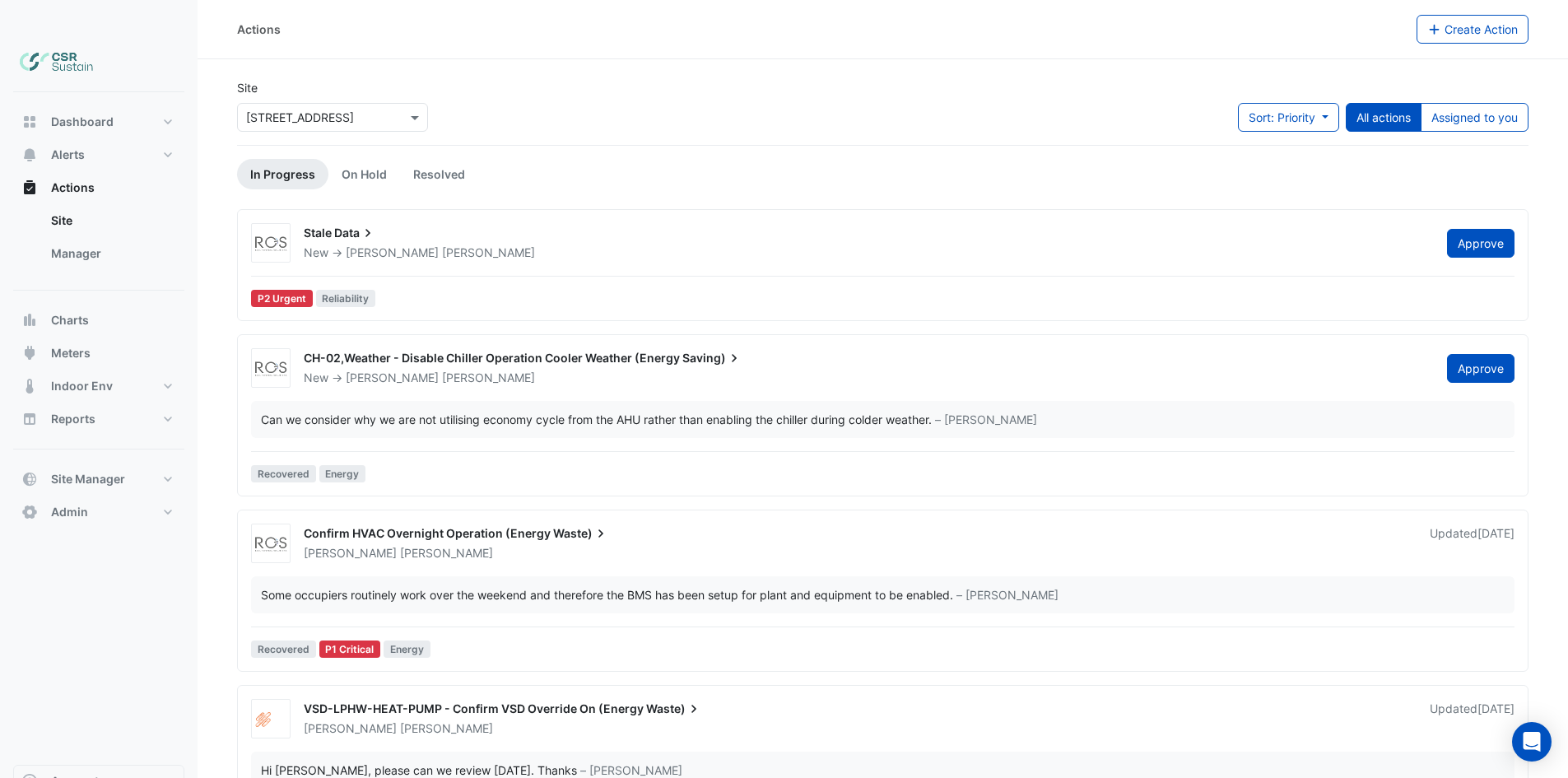
scroll to position [0, 0]
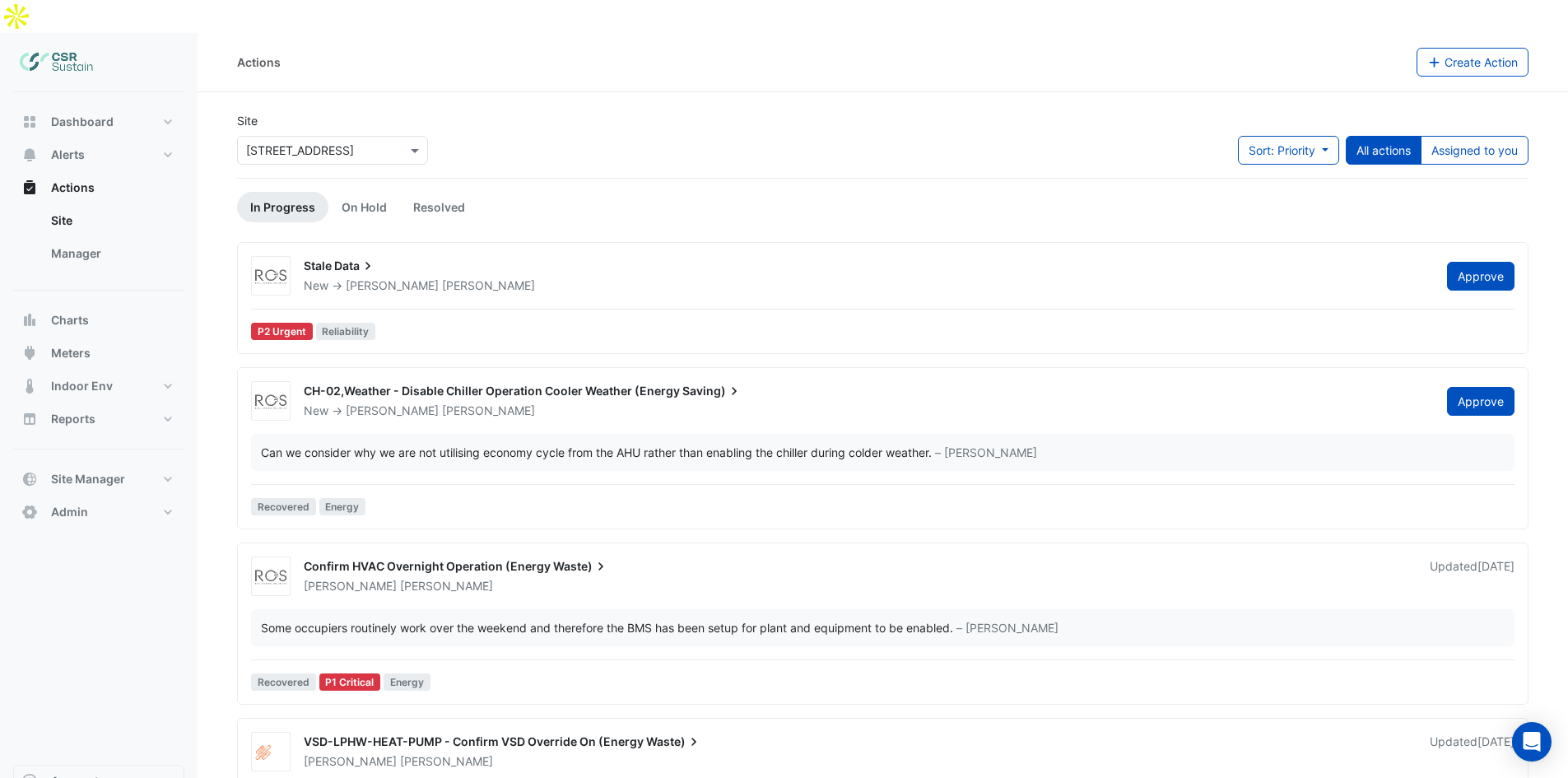
drag, startPoint x: 809, startPoint y: 505, endPoint x: 802, endPoint y: 405, distance: 100.2
drag, startPoint x: 834, startPoint y: 482, endPoint x: 1225, endPoint y: 141, distance: 518.8
click at [1470, 136] on button "Assigned to you" at bounding box center [1474, 150] width 108 height 29
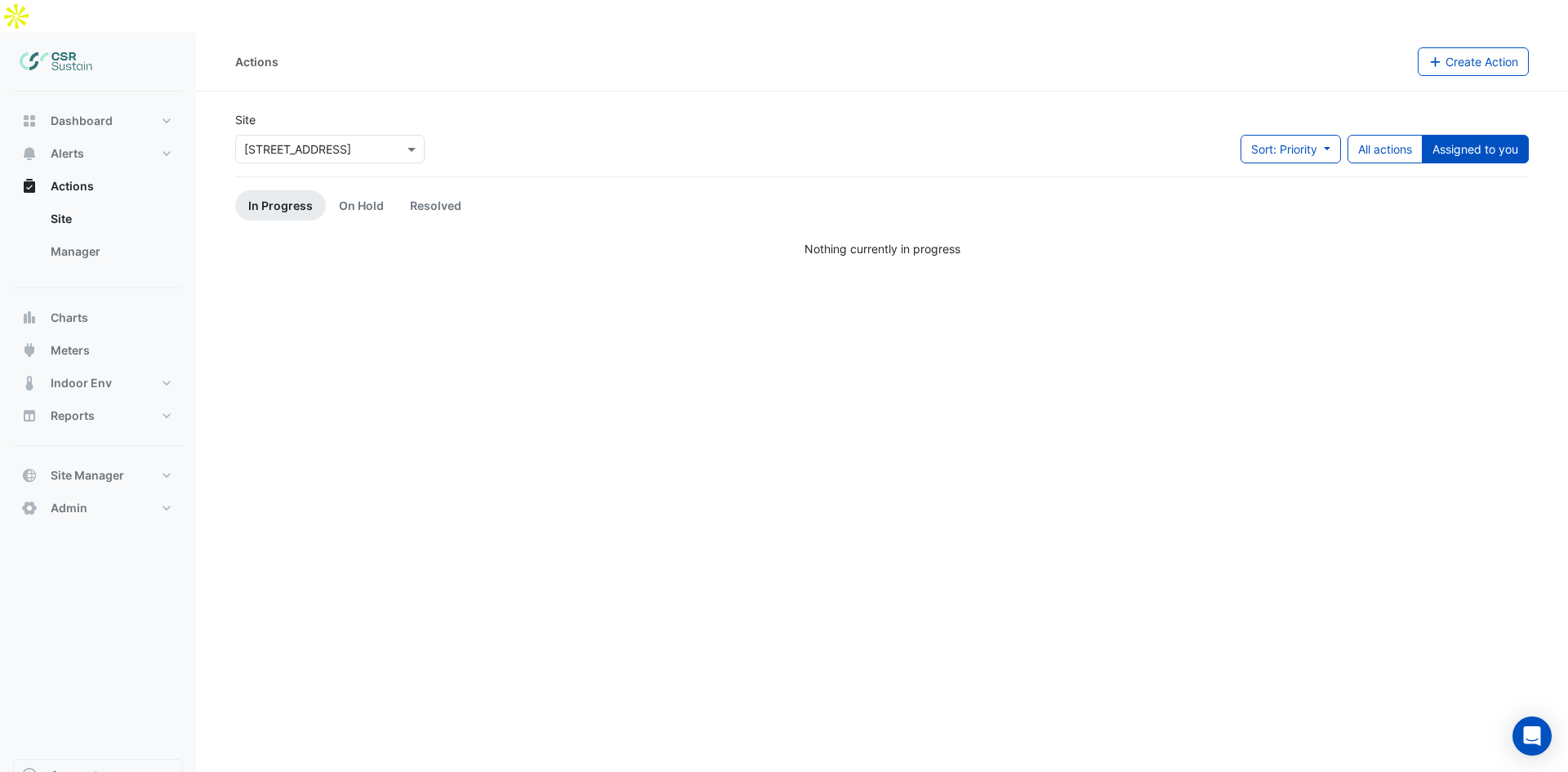
click at [1475, 135] on button "Assigned to you" at bounding box center [1475, 149] width 107 height 29
click at [1392, 135] on button "All actions" at bounding box center [1384, 149] width 75 height 29
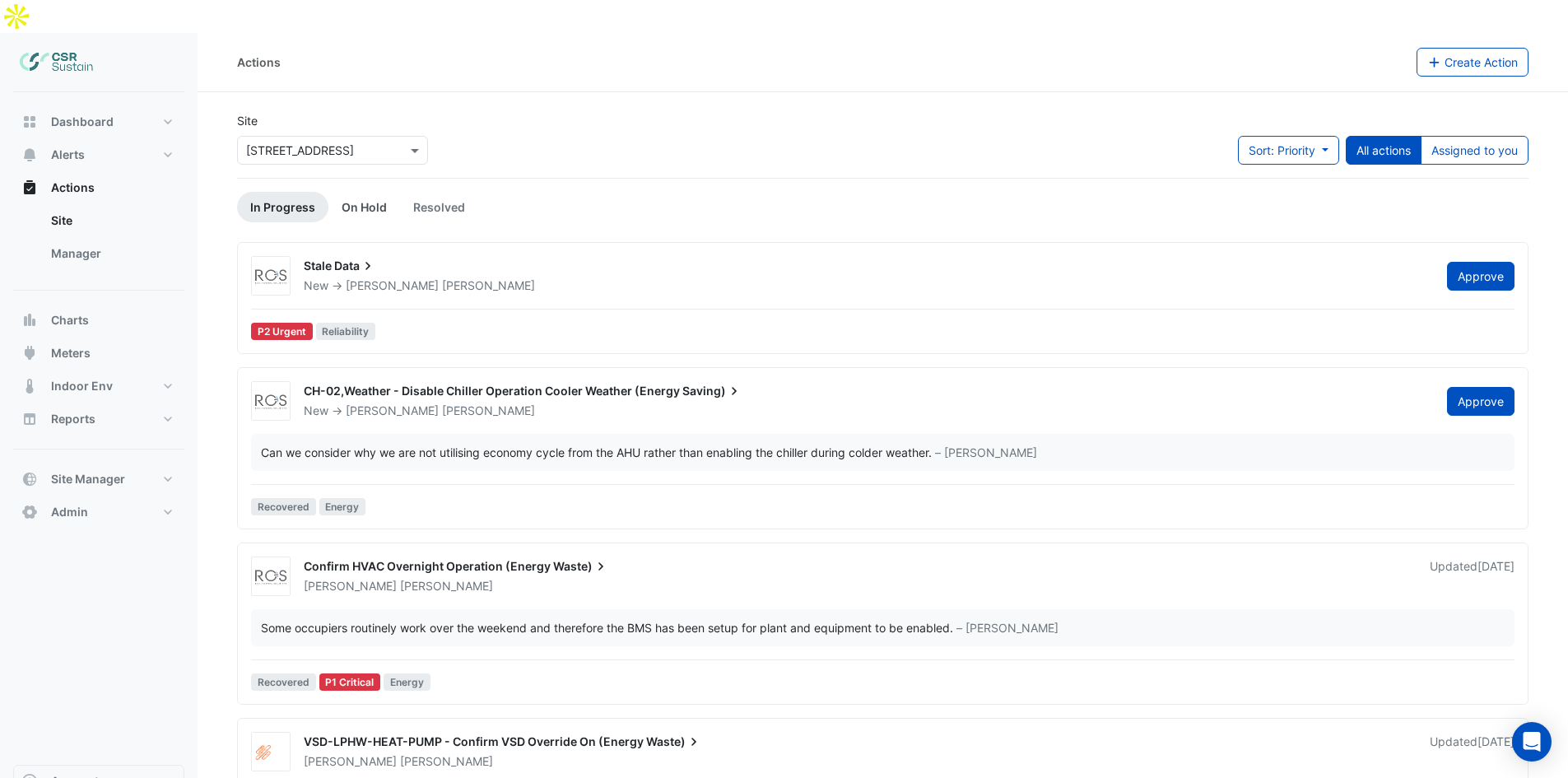
click at [378, 192] on link "On Hold" at bounding box center [364, 207] width 72 height 31
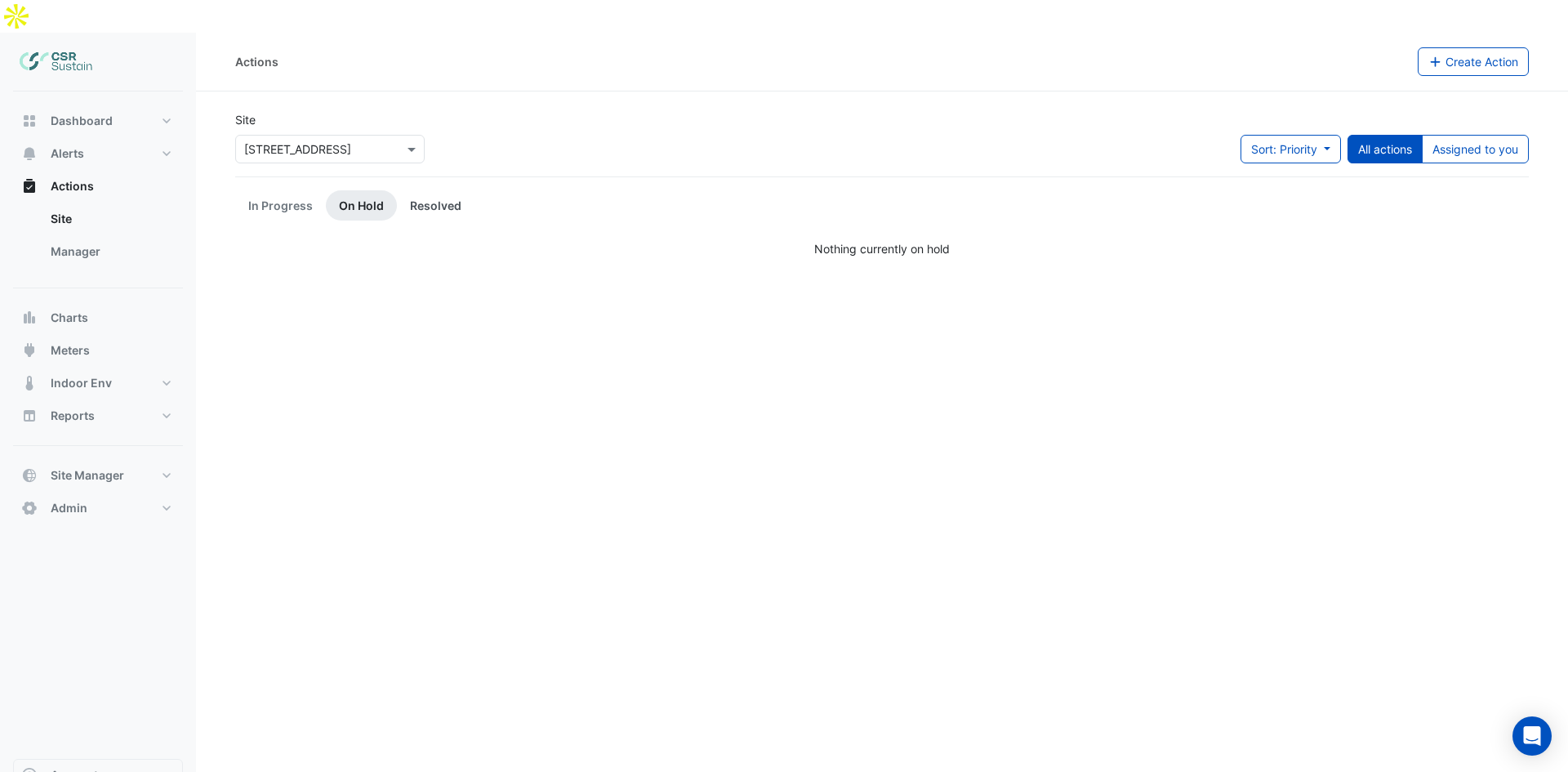
click at [431, 190] on link "Resolved" at bounding box center [436, 205] width 78 height 31
click at [253, 190] on link "In Progress" at bounding box center [280, 205] width 91 height 31
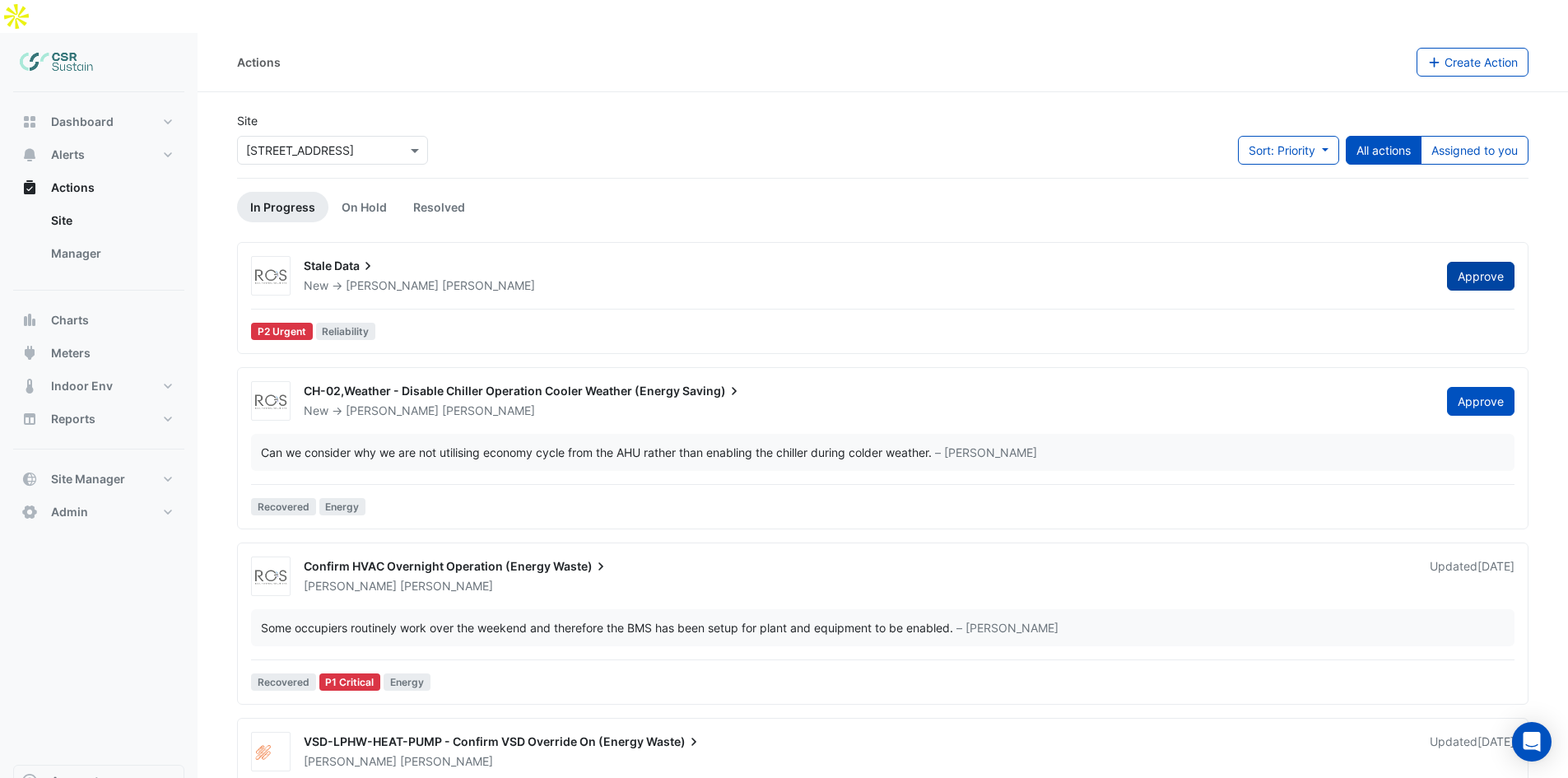
click at [1481, 269] on span "Approve" at bounding box center [1480, 276] width 46 height 14
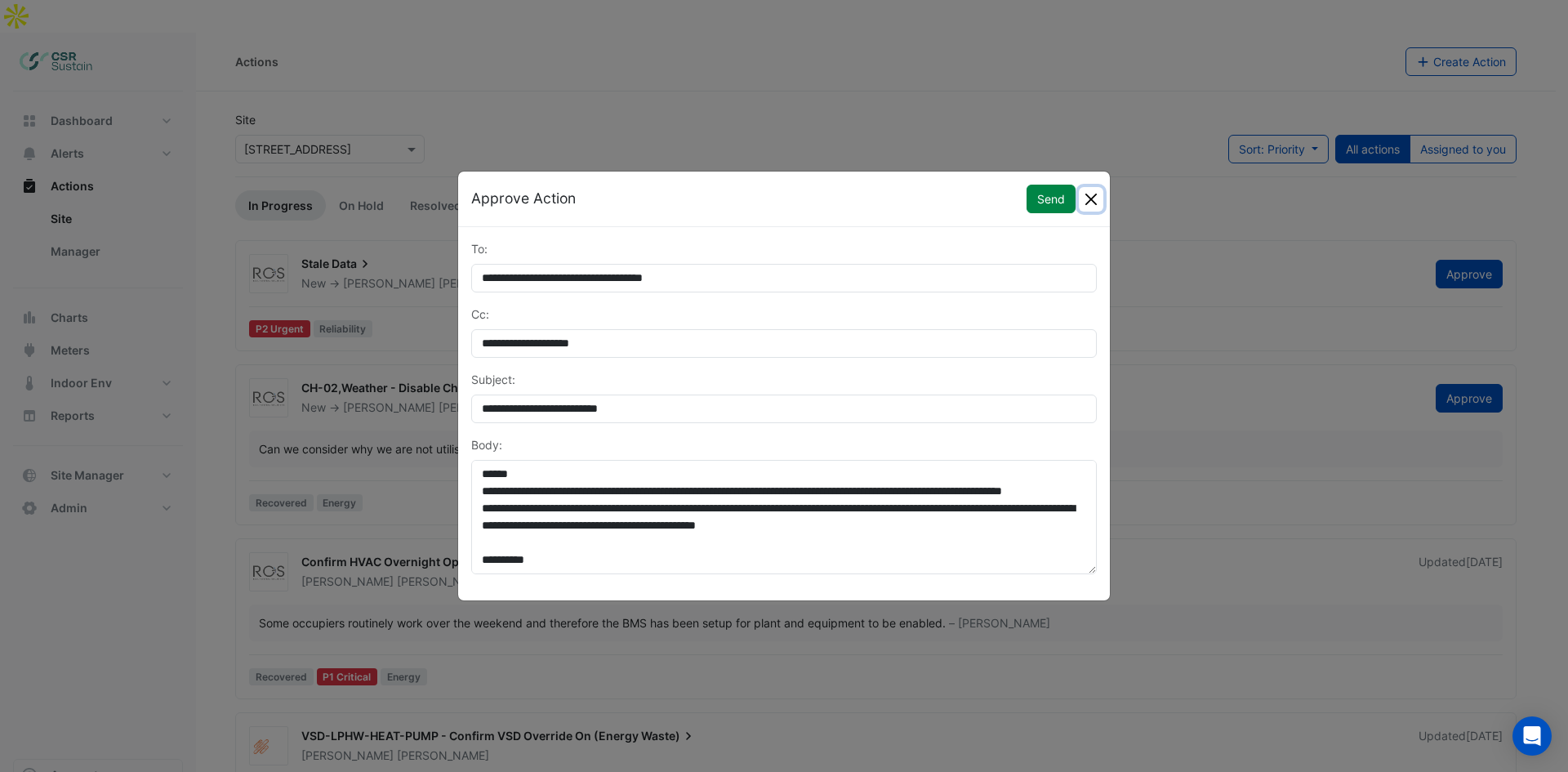
click at [1095, 195] on button "Close" at bounding box center [1091, 199] width 25 height 25
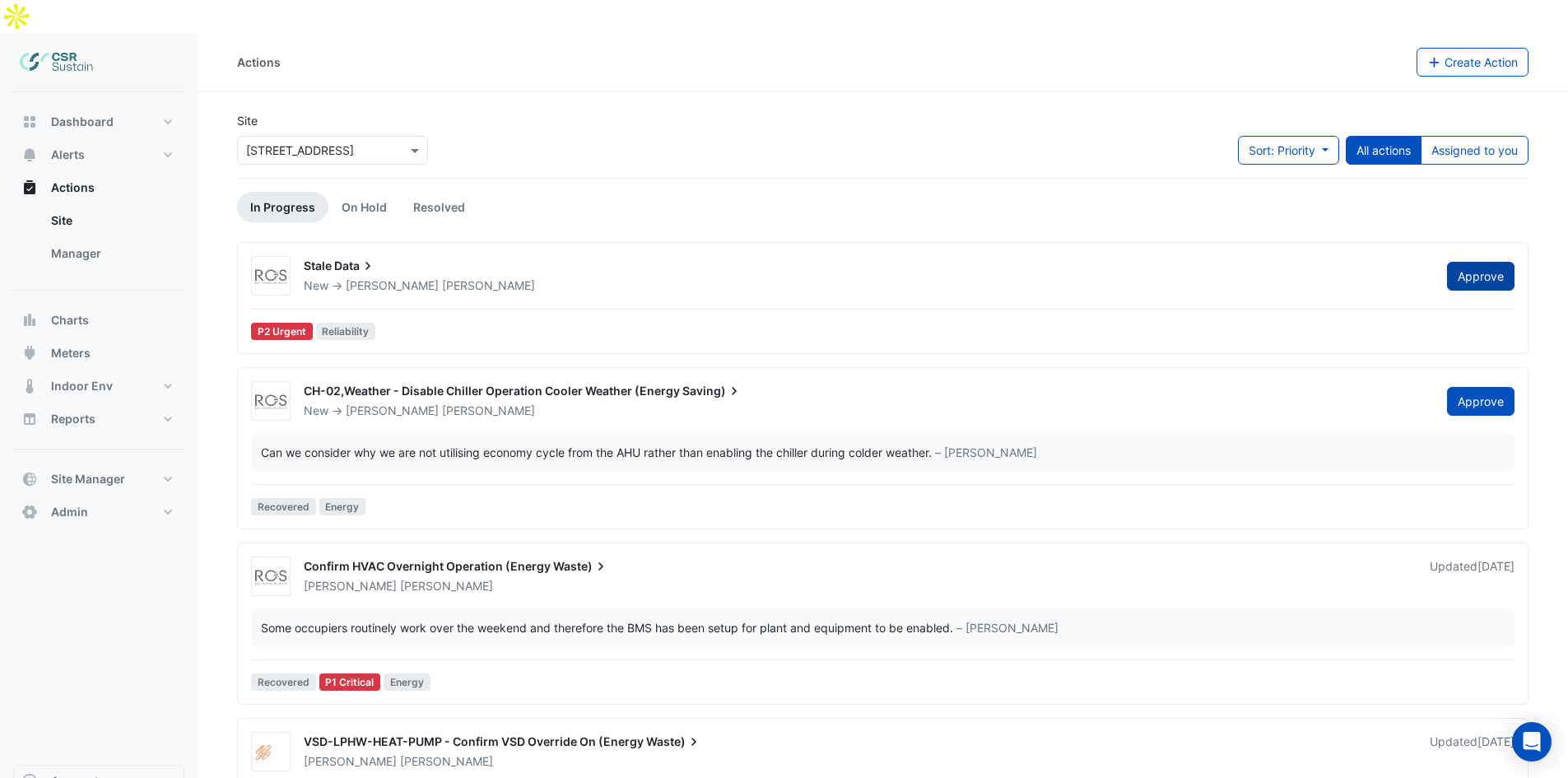
click at [1478, 269] on span "Approve" at bounding box center [1480, 276] width 46 height 14
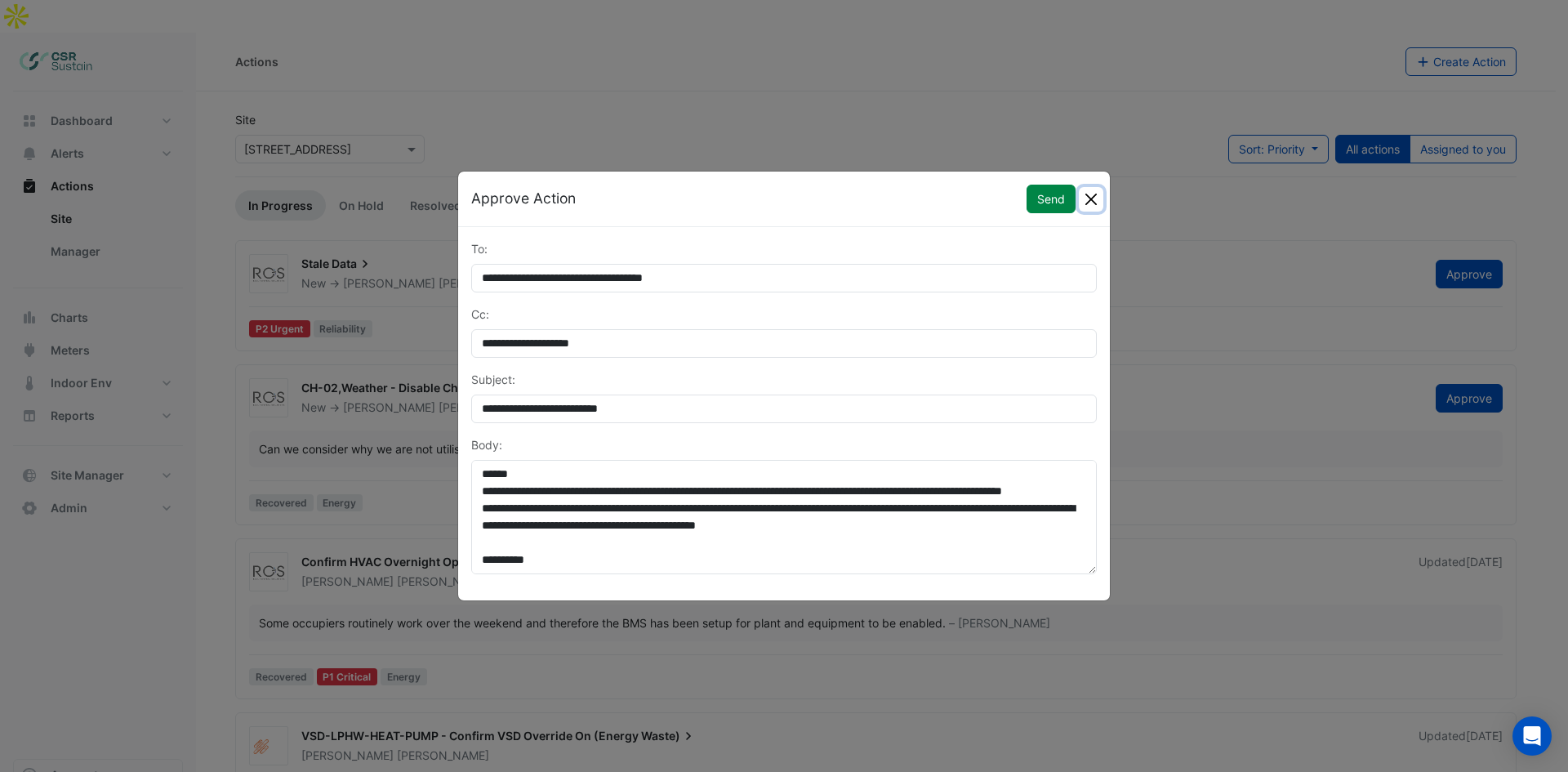
click at [1100, 199] on button "Close" at bounding box center [1091, 199] width 25 height 25
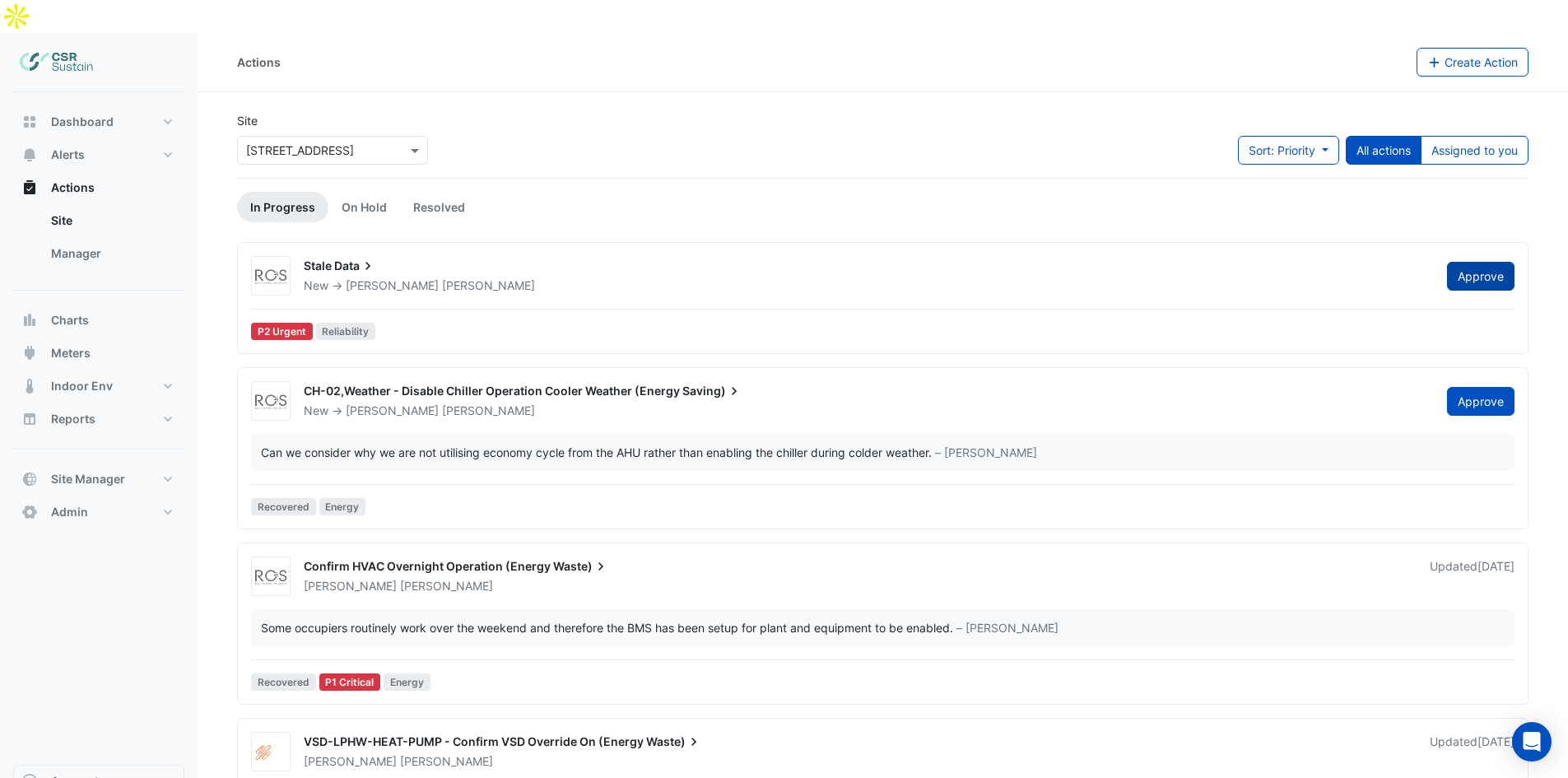
click at [1465, 269] on span "Approve" at bounding box center [1480, 276] width 46 height 14
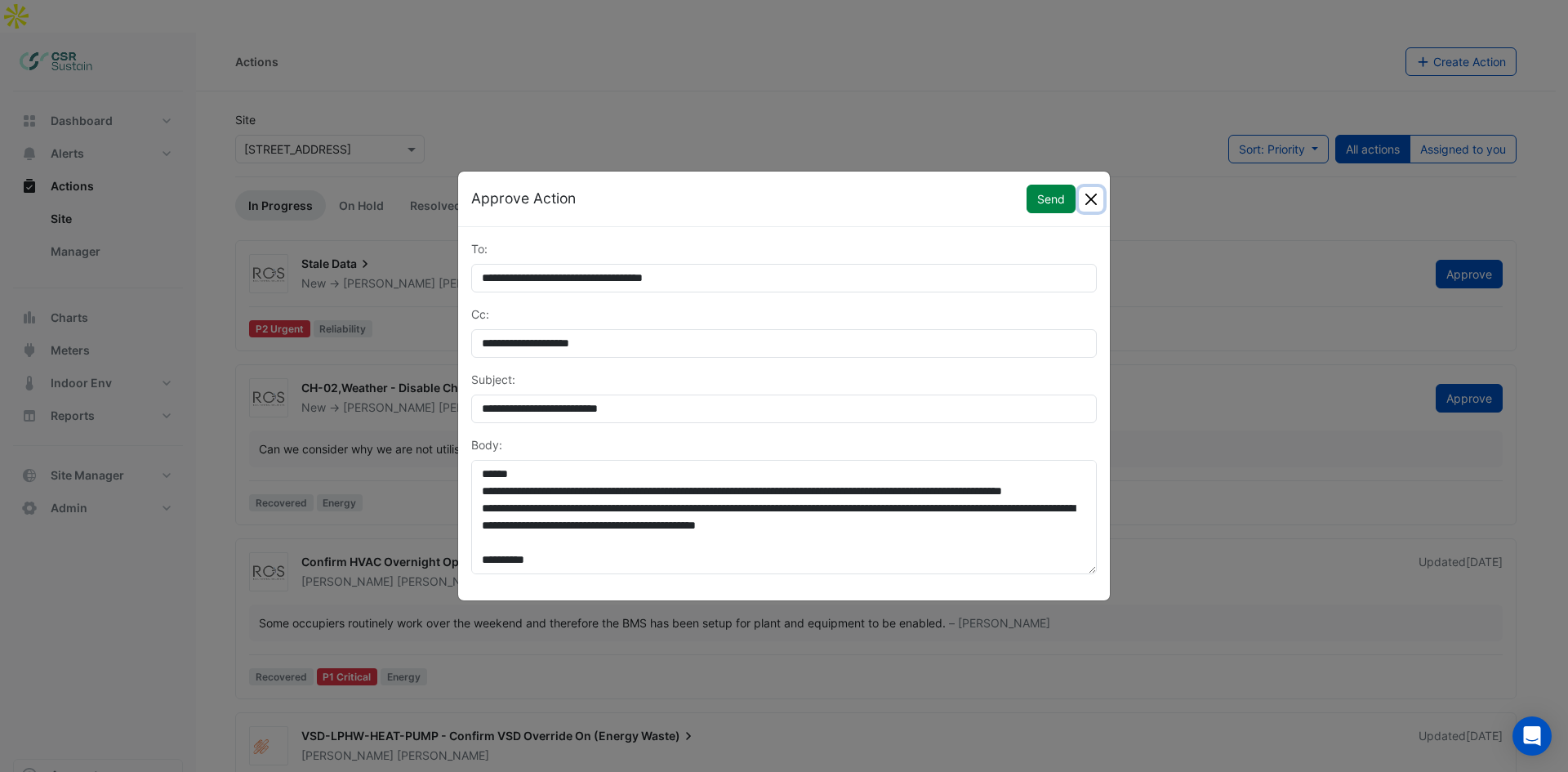
click at [1089, 199] on button "Close" at bounding box center [1091, 199] width 25 height 25
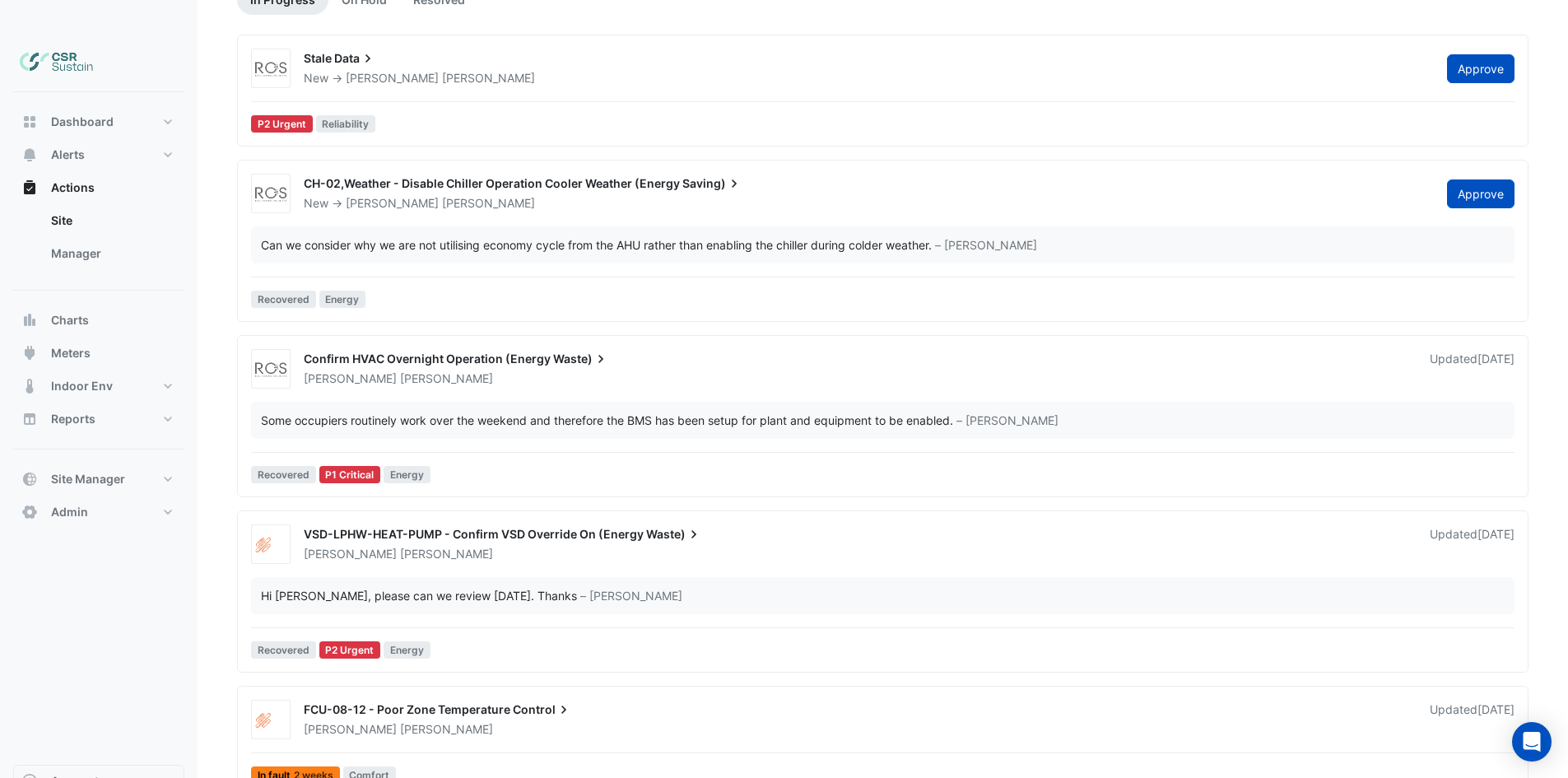
drag, startPoint x: 709, startPoint y: 419, endPoint x: 738, endPoint y: 508, distance: 93.6
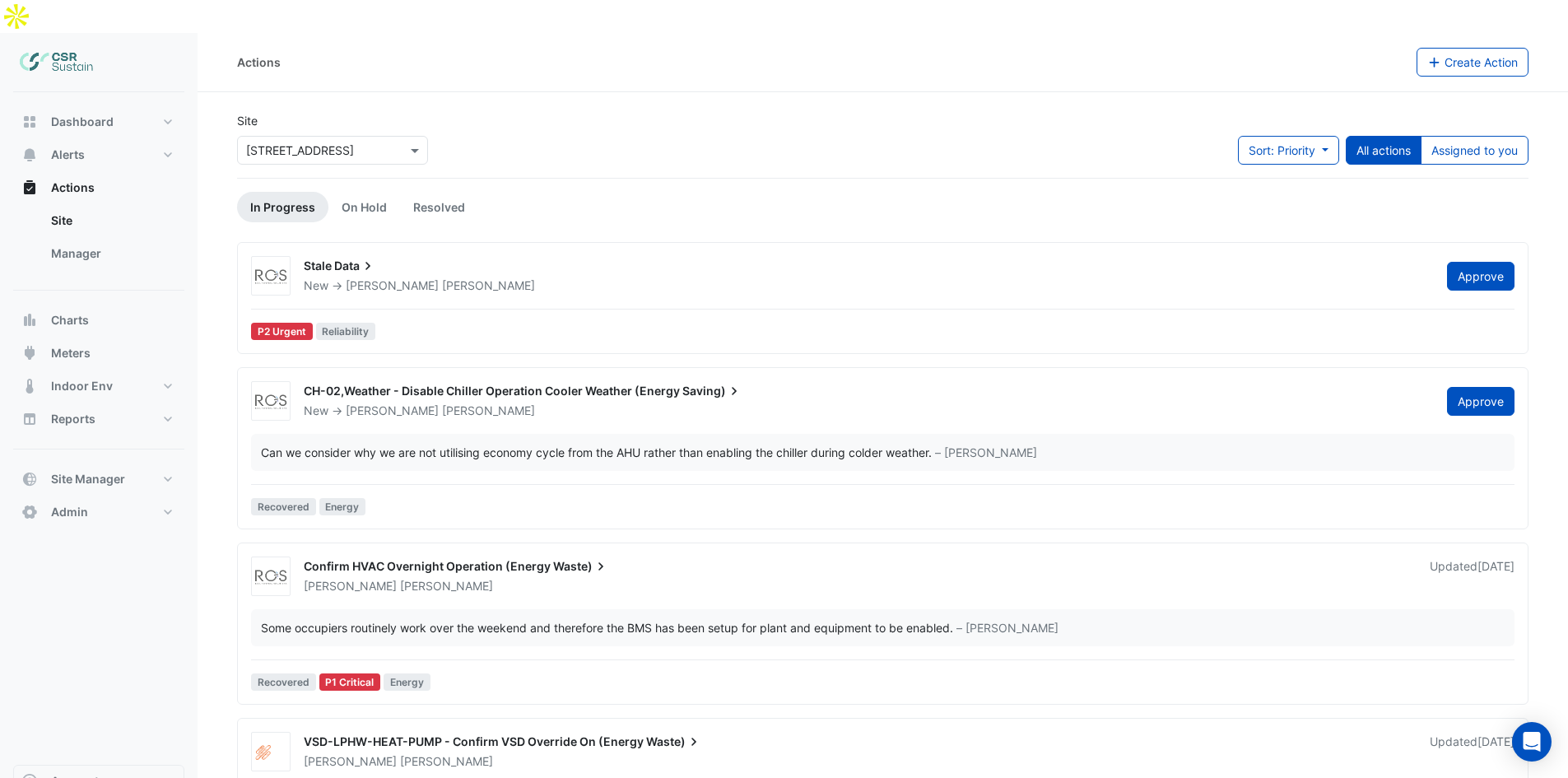
drag, startPoint x: 735, startPoint y: 520, endPoint x: 726, endPoint y: 444, distance: 76.5
click at [444, 384] on span "CH-02,Weather - Disable Chiller Operation Cooler Weather (Energy" at bounding box center [491, 390] width 376 height 14
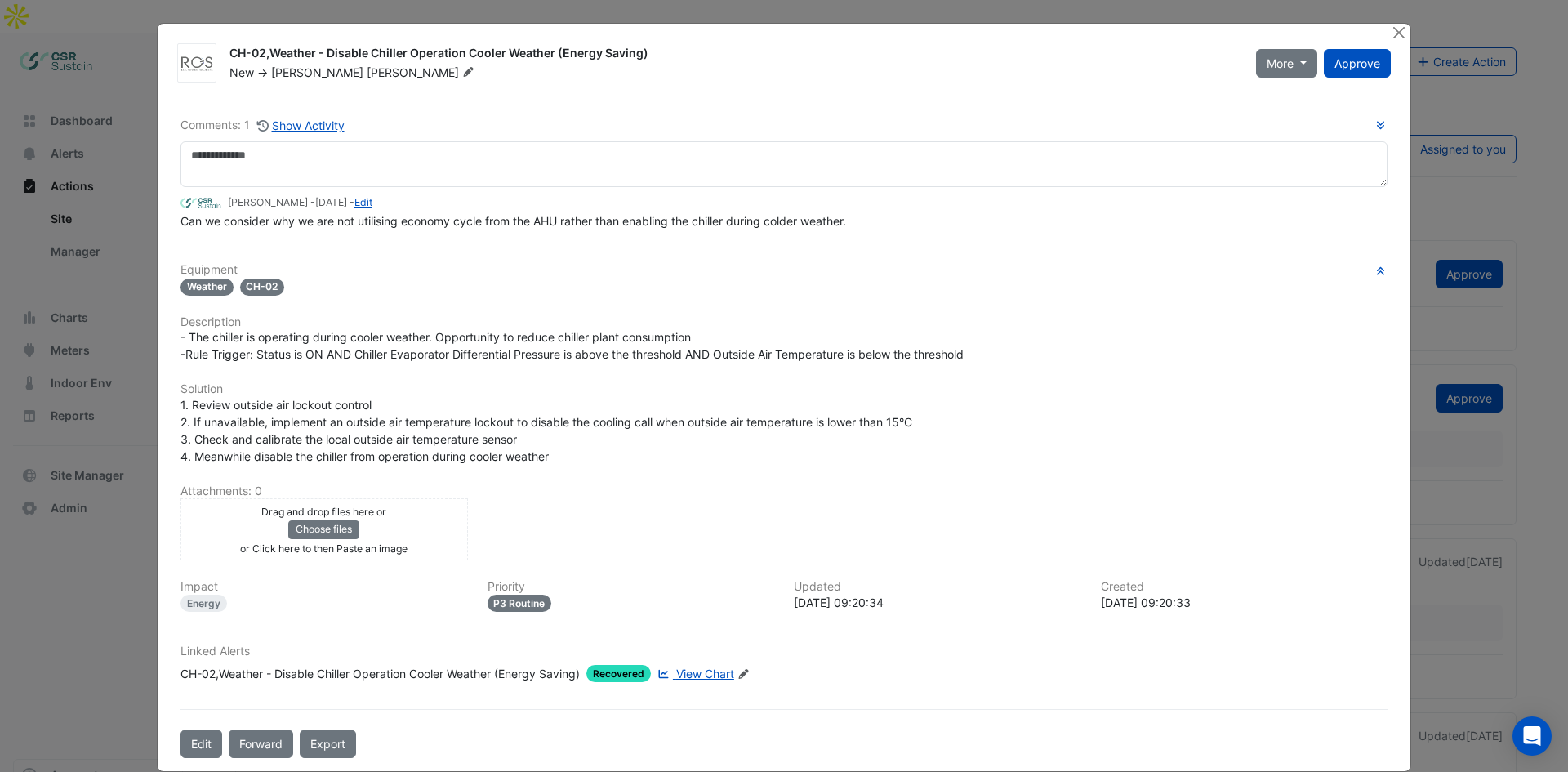
scroll to position [23, 0]
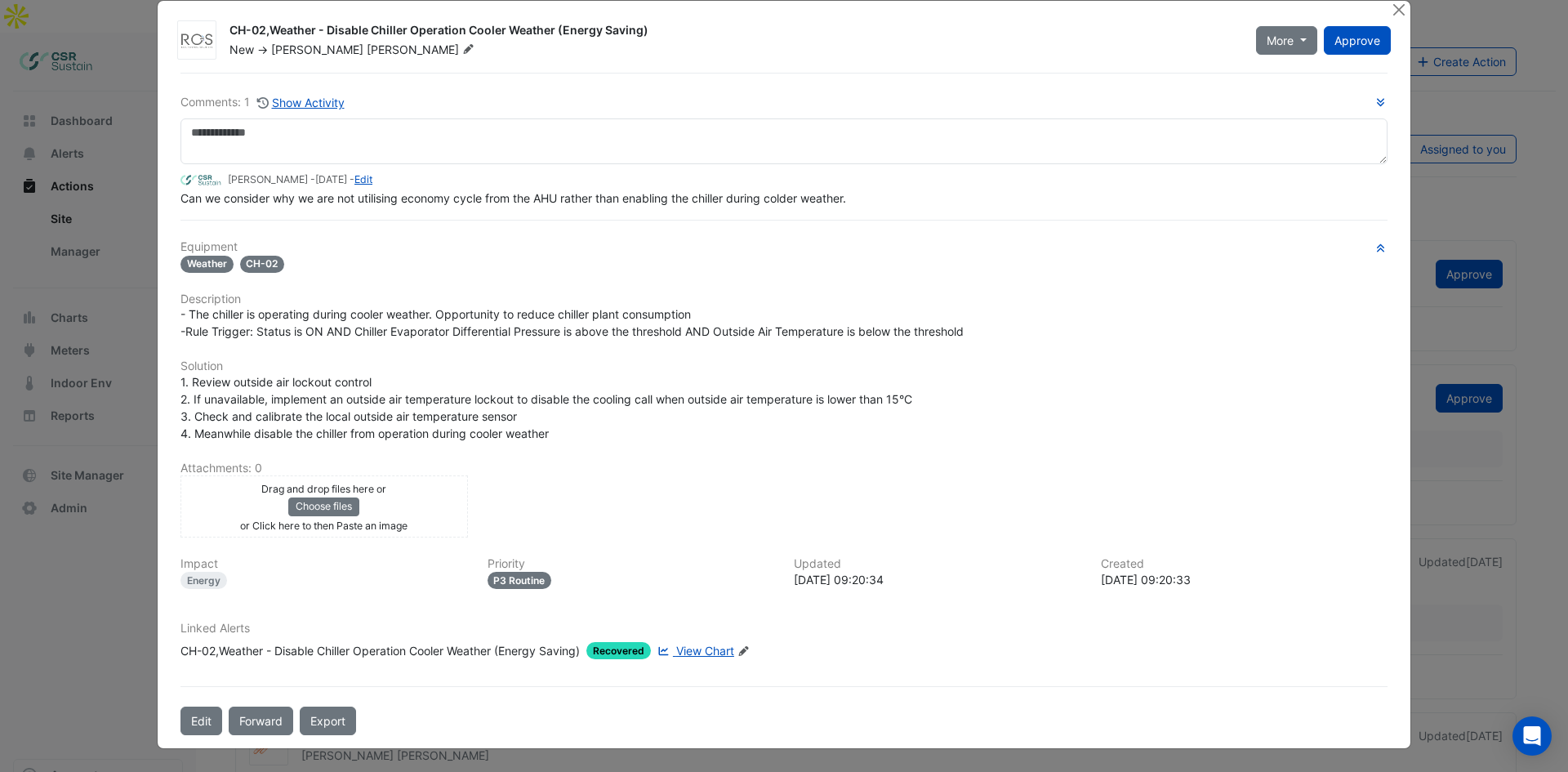
drag, startPoint x: 605, startPoint y: 339, endPoint x: 613, endPoint y: 387, distance: 48.7
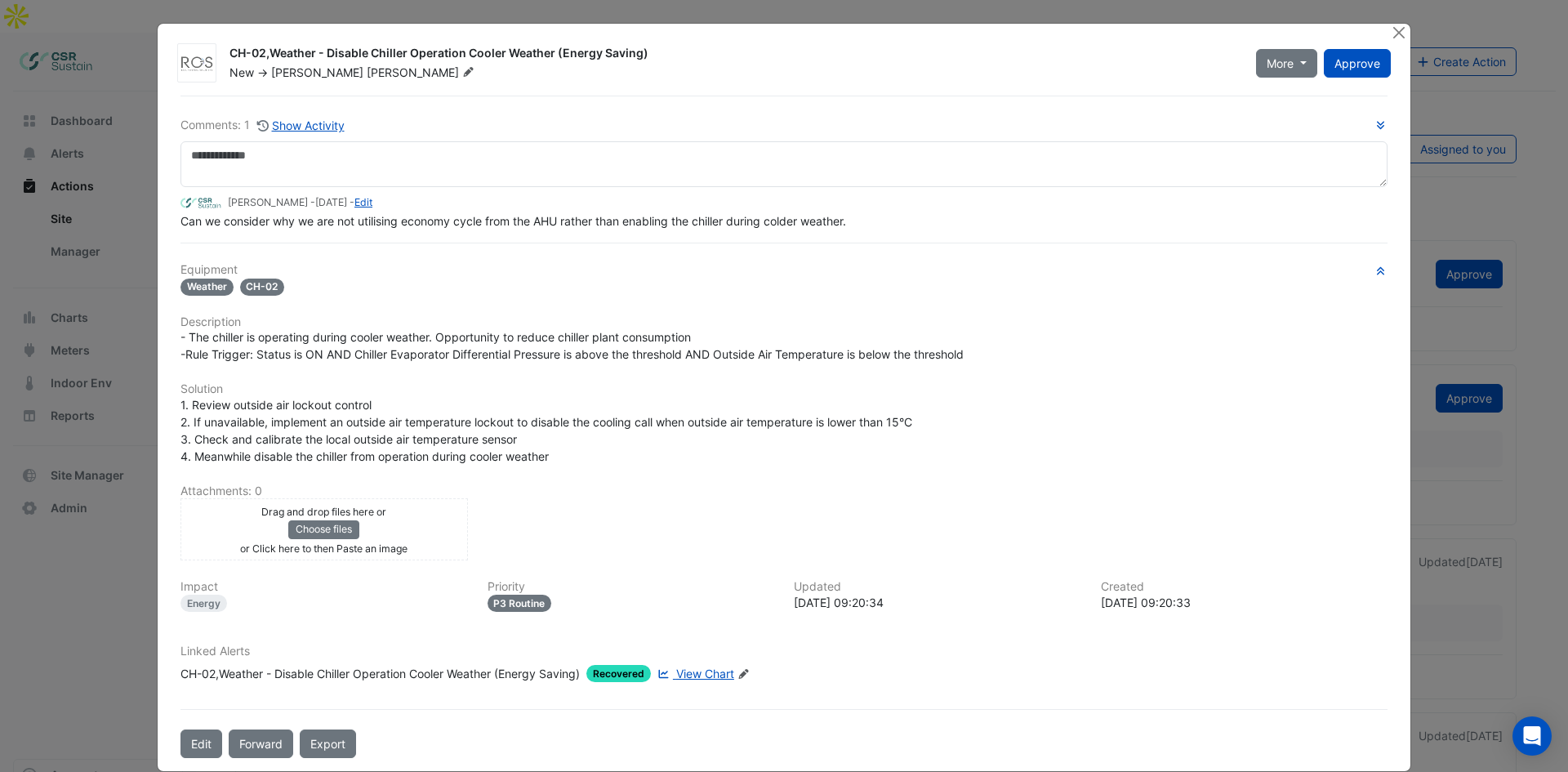
drag, startPoint x: 624, startPoint y: 430, endPoint x: 925, endPoint y: 137, distance: 420.1
click at [1390, 33] on button "Close" at bounding box center [1398, 32] width 17 height 17
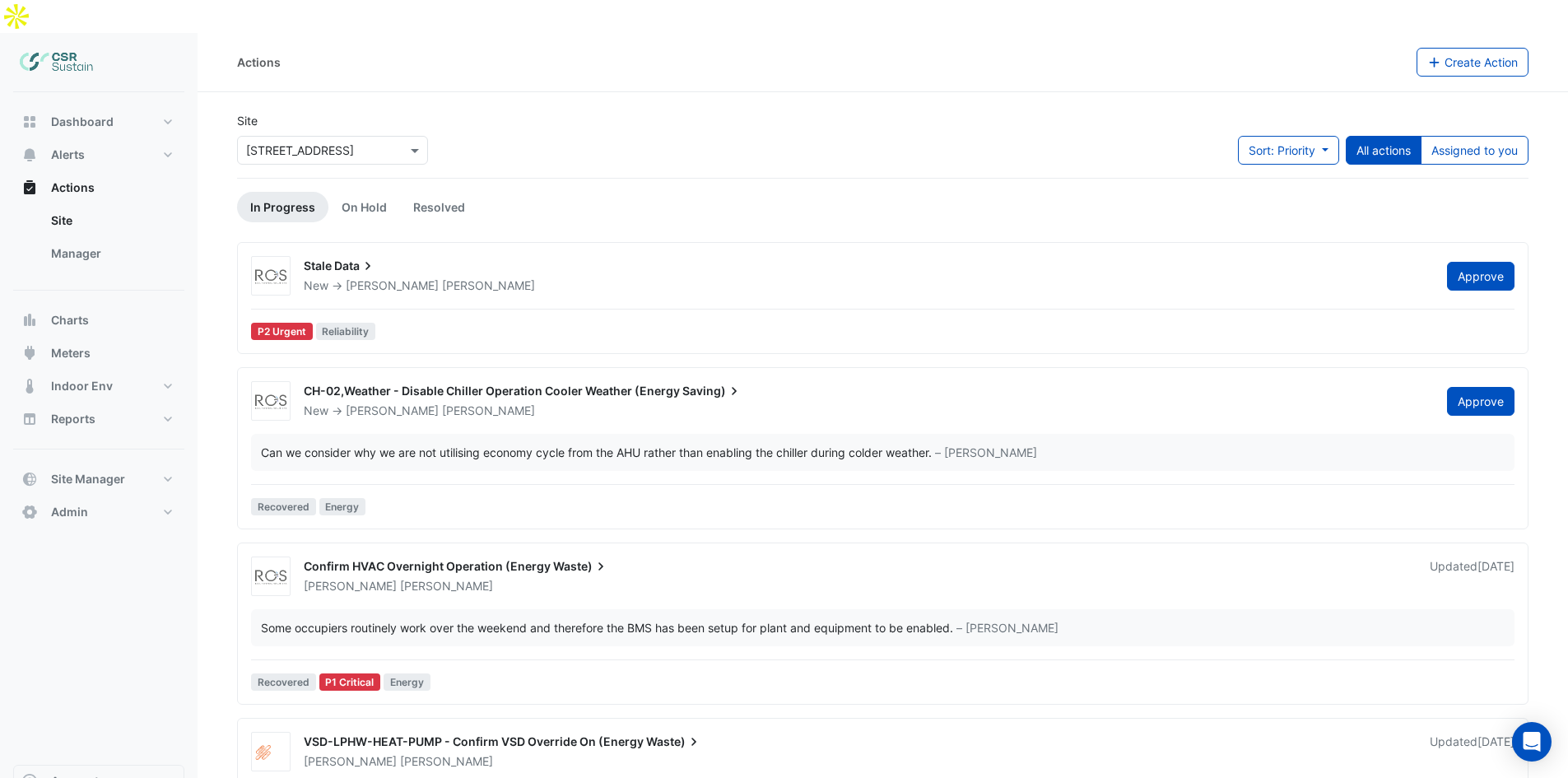
click at [872, 403] on div "New -> Spencer Hogg" at bounding box center [865, 411] width 1127 height 17
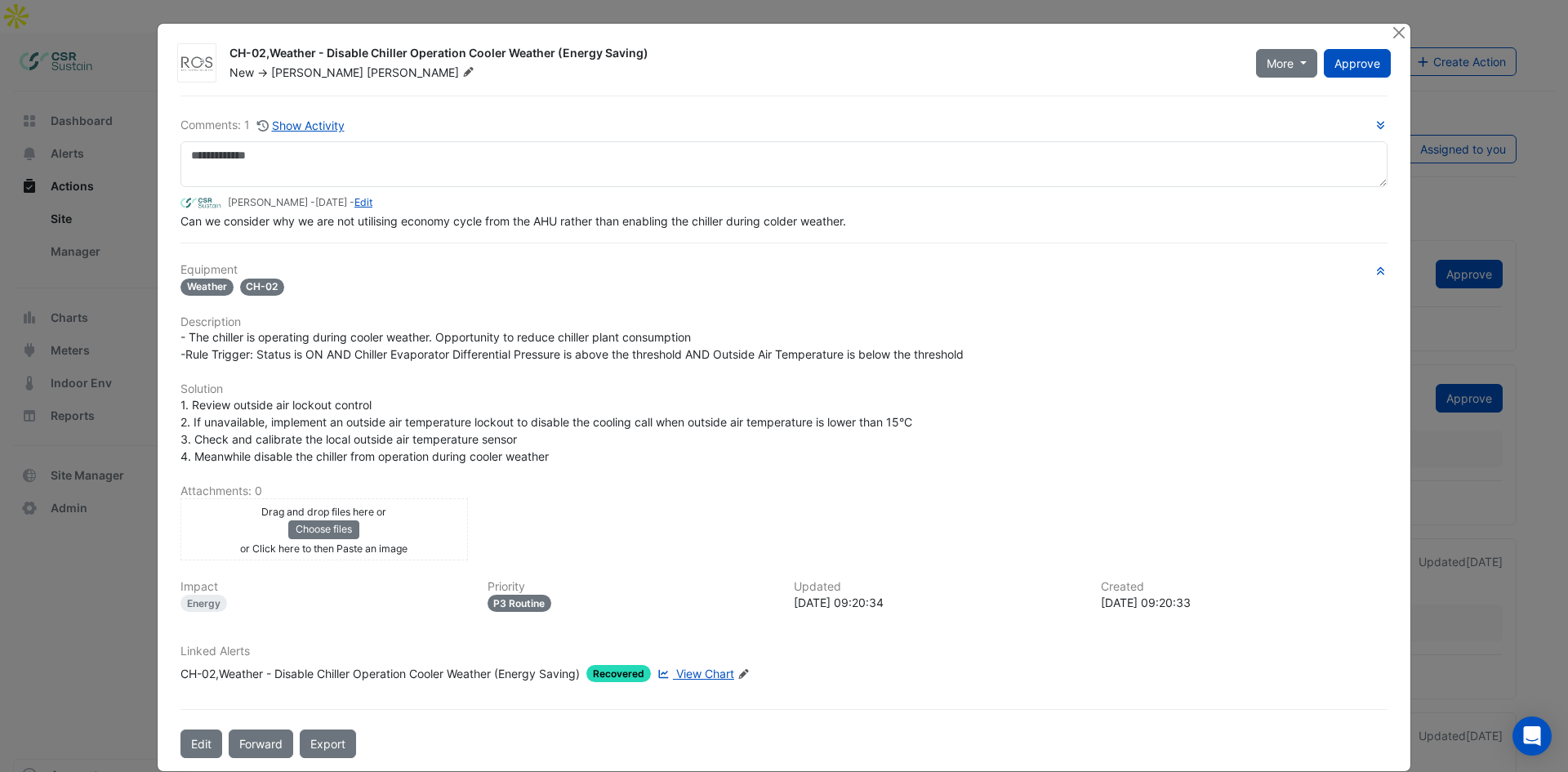
click at [680, 672] on span "View Chart" at bounding box center [705, 674] width 58 height 14
click at [1390, 31] on button "Close" at bounding box center [1398, 32] width 17 height 17
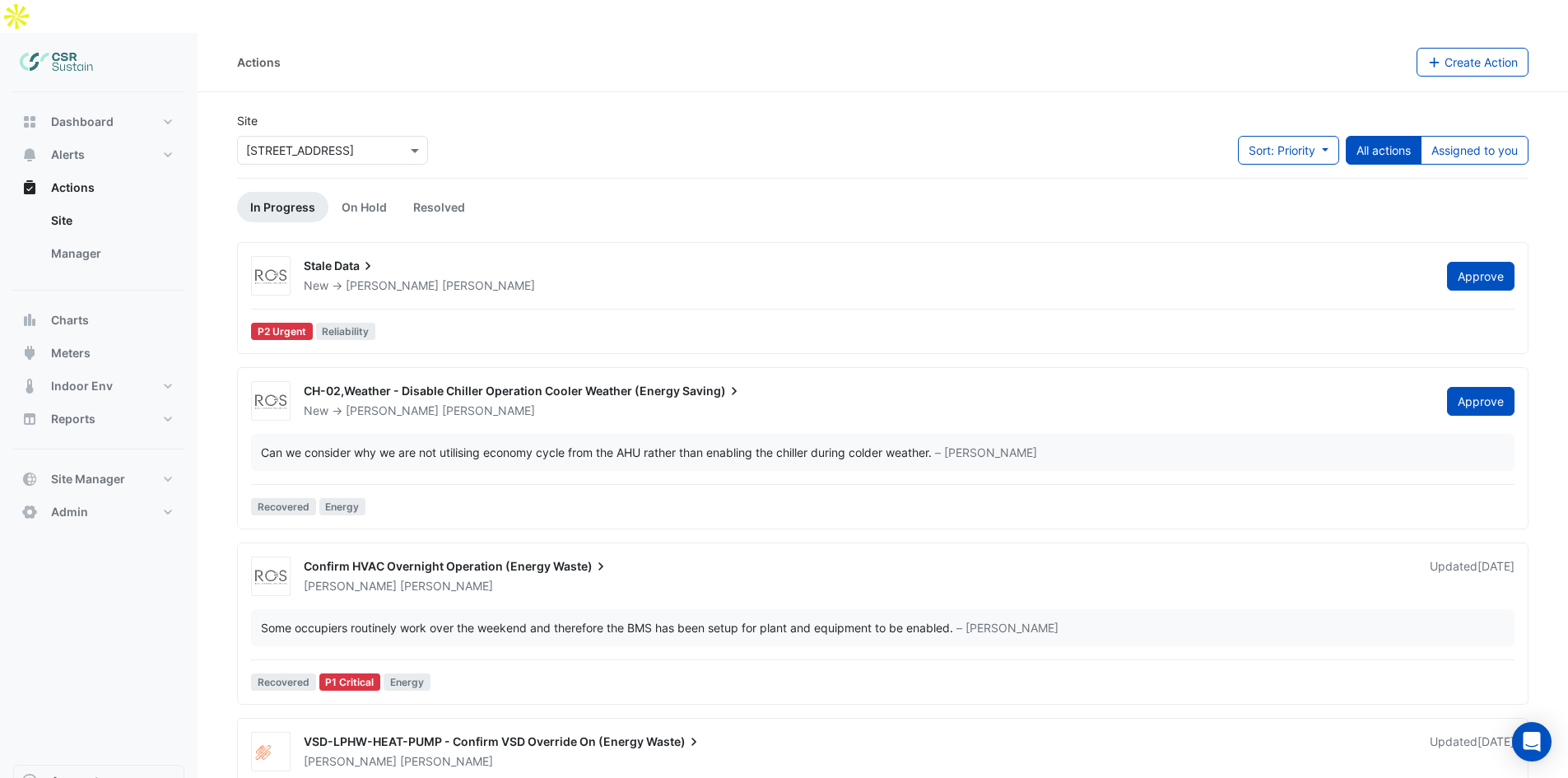
click at [503, 258] on div "Stale Data" at bounding box center [865, 268] width 1124 height 20
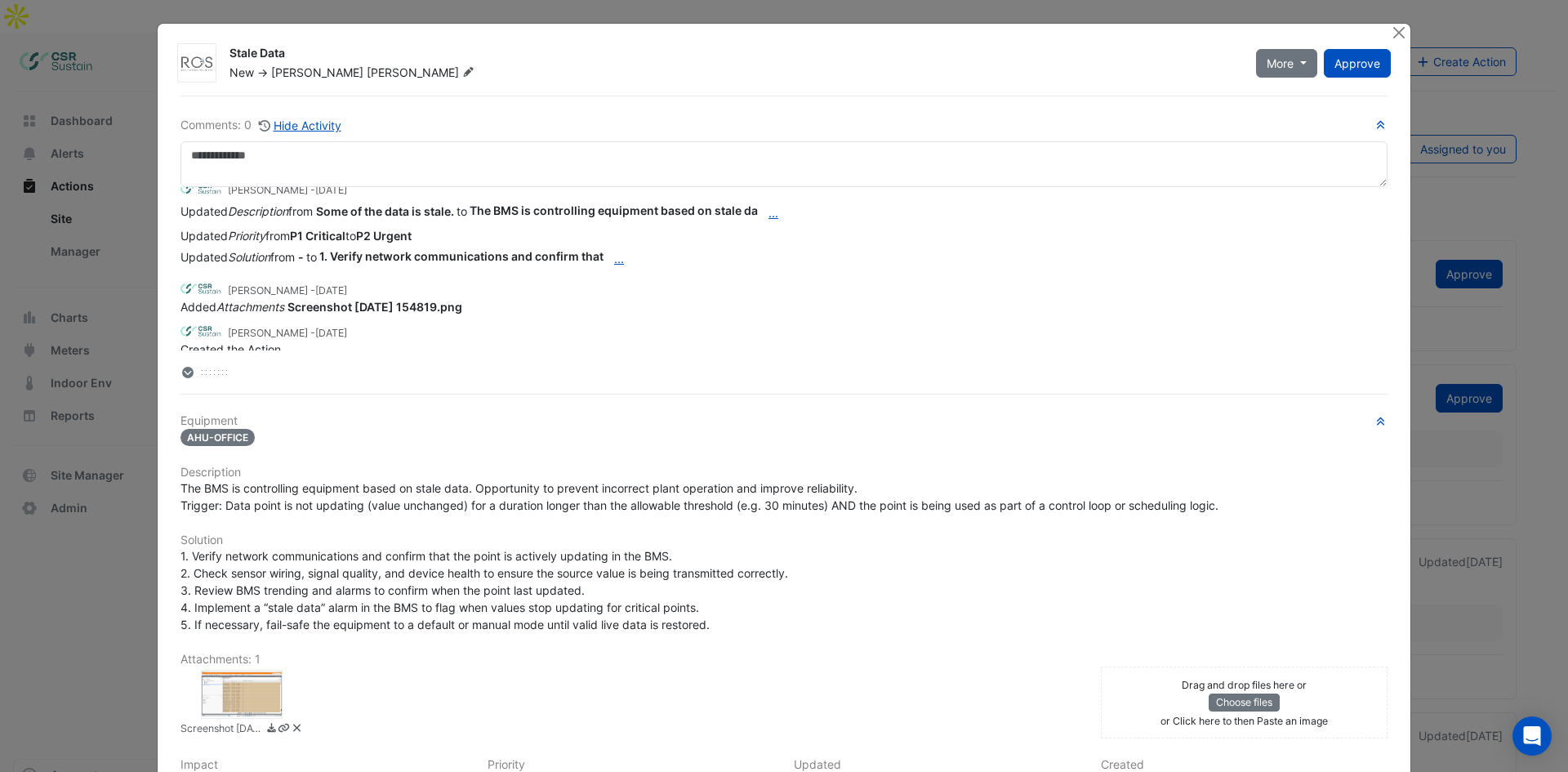
drag, startPoint x: 509, startPoint y: 280, endPoint x: 514, endPoint y: 297, distance: 17.7
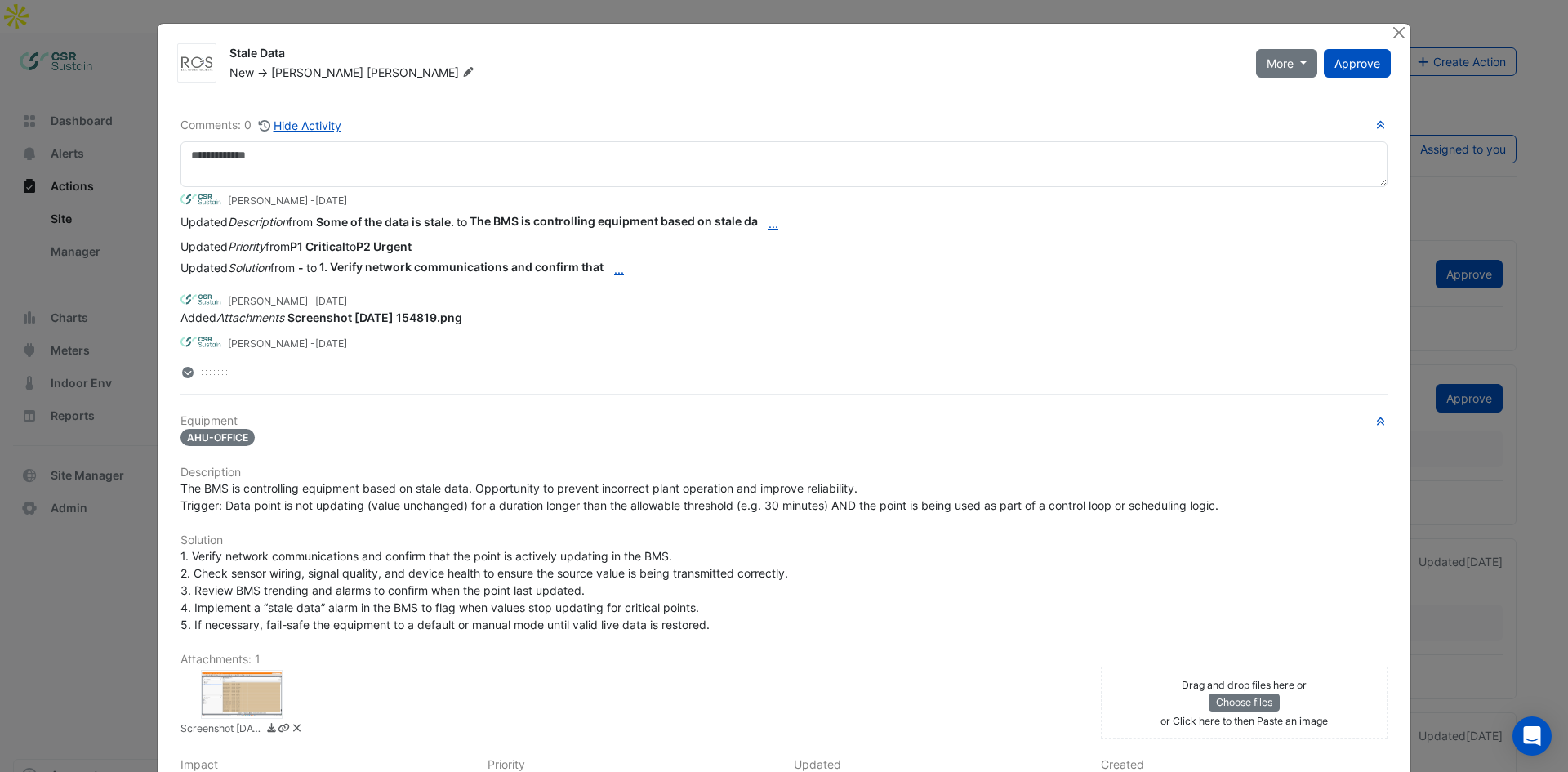
drag, startPoint x: 510, startPoint y: 254, endPoint x: 510, endPoint y: 245, distance: 9.0
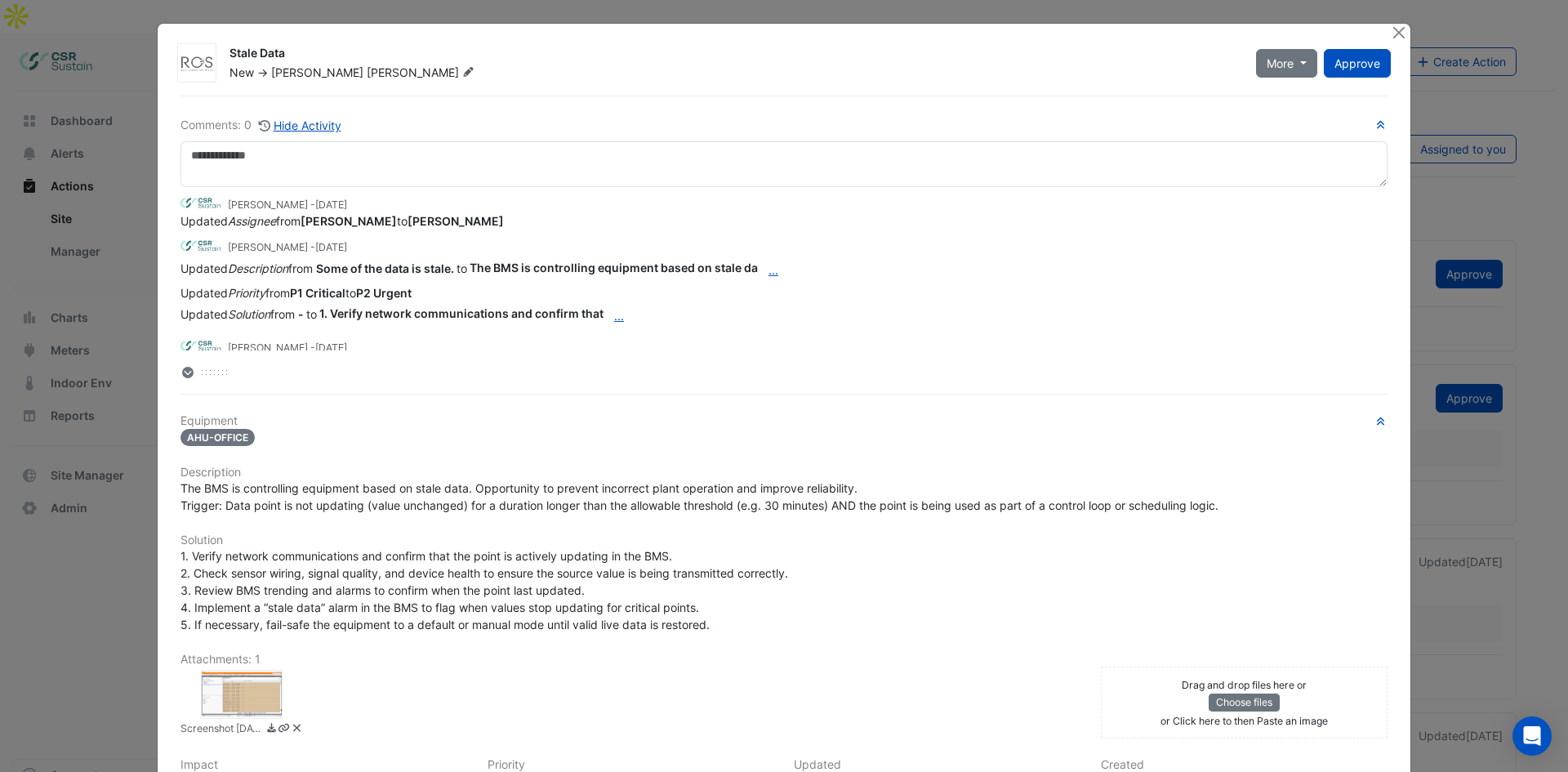
drag, startPoint x: 538, startPoint y: 233, endPoint x: 541, endPoint y: 220, distance: 13.3
click at [1393, 32] on button "Close" at bounding box center [1398, 32] width 17 height 17
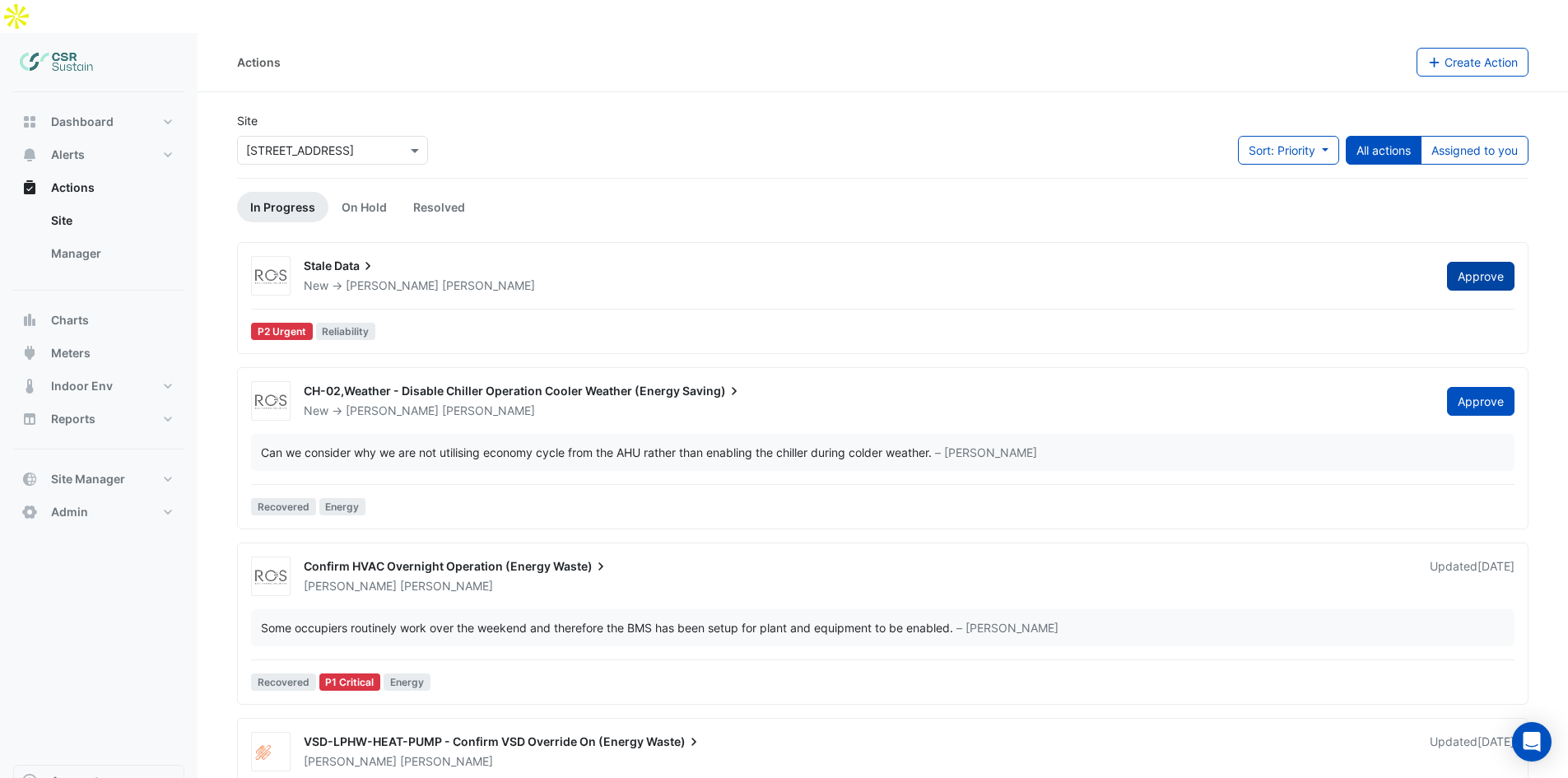
click at [1483, 262] on button "Approve" at bounding box center [1480, 276] width 68 height 29
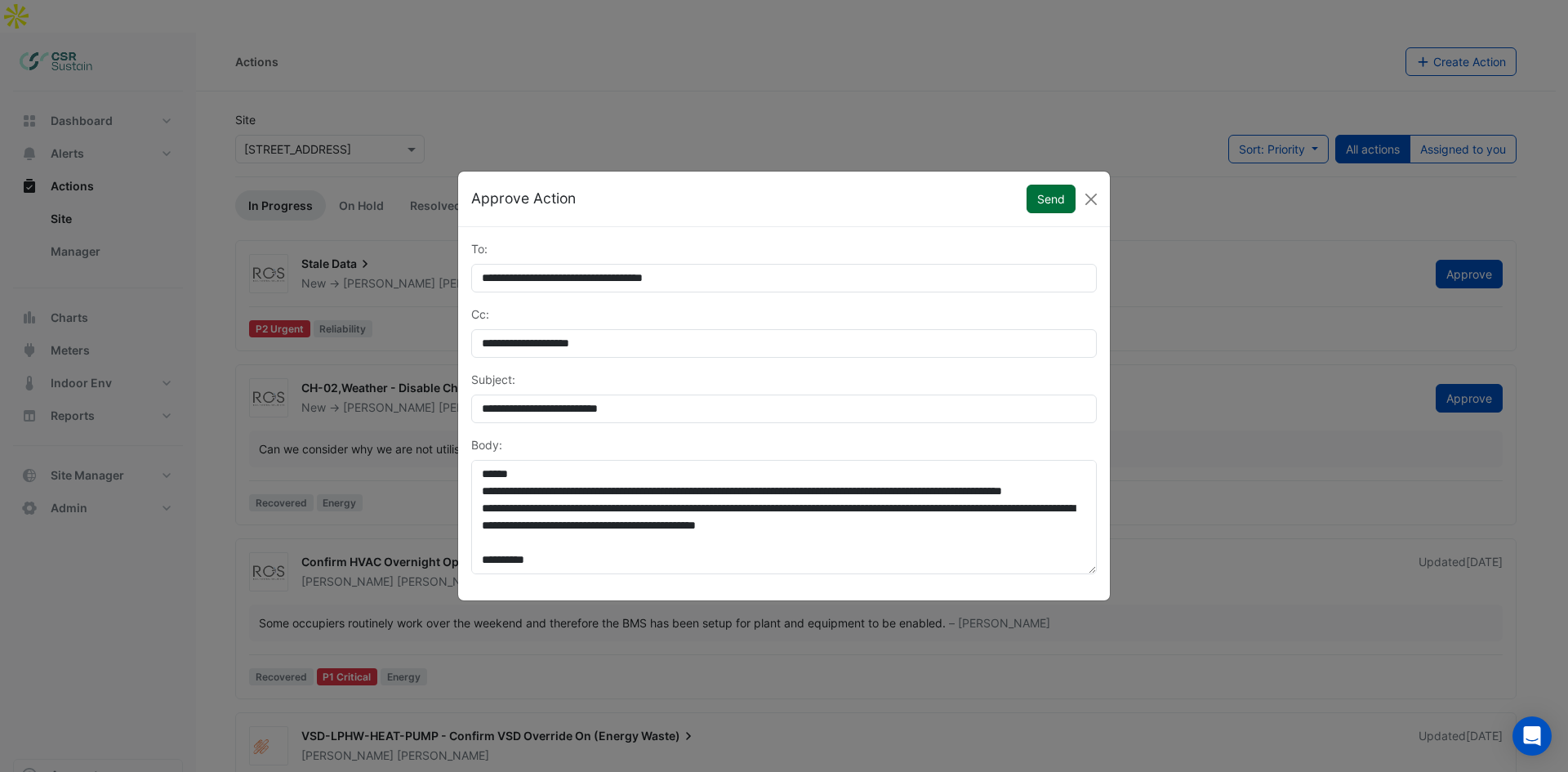
click at [1030, 207] on button "Send" at bounding box center [1050, 199] width 49 height 29
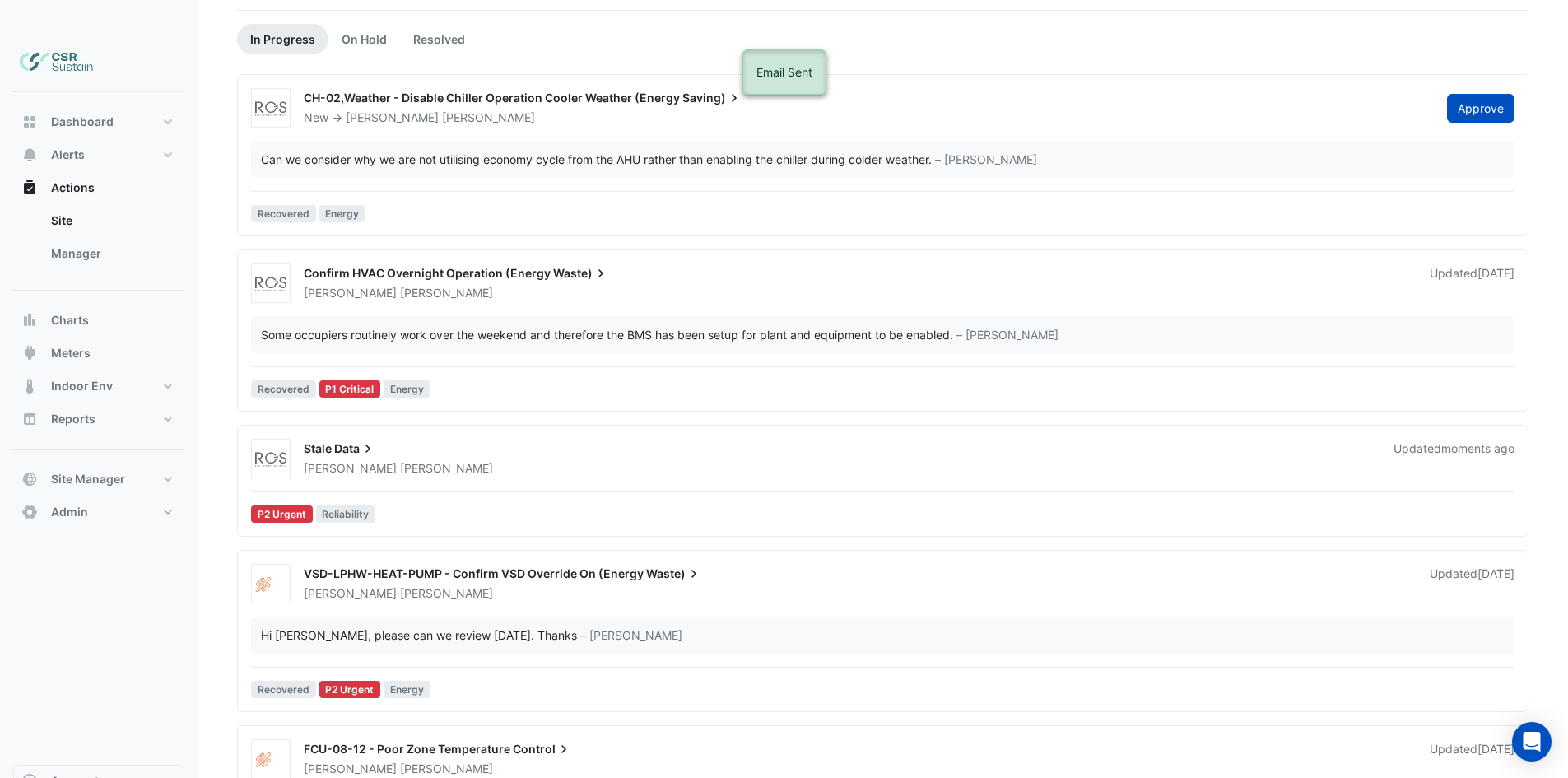
scroll to position [208, 0]
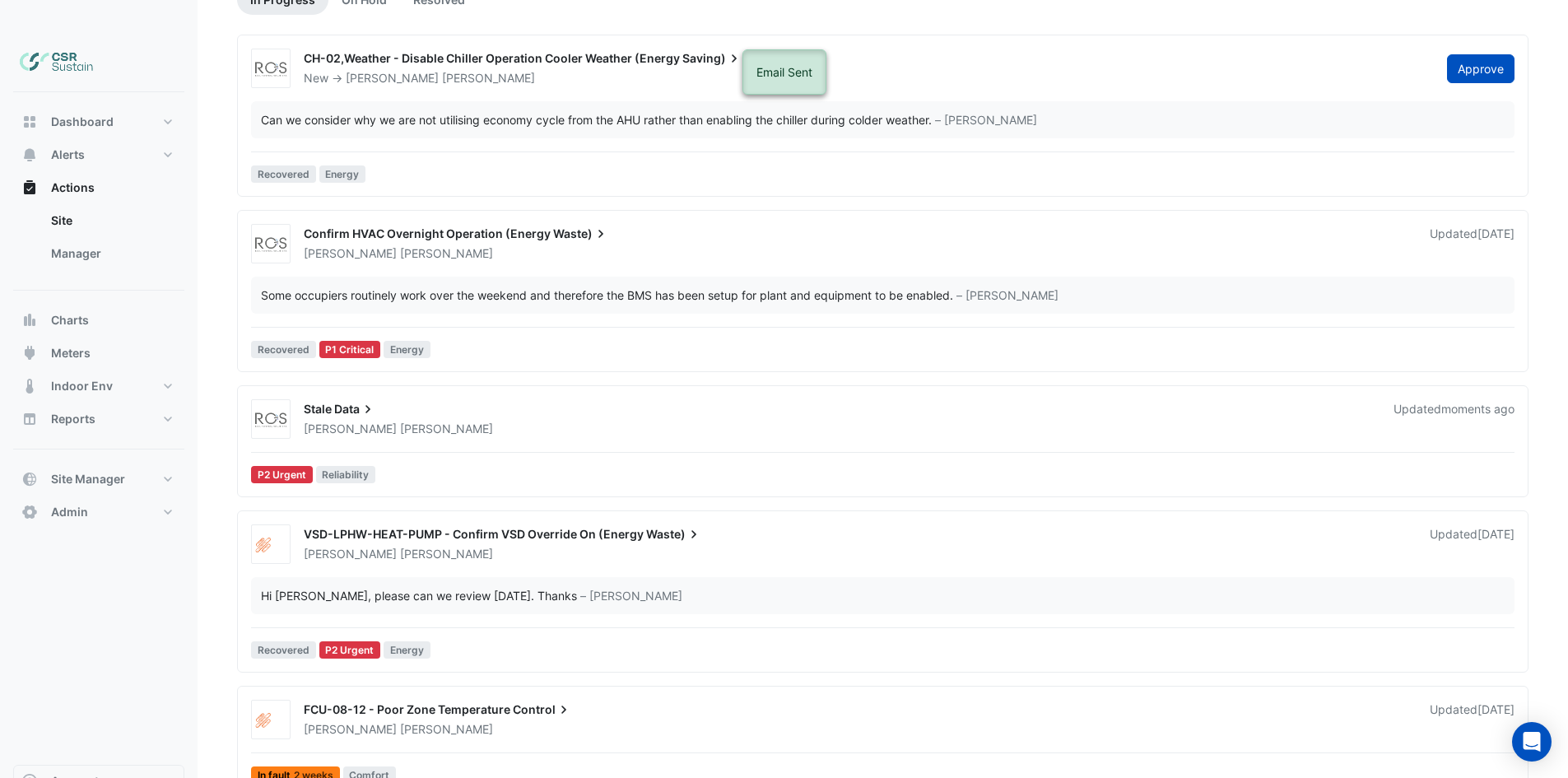
drag, startPoint x: 735, startPoint y: 304, endPoint x: 746, endPoint y: 503, distance: 199.3
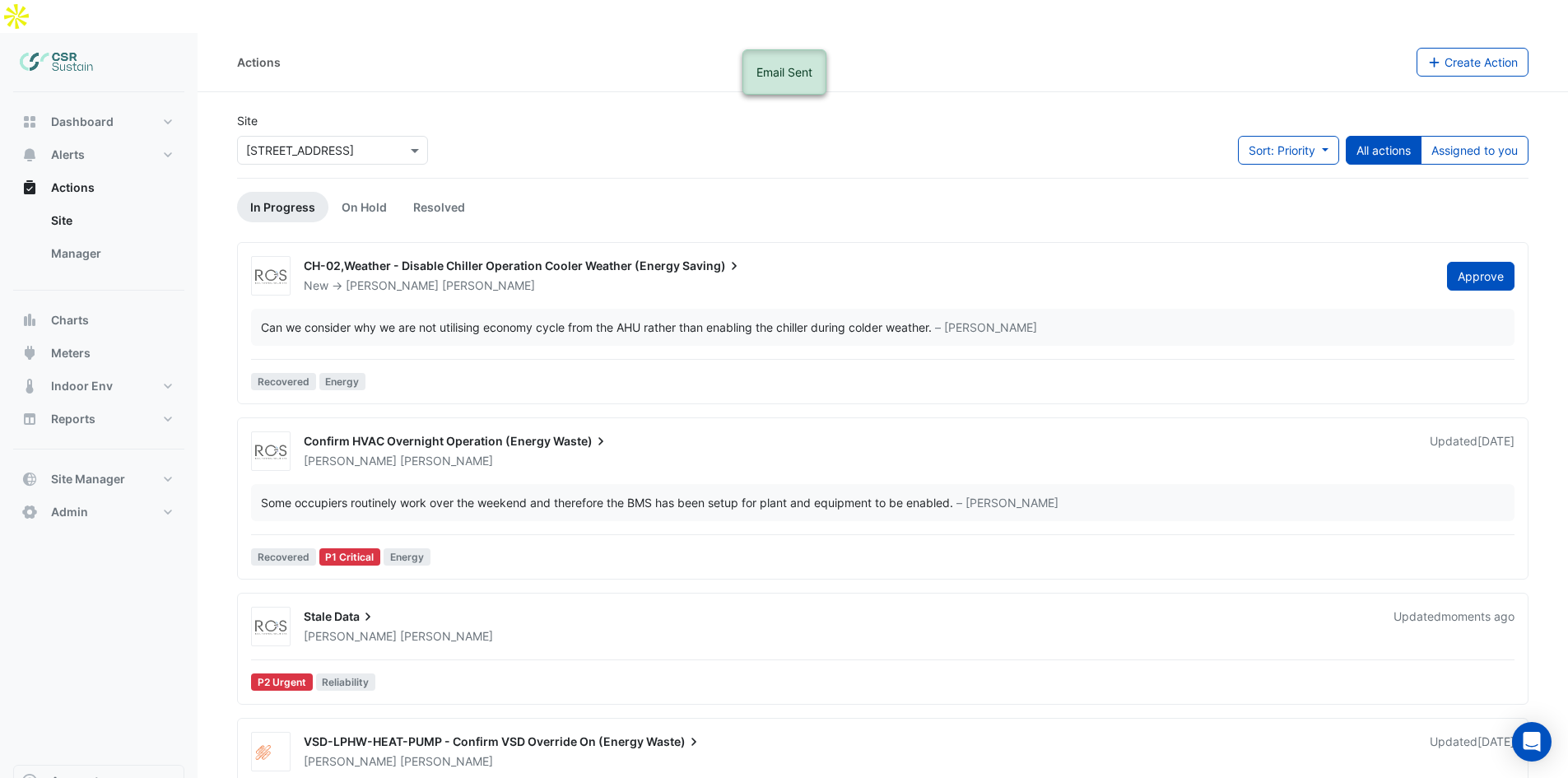
drag, startPoint x: 739, startPoint y: 519, endPoint x: 699, endPoint y: 231, distance: 290.8
click at [303, 143] on input "text" at bounding box center [316, 151] width 140 height 18
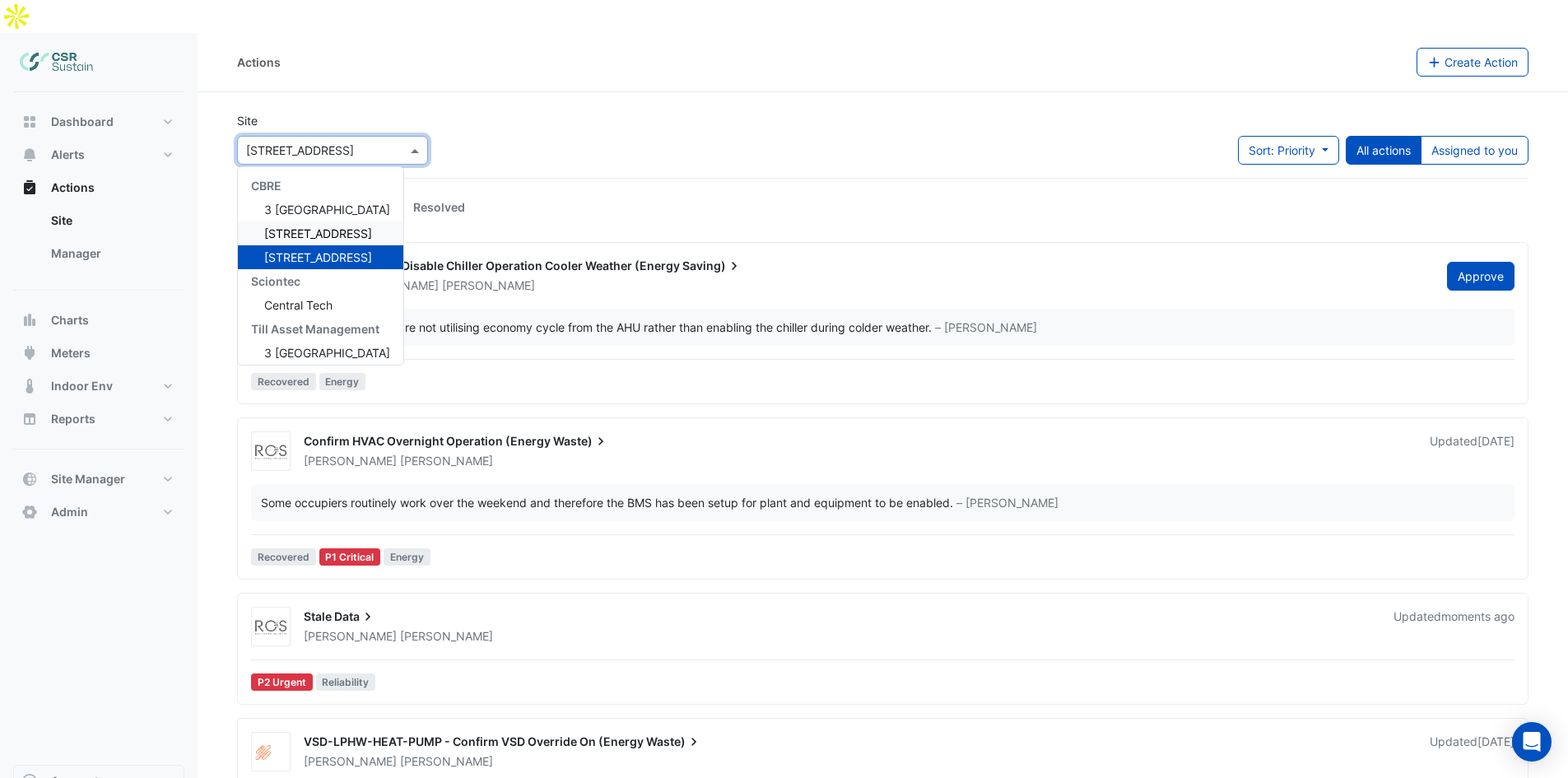
click at [294, 222] on div "5 Exchange Quay" at bounding box center [320, 233] width 165 height 24
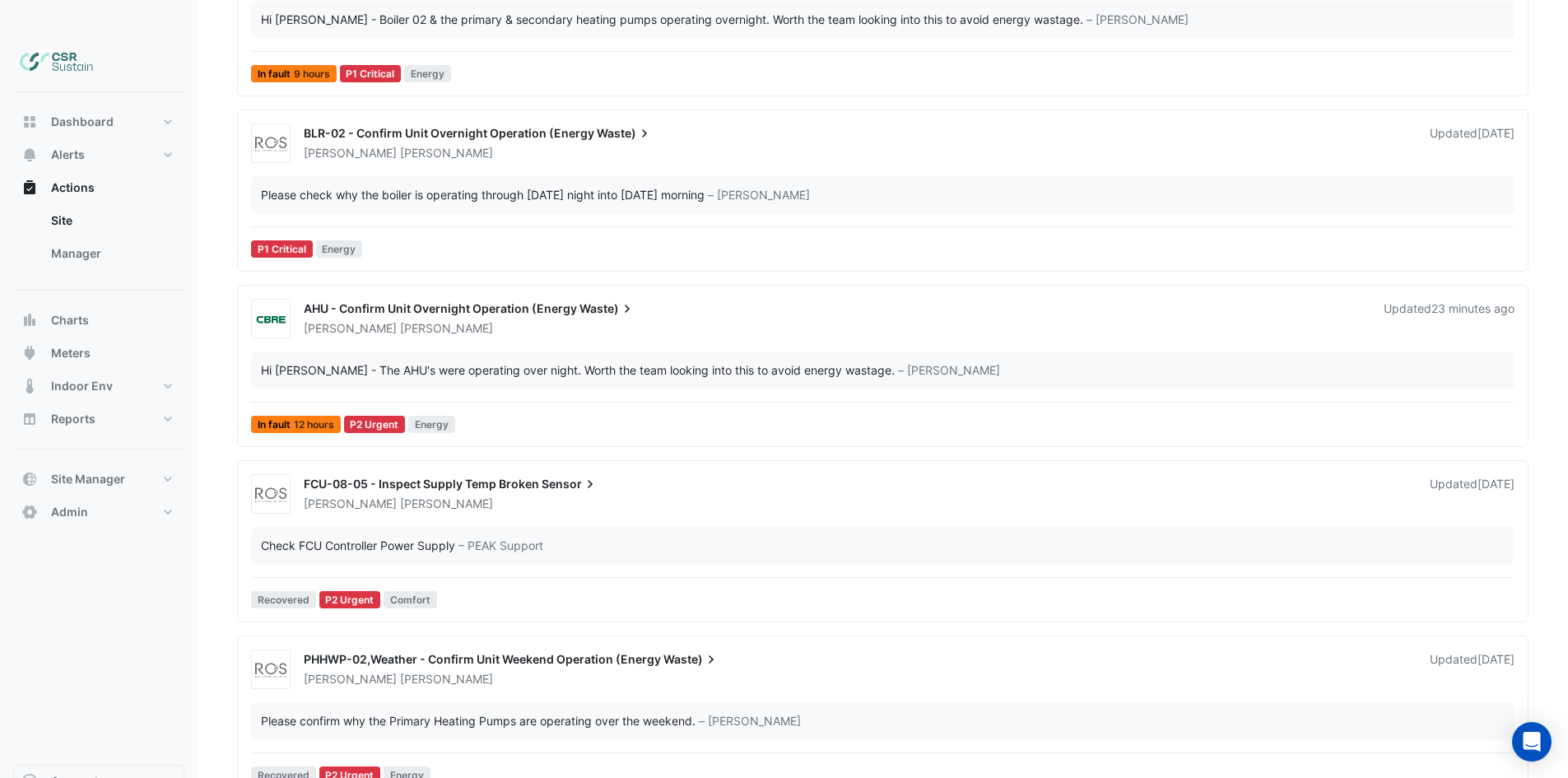
drag, startPoint x: 919, startPoint y: 357, endPoint x: 975, endPoint y: 550, distance: 201.0
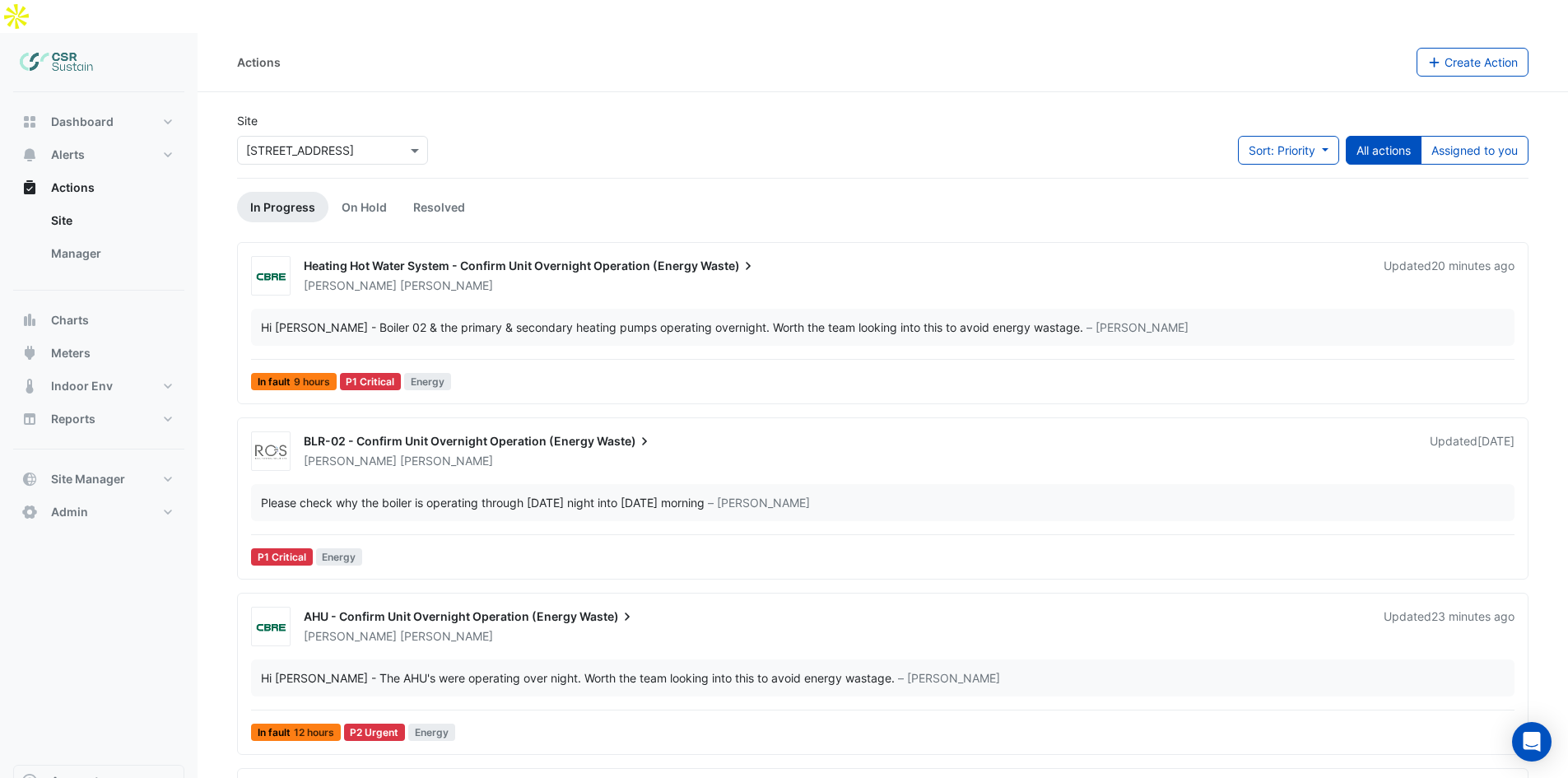
drag, startPoint x: 969, startPoint y: 552, endPoint x: 960, endPoint y: 299, distance: 253.2
click at [427, 453] on div "Spencer Hogg" at bounding box center [856, 461] width 1110 height 17
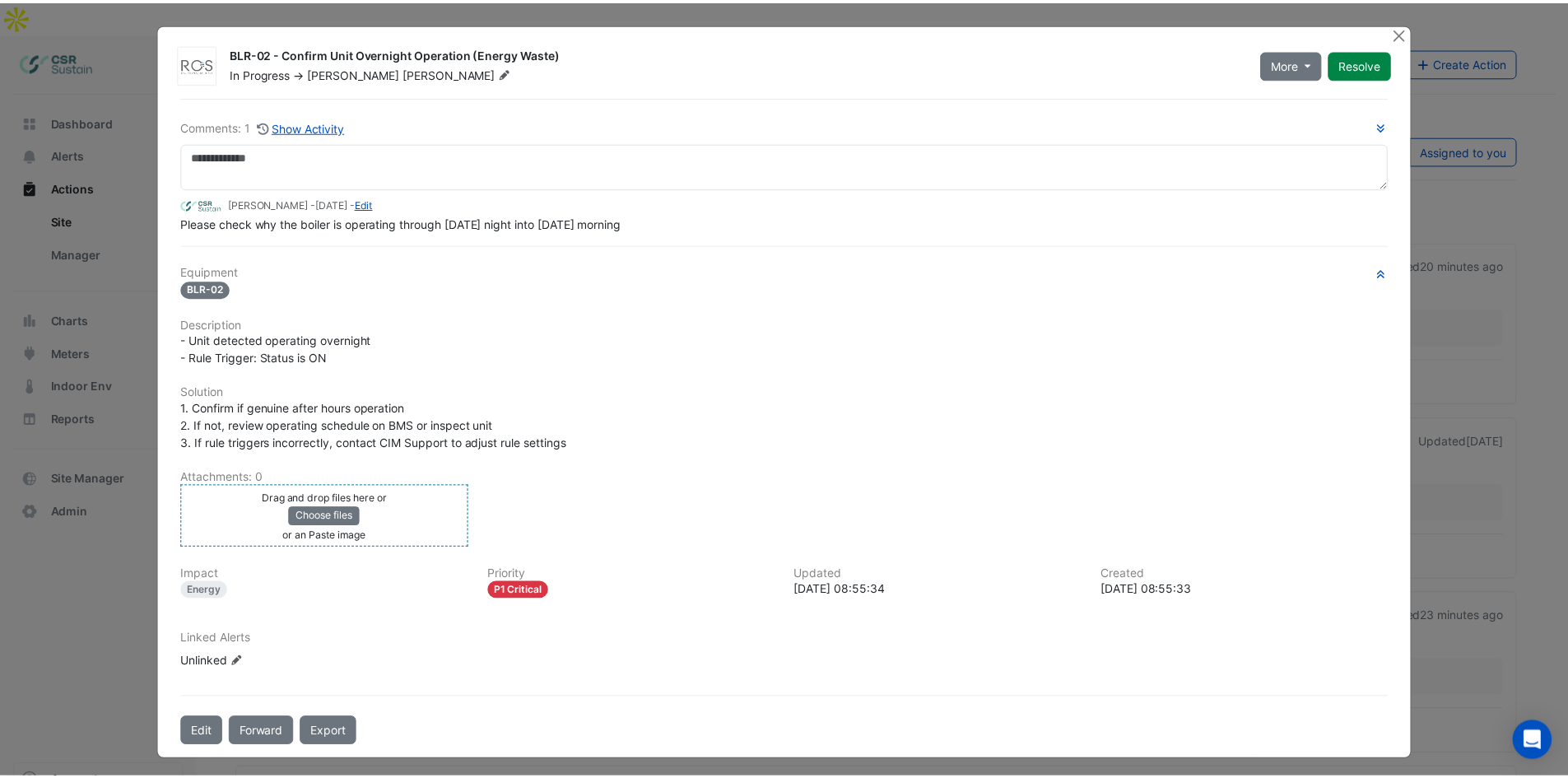
scroll to position [6, 0]
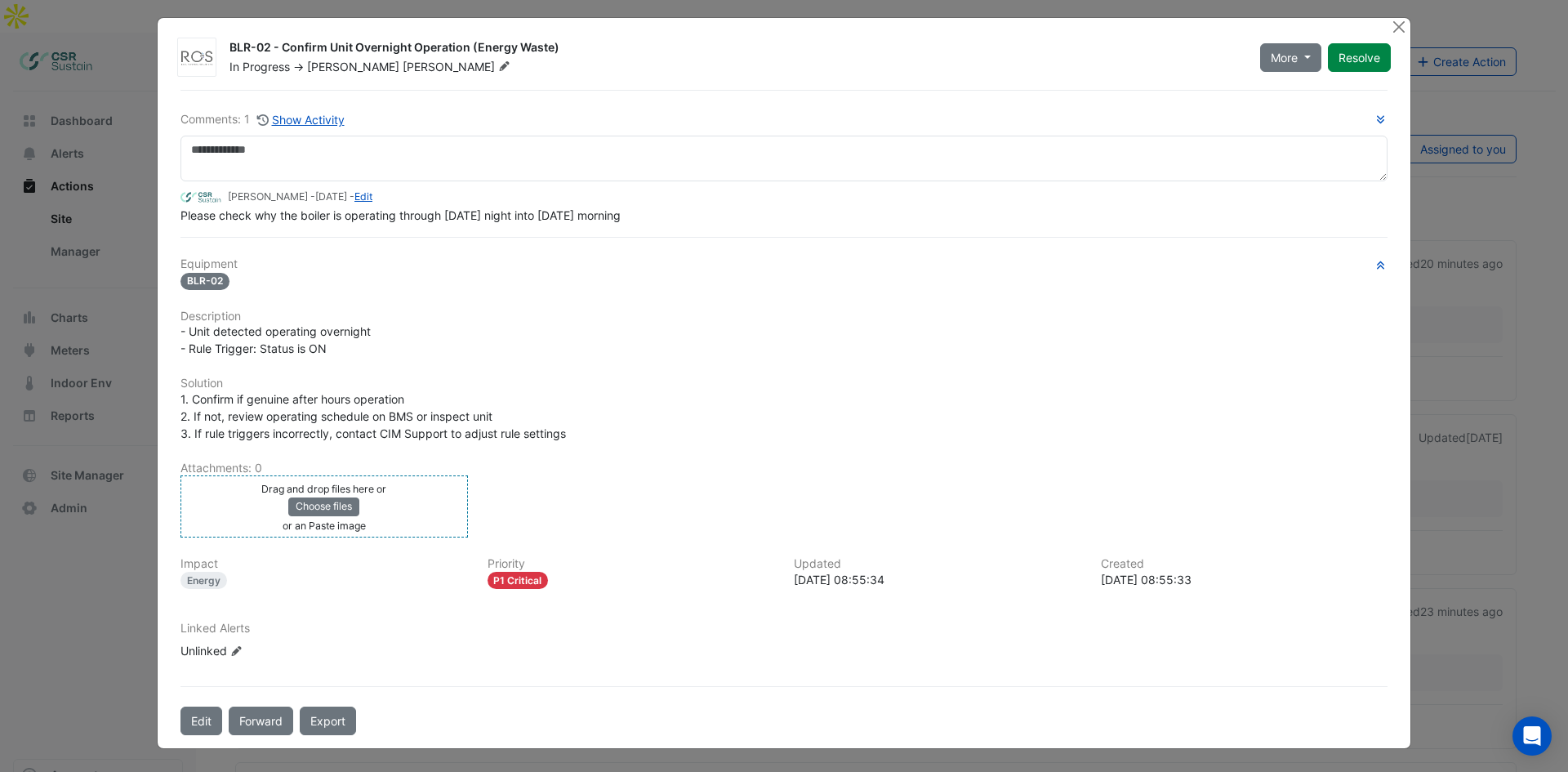
drag, startPoint x: 324, startPoint y: 537, endPoint x: 340, endPoint y: 643, distance: 107.2
click at [41, 556] on ngb-modal-window "BLR-02 - Confirm Unit Overnight Operation (Energy Waste) In Progress -> Spencer…" at bounding box center [784, 386] width 1568 height 772
drag, startPoint x: 1395, startPoint y: 27, endPoint x: 1241, endPoint y: 89, distance: 166.0
click at [1395, 28] on button "Close" at bounding box center [1398, 26] width 17 height 17
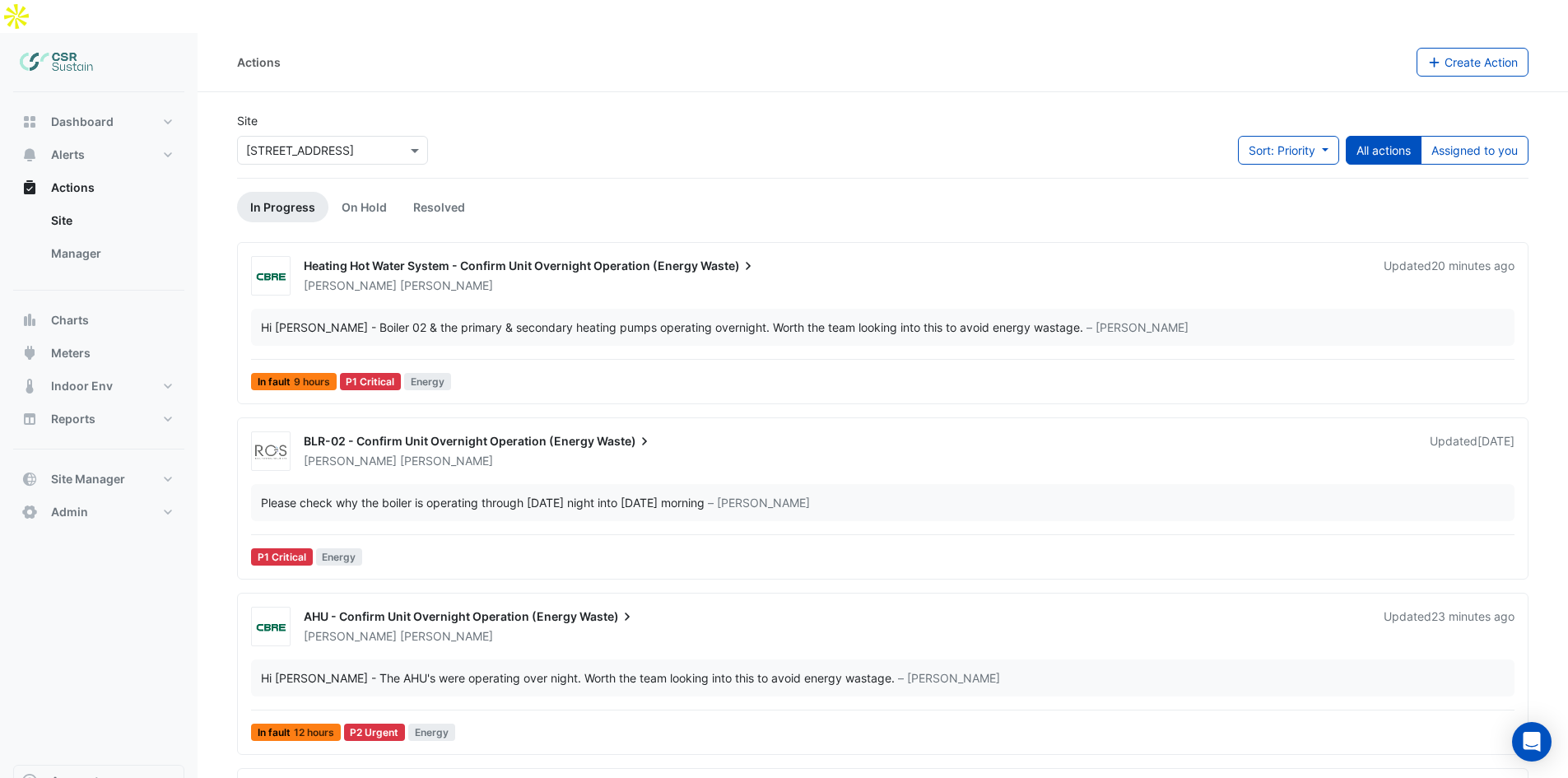
click at [804, 433] on div "BLR-02 - Confirm Unit Overnight Operation (Energy Waste)" at bounding box center [856, 443] width 1106 height 20
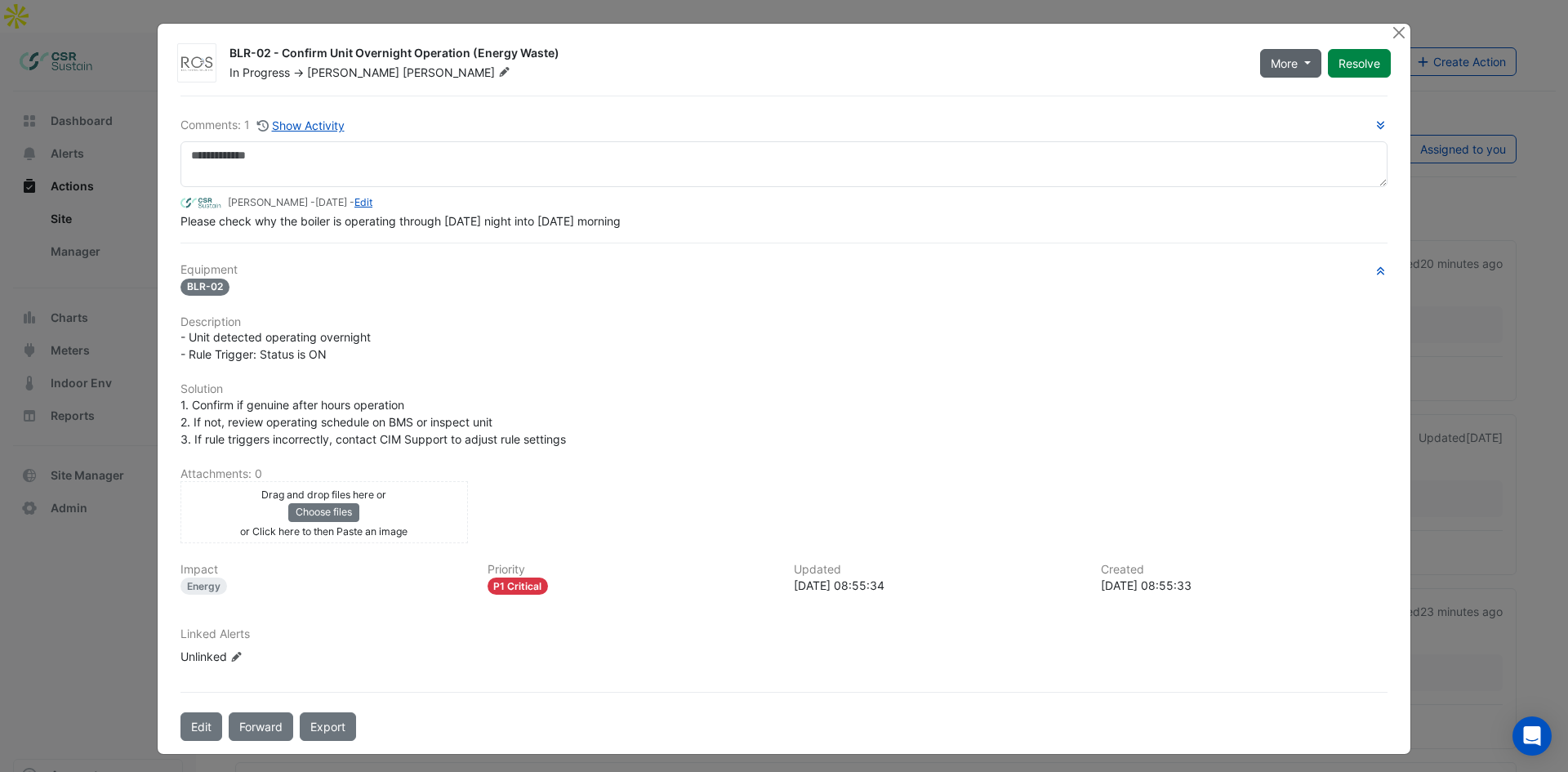
click at [1286, 63] on span "More" at bounding box center [1284, 63] width 27 height 17
click at [1330, 36] on div "BLR-02 - Confirm Unit Overnight Operation (Energy Waste) In Progress -> Spencer…" at bounding box center [784, 389] width 1253 height 731
click at [1346, 66] on button "Resolve" at bounding box center [1360, 63] width 63 height 29
click at [1390, 33] on button "Close" at bounding box center [1398, 32] width 17 height 17
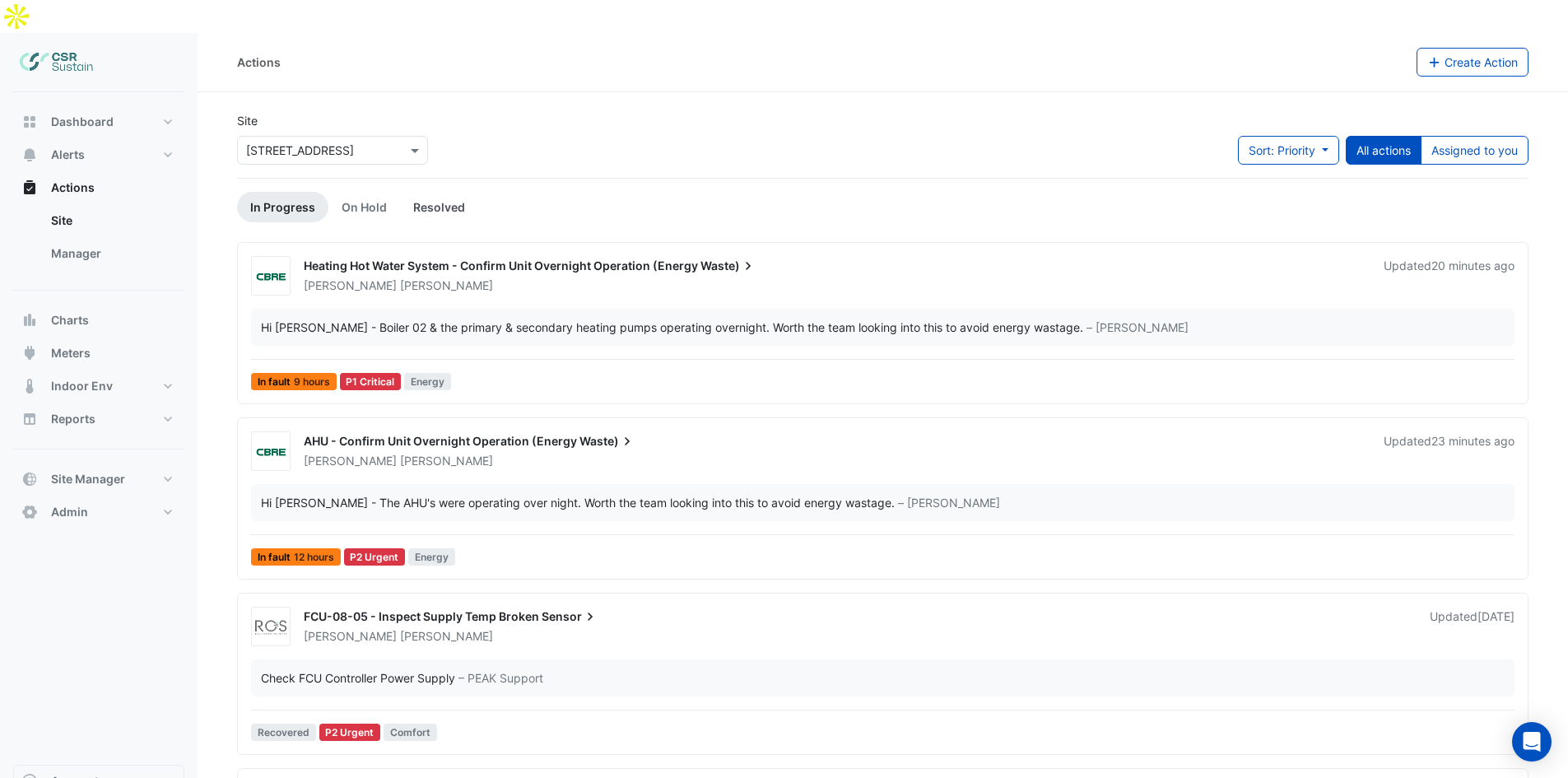
click at [438, 192] on link "Resolved" at bounding box center [439, 207] width 78 height 31
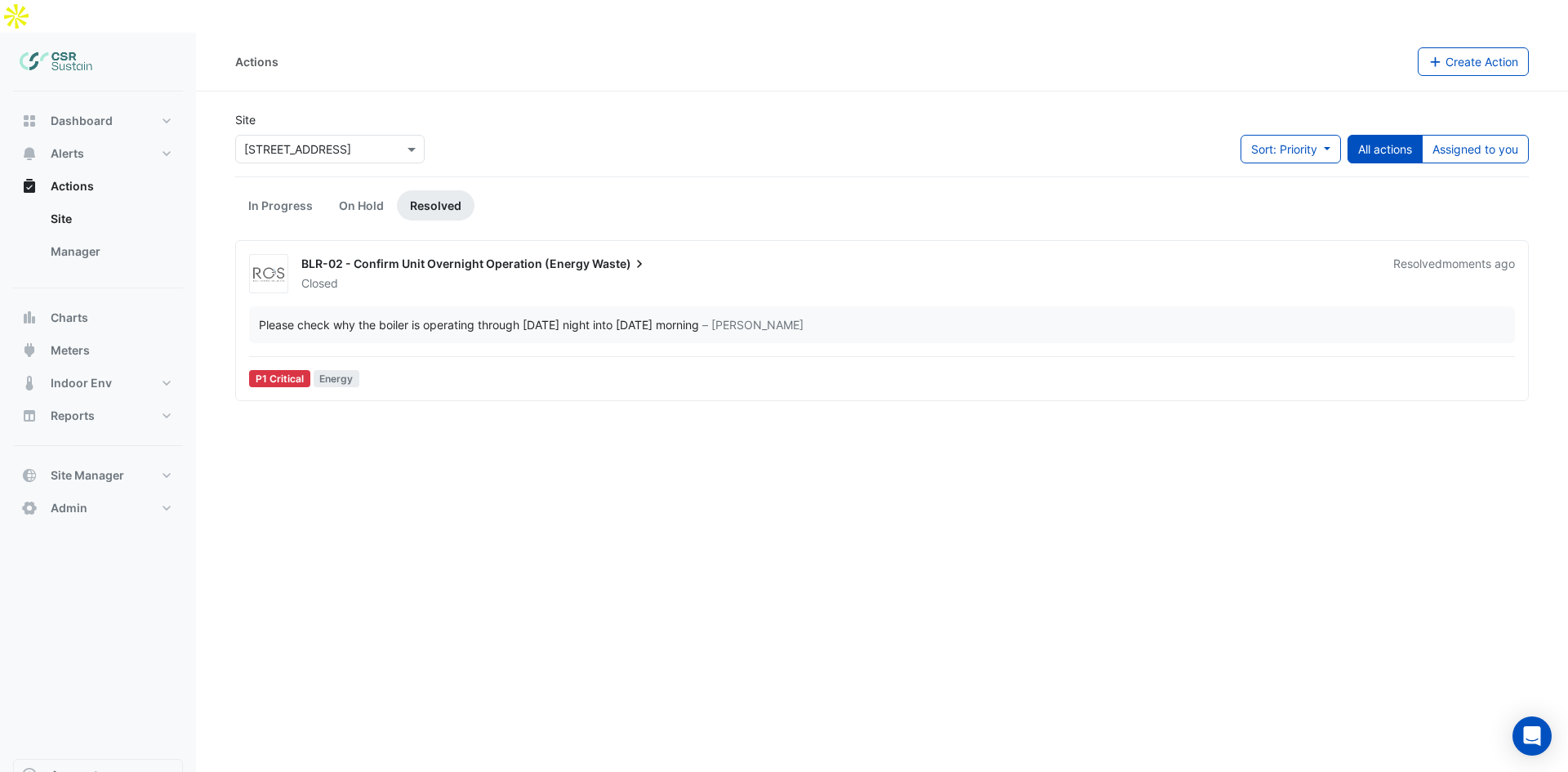
click at [406, 257] on span "BLR-02 - Confirm Unit Overnight Operation (Energy" at bounding box center [445, 263] width 289 height 14
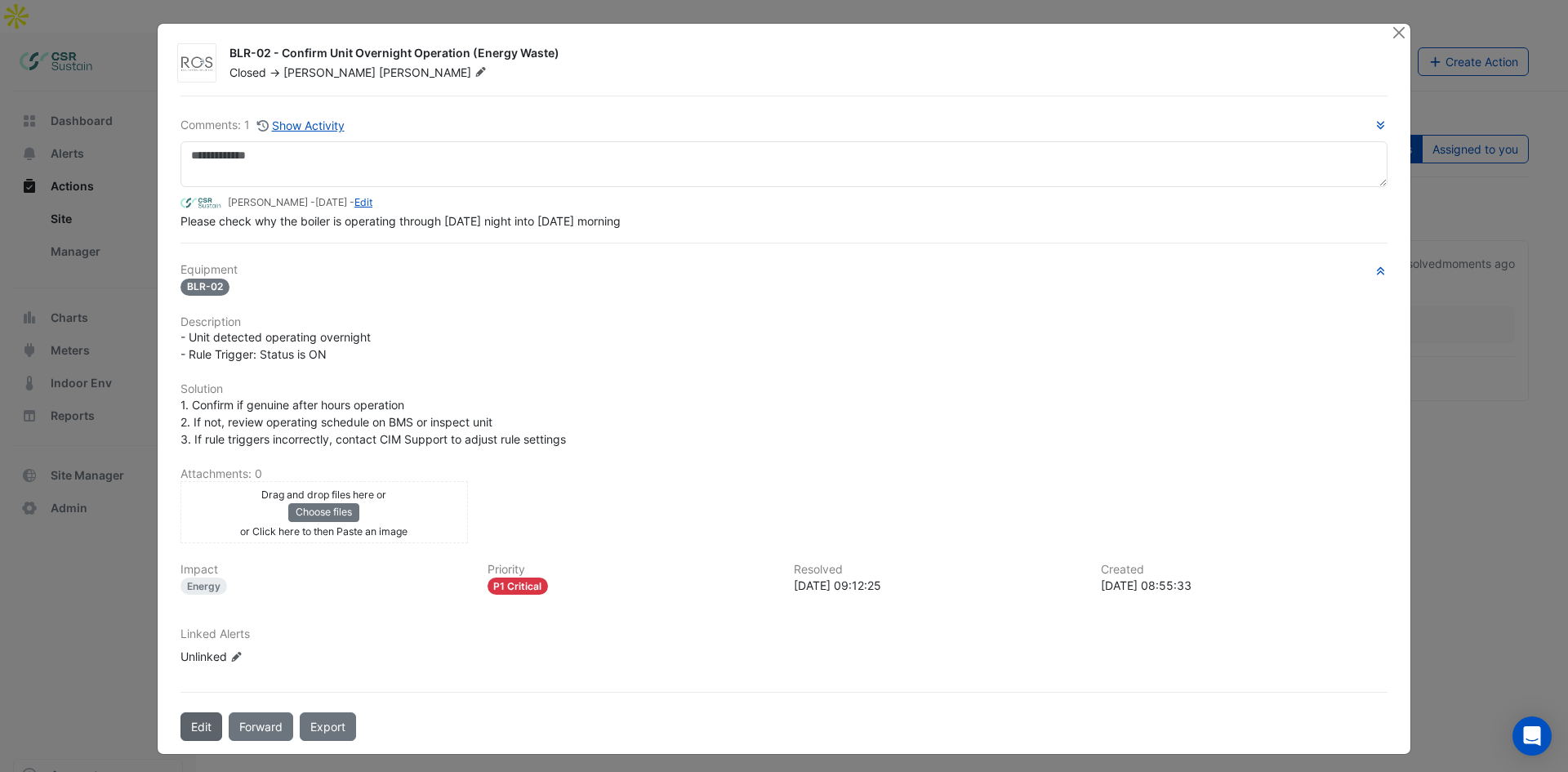
click at [196, 721] on button "Edit" at bounding box center [201, 726] width 41 height 29
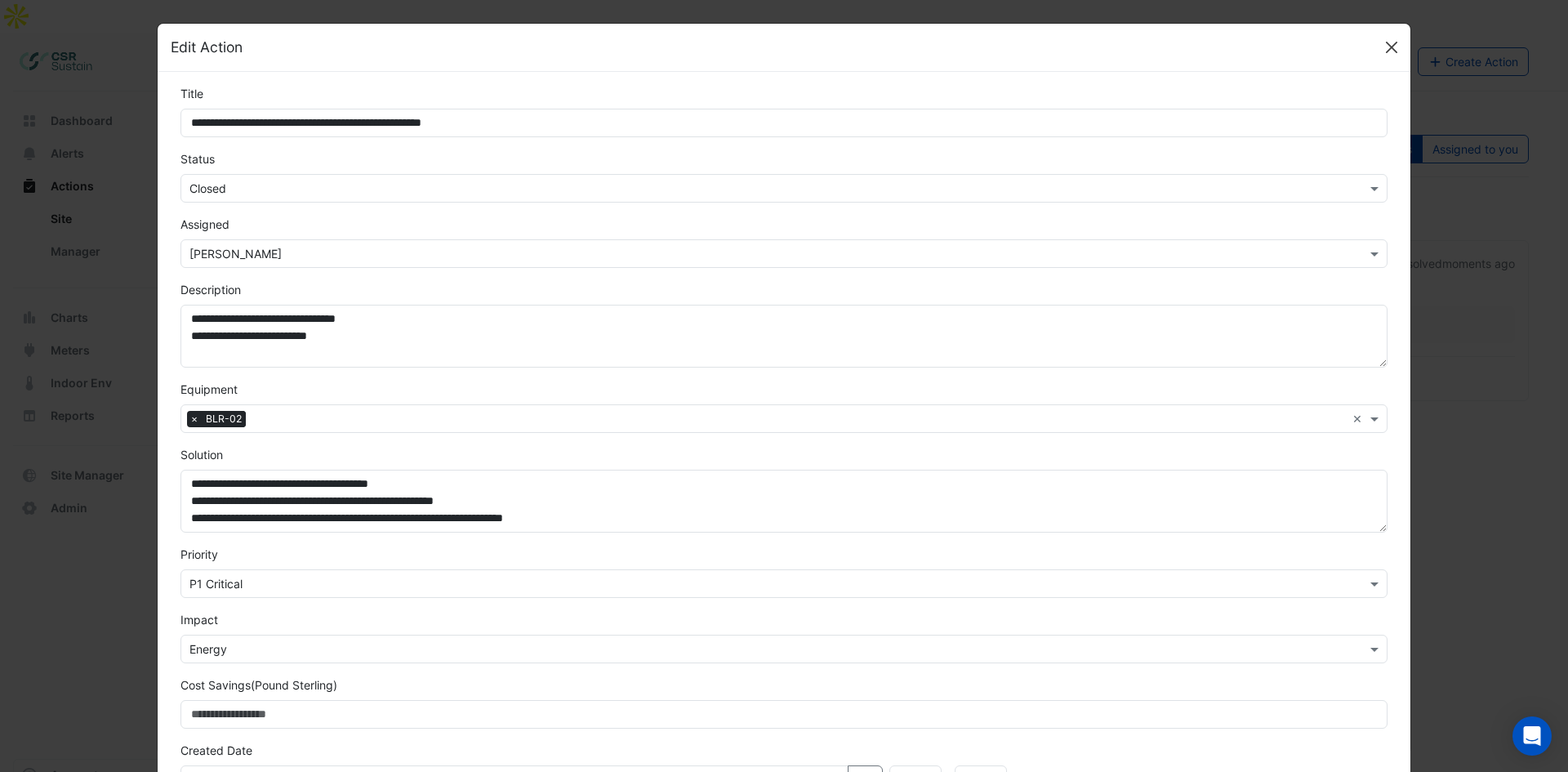
click at [1389, 50] on button "Close" at bounding box center [1392, 47] width 25 height 25
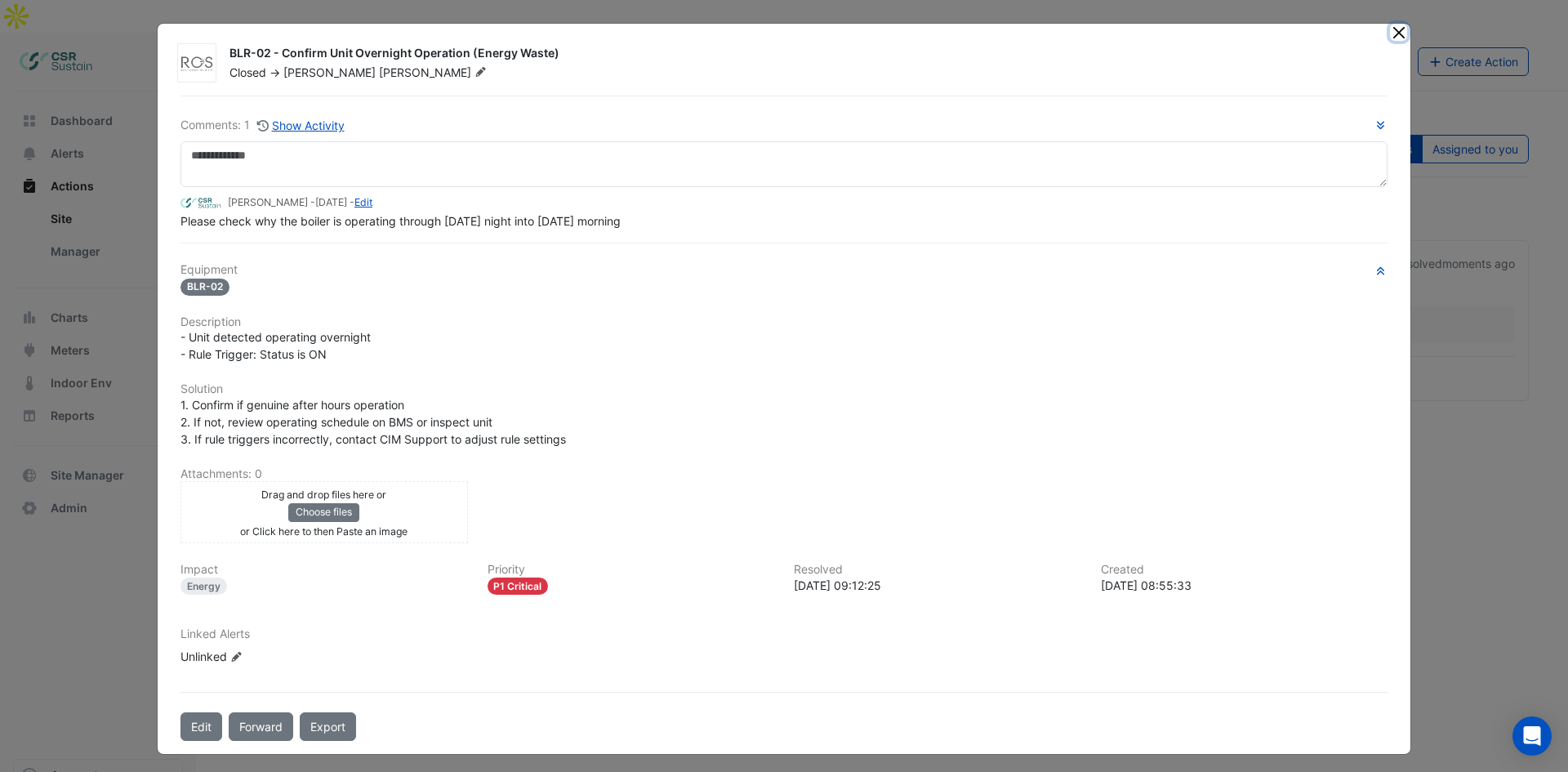
click at [1394, 32] on button "Close" at bounding box center [1398, 32] width 17 height 17
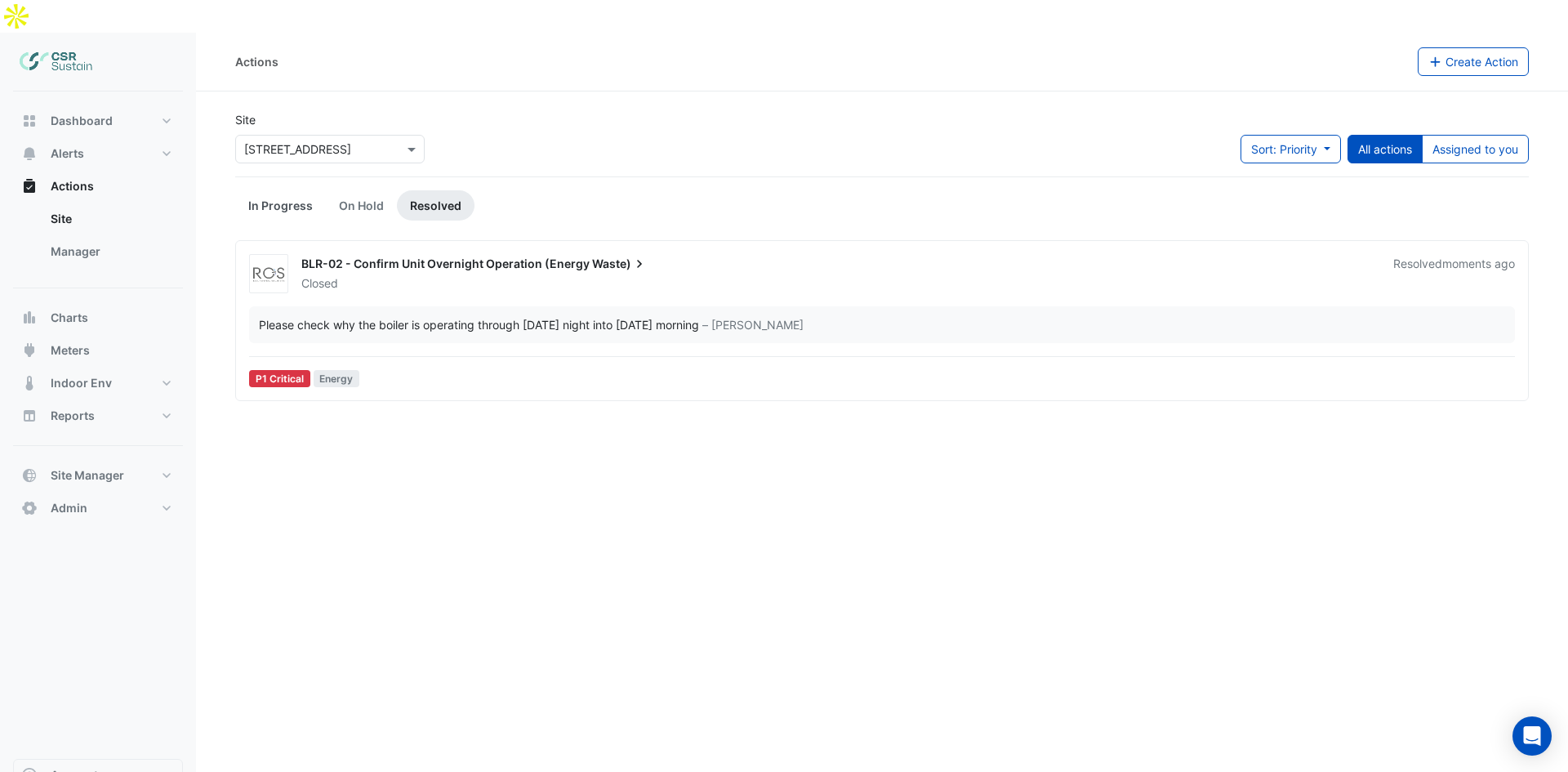
click at [297, 190] on link "In Progress" at bounding box center [280, 205] width 91 height 31
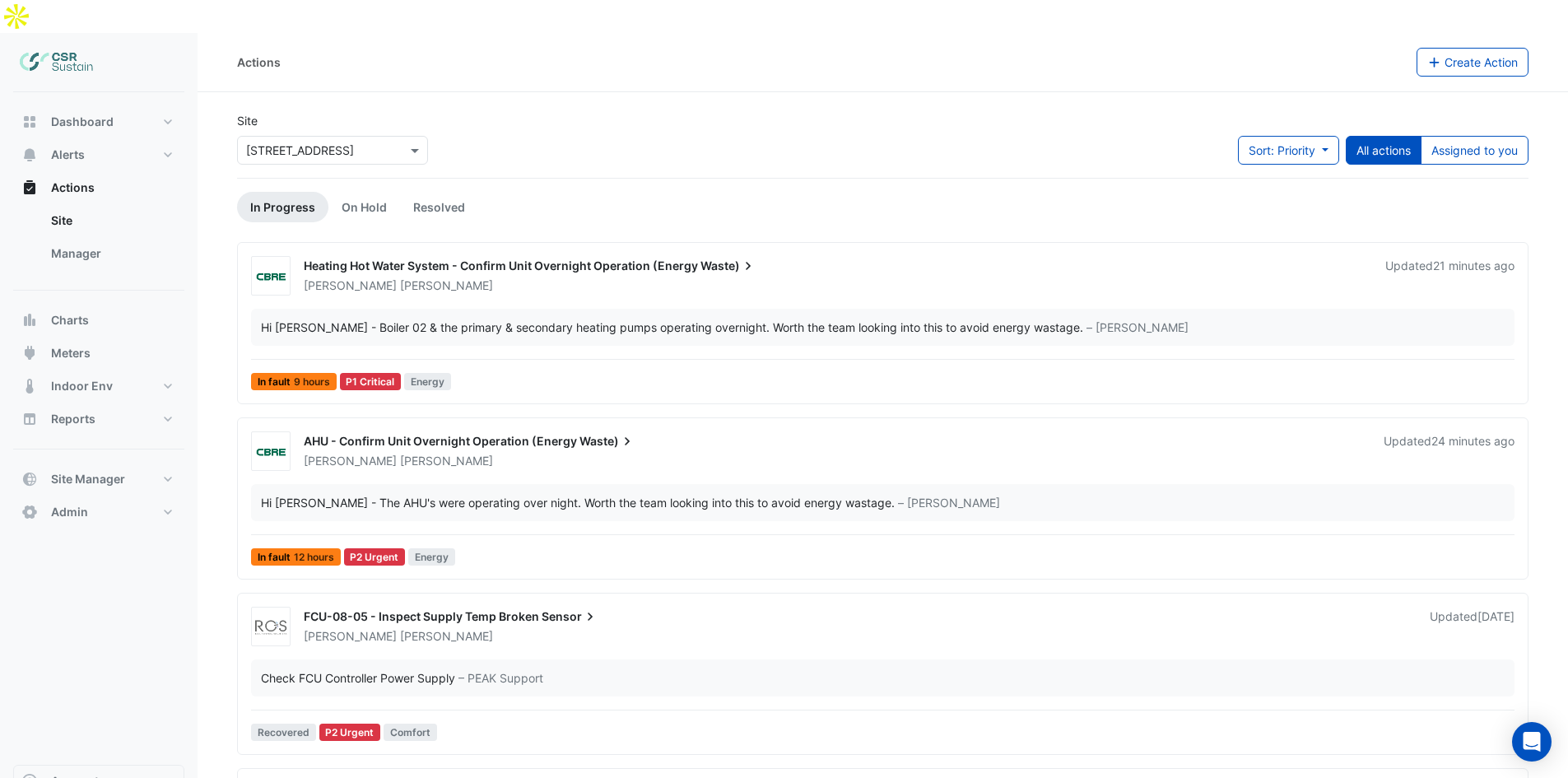
scroll to position [133, 0]
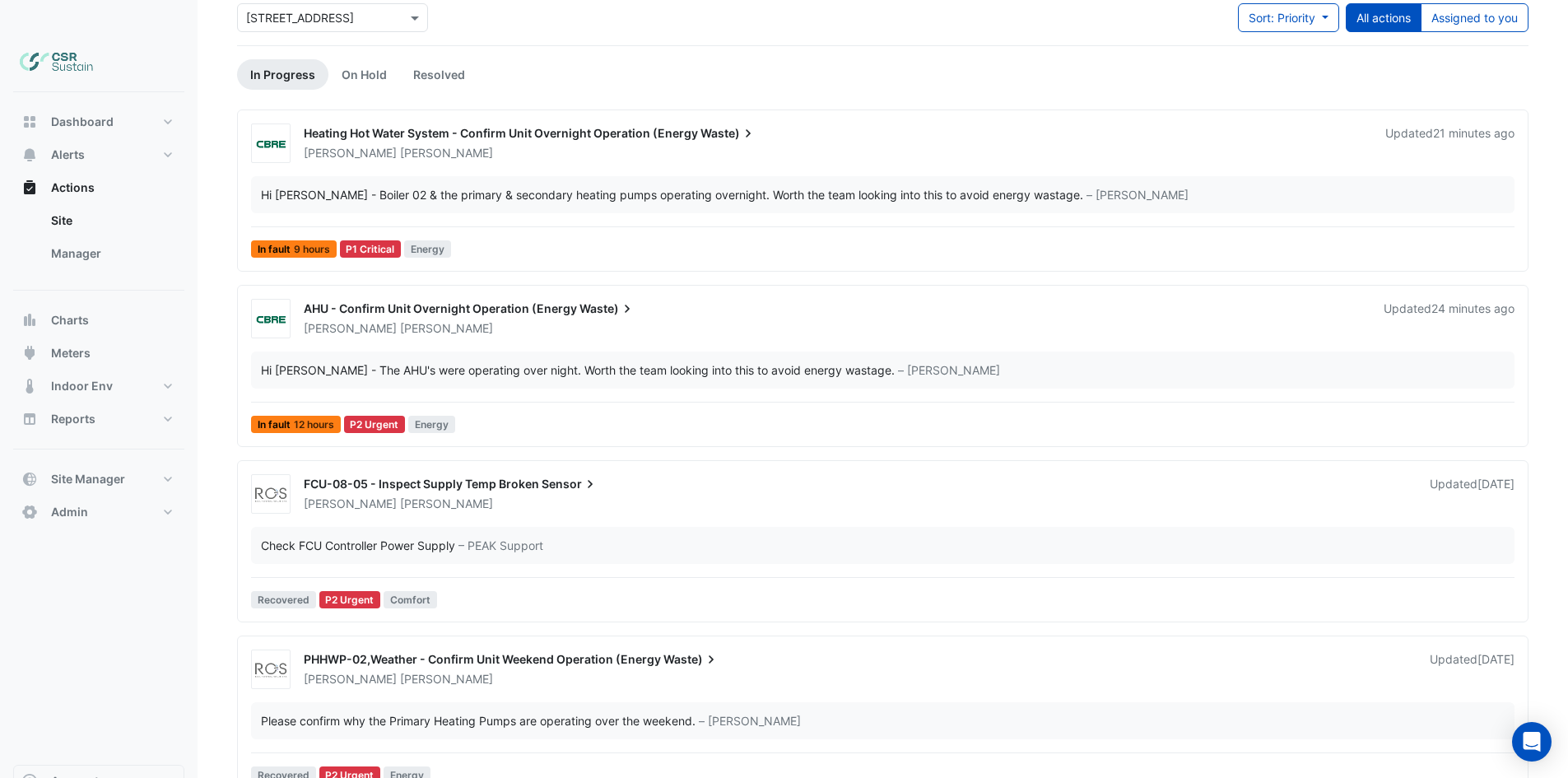
drag, startPoint x: 526, startPoint y: 496, endPoint x: 508, endPoint y: 572, distance: 78.1
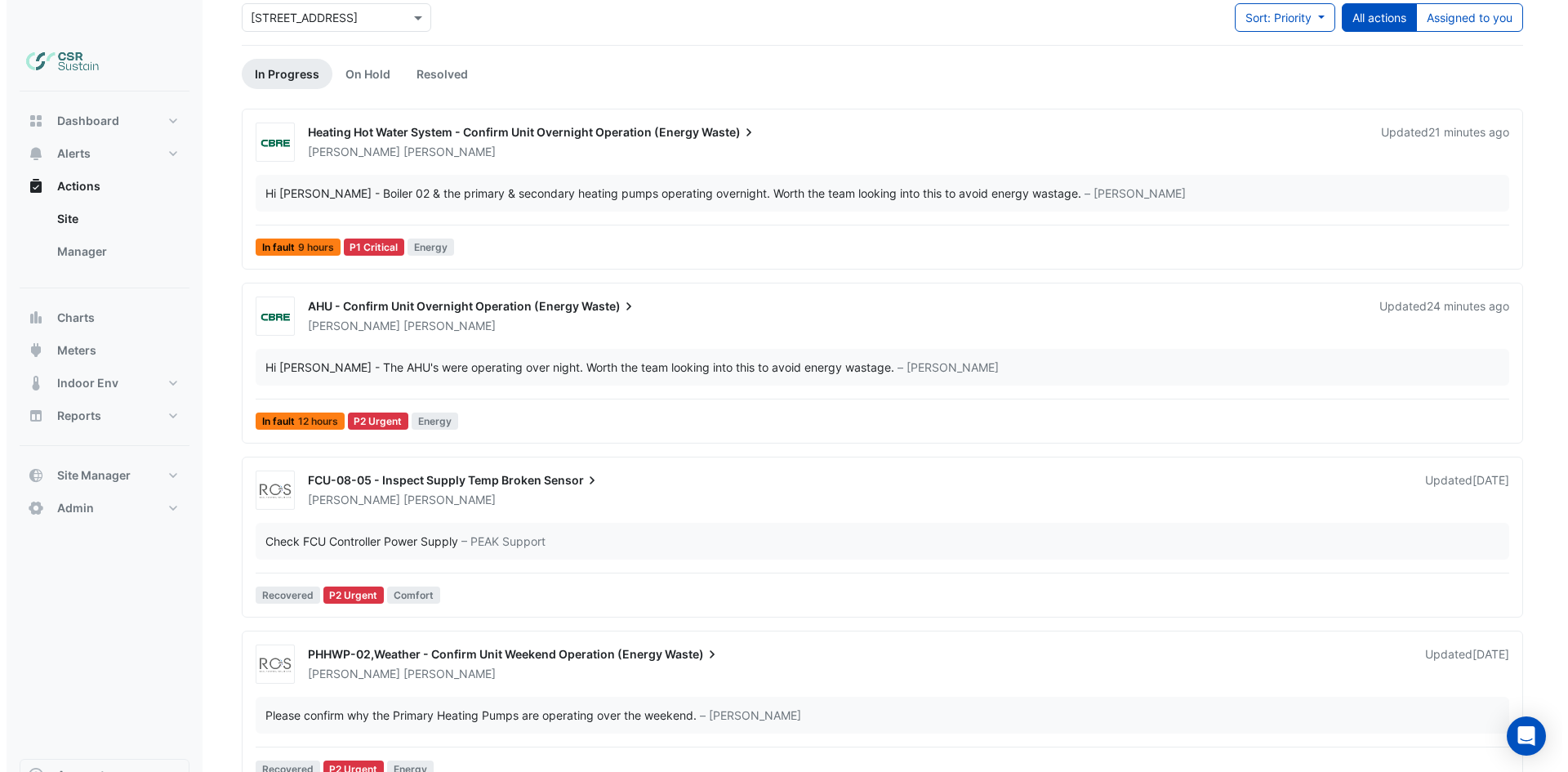
scroll to position [0, 0]
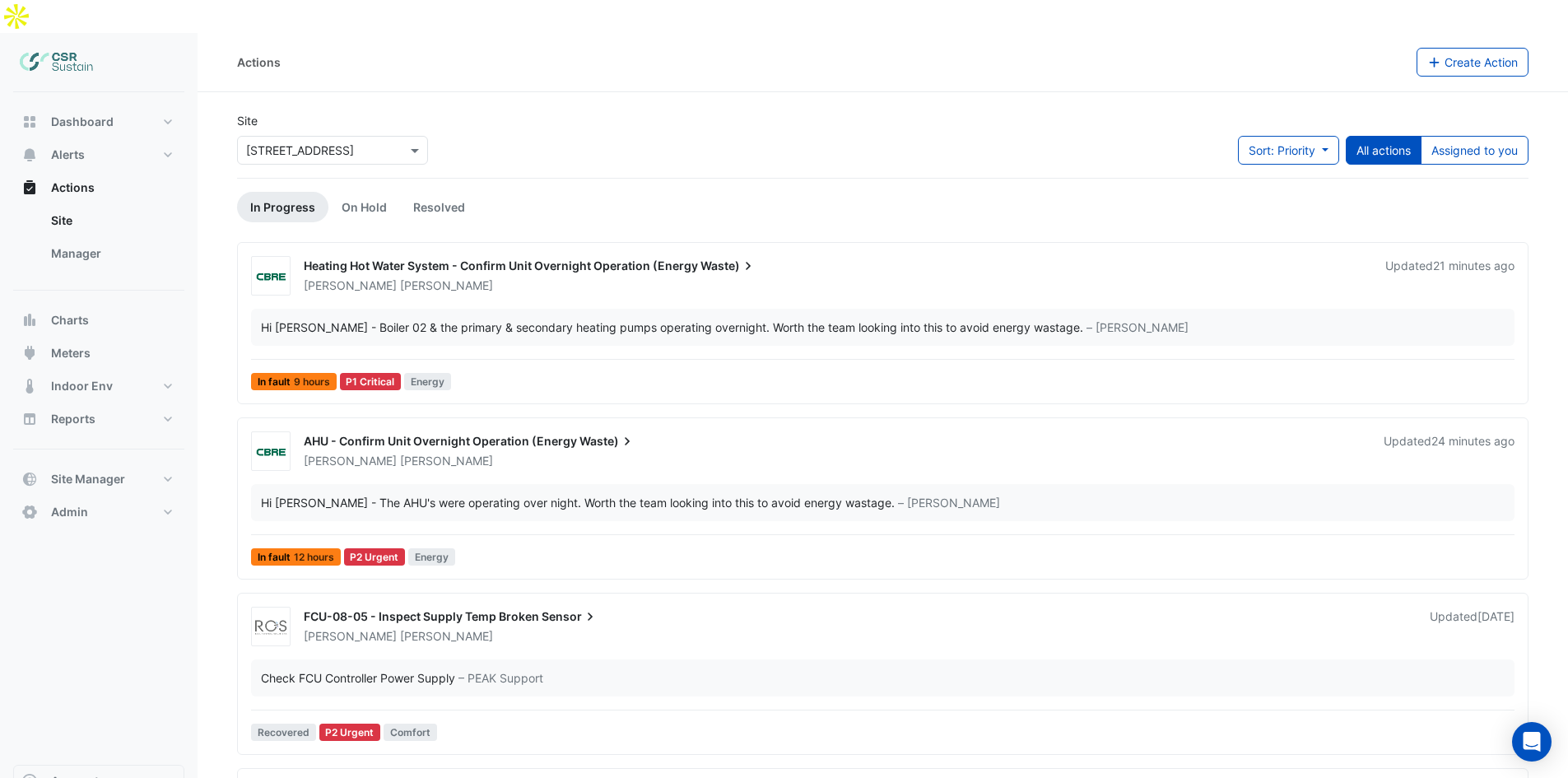
drag, startPoint x: 508, startPoint y: 572, endPoint x: 562, endPoint y: 297, distance: 280.3
click at [92, 237] on link "Manager" at bounding box center [111, 253] width 147 height 33
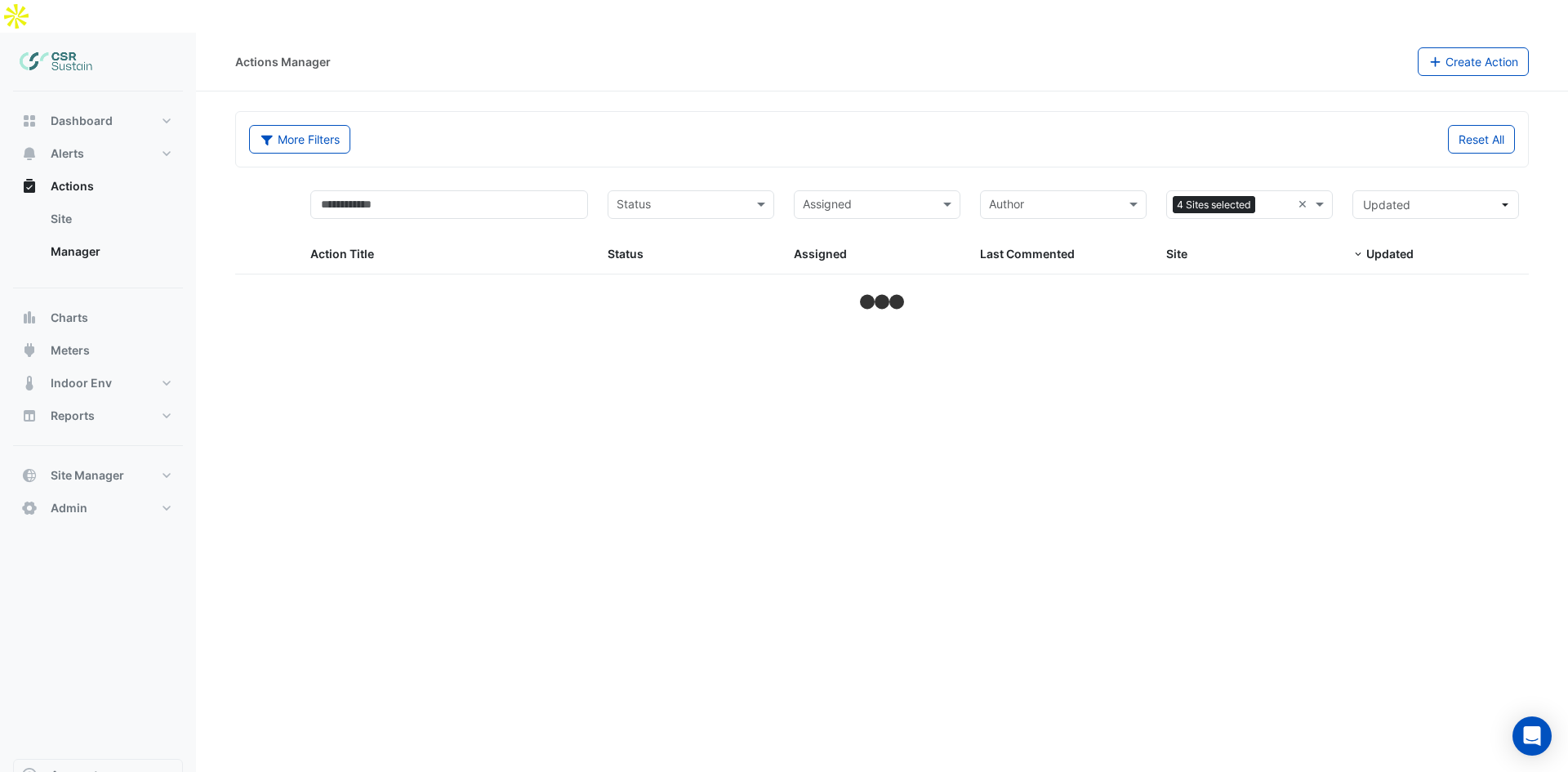
select select "***"
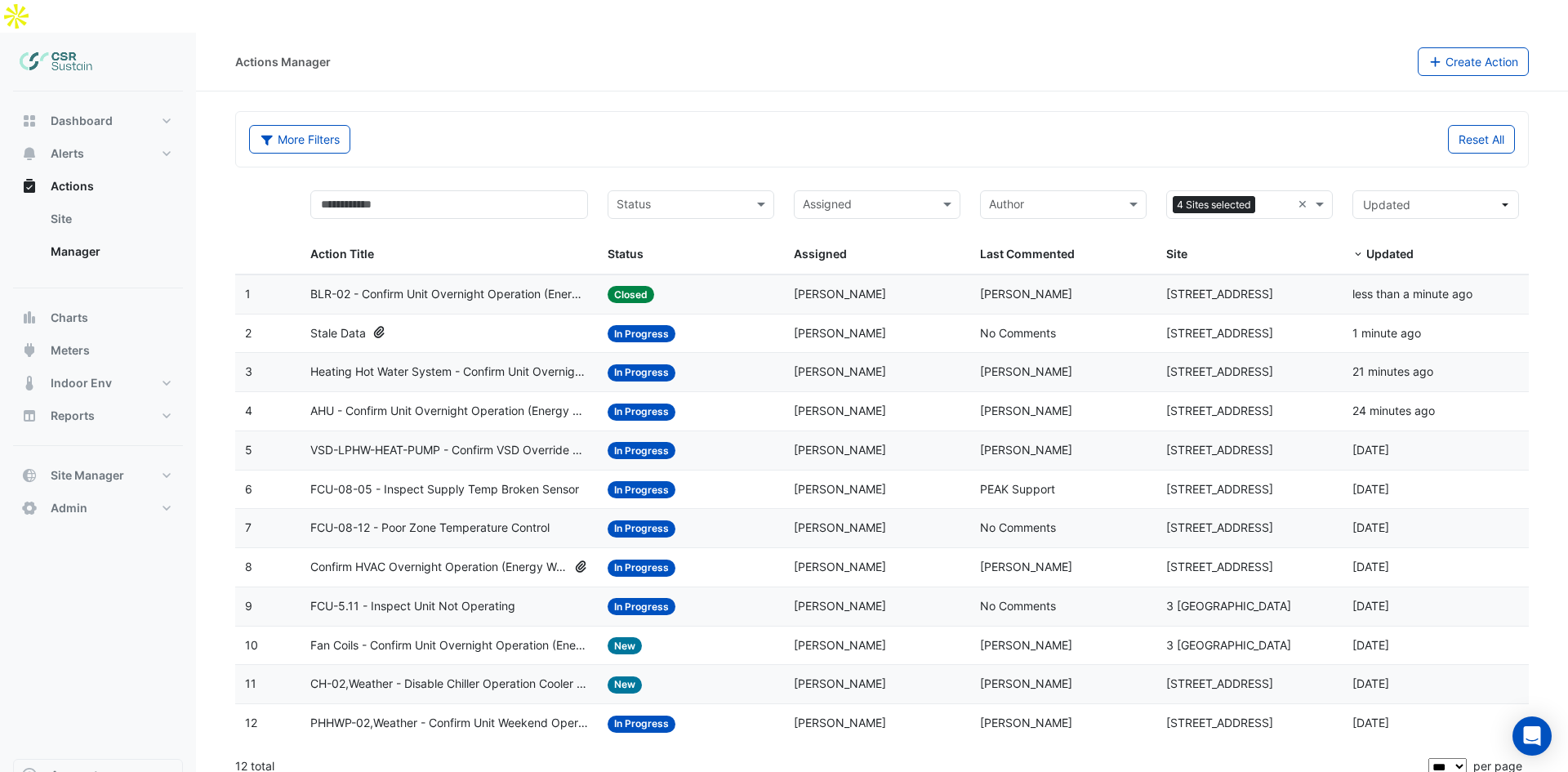
drag, startPoint x: 717, startPoint y: 388, endPoint x: 672, endPoint y: 520, distance: 139.5
click at [87, 170] on button "Actions" at bounding box center [98, 185] width 170 height 32
click at [95, 137] on button "Alerts" at bounding box center [98, 153] width 170 height 32
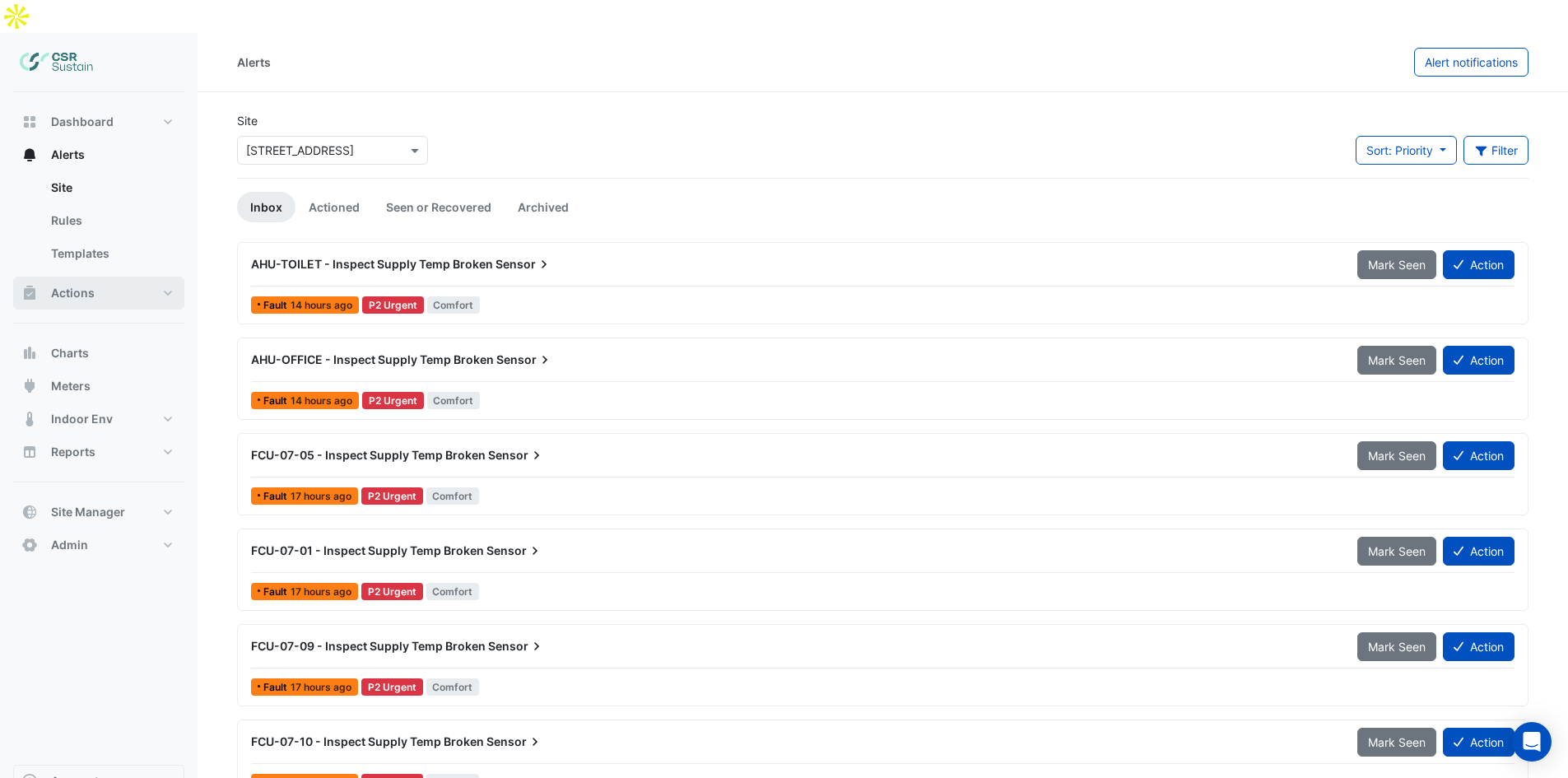
click at [110, 277] on button "Actions" at bounding box center [98, 293] width 171 height 33
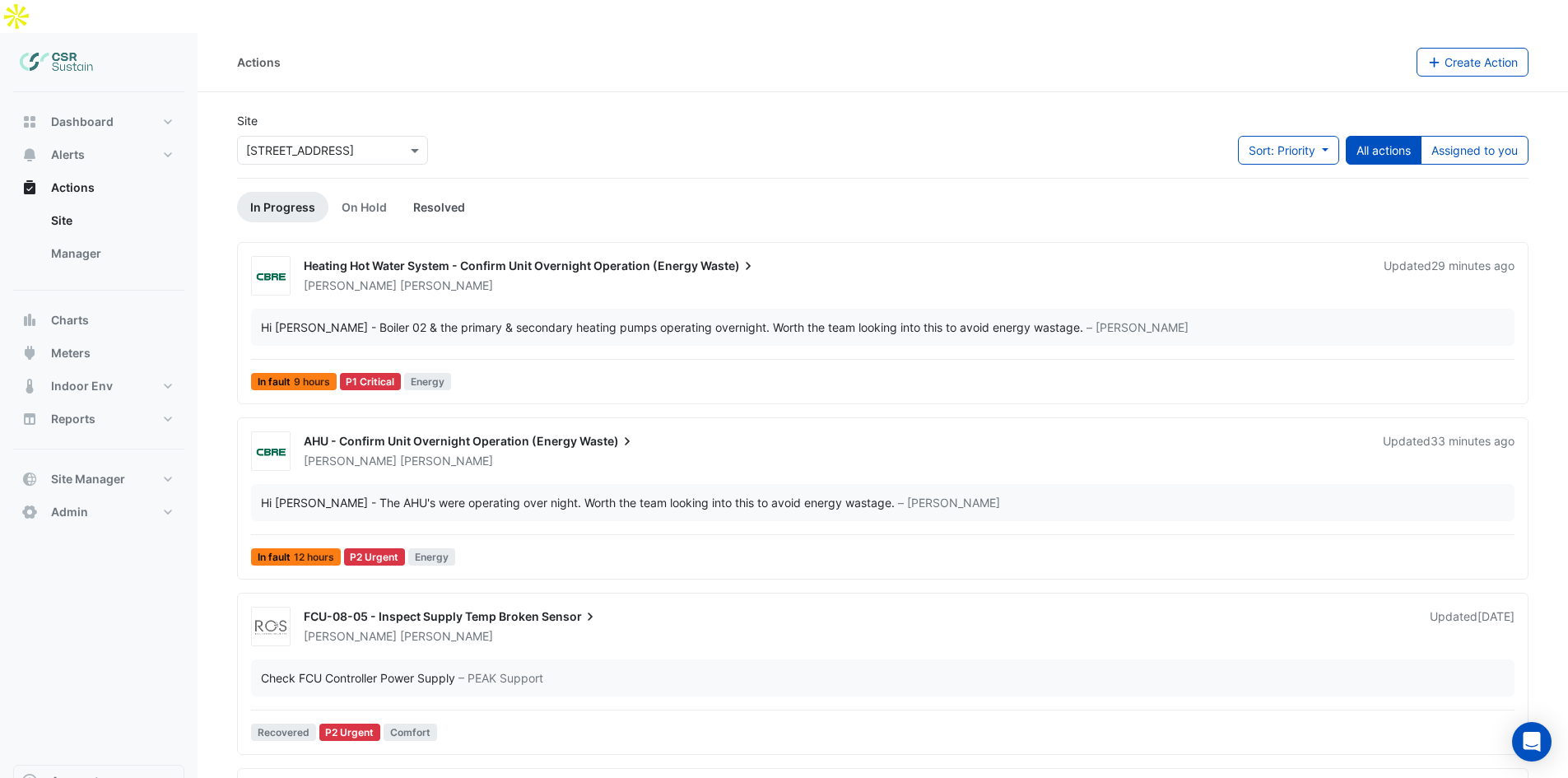
click at [429, 192] on link "Resolved" at bounding box center [439, 207] width 78 height 31
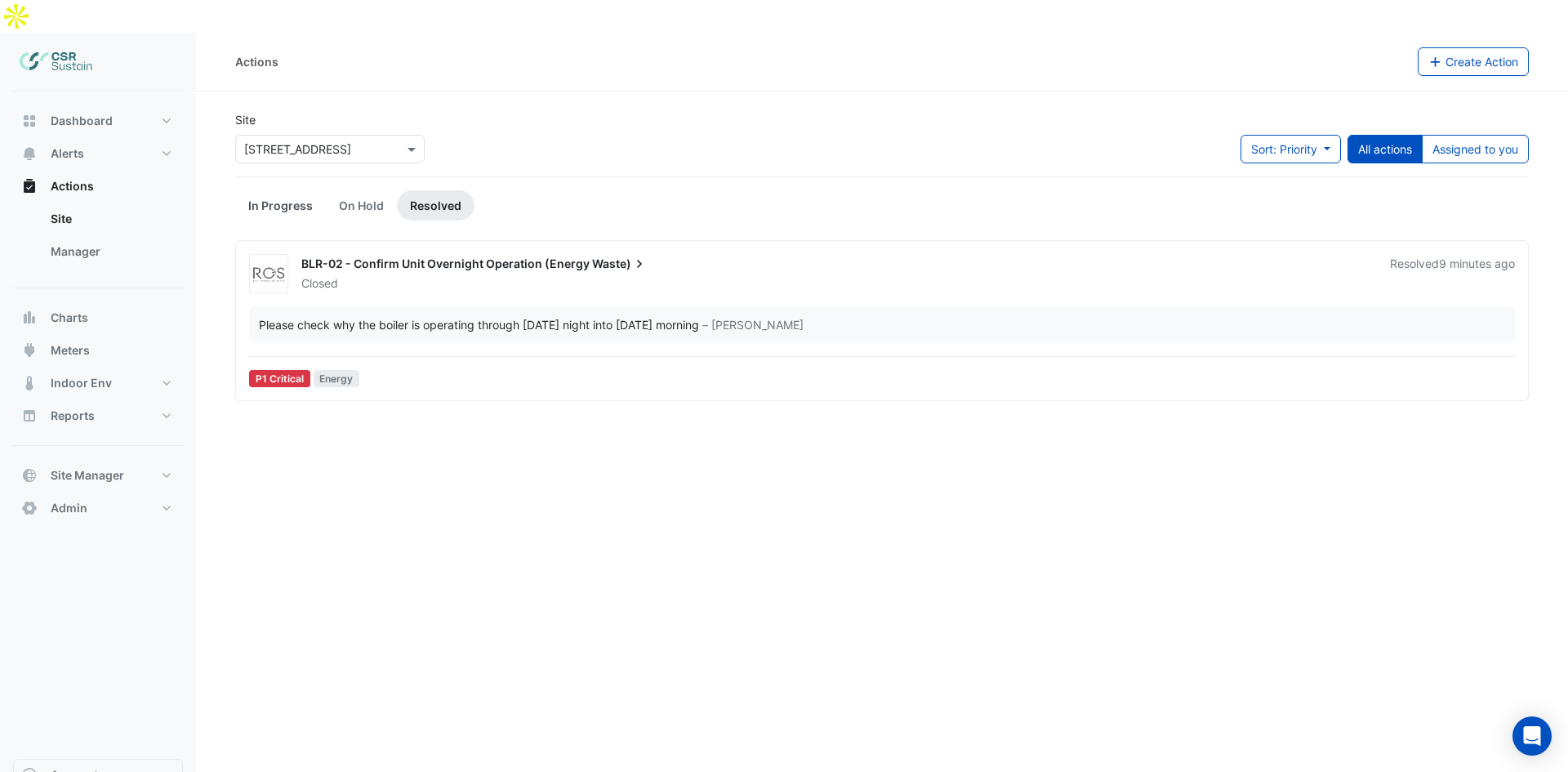
click at [308, 190] on link "In Progress" at bounding box center [280, 205] width 91 height 31
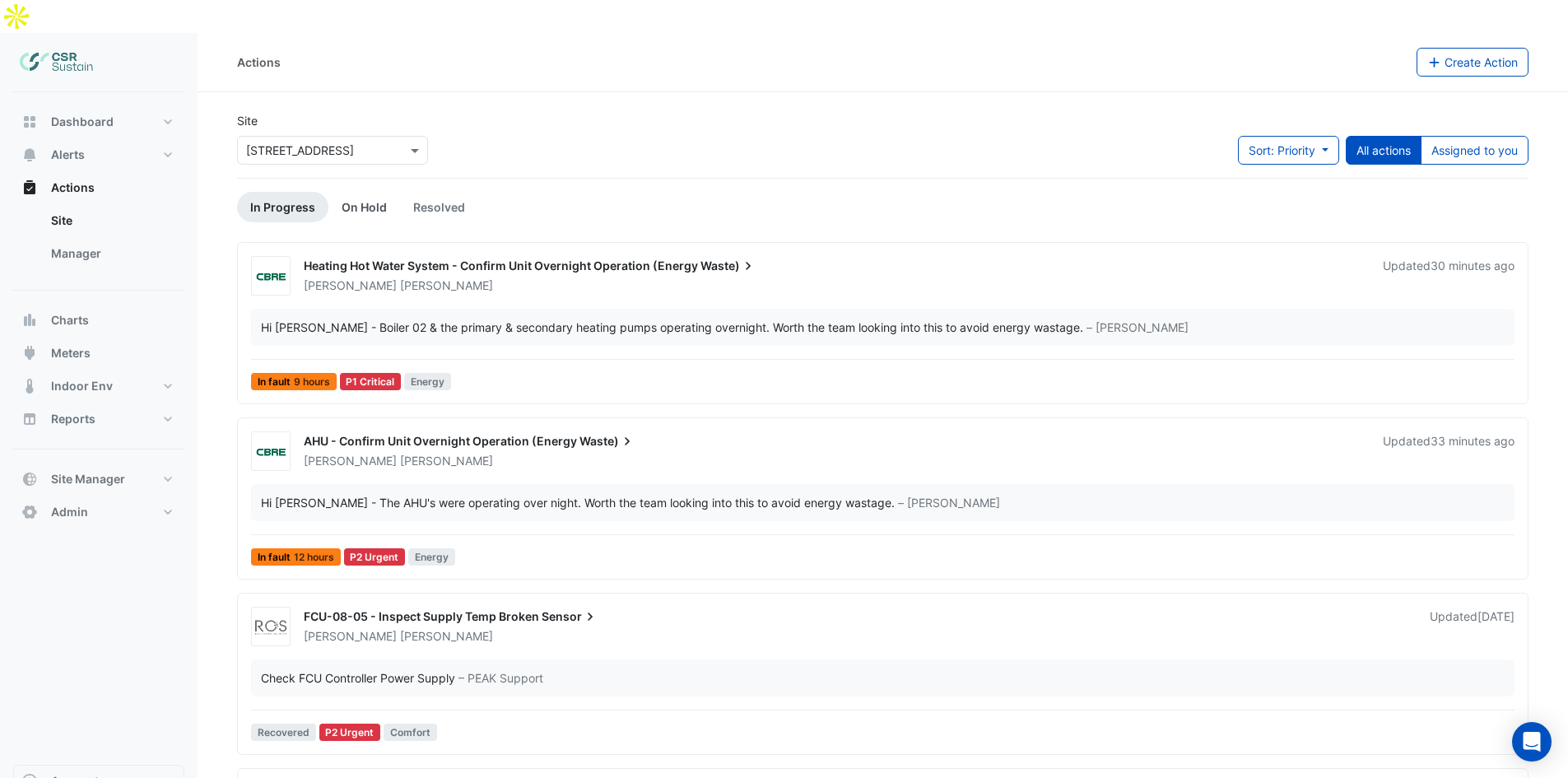
drag, startPoint x: 374, startPoint y: 174, endPoint x: 389, endPoint y: 177, distance: 15.3
click at [374, 192] on link "On Hold" at bounding box center [364, 207] width 72 height 31
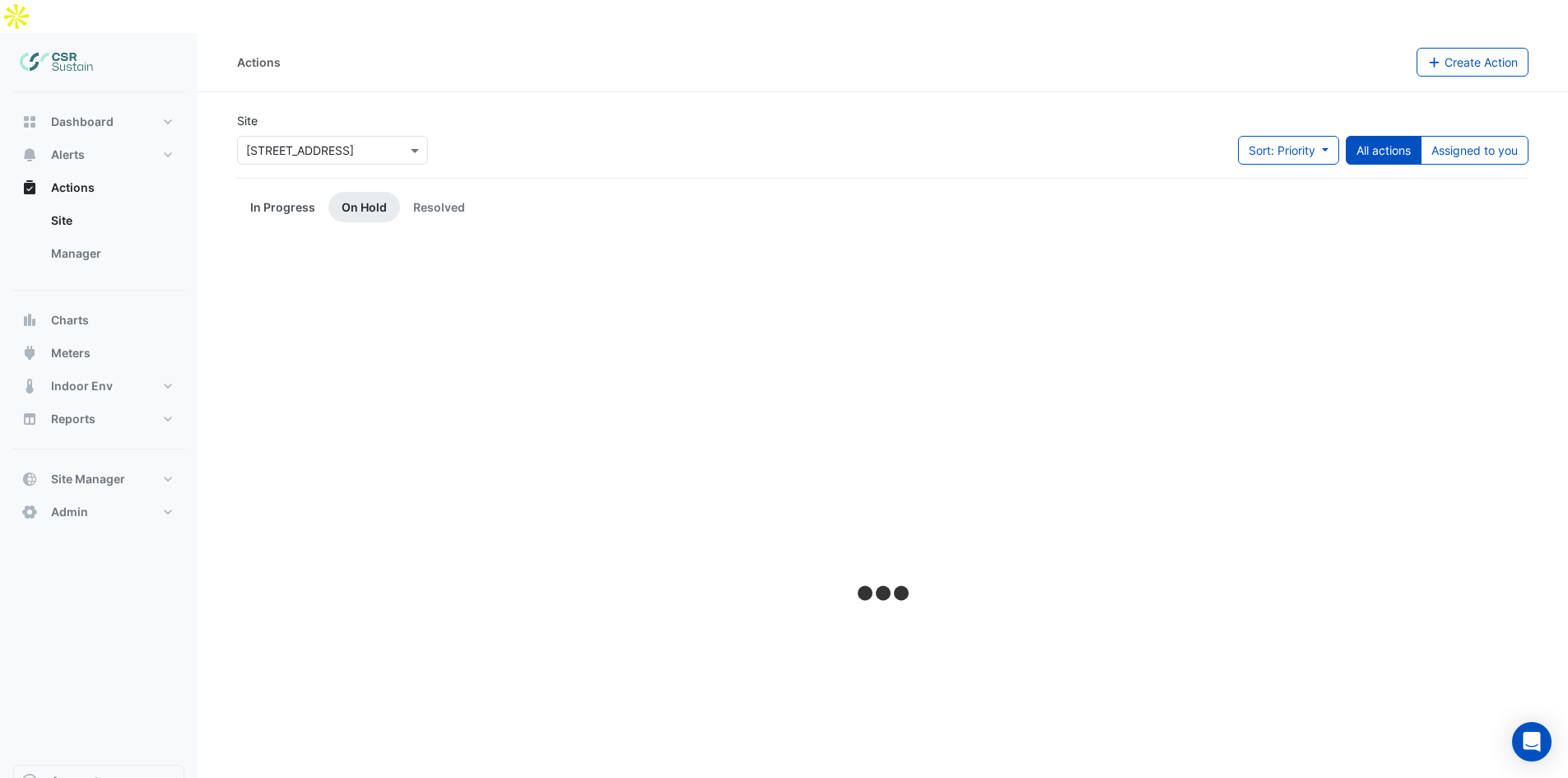
click at [305, 192] on link "In Progress" at bounding box center [283, 207] width 92 height 31
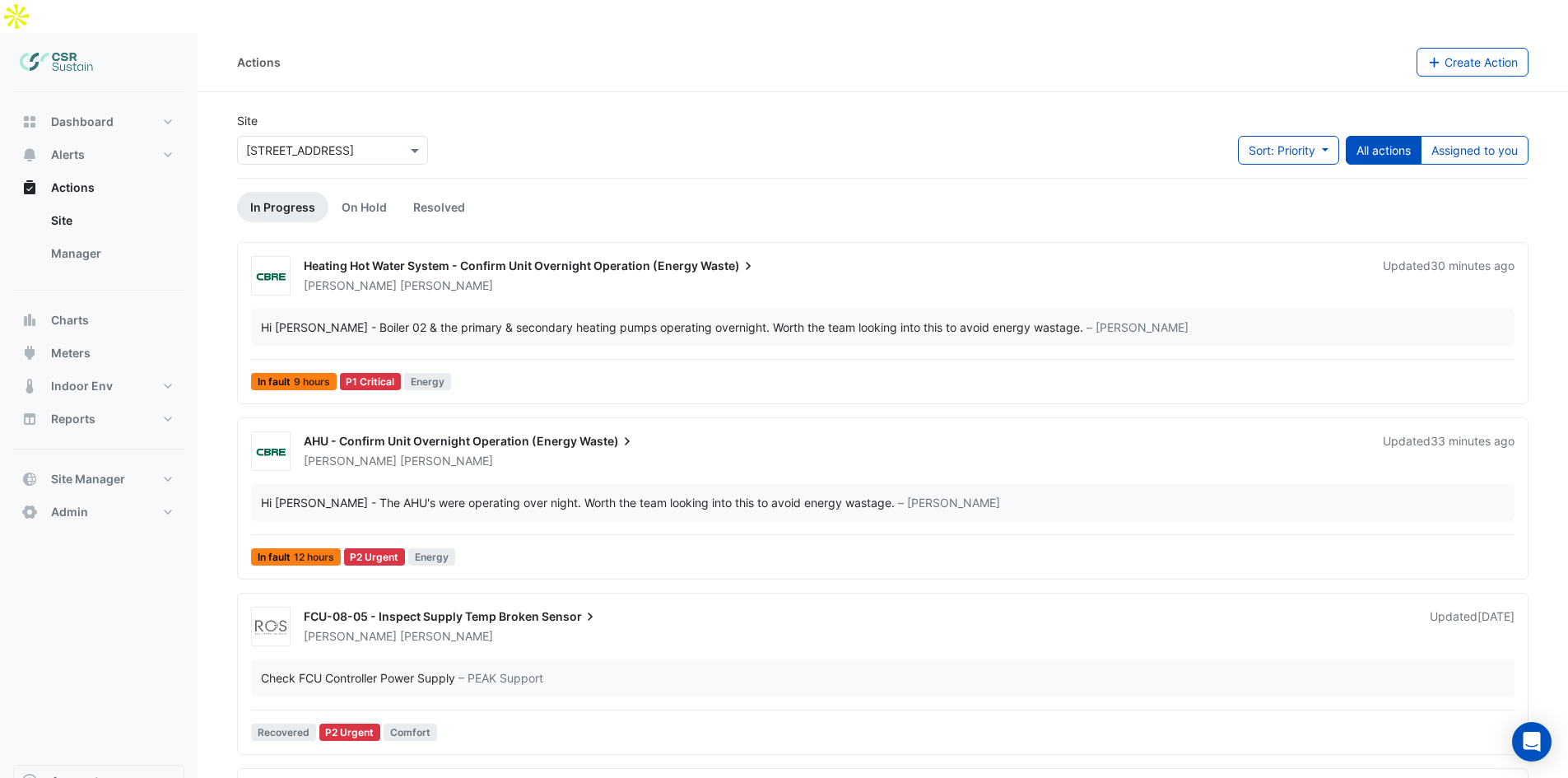
click at [551, 258] on span "Heating Hot Water System - Confirm Unit Overnight Operation (Energy" at bounding box center [500, 265] width 394 height 14
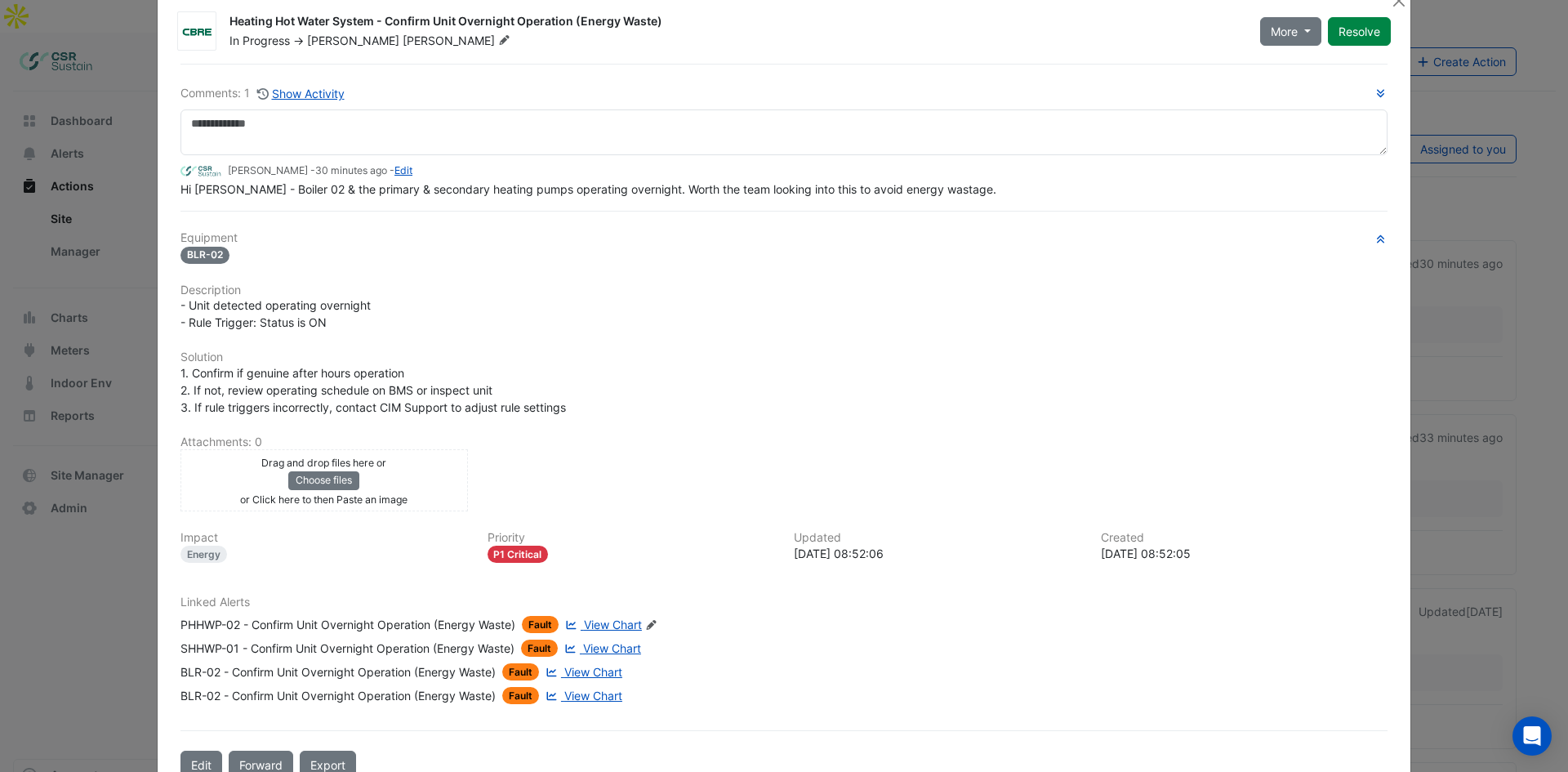
scroll to position [76, 0]
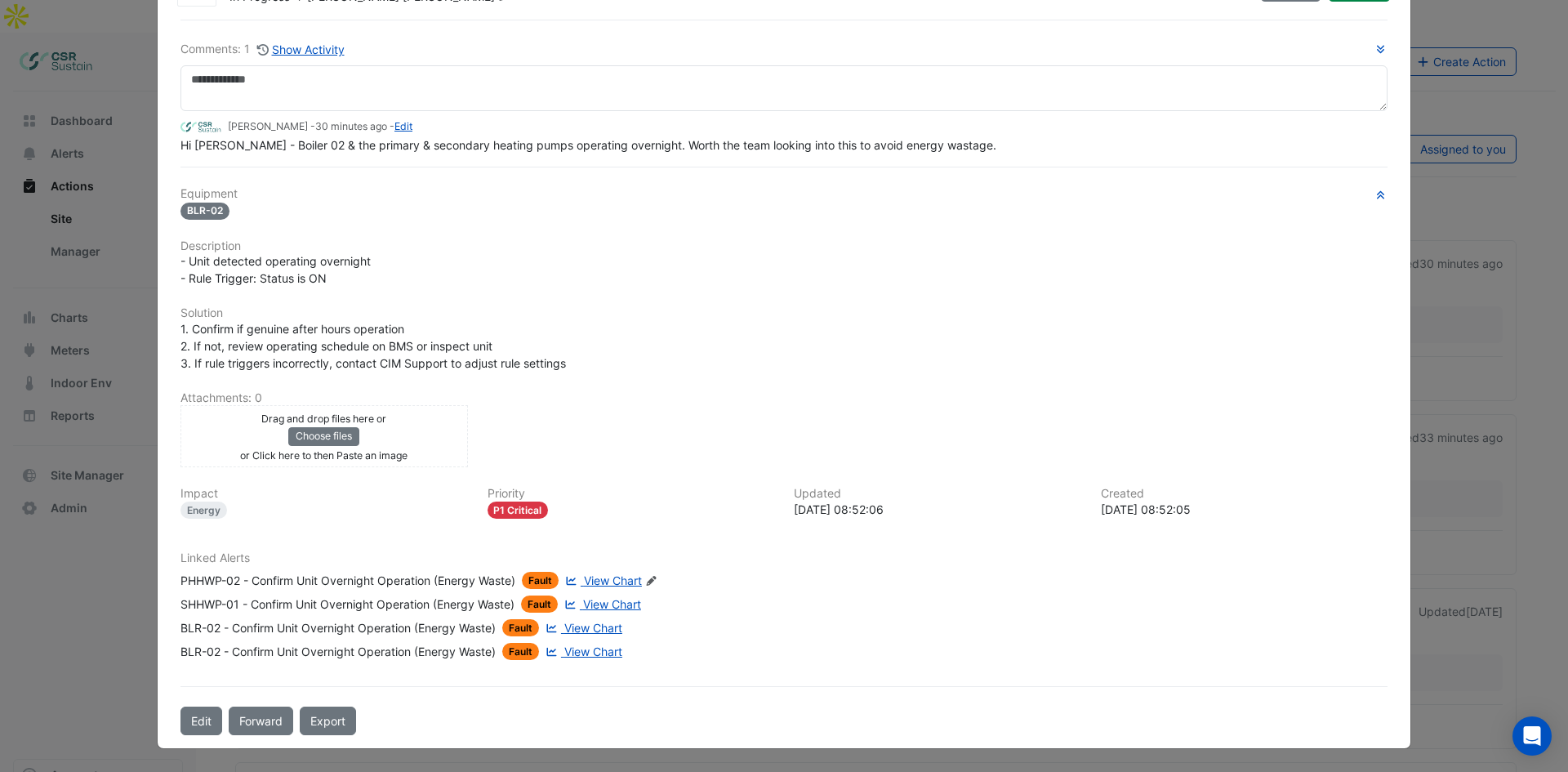
drag, startPoint x: 555, startPoint y: 332, endPoint x: 550, endPoint y: 404, distance: 72.2
click at [107, 405] on ngb-modal-window "Heating Hot Water System - Confirm Unit Overnight Operation (Energy Waste) In P…" at bounding box center [784, 386] width 1568 height 772
click at [98, 409] on ngb-modal-window "Heating Hot Water System - Confirm Unit Overnight Operation (Energy Waste) In P…" at bounding box center [784, 386] width 1568 height 772
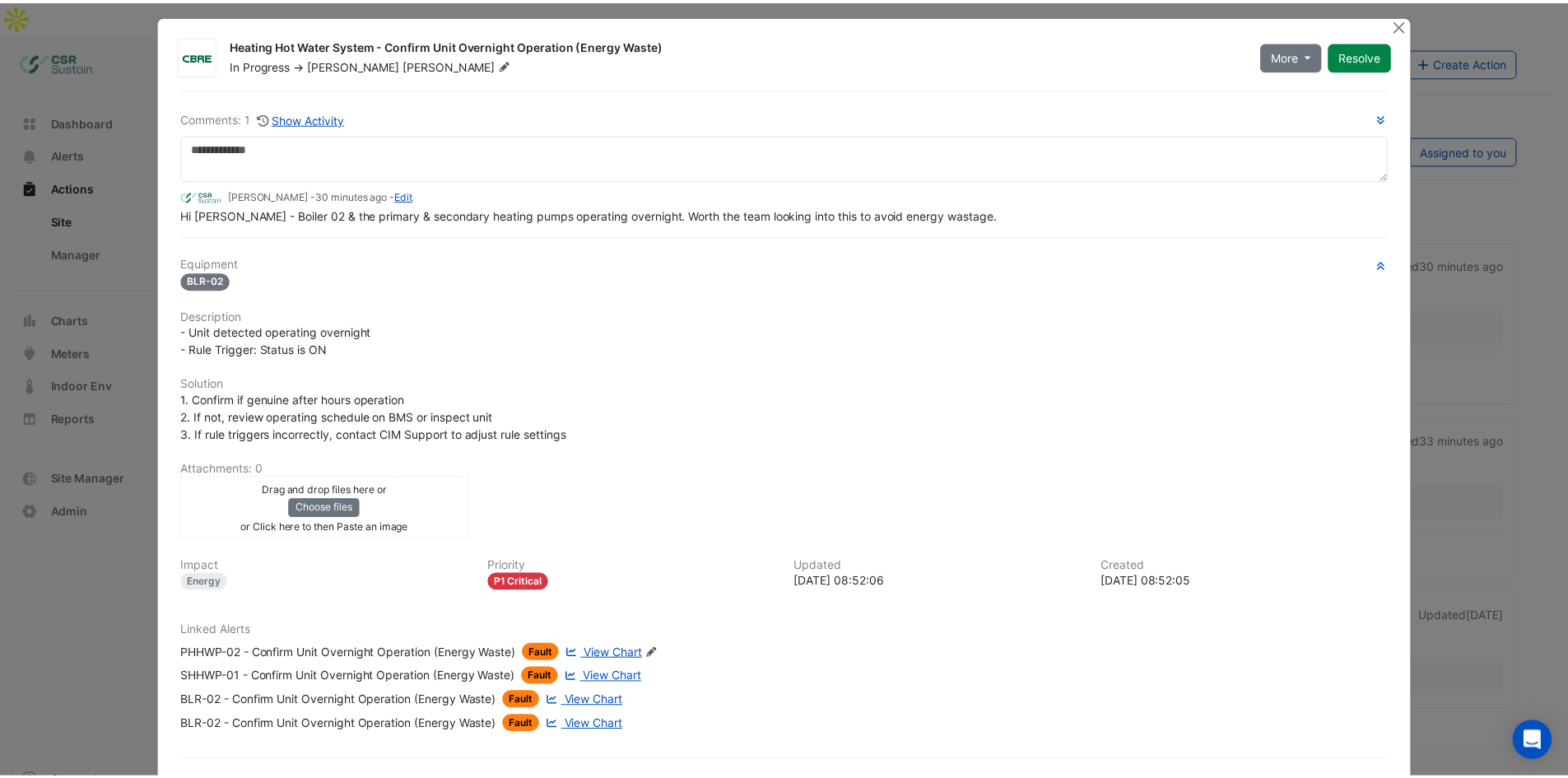
scroll to position [0, 0]
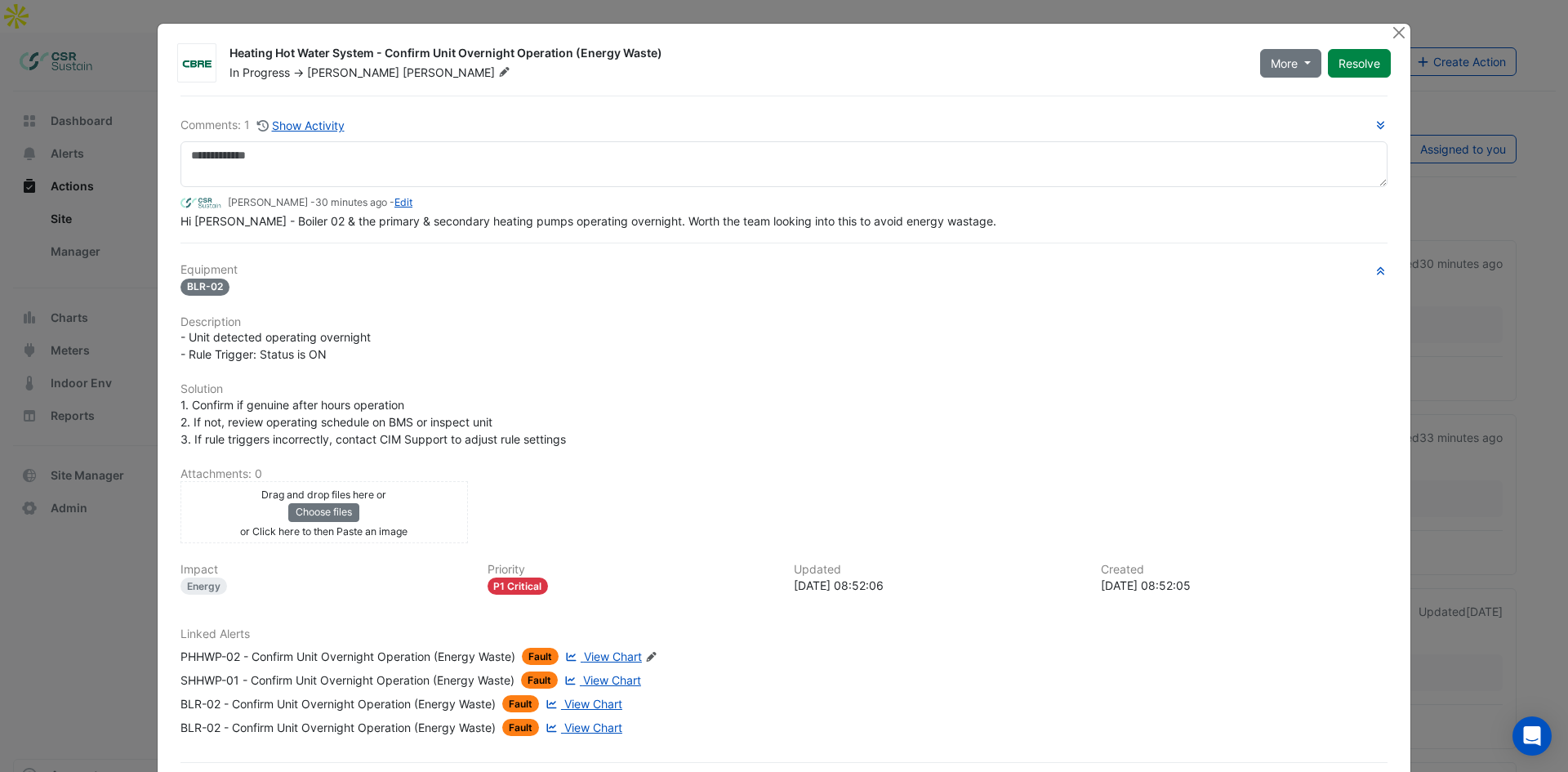
drag, startPoint x: 1470, startPoint y: 122, endPoint x: 1445, endPoint y: 47, distance: 79.1
click at [1390, 29] on button "Close" at bounding box center [1398, 32] width 17 height 17
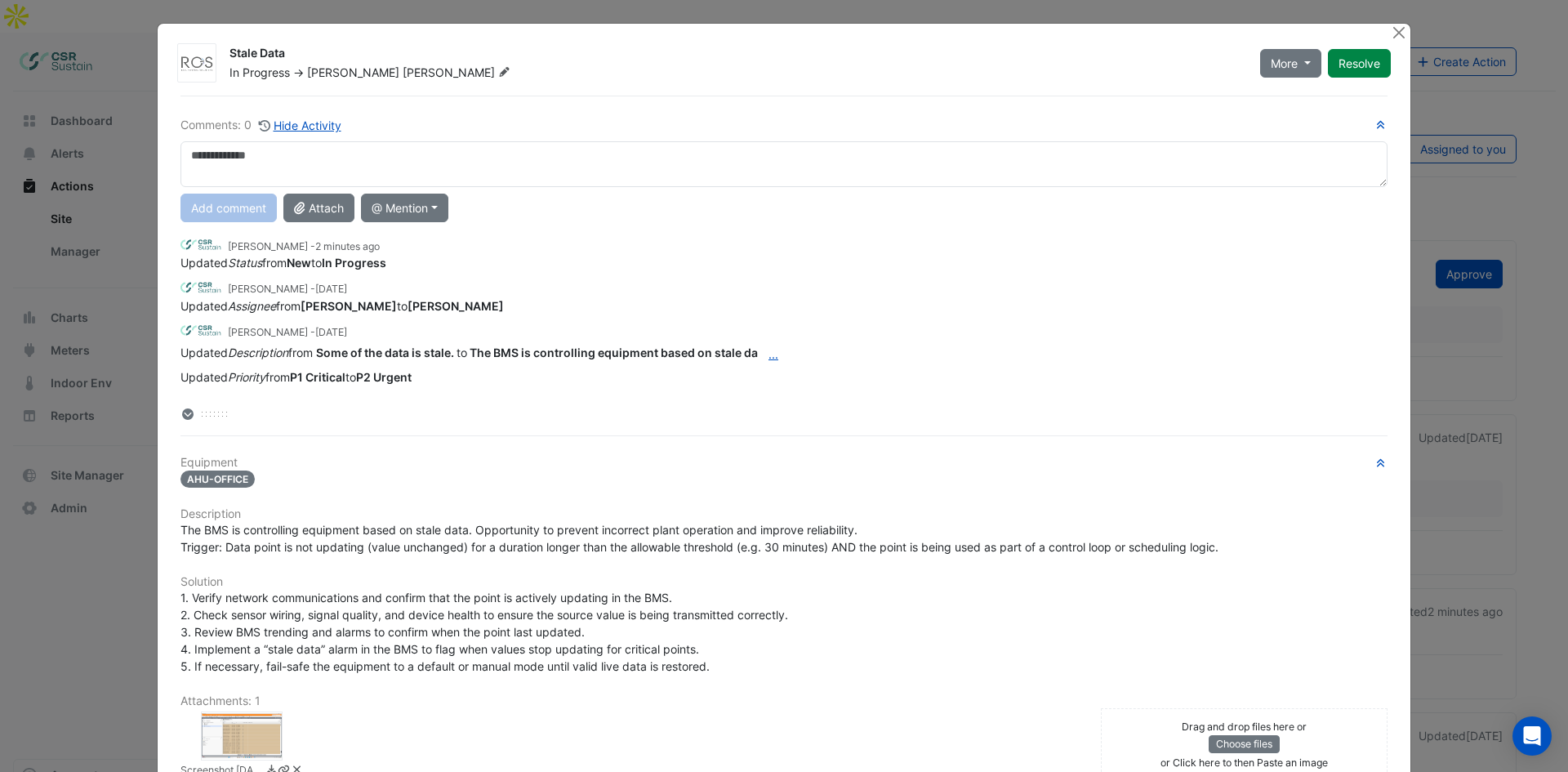
click at [232, 729] on div at bounding box center [241, 736] width 82 height 49
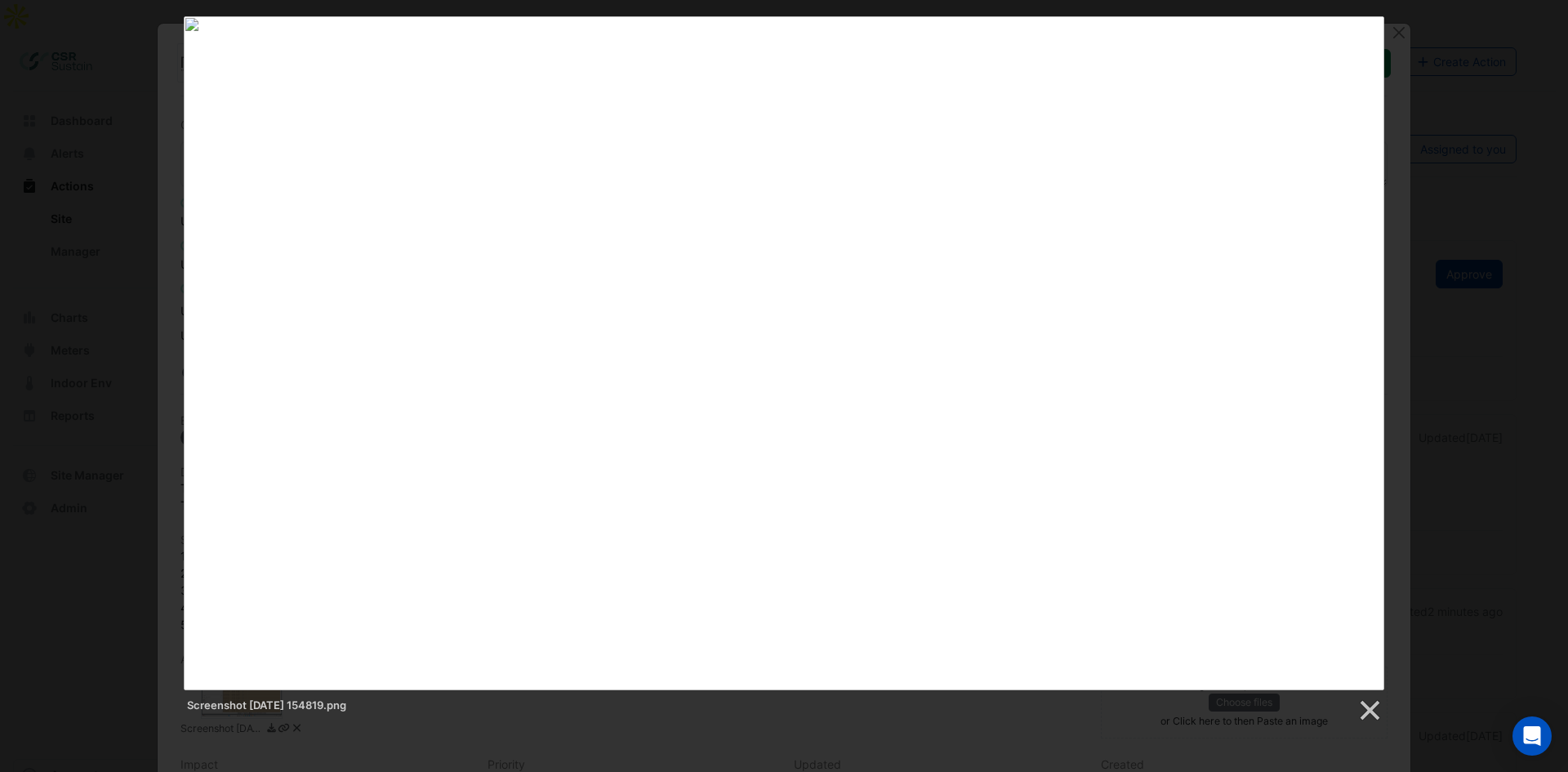
click at [1458, 84] on div "Screenshot [DATE] 154819.png" at bounding box center [784, 370] width 1568 height 707
